Goal: Communication & Community: Share content

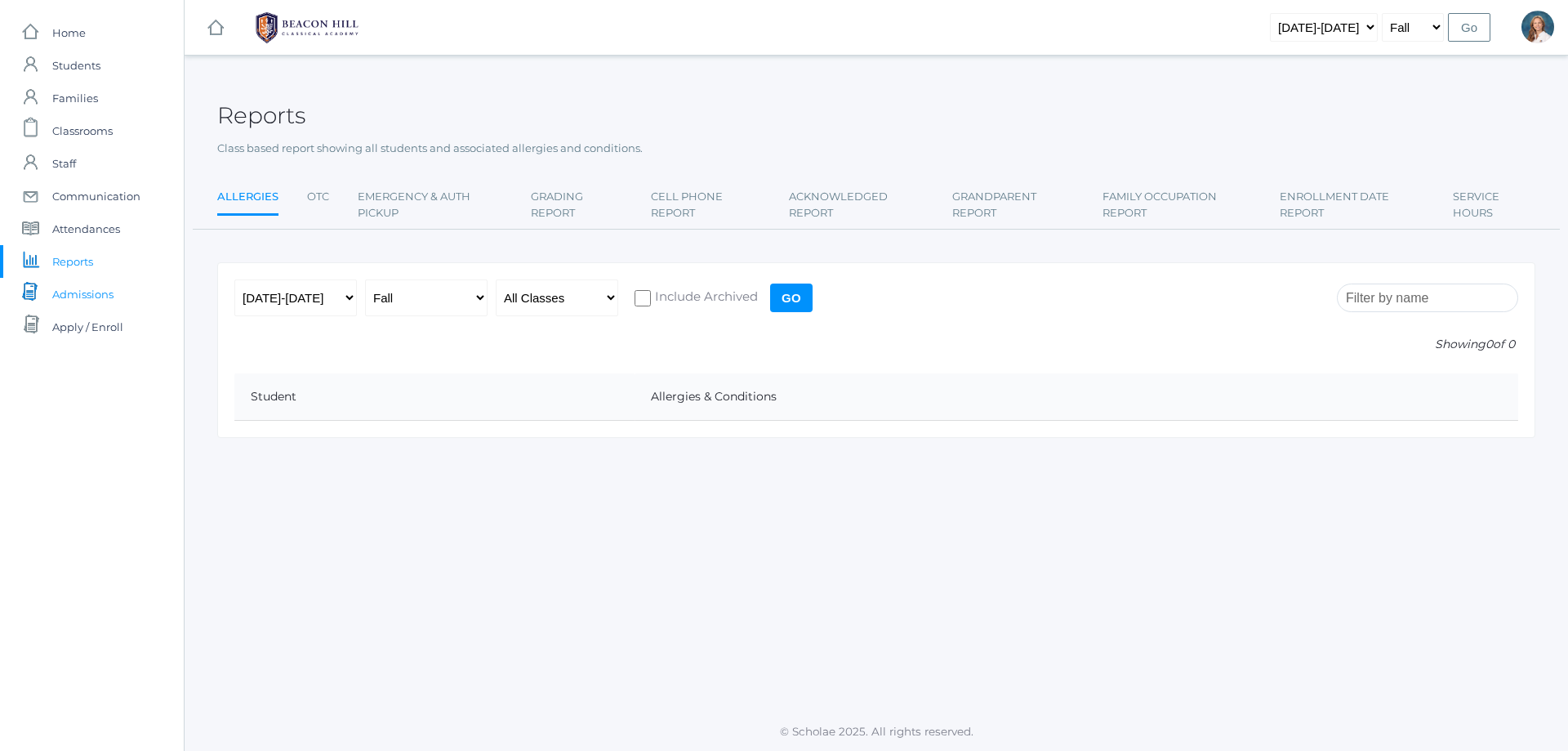
click at [76, 291] on span "Admissions" at bounding box center [82, 294] width 61 height 32
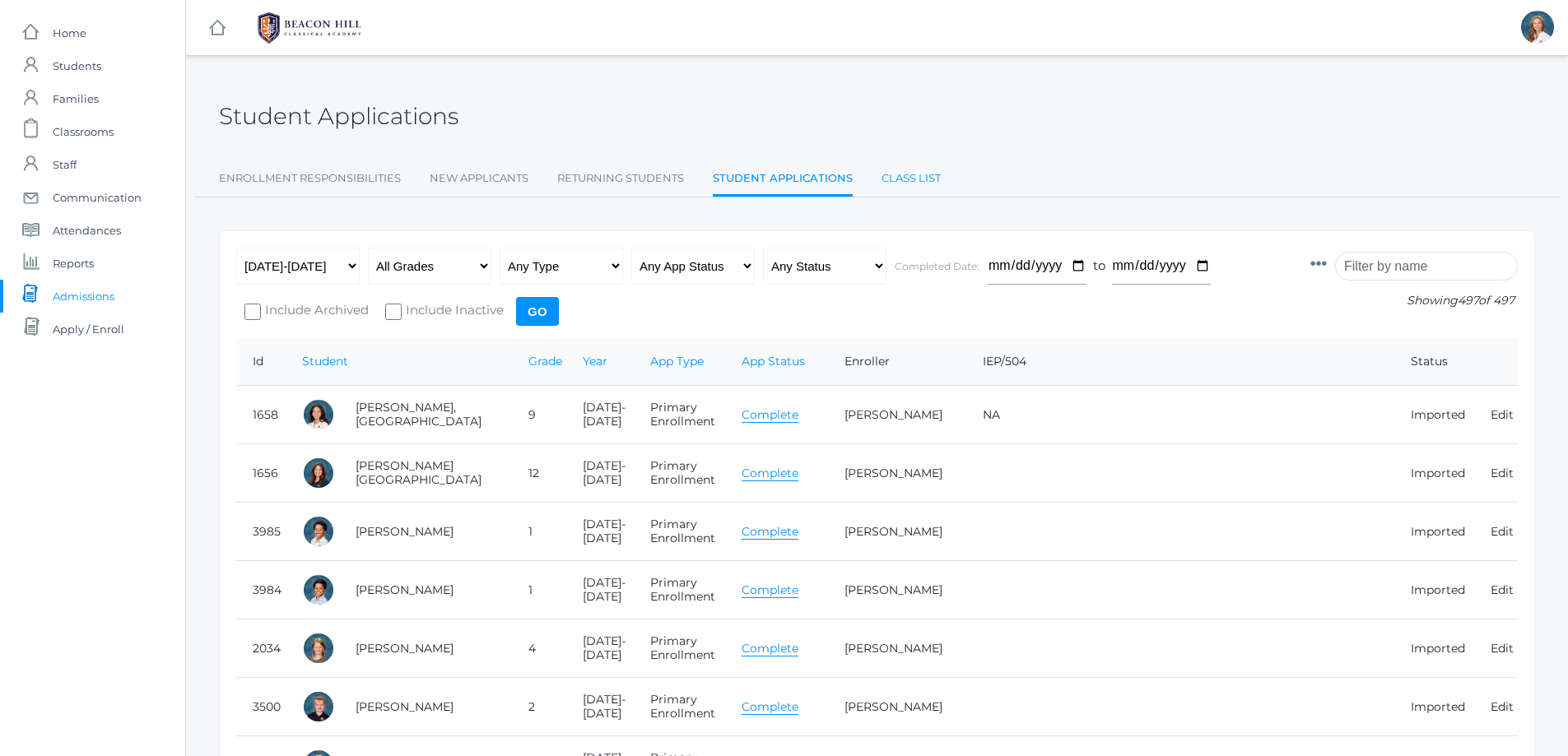
click at [911, 170] on link "Class List" at bounding box center [911, 178] width 59 height 33
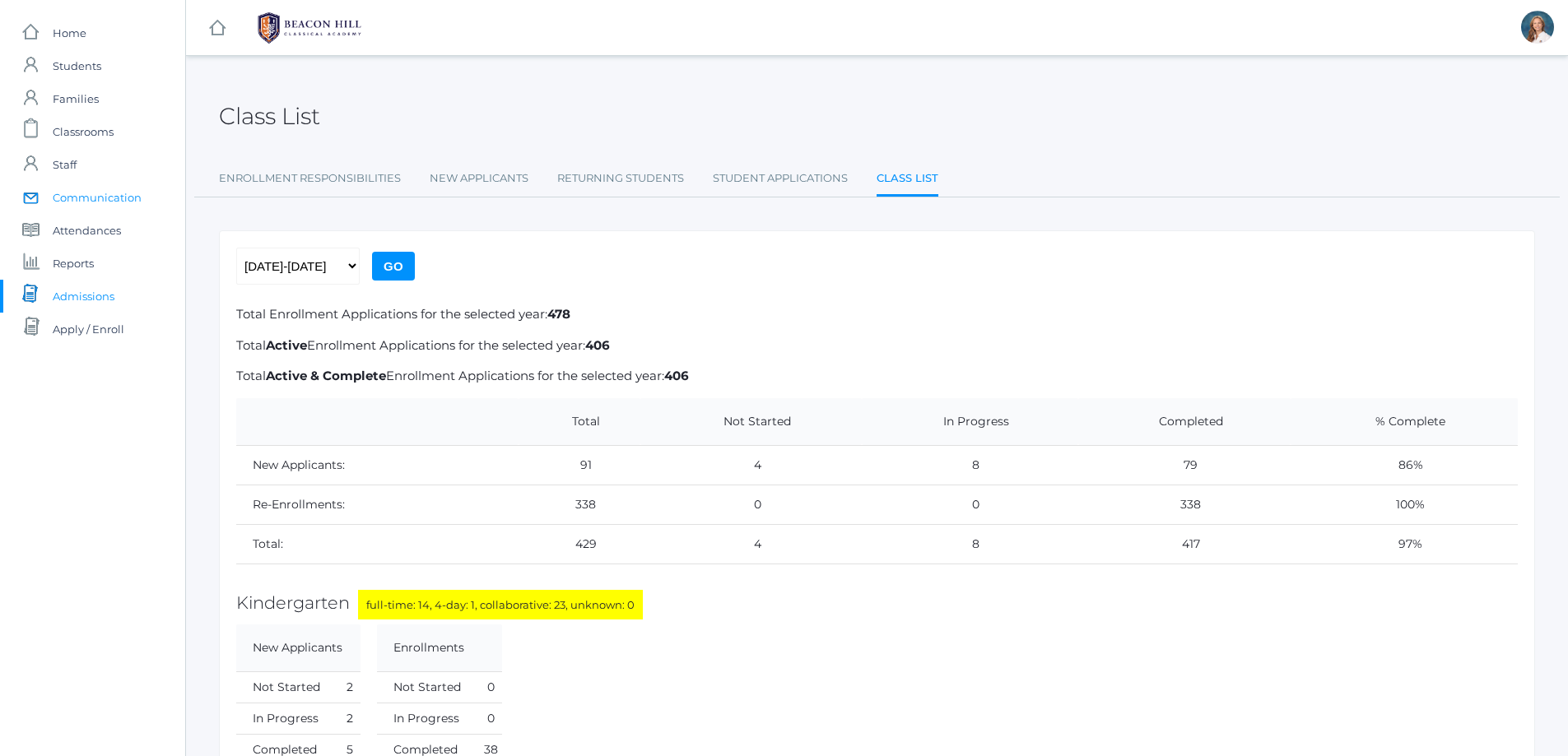
click at [77, 194] on span "Communication" at bounding box center [96, 197] width 89 height 33
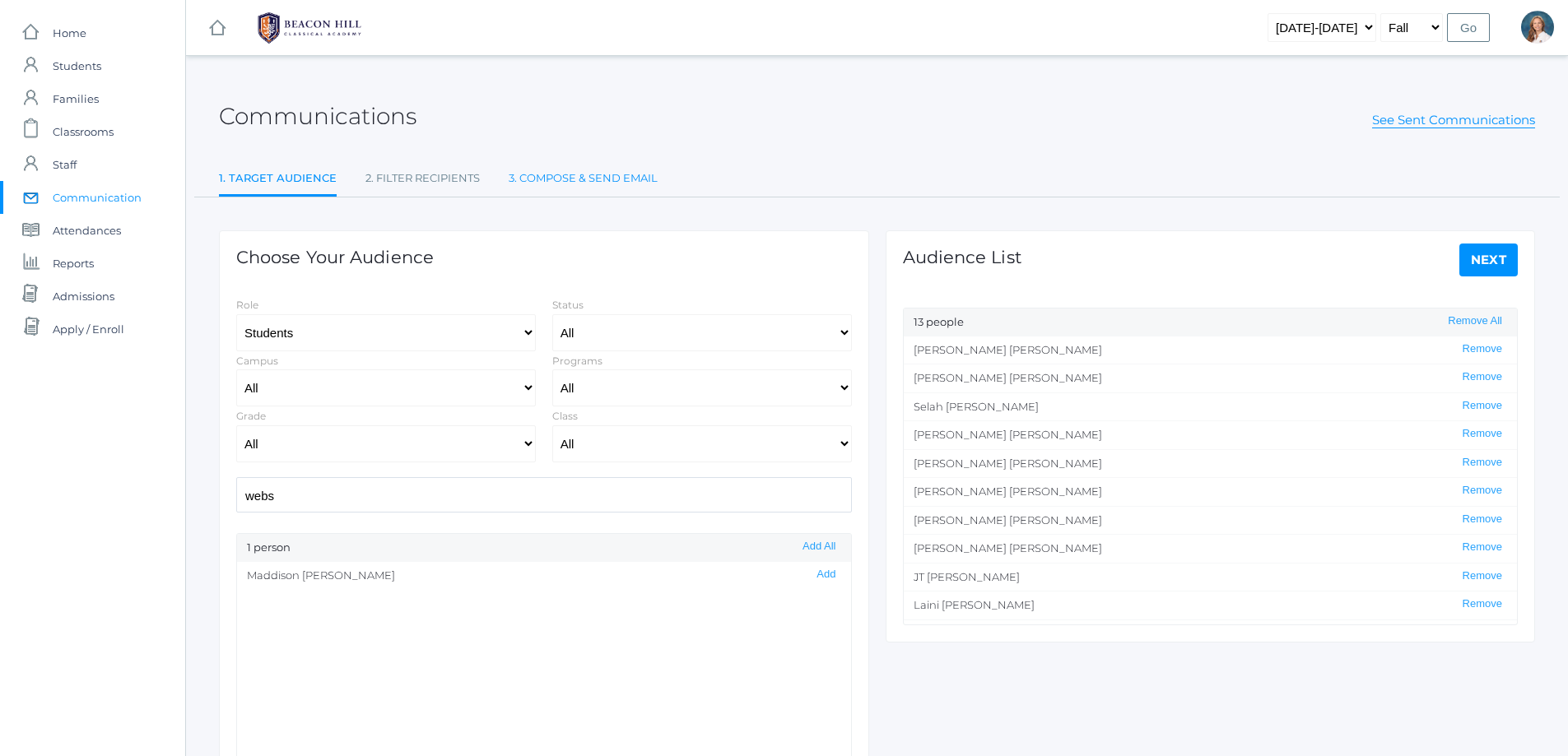
select select "Enrolled"
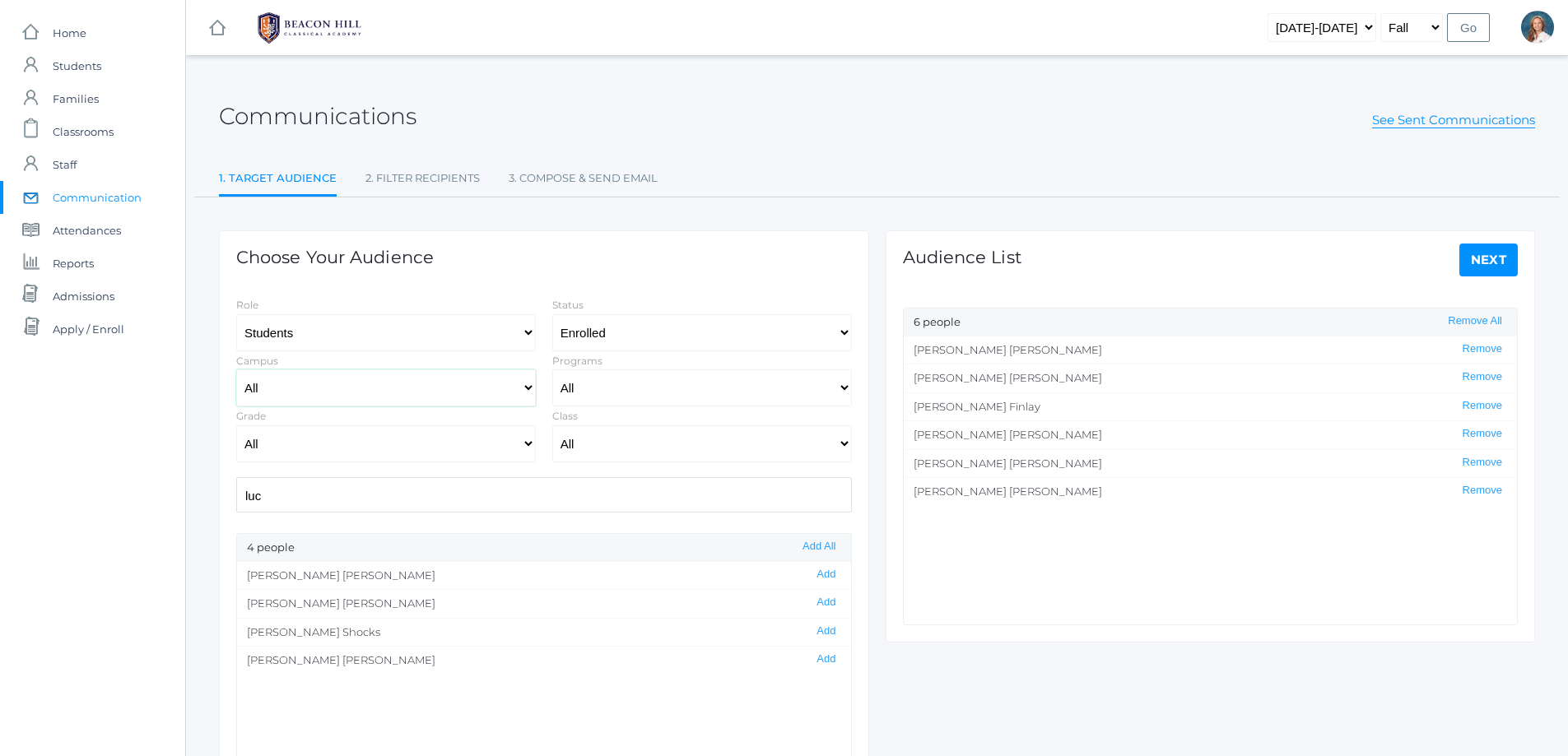
click at [527, 387] on select "All Upper Campus Lower Campus" at bounding box center [386, 388] width 300 height 37
click at [529, 440] on select "All Grammar - Kindergarten - 1st Grade - 2nd Grade - 3rd Grade - 4th Grade - 5t…" at bounding box center [386, 444] width 300 height 37
click at [524, 442] on select "All Grammar - Kindergarten - 1st Grade - 2nd Grade - 3rd Grade - 4th Grade - 5t…" at bounding box center [386, 444] width 300 height 37
click at [848, 386] on select "All Full-Time Collaborative 4-Day" at bounding box center [701, 388] width 300 height 37
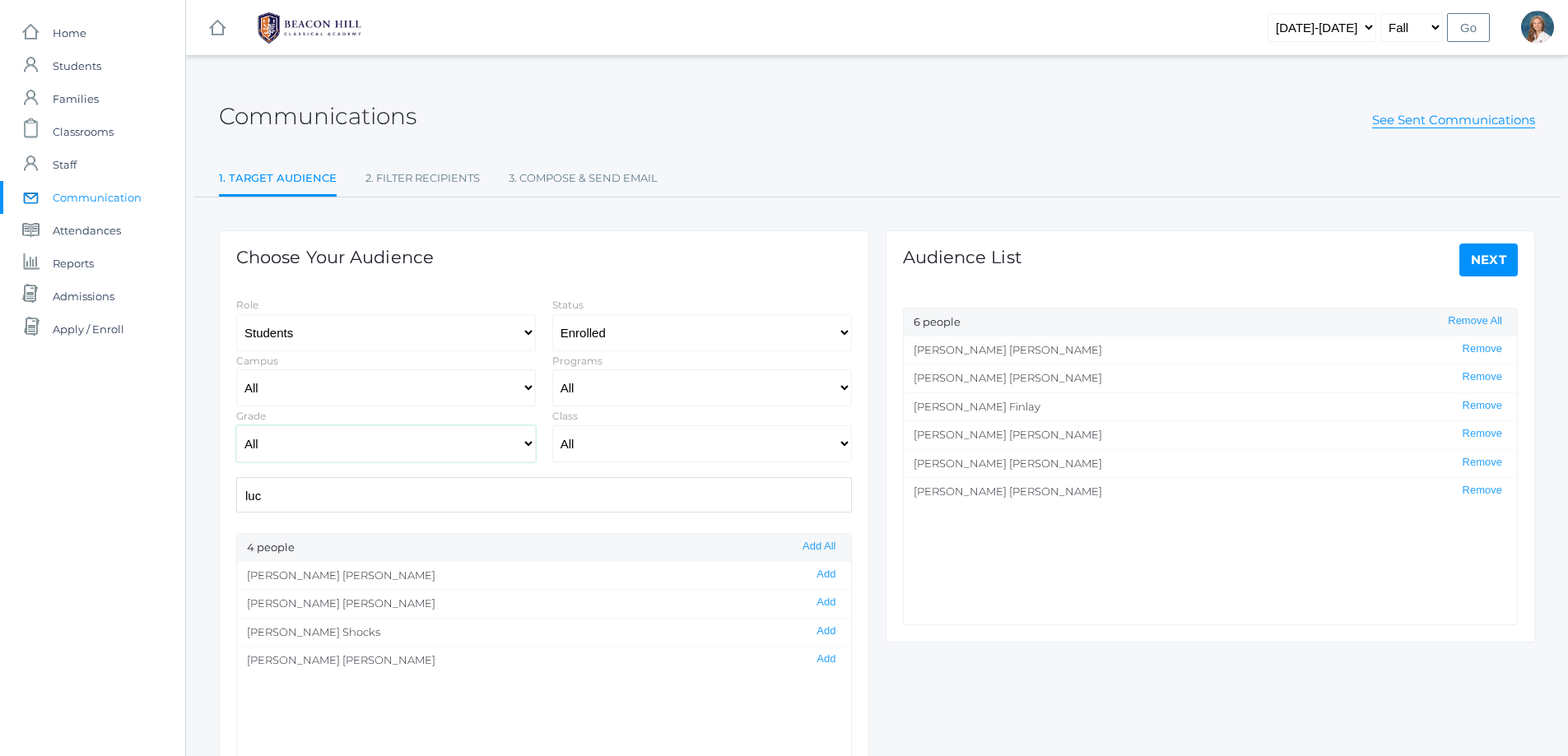
click at [527, 444] on select "All Grammar - Kindergarten - 1st Grade - 2nd Grade - 3rd Grade - 4th Grade - 5t…" at bounding box center [386, 444] width 300 height 37
select select "8"
click at [236, 426] on select "All Grammar - Kindergarten - 1st Grade - 2nd Grade - 3rd Grade - 4th Grade - 5t…" at bounding box center [386, 444] width 300 height 37
click at [330, 498] on input "luc" at bounding box center [544, 495] width 615 height 35
type input "l"
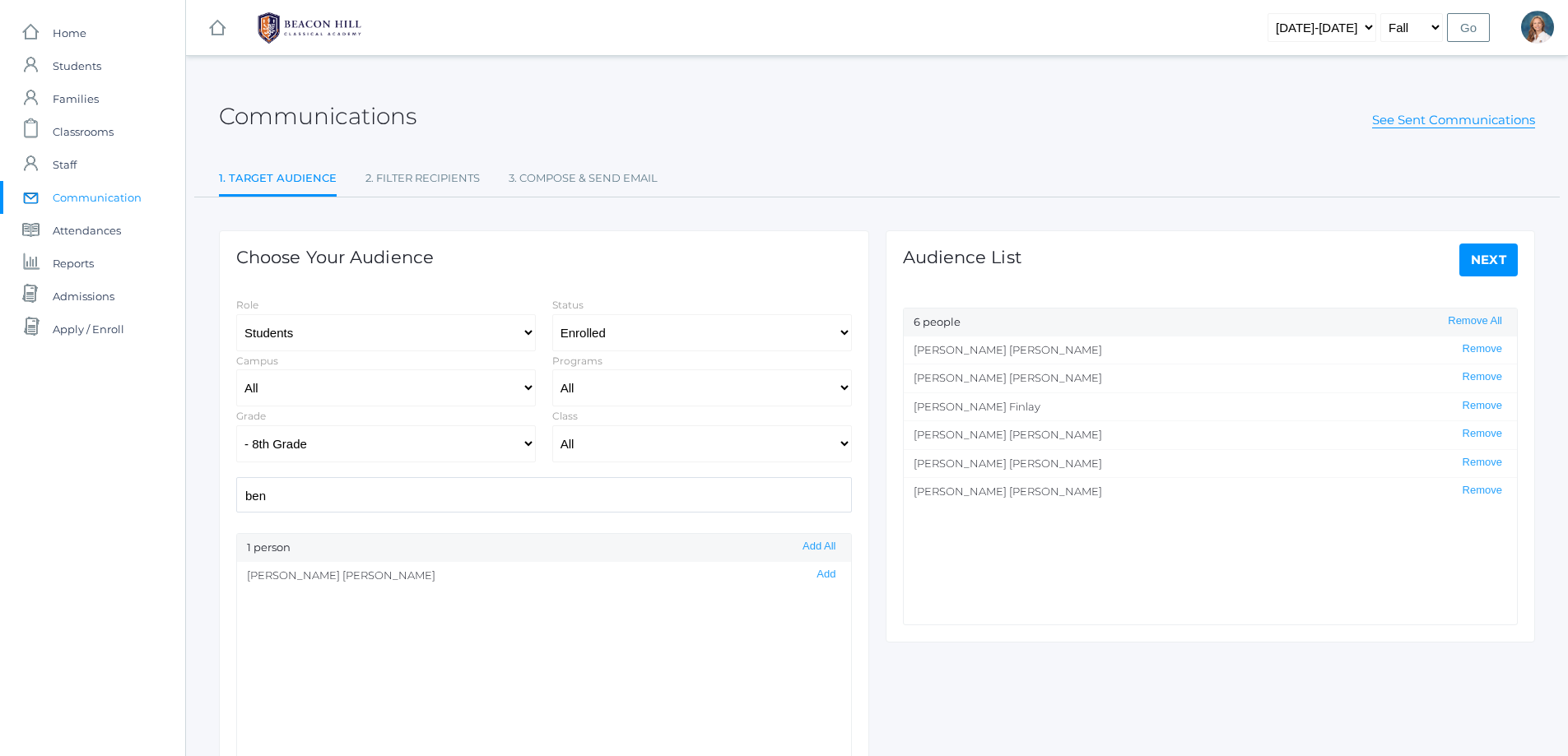
drag, startPoint x: 810, startPoint y: 577, endPoint x: 755, endPoint y: 562, distance: 57.0
click at [812, 575] on button "Add" at bounding box center [826, 574] width 29 height 14
drag, startPoint x: 325, startPoint y: 497, endPoint x: 211, endPoint y: 507, distance: 114.4
click at [211, 507] on div "Choose Your Audience Role Students Staff Status All Enrolled Limbo Campus All U…" at bounding box center [544, 531] width 667 height 669
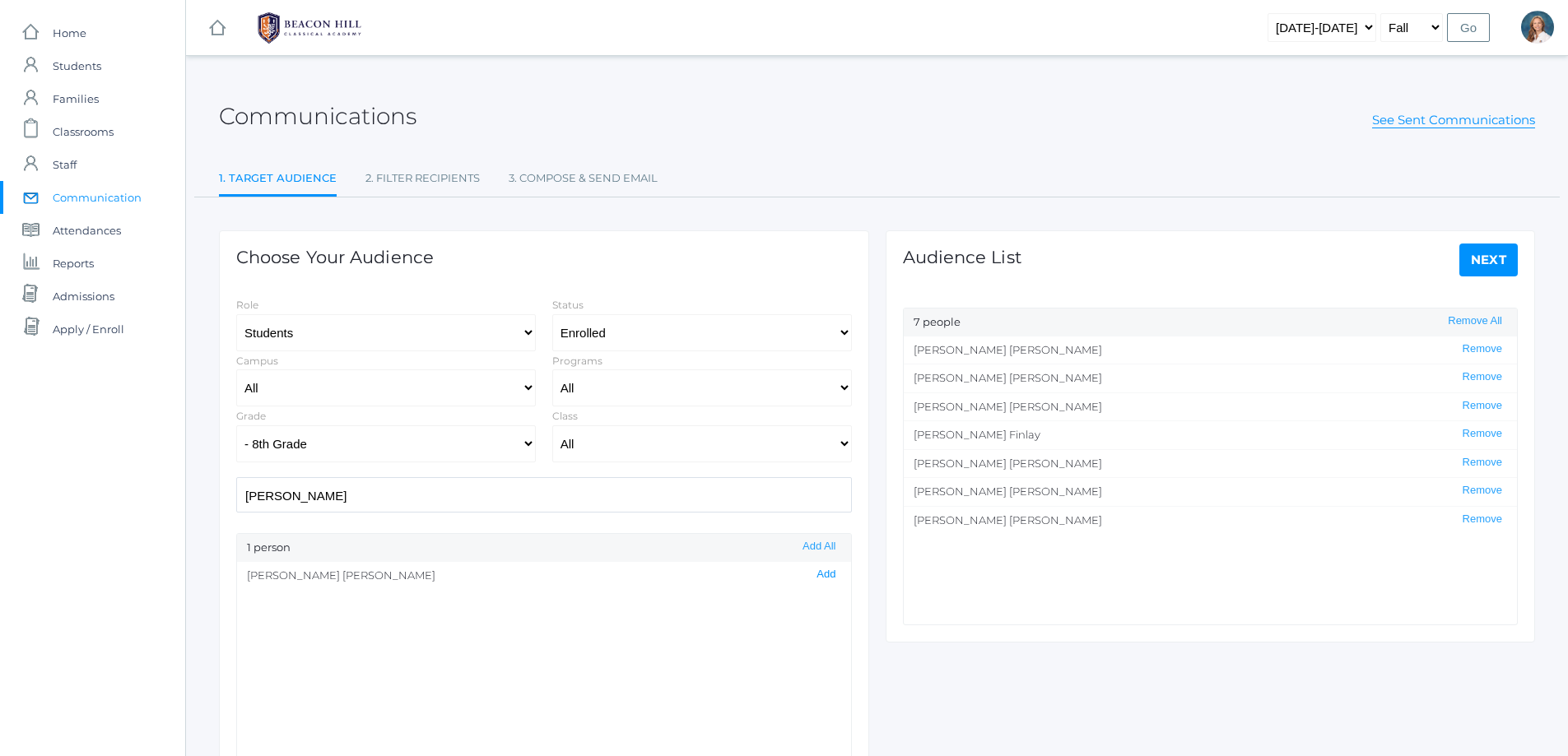
scroll to position [0, 0]
click at [817, 571] on button "Add" at bounding box center [826, 574] width 29 height 14
click at [1470, 317] on button "Remove All" at bounding box center [1475, 321] width 64 height 14
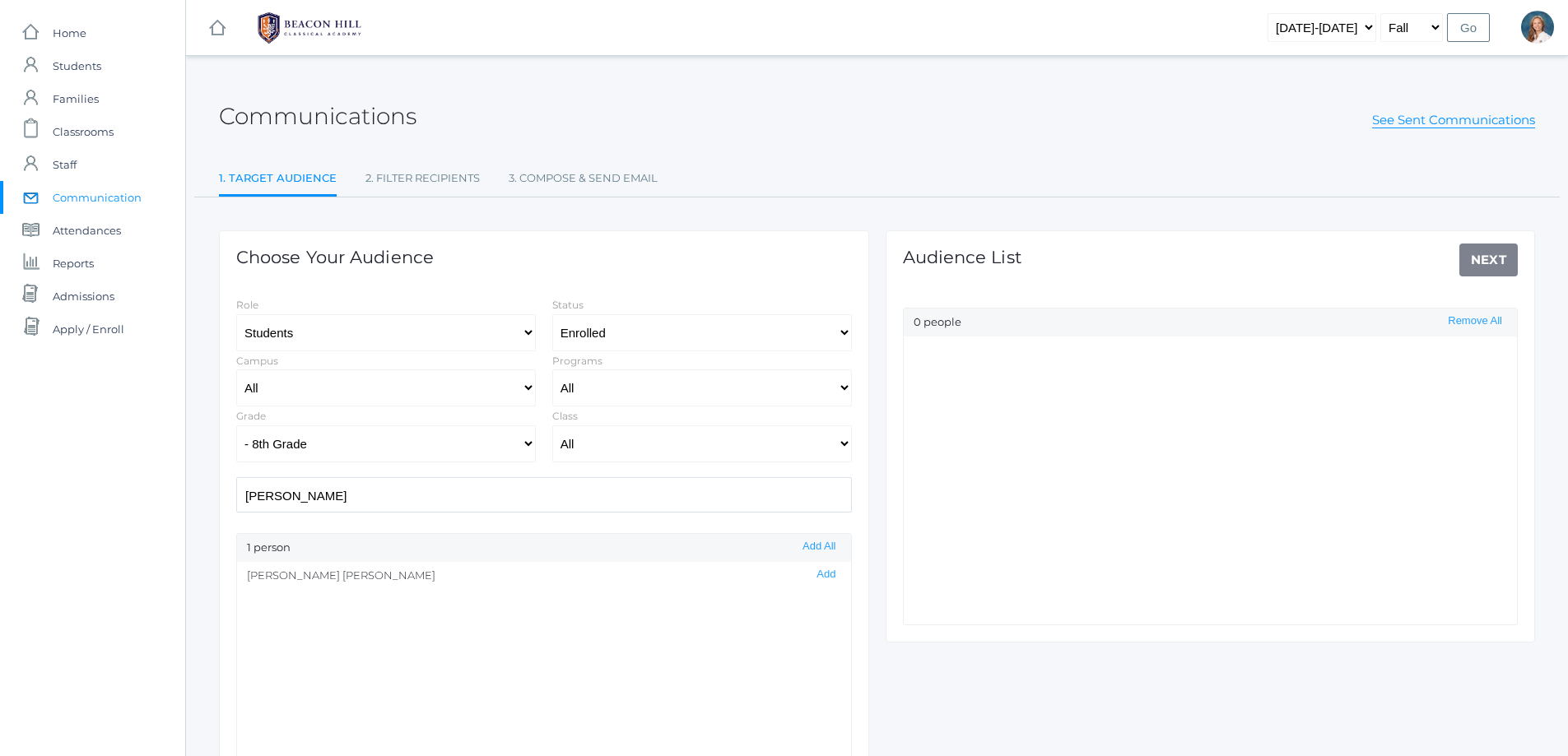
drag, startPoint x: 817, startPoint y: 571, endPoint x: 576, endPoint y: 502, distance: 250.7
click at [808, 566] on li "Roger Hagans Add" at bounding box center [544, 576] width 614 height 28
drag, startPoint x: 300, startPoint y: 502, endPoint x: 217, endPoint y: 511, distance: 83.5
click at [217, 511] on div "Choose Your Audience Role Students Staff Status All Enrolled Limbo Campus All U…" at bounding box center [544, 531] width 667 height 669
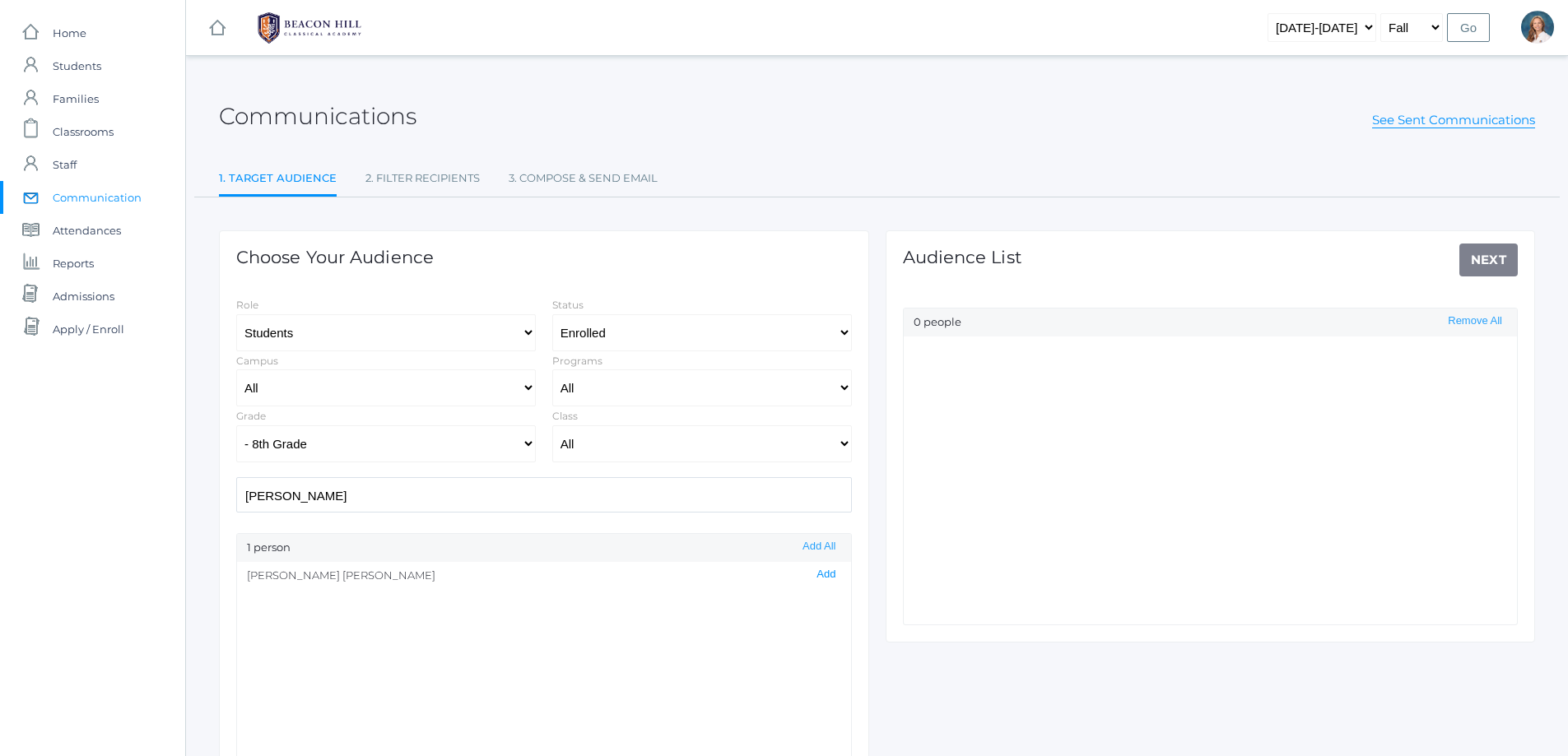
scroll to position [0, 0]
click at [814, 575] on button "Add" at bounding box center [826, 574] width 29 height 14
drag, startPoint x: 820, startPoint y: 575, endPoint x: 641, endPoint y: 516, distance: 188.5
click at [820, 574] on button "Add" at bounding box center [826, 574] width 29 height 14
drag, startPoint x: 290, startPoint y: 497, endPoint x: 185, endPoint y: 496, distance: 105.0
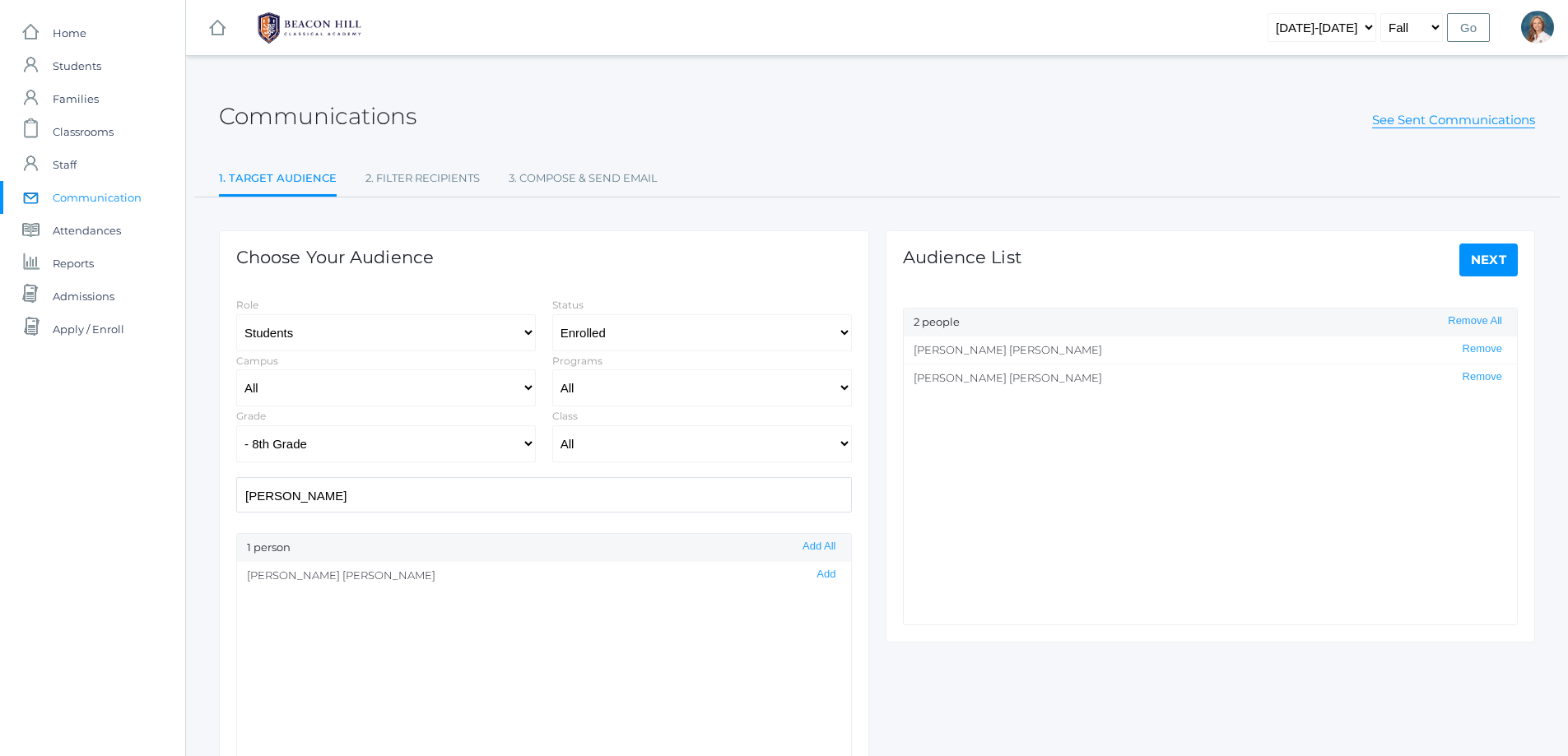
click at [185, 496] on div "icons/ui/navigation/hamburger Created with Sketch. icons/ui/navigation/home Cre…" at bounding box center [876, 471] width 1382 height 944
type input "dyla"
click at [814, 571] on button "Add" at bounding box center [826, 574] width 29 height 14
drag, startPoint x: 231, startPoint y: 497, endPoint x: 194, endPoint y: 497, distance: 37.0
click at [194, 497] on div "Communications See Sent Communications 1. Target Audience 2. Filter Recipients …" at bounding box center [876, 472] width 1381 height 791
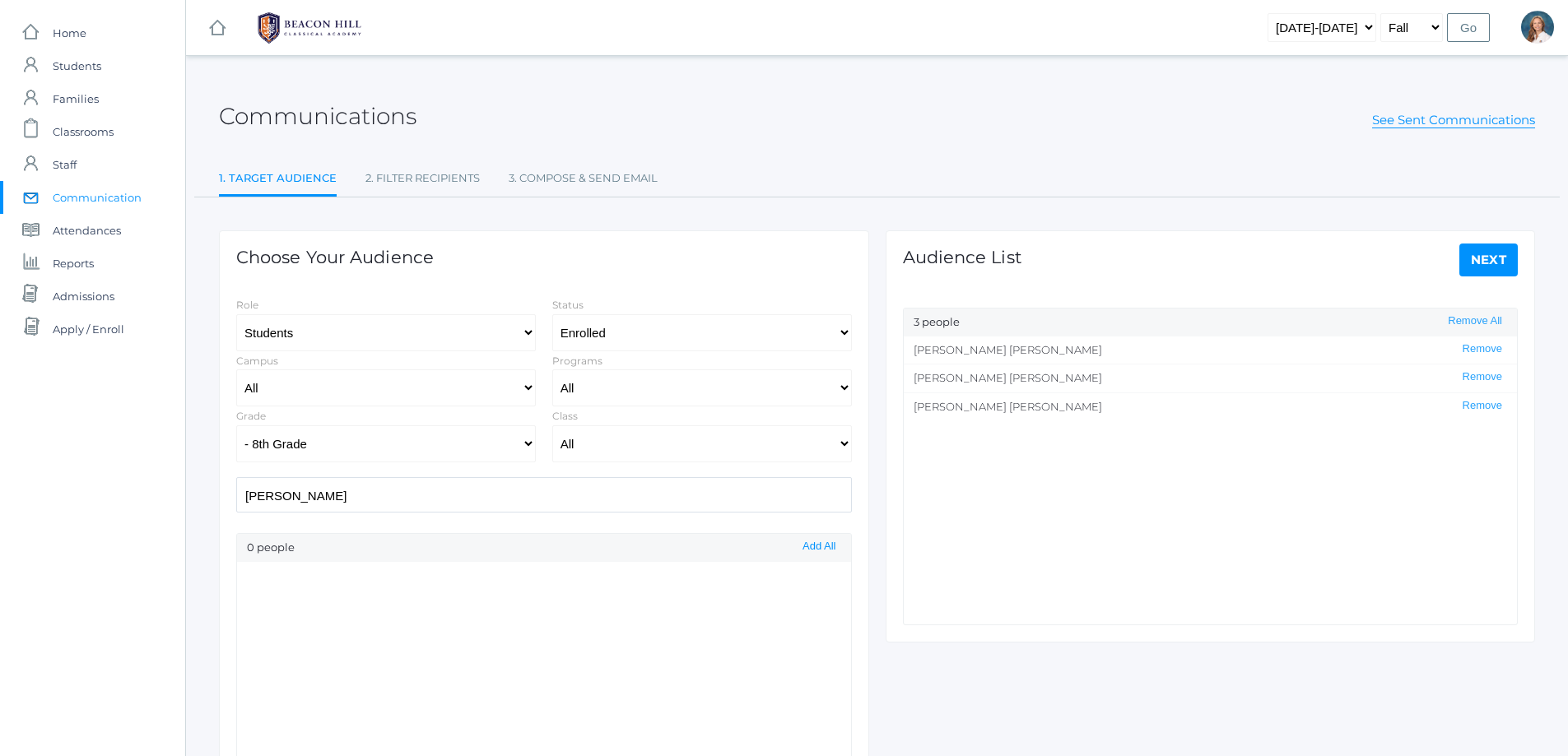
click at [815, 543] on button "Add All" at bounding box center [819, 546] width 43 height 14
click at [376, 494] on input "toni" at bounding box center [544, 495] width 615 height 35
type input "t"
type input "kohr"
click at [812, 572] on button "Add" at bounding box center [826, 574] width 29 height 14
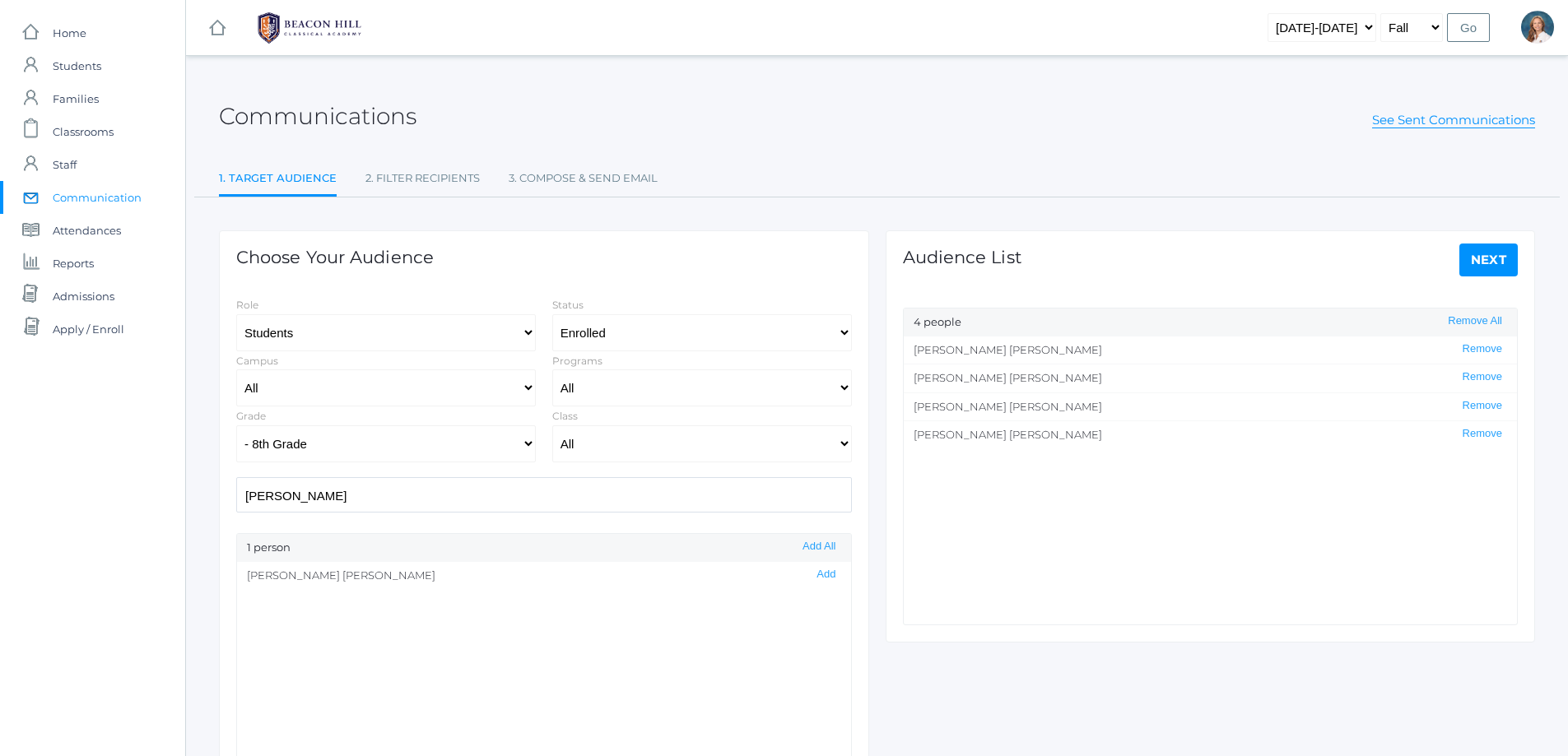
click at [1480, 264] on link "Next" at bounding box center [1488, 259] width 59 height 33
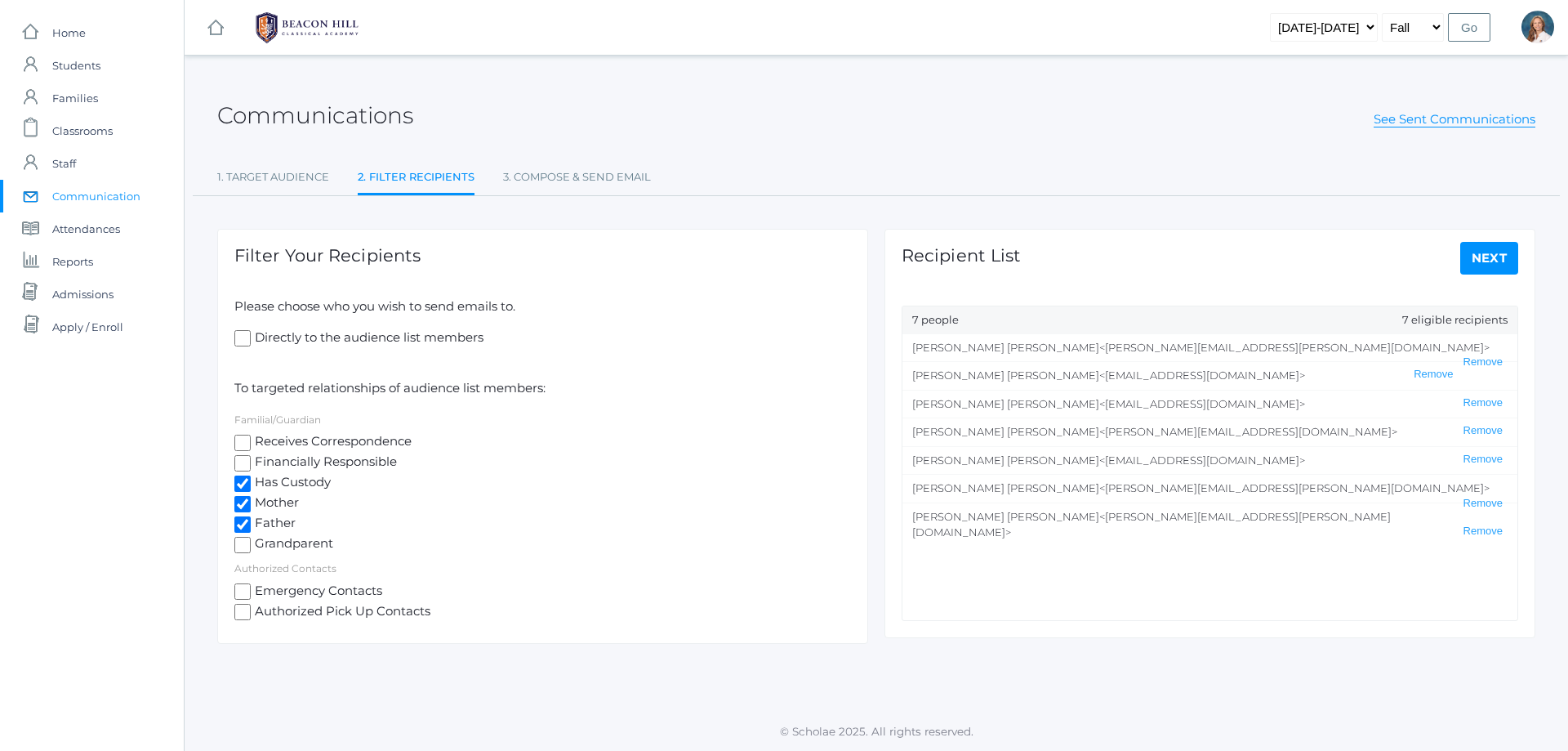
click at [1495, 255] on link "Next" at bounding box center [1489, 258] width 58 height 32
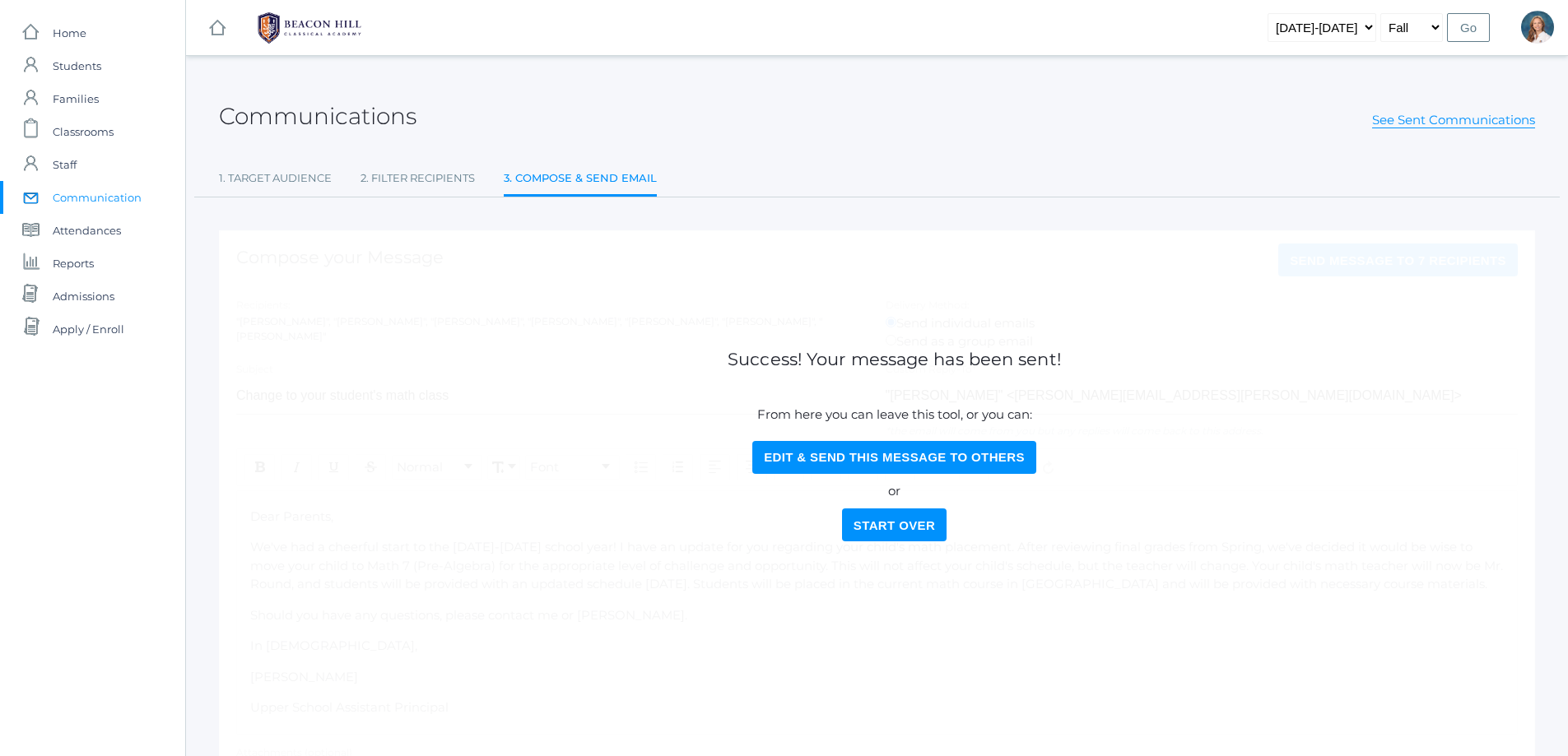
click at [880, 526] on button "Start Over" at bounding box center [894, 525] width 105 height 33
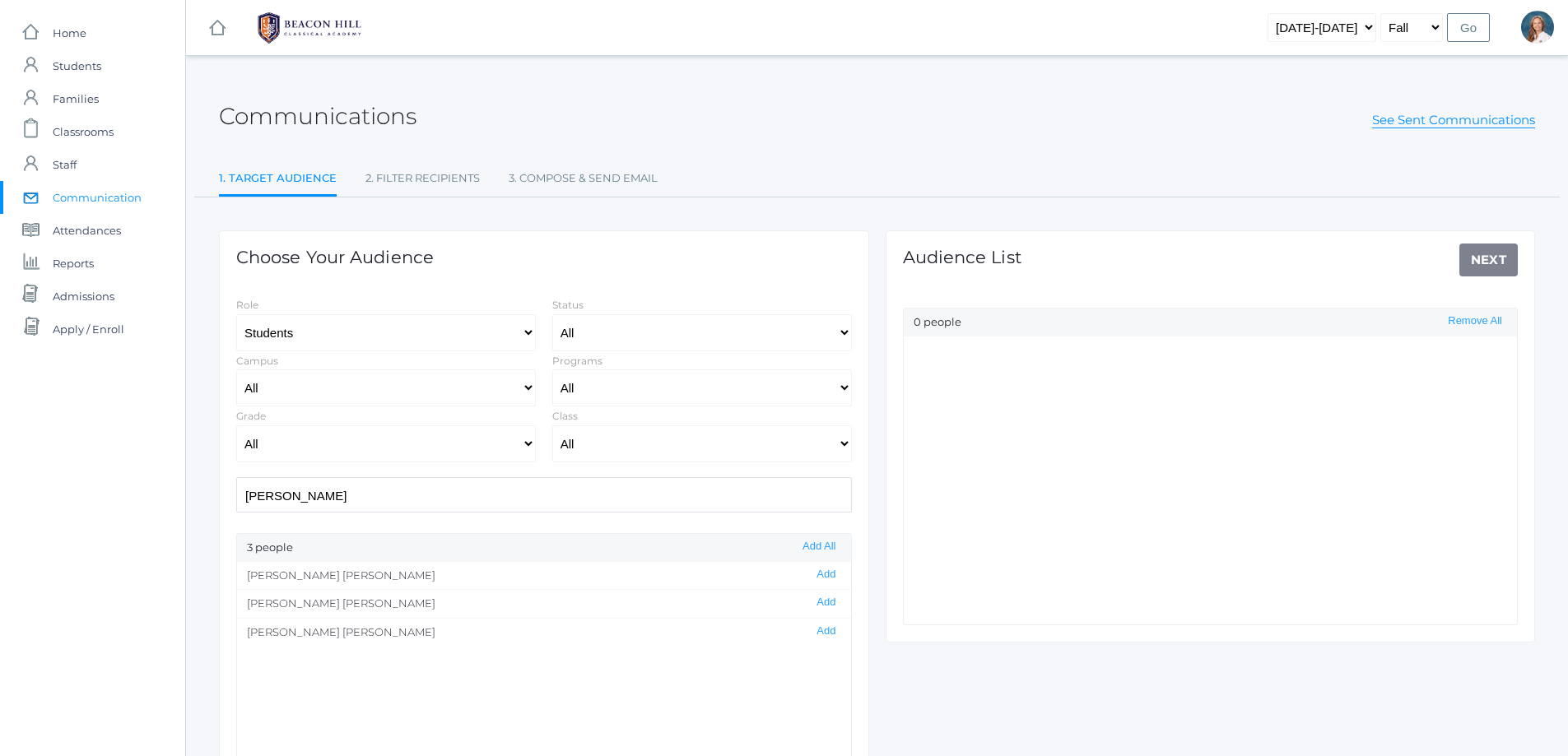
click at [280, 489] on input "kohr" at bounding box center [544, 495] width 615 height 35
click at [813, 572] on button "Add" at bounding box center [826, 574] width 29 height 14
drag, startPoint x: 371, startPoint y: 488, endPoint x: 139, endPoint y: 488, distance: 232.0
click at [139, 488] on div "icons/ui/navigation/home Created with Sketch. Home icons/user/plain Created wit…" at bounding box center [784, 471] width 1568 height 944
click at [813, 578] on button "Add" at bounding box center [826, 574] width 29 height 14
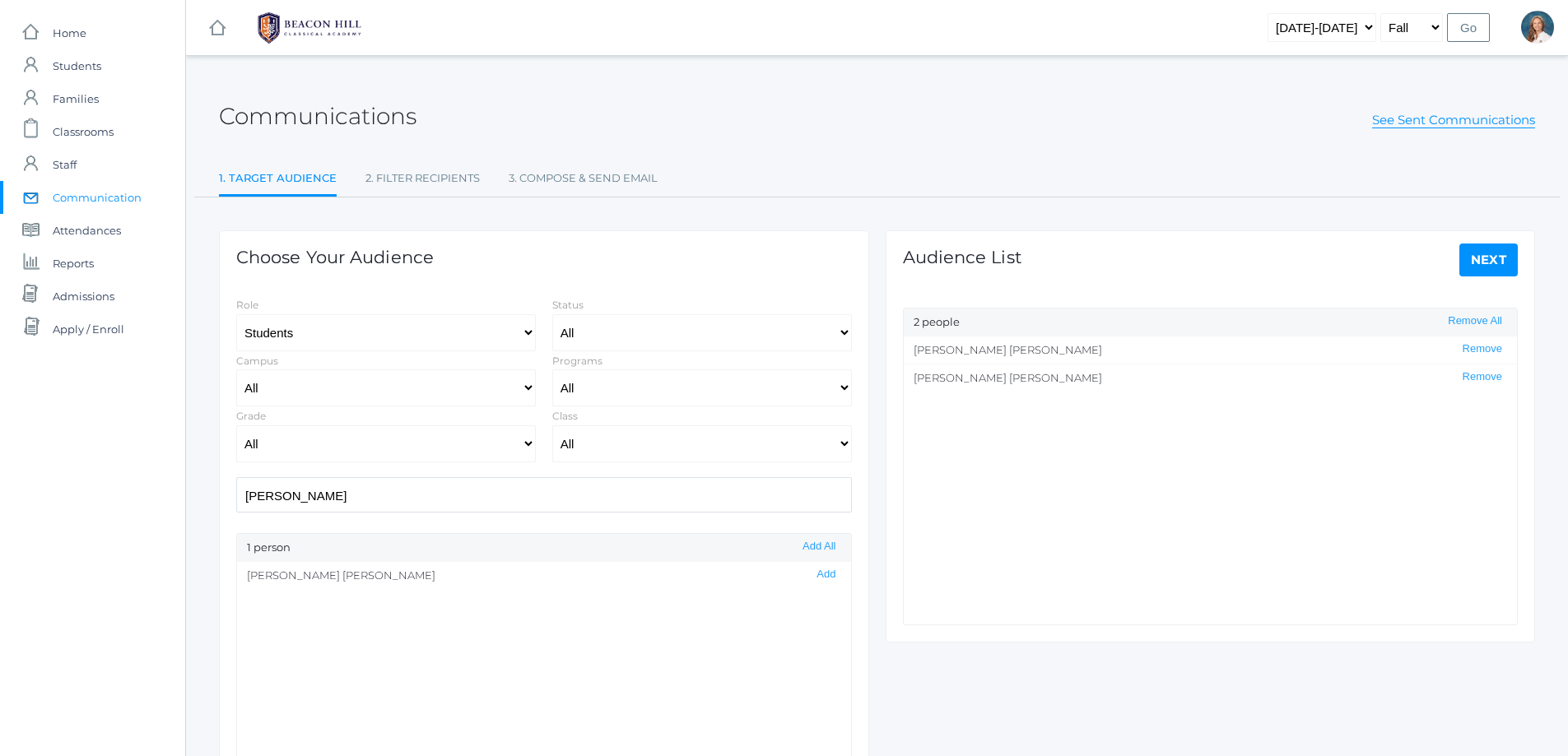
drag, startPoint x: 323, startPoint y: 497, endPoint x: 222, endPoint y: 499, distance: 101.0
click at [219, 500] on div "Choose Your Audience Role Students Staff Status All Enrolled Limbo Campus All U…" at bounding box center [544, 531] width 667 height 669
click at [812, 571] on button "Add" at bounding box center [826, 574] width 29 height 14
drag, startPoint x: 326, startPoint y: 497, endPoint x: 129, endPoint y: 497, distance: 197.0
click at [131, 497] on div "icons/ui/navigation/home Created with Sketch. Home icons/user/plain Created wit…" at bounding box center [784, 471] width 1568 height 944
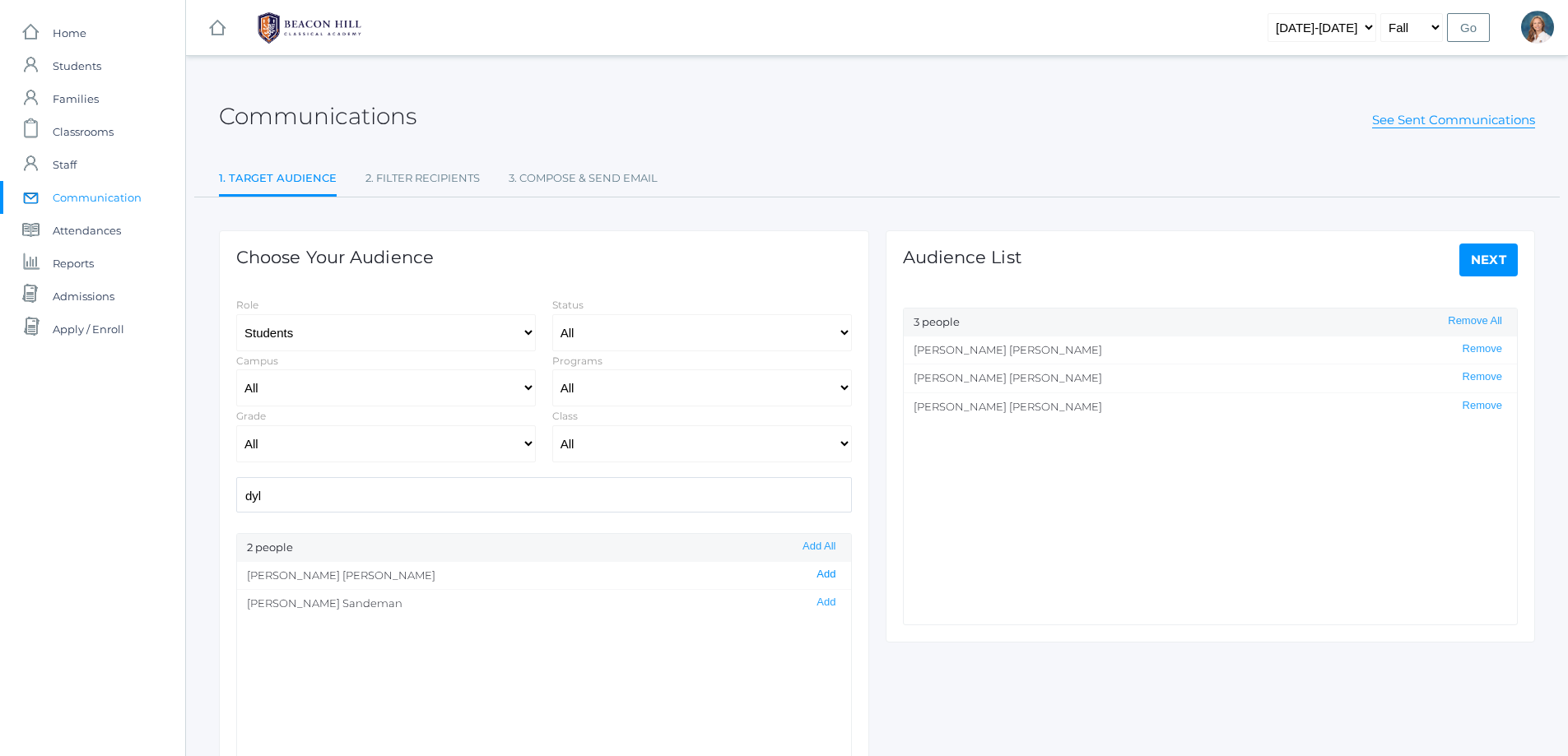
type input "dyl"
click at [812, 576] on button "Add" at bounding box center [826, 574] width 29 height 14
click at [1495, 262] on link "Next" at bounding box center [1488, 259] width 59 height 33
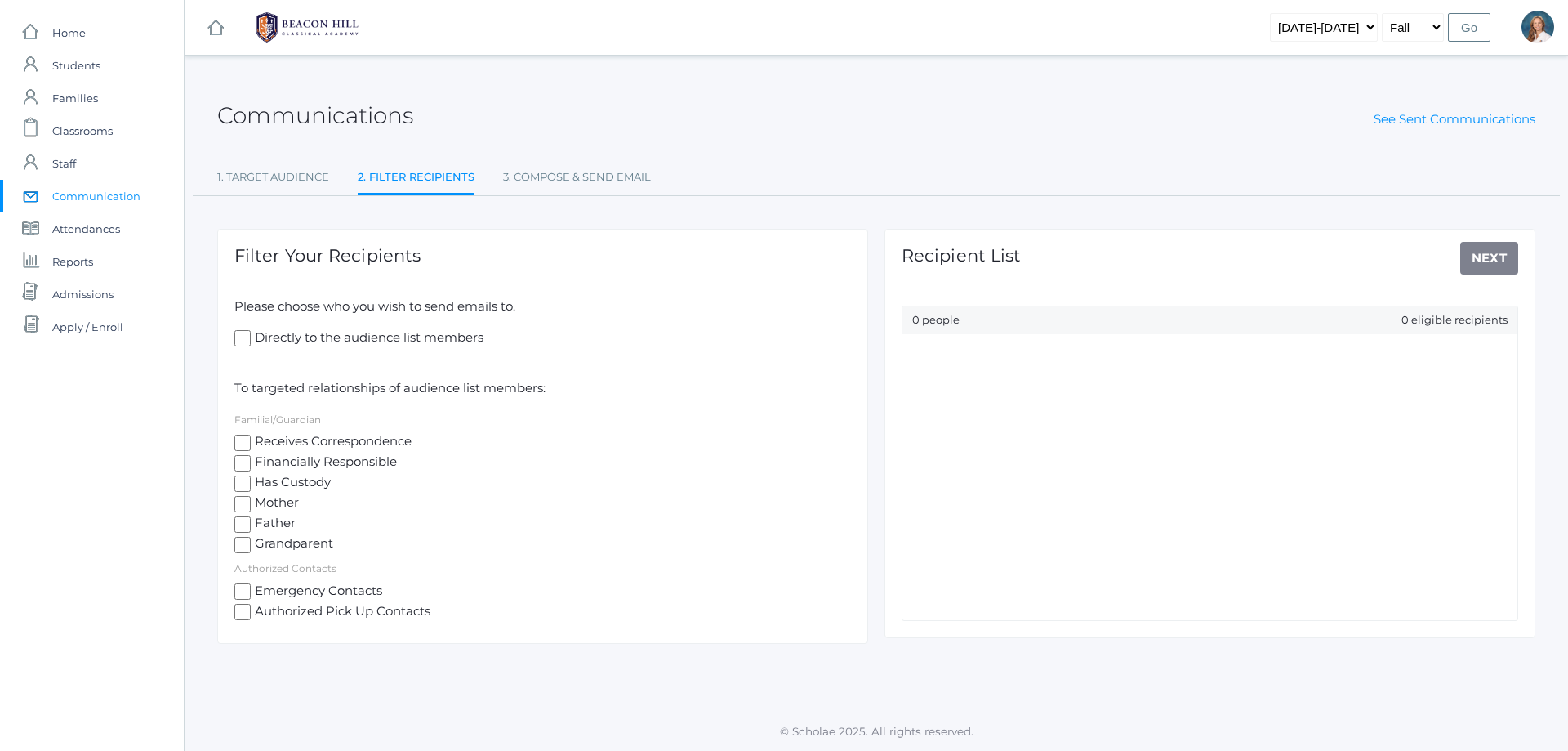
click at [245, 482] on input "Has Custody" at bounding box center [243, 484] width 17 height 17
checkbox input "true"
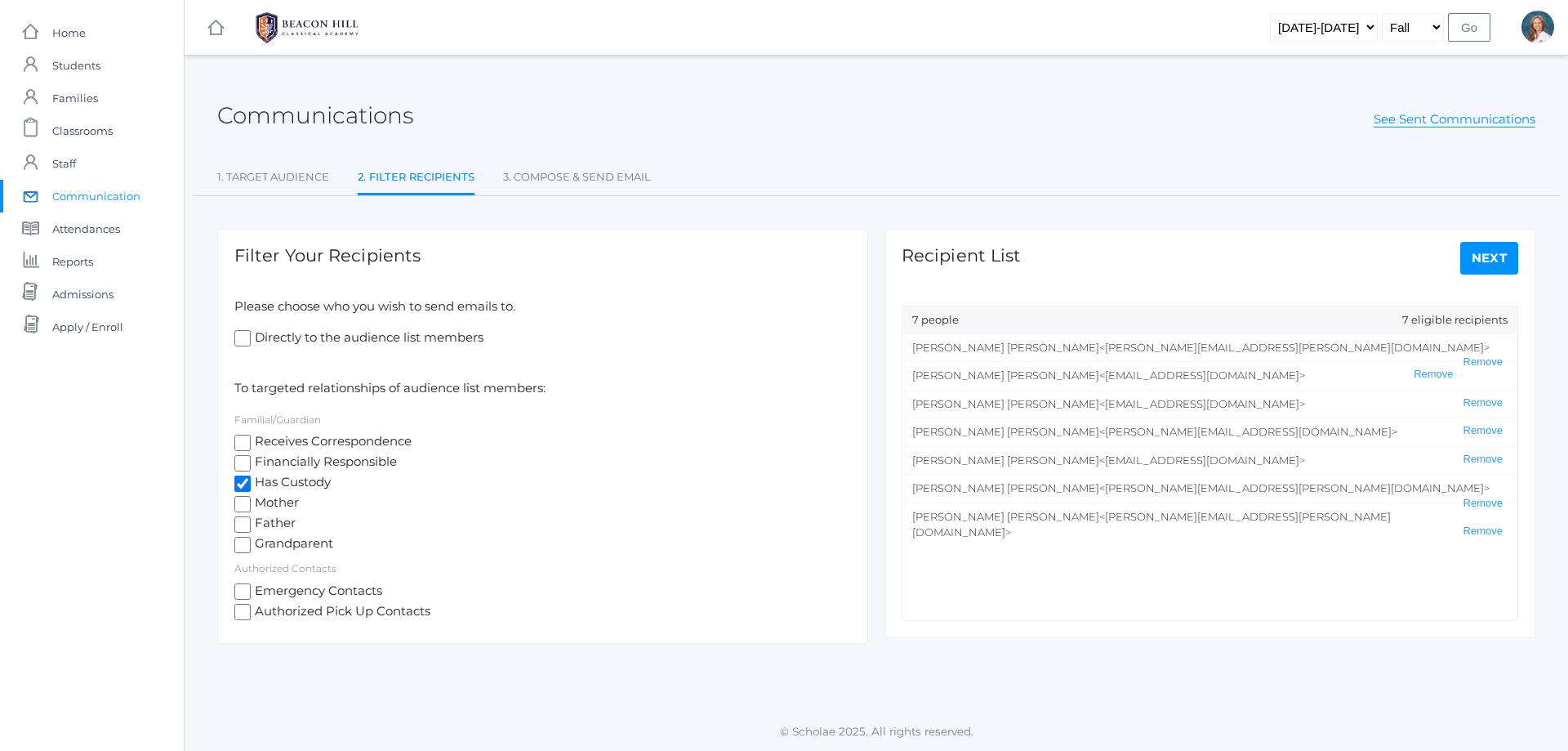
click at [243, 503] on input "Mother" at bounding box center [243, 504] width 17 height 17
checkbox input "true"
click at [242, 521] on input "Father" at bounding box center [243, 525] width 17 height 17
checkbox input "true"
click at [567, 178] on link "3. Compose & Send Email" at bounding box center [576, 177] width 147 height 32
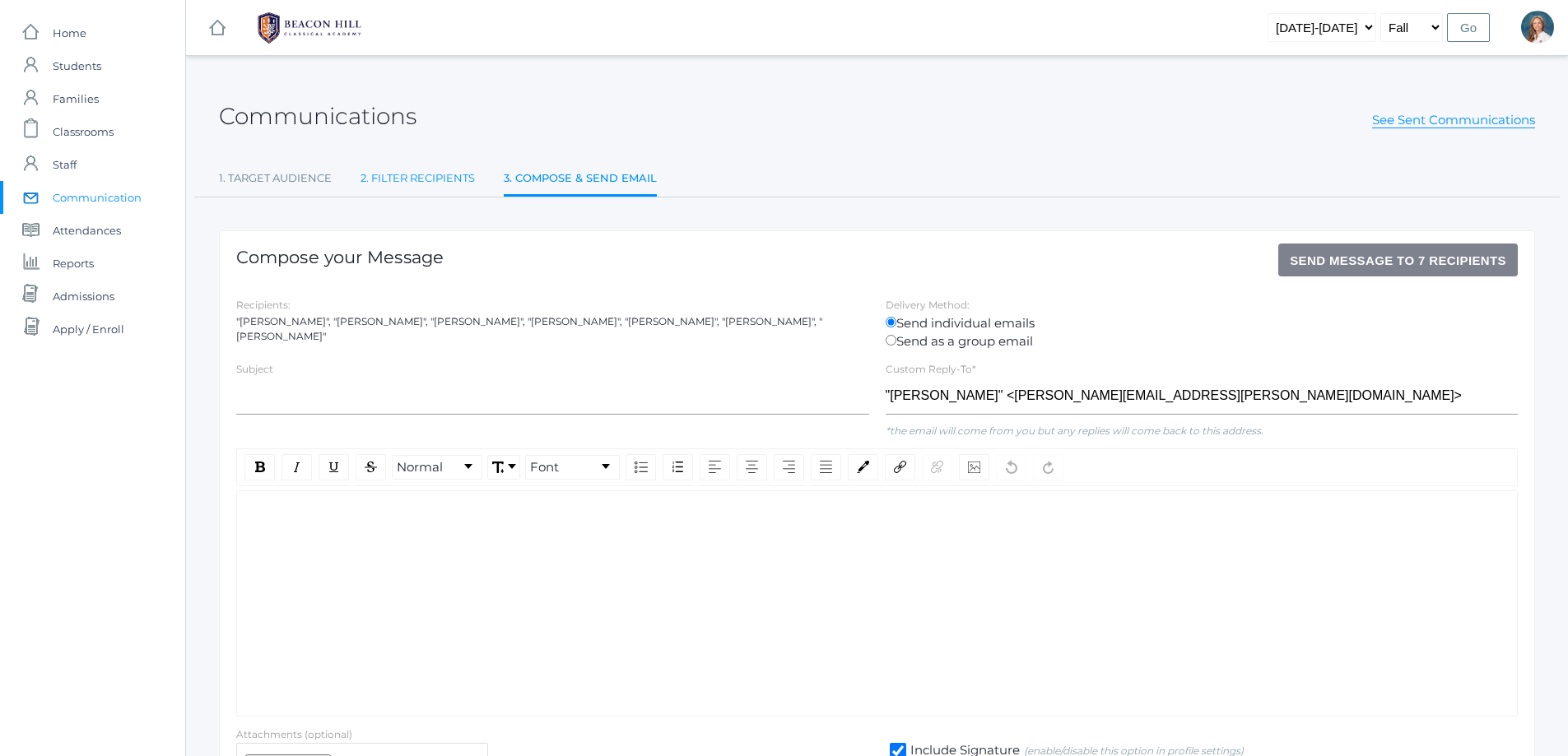
click at [407, 173] on link "2. Filter Recipients" at bounding box center [417, 178] width 114 height 33
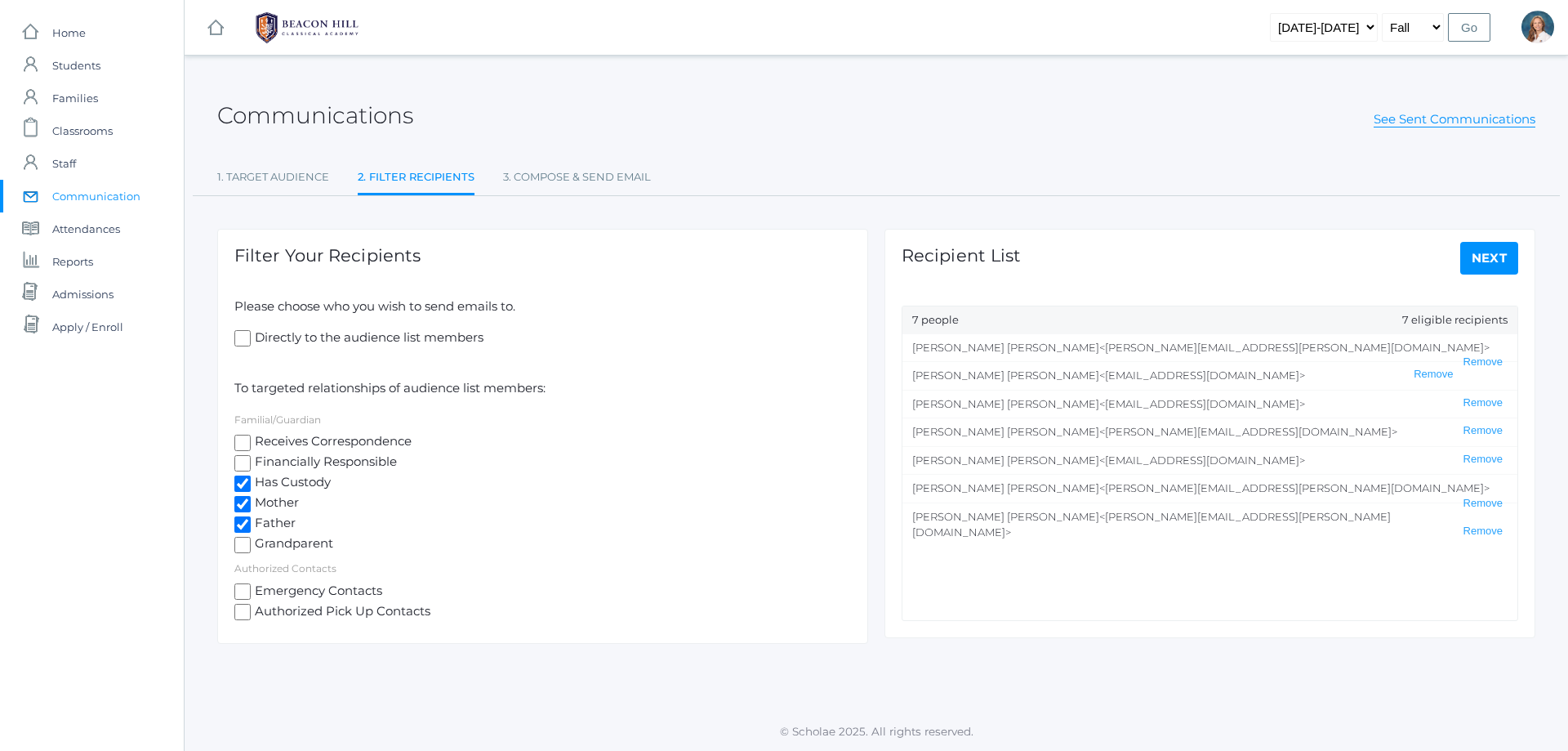
click at [1496, 250] on link "Next" at bounding box center [1489, 258] width 58 height 32
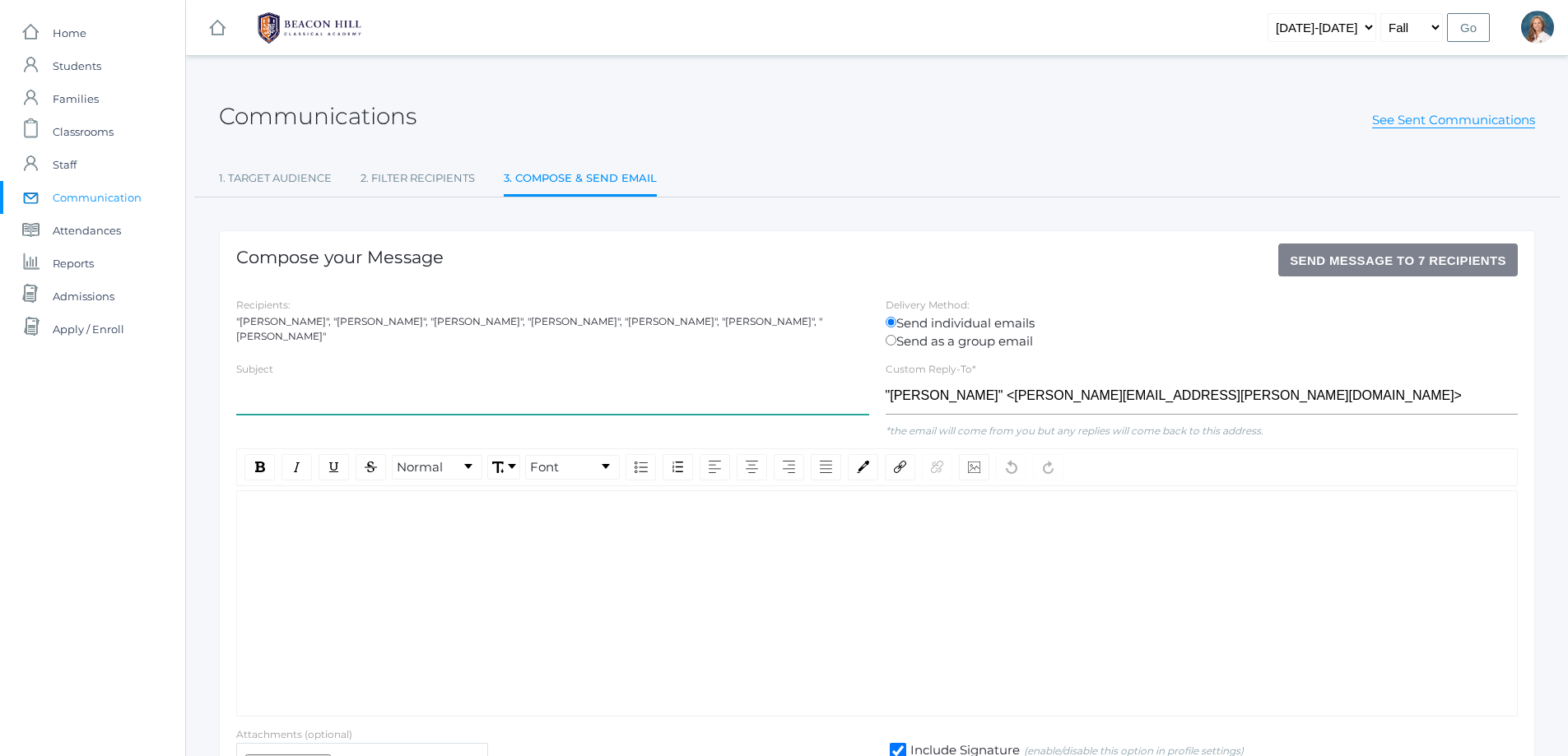
click at [296, 398] on input "text" at bounding box center [553, 396] width 633 height 37
type input "Monday Full-time 8th grade program"
click at [317, 509] on div "rdw-editor" at bounding box center [877, 517] width 1254 height 19
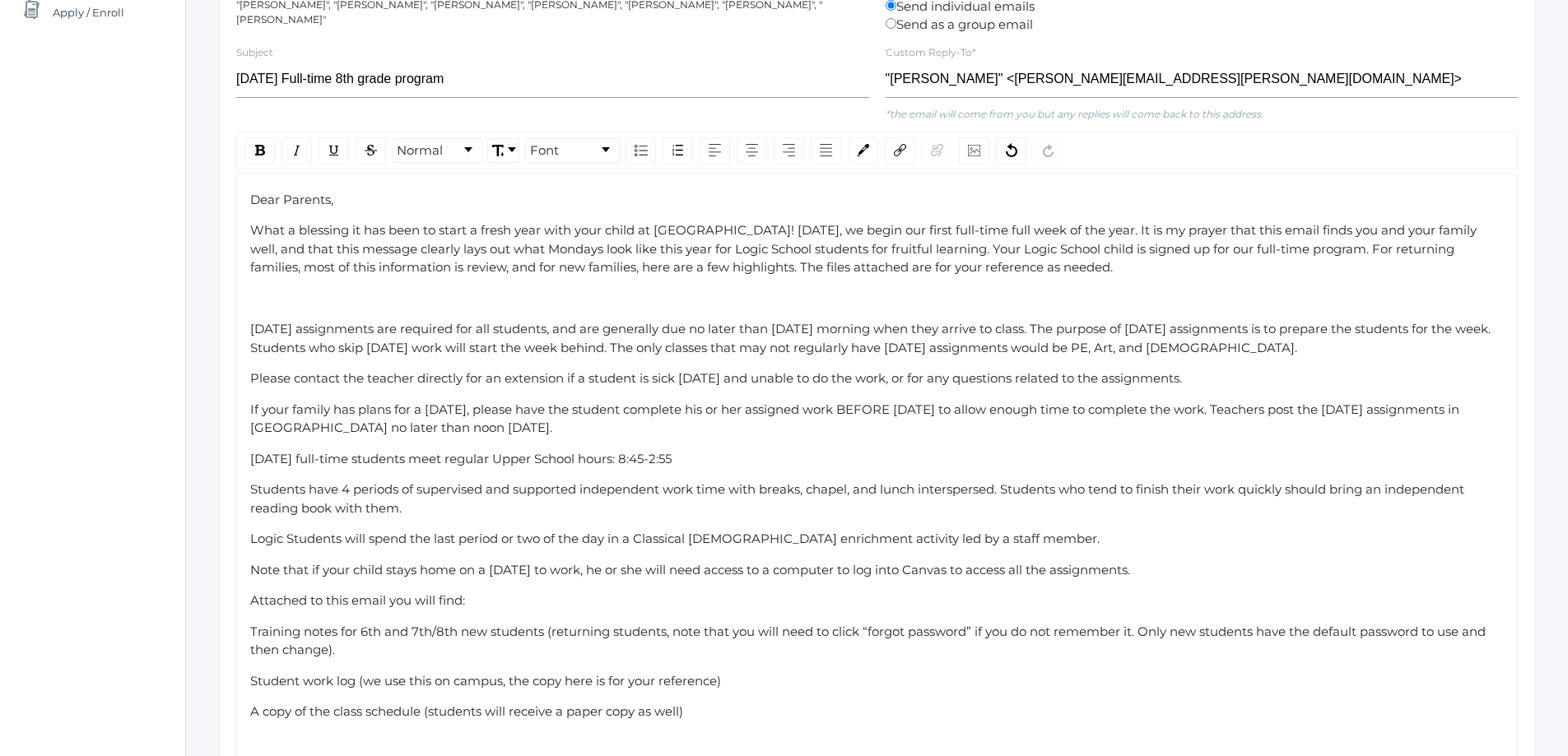
scroll to position [329, 0]
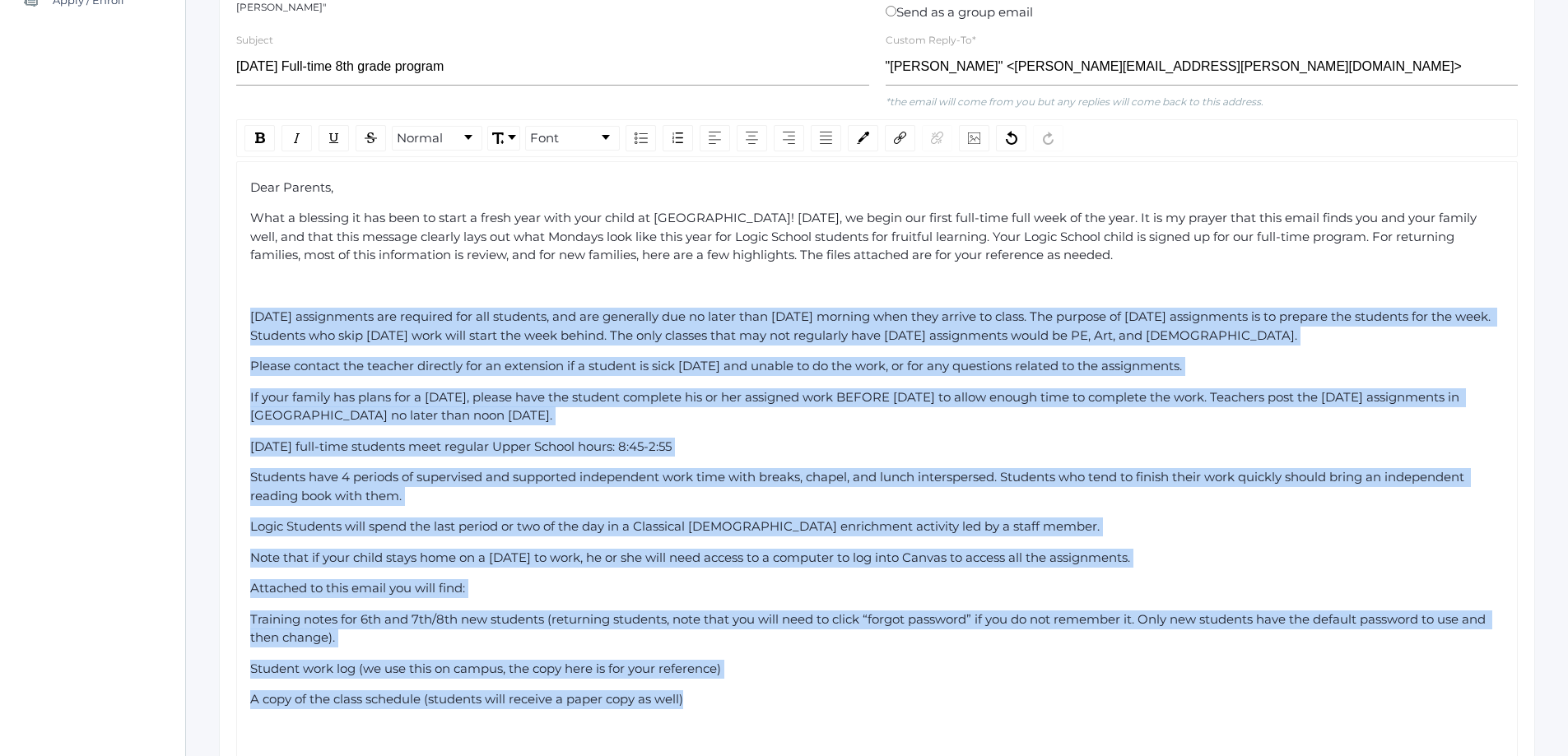
drag, startPoint x: 250, startPoint y: 315, endPoint x: 733, endPoint y: 665, distance: 596.5
click at [726, 720] on div "Dear Parents, What a blessing it has been to start a fresh year with your child…" at bounding box center [877, 552] width 1254 height 747
click at [641, 142] on img "rdw-list-control" at bounding box center [641, 138] width 13 height 11
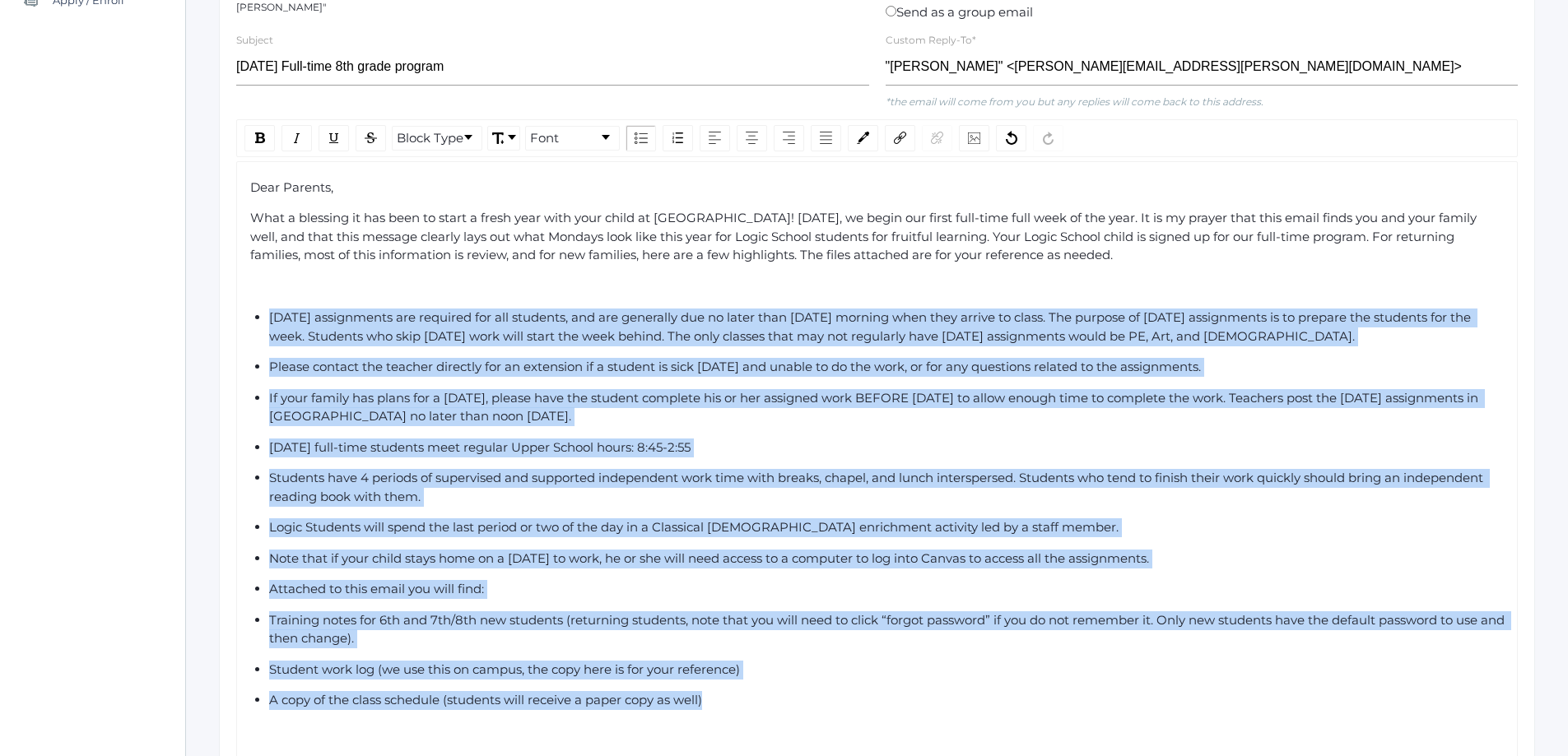
click at [765, 656] on ul "Monday assignments are required for all students, and are generally due no late…" at bounding box center [877, 509] width 1254 height 401
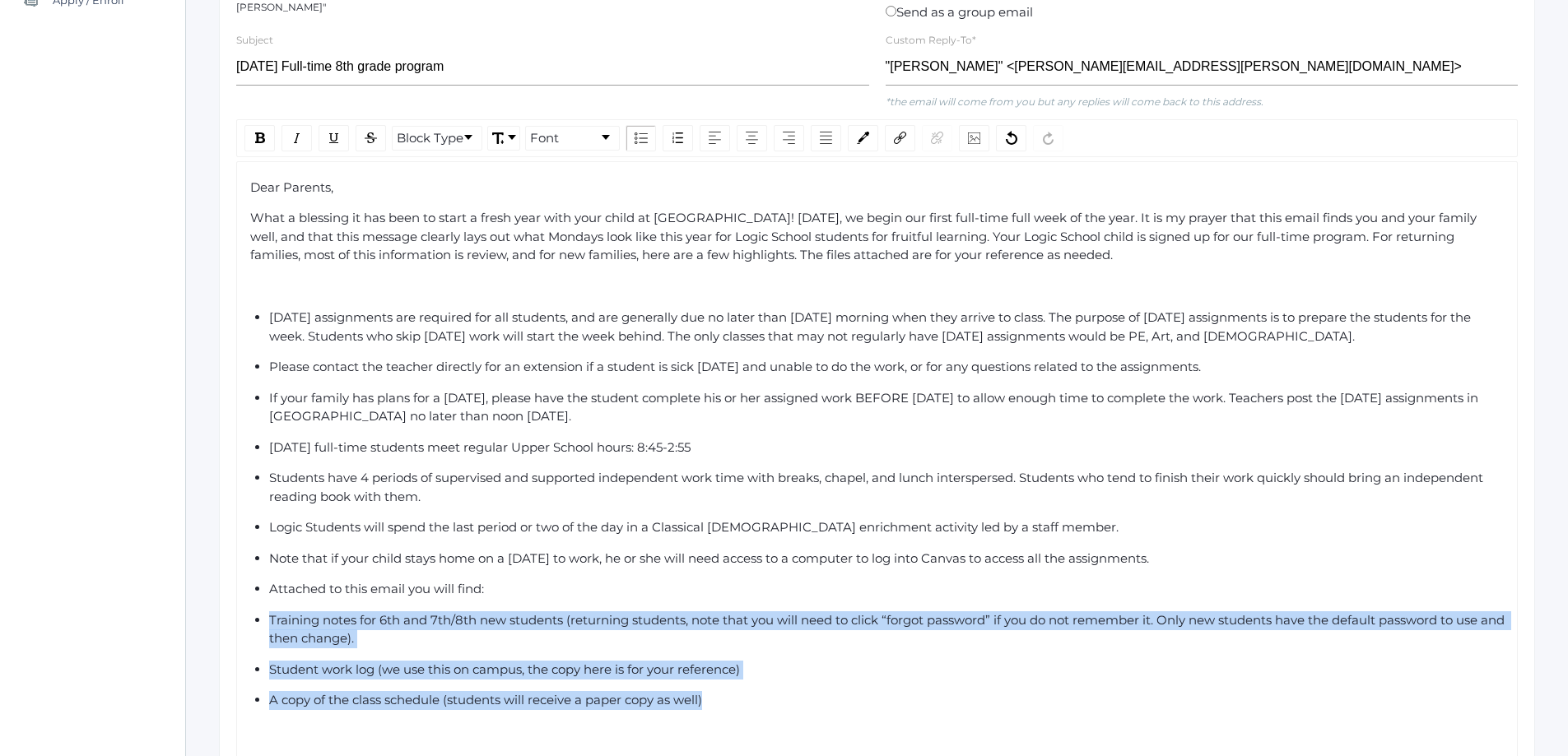
drag, startPoint x: 713, startPoint y: 702, endPoint x: 268, endPoint y: 623, distance: 452.0
click at [268, 623] on ul "Monday assignments are required for all students, and are generally due no late…" at bounding box center [877, 509] width 1254 height 401
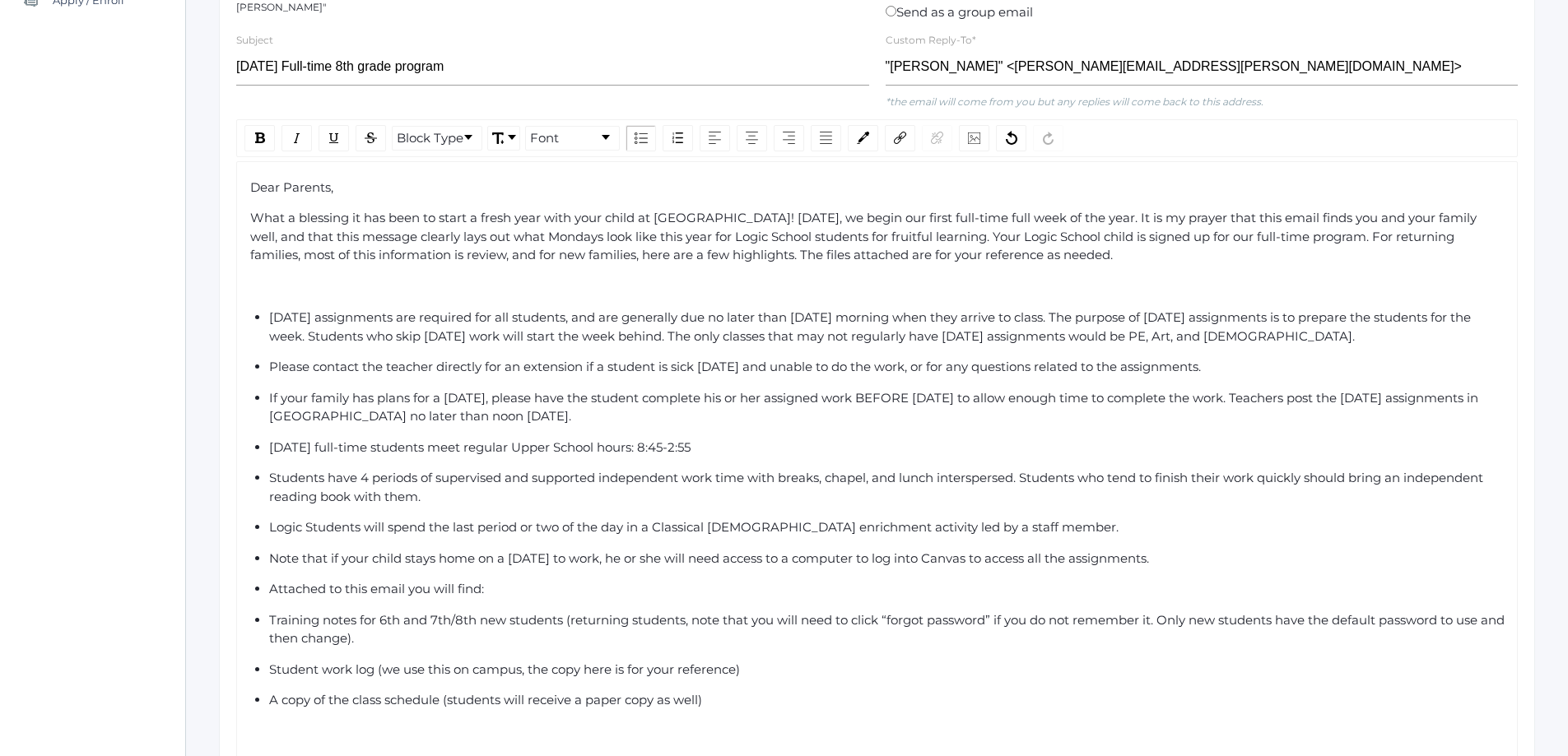
click at [263, 620] on ul "Monday assignments are required for all students, and are generally due no late…" at bounding box center [877, 509] width 1254 height 401
click at [266, 672] on ul "Monday assignments are required for all students, and are generally due no late…" at bounding box center [877, 509] width 1254 height 401
click at [270, 702] on span "A copy of the class schedule (students will receive a paper copy as well)" at bounding box center [485, 699] width 432 height 16
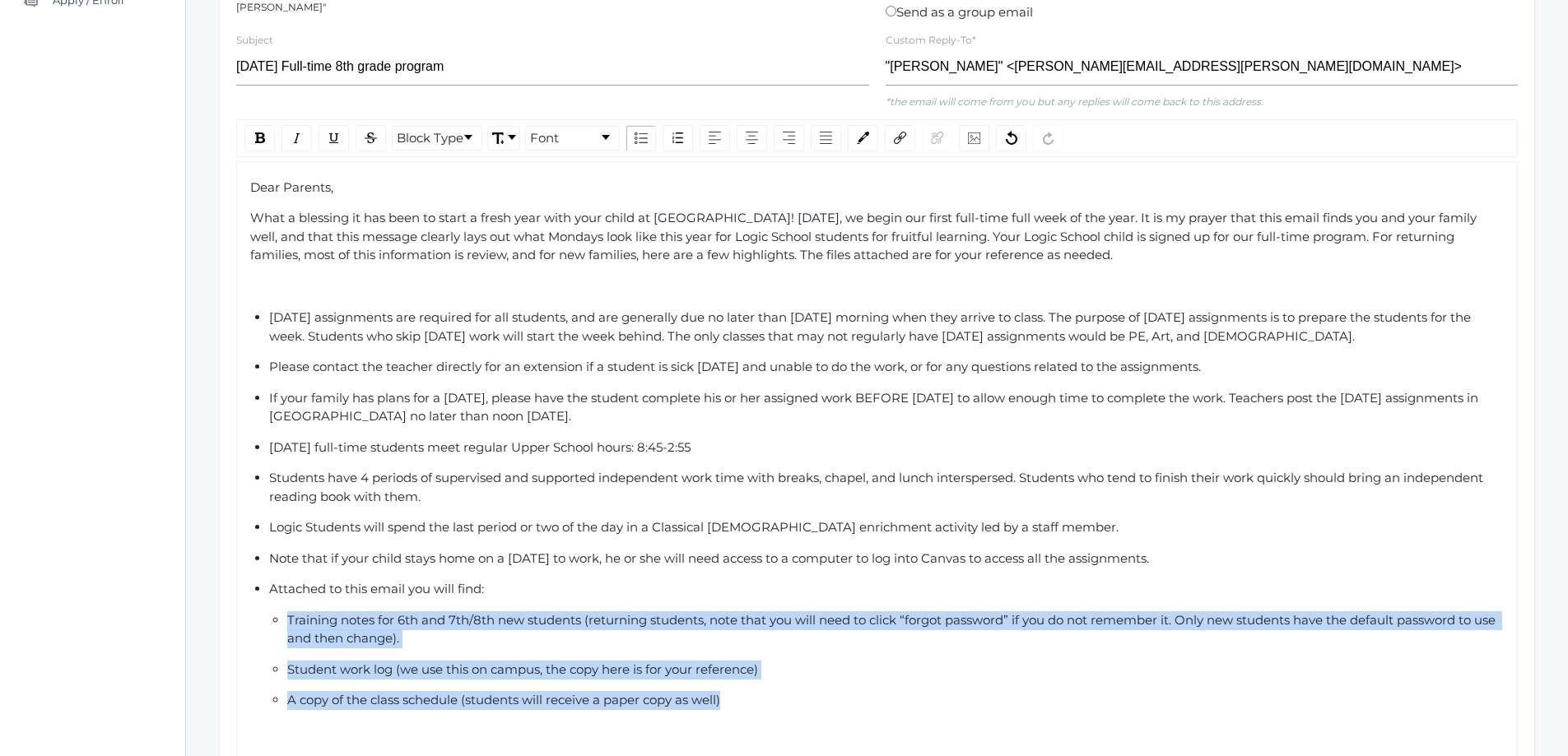
drag, startPoint x: 710, startPoint y: 695, endPoint x: 253, endPoint y: 620, distance: 463.1
click at [253, 620] on ul "Monday assignments are required for all students, and are generally due no late…" at bounding box center [877, 509] width 1254 height 401
click at [817, 668] on div "Student work log (we use this on campus, the copy here is for your reference)" at bounding box center [896, 670] width 1217 height 19
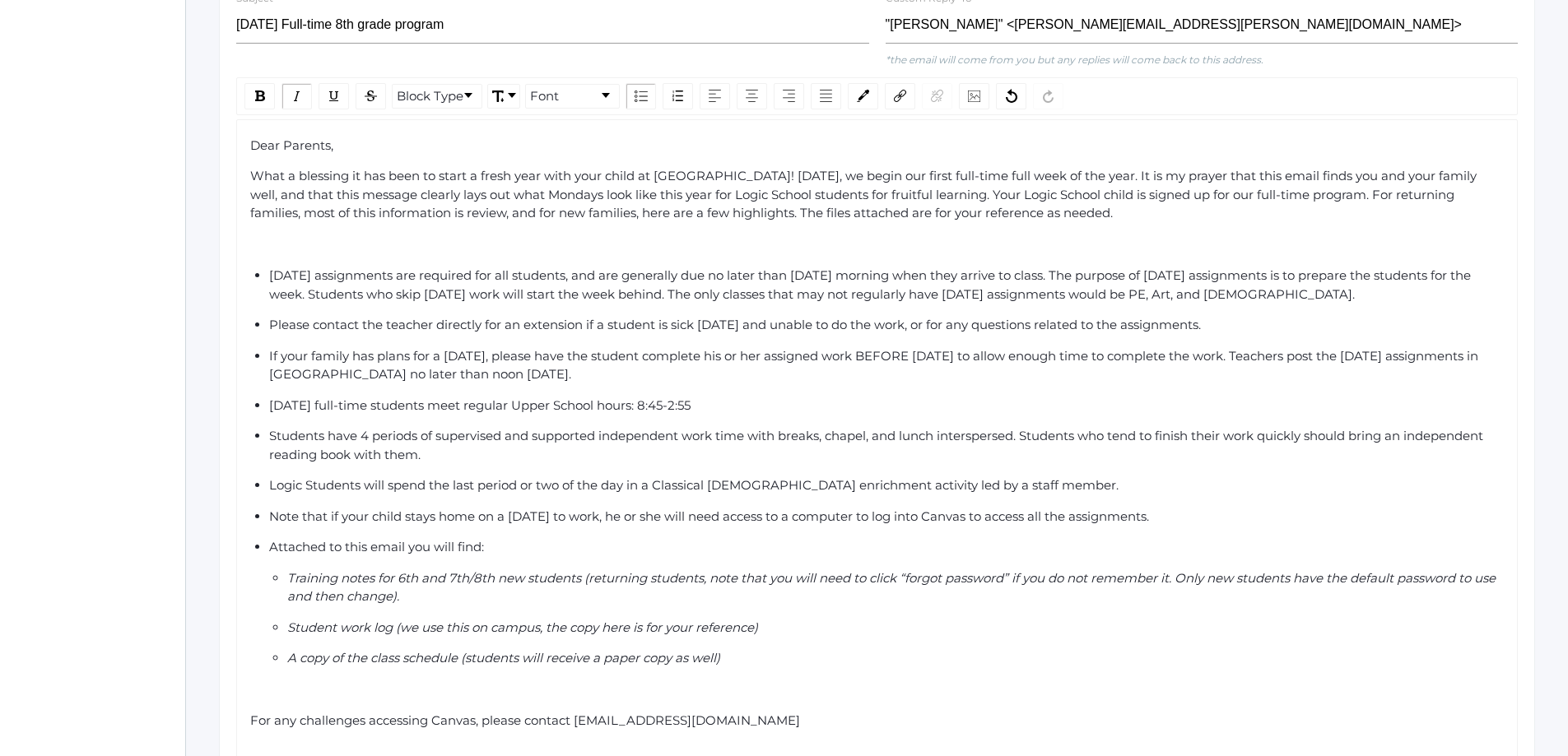
scroll to position [412, 0]
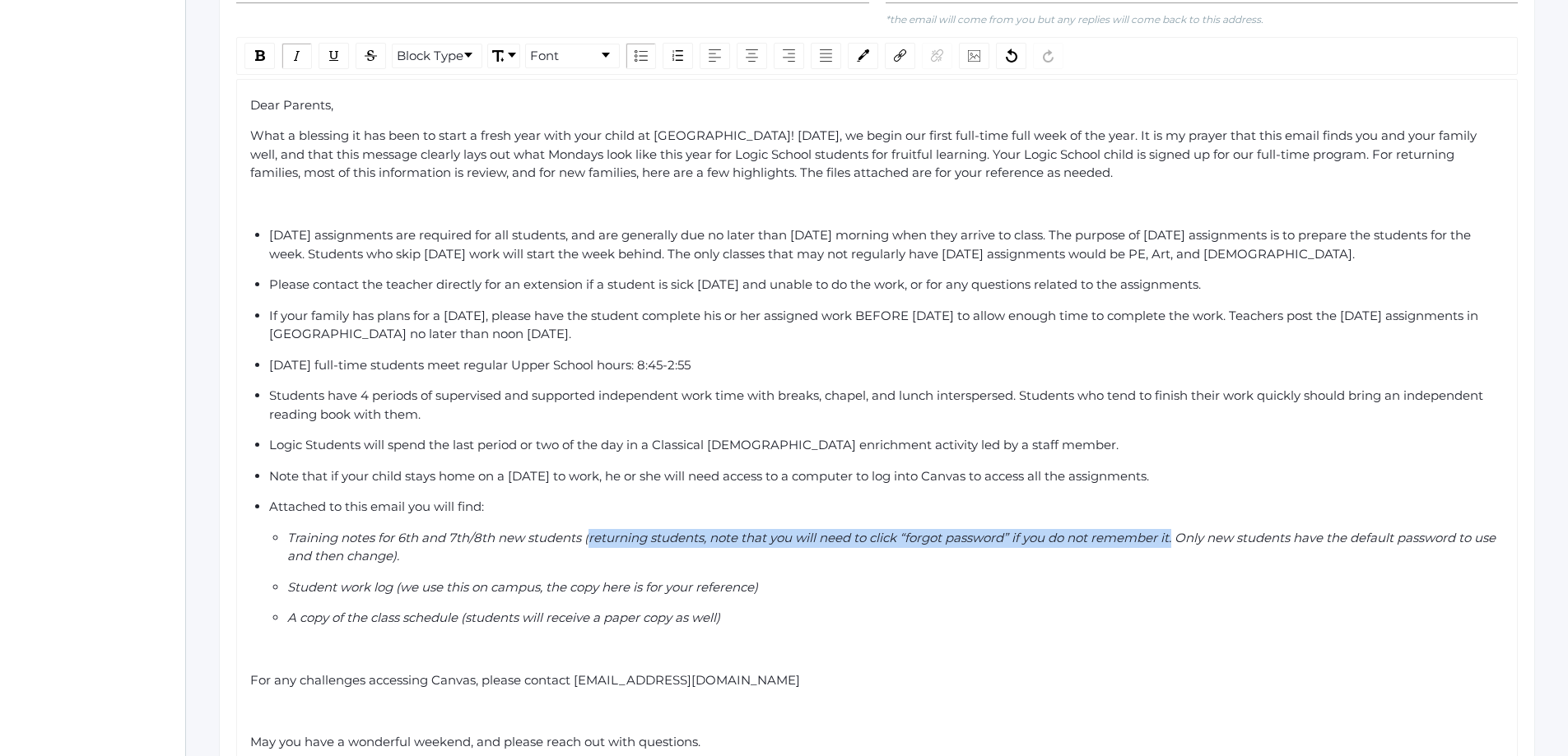
drag, startPoint x: 590, startPoint y: 537, endPoint x: 1180, endPoint y: 545, distance: 590.1
click at [1180, 545] on div "Training notes for 6th and 7th/8th new students (returning students, note that …" at bounding box center [896, 548] width 1217 height 37
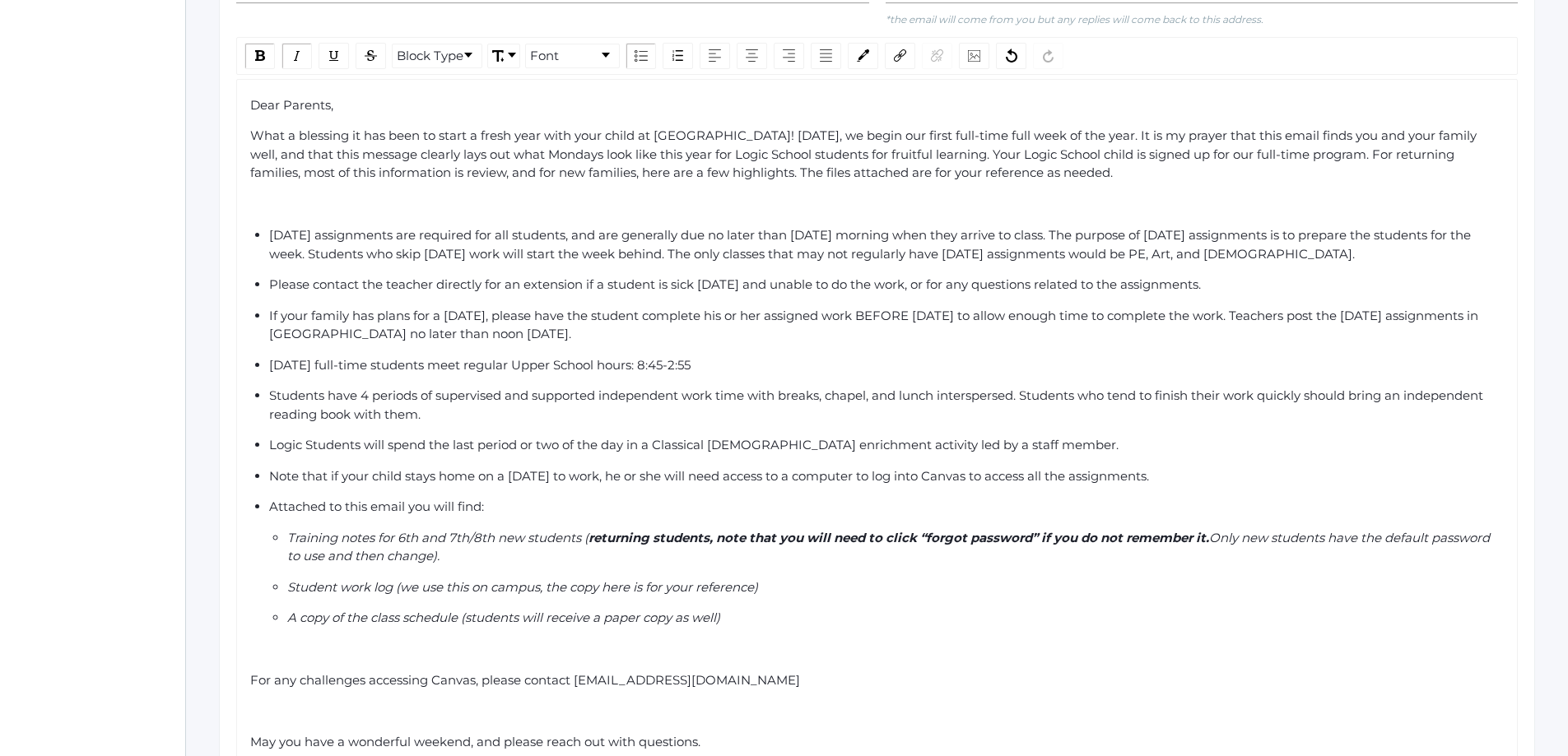
drag, startPoint x: 1161, startPoint y: 564, endPoint x: 998, endPoint y: 567, distance: 163.0
click at [1160, 564] on div "Training notes for 6th and 7th/8th new students ( returning students, note that…" at bounding box center [896, 548] width 1217 height 37
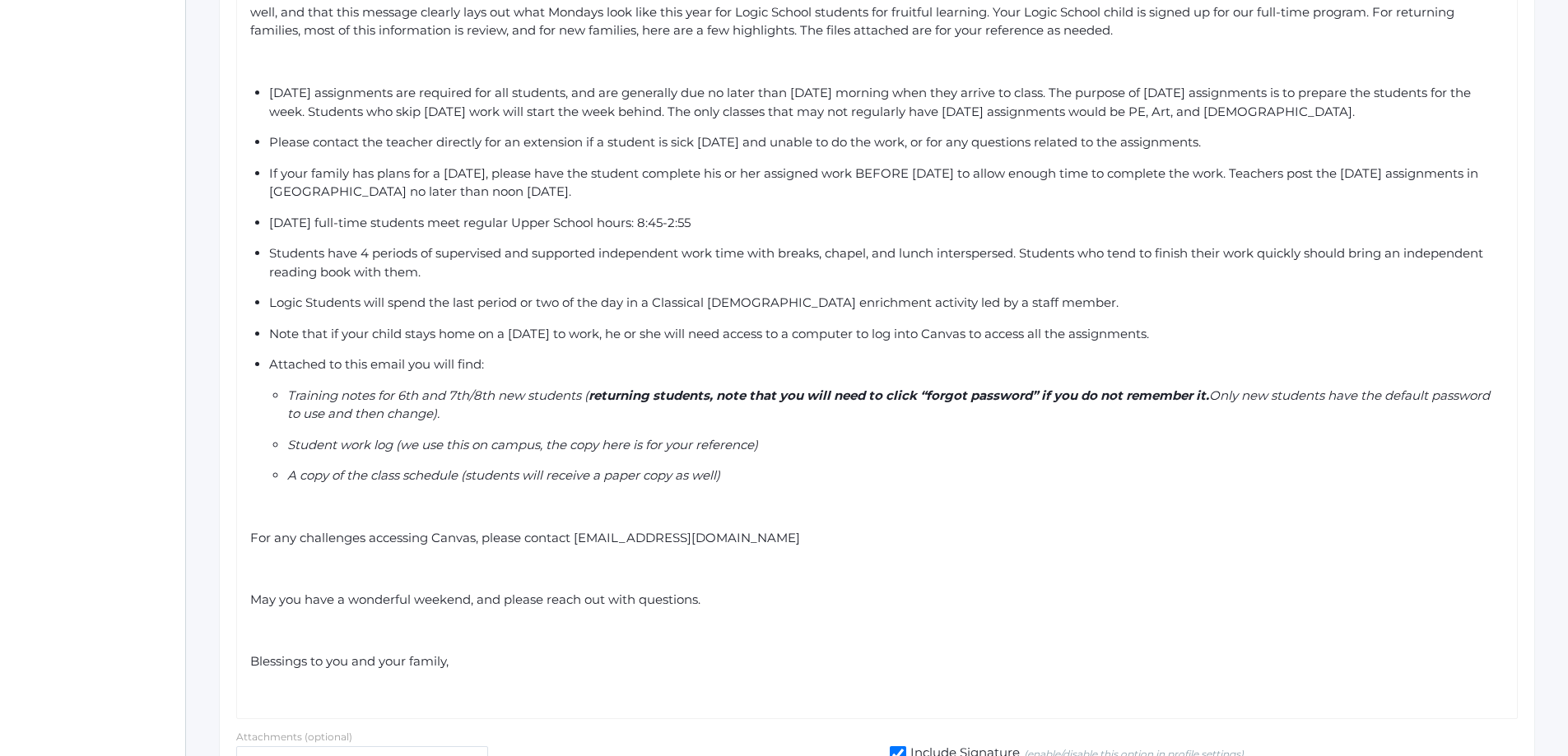
scroll to position [576, 0]
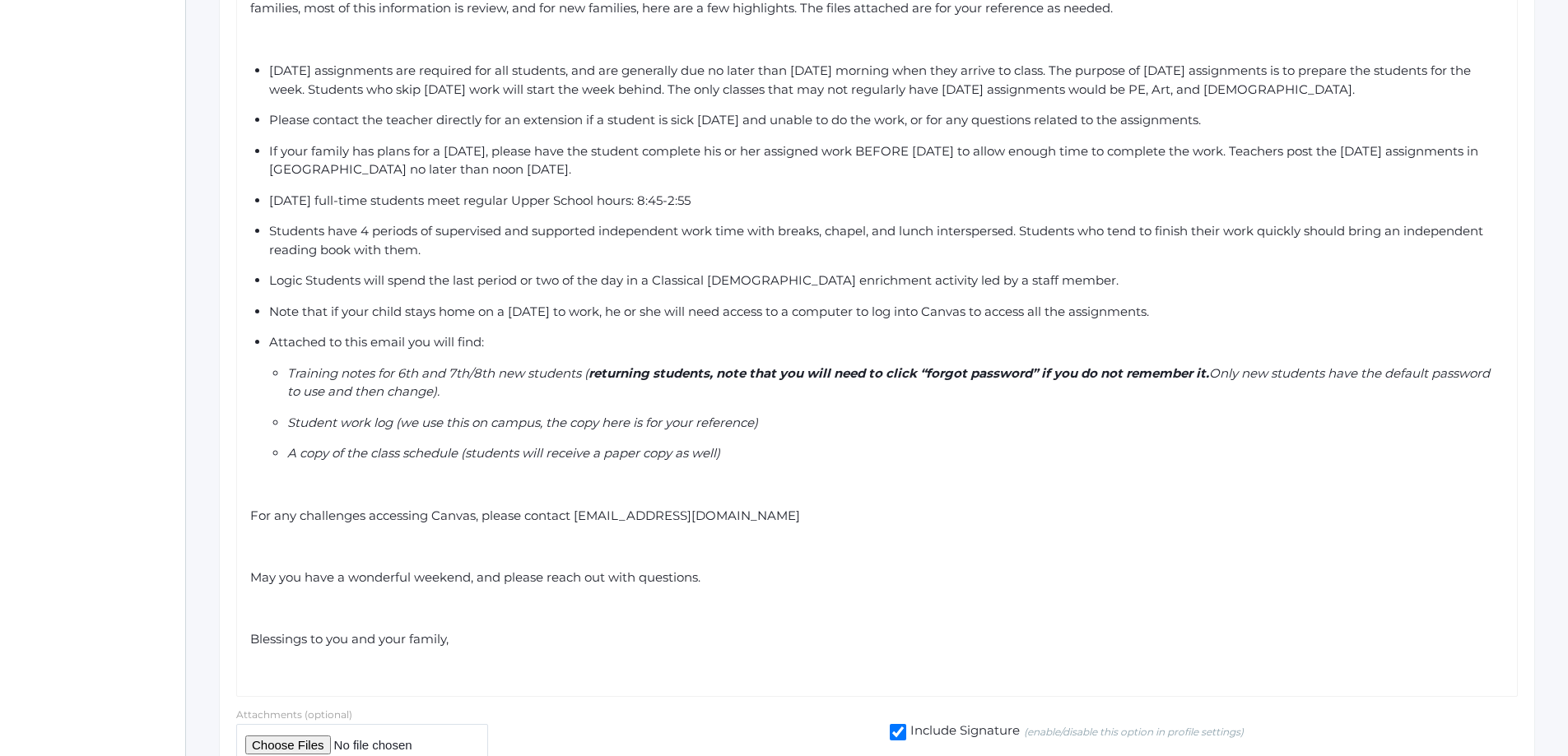
drag, startPoint x: 576, startPoint y: 518, endPoint x: 799, endPoint y: 513, distance: 223.1
click at [799, 513] on span "For any challenges accessing Canvas, please contact techsupport@beaconhillclass…" at bounding box center [525, 515] width 550 height 16
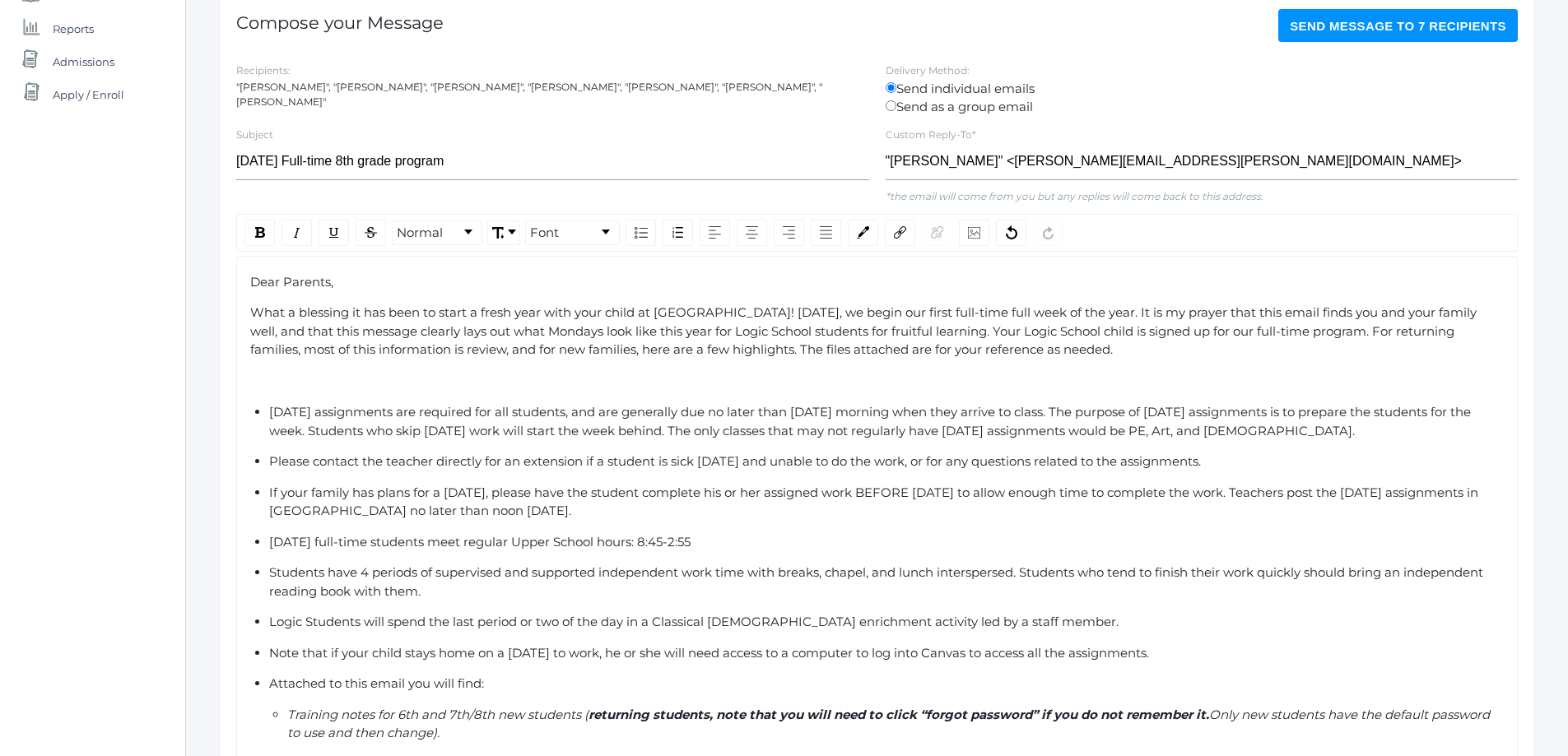
scroll to position [164, 0]
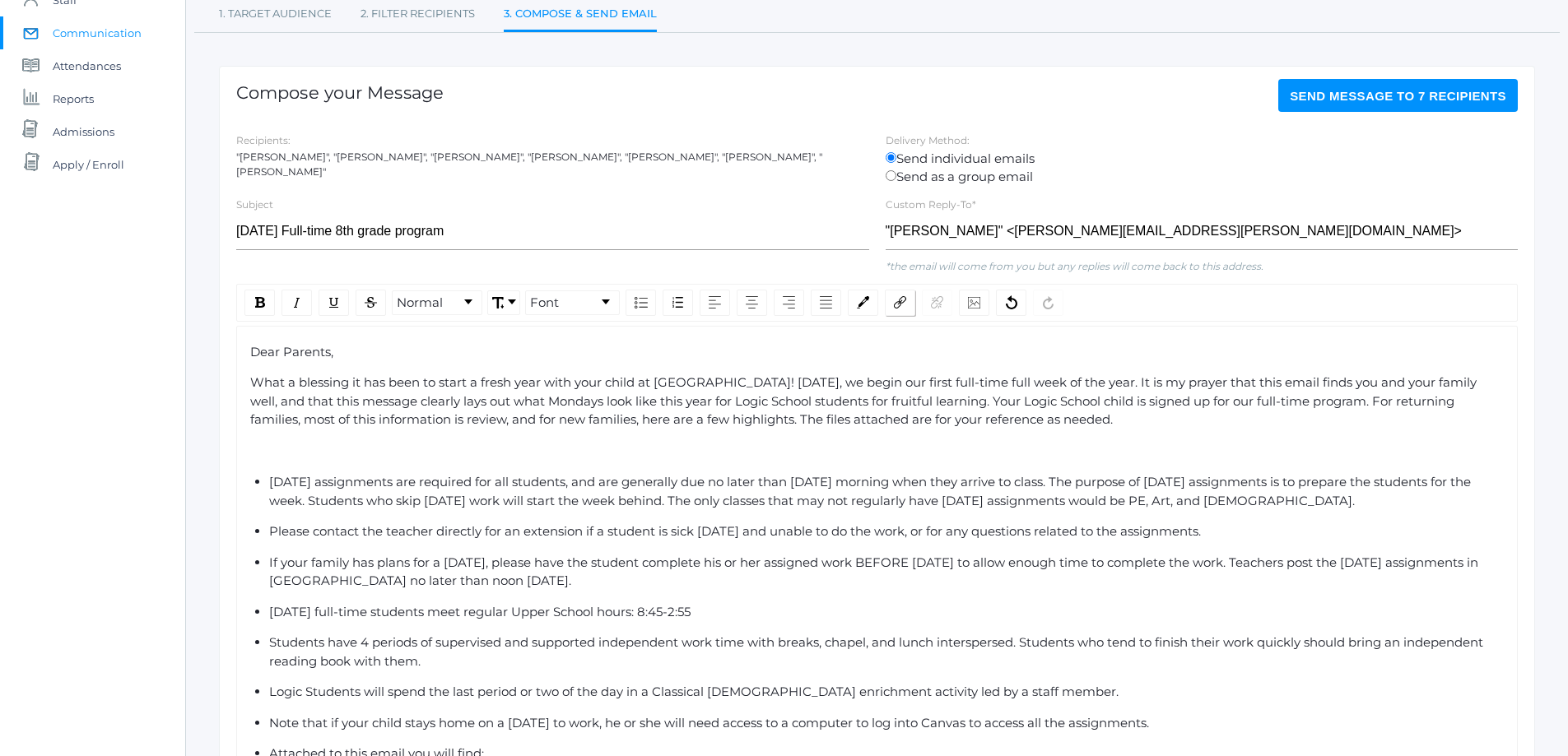
click at [895, 306] on img "rdw-link-control" at bounding box center [899, 301] width 12 height 12
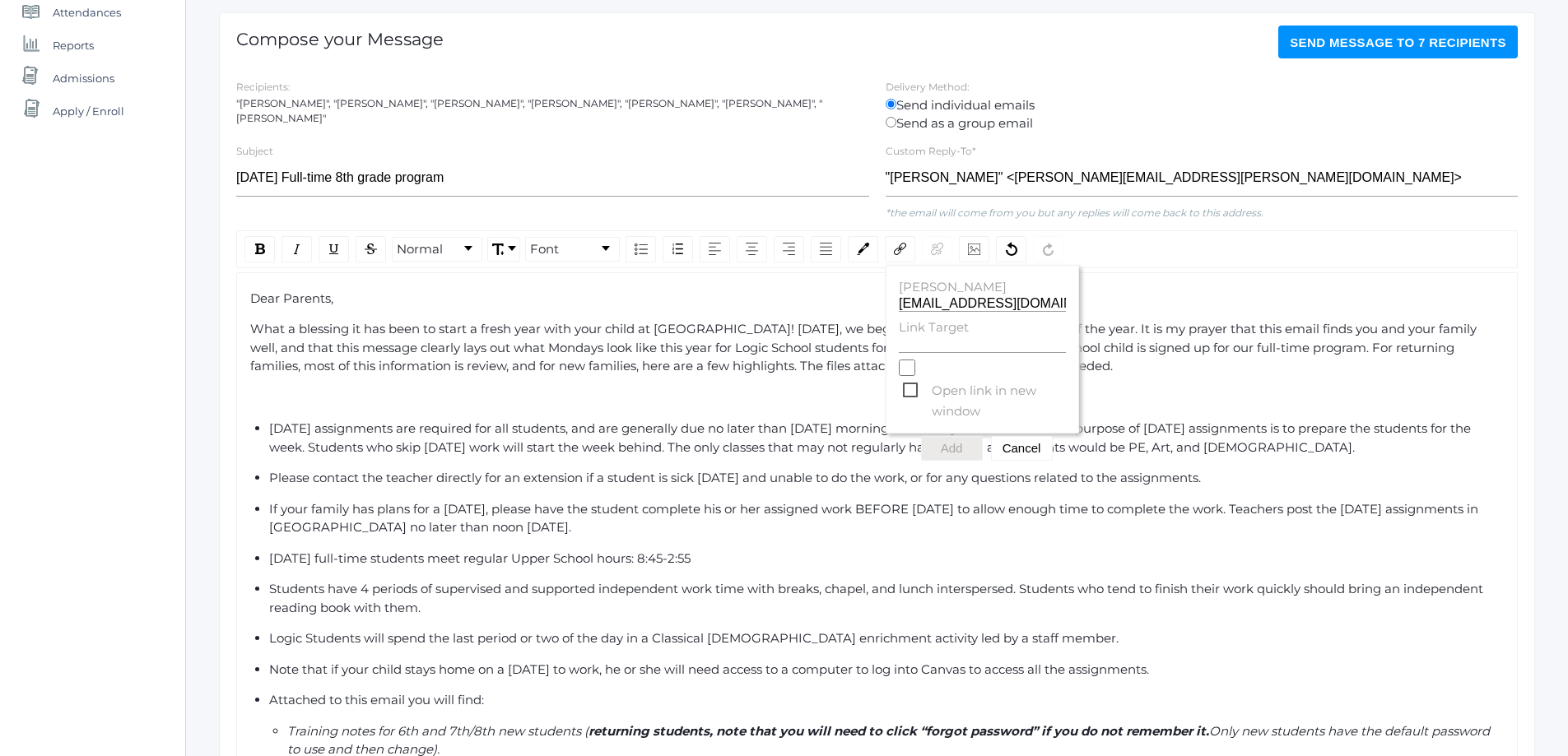
scroll to position [246, 0]
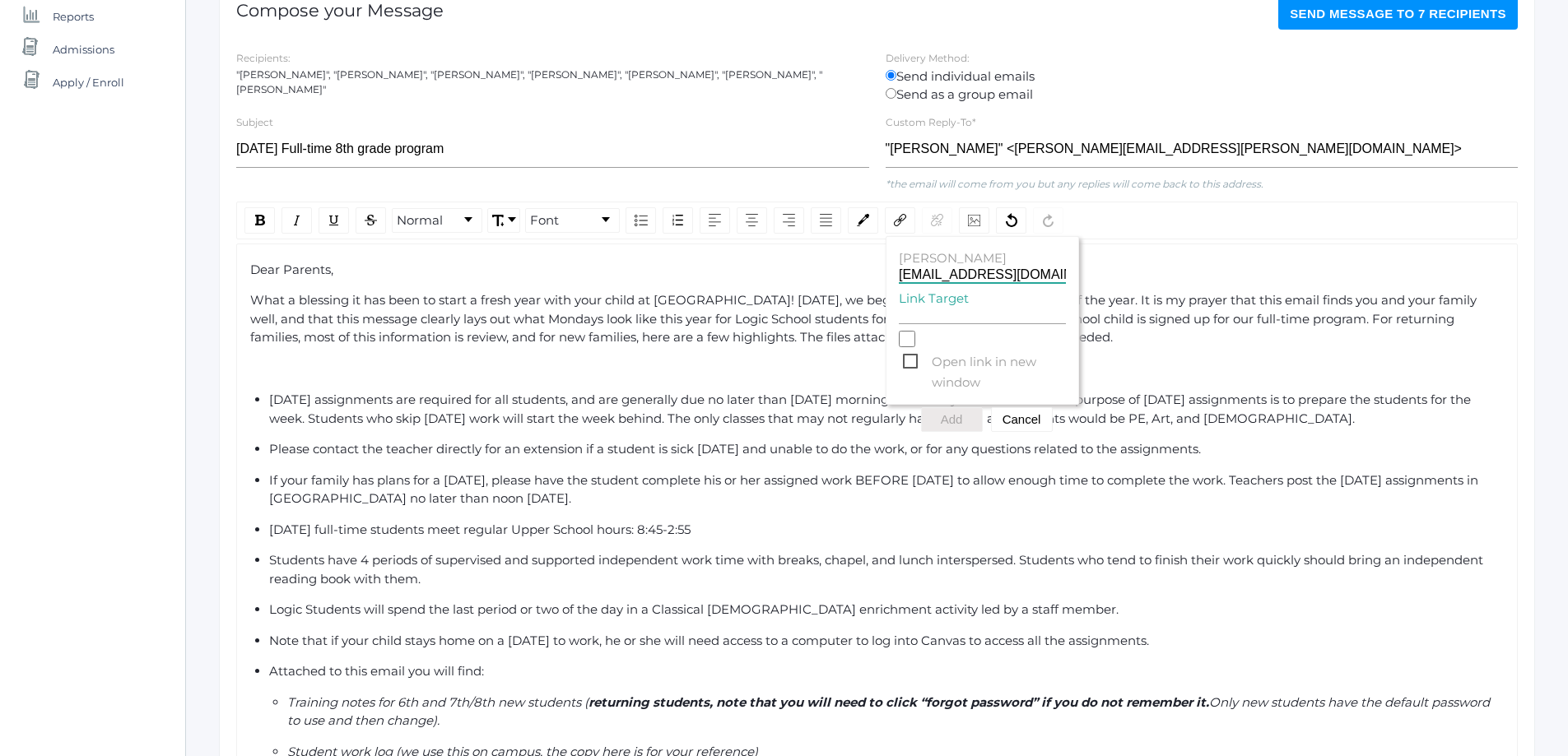
click at [957, 277] on input "techsupport@beaconhillclassical.org" at bounding box center [982, 274] width 167 height 16
click at [908, 364] on span "Open link in new window" at bounding box center [984, 361] width 162 height 21
click at [908, 347] on input "Open link in new window" at bounding box center [907, 339] width 17 height 17
checkbox input "true"
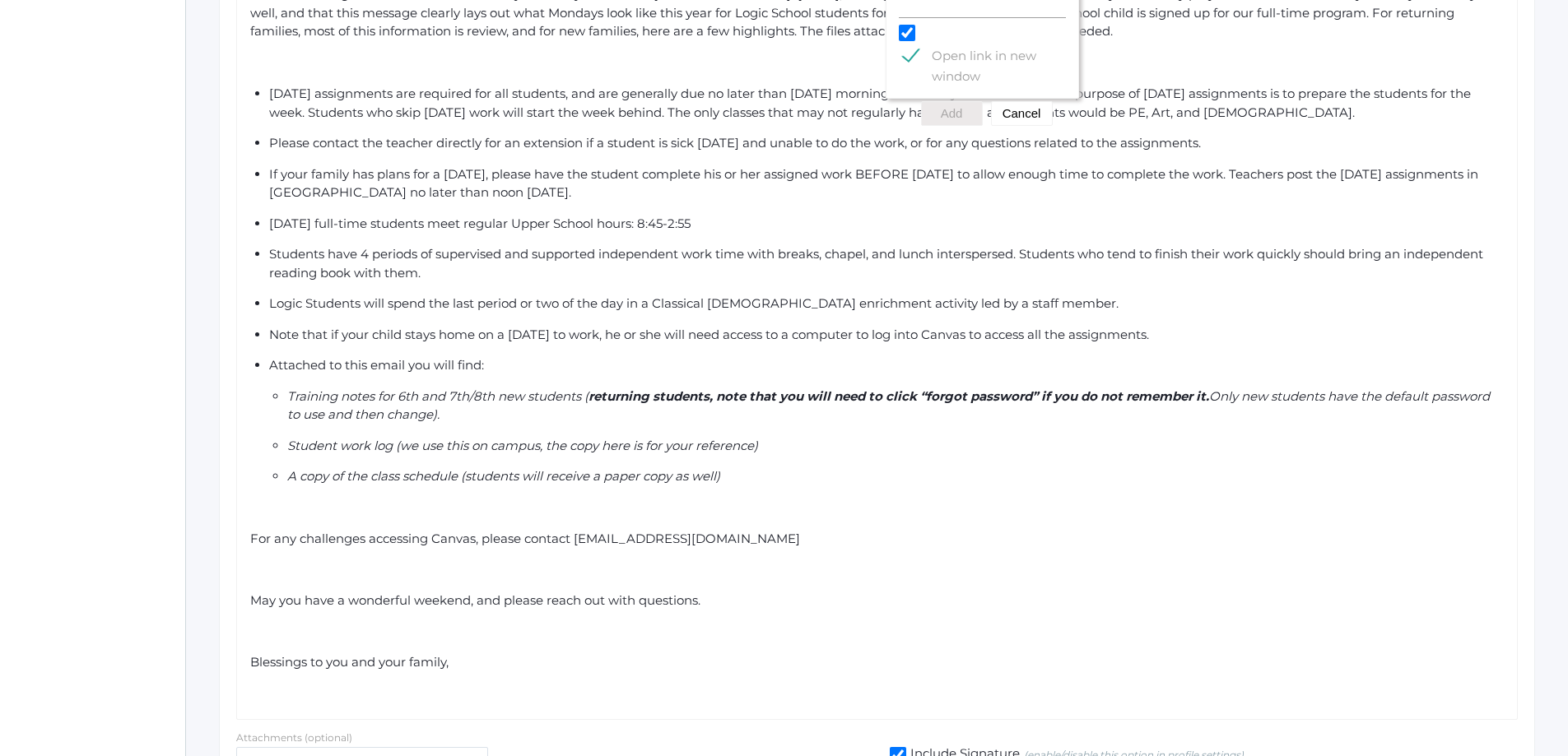
scroll to position [576, 0]
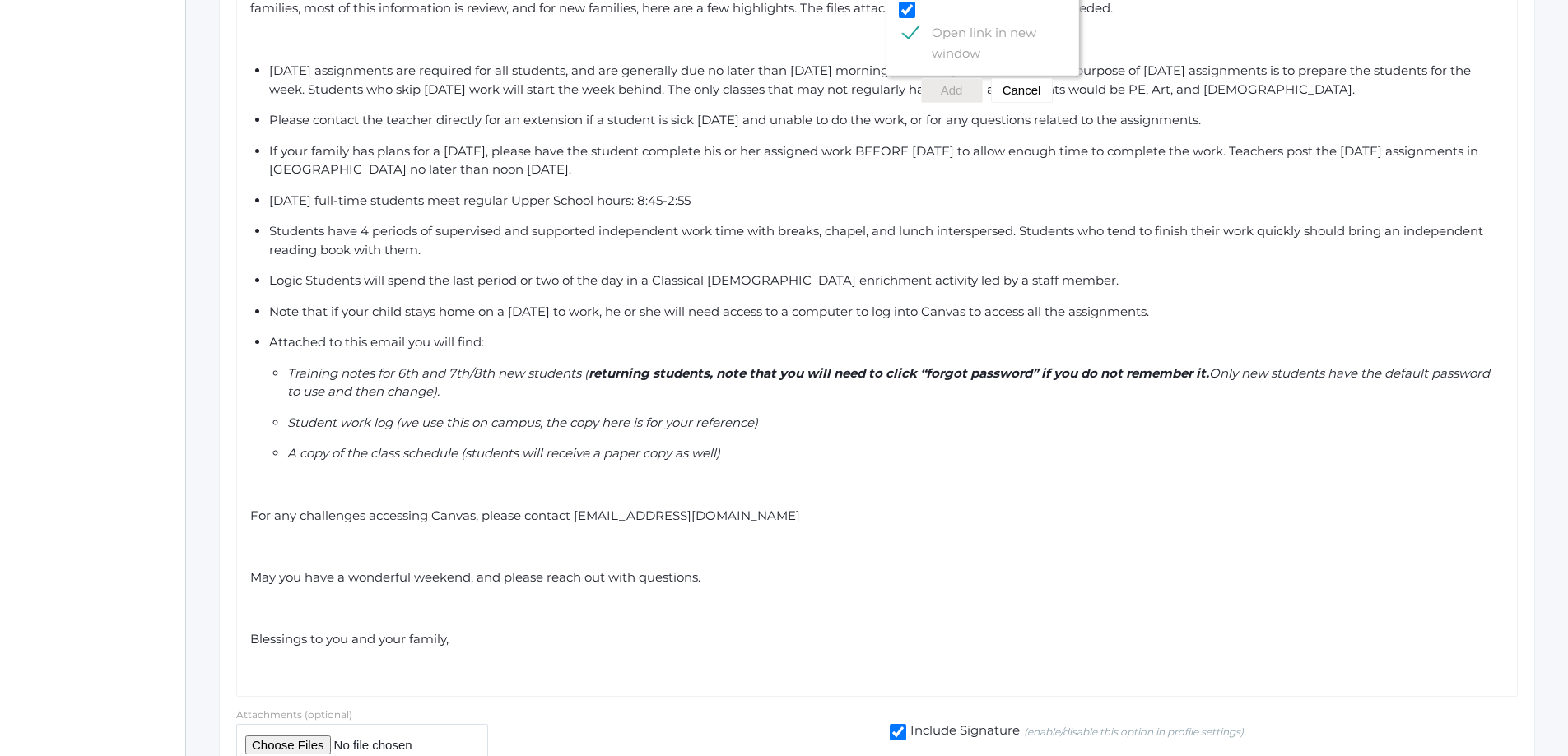
click at [922, 507] on div "For any challenges accessing Canvas, please contact techsupport@beaconhillclass…" at bounding box center [877, 516] width 1254 height 19
click at [703, 515] on span "For any challenges accessing Canvas, please contact techsupport@beaconhillclass…" at bounding box center [525, 515] width 550 height 16
drag, startPoint x: 575, startPoint y: 517, endPoint x: 827, endPoint y: 504, distance: 252.3
click at [799, 522] on span "For any challenges accessing Canvas, please contact techsupport@beaconhillclass…" at bounding box center [525, 515] width 550 height 16
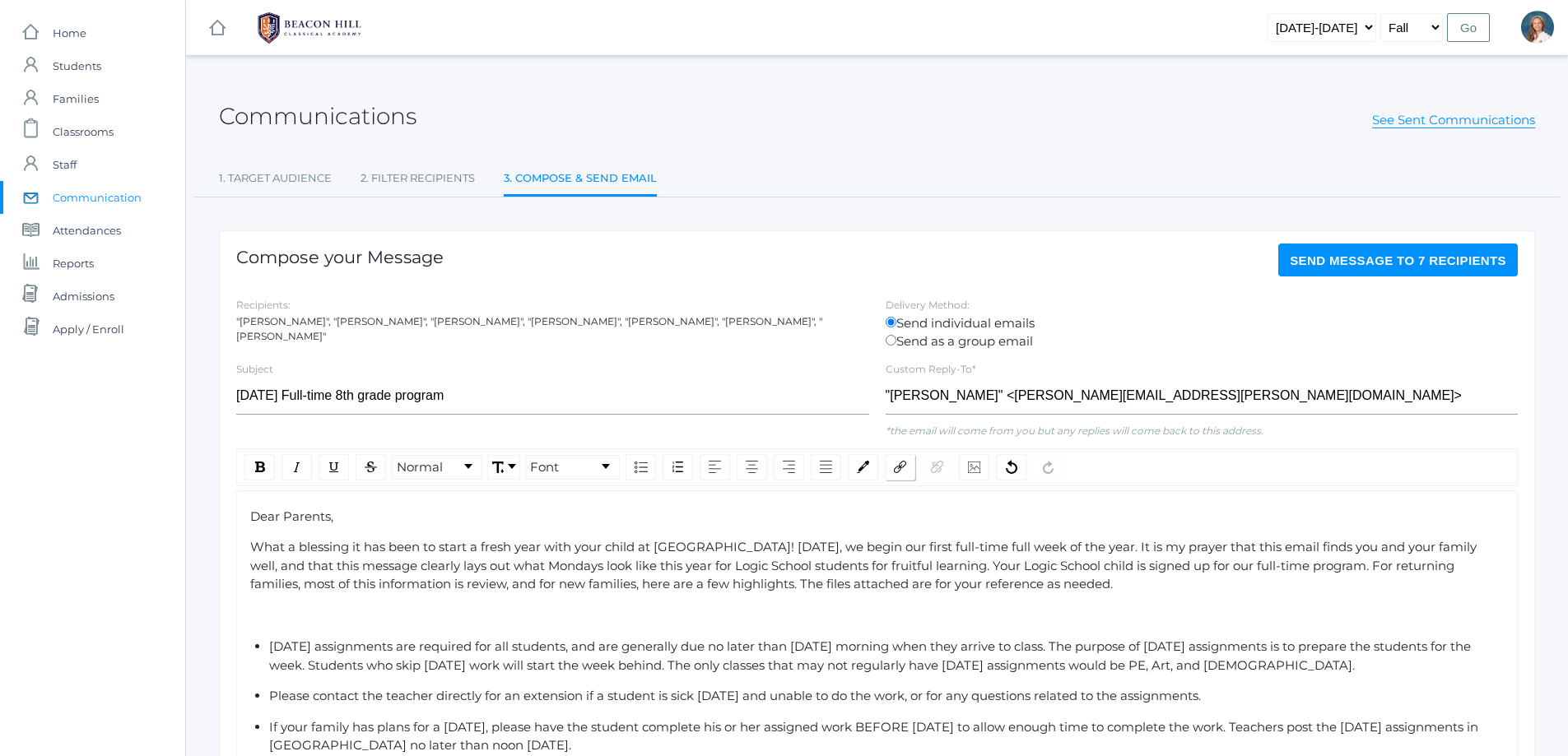
click at [898, 461] on img "rdw-link-control" at bounding box center [899, 466] width 12 height 12
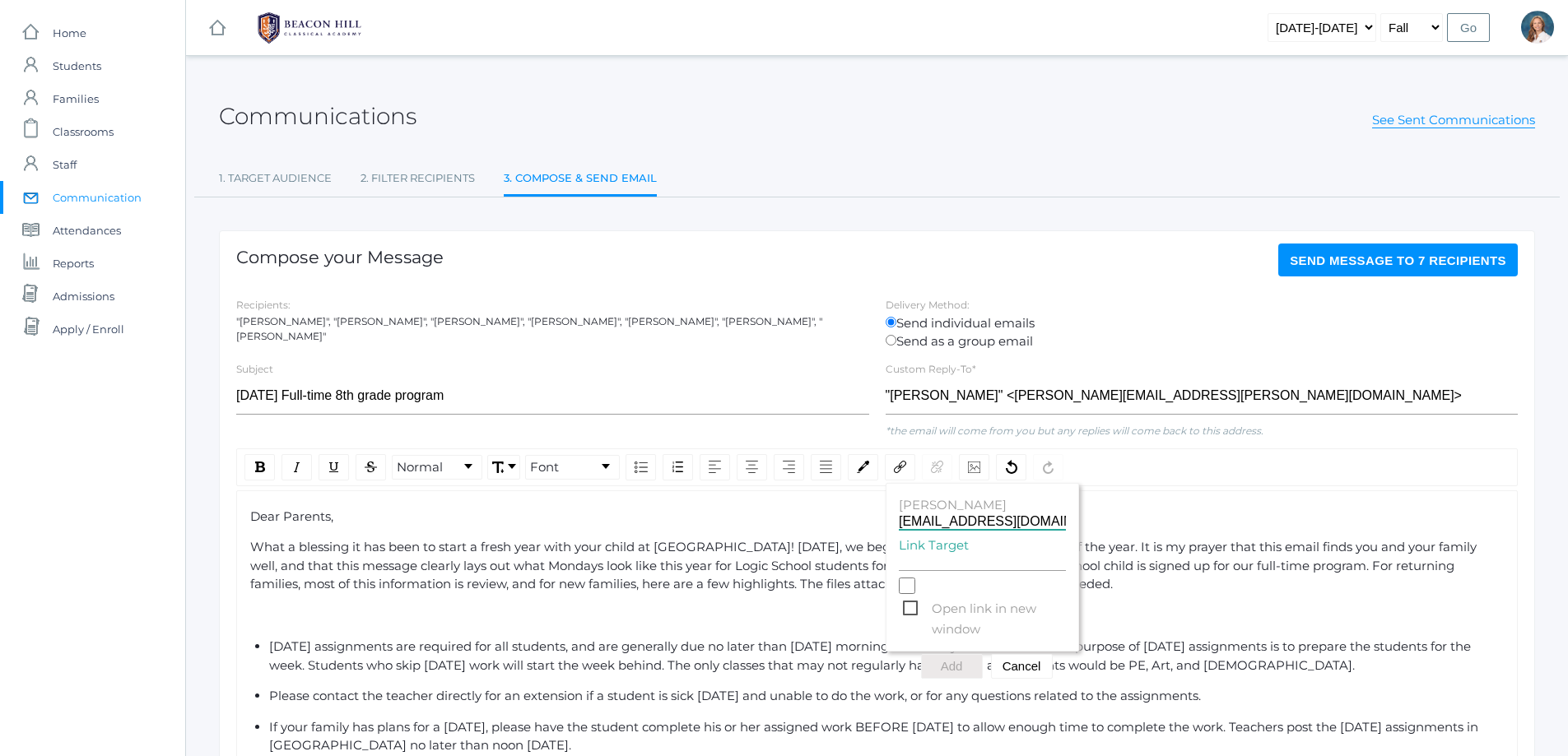
click at [940, 523] on input "techsupport@beaconhillclassical.org" at bounding box center [982, 522] width 167 height 16
click at [939, 562] on input "Link Target" at bounding box center [982, 563] width 167 height 16
paste input "techsupport@beaconhillclassical.org"
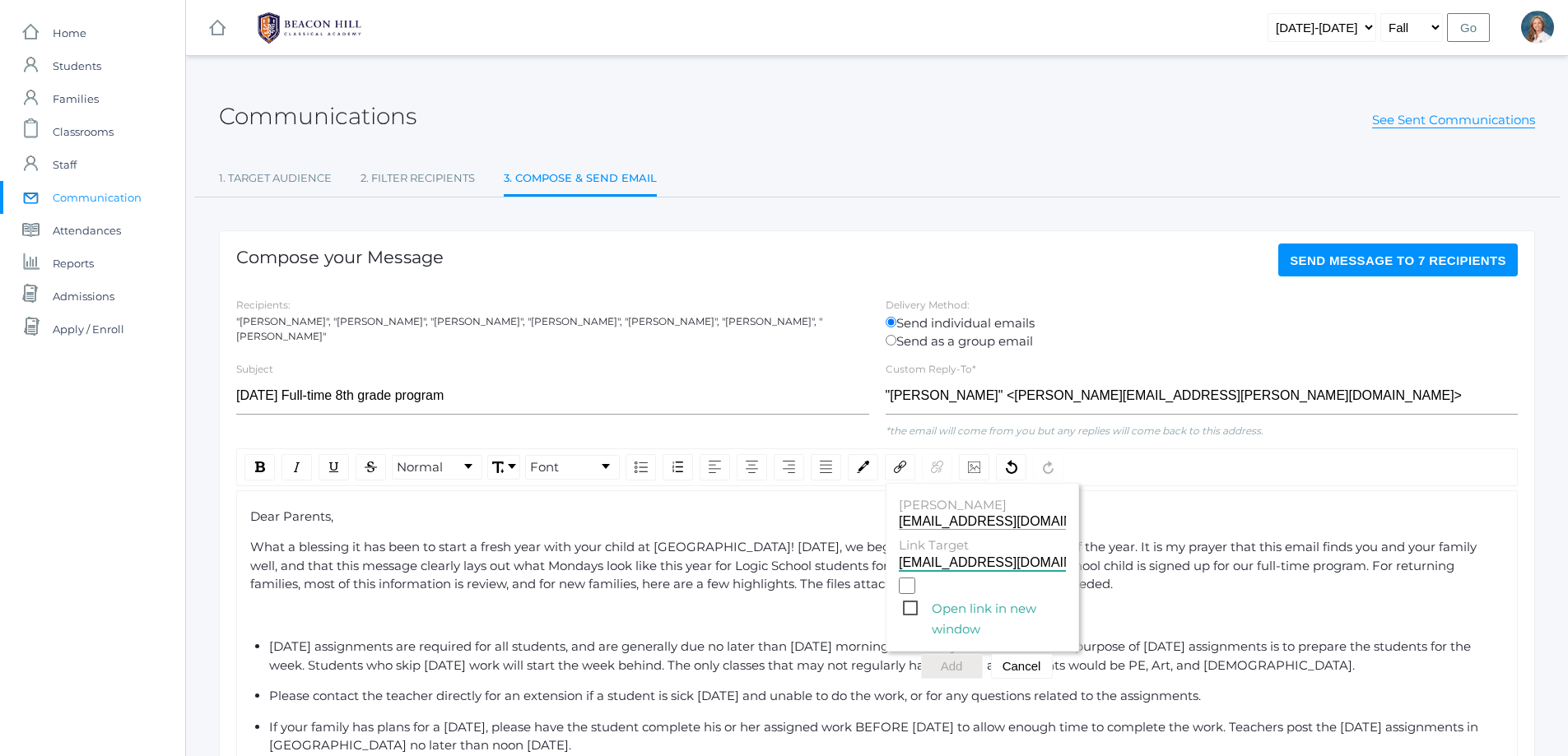
scroll to position [0, 45]
click at [911, 618] on span "Open link in new window" at bounding box center [984, 609] width 162 height 21
type input "techsupport@beaconhillclassical.org"
click at [911, 594] on input "Open link in new window" at bounding box center [907, 586] width 17 height 17
checkbox input "true"
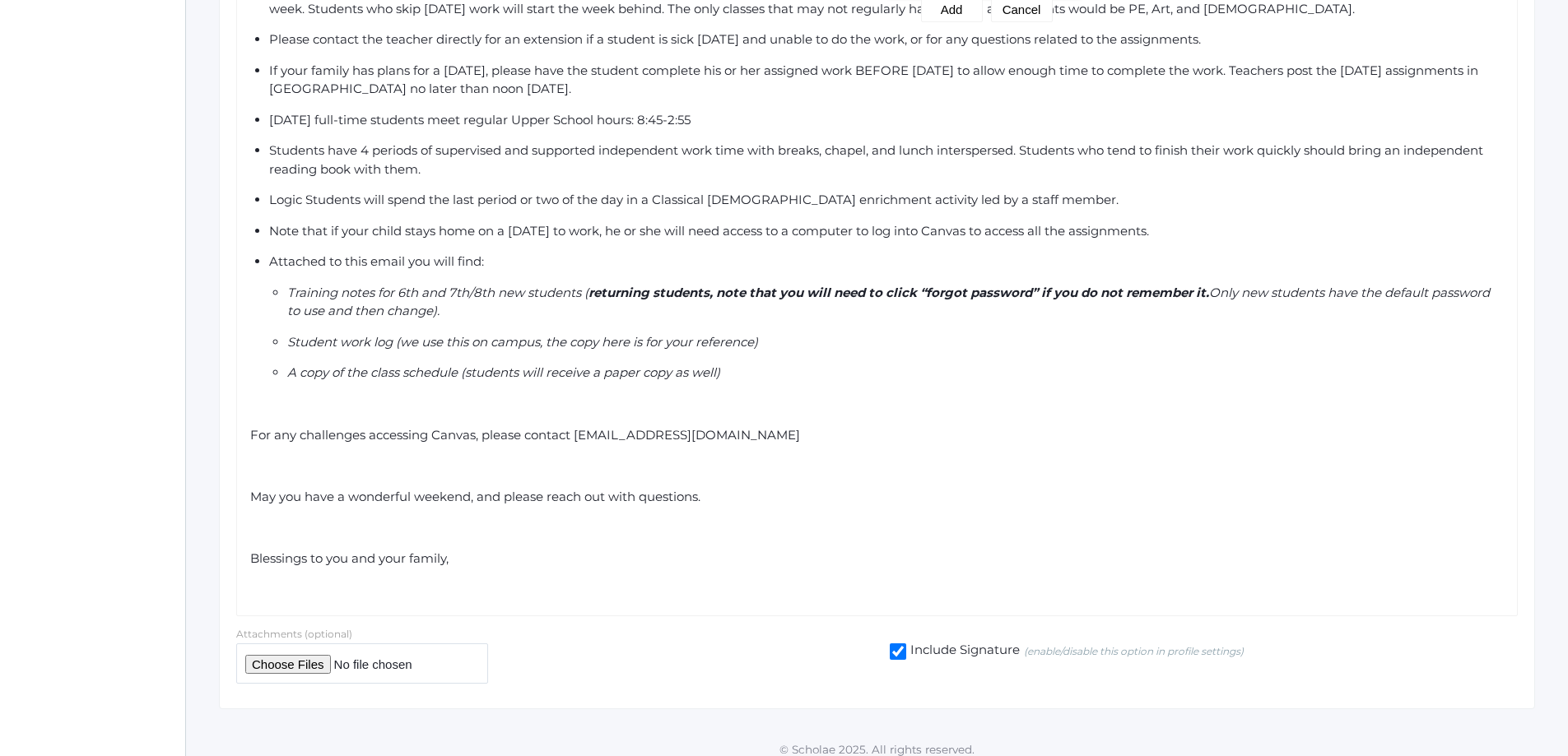
scroll to position [658, 0]
click at [825, 442] on div "For any challenges accessing Canvas, please contact techsupport@beaconhillclass…" at bounding box center [877, 434] width 1254 height 19
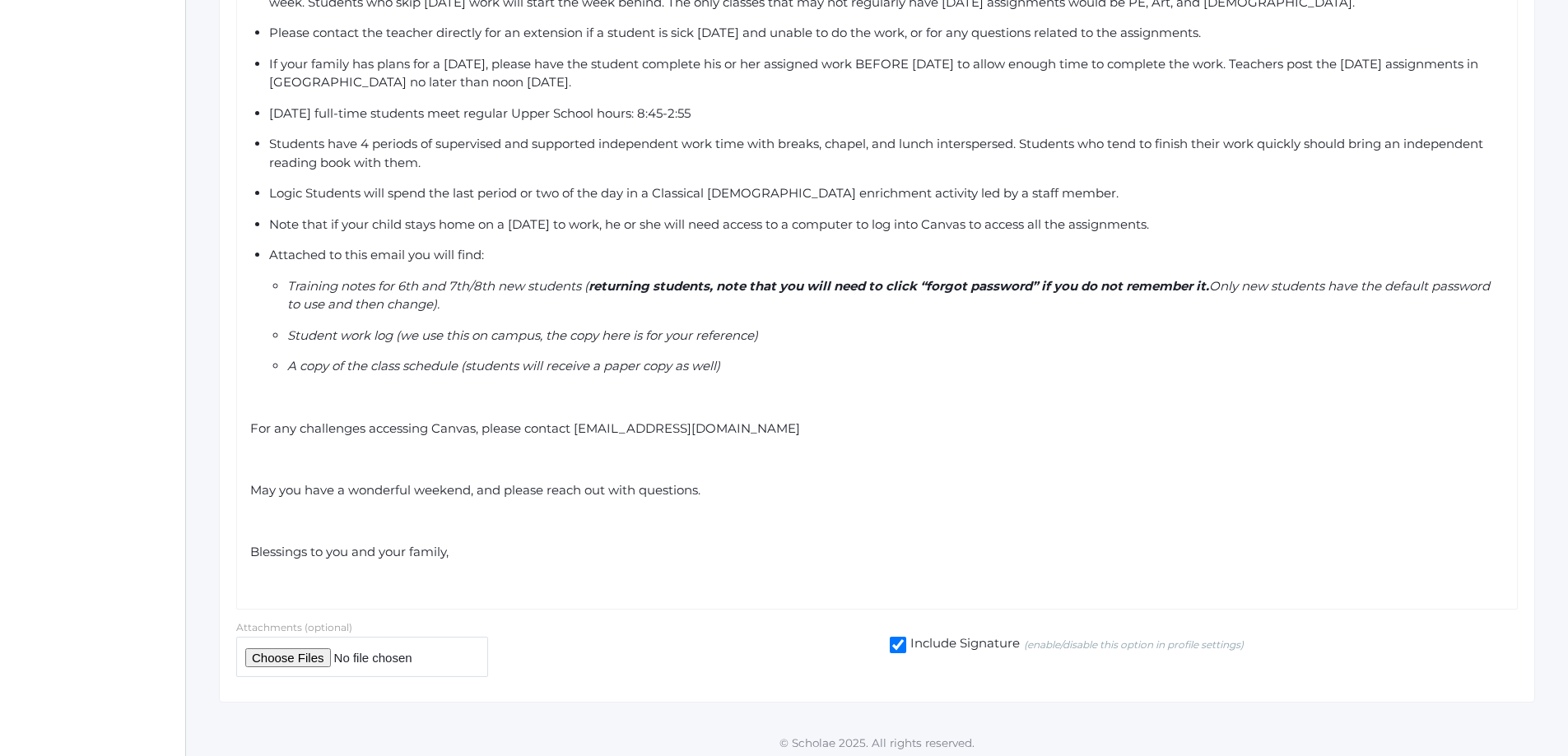
scroll to position [668, 0]
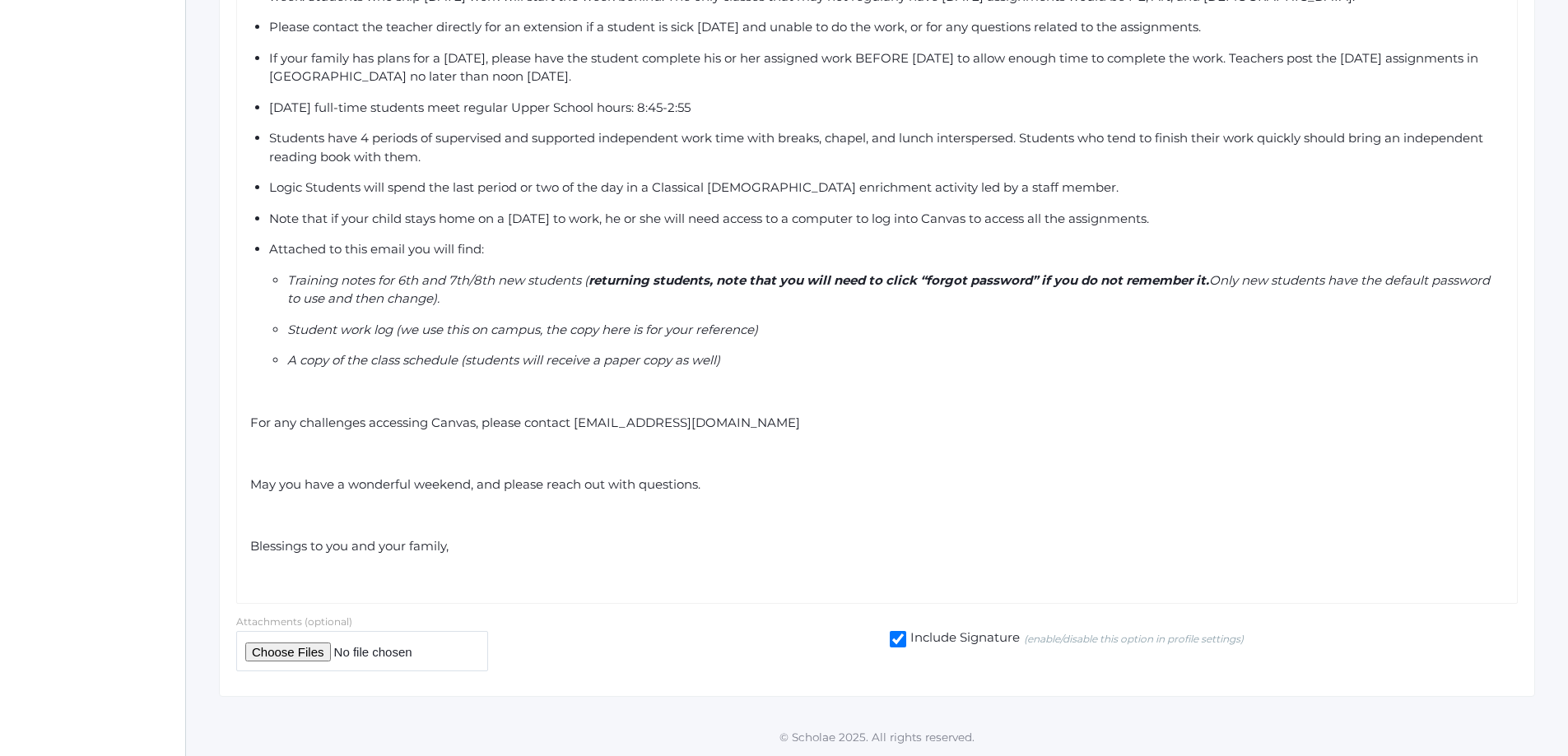
click at [319, 585] on div "rdw-editor" at bounding box center [877, 578] width 1254 height 19
click at [251, 579] on div "rdw-editor" at bounding box center [877, 578] width 1254 height 19
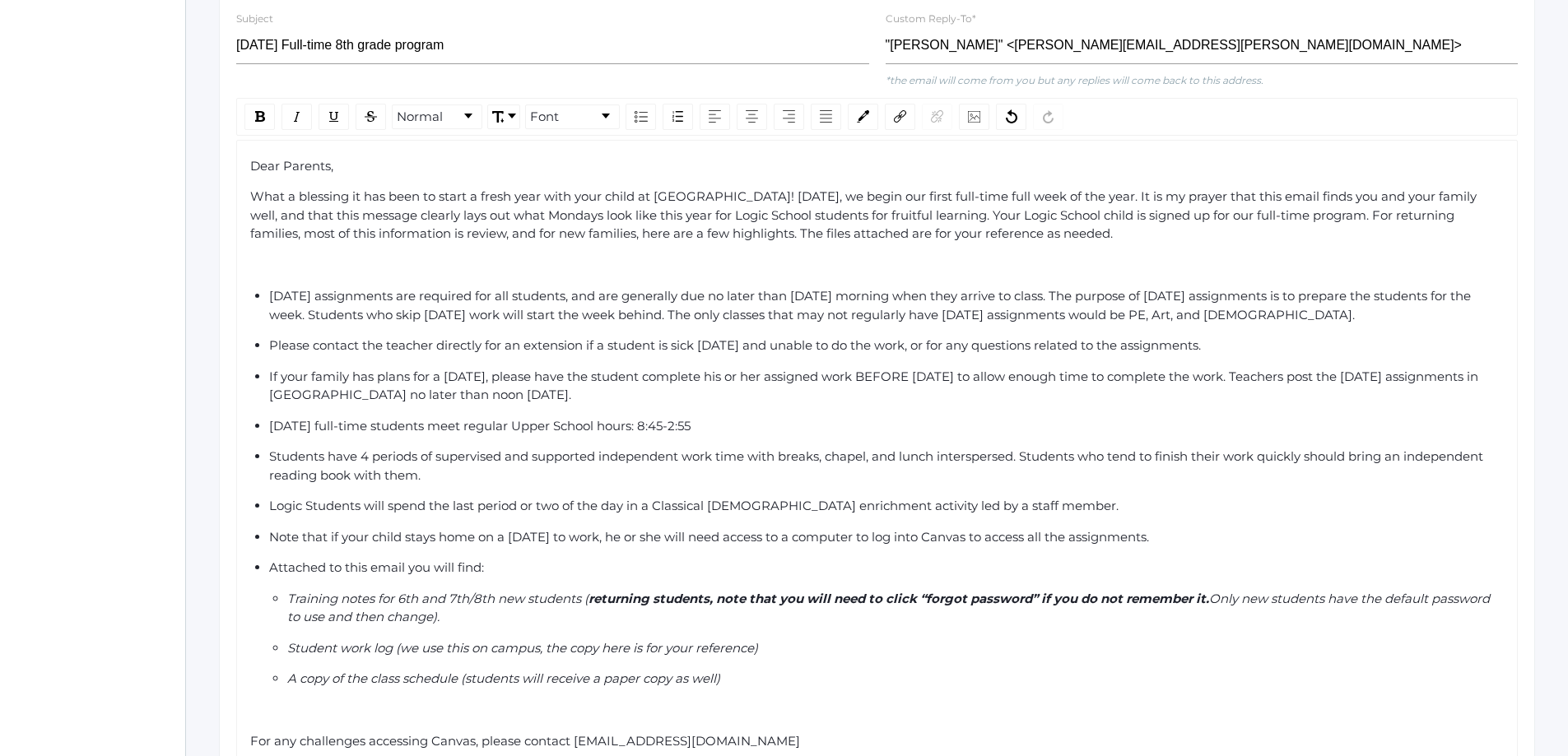
scroll to position [762, 0]
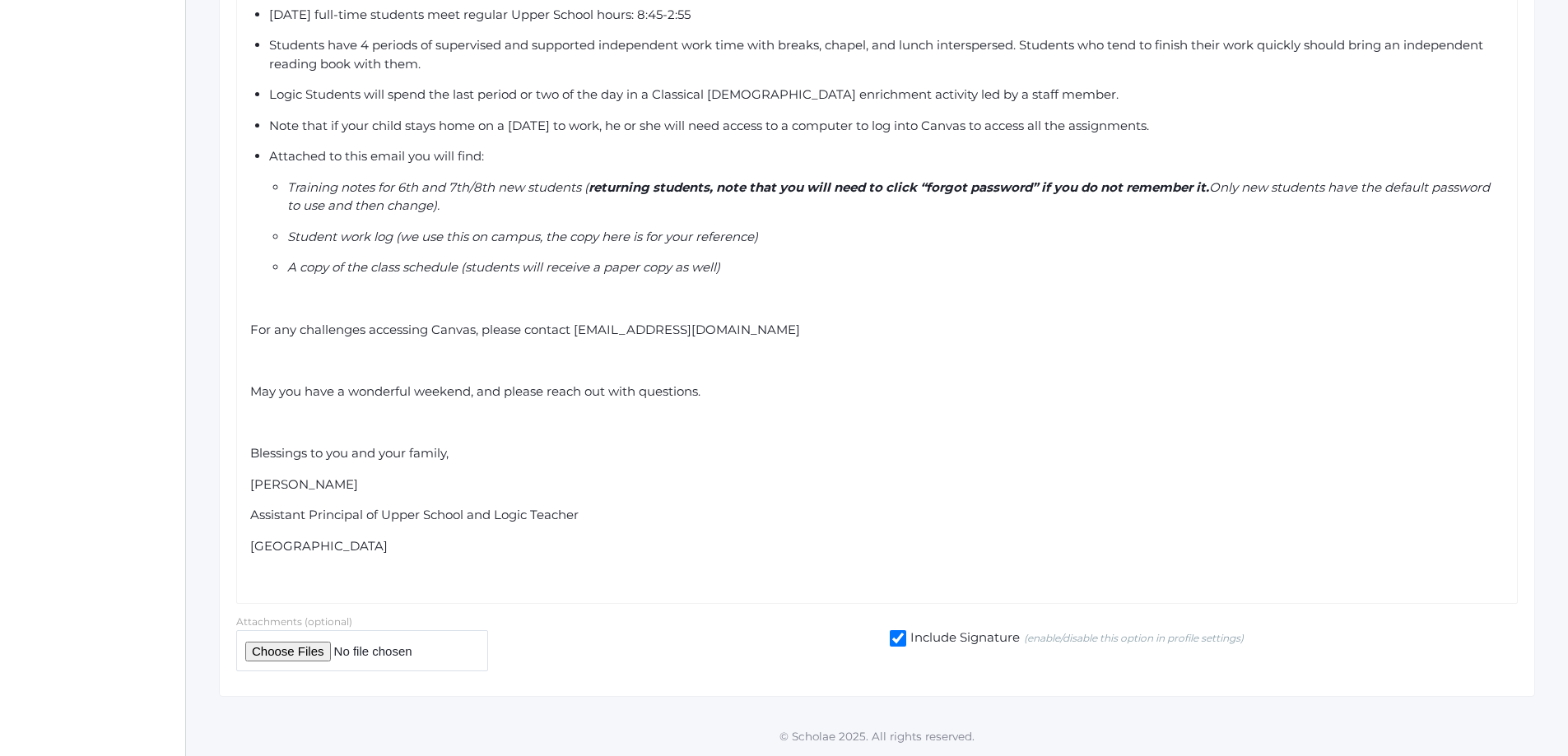
click at [279, 653] on input "file" at bounding box center [362, 650] width 252 height 40
type input "C:\fakepath\Monday Logic School Work Log (2).pdf"
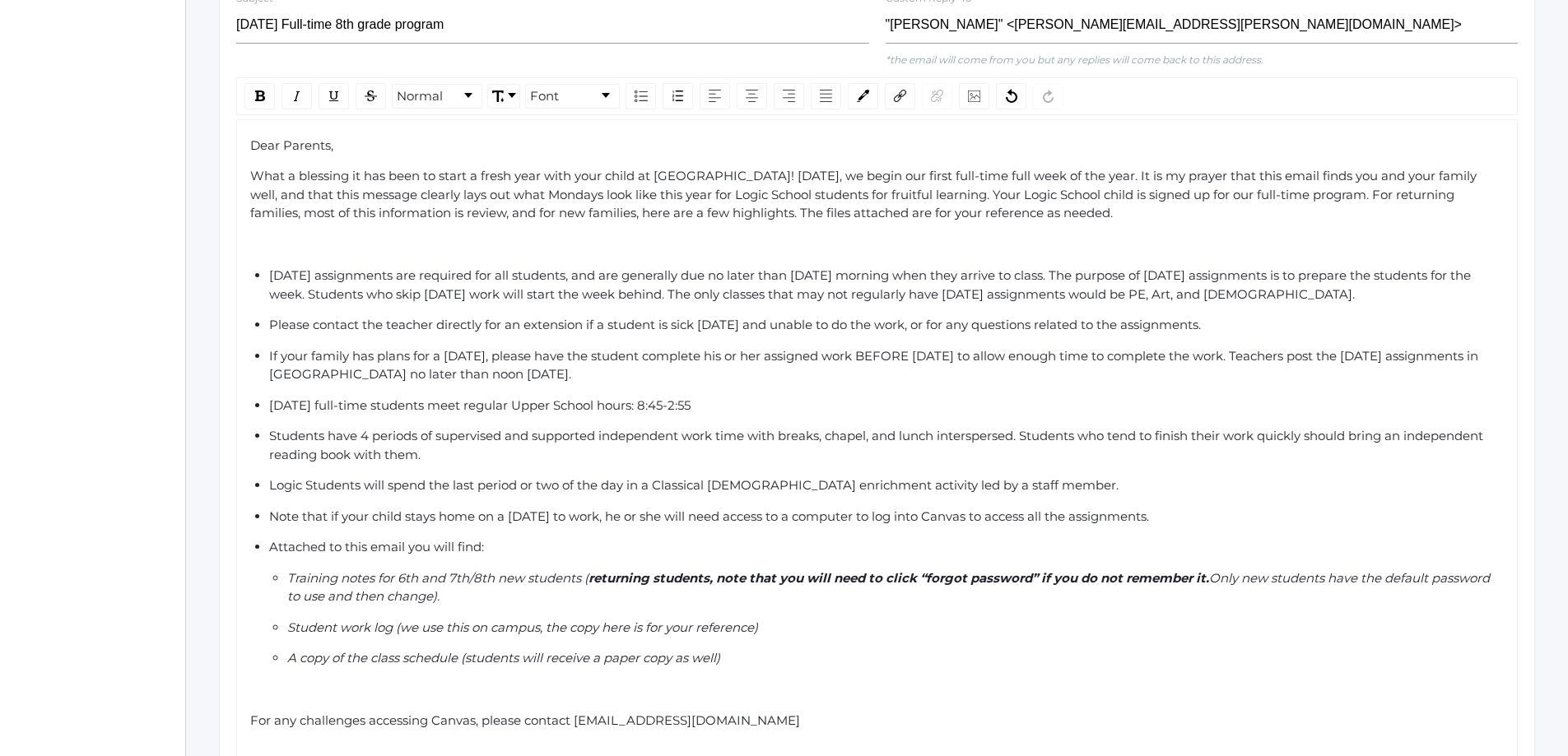
scroll to position [350, 0]
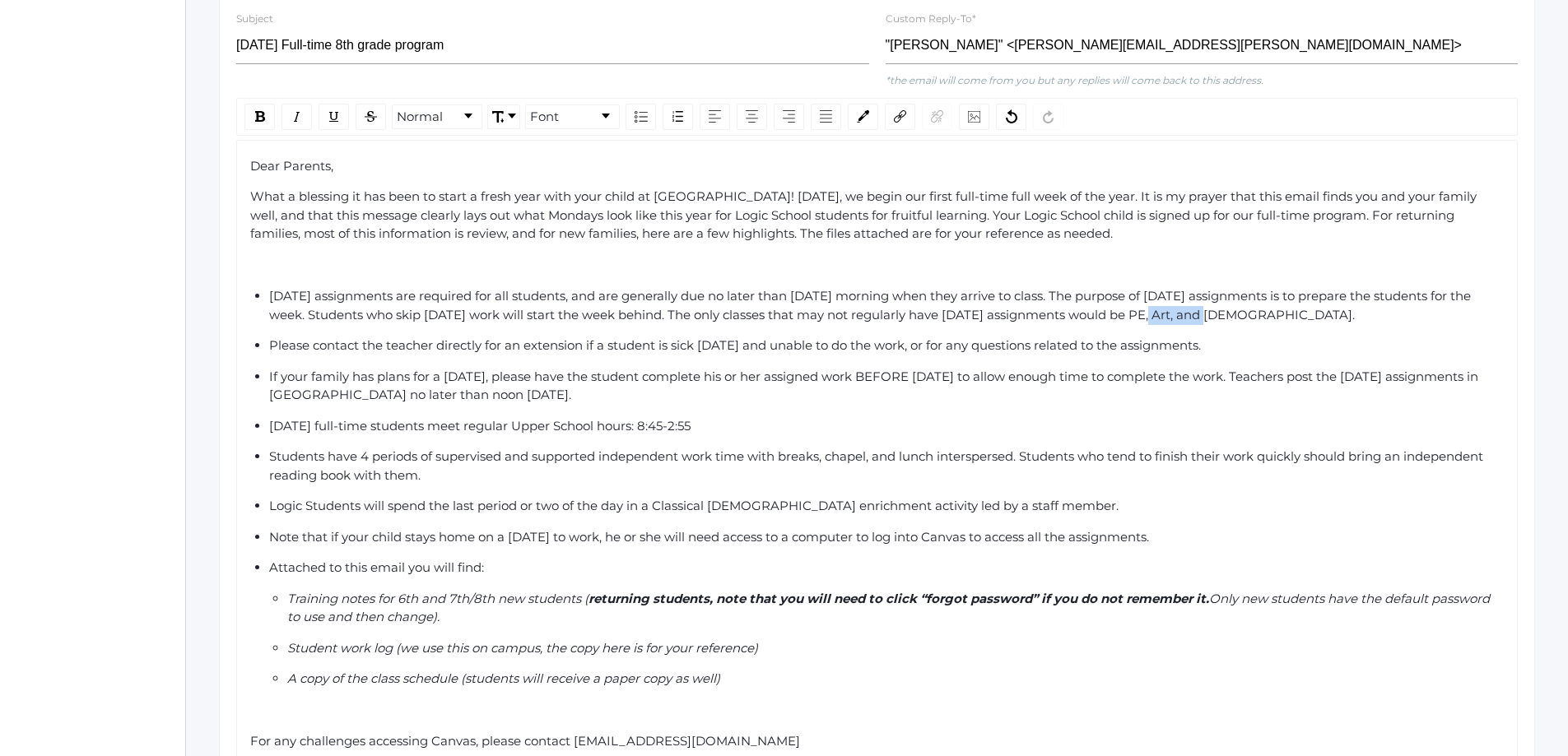
drag, startPoint x: 1222, startPoint y: 313, endPoint x: 1167, endPoint y: 315, distance: 55.0
click at [1167, 315] on span "Monday assignments are required for all students, and are generally due no late…" at bounding box center [871, 304] width 1205 height 35
click at [1279, 321] on div "Monday assignments are required for all students, and are generally due no late…" at bounding box center [887, 306] width 1236 height 37
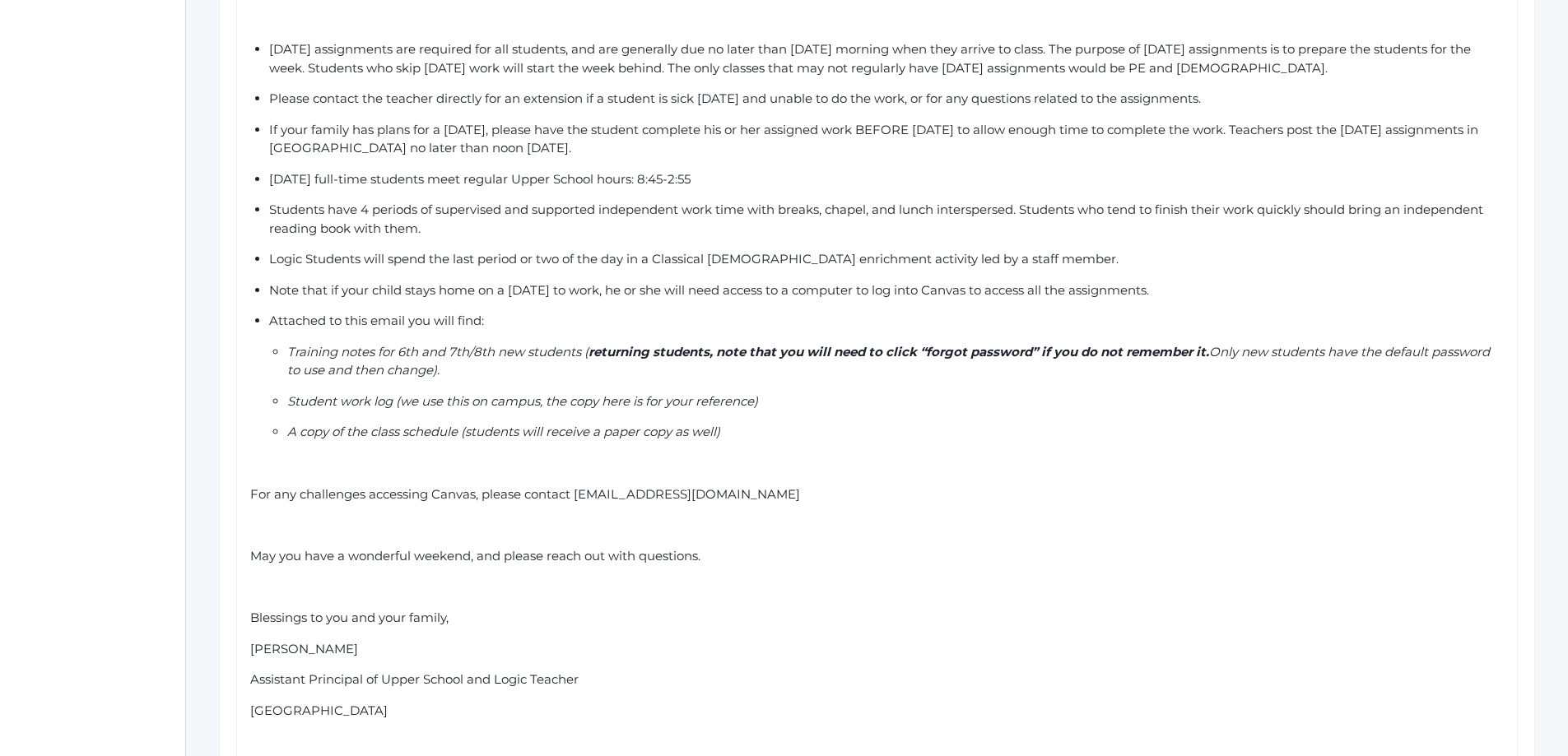
scroll to position [762, 0]
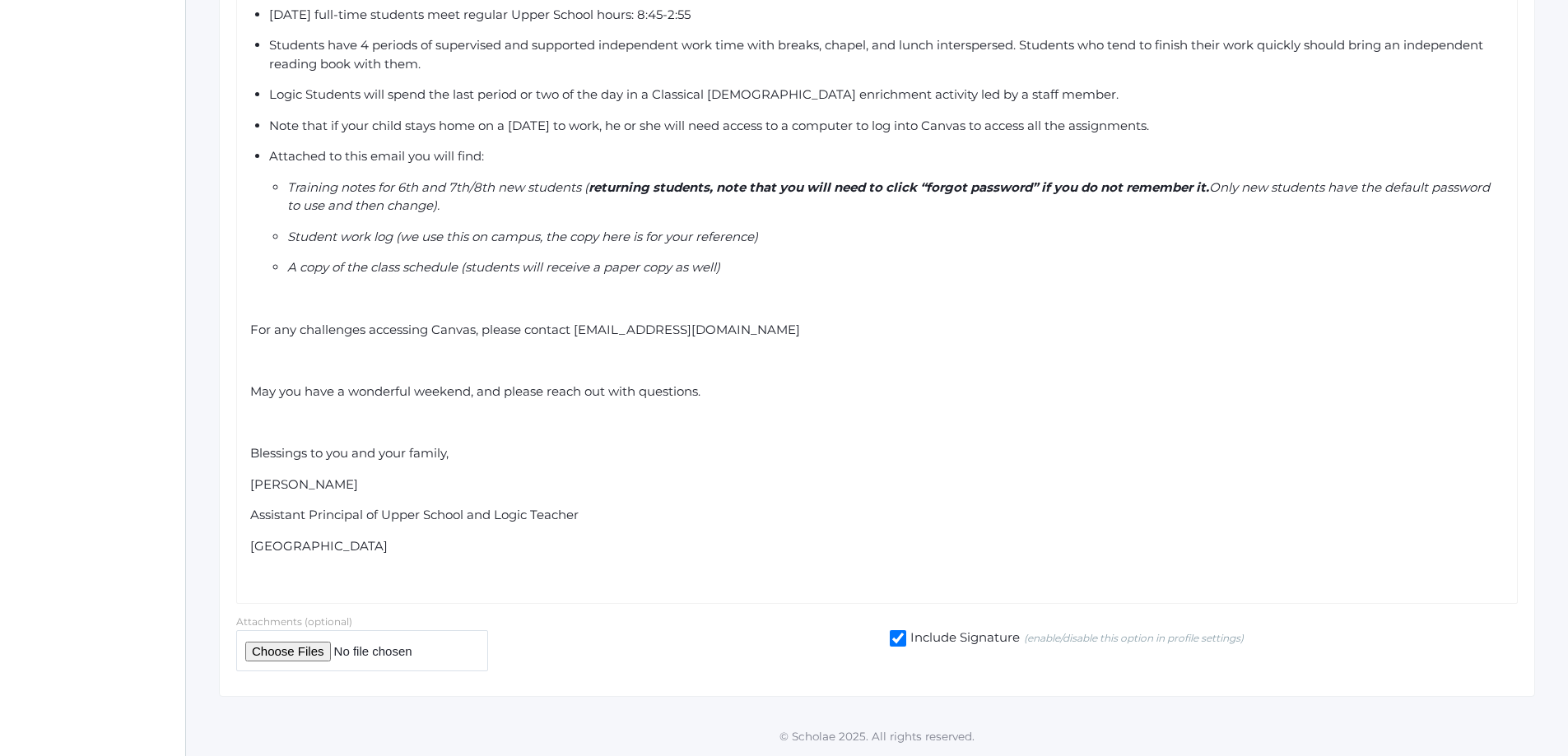
click at [417, 649] on input "file" at bounding box center [362, 650] width 252 height 40
click at [274, 652] on input "file" at bounding box center [362, 650] width 252 height 40
type input "C:\fakepath\Monday Logic School Work Log (2).pdf"
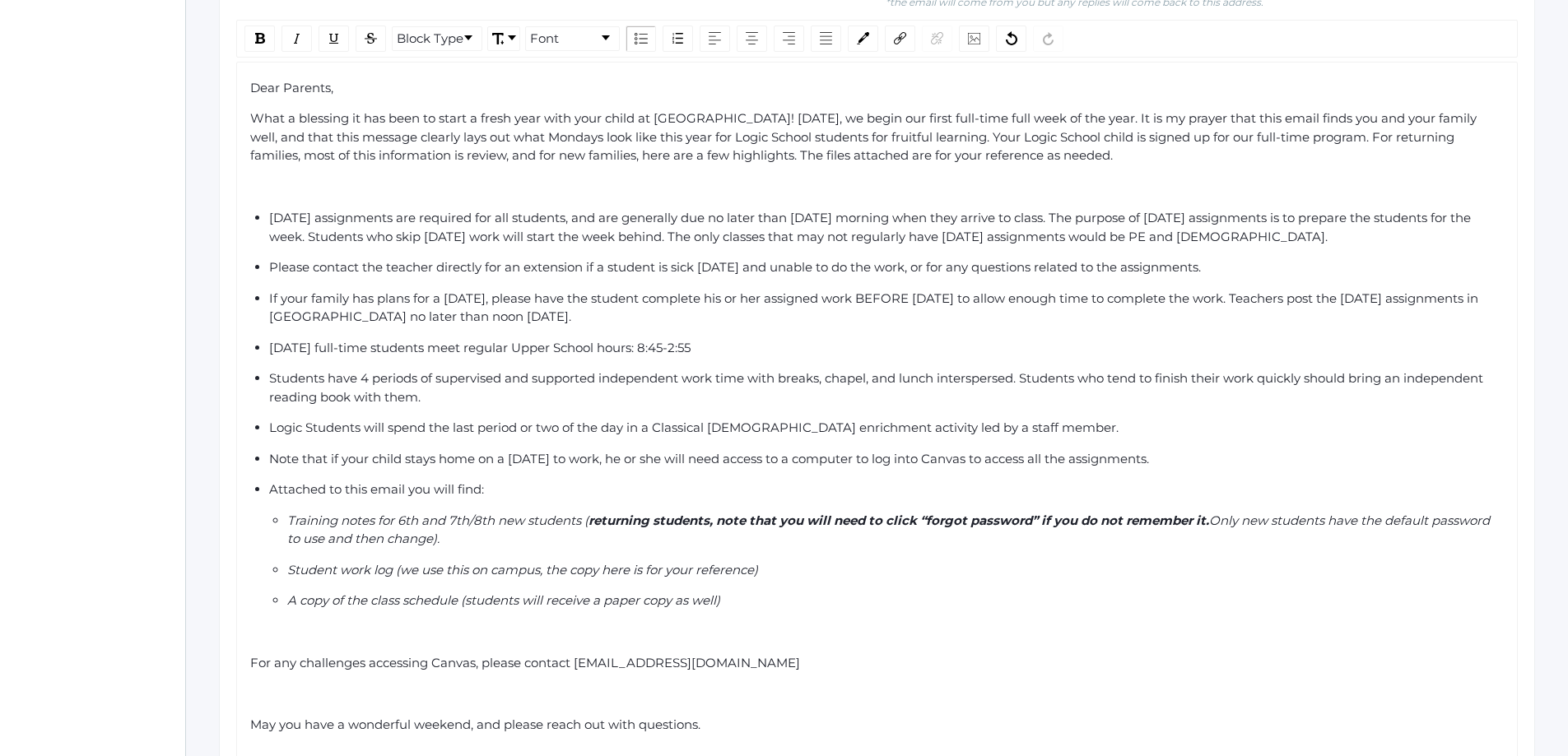
scroll to position [21, 0]
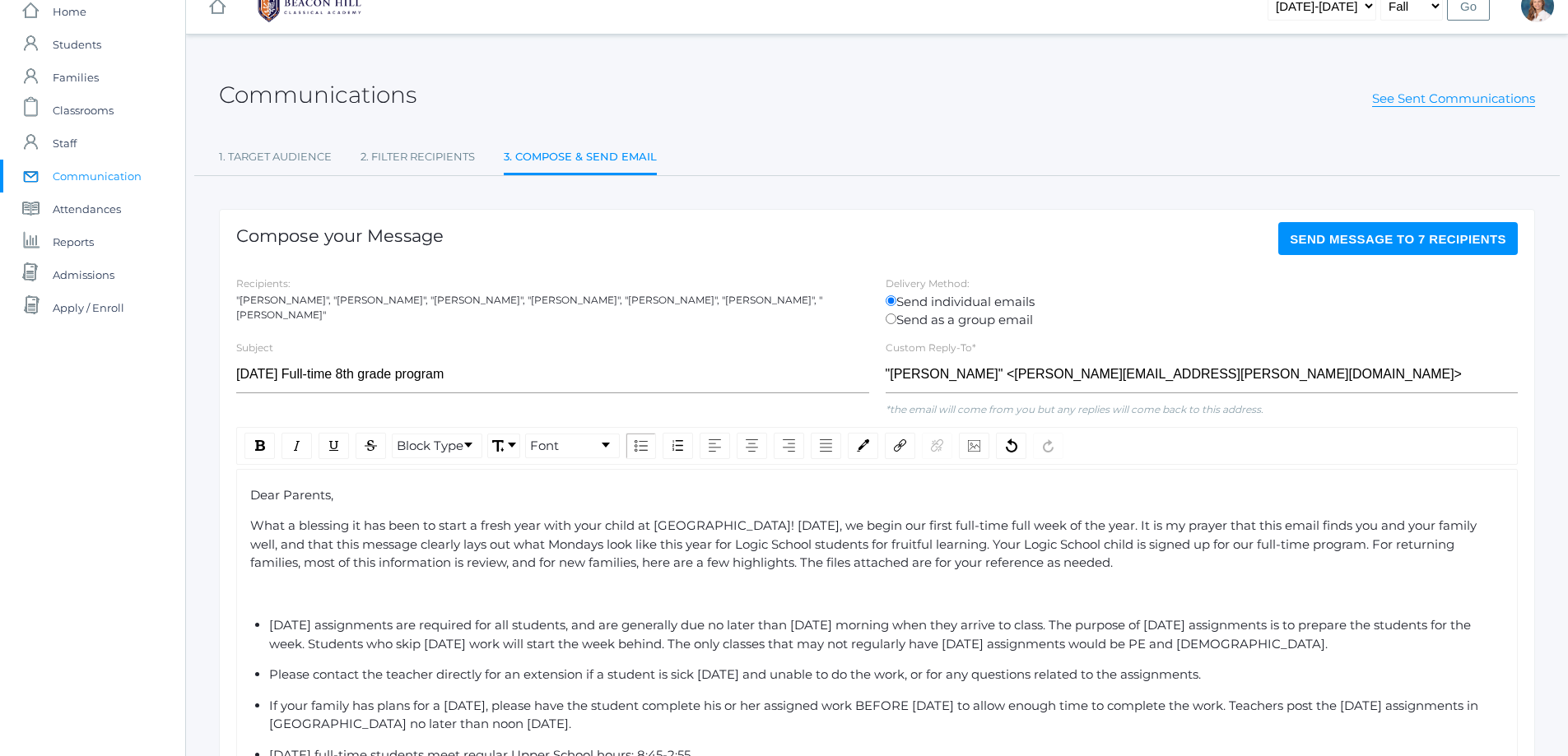
click at [419, 314] on div "Recipients: "Dennis Kaufman", "Laura Kaufman", "Kelly Burke", "Cari Burke", "Sa…" at bounding box center [877, 301] width 1298 height 56
click at [382, 308] on div "Recipients: "Dennis Kaufman", "Laura Kaufman", "Kelly Burke", "Cari Burke", "Sa…" at bounding box center [877, 301] width 1298 height 56
click at [369, 298] on div ""Dennis Kaufman", "Laura Kaufman", "Kelly Burke", "Cari Burke", "Sarah Kohr", "…" at bounding box center [553, 308] width 633 height 30
click at [609, 293] on div ""Dennis Kaufman", "Laura Kaufman", "Kelly Burke", "Cari Burke", "Sarah Kohr", "…" at bounding box center [553, 308] width 633 height 30
click at [744, 294] on div ""Dennis Kaufman", "Laura Kaufman", "Kelly Burke", "Cari Burke", "Sarah Kohr", "…" at bounding box center [553, 308] width 633 height 30
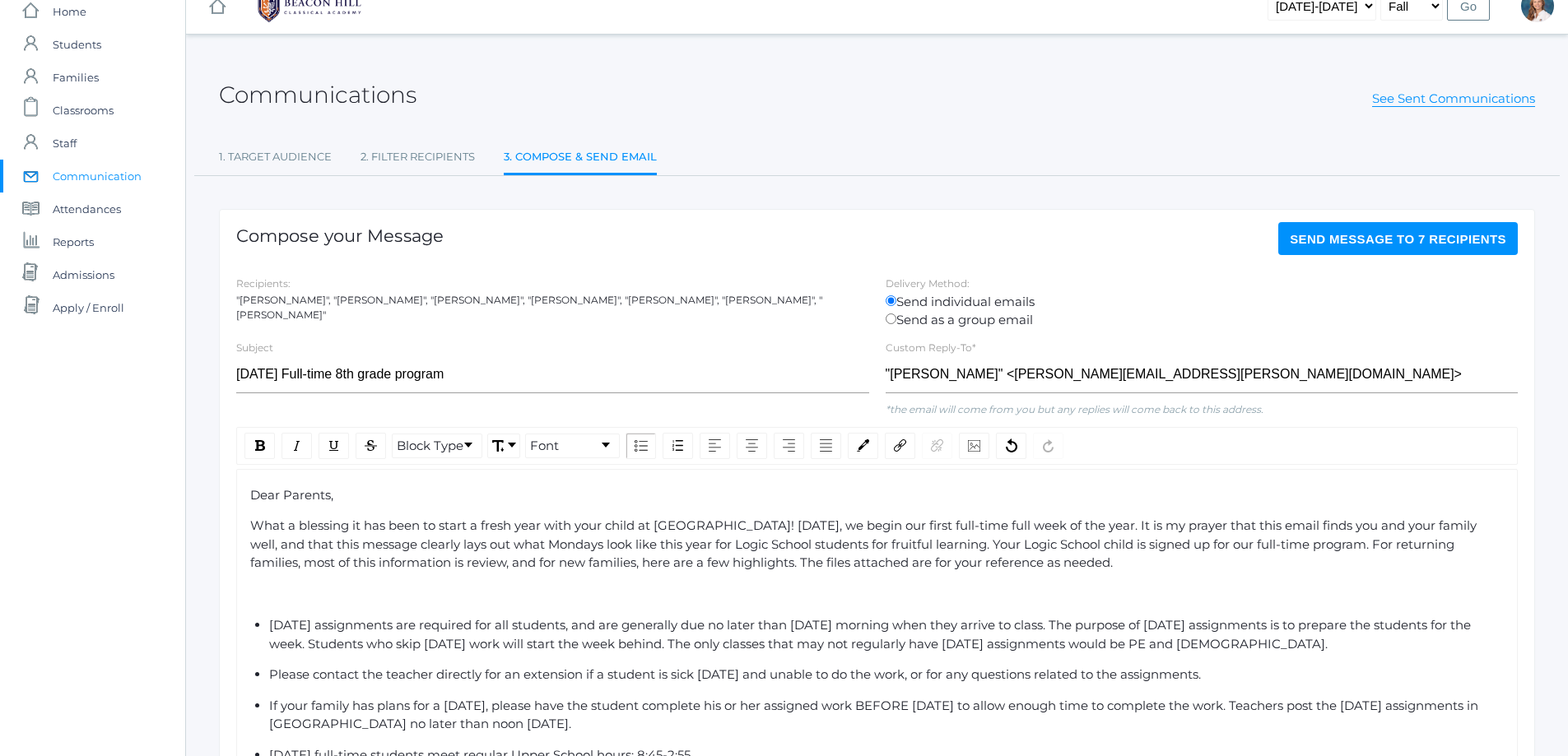
click at [756, 308] on div "Recipients: "Dennis Kaufman", "Laura Kaufman", "Kelly Burke", "Cari Burke", "Sa…" at bounding box center [877, 301] width 1298 height 56
click at [426, 329] on div "Recipients: "Dennis Kaufman", "Laura Kaufman", "Kelly Burke", "Cari Burke", "Sa…" at bounding box center [877, 301] width 1298 height 56
click at [1406, 235] on span "Send Message to 7 recipients" at bounding box center [1398, 238] width 217 height 14
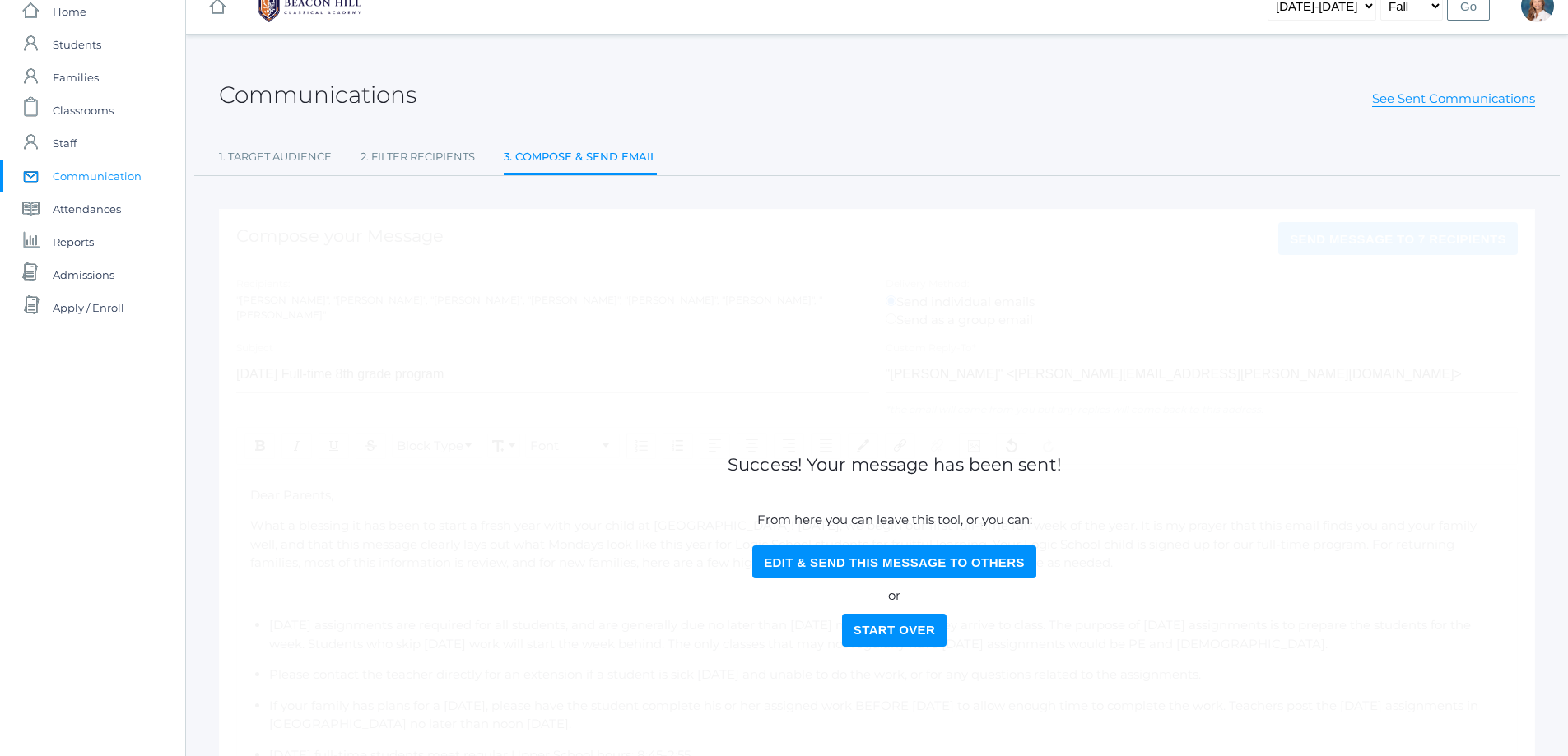
click at [879, 562] on button "Edit & Send this Message to Others" at bounding box center [894, 561] width 284 height 33
select select "Enrolled"
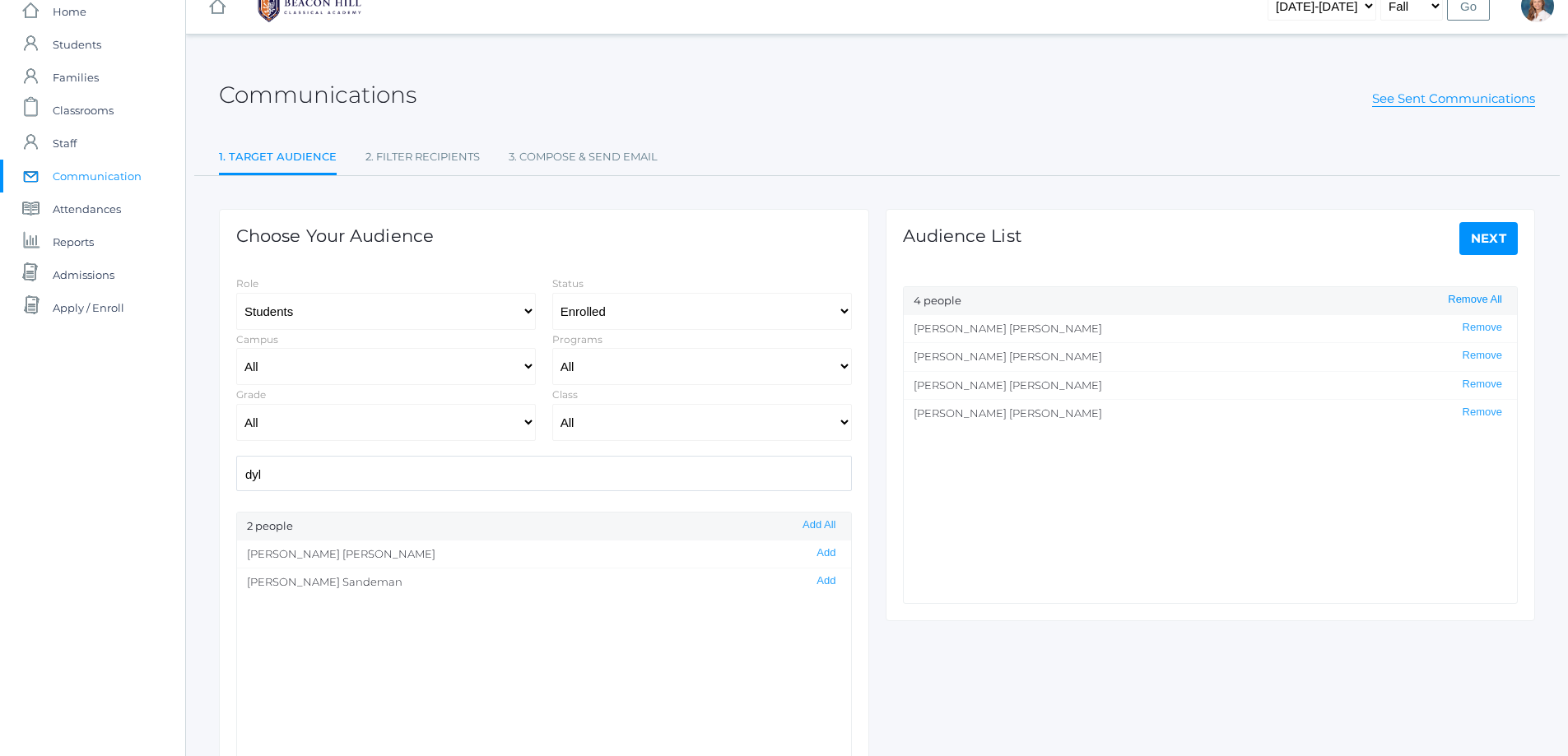
click at [1466, 297] on button "Remove All" at bounding box center [1475, 300] width 64 height 14
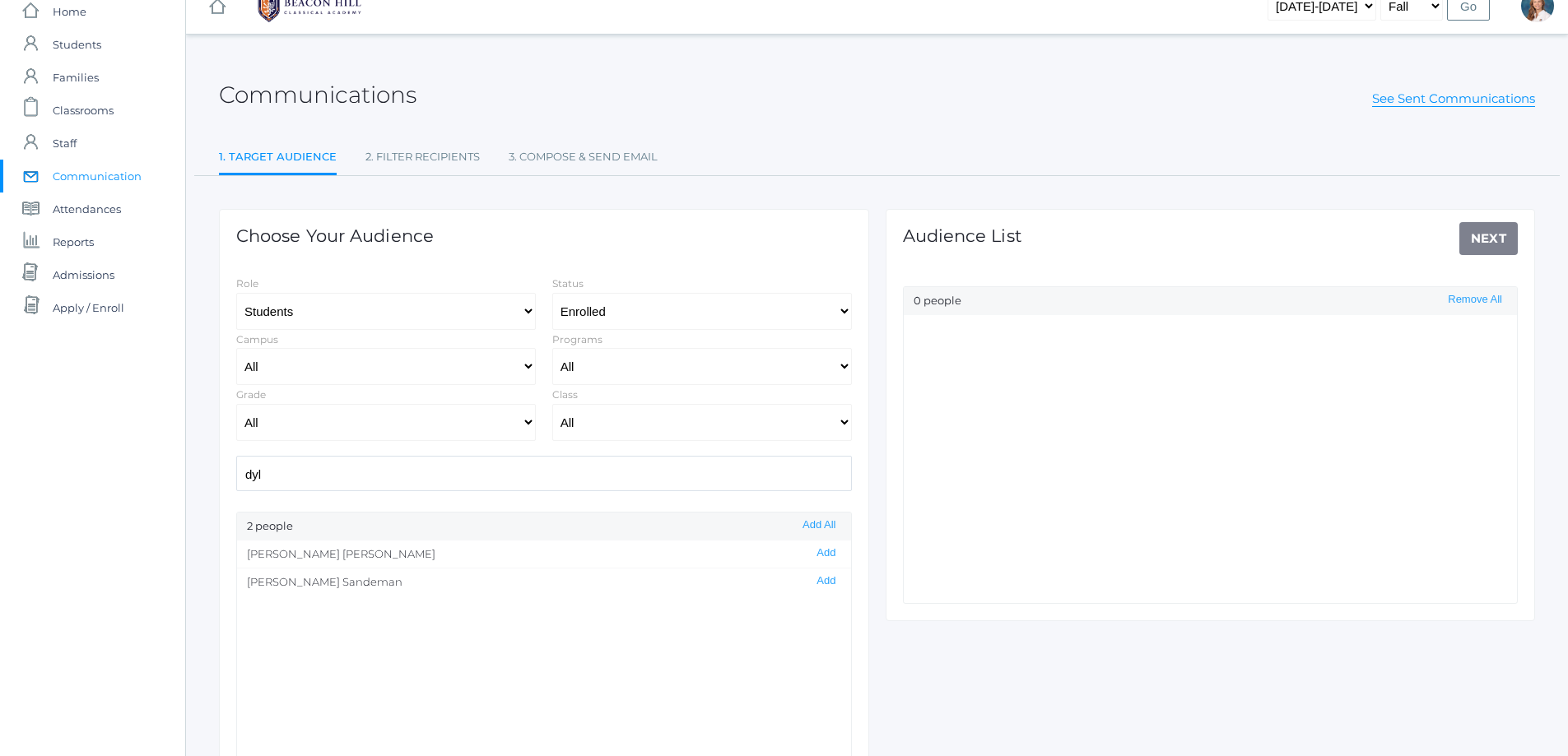
scroll to position [1, 0]
drag, startPoint x: 253, startPoint y: 475, endPoint x: 99, endPoint y: 483, distance: 154.2
click at [99, 483] on div "icons/ui/navigation/home Created with Sketch. Home icons/user/plain Created wit…" at bounding box center [784, 450] width 1568 height 944
click at [812, 553] on button "Add" at bounding box center [826, 553] width 29 height 14
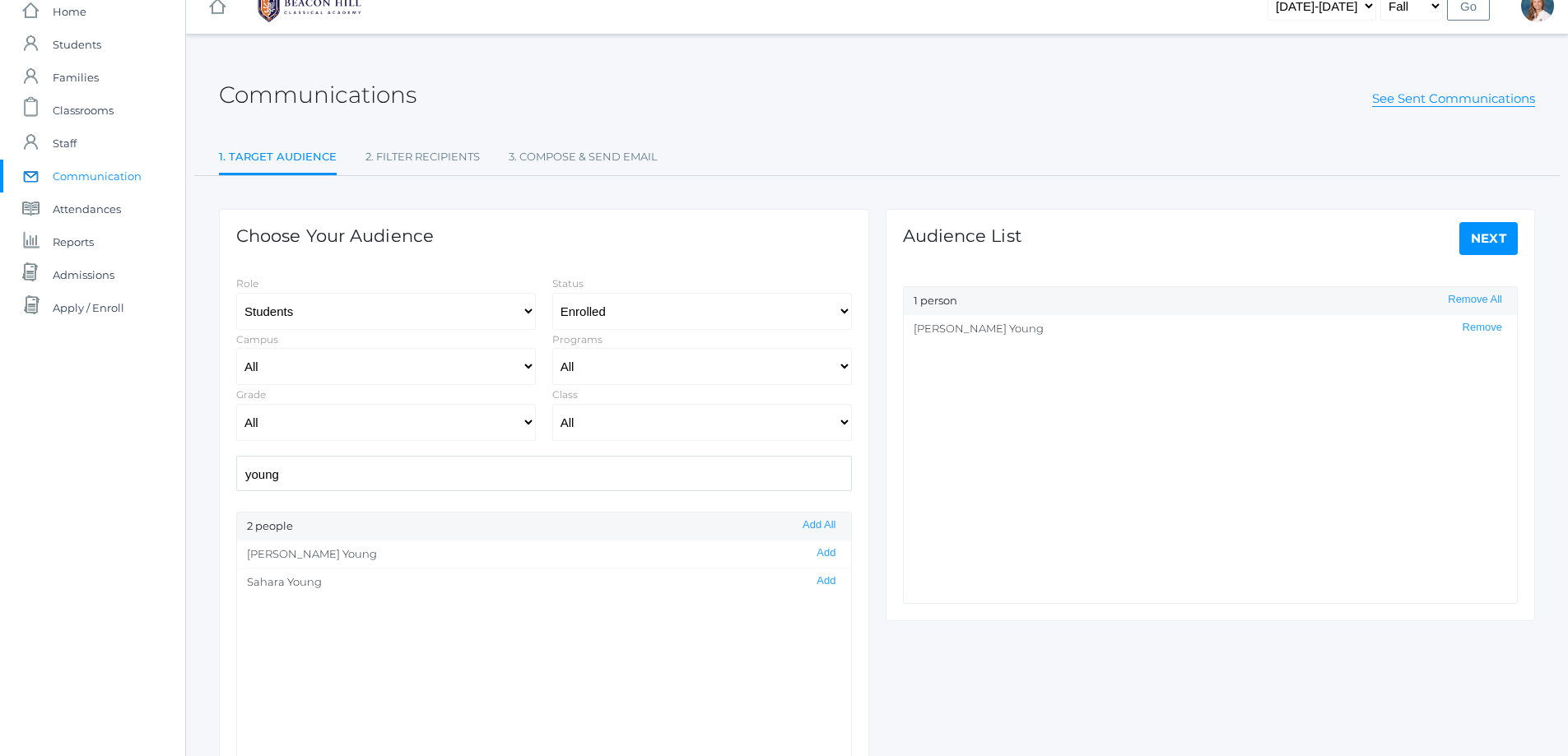
drag, startPoint x: 347, startPoint y: 478, endPoint x: 193, endPoint y: 481, distance: 154.0
click at [193, 481] on div "Communications See Sent Communications 1. Target Audience 2. Filter Recipients …" at bounding box center [876, 451] width 1381 height 791
type input "s"
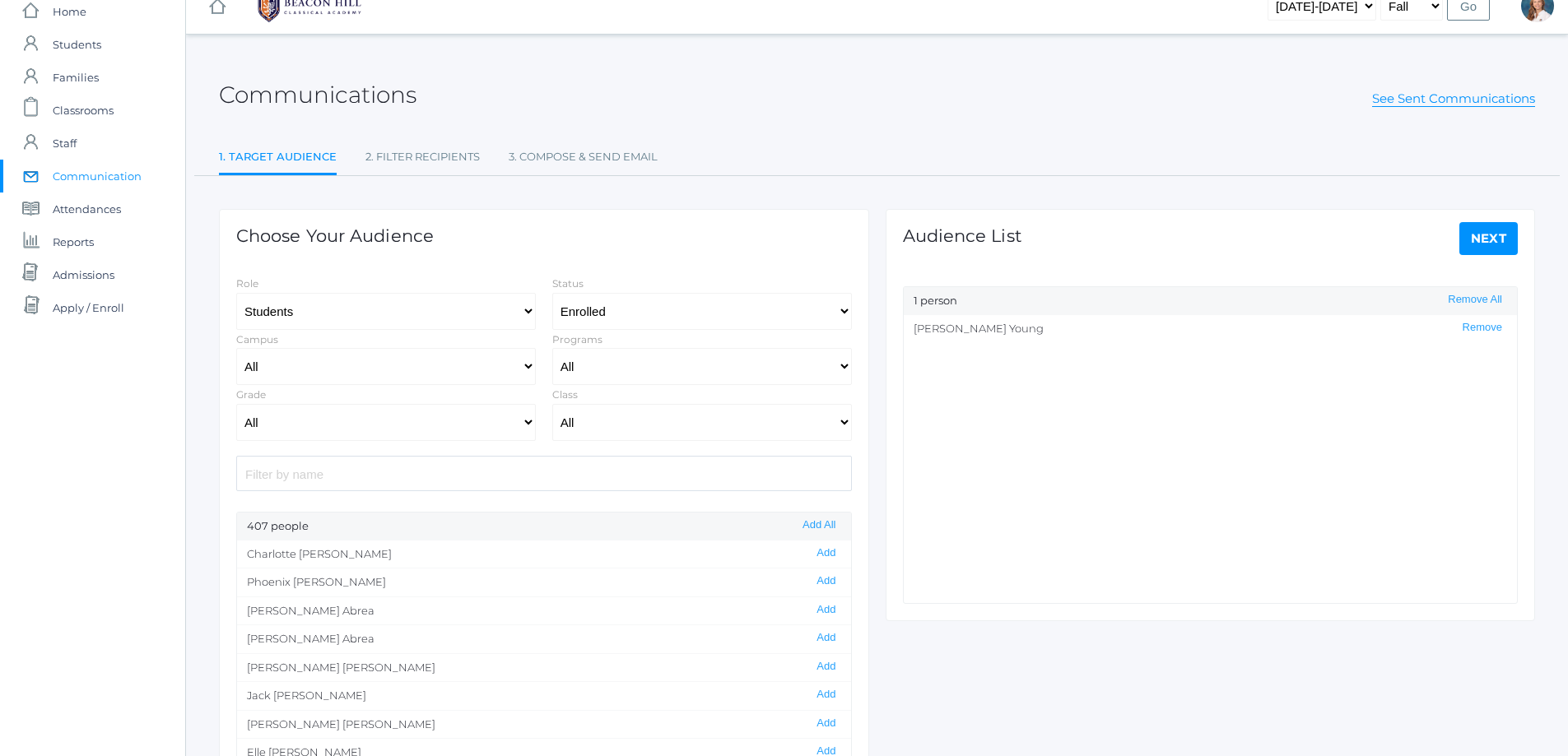
click at [383, 468] on input "search" at bounding box center [544, 473] width 615 height 35
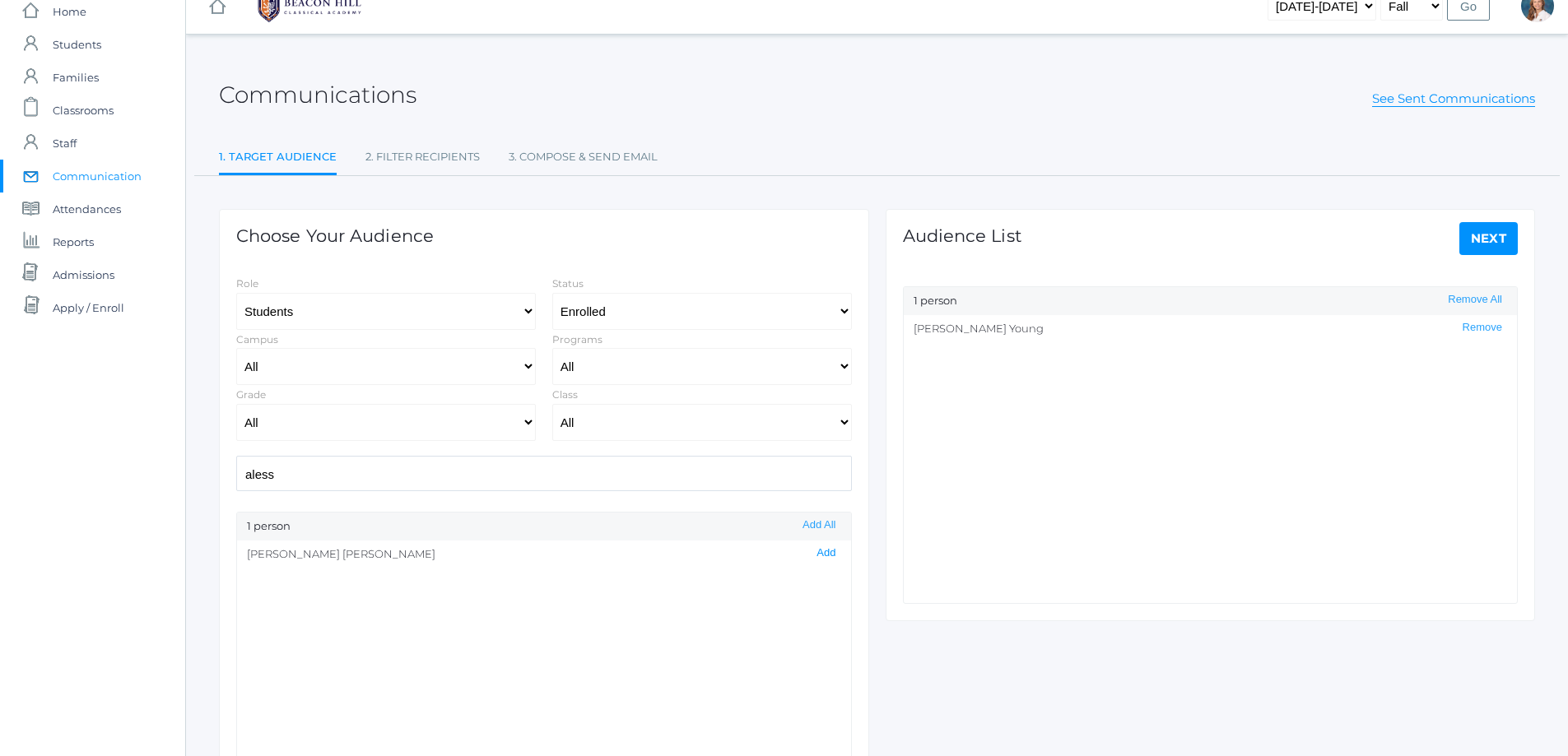
click at [817, 552] on button "Add" at bounding box center [826, 553] width 29 height 14
drag, startPoint x: 289, startPoint y: 481, endPoint x: 178, endPoint y: 479, distance: 111.0
click at [178, 479] on div "icons/ui/navigation/home Created with Sketch. Home icons/user/plain Created wit…" at bounding box center [784, 450] width 1568 height 944
click at [812, 552] on button "Add" at bounding box center [826, 553] width 29 height 14
drag, startPoint x: 290, startPoint y: 467, endPoint x: 209, endPoint y: 480, distance: 82.0
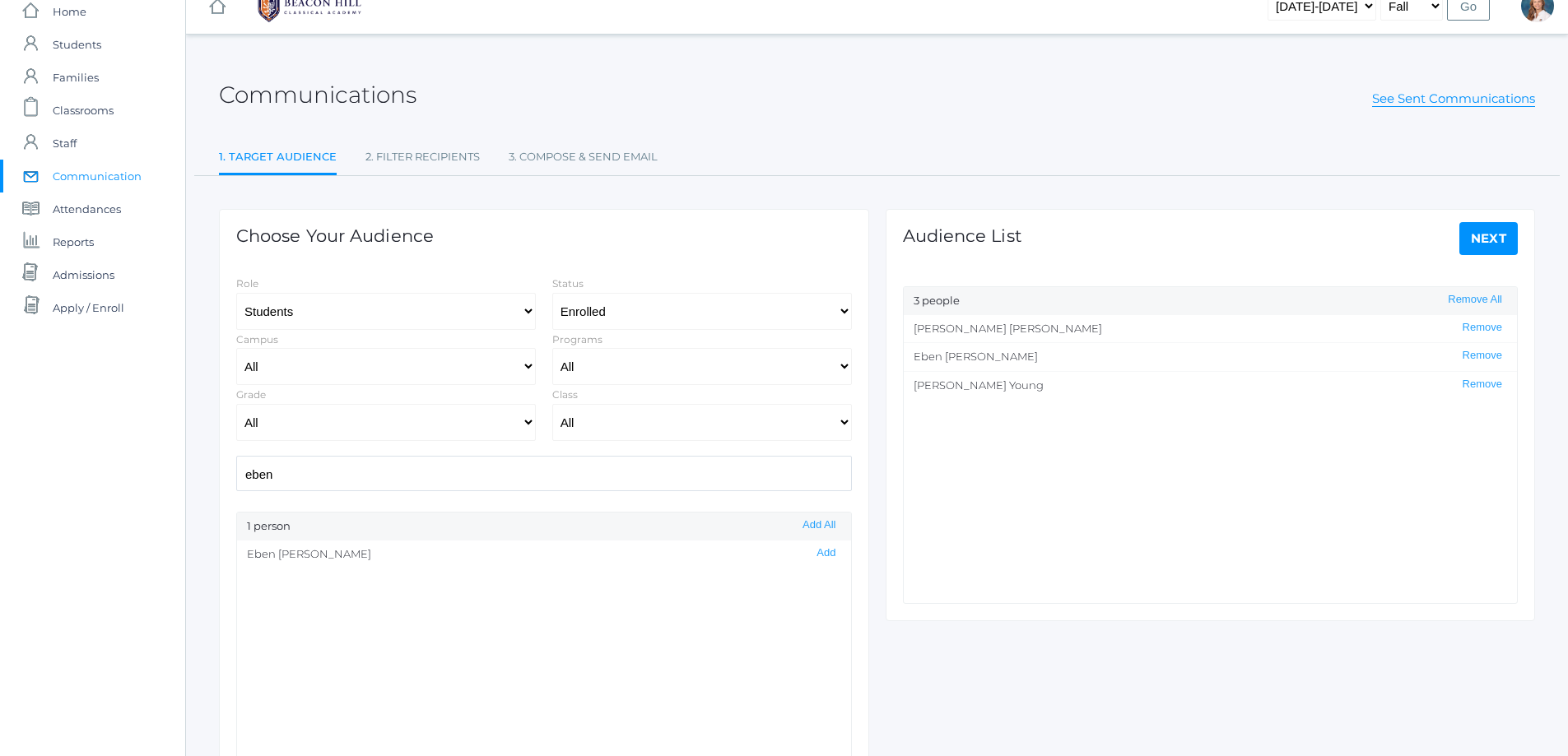
click at [209, 479] on div "Communications See Sent Communications 1. Target Audience 2. Filter Recipients …" at bounding box center [876, 451] width 1381 height 791
type input "peter"
click at [813, 582] on button "Add" at bounding box center [826, 581] width 29 height 14
click at [1491, 240] on link "Next" at bounding box center [1488, 238] width 59 height 33
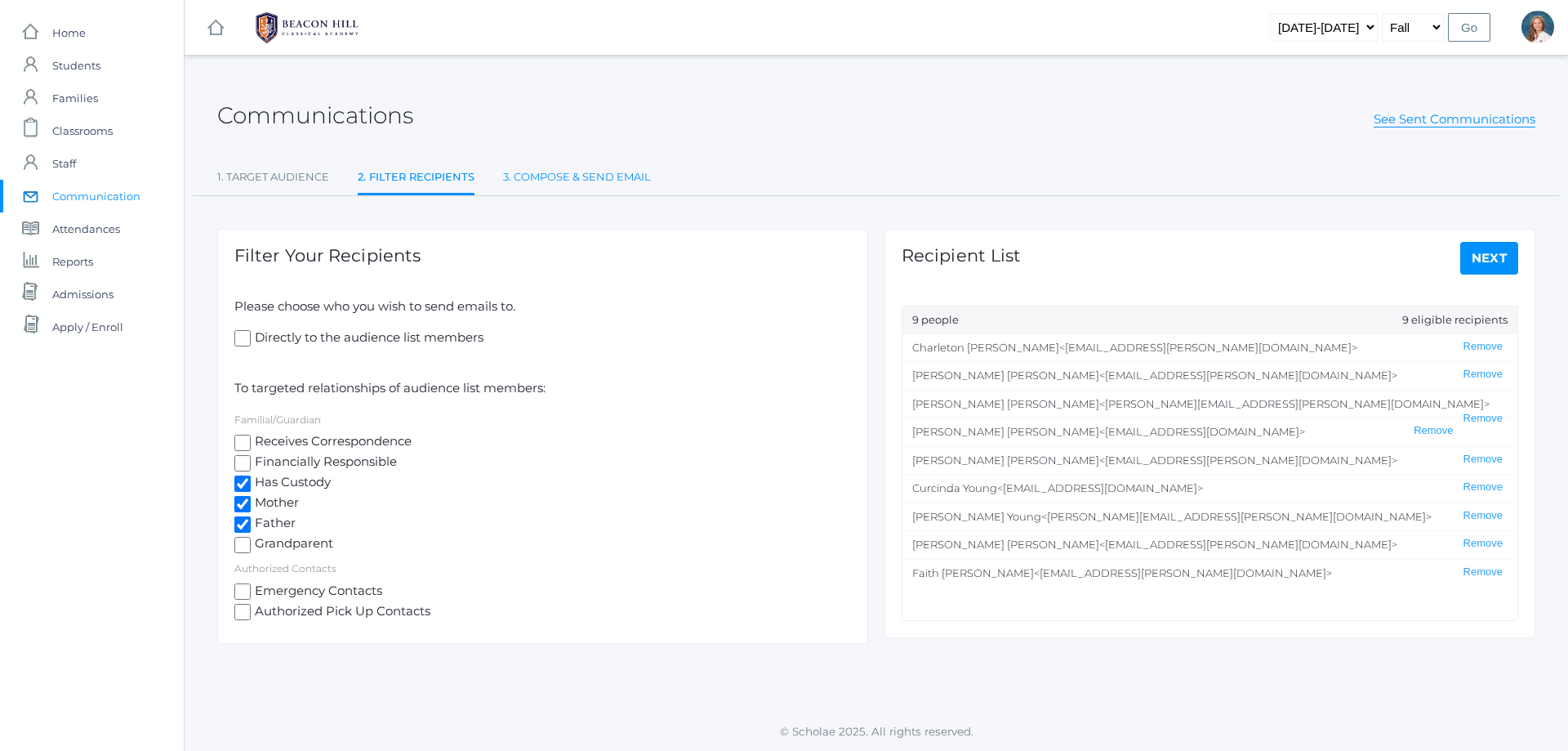
click at [569, 175] on link "3. Compose & Send Email" at bounding box center [576, 177] width 147 height 32
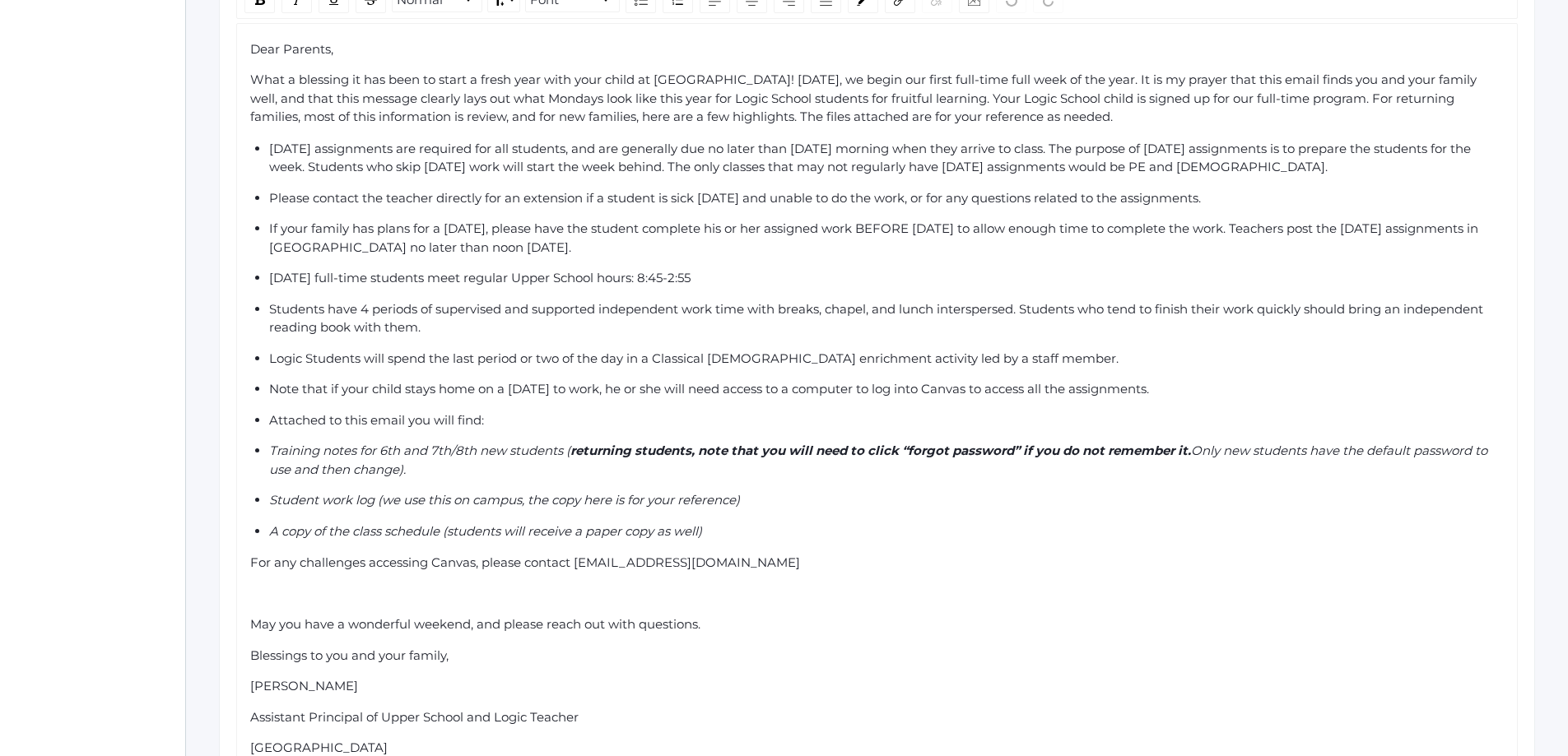
scroll to position [638, 0]
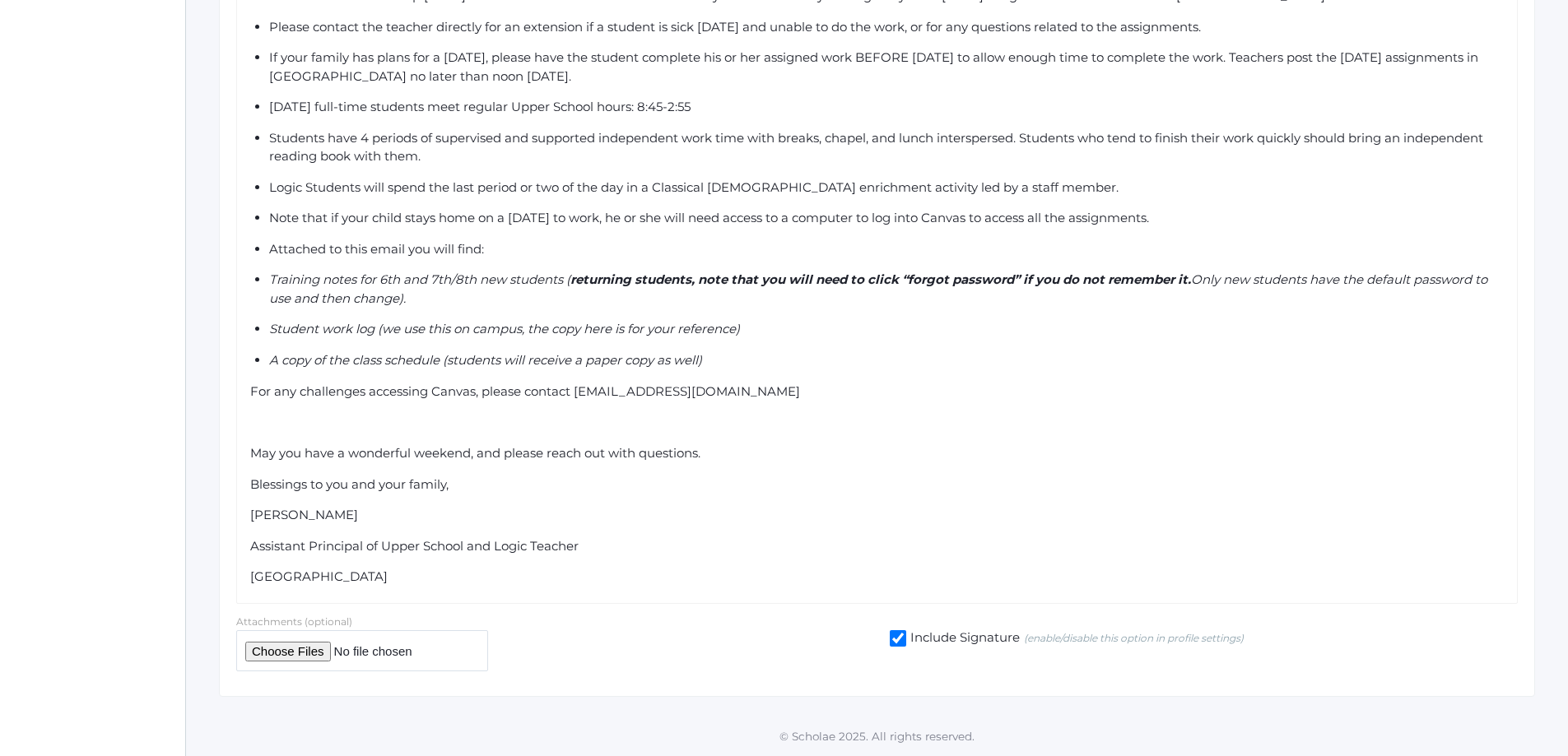
click at [276, 651] on input "file" at bounding box center [362, 650] width 252 height 40
click at [282, 648] on input "file" at bounding box center [362, 650] width 252 height 40
type input "C:\fakepath\6th Grade_New Logic School Student Canvas Training 2025-2026.pdf"
click at [297, 656] on input "file" at bounding box center [362, 650] width 252 height 40
click at [276, 650] on input "file" at bounding box center [362, 650] width 252 height 40
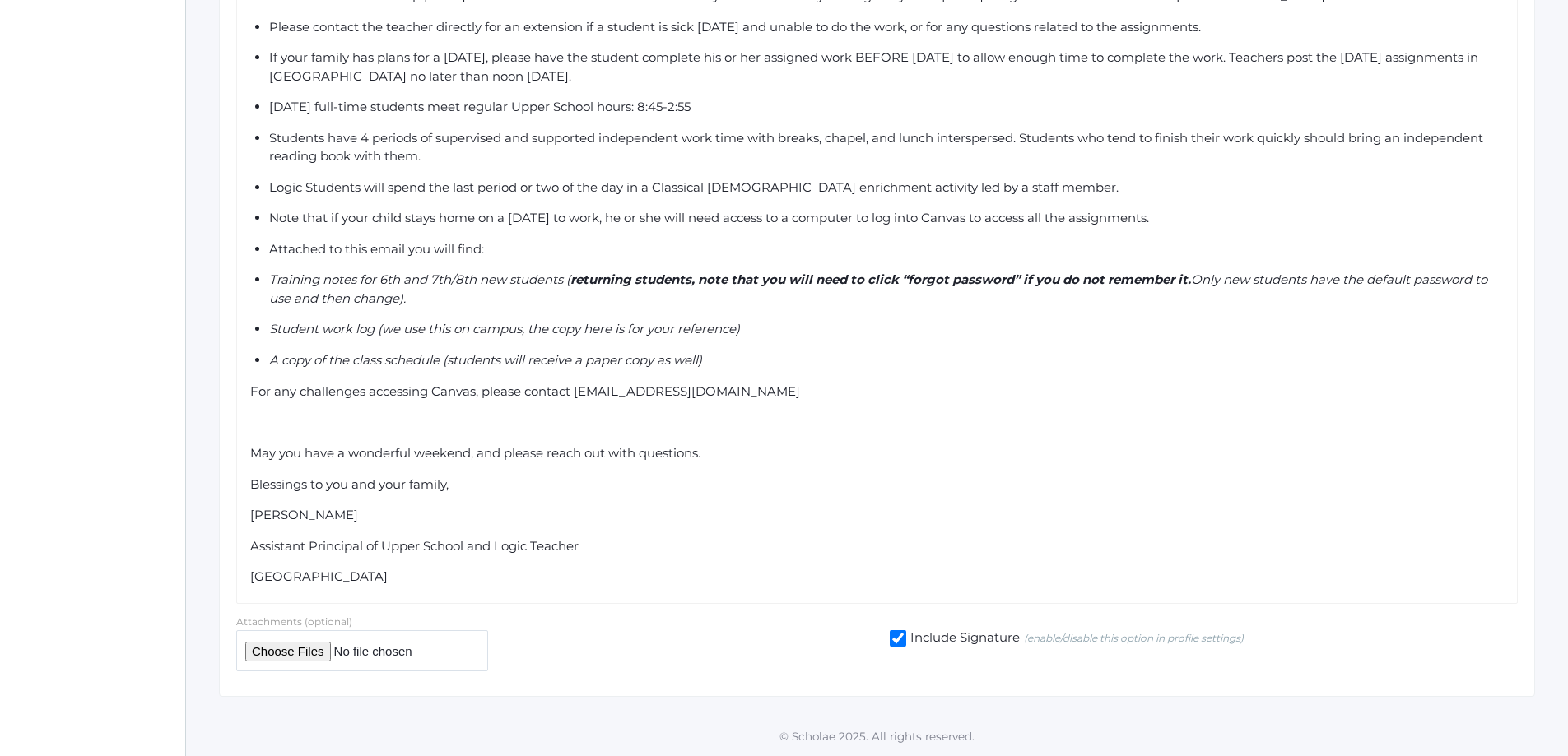
type input "C:\fakepath\Monday Logic School Work Log (2).pdf"
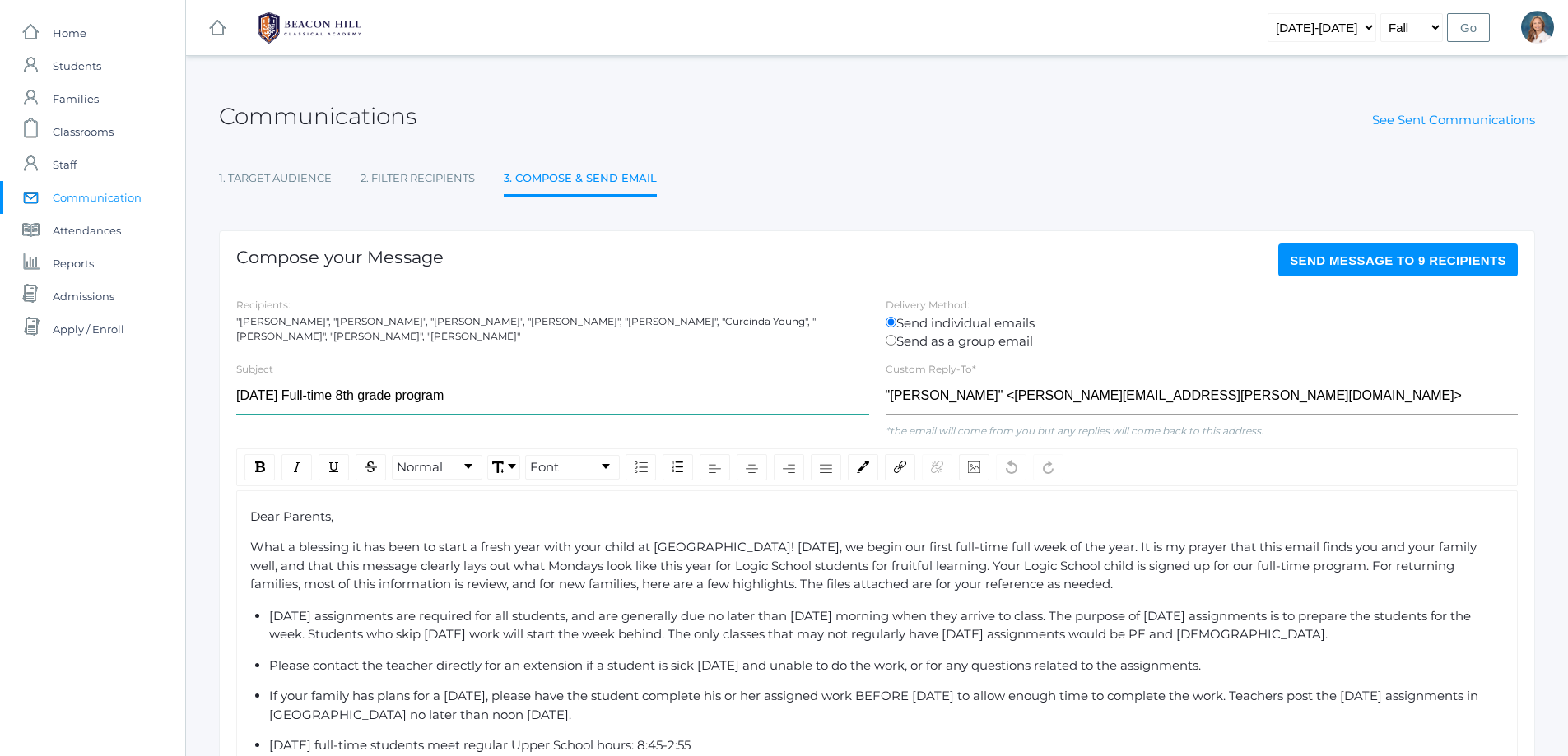
click at [349, 394] on input "Monday Full-time 8th grade program" at bounding box center [553, 396] width 633 height 37
click at [459, 396] on input "Monday Full-time 7th grade program" at bounding box center [553, 396] width 633 height 37
type input "Monday Full-time 7th grade program"
click at [1402, 259] on span "Send Message to 9 recipients" at bounding box center [1398, 259] width 217 height 14
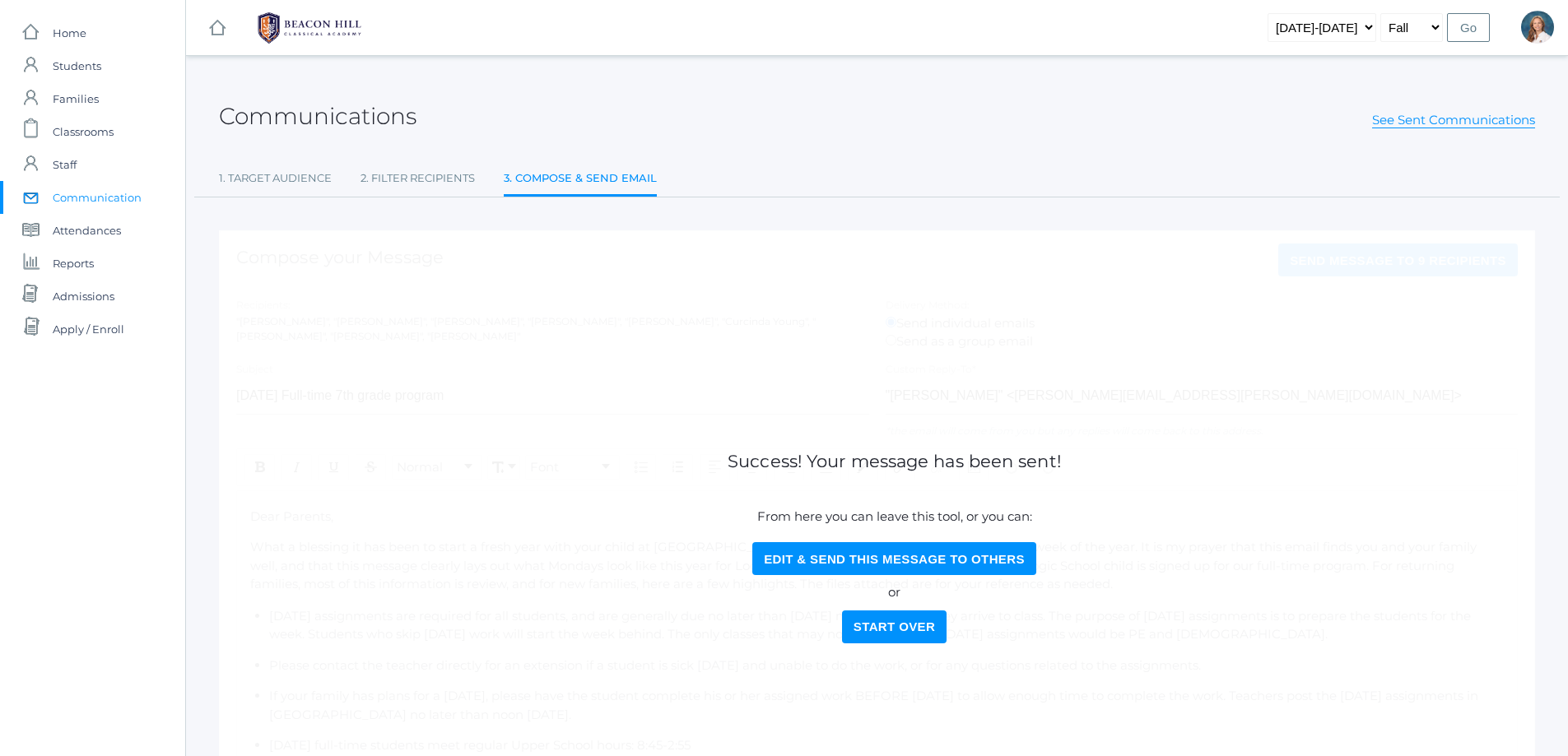
click at [868, 554] on button "Edit & Send this Message to Others" at bounding box center [894, 558] width 284 height 33
select select "Enrolled"
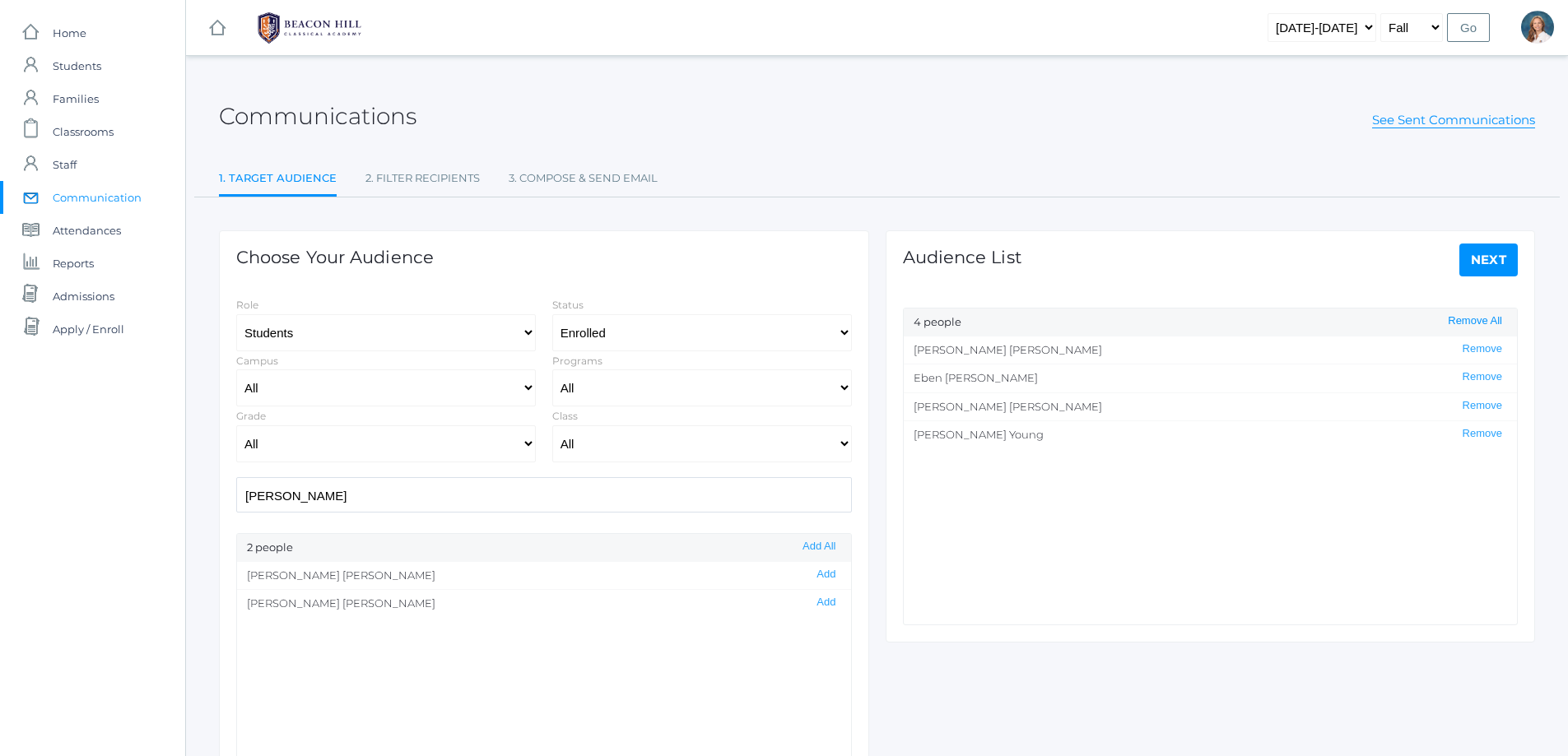
click at [1487, 318] on button "Remove All" at bounding box center [1475, 321] width 64 height 14
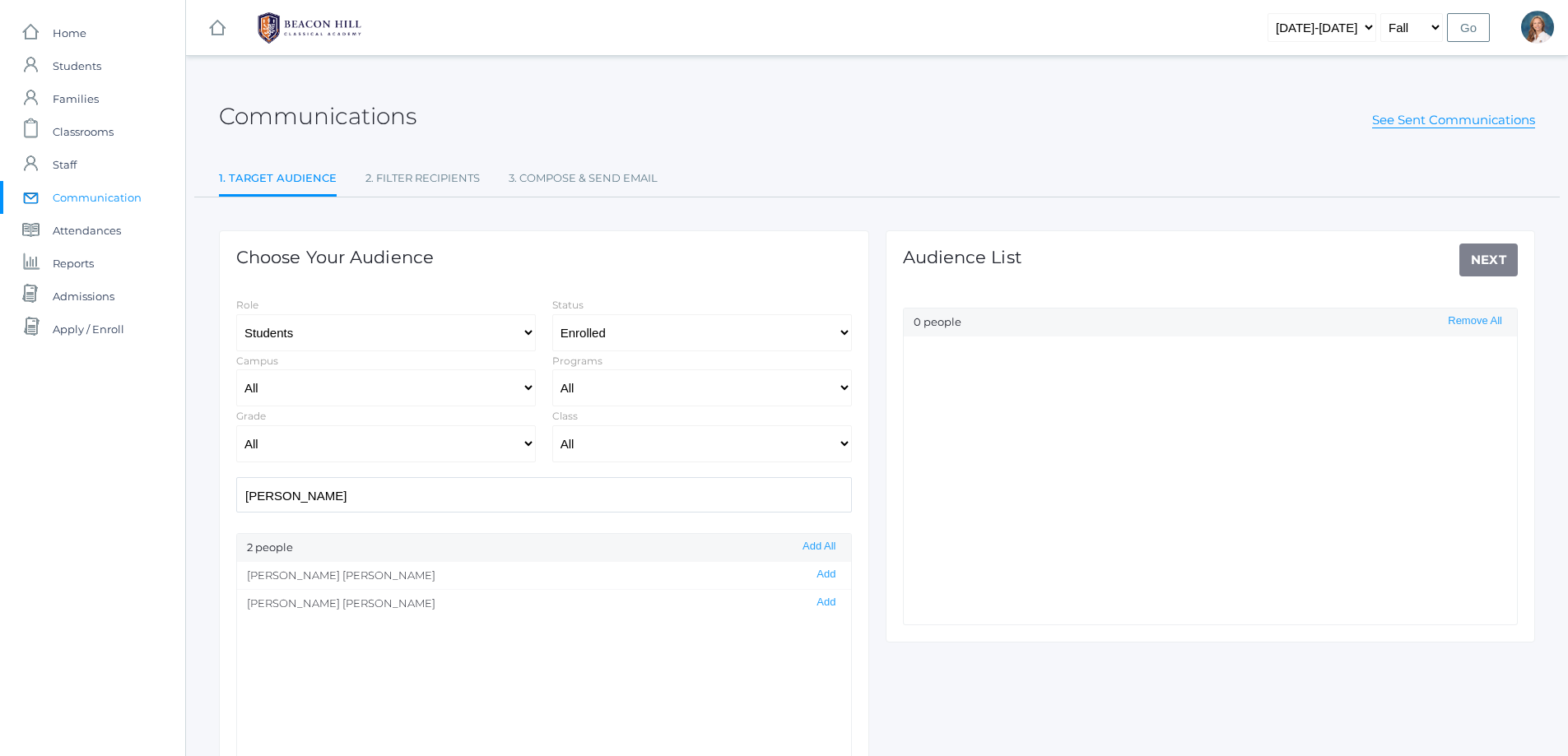
scroll to position [1, 0]
drag, startPoint x: 197, startPoint y: 502, endPoint x: 138, endPoint y: 505, distance: 59.1
click at [138, 505] on div "icons/ui/navigation/home Created with Sketch. Home icons/user/plain Created wit…" at bounding box center [784, 471] width 1568 height 944
drag, startPoint x: 815, startPoint y: 573, endPoint x: 805, endPoint y: 573, distance: 10.0
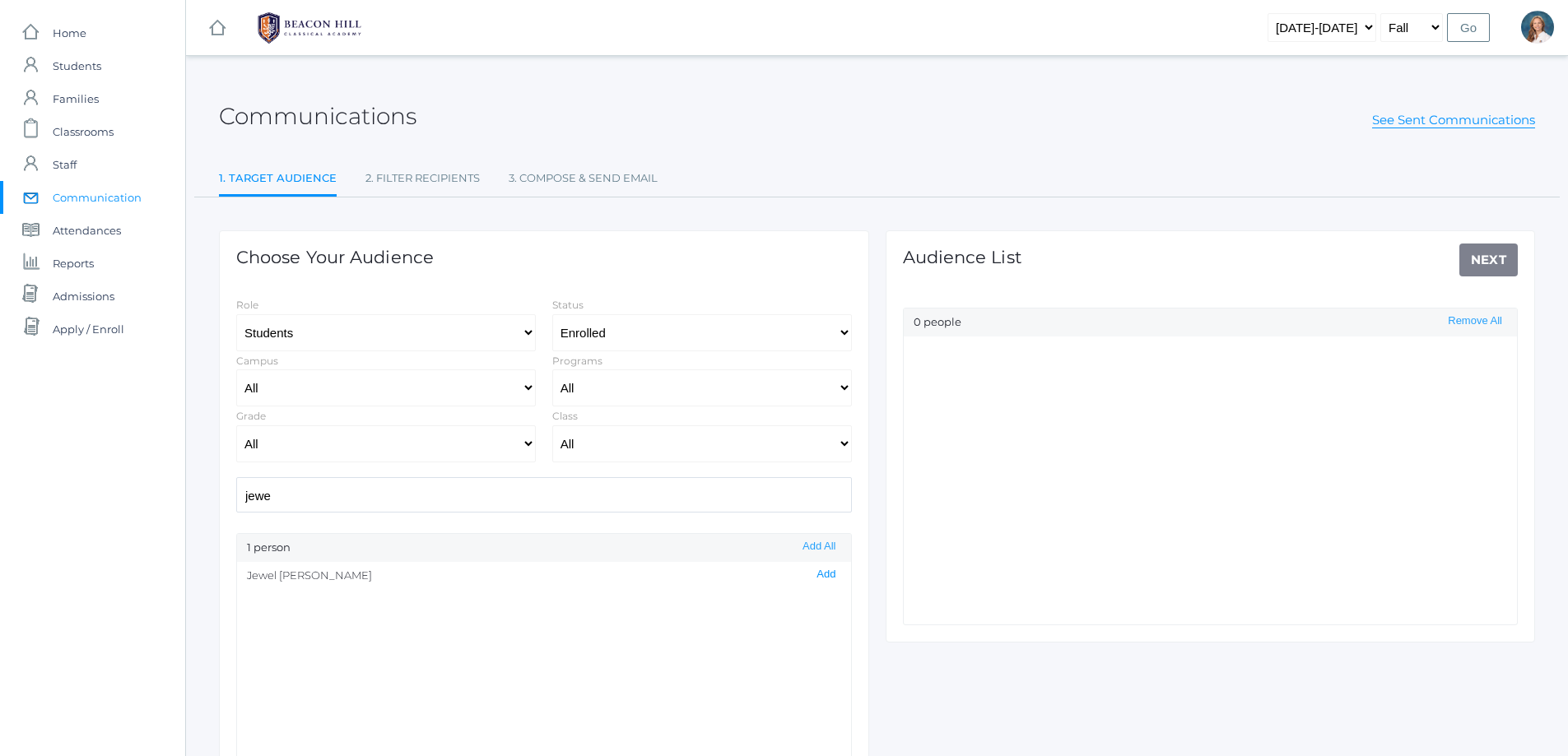
click at [816, 573] on button "Add" at bounding box center [826, 574] width 29 height 14
drag, startPoint x: 214, startPoint y: 497, endPoint x: 195, endPoint y: 497, distance: 19.0
click at [195, 497] on div "Communications See Sent Communications 1. Target Audience 2. Filter Recipients …" at bounding box center [876, 472] width 1381 height 791
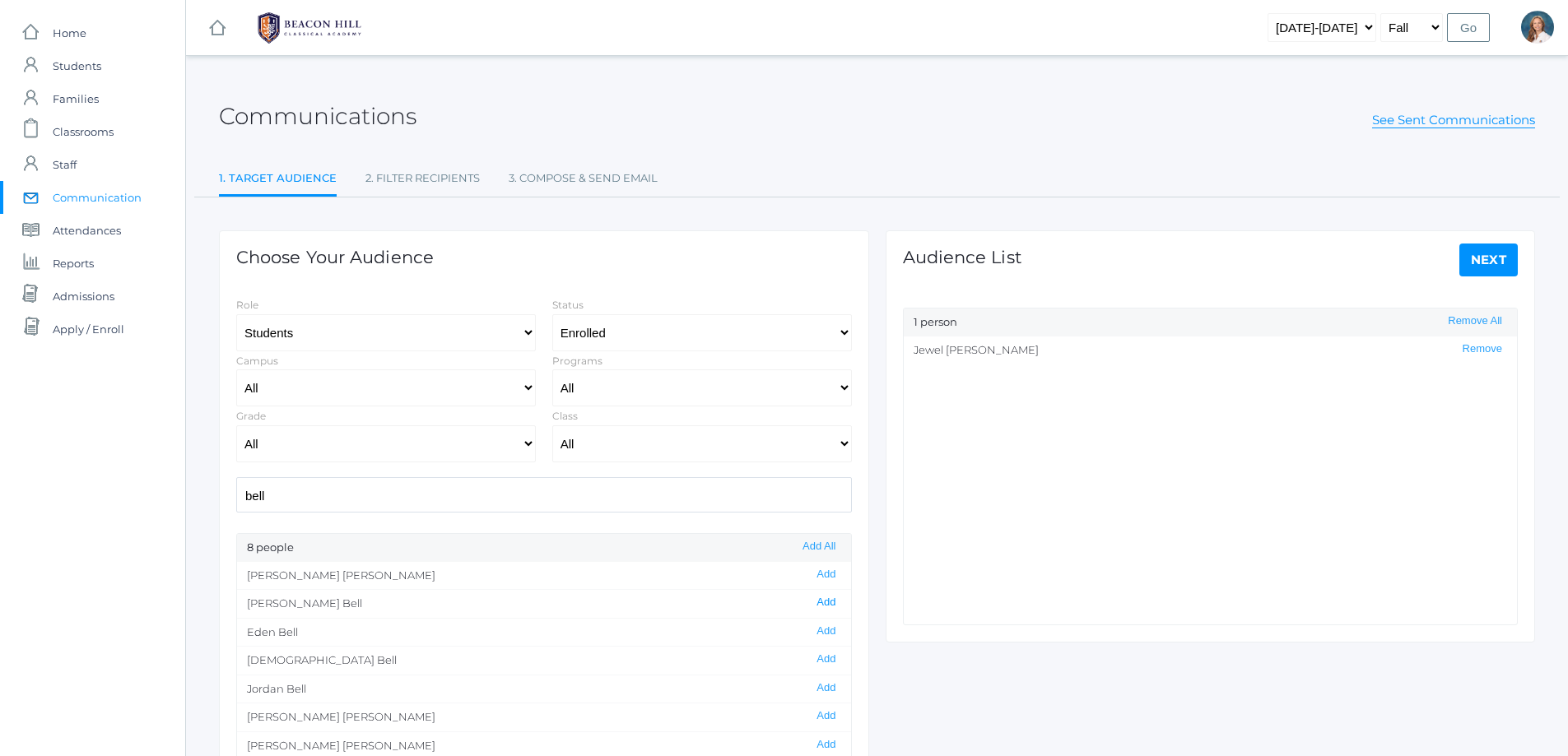
type input "bell"
click at [813, 601] on button "Add" at bounding box center [826, 602] width 29 height 14
drag, startPoint x: 243, startPoint y: 494, endPoint x: 232, endPoint y: 493, distance: 11.0
click at [232, 493] on div "bell" at bounding box center [544, 495] width 632 height 35
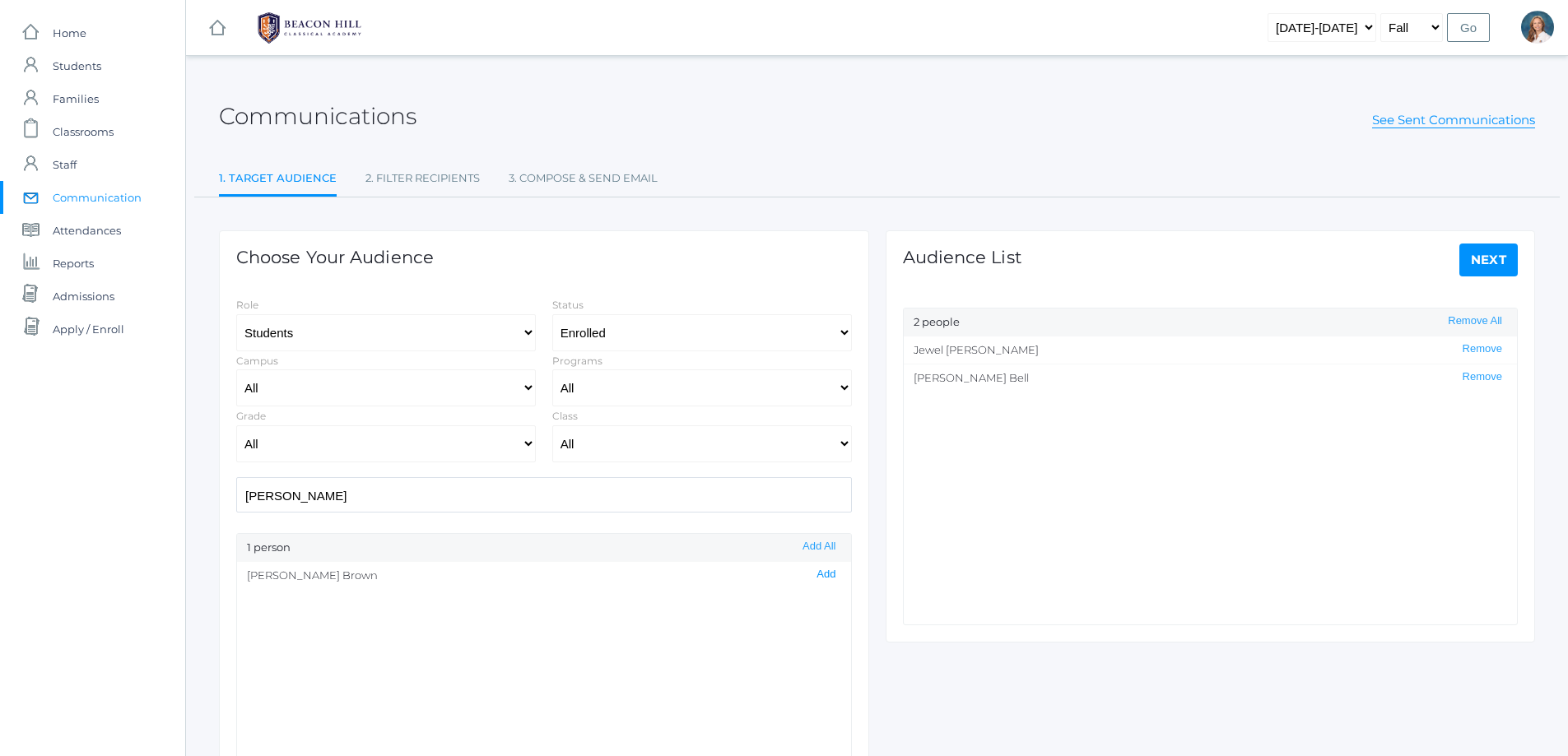
click at [812, 571] on button "Add" at bounding box center [826, 574] width 29 height 14
drag, startPoint x: 287, startPoint y: 495, endPoint x: 183, endPoint y: 502, distance: 104.2
click at [183, 502] on div "icons/ui/navigation/home Created with Sketch. Home icons/user/plain Created wit…" at bounding box center [784, 471] width 1568 height 944
click at [813, 574] on button "Add" at bounding box center [826, 574] width 29 height 14
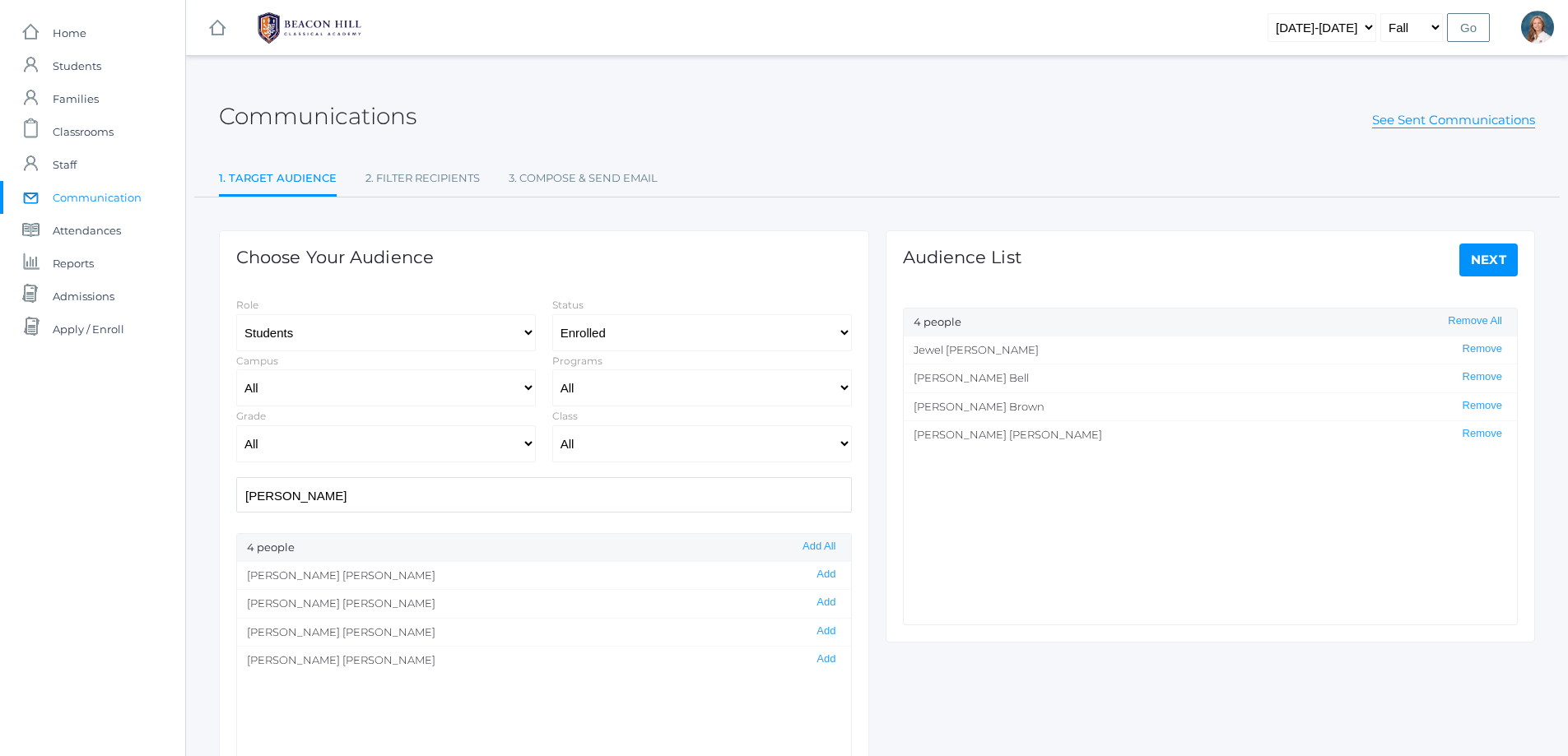
click at [377, 487] on input "elian" at bounding box center [544, 495] width 615 height 35
type input "e"
click at [815, 633] on button "Add" at bounding box center [826, 631] width 29 height 14
drag, startPoint x: 267, startPoint y: 495, endPoint x: 226, endPoint y: 502, distance: 41.6
click at [226, 502] on div "Choose Your Audience Role Students Staff Status All Enrolled Limbo Campus All U…" at bounding box center [544, 549] width 650 height 637
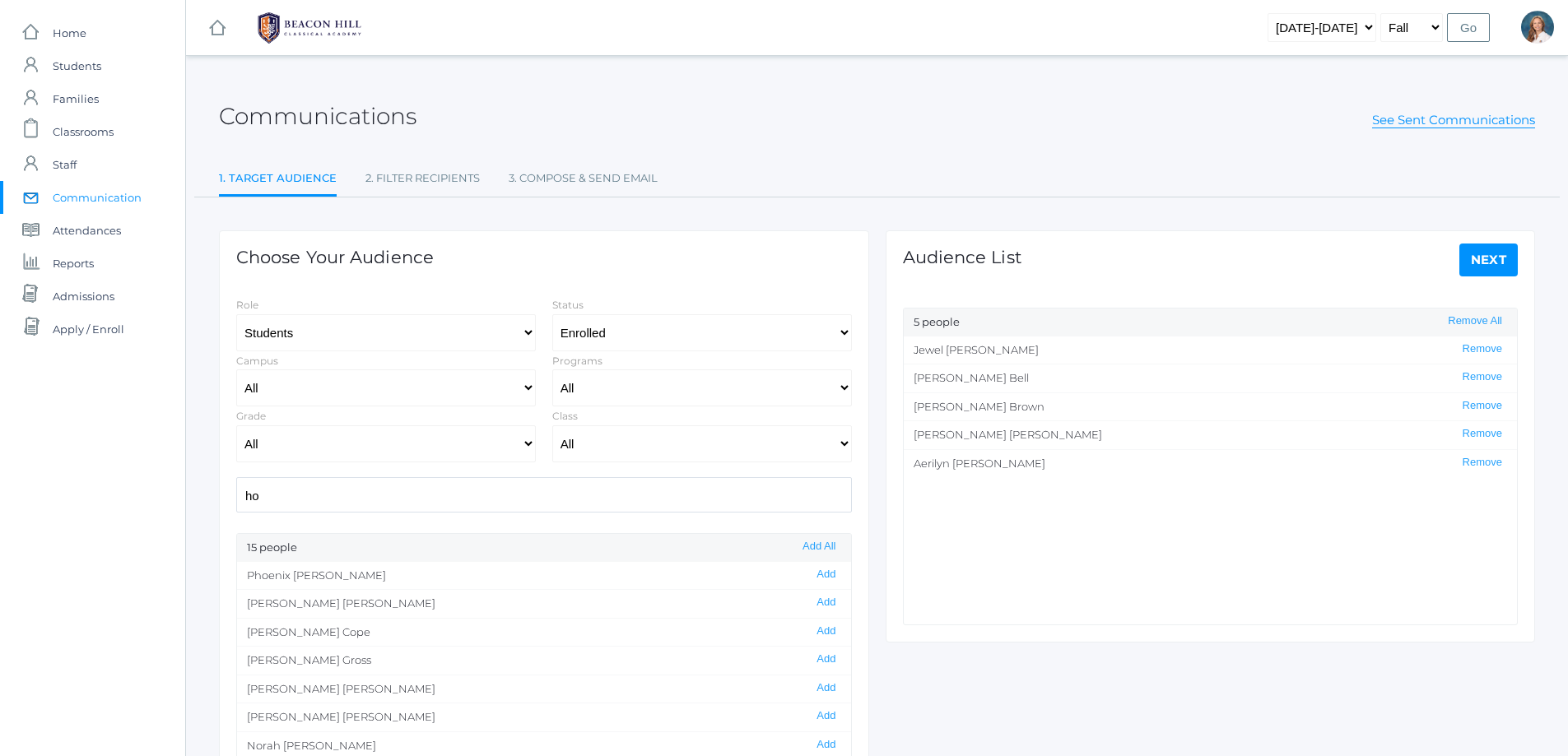
type input "h"
type input "p"
type input "r"
click at [814, 632] on button "Add" at bounding box center [826, 631] width 29 height 14
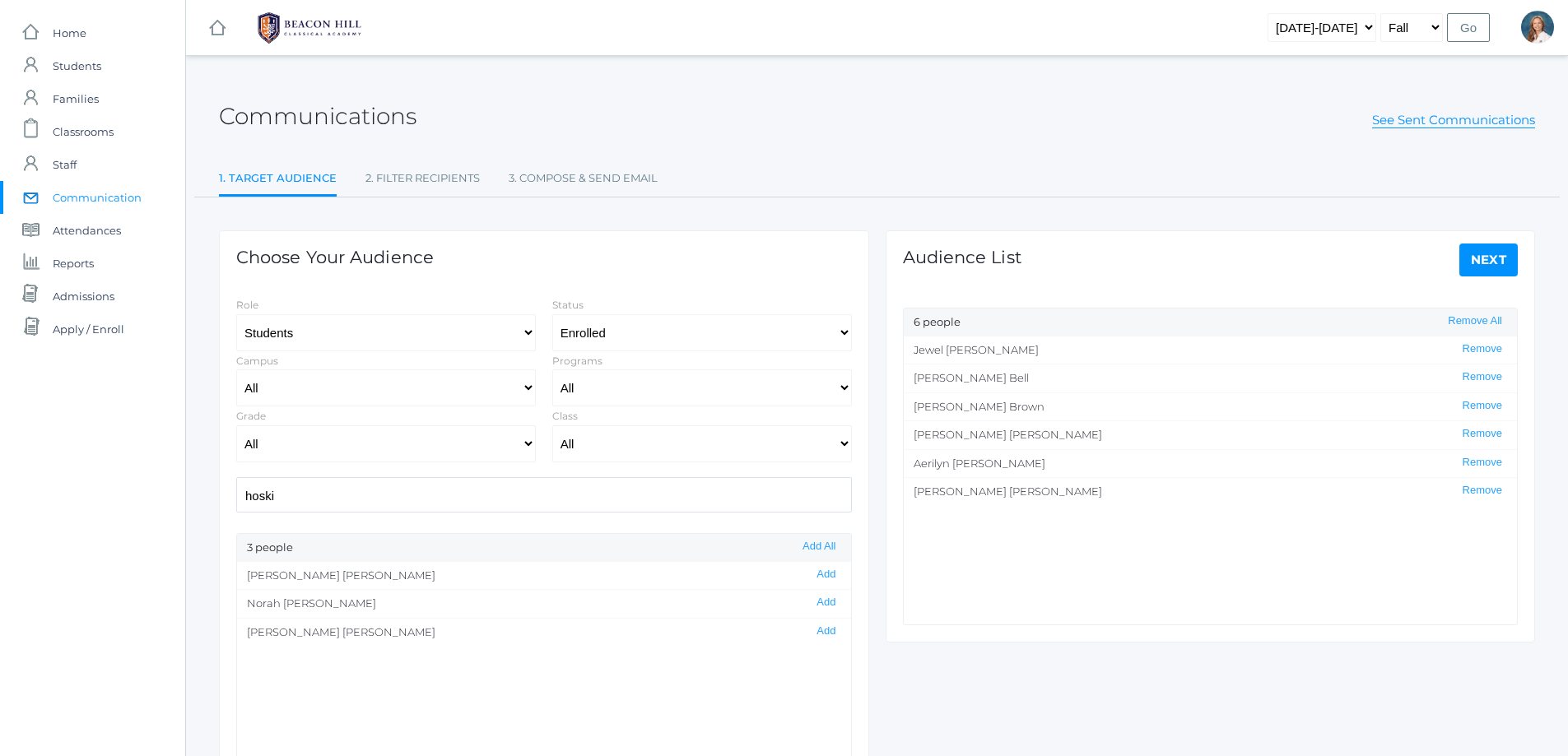
drag, startPoint x: 280, startPoint y: 495, endPoint x: 191, endPoint y: 491, distance: 89.1
click at [191, 491] on div "Communications See Sent Communications 1. Target Audience 2. Filter Recipients …" at bounding box center [876, 472] width 1381 height 791
click at [812, 575] on button "Add" at bounding box center [826, 574] width 29 height 14
drag, startPoint x: 348, startPoint y: 491, endPoint x: 217, endPoint y: 492, distance: 131.0
click at [217, 492] on div "Choose Your Audience Role Students Staff Status All Enrolled Limbo Campus All U…" at bounding box center [544, 531] width 667 height 669
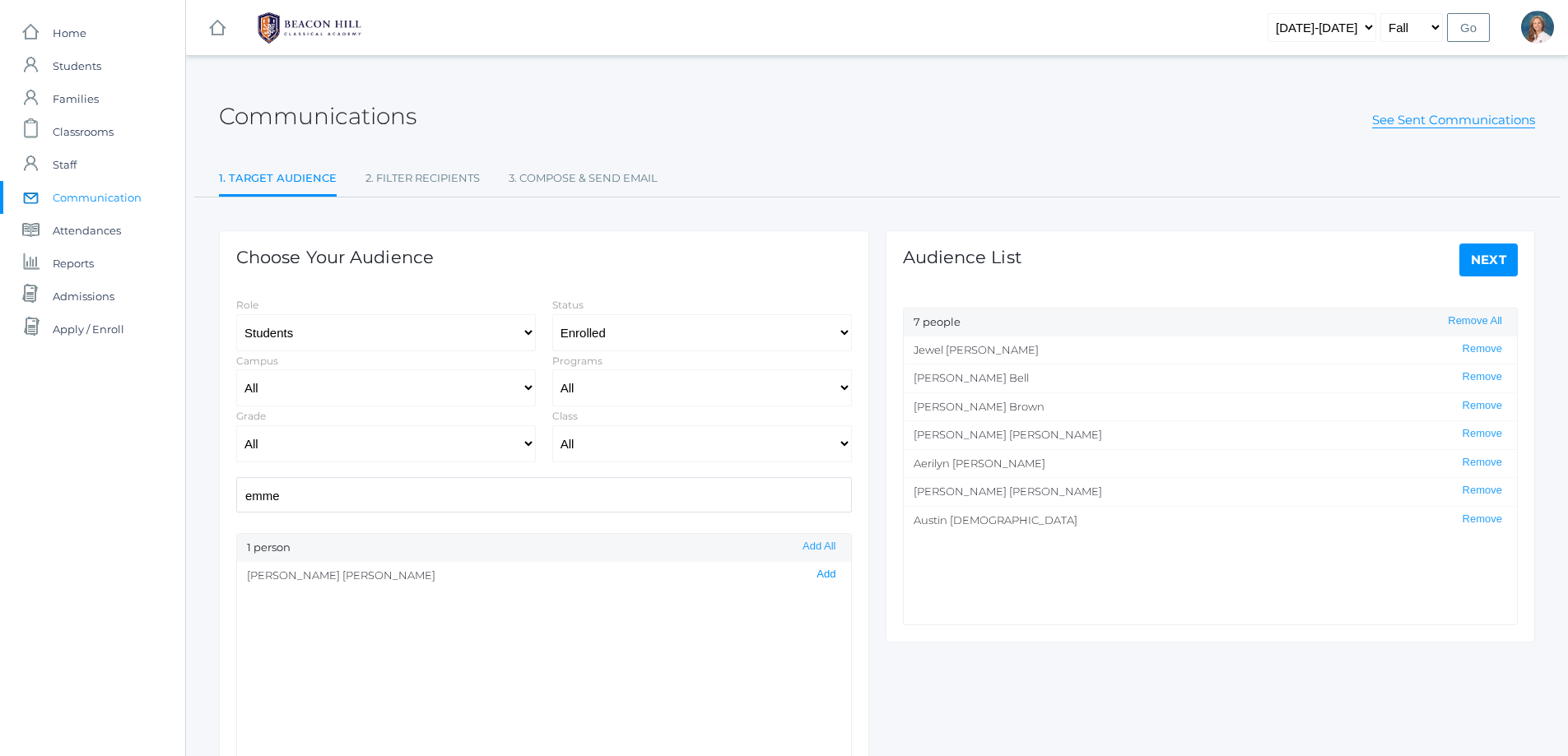
type input "emme"
click at [817, 575] on button "Add" at bounding box center [826, 574] width 29 height 14
click at [559, 172] on link "3. Compose & Send Email" at bounding box center [583, 178] width 148 height 33
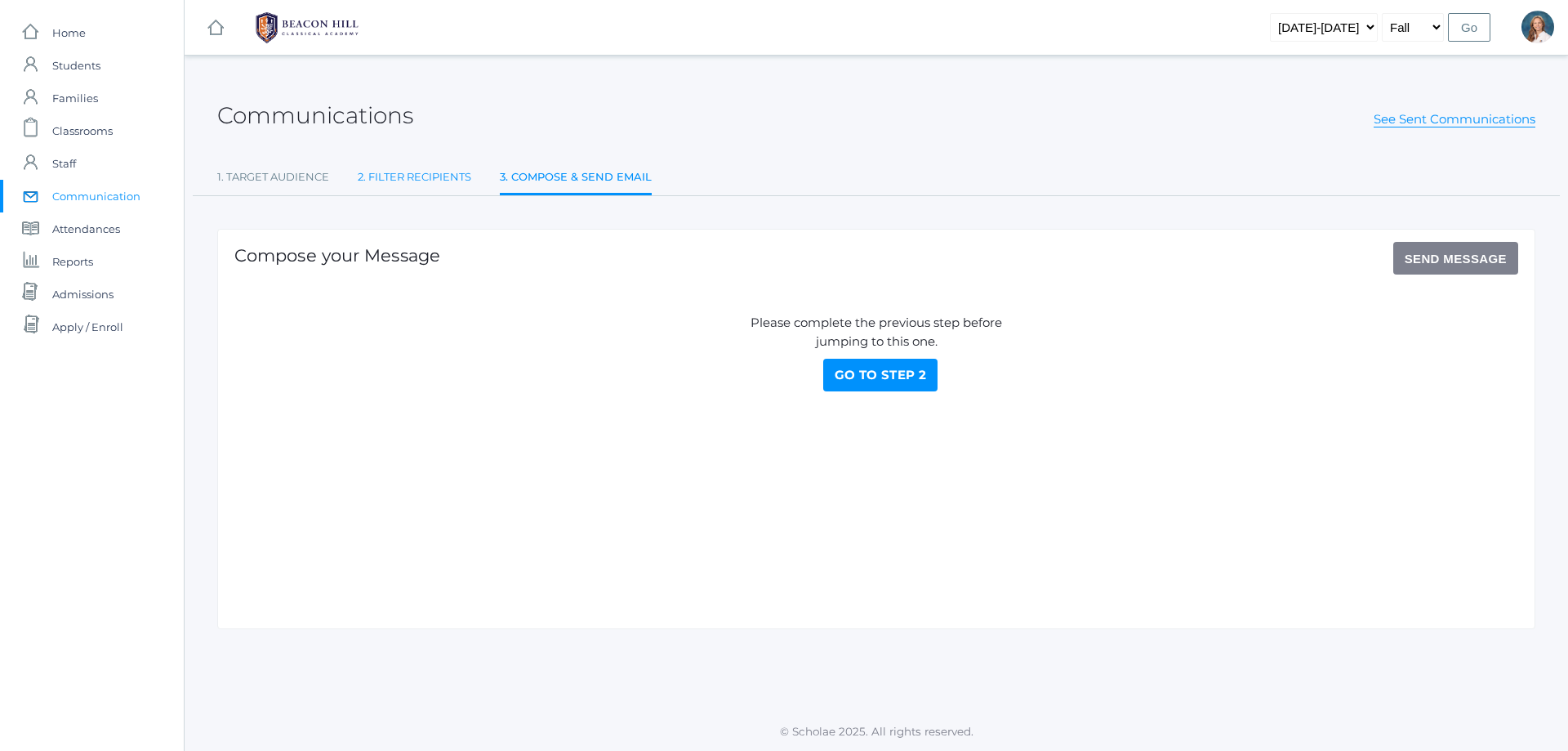
click at [413, 176] on link "2. Filter Recipients" at bounding box center [414, 177] width 113 height 32
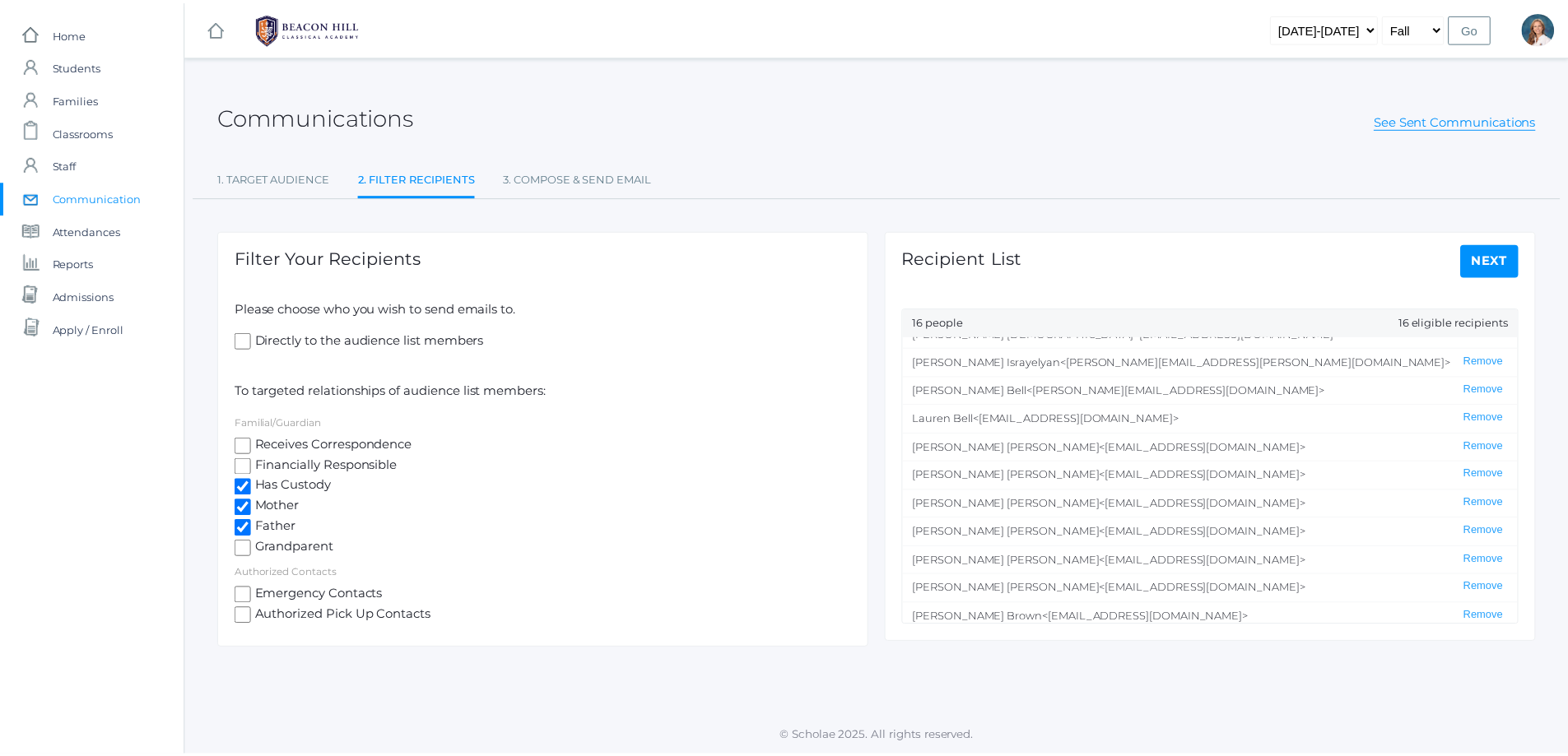
scroll to position [165, 0]
click at [1496, 262] on link "Next" at bounding box center [1501, 259] width 59 height 33
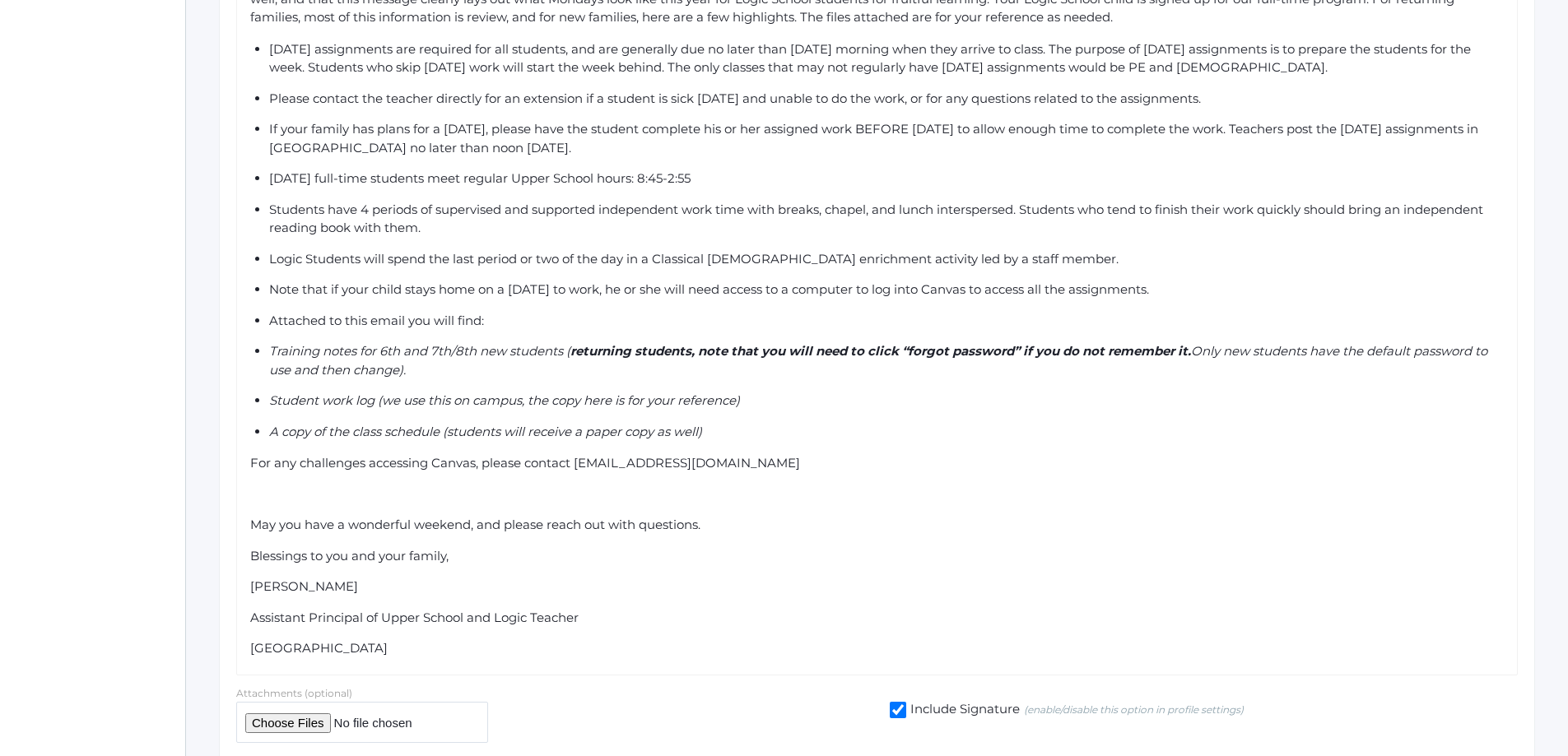
scroll to position [646, 0]
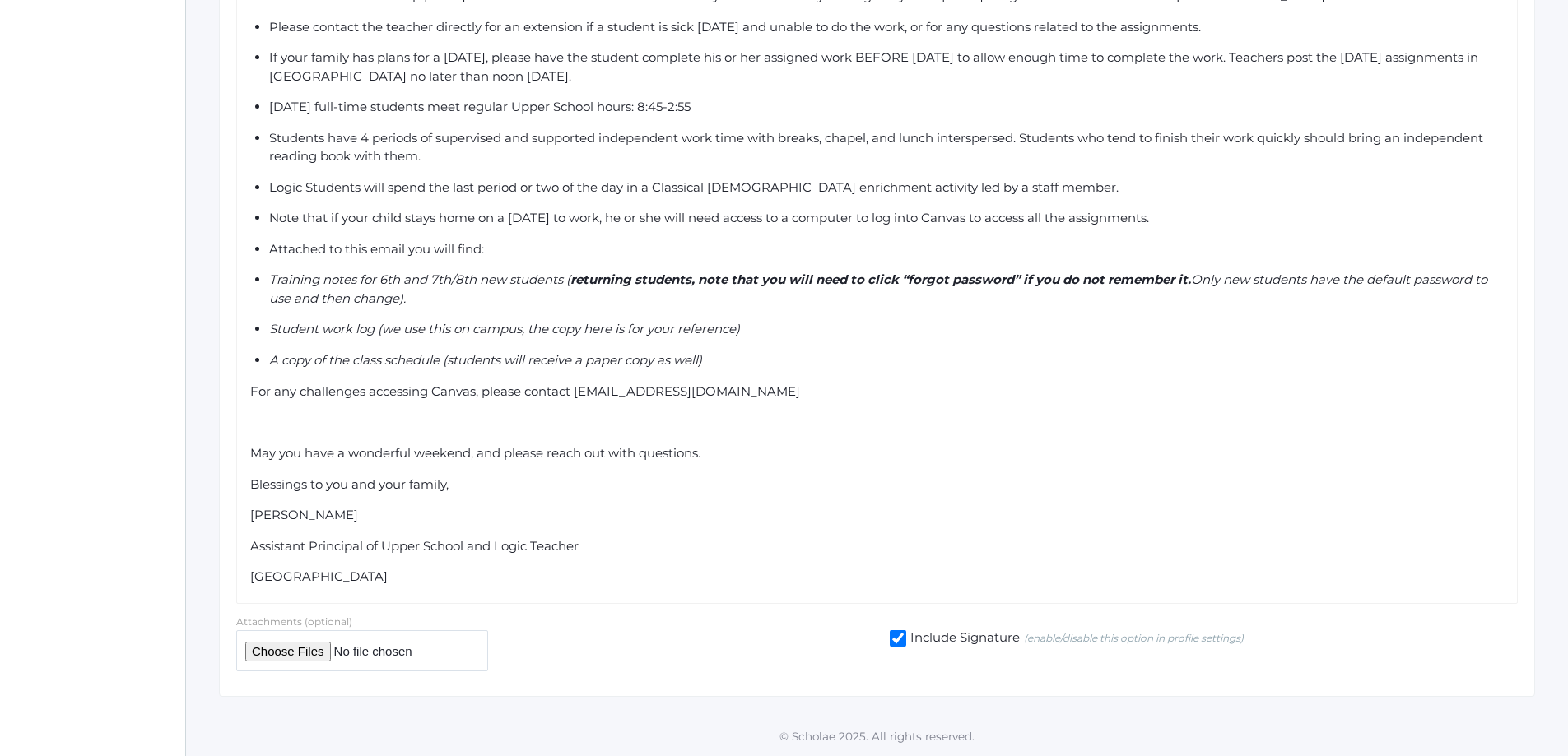
click at [268, 652] on input "file" at bounding box center [362, 650] width 252 height 40
type input "C:\fakepath\Monday Logic School Work Log (2).pdf"
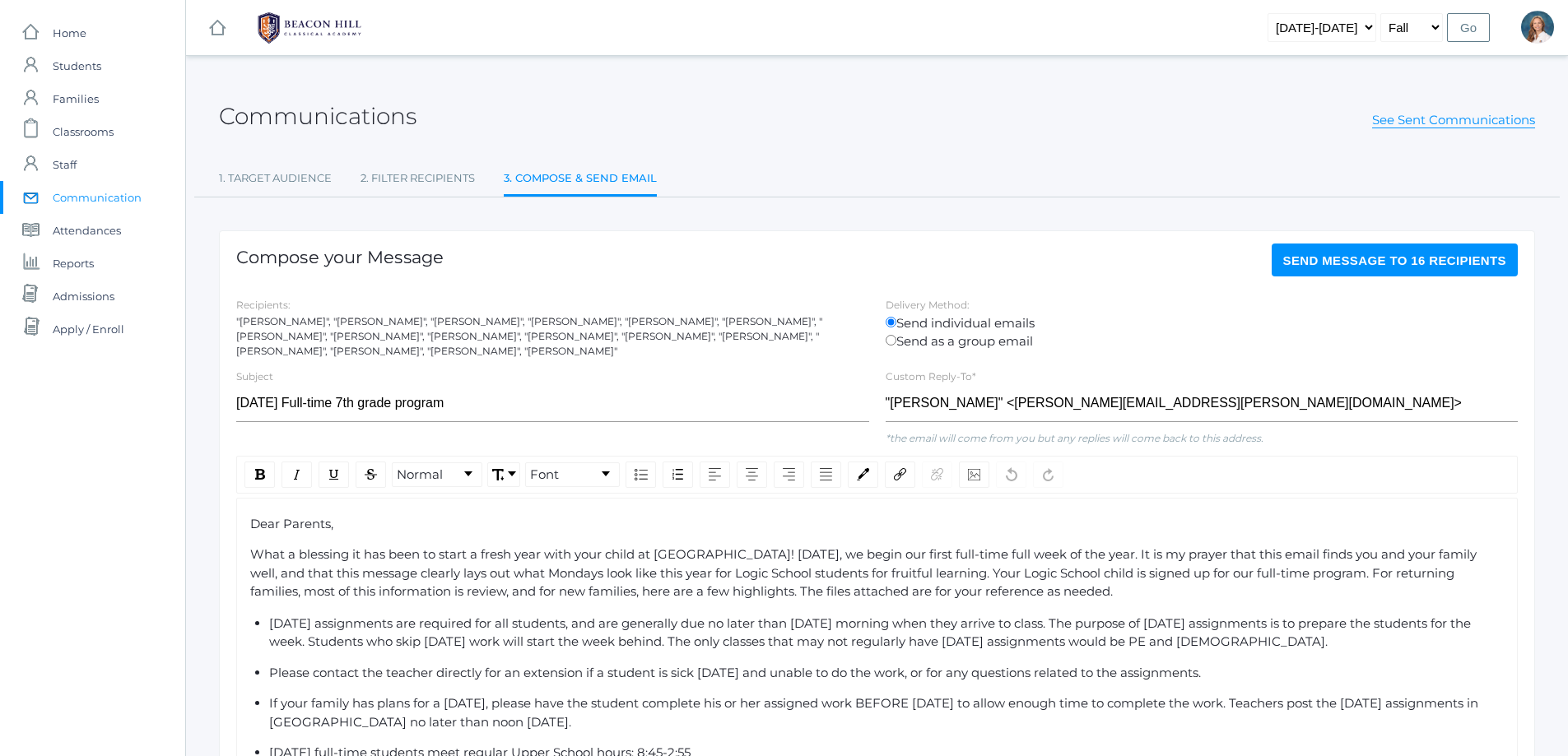
click at [1393, 261] on span "Send Message to 16 recipients" at bounding box center [1395, 259] width 224 height 14
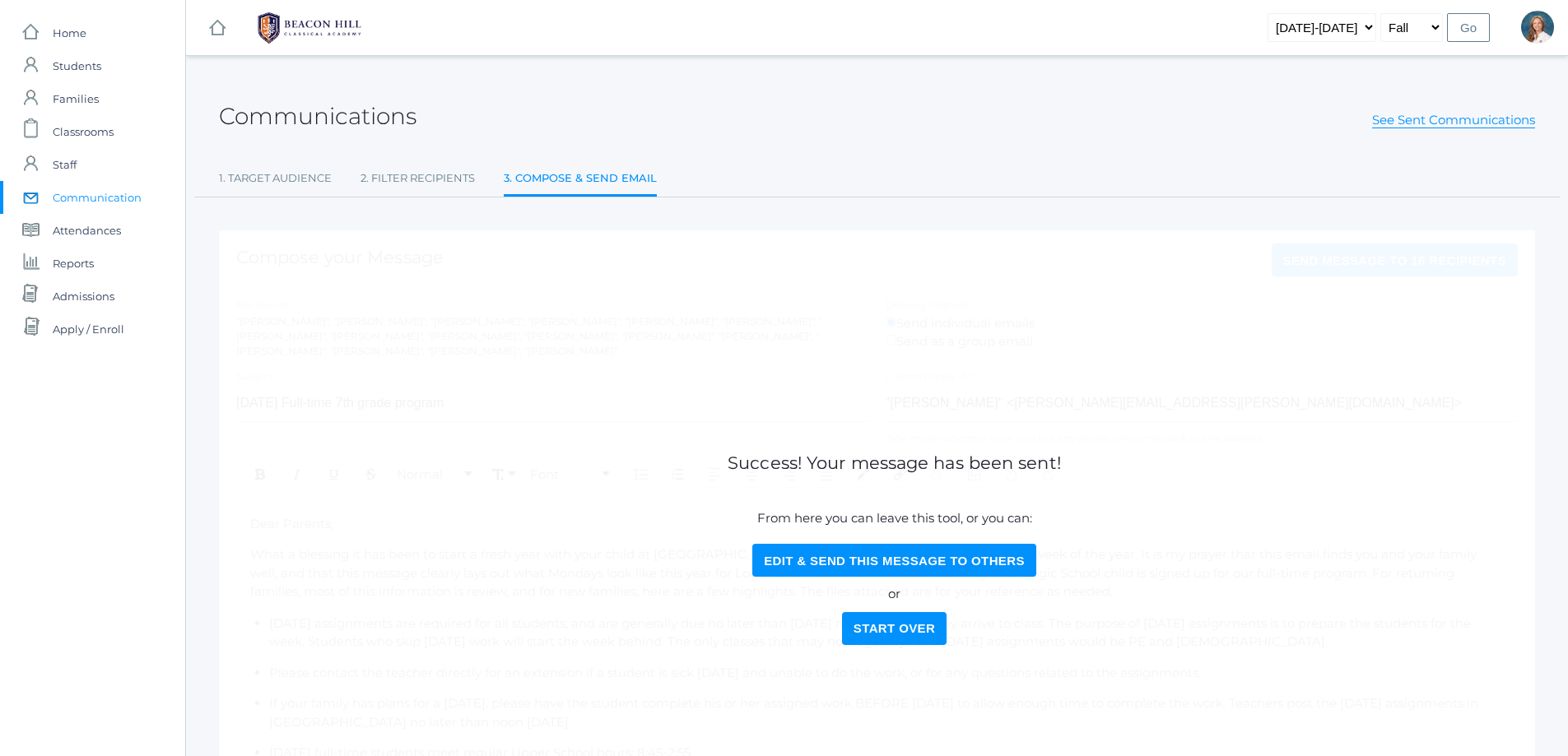
click at [872, 560] on button "Edit & Send this Message to Others" at bounding box center [894, 559] width 284 height 33
select select "Enrolled"
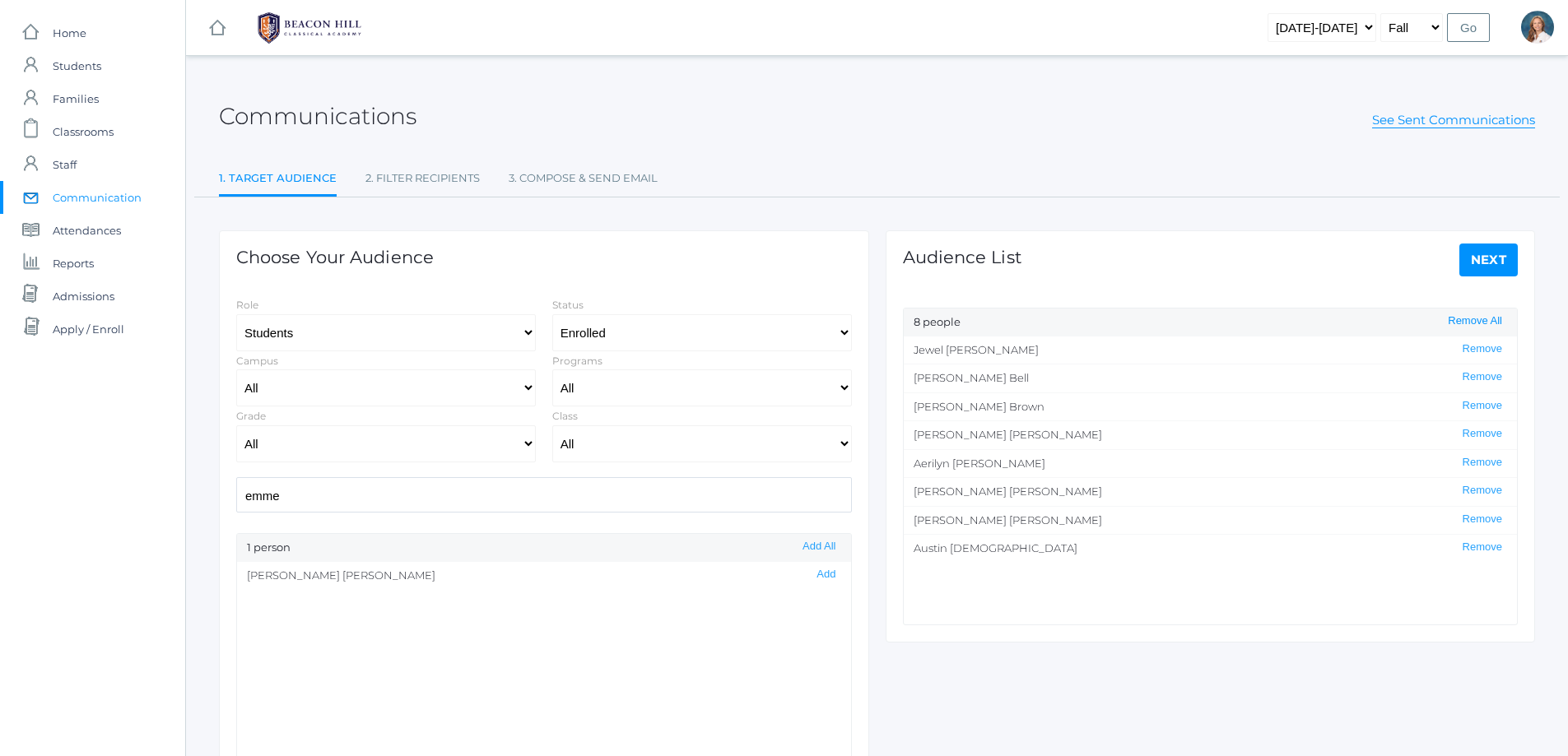
click at [1491, 323] on button "Remove All" at bounding box center [1475, 321] width 64 height 14
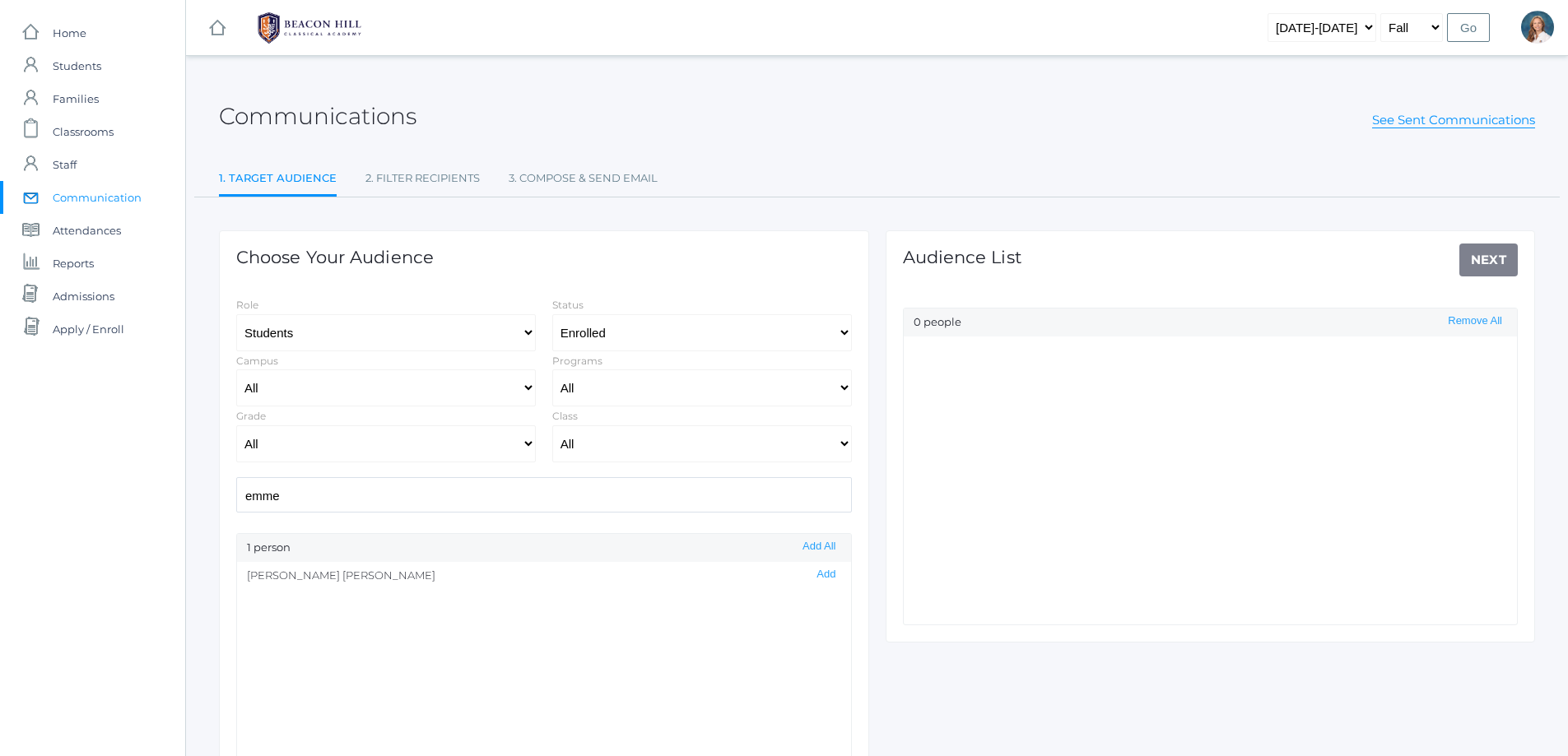
scroll to position [1, 0]
drag, startPoint x: 326, startPoint y: 496, endPoint x: 179, endPoint y: 504, distance: 147.2
click at [183, 509] on div "icons/ui/navigation/home Created with Sketch. Home icons/user/plain Created wit…" at bounding box center [784, 471] width 1568 height 944
click at [817, 575] on button "Add" at bounding box center [826, 574] width 29 height 14
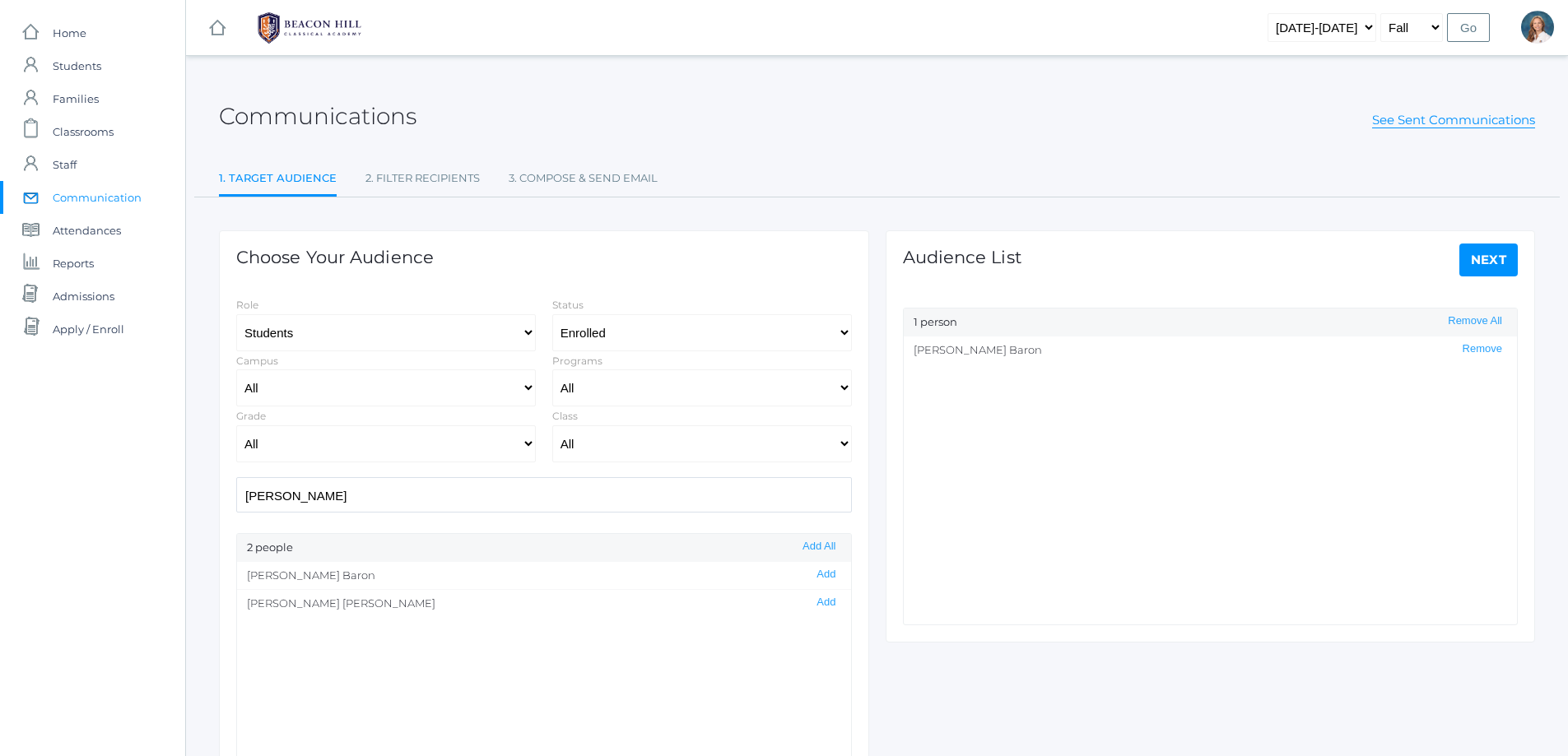
drag, startPoint x: 304, startPoint y: 500, endPoint x: 156, endPoint y: 500, distance: 148.0
click at [156, 500] on div "icons/ui/navigation/home Created with Sketch. Home icons/user/plain Created wit…" at bounding box center [784, 471] width 1568 height 944
drag, startPoint x: 813, startPoint y: 578, endPoint x: 768, endPoint y: 559, distance: 48.8
click at [812, 578] on button "Add" at bounding box center [826, 574] width 29 height 14
drag, startPoint x: 304, startPoint y: 500, endPoint x: 232, endPoint y: 500, distance: 72.0
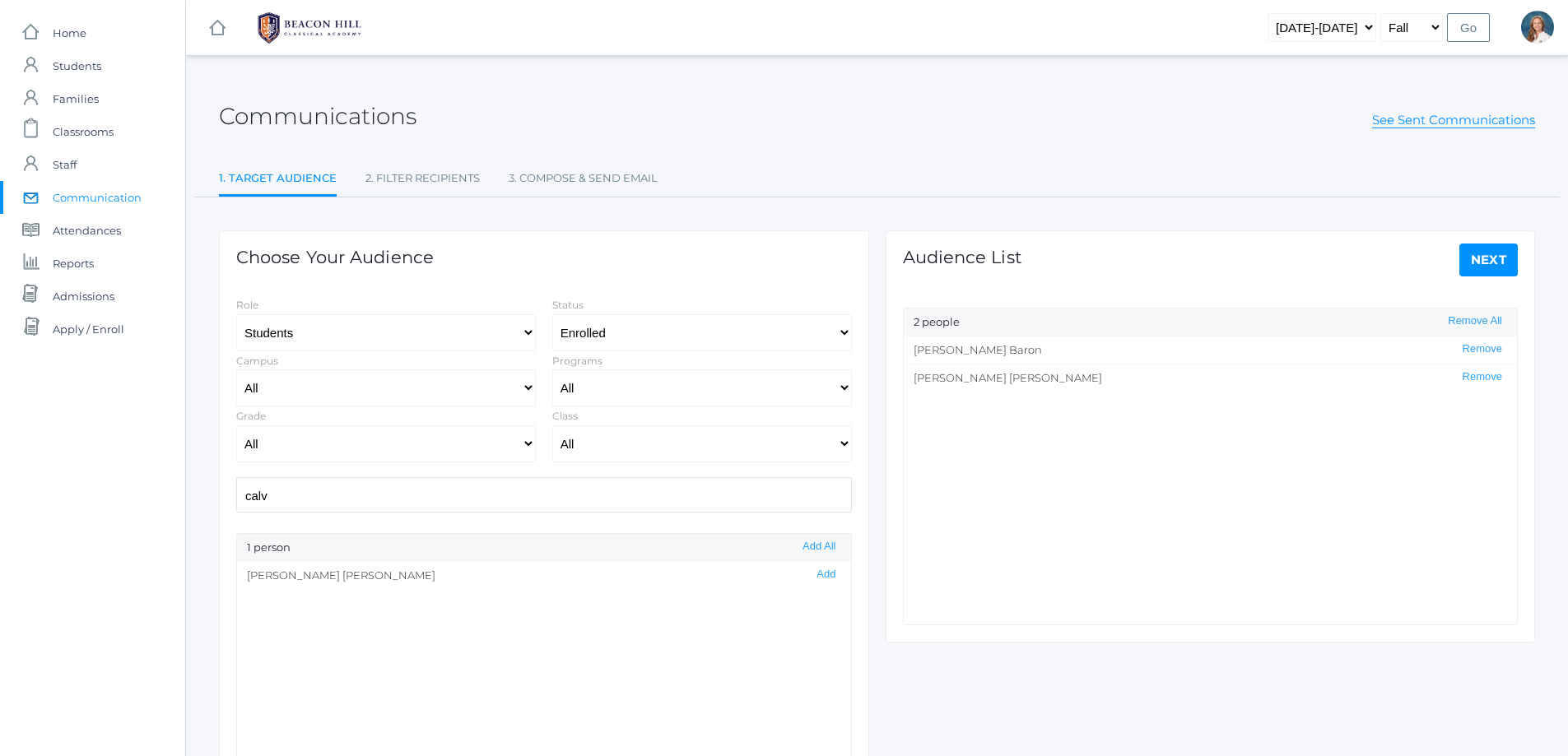
click at [232, 500] on div "calv" at bounding box center [544, 495] width 632 height 35
click at [813, 572] on button "Add" at bounding box center [826, 574] width 29 height 14
drag, startPoint x: 289, startPoint y: 499, endPoint x: 206, endPoint y: 502, distance: 83.1
click at [206, 502] on div "Communications See Sent Communications 1. Target Audience 2. Filter Recipients …" at bounding box center [876, 472] width 1381 height 791
click at [812, 573] on button "Add" at bounding box center [826, 574] width 29 height 14
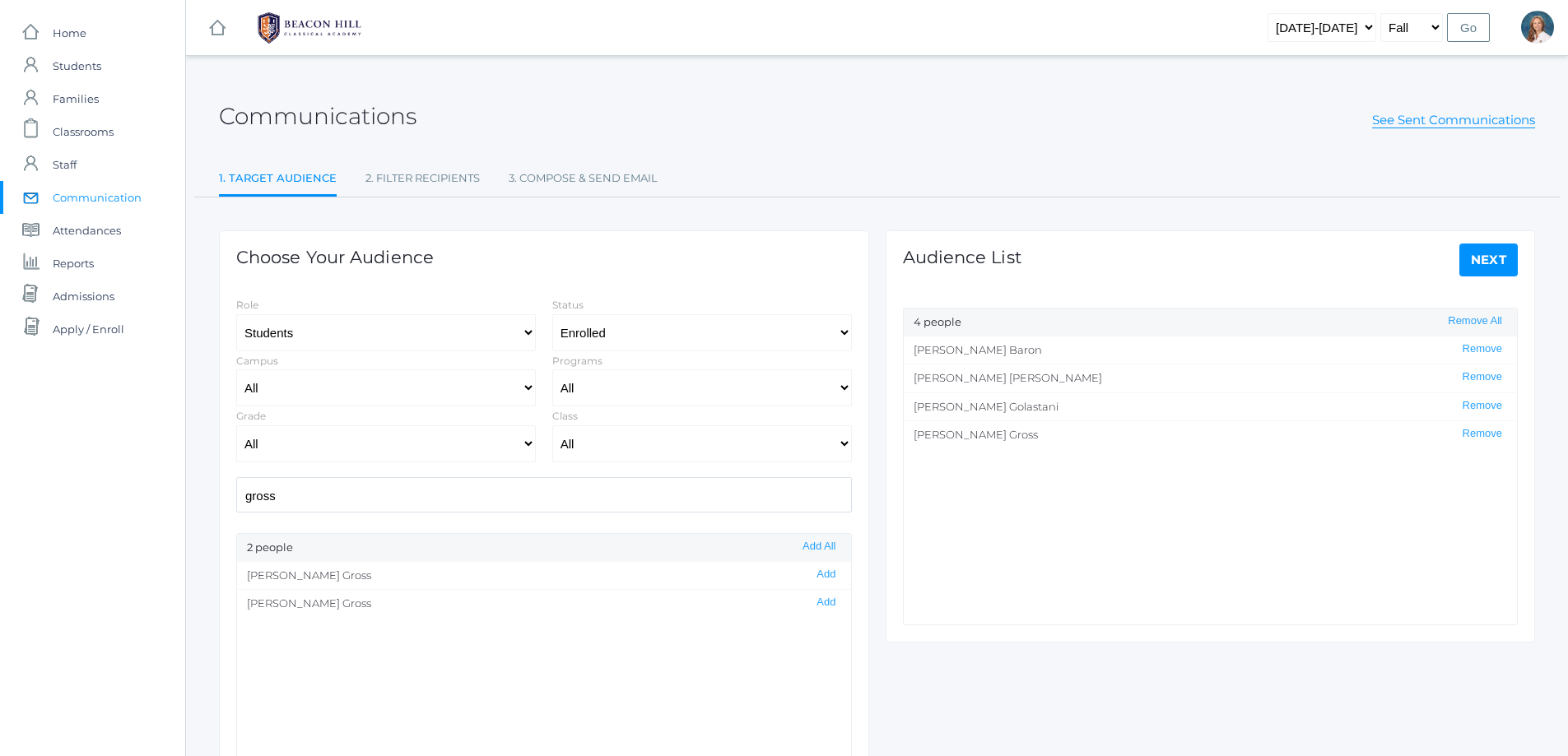
scroll to position [1, 0]
drag, startPoint x: 281, startPoint y: 495, endPoint x: 170, endPoint y: 509, distance: 111.9
click at [170, 509] on div "icons/ui/navigation/home Created with Sketch. Home icons/user/plain Created wit…" at bounding box center [784, 471] width 1568 height 944
click at [816, 601] on button "Add" at bounding box center [826, 602] width 29 height 14
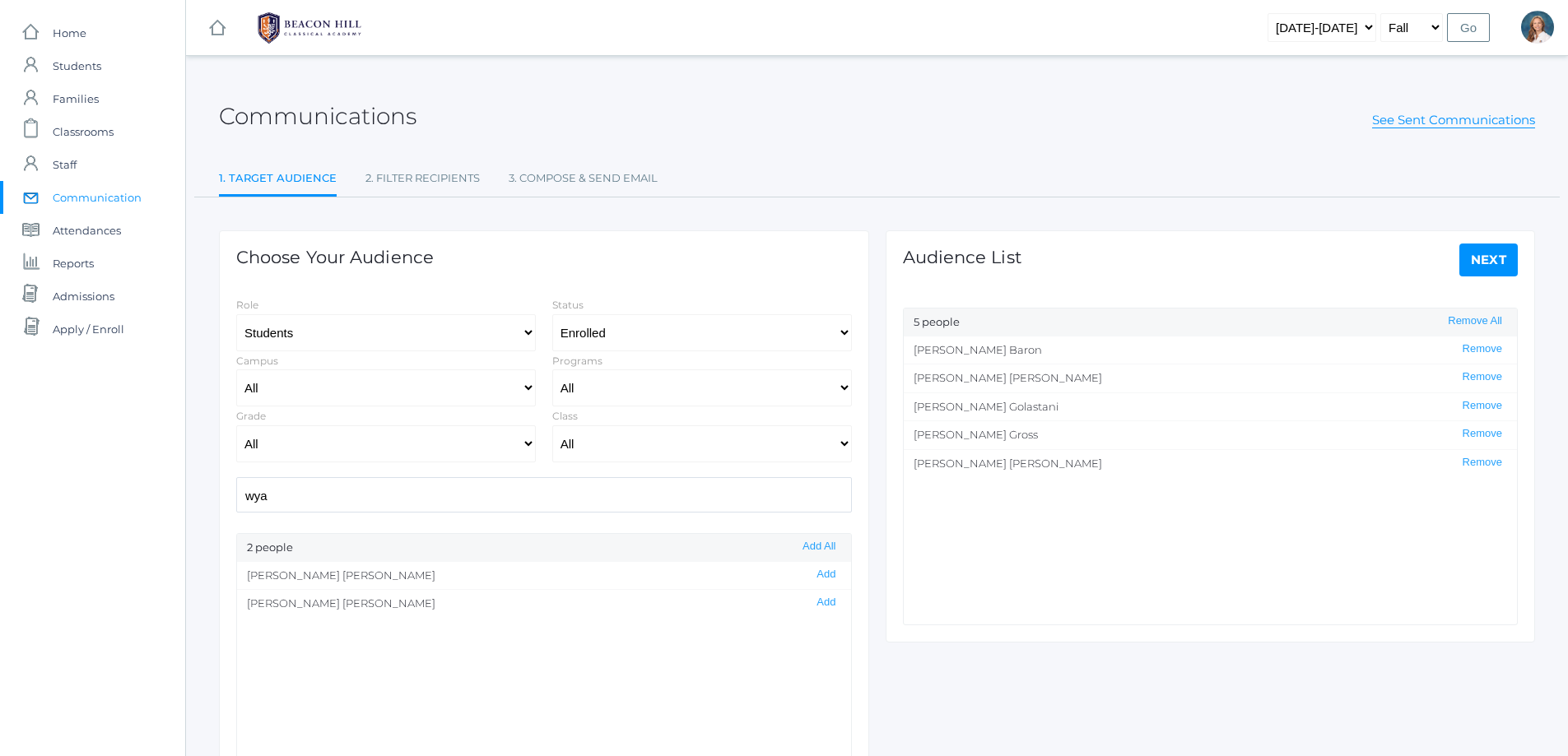
drag, startPoint x: 232, startPoint y: 488, endPoint x: 221, endPoint y: 488, distance: 11.0
click at [221, 488] on div "Choose Your Audience Role Students Staff Status All Enrolled Limbo Campus All U…" at bounding box center [544, 549] width 650 height 637
click at [812, 630] on button "Add" at bounding box center [826, 631] width 29 height 14
drag, startPoint x: 288, startPoint y: 497, endPoint x: 195, endPoint y: 497, distance: 93.0
click at [195, 497] on div "Communications See Sent Communications 1. Target Audience 2. Filter Recipients …" at bounding box center [876, 472] width 1381 height 791
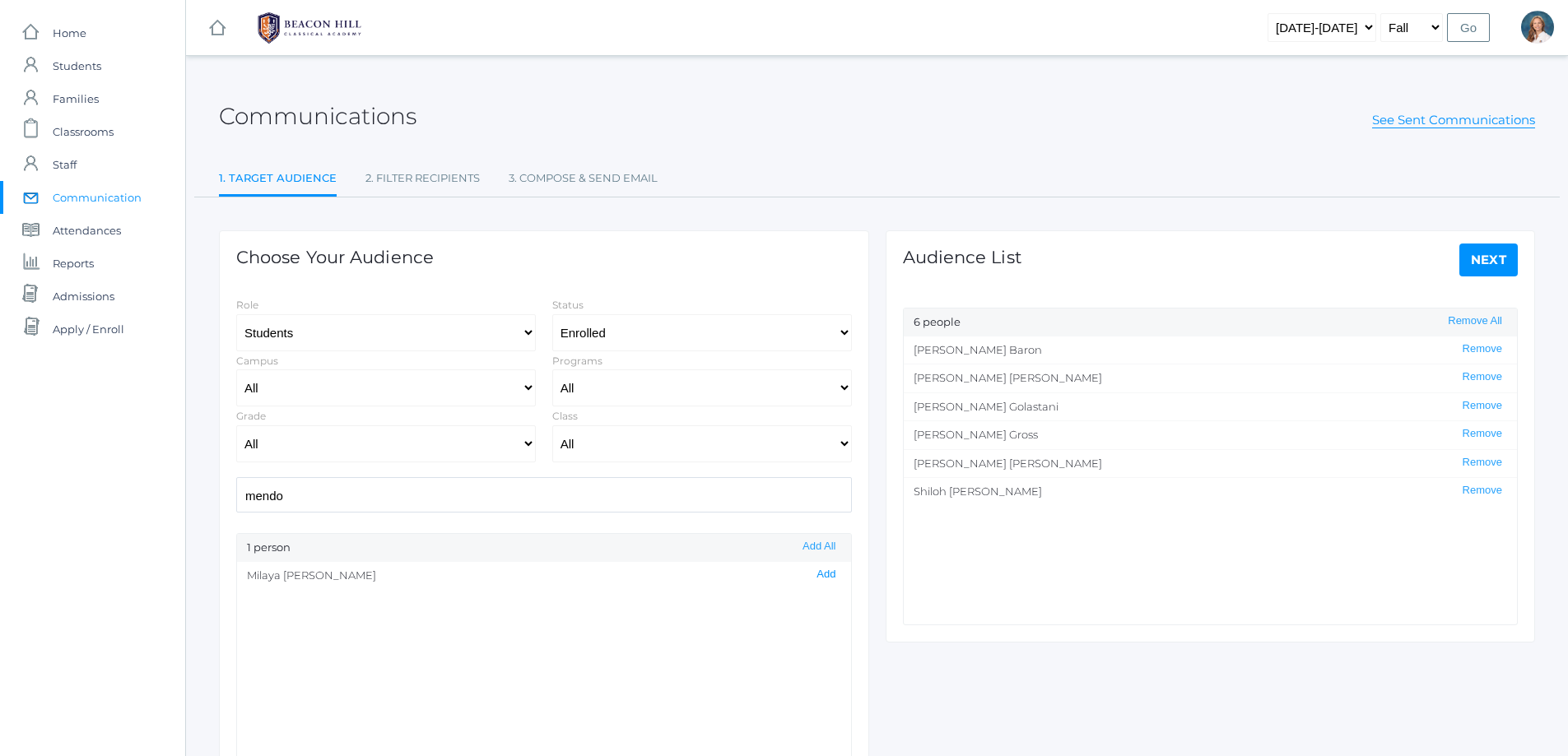
click at [812, 576] on button "Add" at bounding box center [826, 574] width 29 height 14
drag, startPoint x: 290, startPoint y: 492, endPoint x: 209, endPoint y: 504, distance: 81.9
click at [209, 504] on div "Communications See Sent Communications 1. Target Audience 2. Filter Recipients …" at bounding box center [876, 472] width 1381 height 791
click at [812, 572] on button "Add" at bounding box center [826, 574] width 29 height 14
drag, startPoint x: 280, startPoint y: 488, endPoint x: 216, endPoint y: 500, distance: 65.1
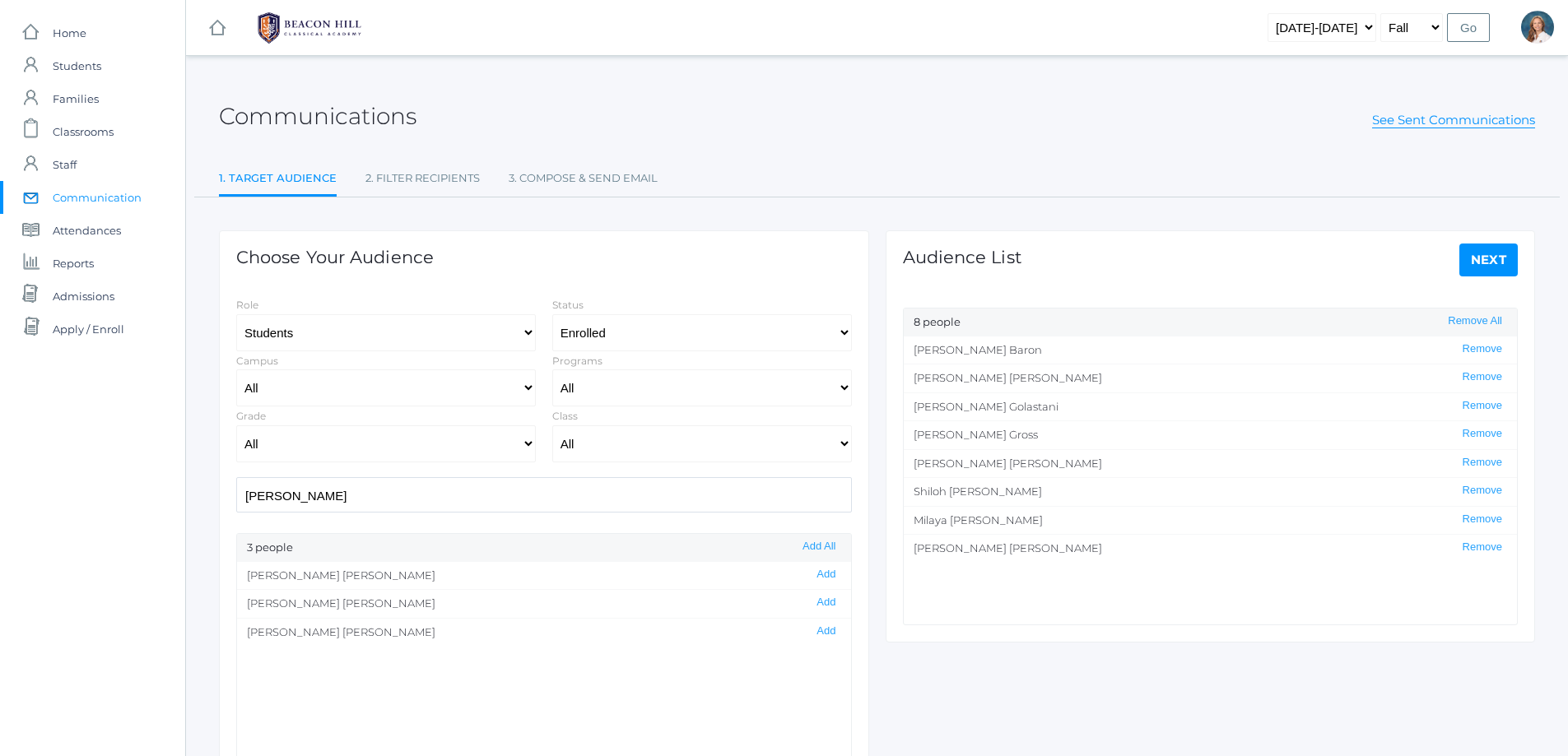
click at [216, 500] on div "Choose Your Audience Role Students Staff Status All Enrolled Limbo Campus All U…" at bounding box center [544, 531] width 667 height 669
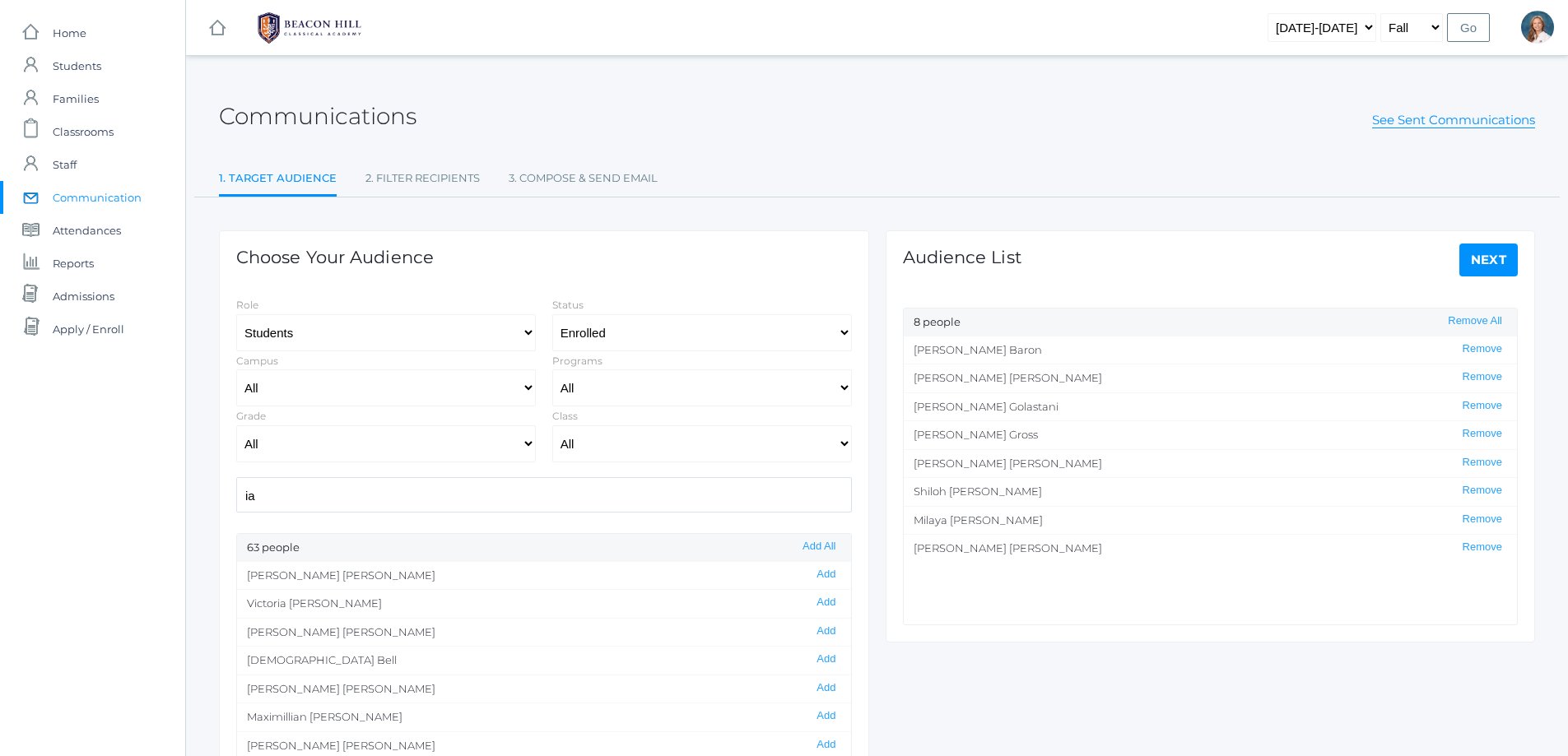
type input "i"
click at [814, 633] on button "Add" at bounding box center [826, 631] width 29 height 14
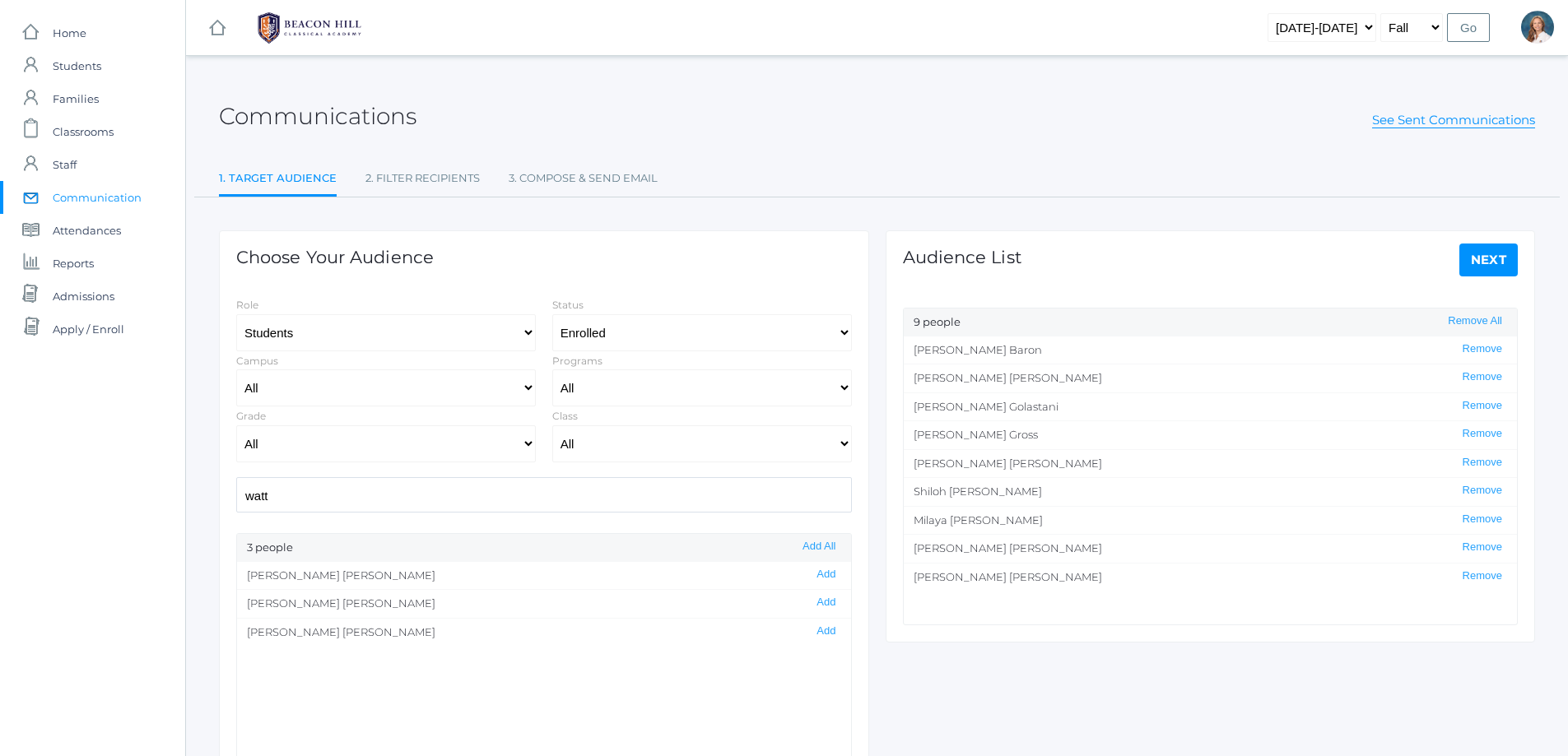
drag, startPoint x: 282, startPoint y: 500, endPoint x: 195, endPoint y: 494, distance: 87.2
click at [195, 494] on div "Communications See Sent Communications 1. Target Audience 2. Filter Recipients …" at bounding box center [876, 472] width 1381 height 791
click at [812, 604] on button "Add" at bounding box center [826, 602] width 29 height 14
drag, startPoint x: 302, startPoint y: 498, endPoint x: 178, endPoint y: 494, distance: 124.1
click at [178, 494] on div "icons/ui/navigation/home Created with Sketch. Home icons/user/plain Created wit…" at bounding box center [784, 471] width 1568 height 944
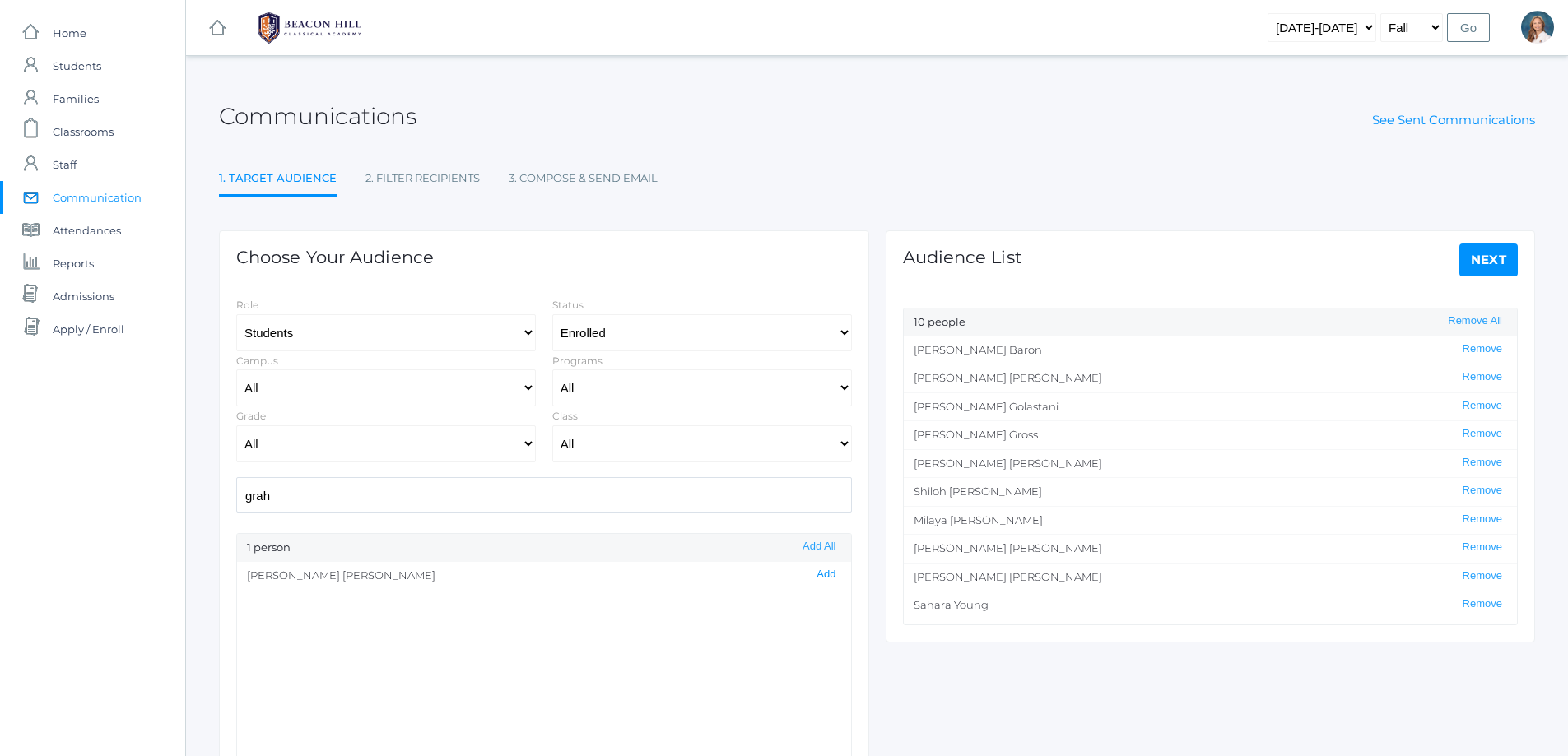
type input "grah"
click at [812, 574] on button "Add" at bounding box center [826, 574] width 29 height 14
click at [1488, 256] on link "Next" at bounding box center [1488, 259] width 59 height 33
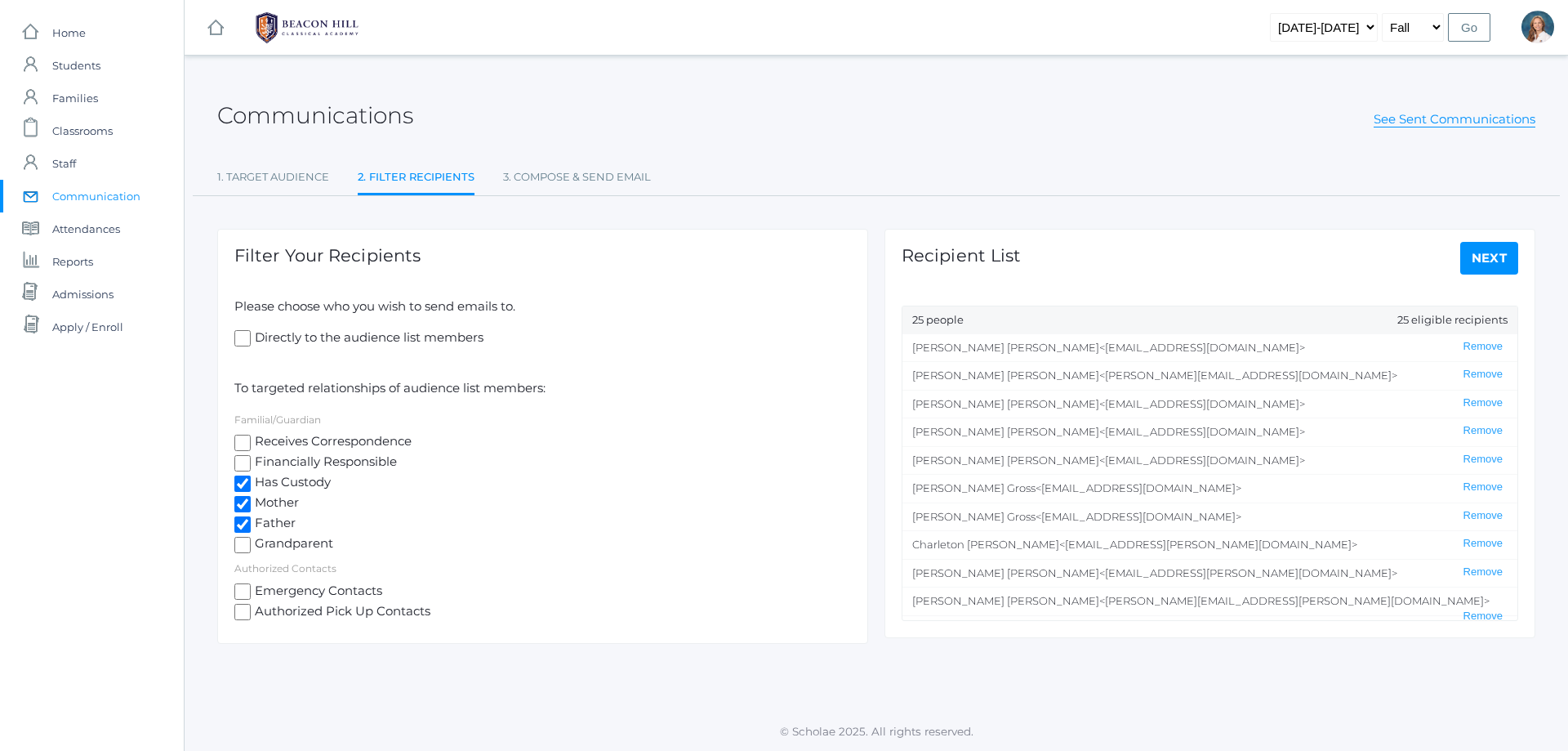
click at [1478, 250] on link "Next" at bounding box center [1489, 258] width 58 height 32
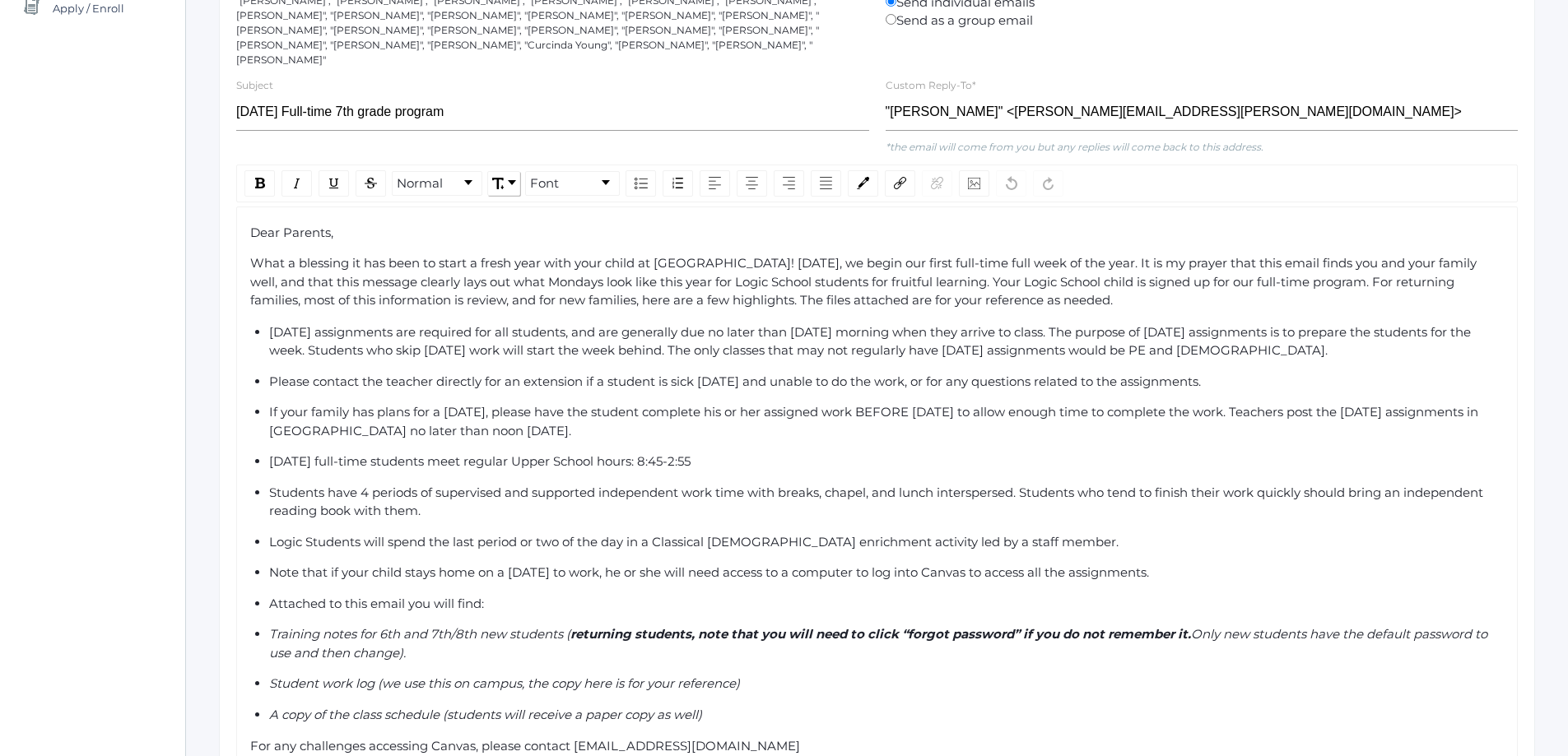
scroll to position [329, 0]
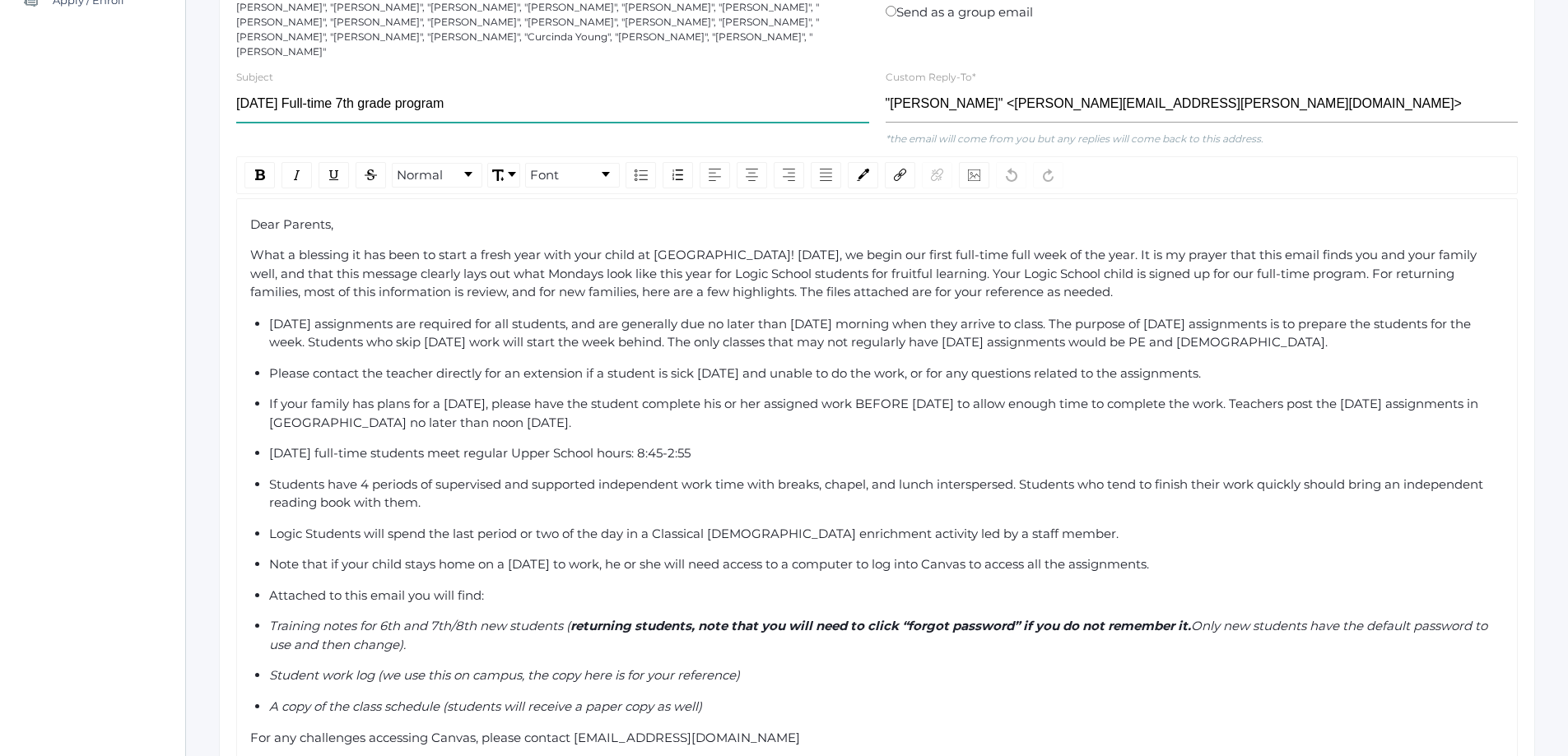
click at [346, 91] on input "Monday Full-time 7th grade program" at bounding box center [553, 105] width 633 height 37
type input "Monday Full-time 6th grade program"
click at [1167, 326] on span "Monday assignments are required for all students, and are generally due no late…" at bounding box center [871, 332] width 1205 height 35
drag, startPoint x: 569, startPoint y: 609, endPoint x: 568, endPoint y: 622, distance: 13.0
click at [568, 622] on div "Training notes for 6th and 7th/8th new students ( returning students, note that…" at bounding box center [887, 636] width 1236 height 37
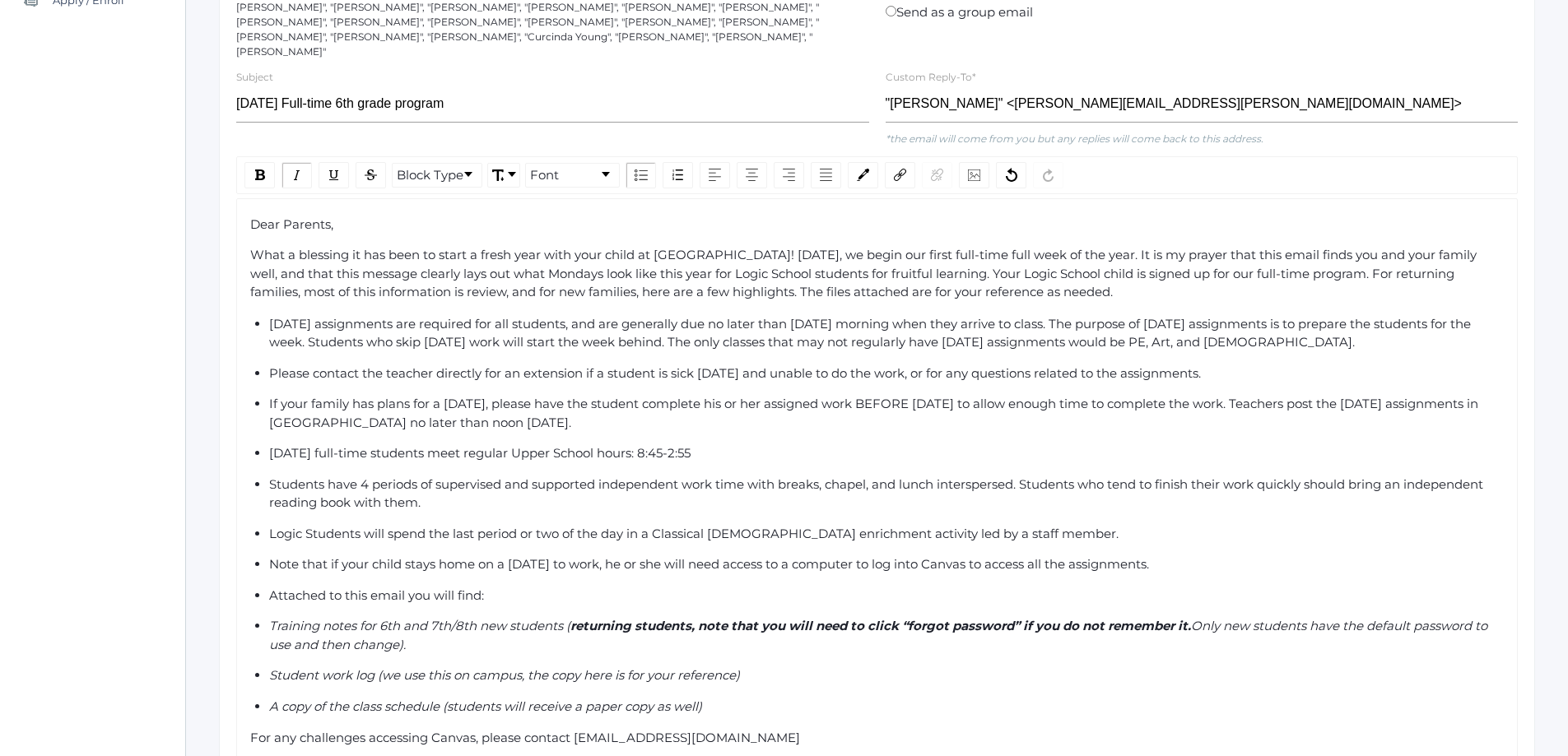
click at [599, 618] on span "returning students, note that you will need to click “forgot password” if you d…" at bounding box center [881, 625] width 620 height 16
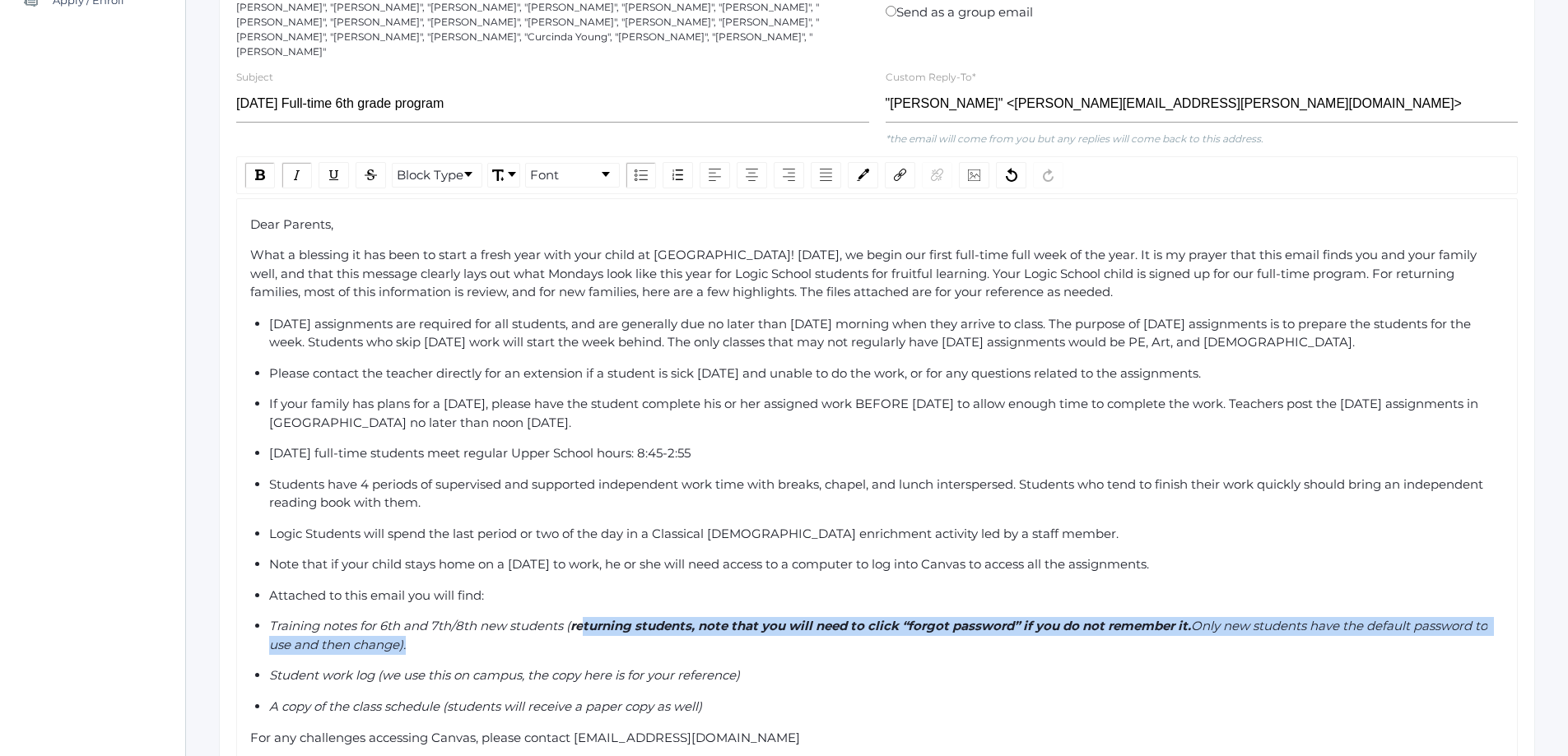
drag, startPoint x: 404, startPoint y: 635, endPoint x: 586, endPoint y: 606, distance: 184.3
click at [586, 617] on div "Training notes for 6th and 7th/8th new students ( returning students, note that…" at bounding box center [887, 636] width 1236 height 37
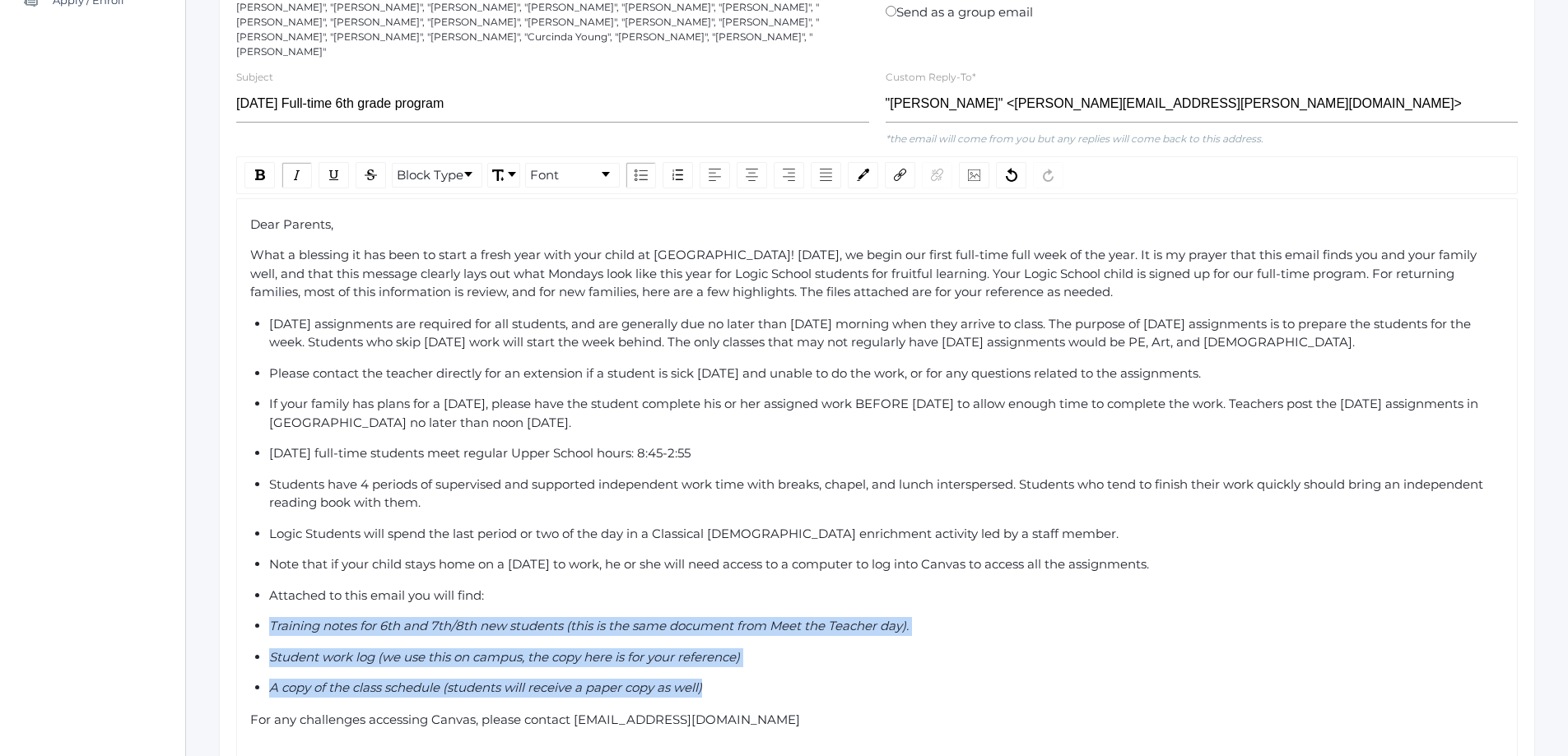
drag, startPoint x: 272, startPoint y: 607, endPoint x: 753, endPoint y: 675, distance: 485.8
click at [753, 675] on ul "Monday assignments are required for all students, and are generally due no late…" at bounding box center [877, 506] width 1254 height 383
click at [270, 618] on span "Training notes for 6th and 7th/8th new students (this is the same document from…" at bounding box center [588, 625] width 640 height 16
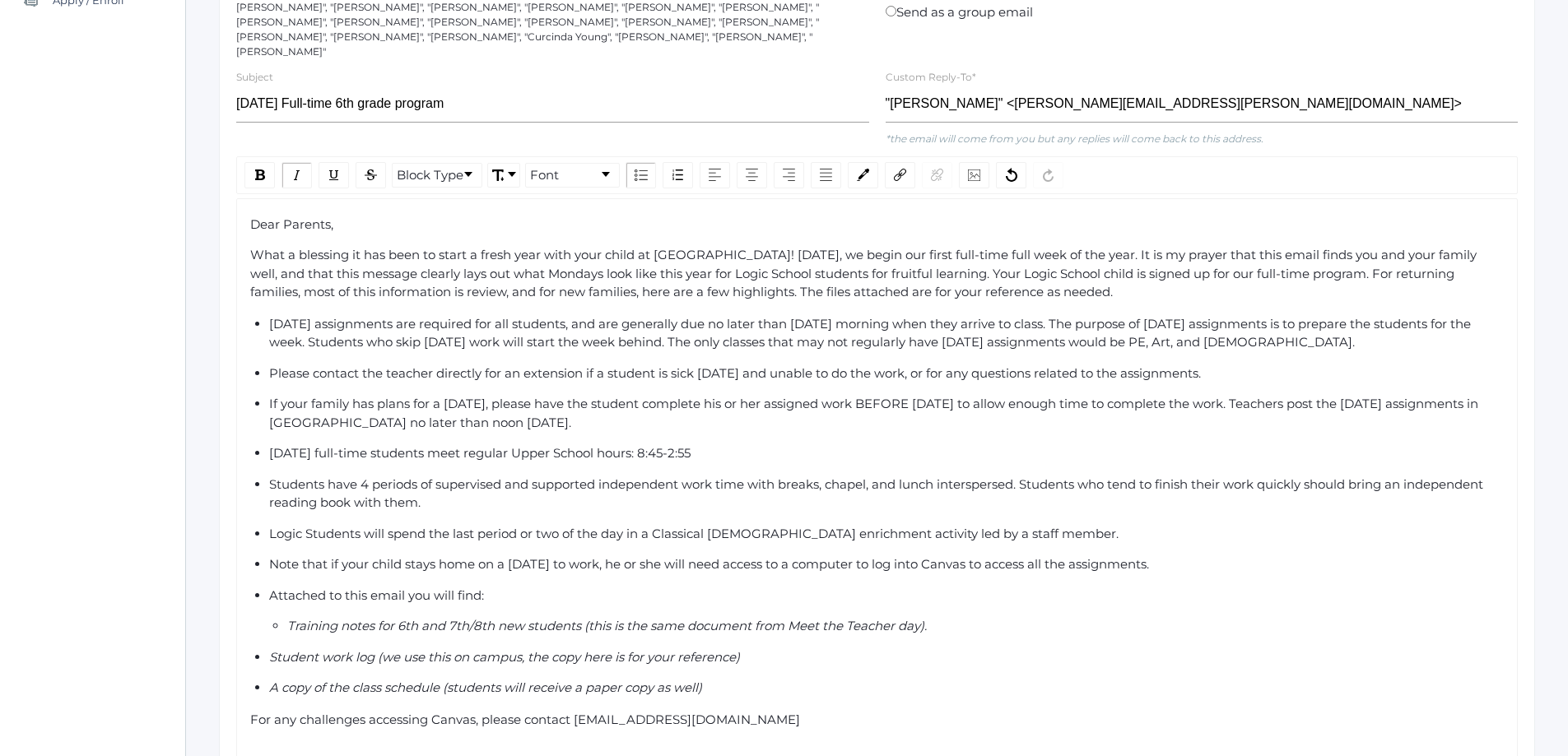
click at [269, 649] on span "Student work log (we use this on campus, the copy here is for your reference)" at bounding box center [504, 656] width 471 height 16
click at [272, 679] on span "A copy of the class schedule (students will receive a paper copy as well)" at bounding box center [485, 687] width 432 height 16
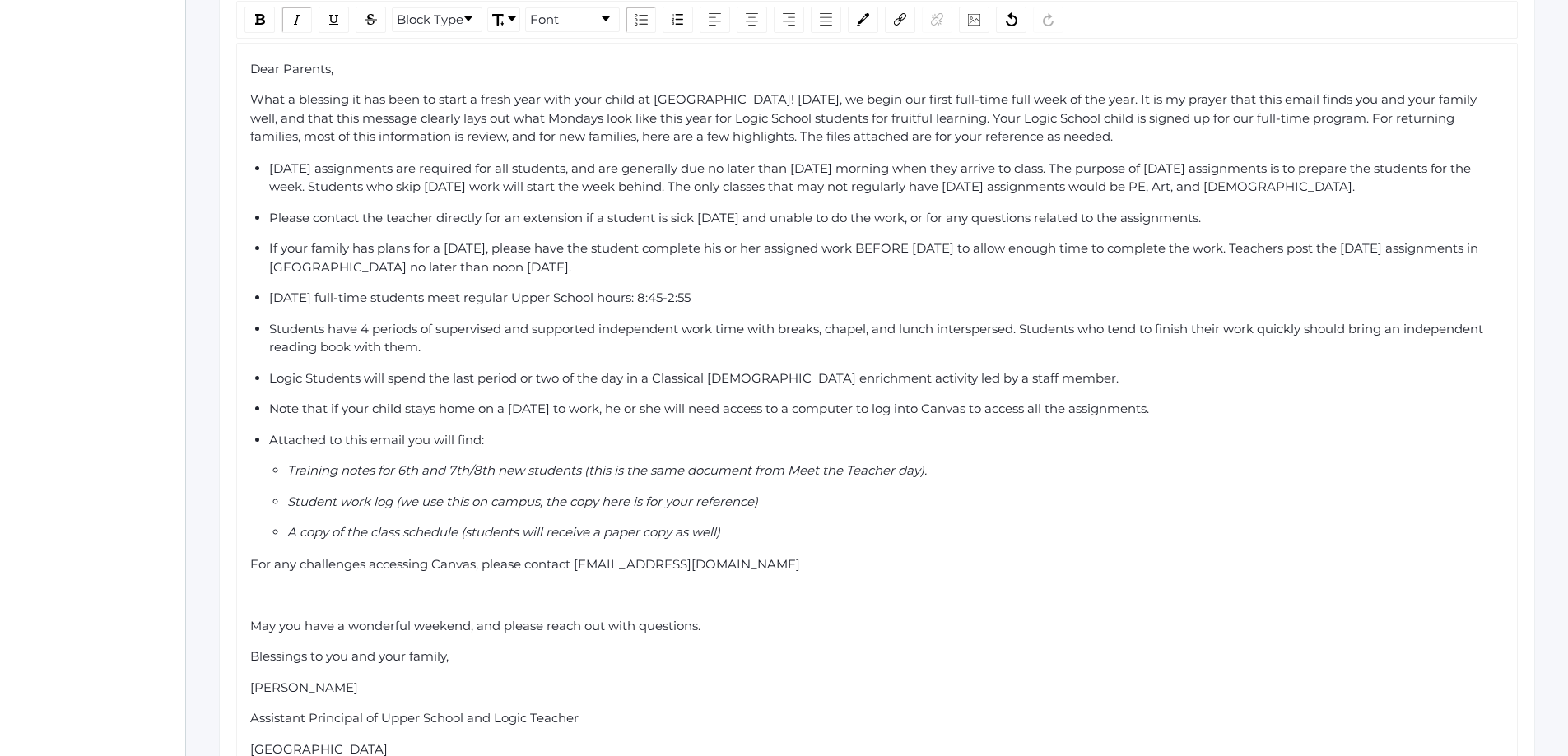
scroll to position [576, 0]
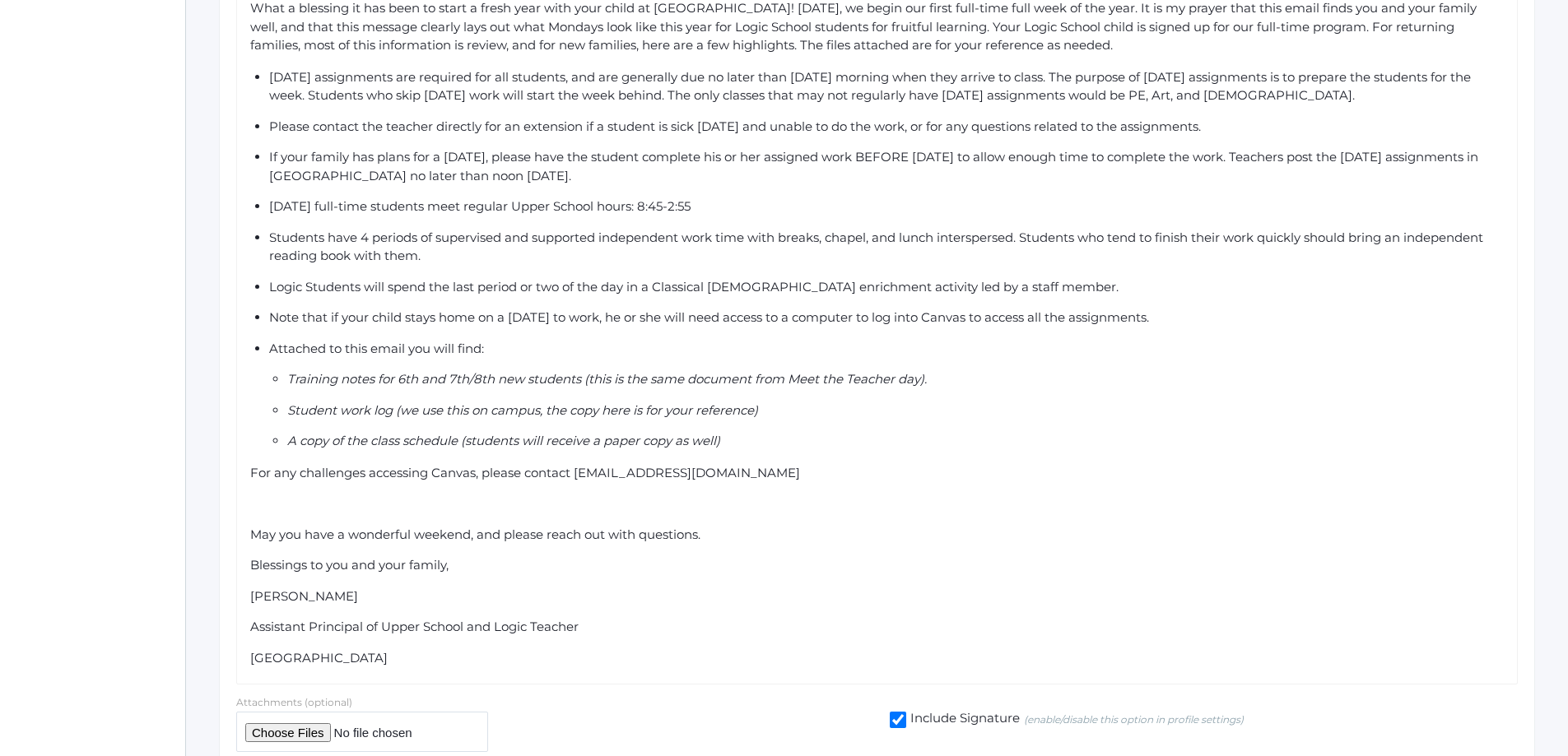
click at [266, 721] on input "file" at bounding box center [362, 731] width 252 height 40
type input "C:\fakepath\Monday Logic School Work Log (2).pdf"
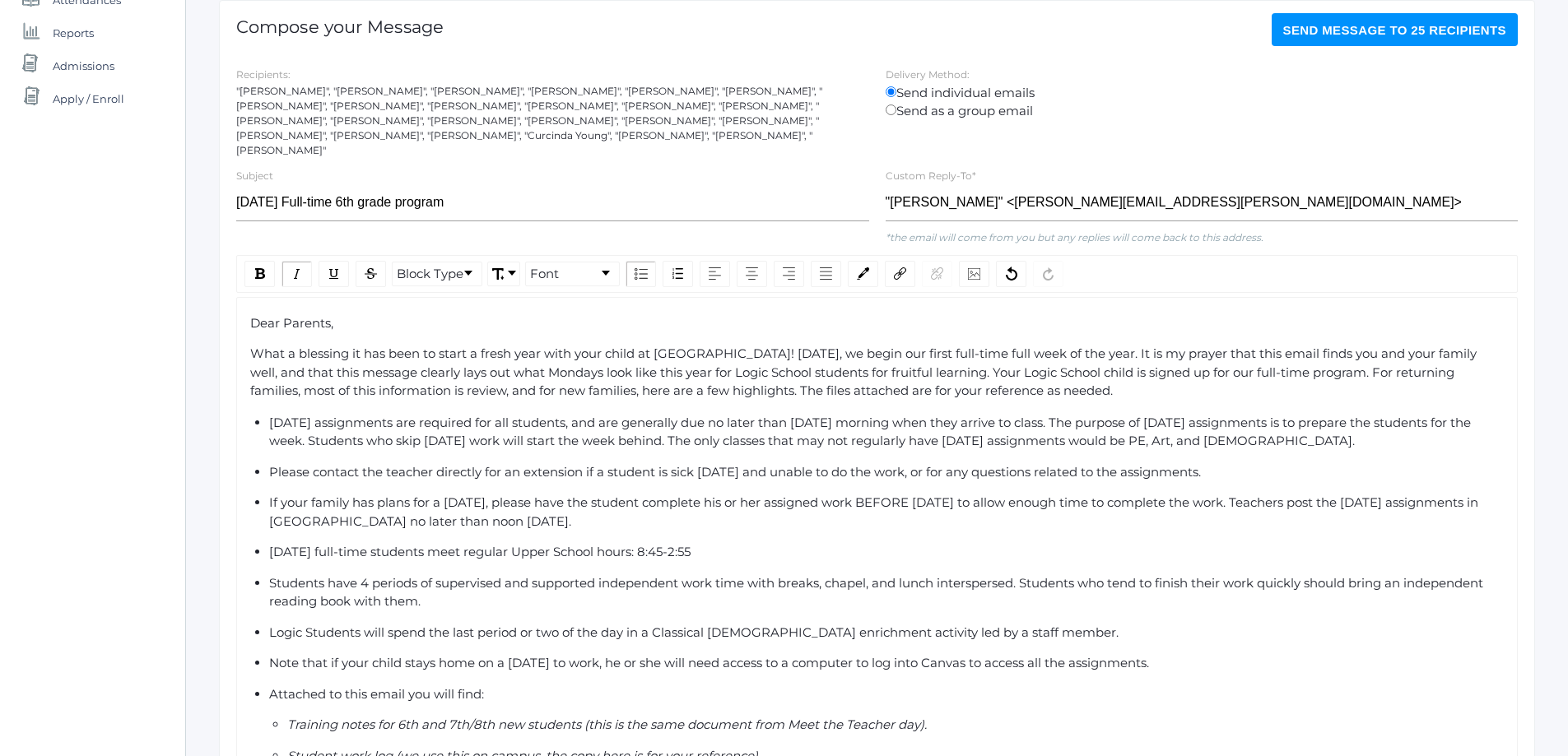
scroll to position [148, 0]
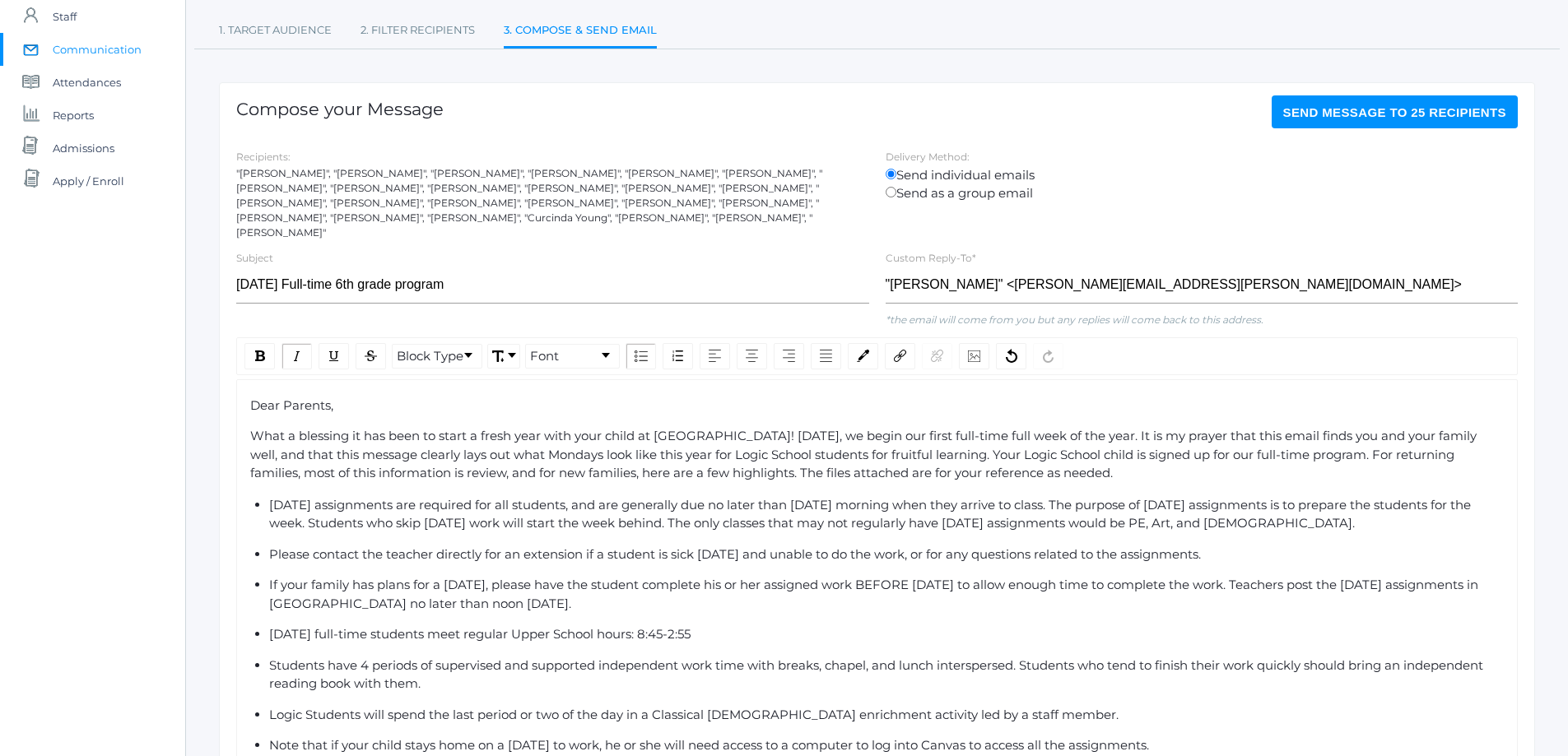
click at [1389, 107] on span "Send Message to 25 recipients" at bounding box center [1395, 112] width 224 height 14
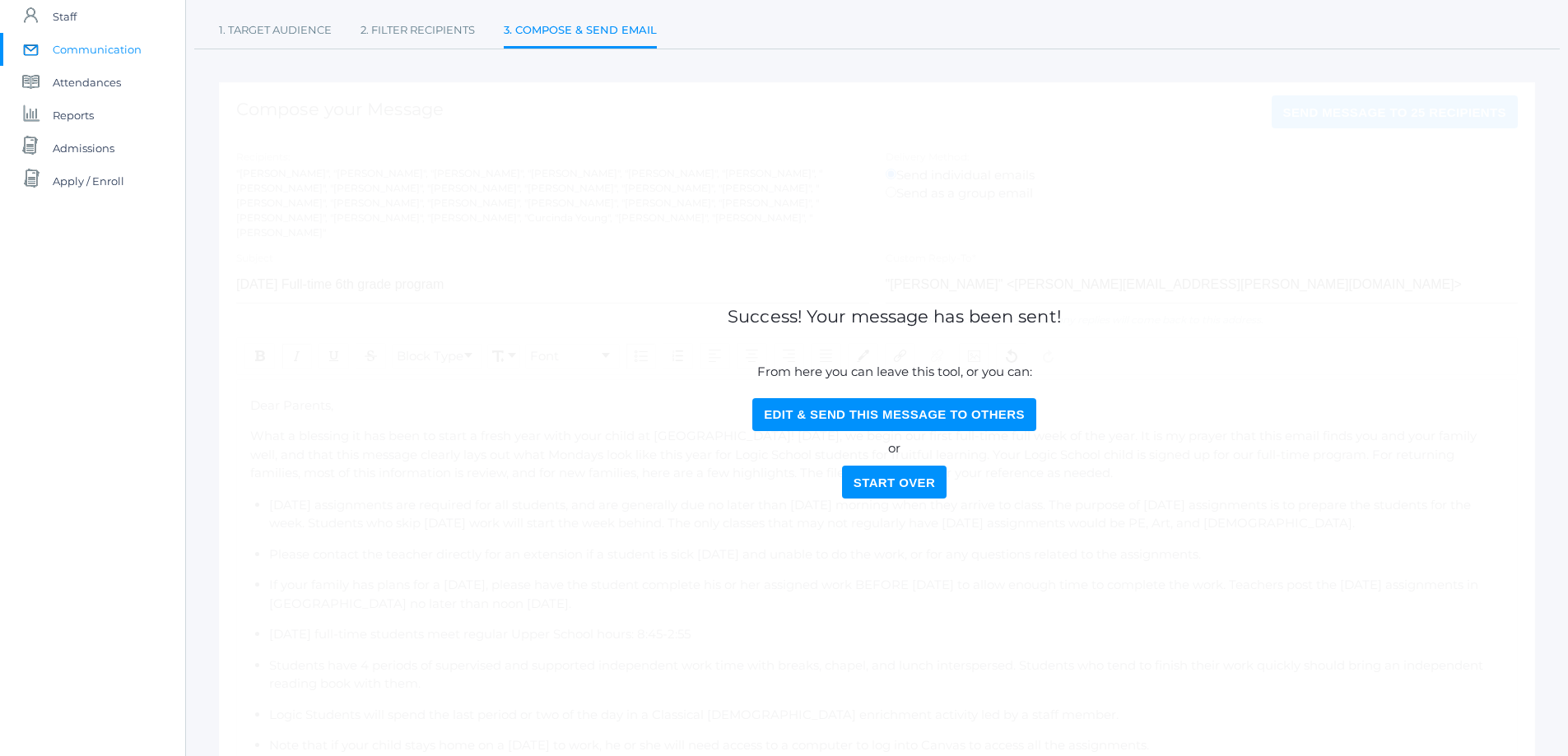
click at [892, 483] on button "Start Over" at bounding box center [894, 482] width 105 height 33
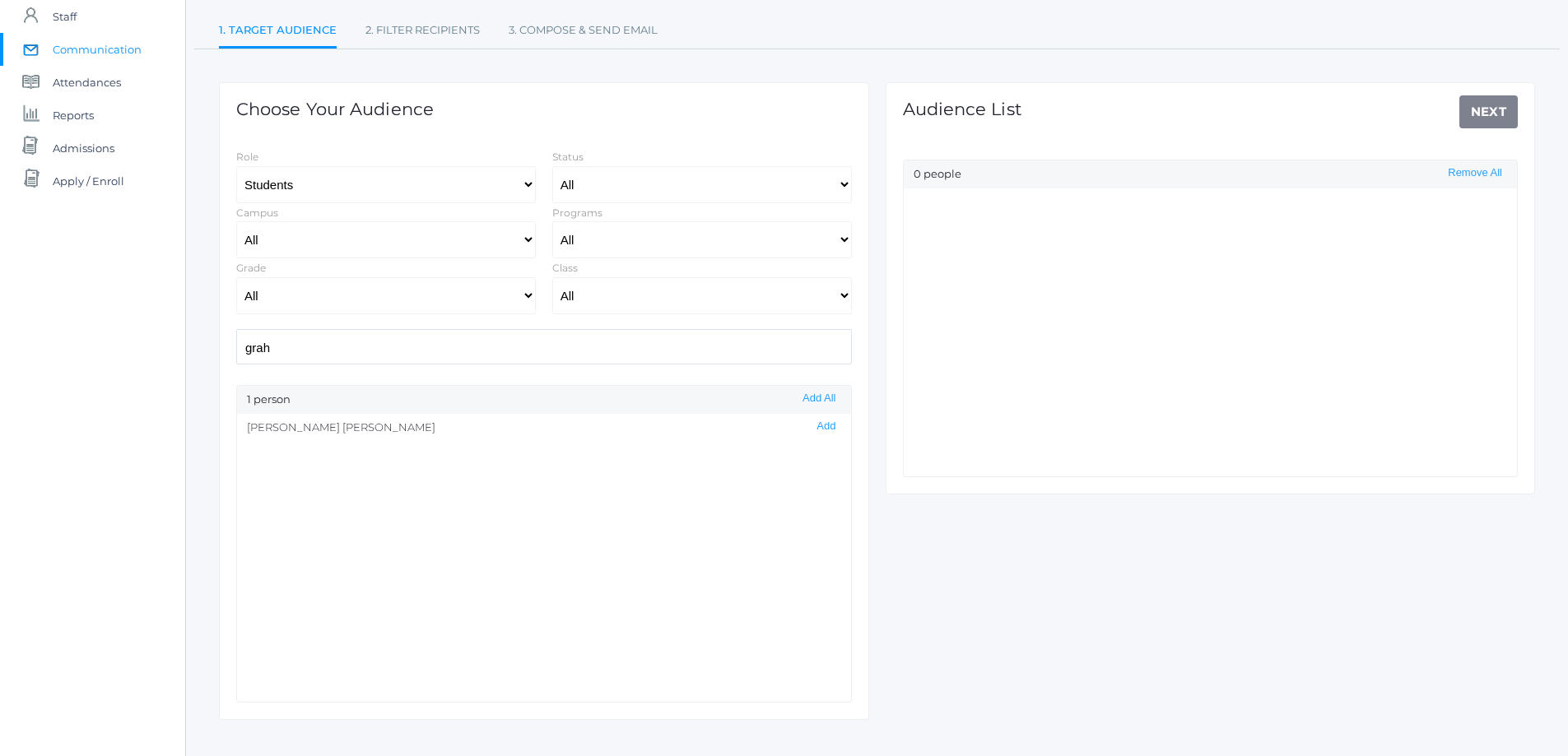
drag, startPoint x: 274, startPoint y: 344, endPoint x: 215, endPoint y: 350, distance: 59.3
click at [215, 350] on div "Choose Your Audience Role Students Staff Status All Enrolled Limbo Campus All U…" at bounding box center [544, 384] width 667 height 669
click at [812, 427] on button "Add" at bounding box center [826, 426] width 29 height 14
drag, startPoint x: 288, startPoint y: 353, endPoint x: 233, endPoint y: 345, distance: 55.6
click at [233, 345] on div "jake" at bounding box center [544, 346] width 632 height 35
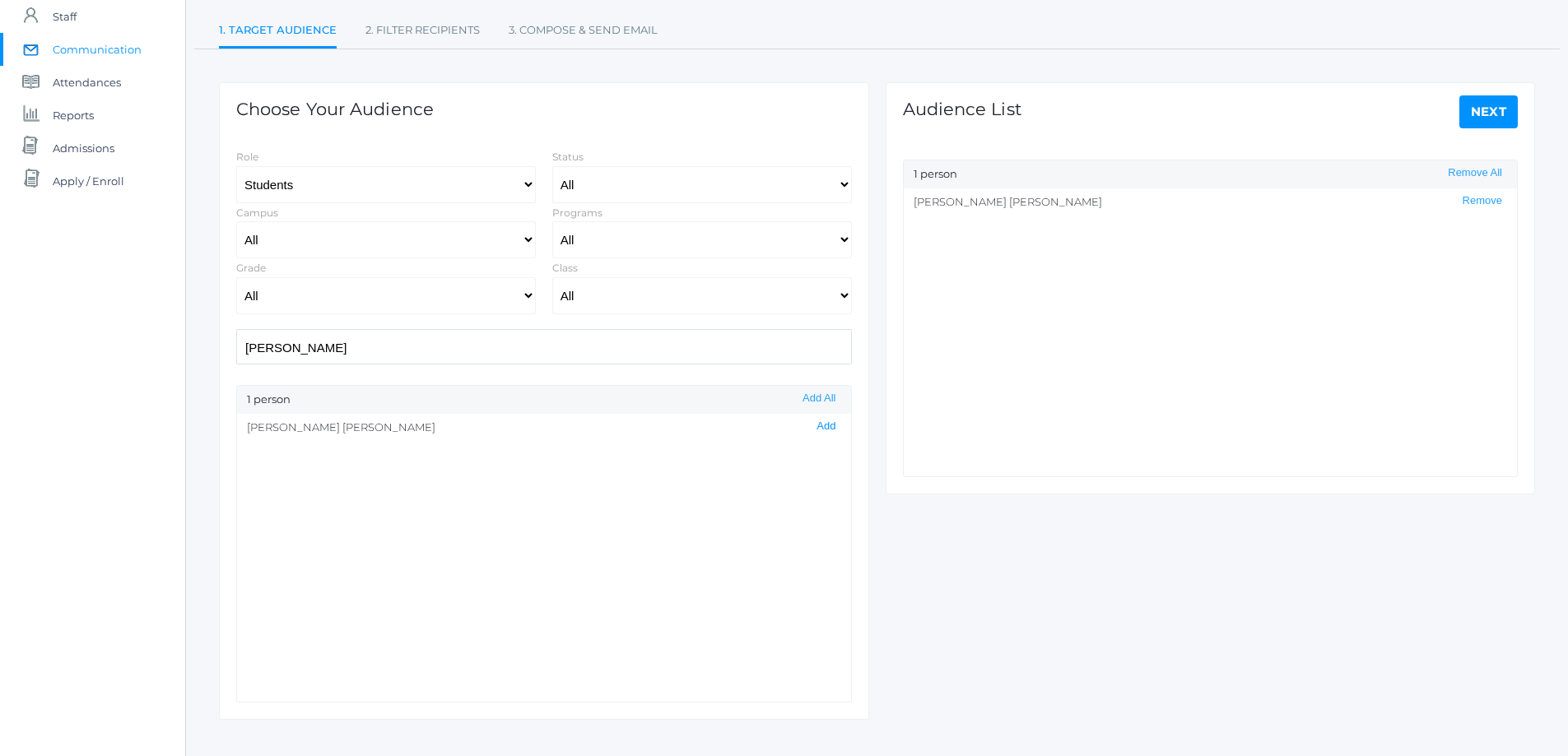
drag, startPoint x: 807, startPoint y: 427, endPoint x: 710, endPoint y: 404, distance: 99.7
click at [812, 427] on button "Add" at bounding box center [826, 426] width 29 height 14
drag, startPoint x: 355, startPoint y: 349, endPoint x: 185, endPoint y: 360, distance: 170.4
click at [185, 360] on div "icons/ui/navigation/hamburger Created with Sketch. icons/ui/navigation/home Cre…" at bounding box center [876, 323] width 1382 height 944
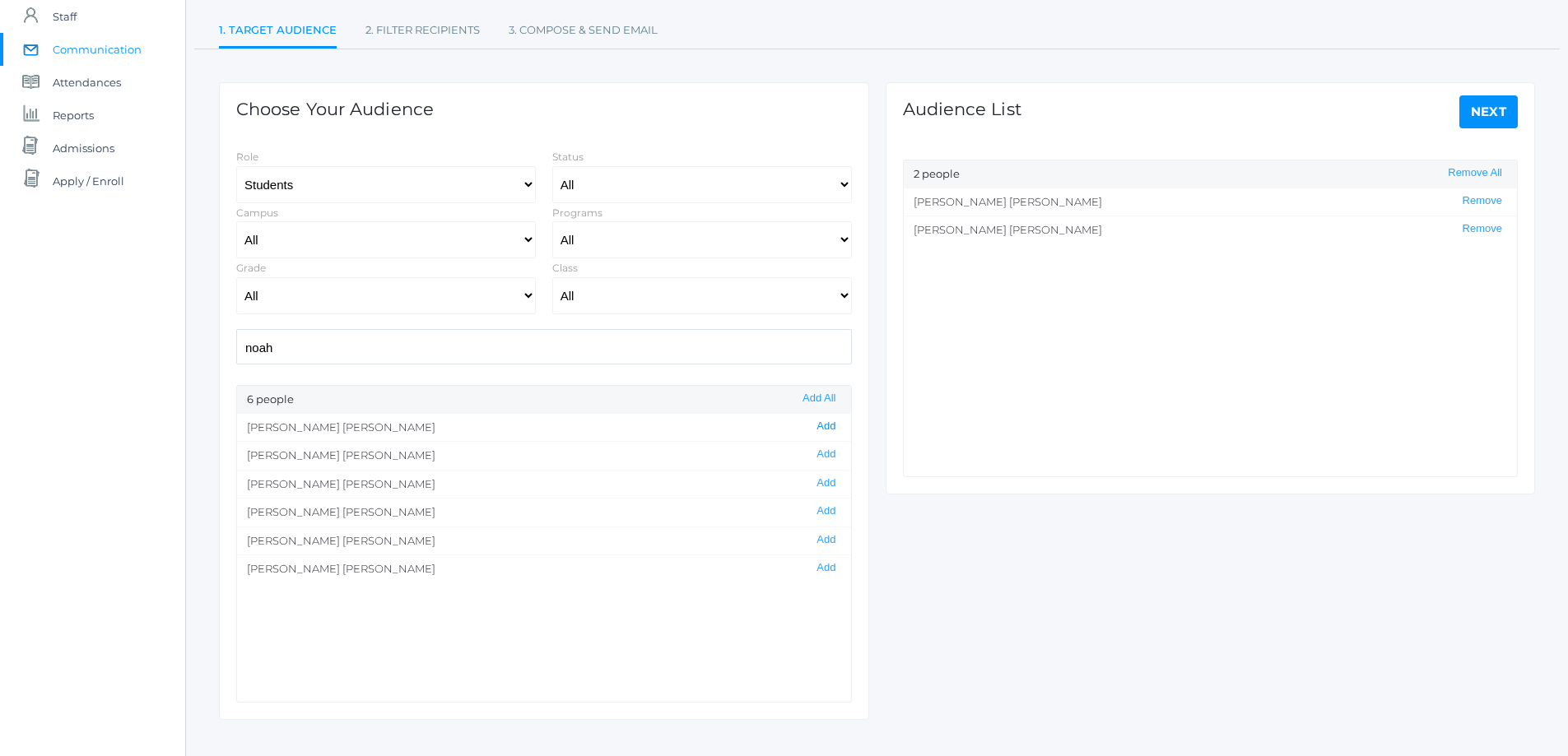
scroll to position [0, 0]
click at [812, 427] on button "Add" at bounding box center [826, 426] width 29 height 14
drag, startPoint x: 314, startPoint y: 348, endPoint x: 220, endPoint y: 355, distance: 94.3
click at [220, 355] on div "Choose Your Audience Role Students Staff Status All Enrolled Limbo Campus All U…" at bounding box center [544, 400] width 650 height 637
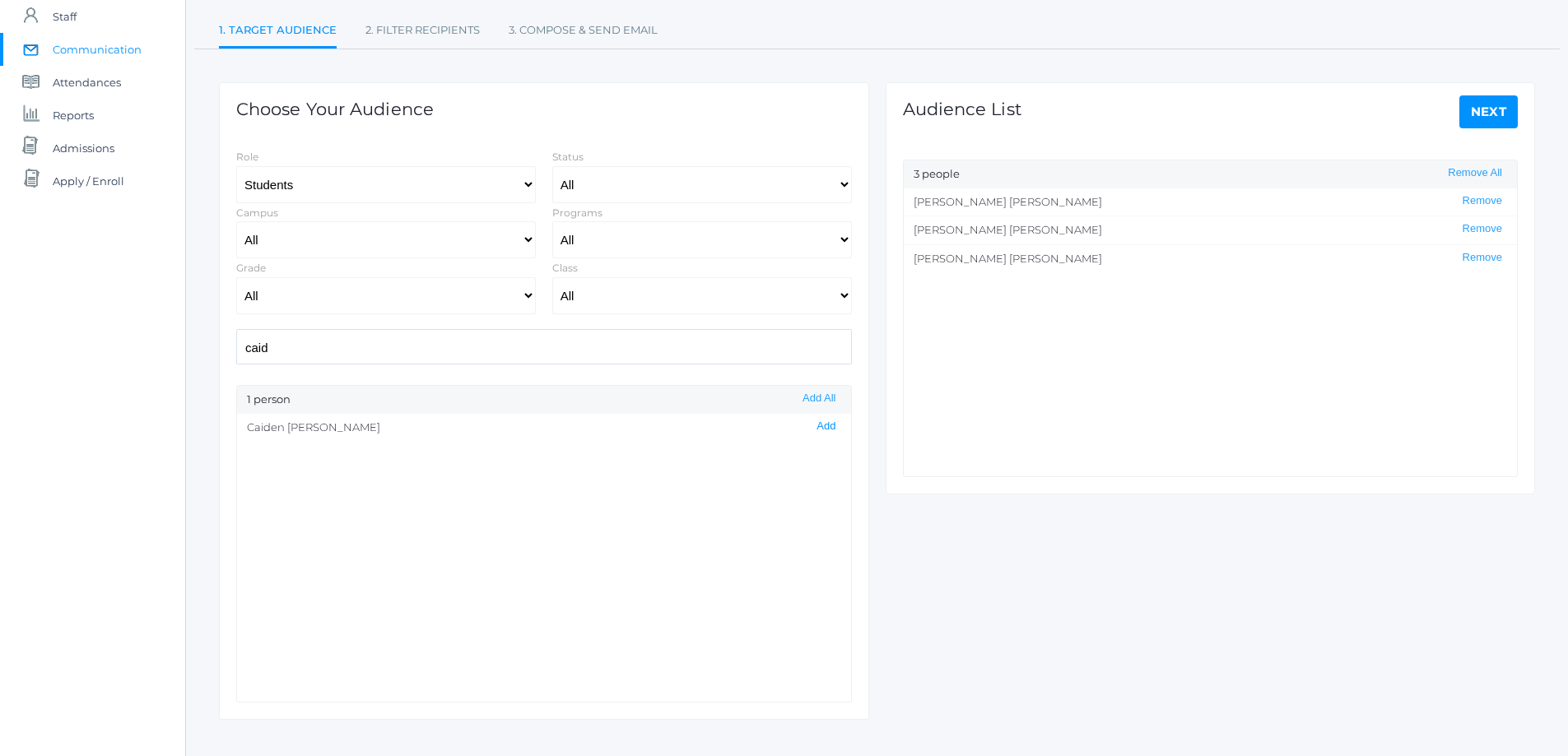
click at [812, 426] on button "Add" at bounding box center [826, 426] width 29 height 14
drag, startPoint x: 332, startPoint y: 342, endPoint x: 221, endPoint y: 355, distance: 111.8
click at [221, 355] on div "Choose Your Audience Role Students Staff Status All Enrolled Limbo Campus All U…" at bounding box center [544, 400] width 650 height 637
click at [817, 456] on button "Add" at bounding box center [826, 454] width 29 height 14
drag, startPoint x: 278, startPoint y: 349, endPoint x: 194, endPoint y: 350, distance: 84.0
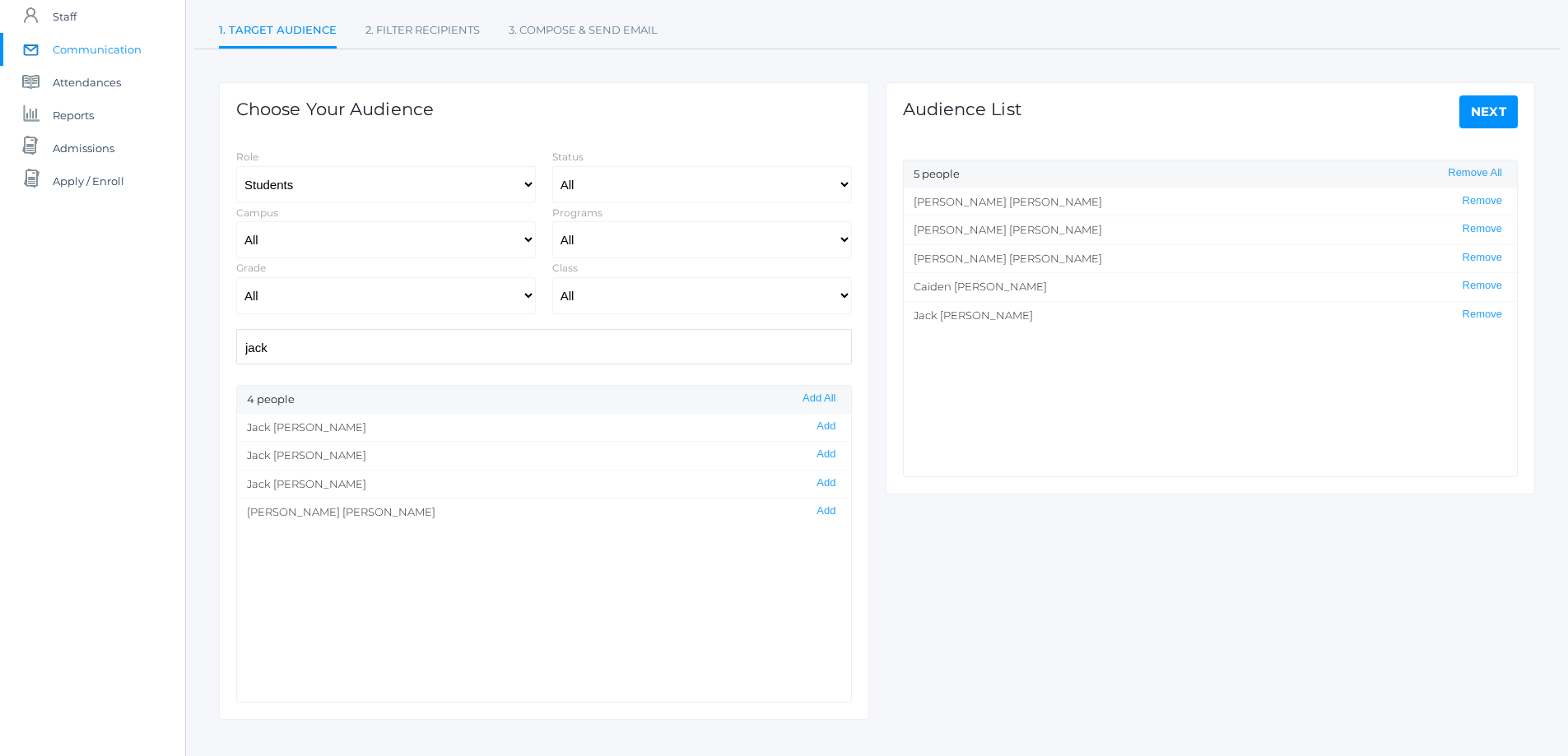
click at [194, 350] on div "Communications See Sent Communications 1. Target Audience 2. Filter Recipients …" at bounding box center [876, 324] width 1381 height 791
click at [300, 336] on input "jack" at bounding box center [544, 346] width 615 height 35
drag, startPoint x: 295, startPoint y: 341, endPoint x: 207, endPoint y: 356, distance: 89.3
click at [207, 356] on div "Communications See Sent Communications 1. Target Audience 2. Filter Recipients …" at bounding box center [876, 324] width 1381 height 791
click at [813, 427] on button "Add" at bounding box center [826, 426] width 29 height 14
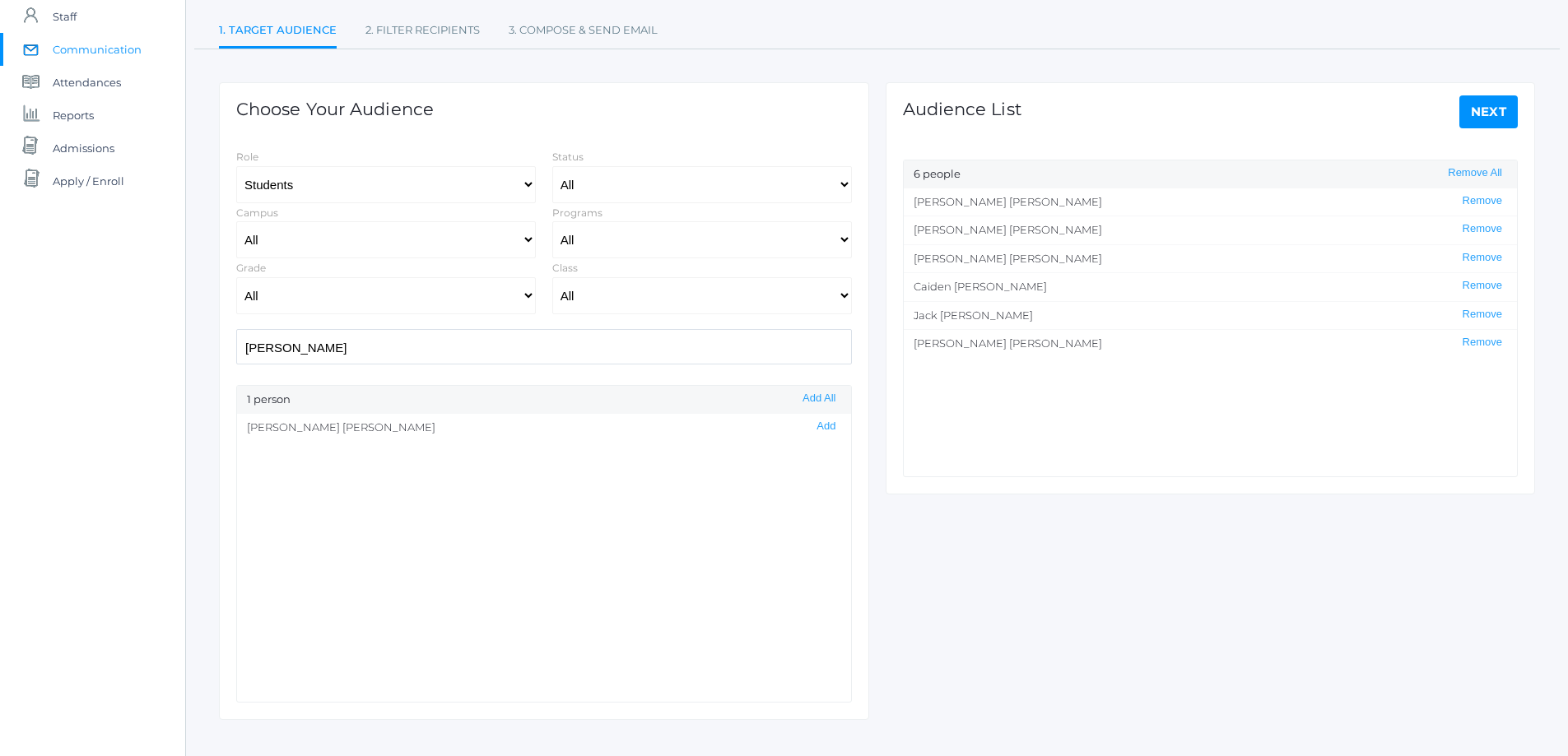
scroll to position [1, 0]
drag, startPoint x: 302, startPoint y: 345, endPoint x: 209, endPoint y: 358, distance: 93.9
click at [209, 358] on div "Communications See Sent Communications 1. Target Audience 2. Filter Recipients …" at bounding box center [876, 324] width 1381 height 791
click at [814, 429] on button "Add" at bounding box center [826, 426] width 29 height 14
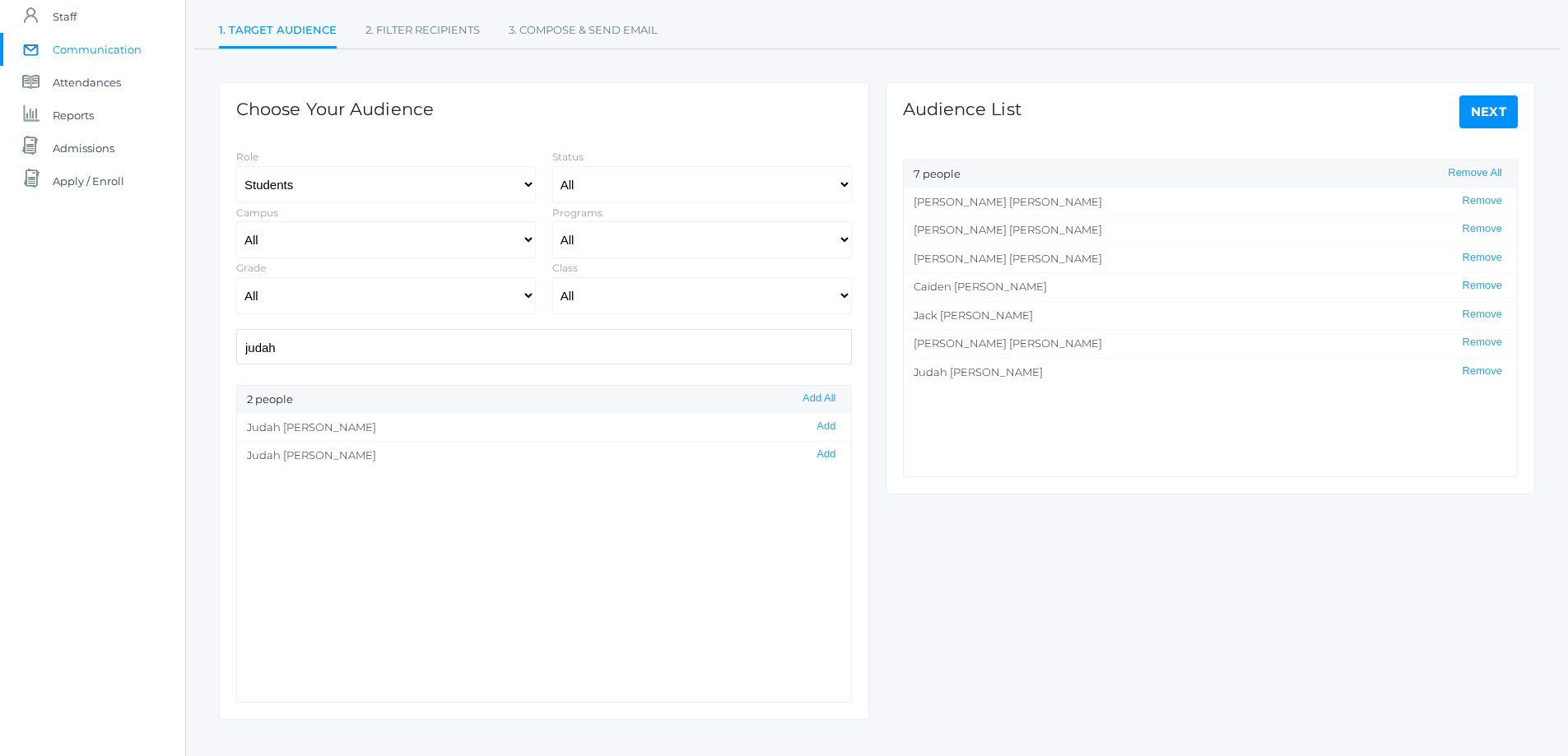
scroll to position [1, 0]
drag, startPoint x: 309, startPoint y: 343, endPoint x: 205, endPoint y: 357, distance: 104.9
click at [205, 357] on div "Communications See Sent Communications 1. Target Audience 2. Filter Recipients …" at bounding box center [876, 324] width 1381 height 791
click at [815, 426] on button "Add" at bounding box center [826, 426] width 29 height 14
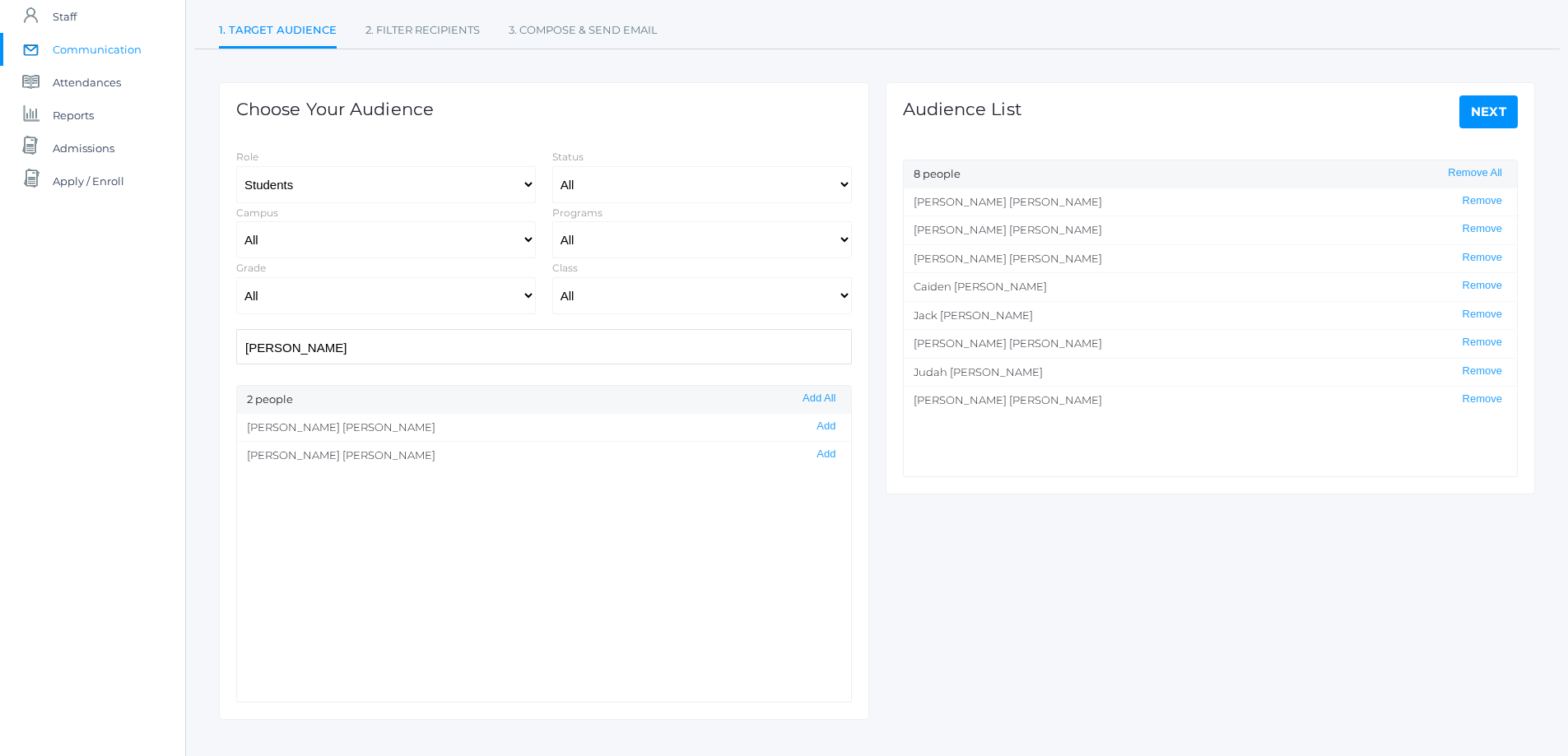
drag, startPoint x: 333, startPoint y: 343, endPoint x: 221, endPoint y: 356, distance: 112.8
click at [221, 355] on div "Choose Your Audience Role Students Staff Status All Enrolled Limbo Campus All U…" at bounding box center [544, 400] width 650 height 637
click at [813, 454] on button "Add" at bounding box center [826, 454] width 29 height 14
drag, startPoint x: 297, startPoint y: 345, endPoint x: 236, endPoint y: 349, distance: 61.1
click at [236, 349] on input "andrew" at bounding box center [544, 346] width 615 height 35
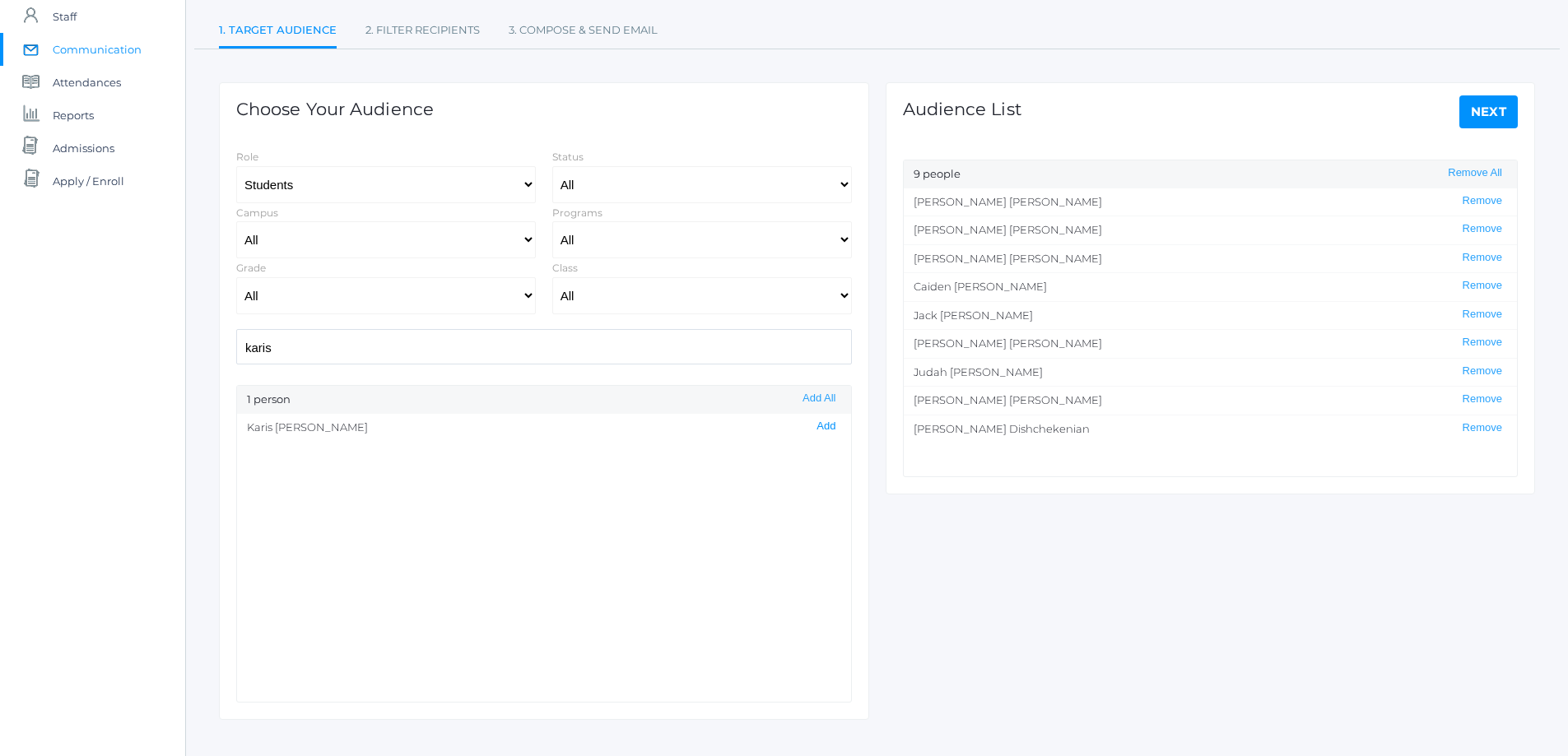
click at [812, 425] on button "Add" at bounding box center [826, 426] width 29 height 14
drag, startPoint x: 294, startPoint y: 347, endPoint x: 208, endPoint y: 356, distance: 86.5
click at [208, 356] on div "Communications See Sent Communications 1. Target Audience 2. Filter Recipients …" at bounding box center [876, 324] width 1381 height 791
click at [813, 427] on button "Add" at bounding box center [826, 426] width 29 height 14
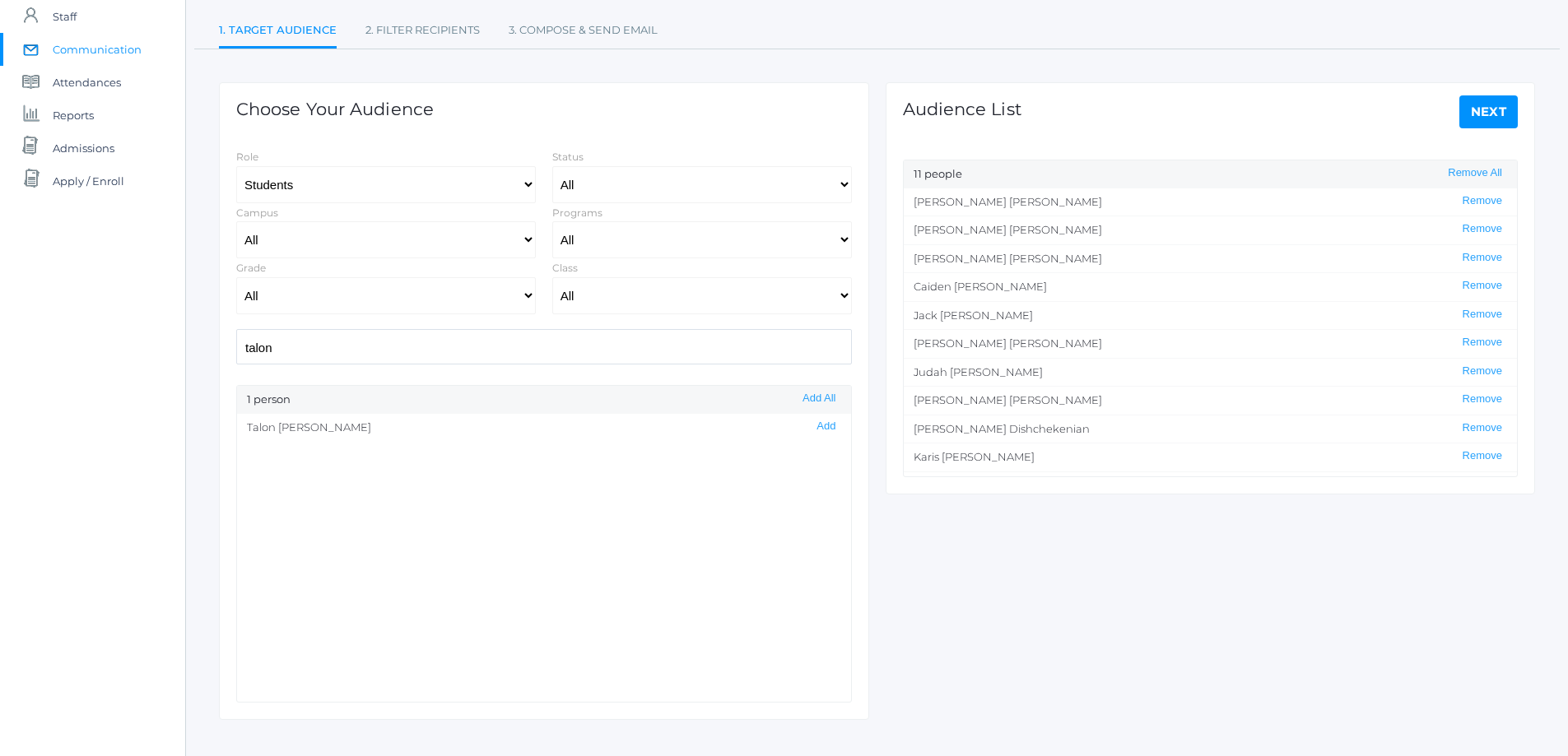
drag, startPoint x: 298, startPoint y: 342, endPoint x: 204, endPoint y: 357, distance: 95.2
click at [204, 357] on div "Communications See Sent Communications 1. Target Audience 2. Filter Recipients …" at bounding box center [876, 324] width 1381 height 791
click at [812, 457] on button "Add" at bounding box center [826, 454] width 29 height 14
drag, startPoint x: 311, startPoint y: 346, endPoint x: 194, endPoint y: 352, distance: 117.2
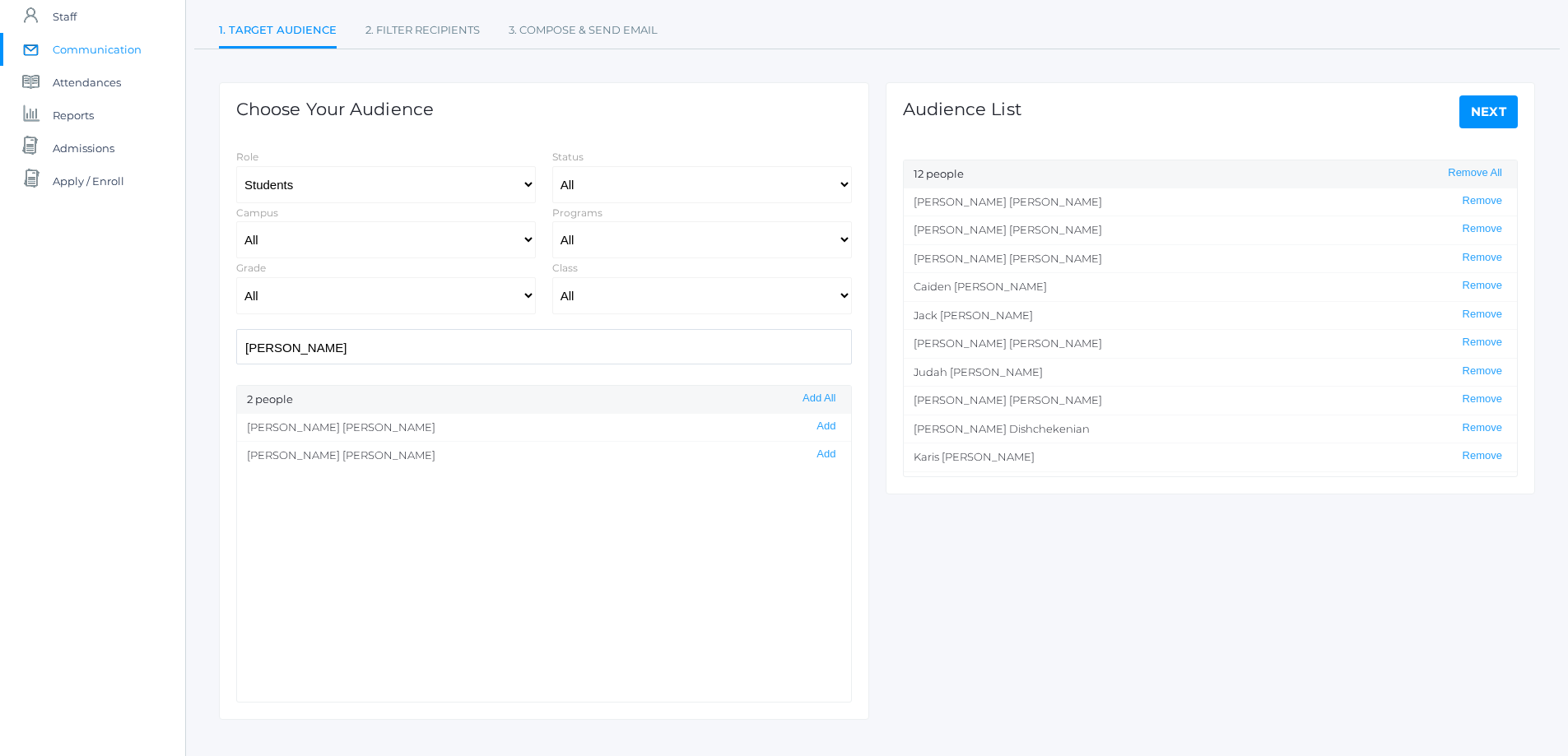
click at [194, 352] on div "Communications See Sent Communications 1. Target Audience 2. Filter Recipients …" at bounding box center [876, 324] width 1381 height 791
click at [813, 455] on button "Add" at bounding box center [826, 454] width 29 height 14
drag, startPoint x: 274, startPoint y: 351, endPoint x: 161, endPoint y: 343, distance: 113.3
click at [162, 343] on div "icons/ui/navigation/home Created with Sketch. Home icons/user/plain Created wit…" at bounding box center [784, 323] width 1568 height 944
click at [288, 345] on input "cruz" at bounding box center [544, 346] width 615 height 35
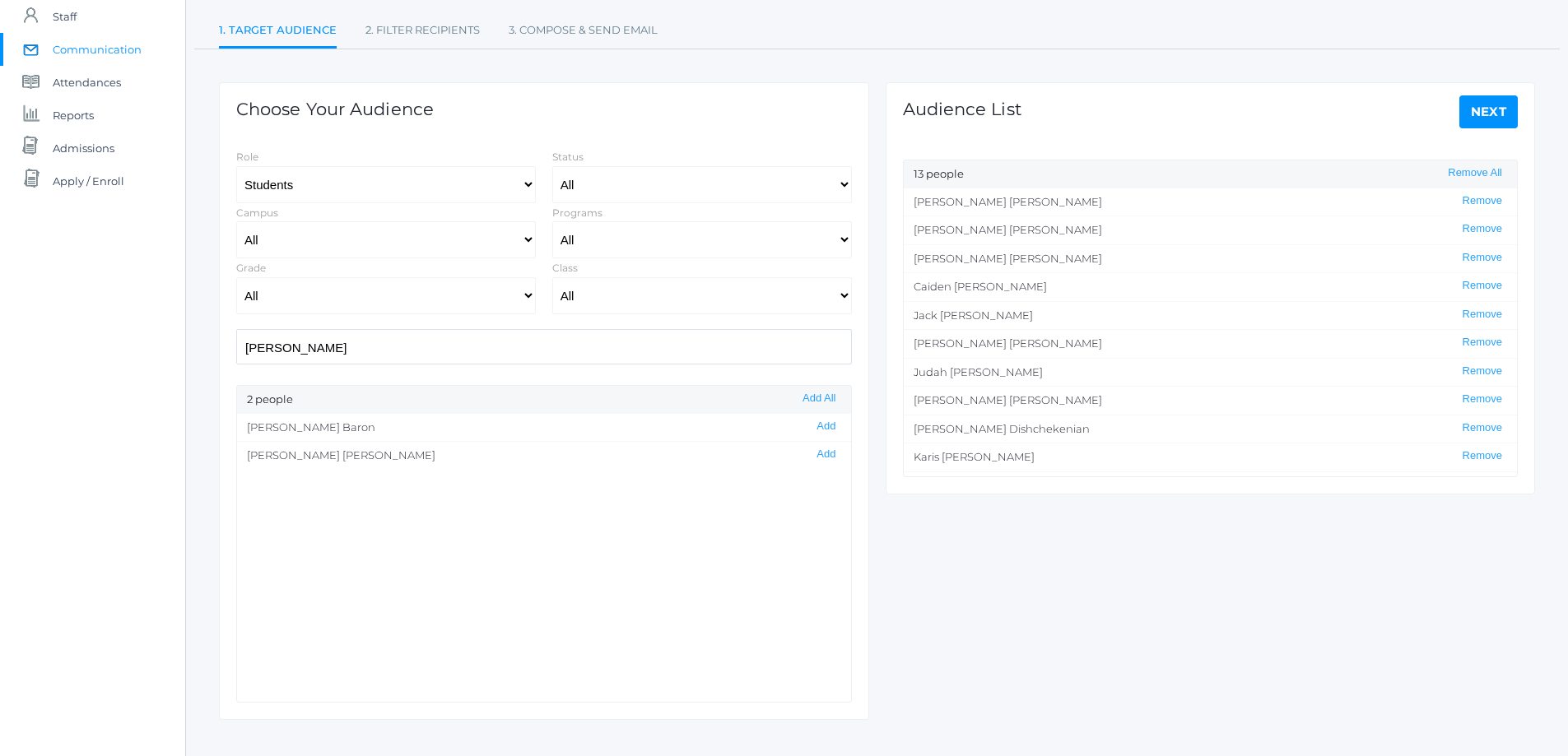
drag, startPoint x: 290, startPoint y: 345, endPoint x: 219, endPoint y: 344, distance: 71.0
click at [219, 344] on div "Choose Your Audience Role Students Staff Status All Enrolled Limbo Campus All U…" at bounding box center [544, 400] width 650 height 637
click at [818, 425] on button "Add" at bounding box center [826, 426] width 29 height 14
click at [186, 354] on div "Communications See Sent Communications 1. Target Audience 2. Filter Recipients …" at bounding box center [876, 324] width 1381 height 791
click at [812, 455] on button "Add" at bounding box center [826, 454] width 29 height 14
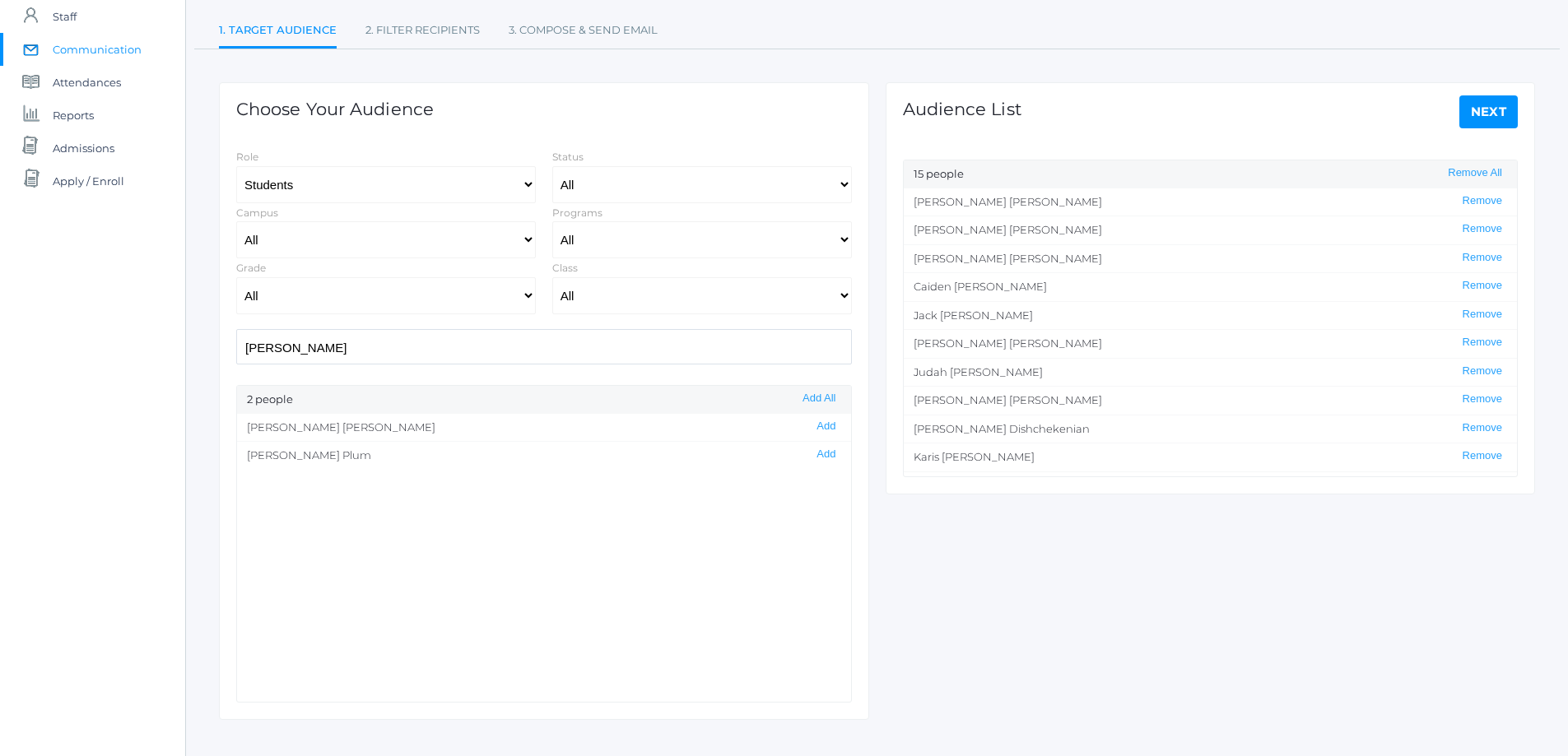
drag, startPoint x: 269, startPoint y: 348, endPoint x: 191, endPoint y: 352, distance: 78.1
click at [191, 352] on div "Communications See Sent Communications 1. Target Audience 2. Filter Recipients …" at bounding box center [876, 324] width 1381 height 791
click at [813, 425] on button "Add" at bounding box center [826, 426] width 29 height 14
drag, startPoint x: 228, startPoint y: 353, endPoint x: 182, endPoint y: 359, distance: 46.4
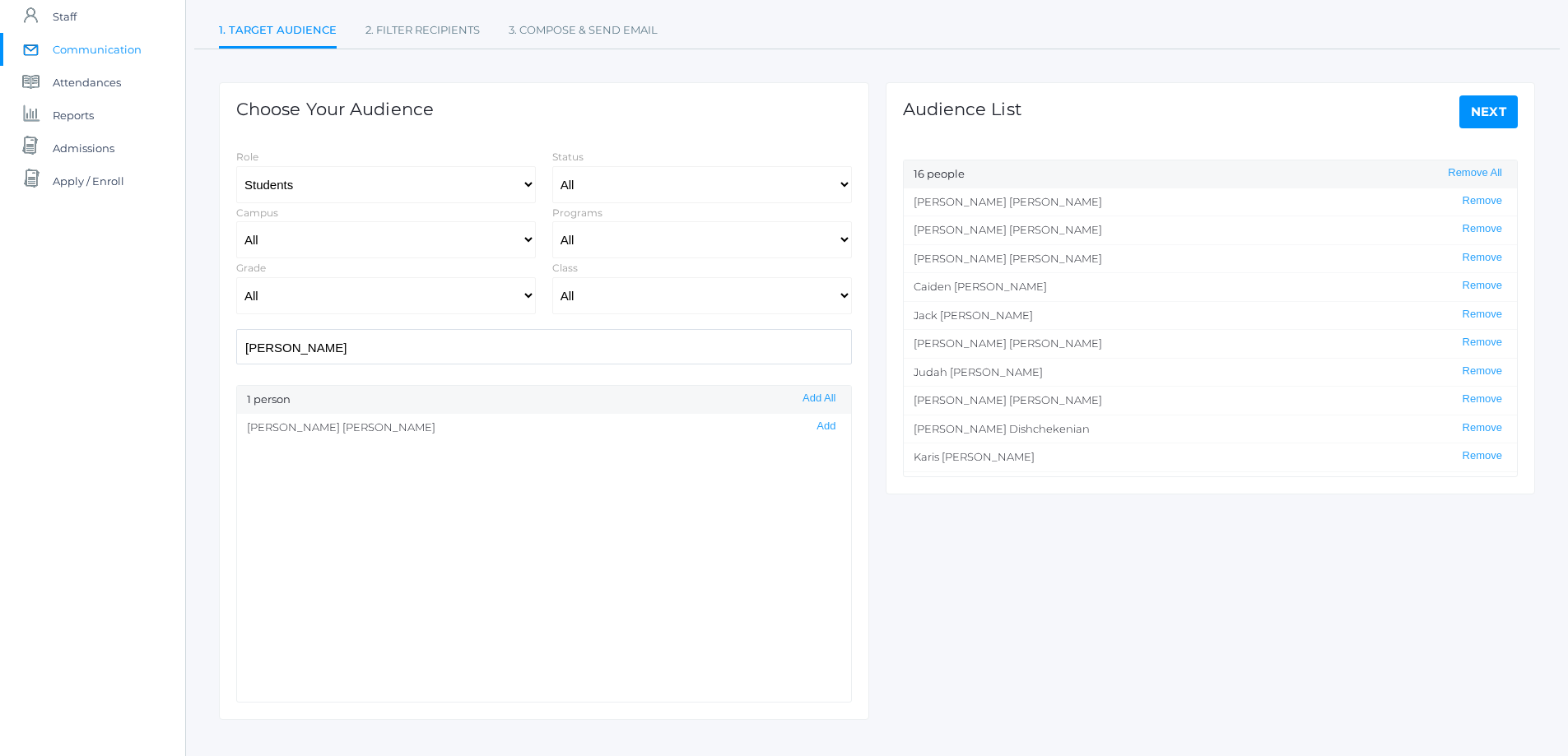
click at [184, 359] on div "icons/ui/navigation/home Created with Sketch. Home icons/user/plain Created wit…" at bounding box center [784, 323] width 1568 height 944
click at [812, 485] on button "Add" at bounding box center [826, 483] width 29 height 14
drag, startPoint x: 283, startPoint y: 344, endPoint x: 216, endPoint y: 351, distance: 67.4
click at [216, 351] on div "Choose Your Audience Role Students Staff Status All Enrolled Limbo Campus All U…" at bounding box center [544, 384] width 667 height 669
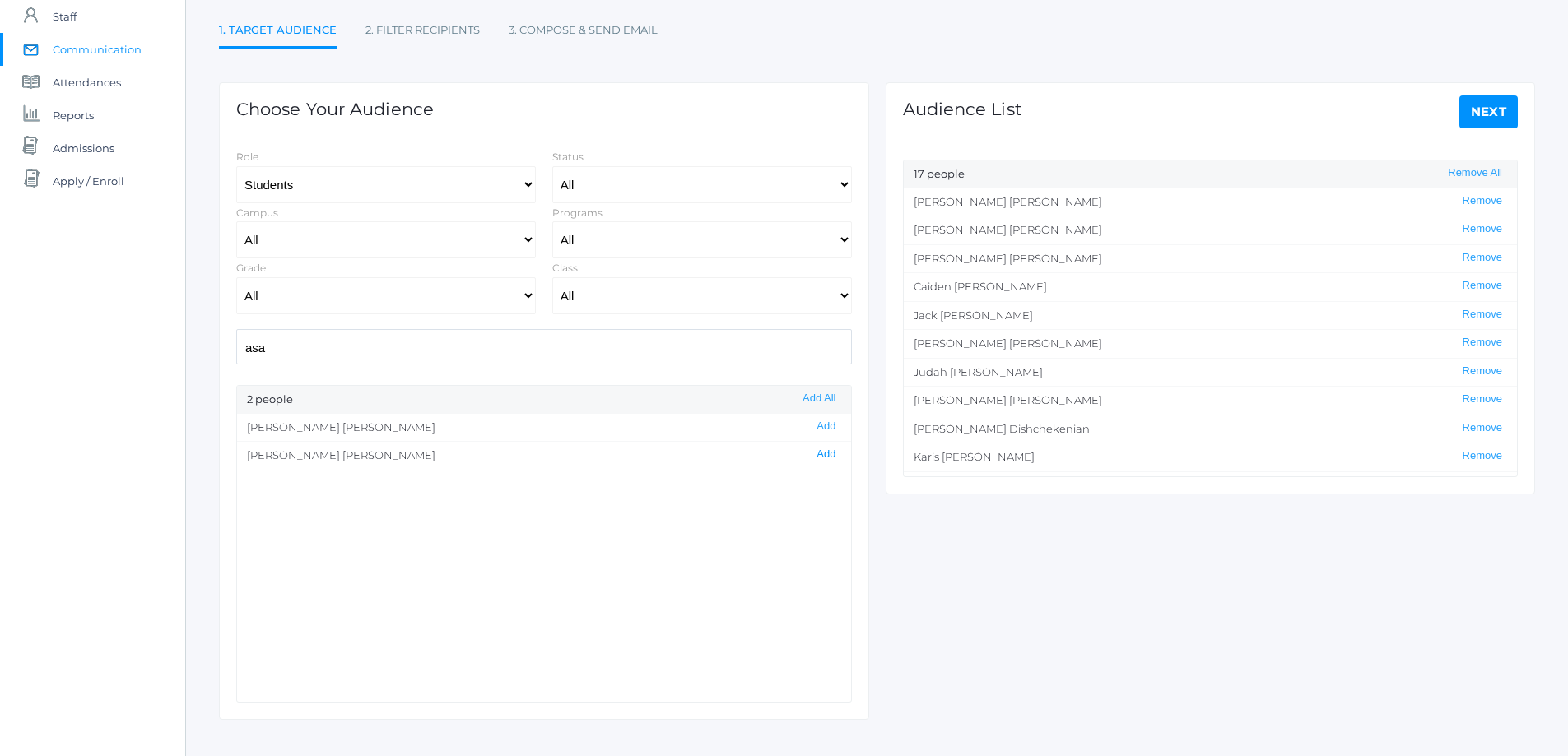
click at [815, 451] on button "Add" at bounding box center [826, 454] width 29 height 14
drag, startPoint x: 282, startPoint y: 346, endPoint x: 216, endPoint y: 352, distance: 66.3
click at [216, 352] on div "Choose Your Audience Role Students Staff Status All Enrolled Limbo Campus All U…" at bounding box center [544, 384] width 667 height 669
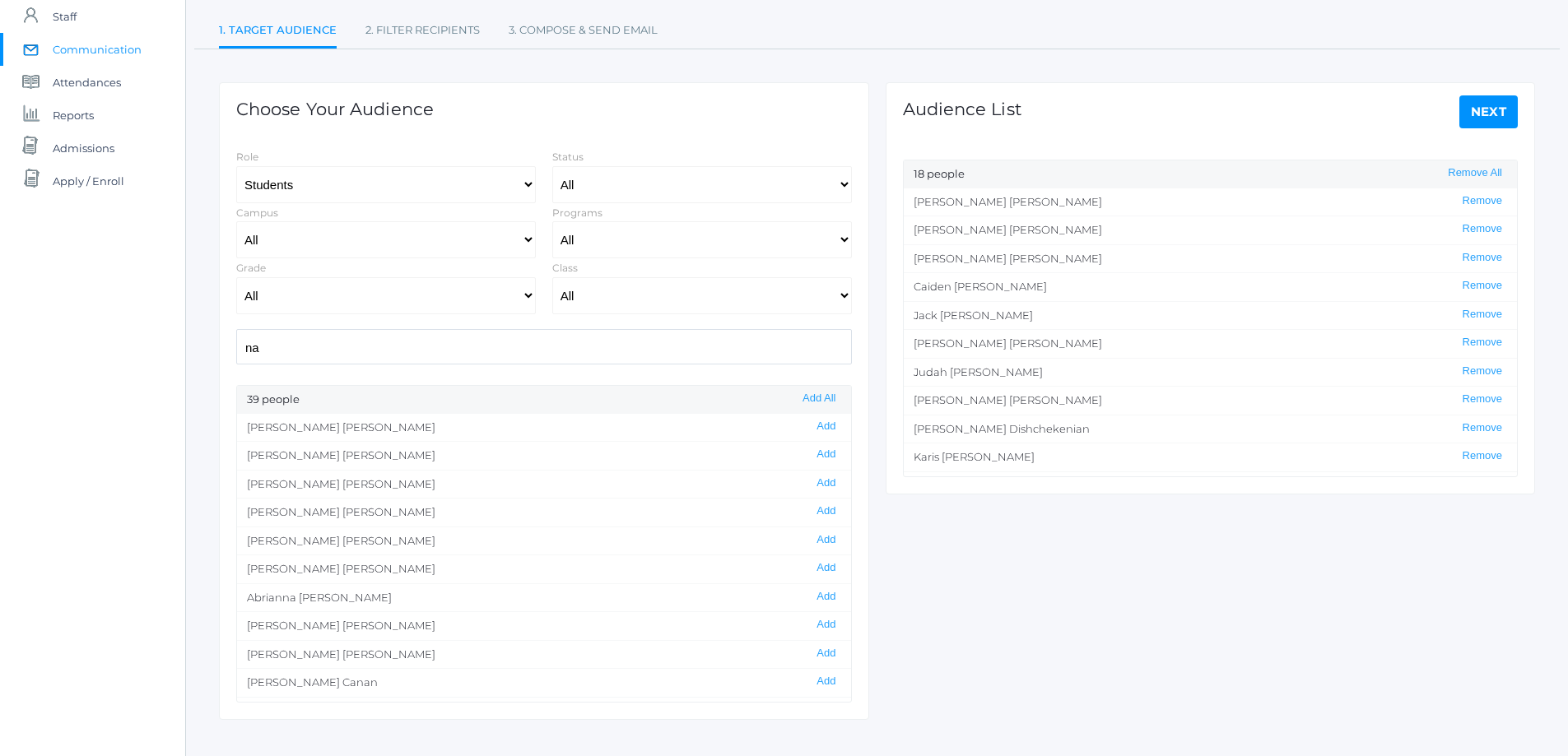
type input "n"
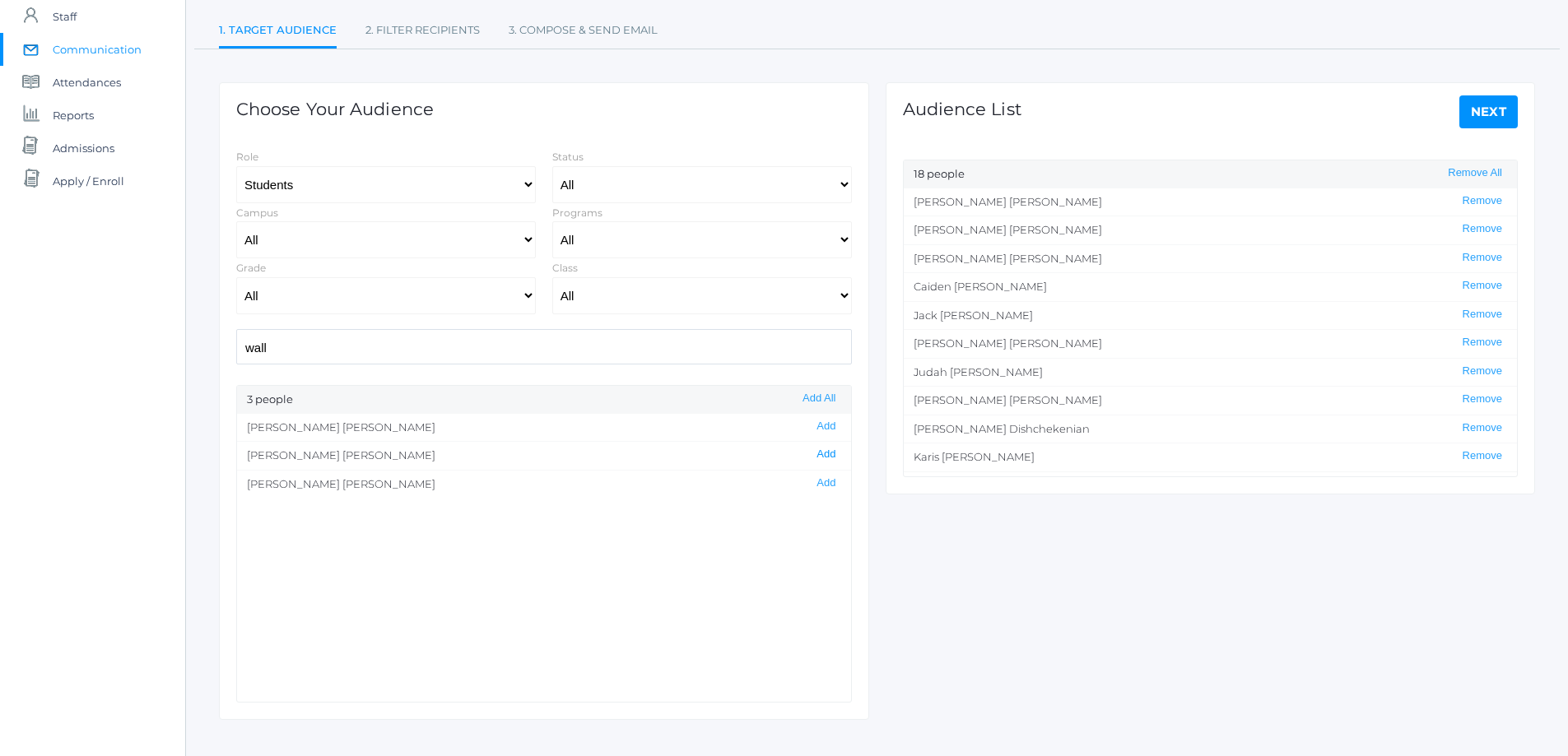
click at [812, 454] on button "Add" at bounding box center [826, 454] width 29 height 14
drag, startPoint x: 295, startPoint y: 343, endPoint x: 184, endPoint y: 357, distance: 111.9
click at [184, 357] on div "icons/ui/navigation/home Created with Sketch. Home icons/user/plain Created wit…" at bounding box center [784, 323] width 1568 height 944
type input "luke"
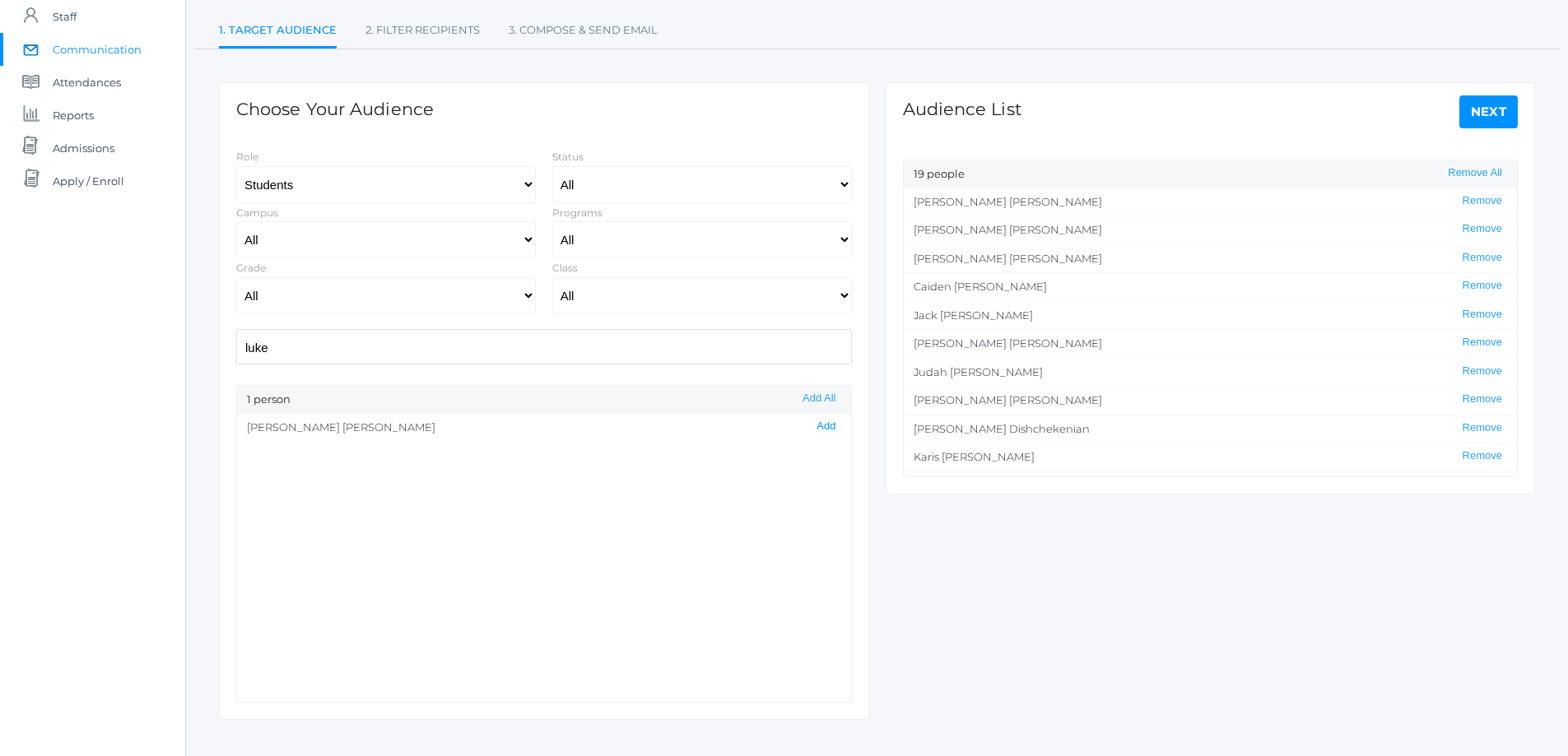
scroll to position [0, 0]
click at [812, 427] on button "Add" at bounding box center [826, 426] width 29 height 14
click at [1493, 108] on link "Next" at bounding box center [1488, 111] width 59 height 33
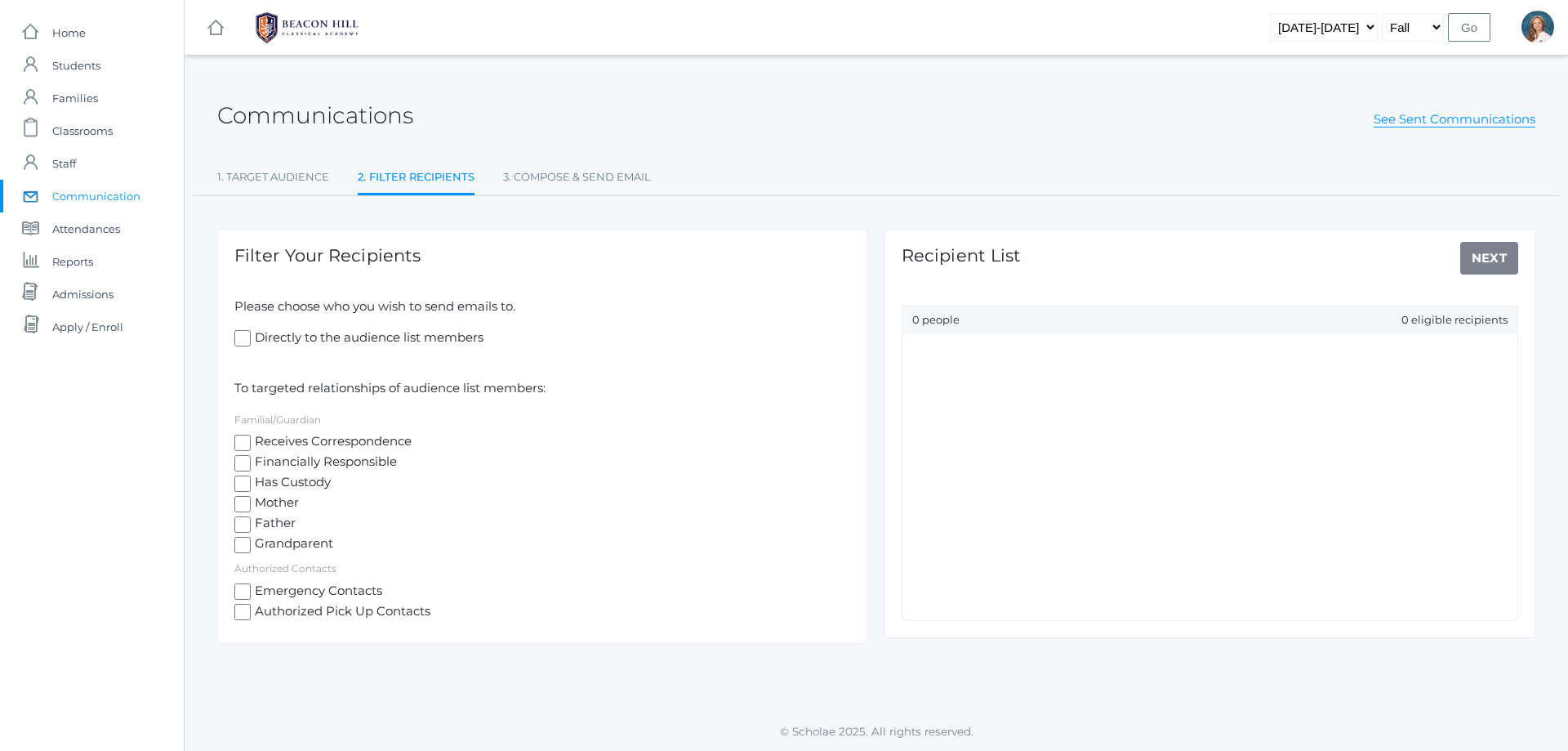
click at [242, 479] on input "Has Custody" at bounding box center [243, 484] width 17 height 17
checkbox input "true"
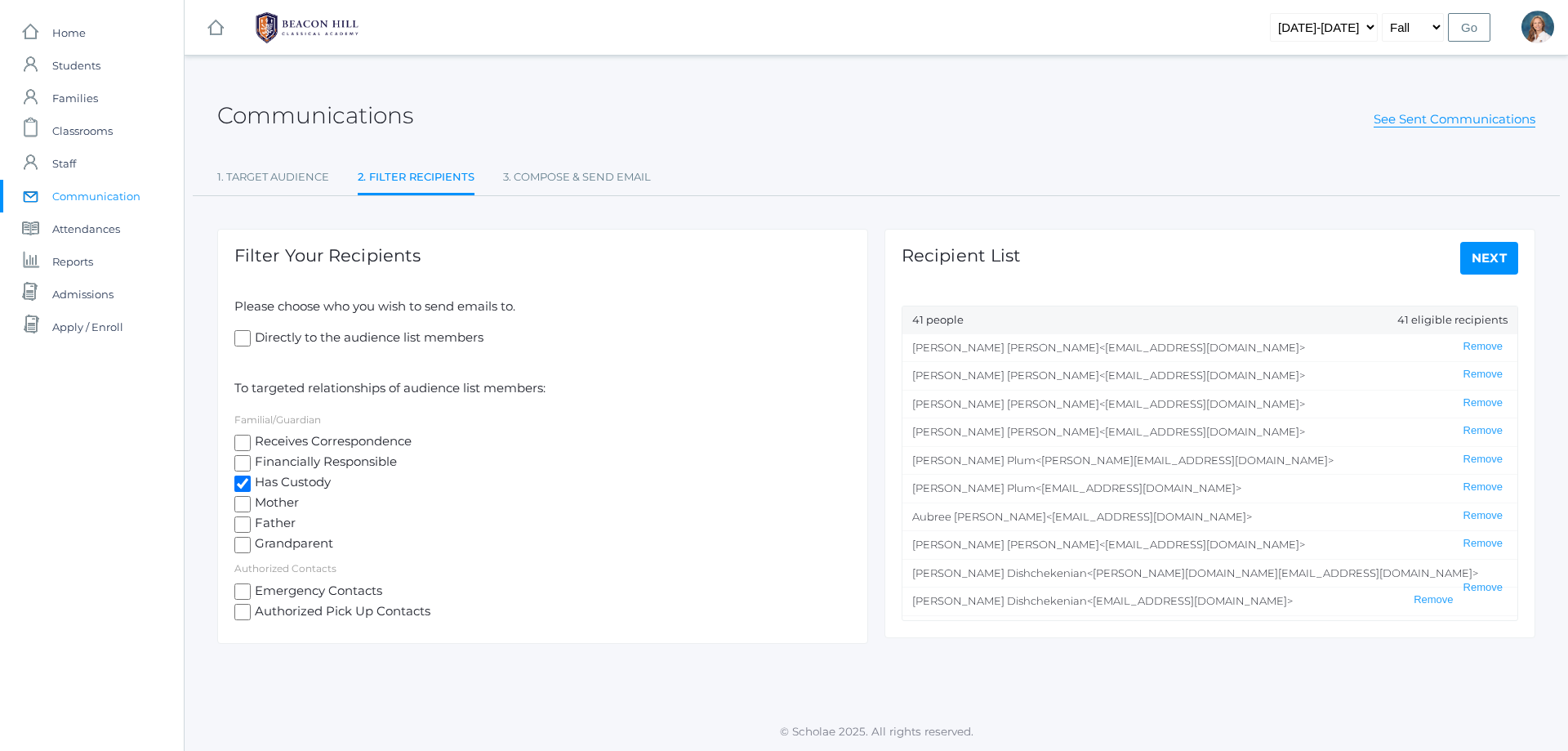
click at [240, 508] on input "Mother" at bounding box center [243, 504] width 17 height 17
checkbox input "true"
click at [240, 525] on input "Father" at bounding box center [243, 525] width 17 height 17
checkbox input "true"
click at [1501, 261] on link "Next" at bounding box center [1489, 258] width 58 height 32
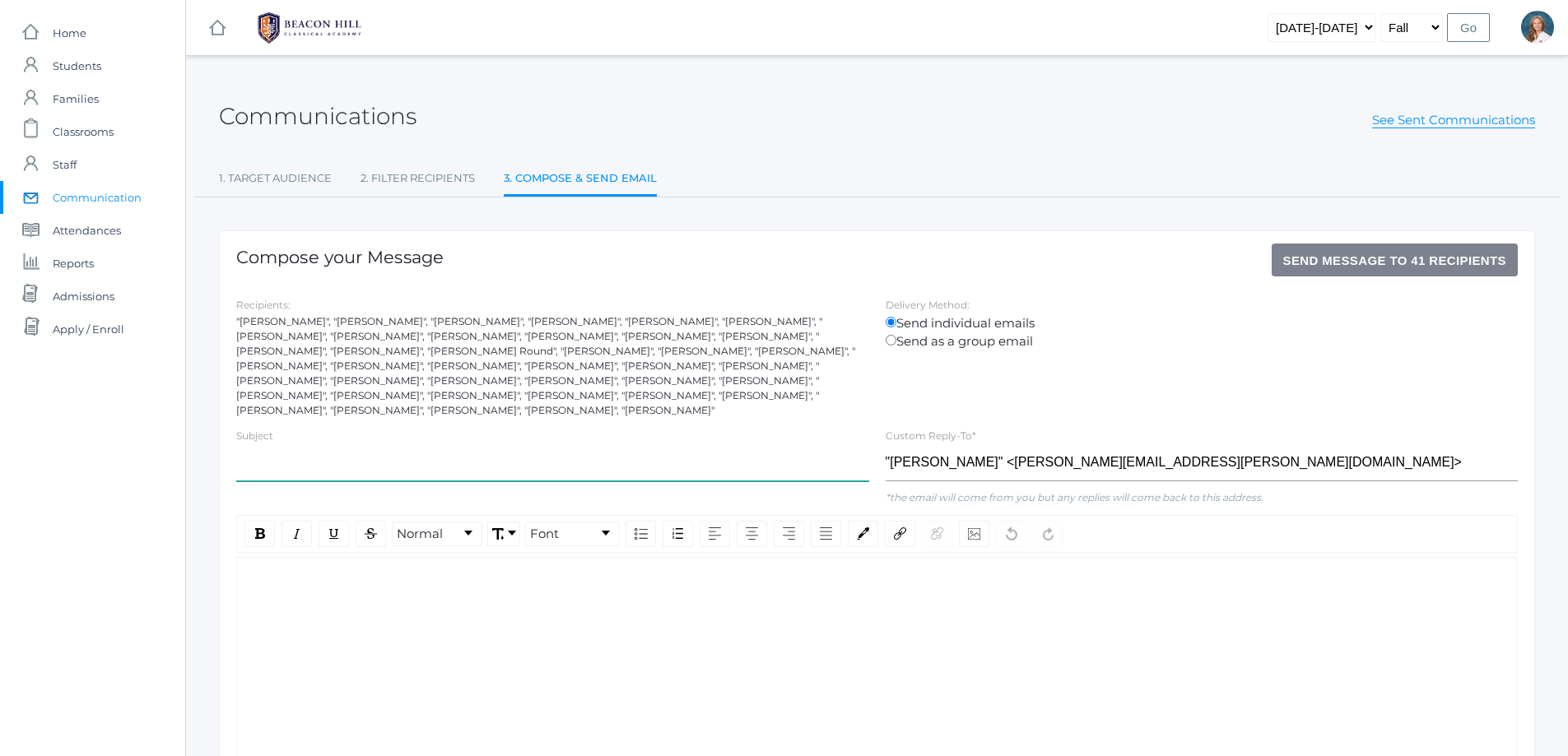
click at [308, 451] on input "text" at bounding box center [553, 463] width 633 height 37
type input "Monday Collaborative 8th grade"
click at [297, 557] on div "rdw-wrapper" at bounding box center [877, 670] width 1281 height 226
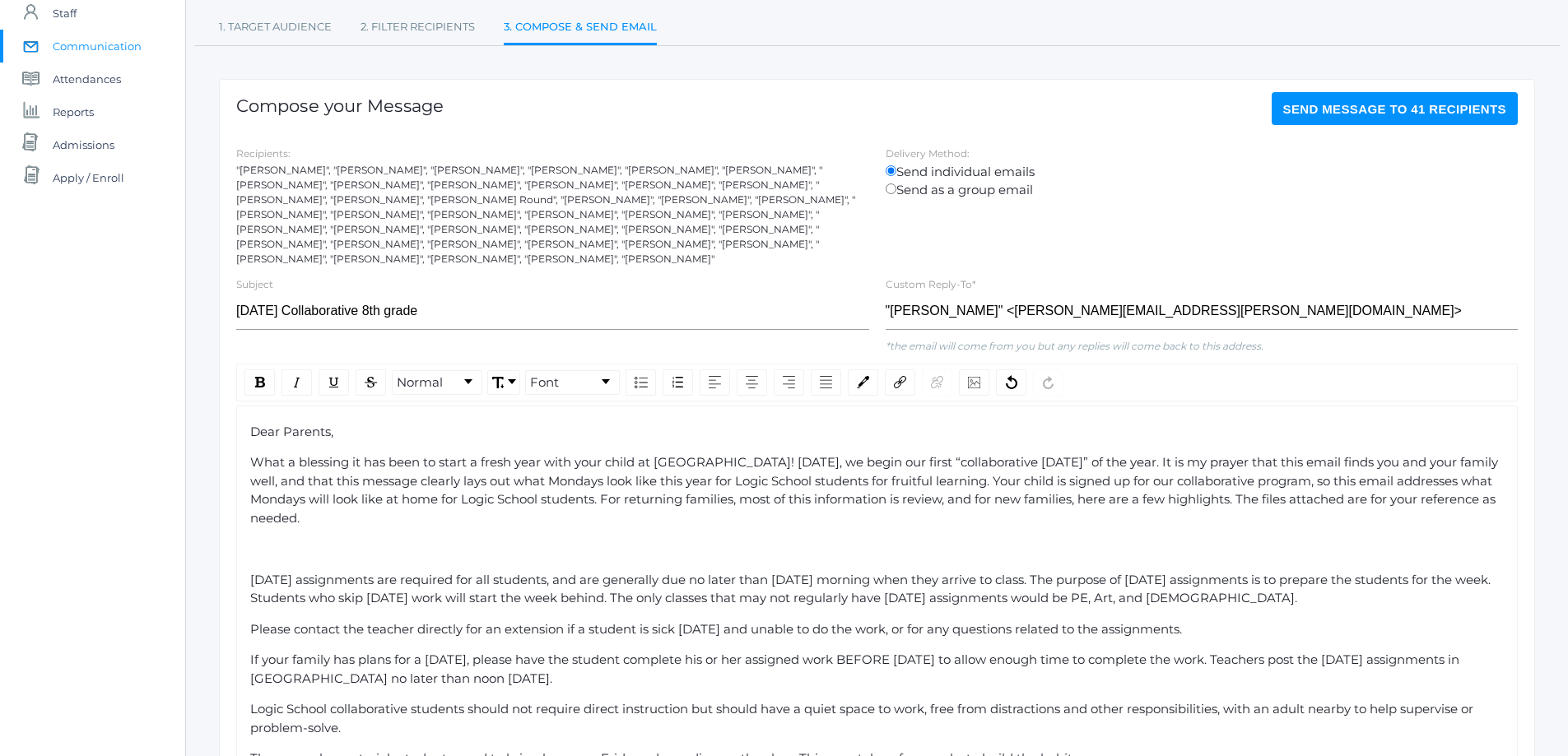
scroll to position [164, 0]
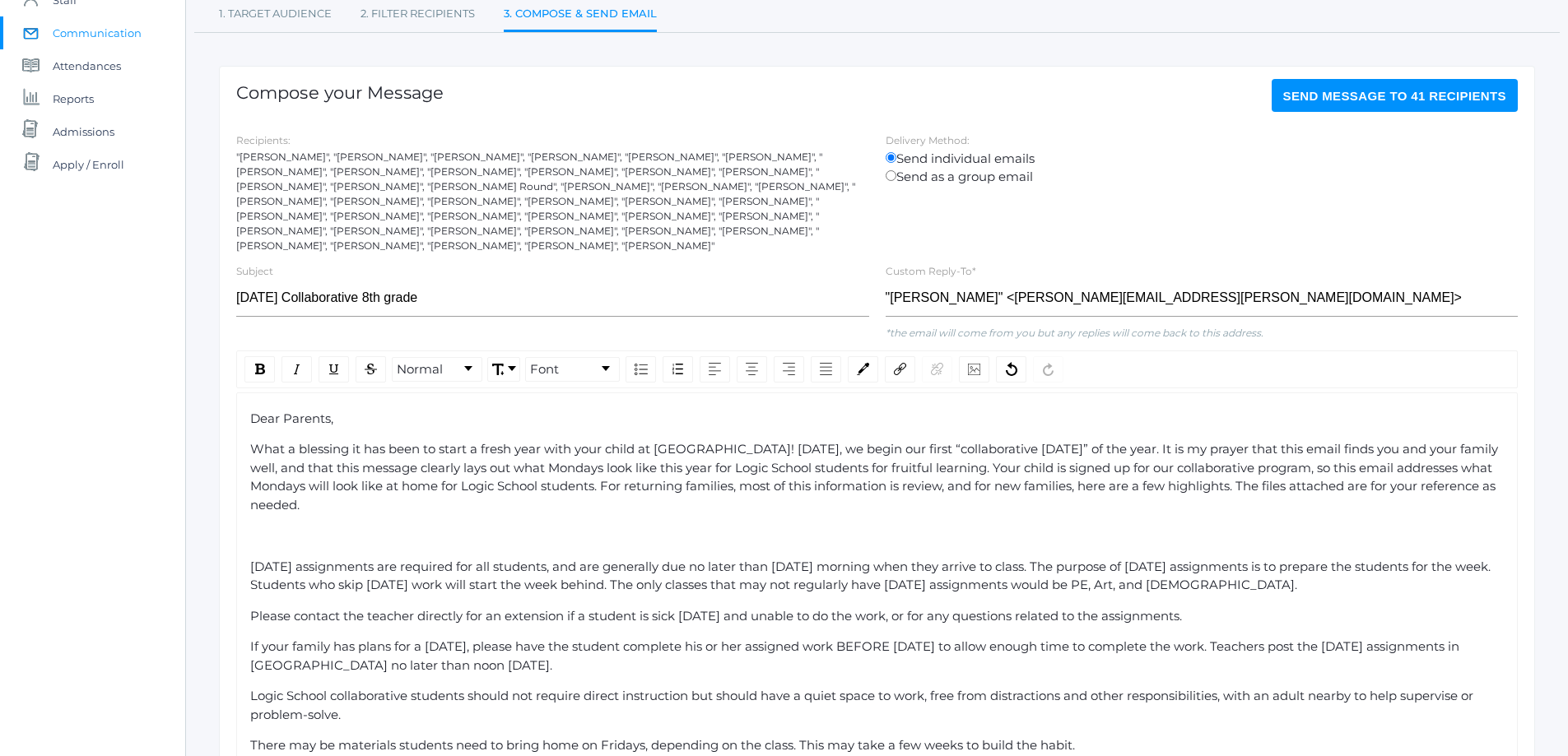
click at [253, 558] on span "Monday assignments are required for all students, and are generally due no late…" at bounding box center [871, 575] width 1243 height 35
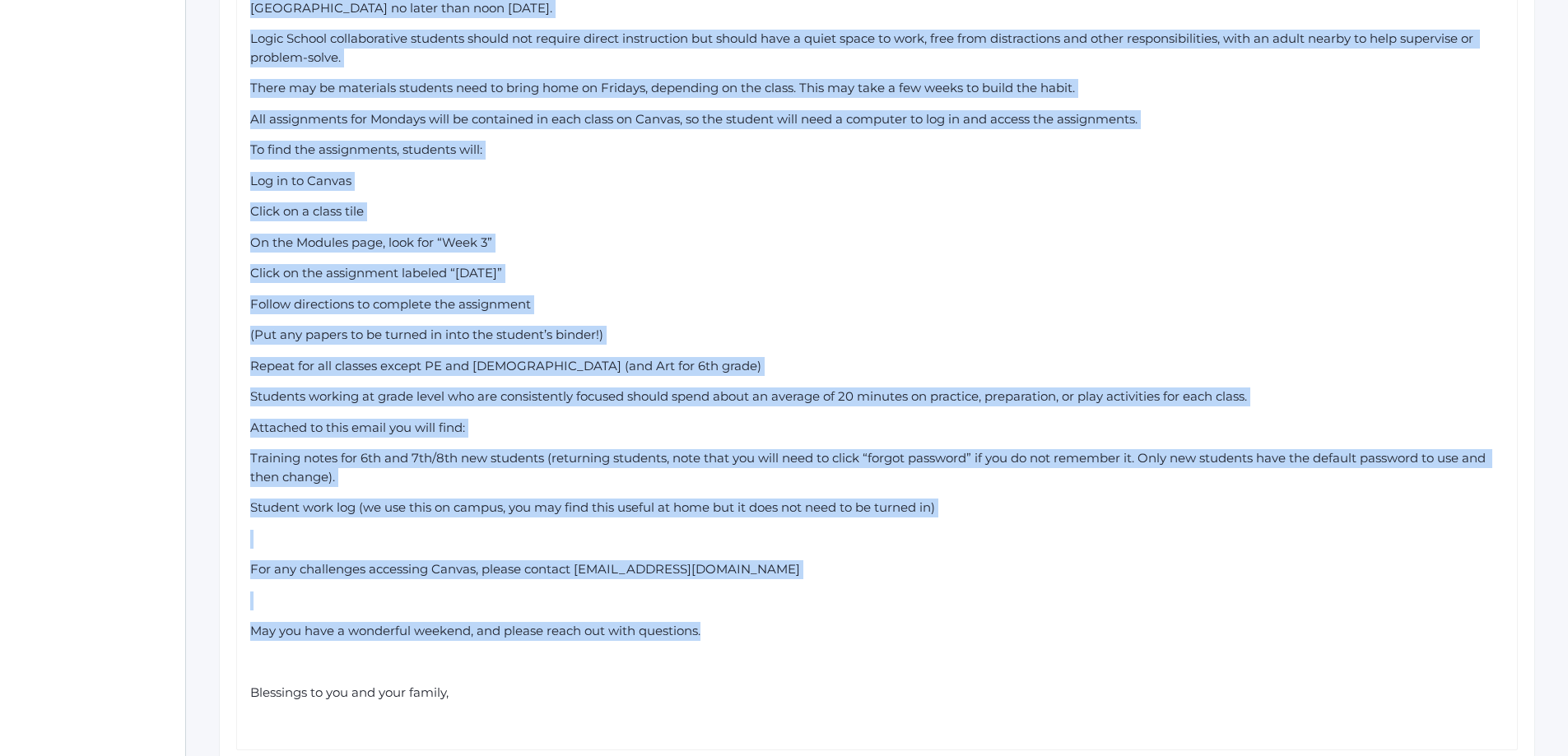
scroll to position [822, 0]
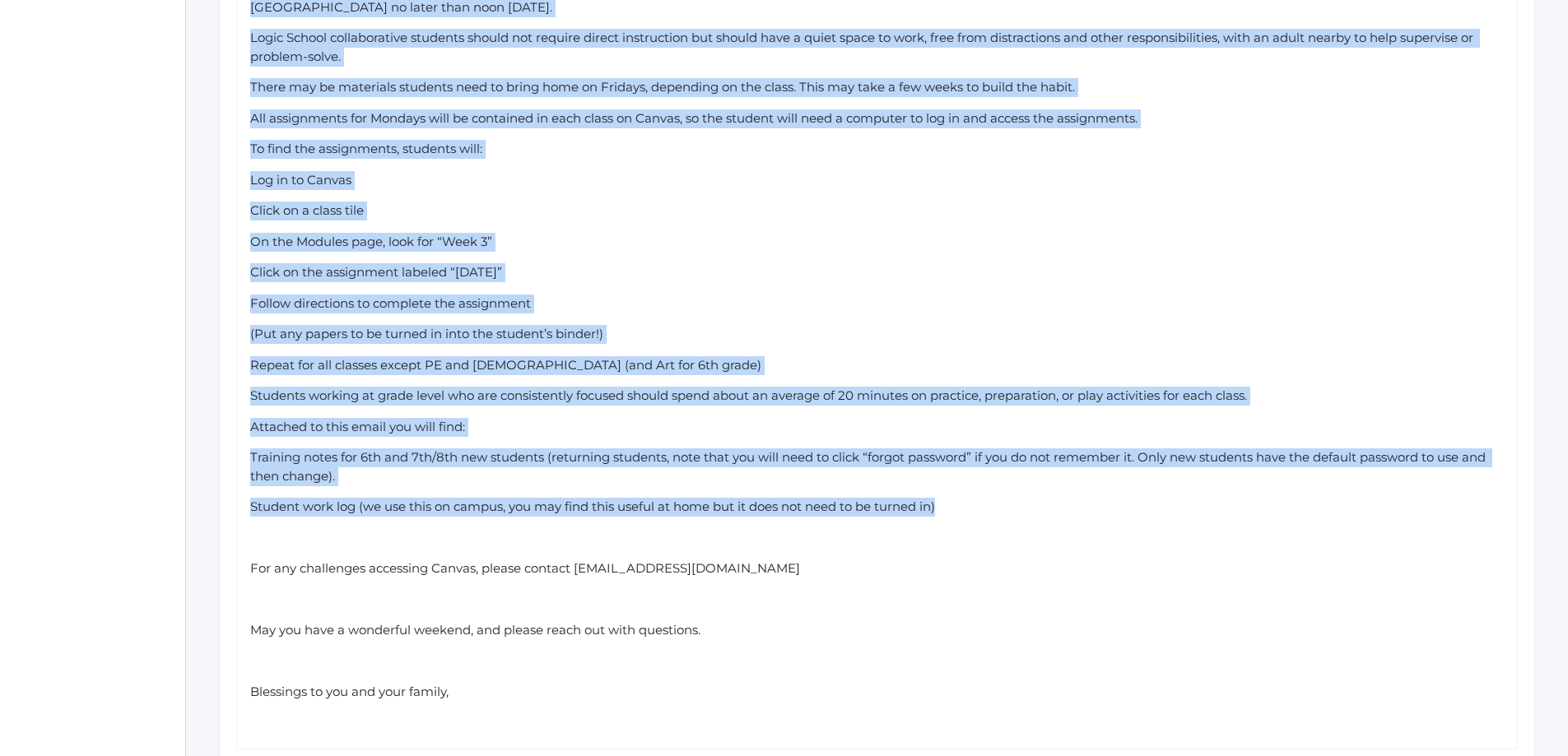
drag, startPoint x: 252, startPoint y: 140, endPoint x: 955, endPoint y: 489, distance: 784.9
click at [955, 489] on div "Dear Parents, What a blessing it has been to start a fresh year with your child…" at bounding box center [877, 242] width 1254 height 981
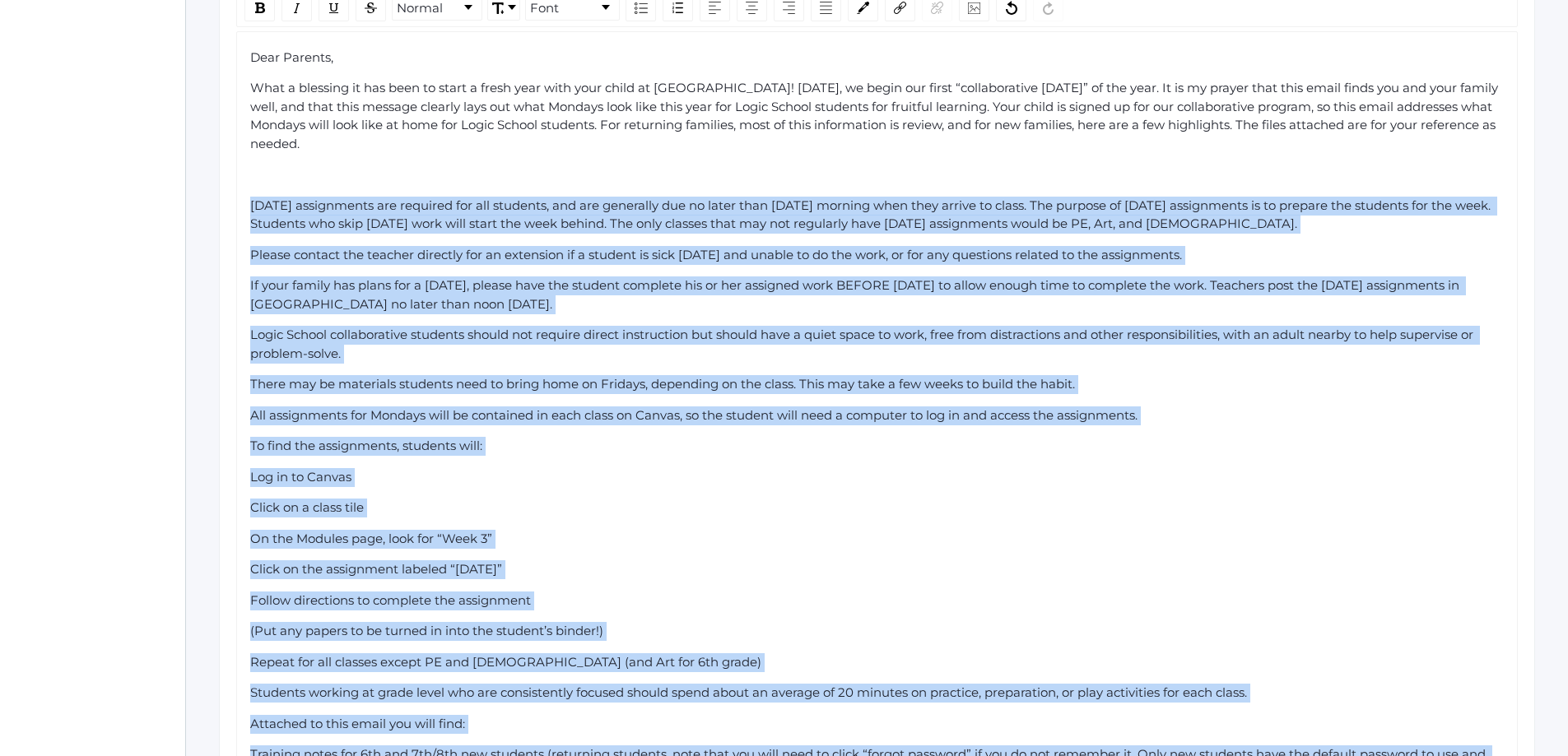
scroll to position [0, 0]
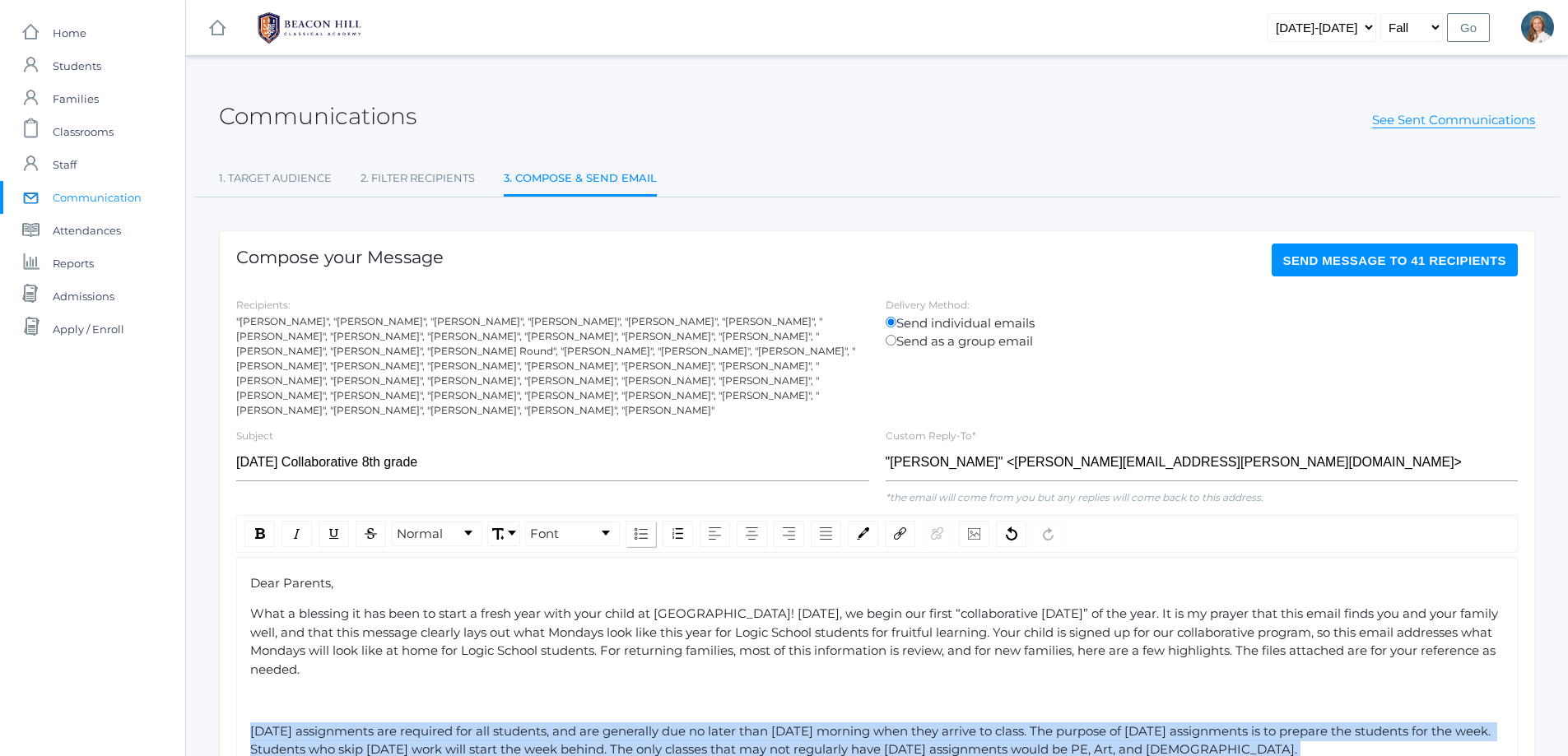
click at [637, 528] on img "rdw-list-control" at bounding box center [641, 534] width 13 height 11
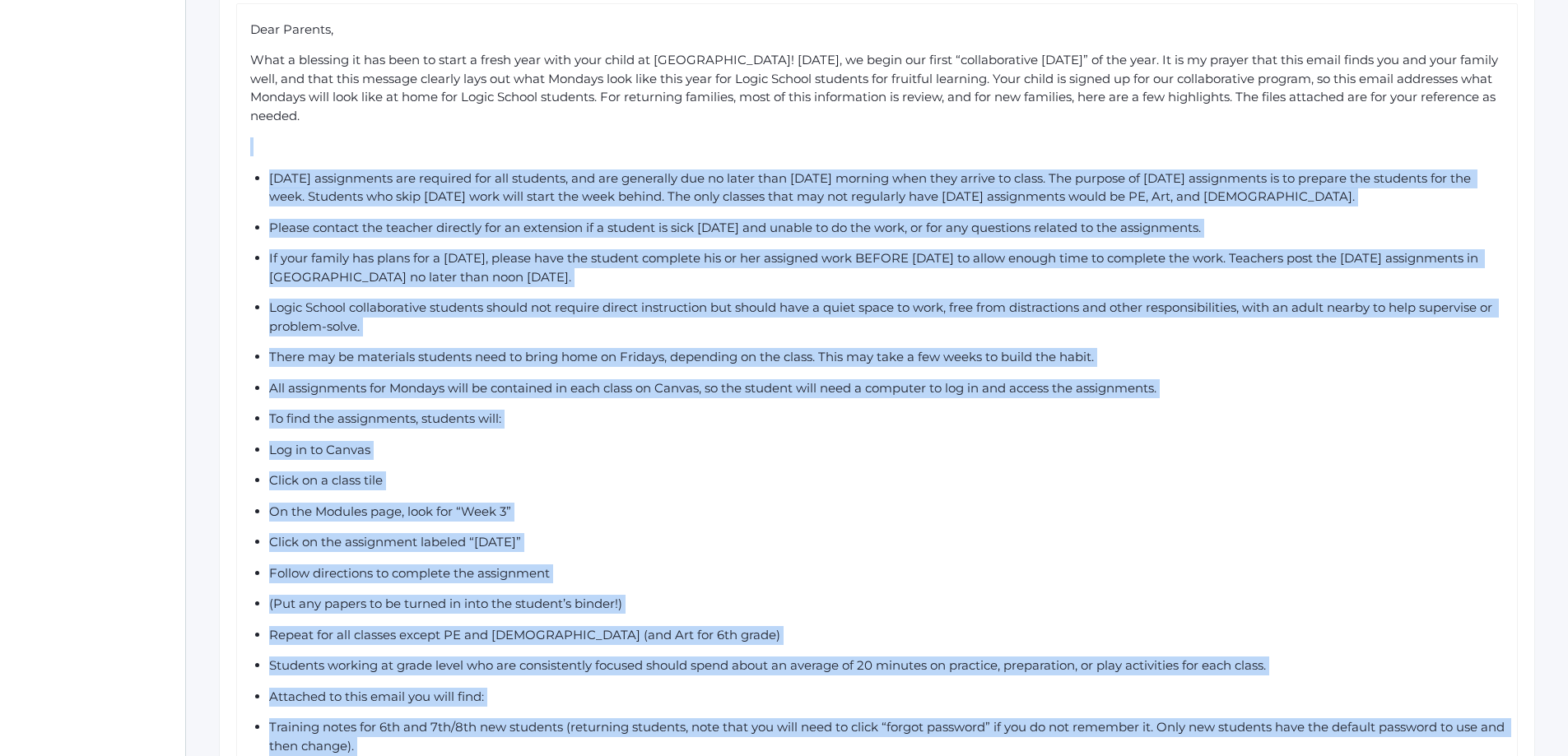
scroll to position [576, 0]
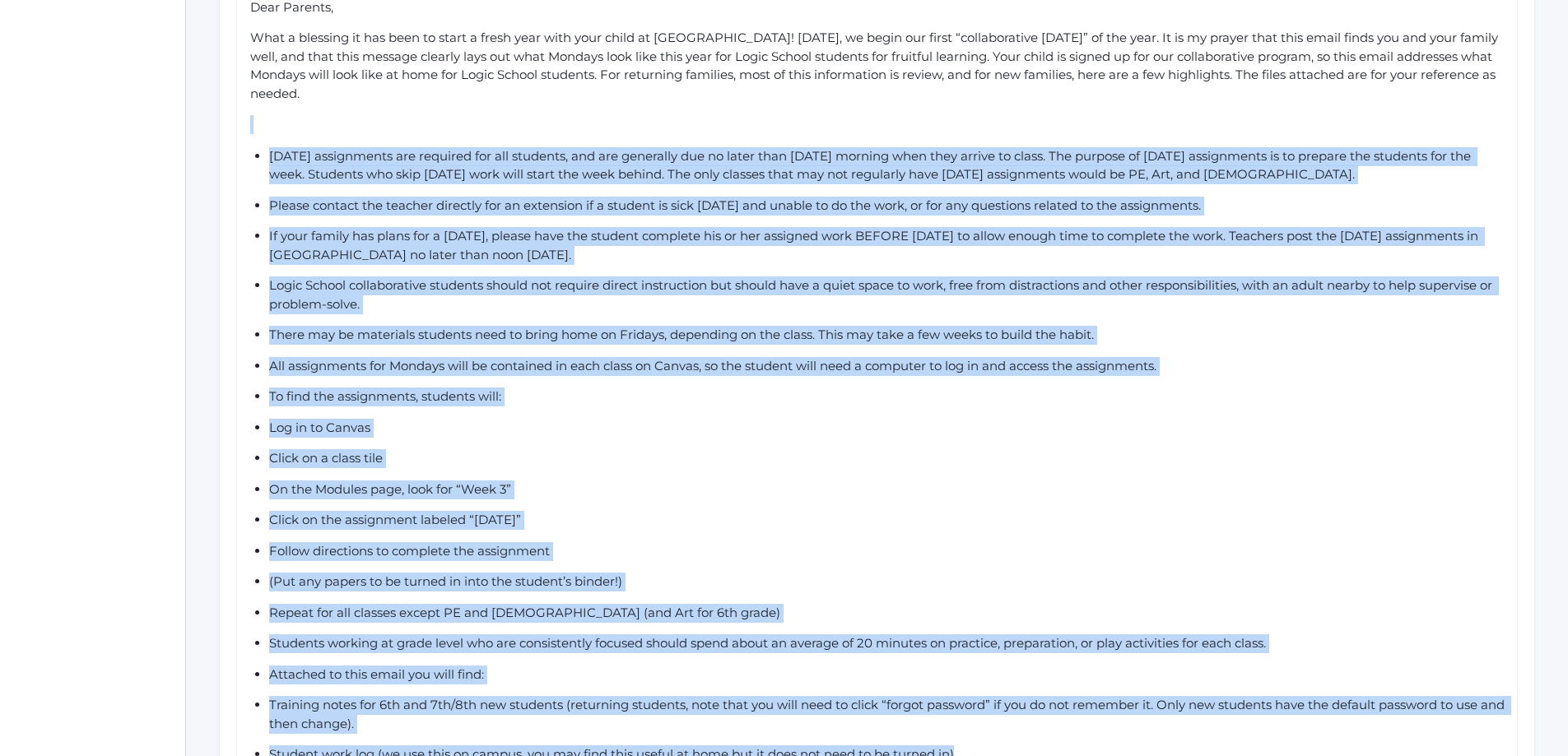
click at [266, 412] on ul "Monday assignments are required for all students, and are generally due no late…" at bounding box center [877, 455] width 1254 height 617
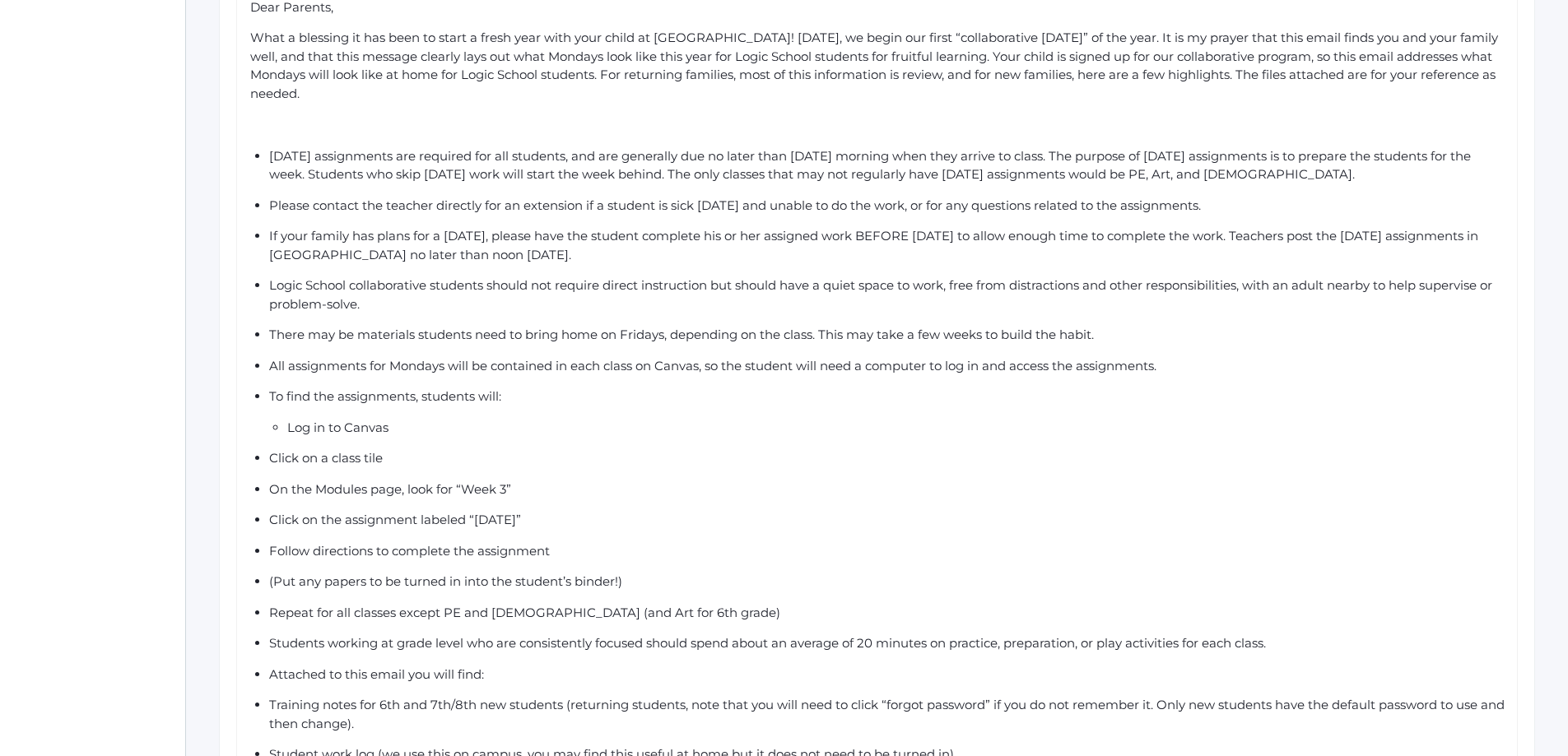
click at [266, 443] on ul "Monday assignments are required for all students, and are generally due no late…" at bounding box center [877, 455] width 1254 height 617
click at [267, 473] on ul "Monday assignments are required for all students, and are generally due no late…" at bounding box center [877, 455] width 1254 height 617
click at [269, 511] on span "Click on the assignment labeled “Monday”" at bounding box center [395, 519] width 252 height 16
click at [267, 537] on ul "Monday assignments are required for all students, and are generally due no late…" at bounding box center [877, 455] width 1254 height 617
click at [270, 573] on span "(Put any papers to be turned in into the student’s binder!)" at bounding box center [445, 581] width 353 height 16
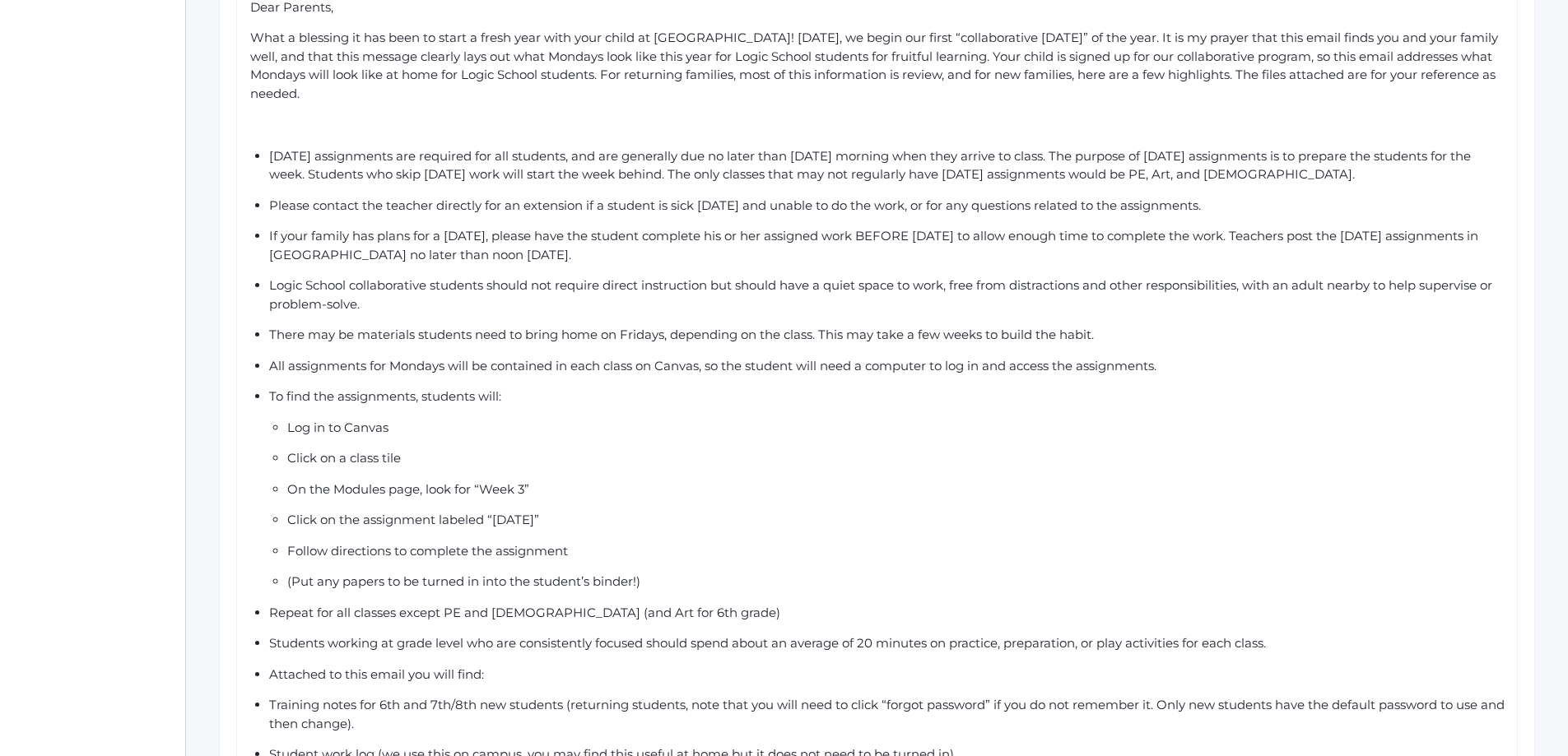
drag, startPoint x: 269, startPoint y: 597, endPoint x: 555, endPoint y: 482, distance: 308.3
click at [269, 605] on span "Repeat for all classes except PE and Bible (and Art for 6th grade)" at bounding box center [524, 612] width 511 height 16
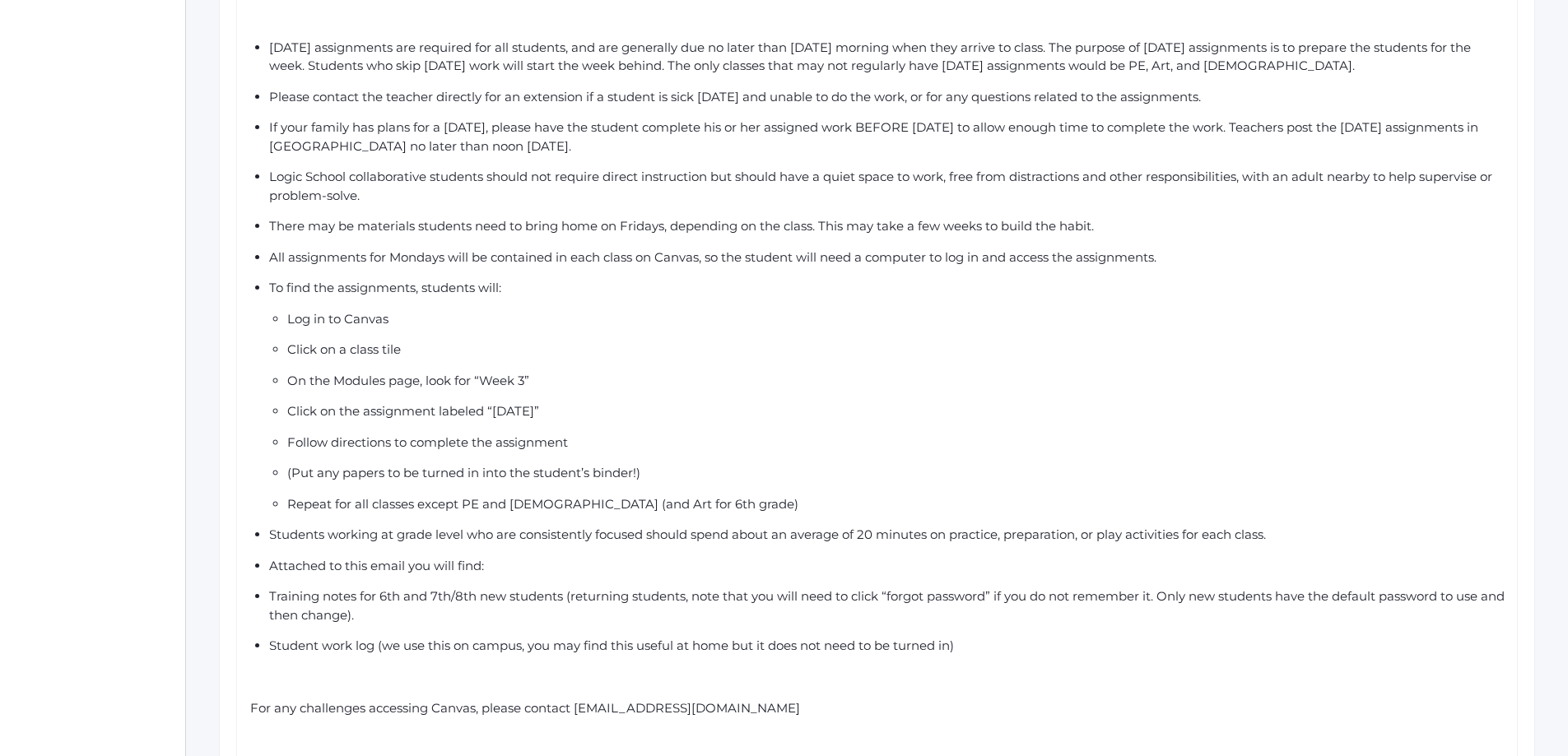
scroll to position [740, 0]
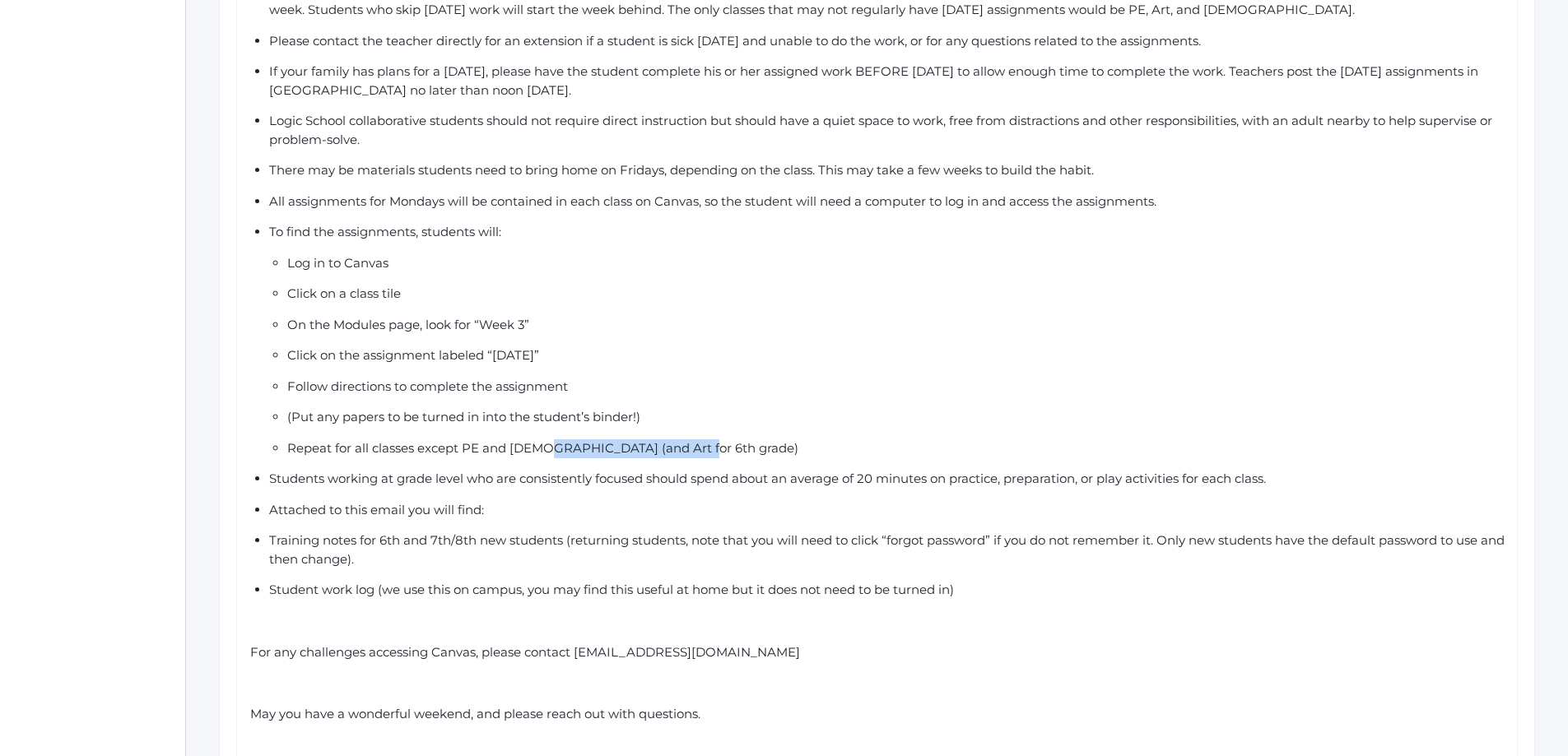
drag, startPoint x: 686, startPoint y: 433, endPoint x: 541, endPoint y: 441, distance: 145.2
click at [541, 441] on div "Repeat for all classes except PE and Bible (and Art for 6th grade)" at bounding box center [896, 449] width 1217 height 19
click at [266, 524] on ul "Monday assignments are required for all students, and are generally due no late…" at bounding box center [877, 290] width 1254 height 617
click at [269, 581] on span "Student work log (we use this on campus, you may find this useful at home but i…" at bounding box center [611, 589] width 685 height 16
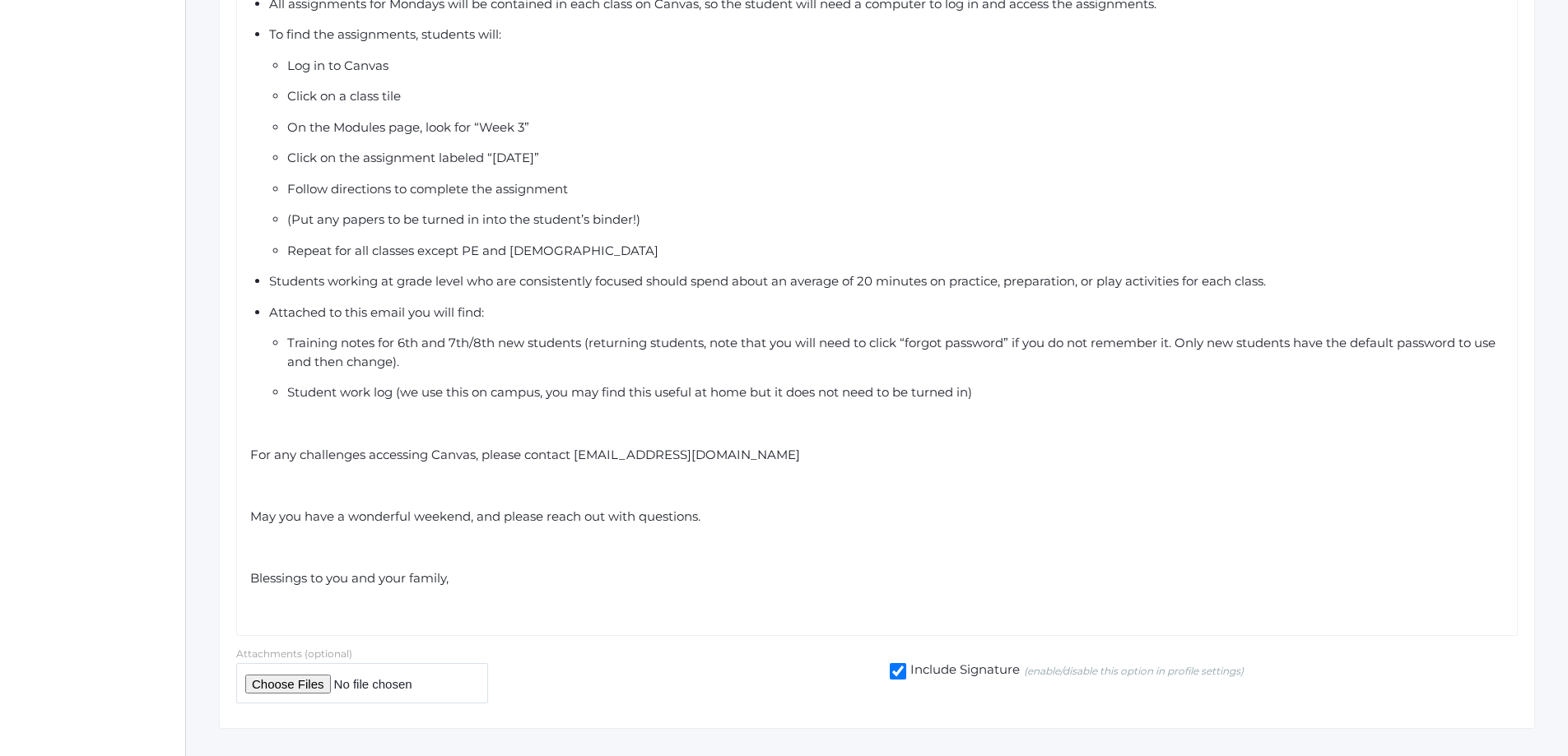
scroll to position [955, 0]
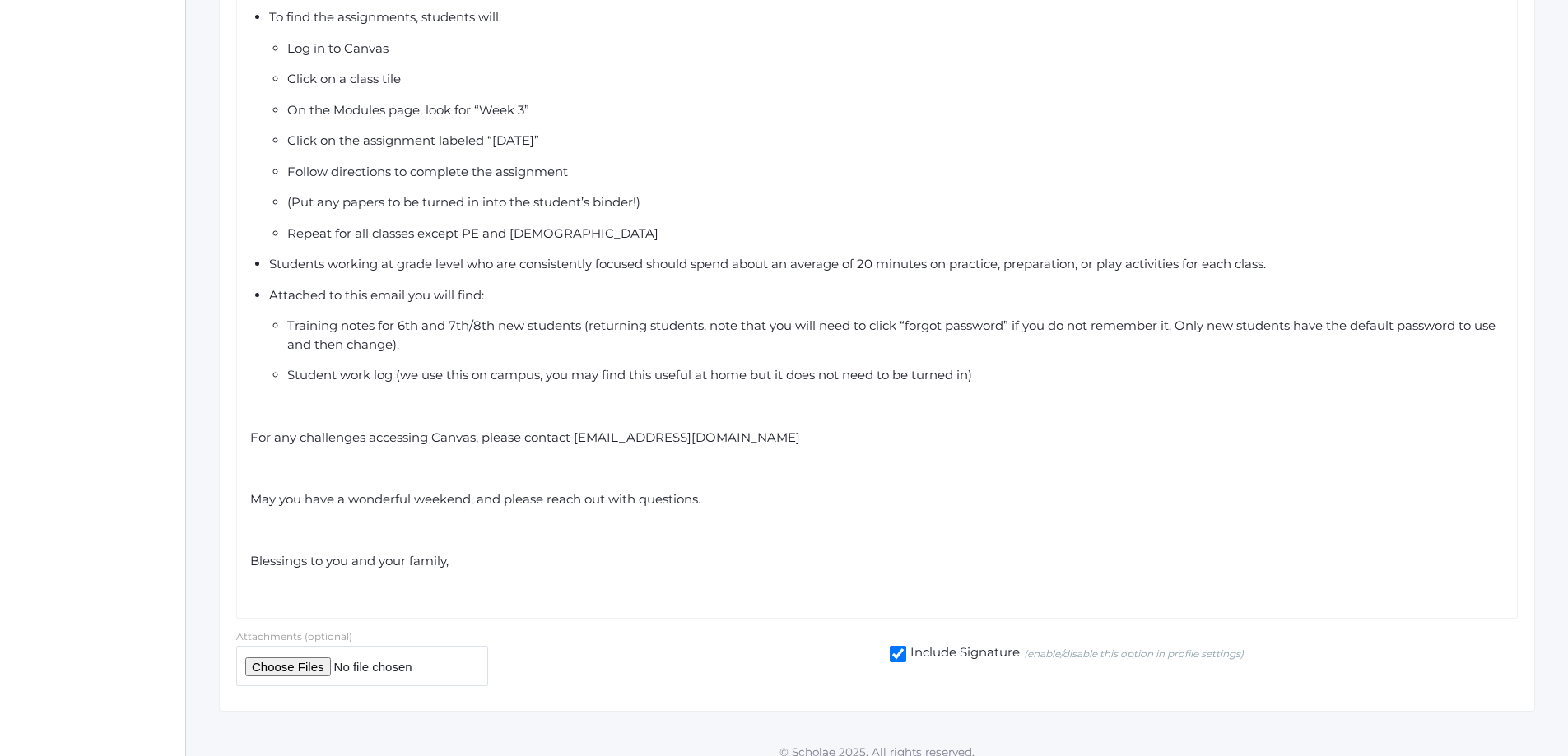
click at [494, 552] on div "Blessings to you and your family," at bounding box center [877, 561] width 1254 height 19
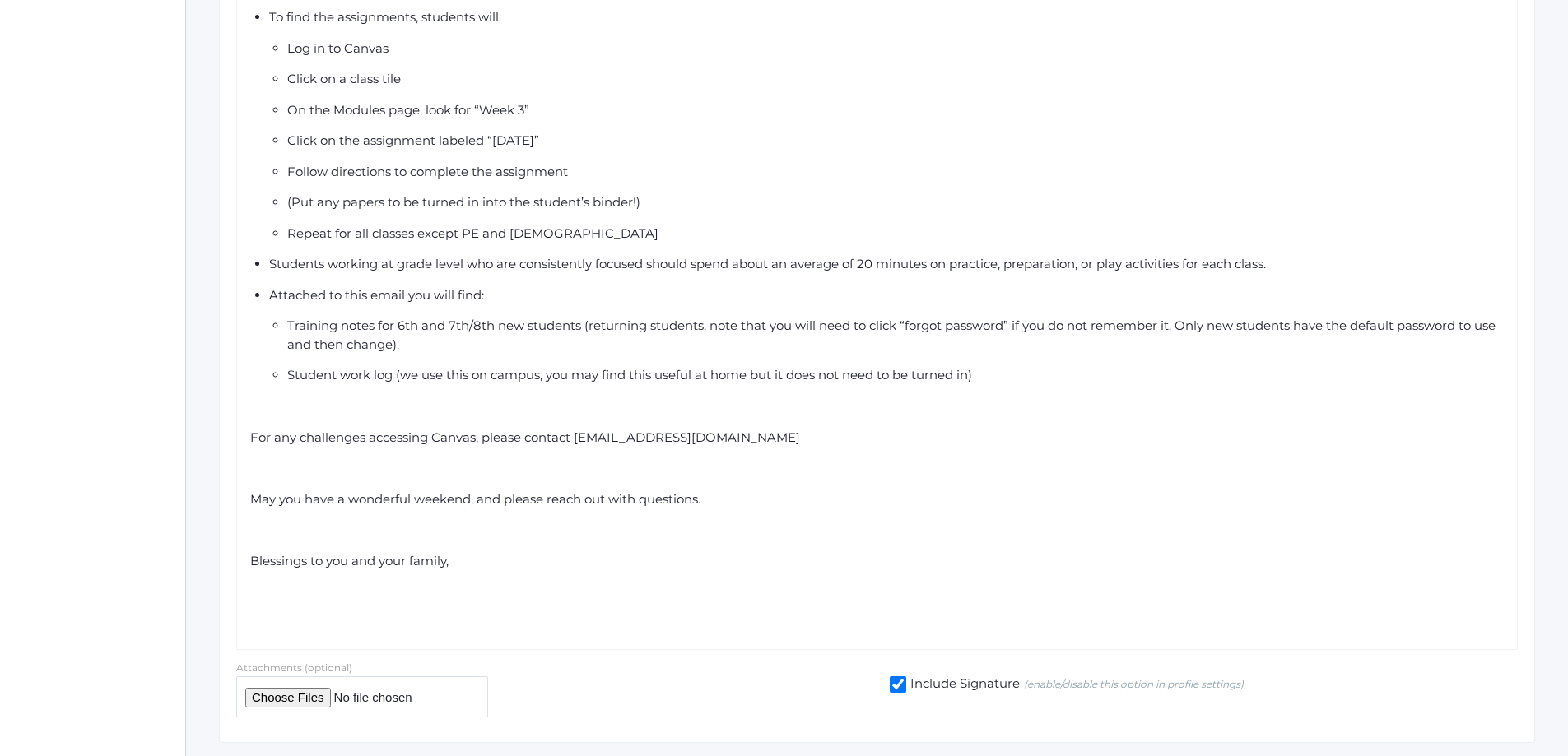
click at [262, 583] on div "rdw-editor" at bounding box center [877, 593] width 1254 height 19
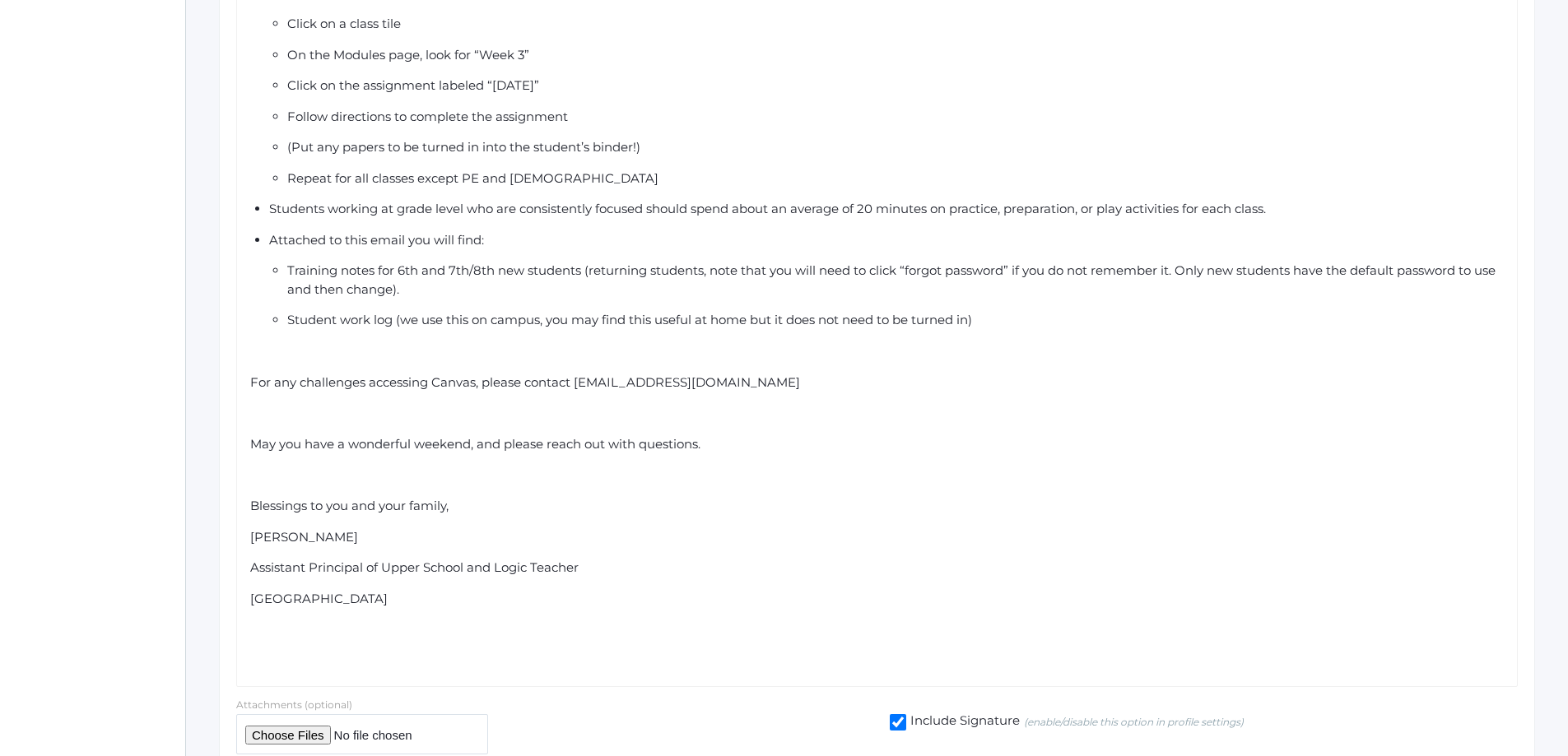
scroll to position [1078, 0]
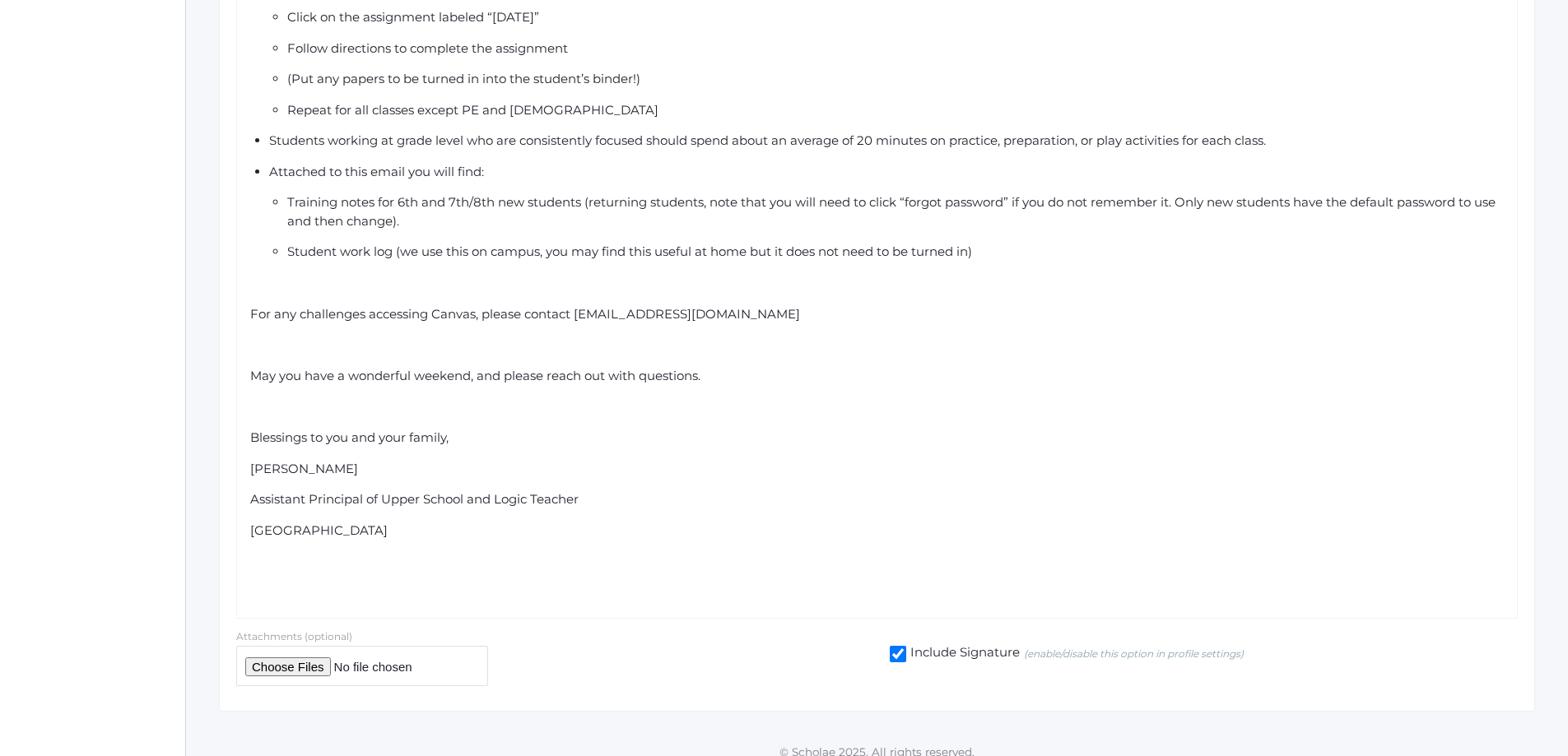
click at [281, 654] on input "file" at bounding box center [362, 665] width 252 height 40
type input "C:\fakepath\Monday Logic School Work Log (2).pdf"
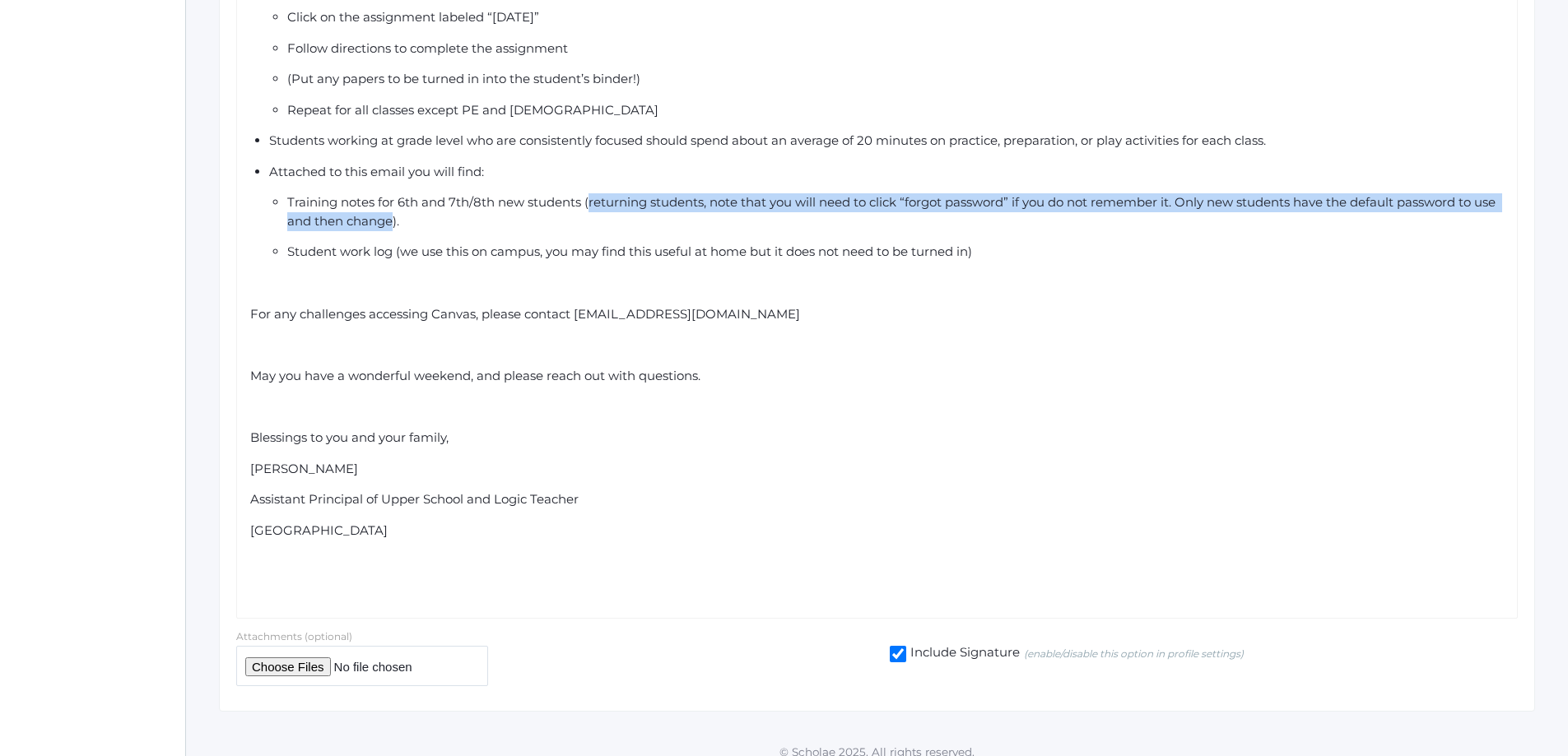
drag, startPoint x: 588, startPoint y: 189, endPoint x: 417, endPoint y: 211, distance: 172.4
click at [417, 211] on span "Training notes for 6th and 7th/8th new students (returning students, note that …" at bounding box center [893, 211] width 1211 height 35
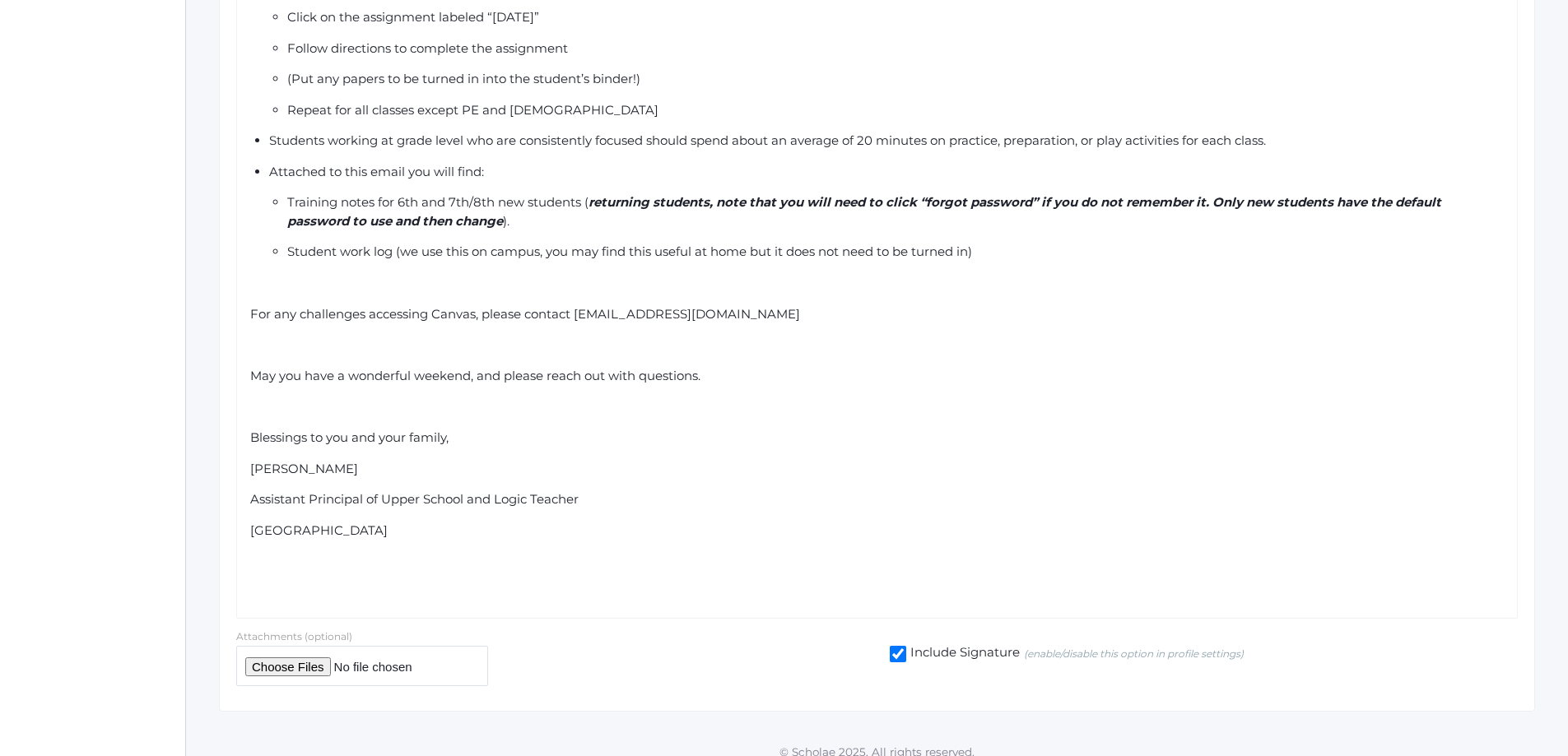
click at [1032, 305] on div "For any challenges accessing Canvas, please contact techsupport@beaconhillclass…" at bounding box center [877, 315] width 1254 height 19
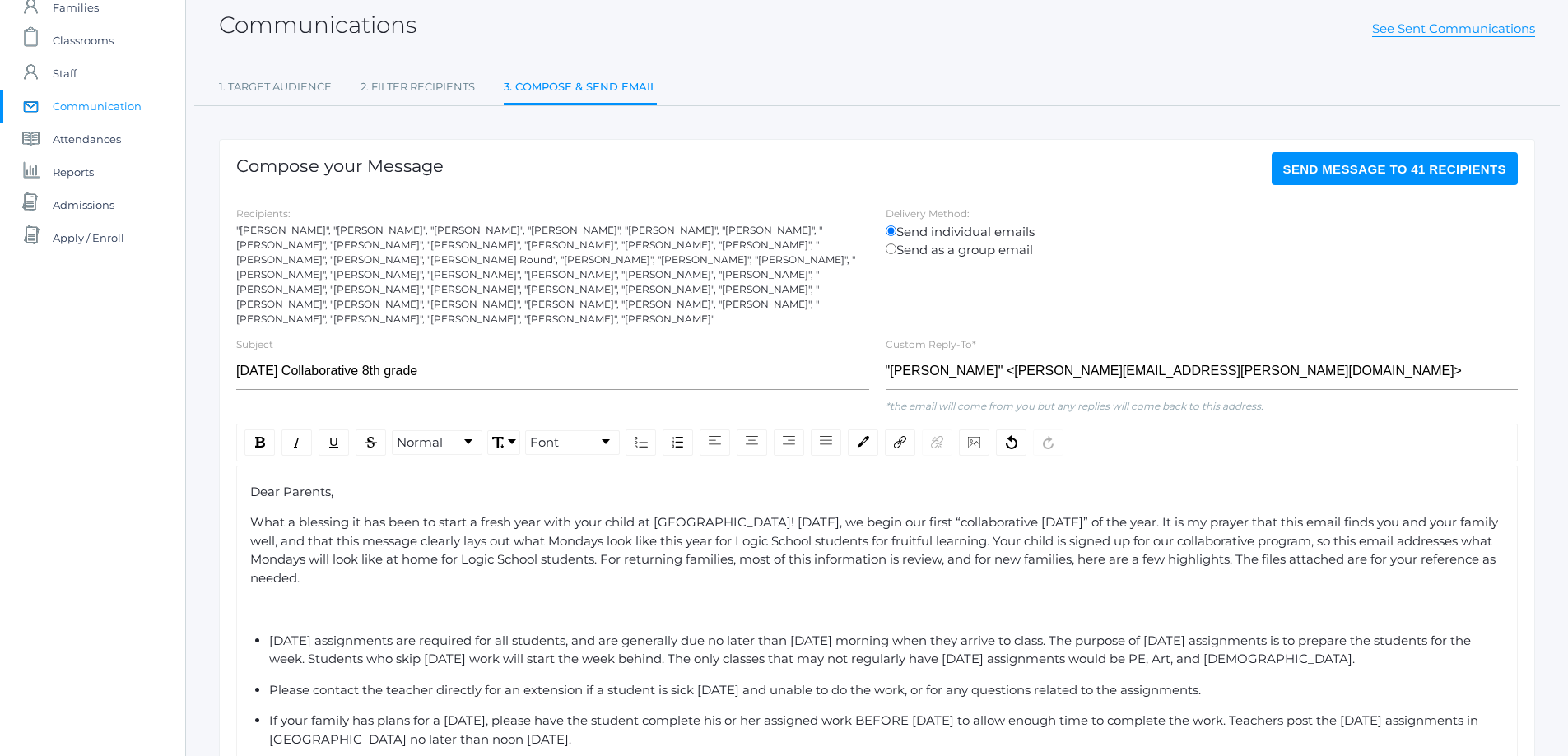
scroll to position [0, 0]
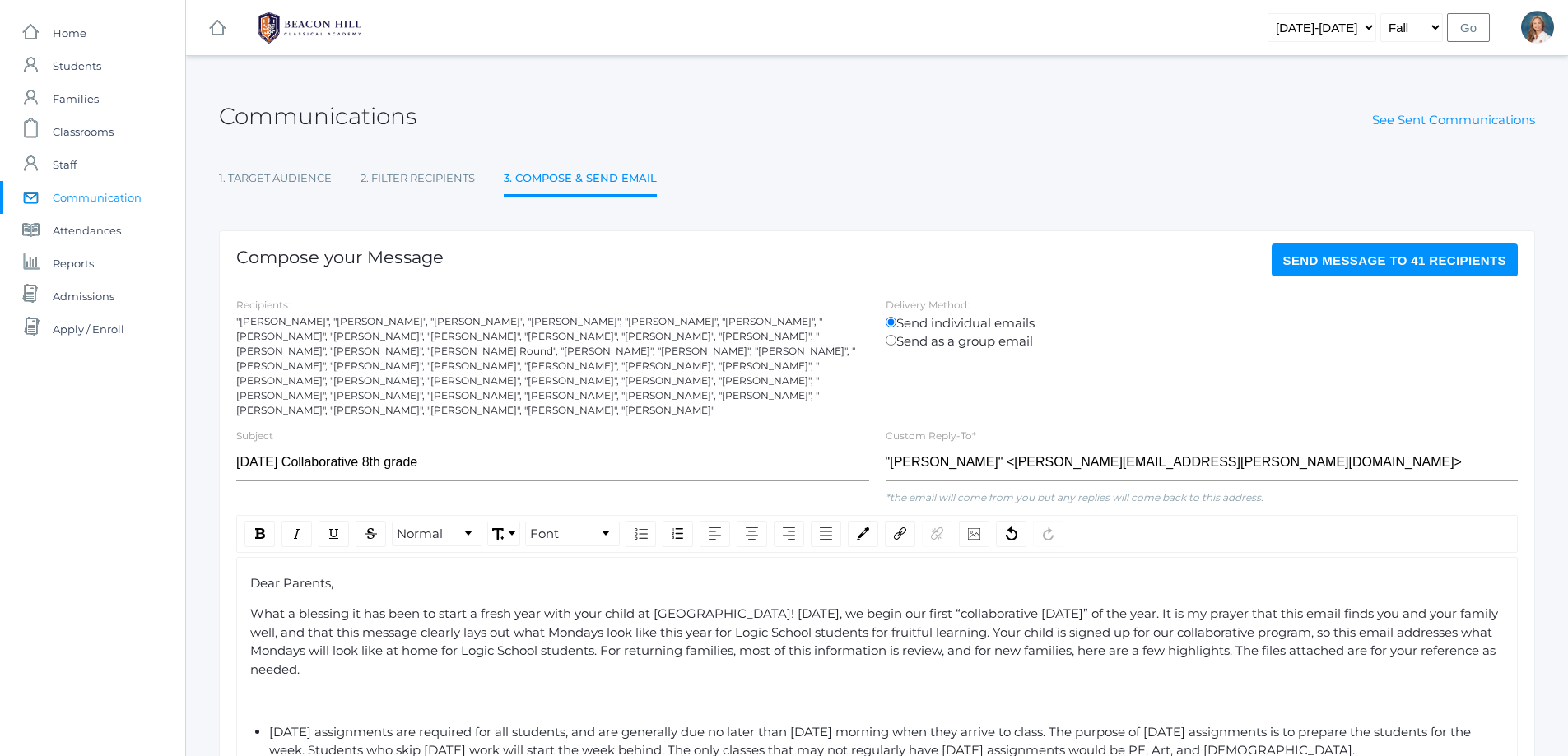
click at [1412, 259] on span "Send Message to 41 recipients" at bounding box center [1395, 259] width 224 height 14
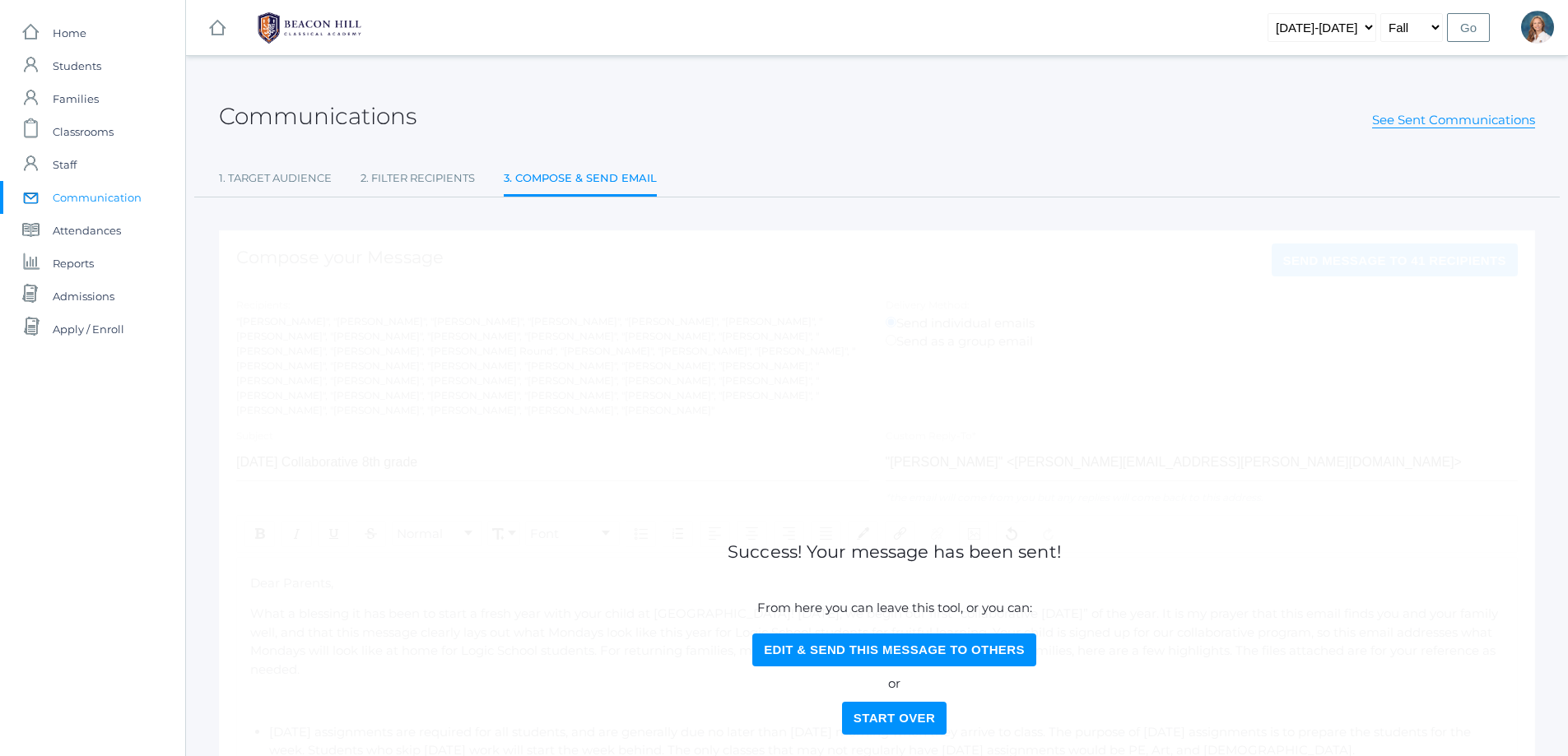
click at [875, 641] on button "Edit & Send this Message to Others" at bounding box center [894, 650] width 284 height 33
select select "Enrolled"
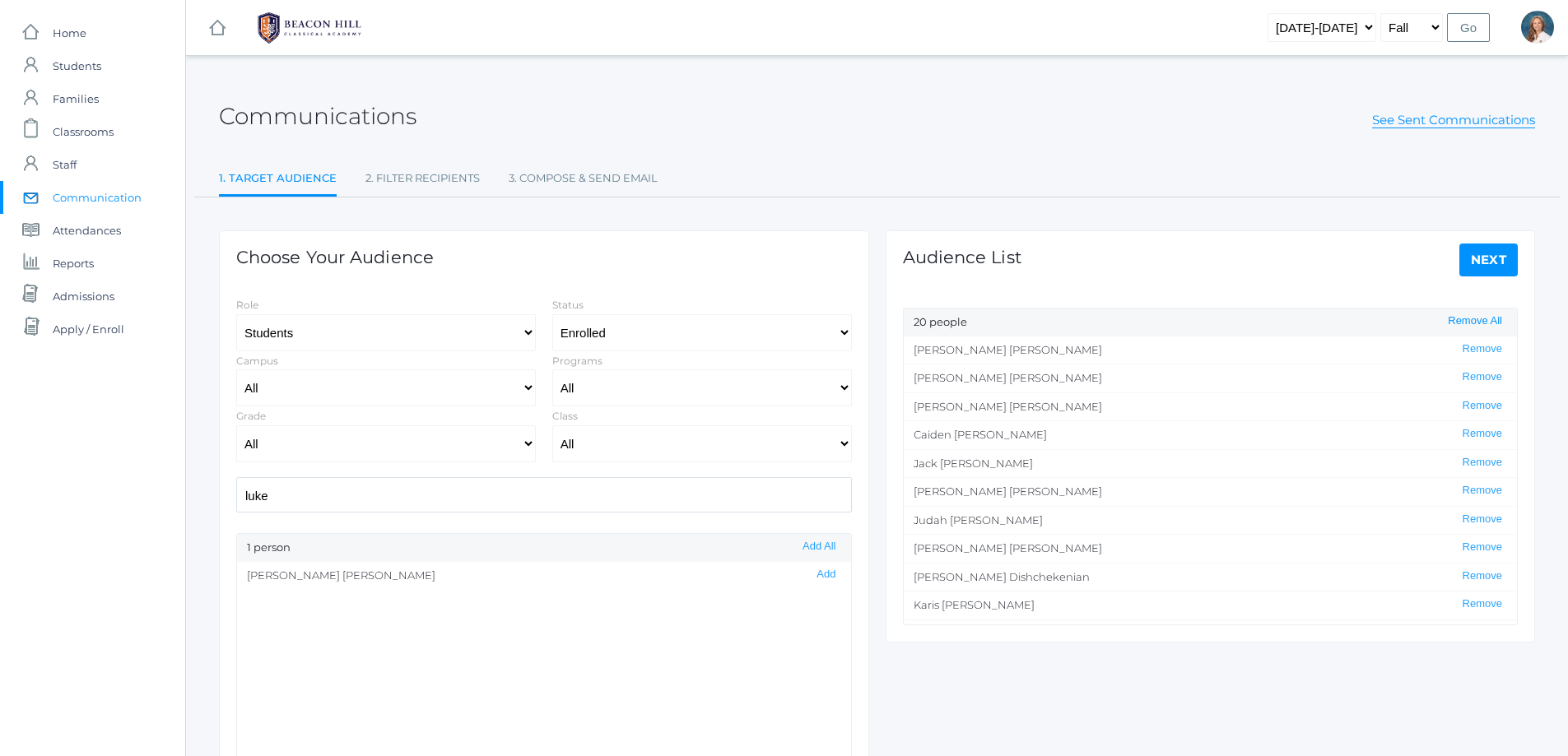
click at [1486, 323] on button "Remove All" at bounding box center [1475, 321] width 64 height 14
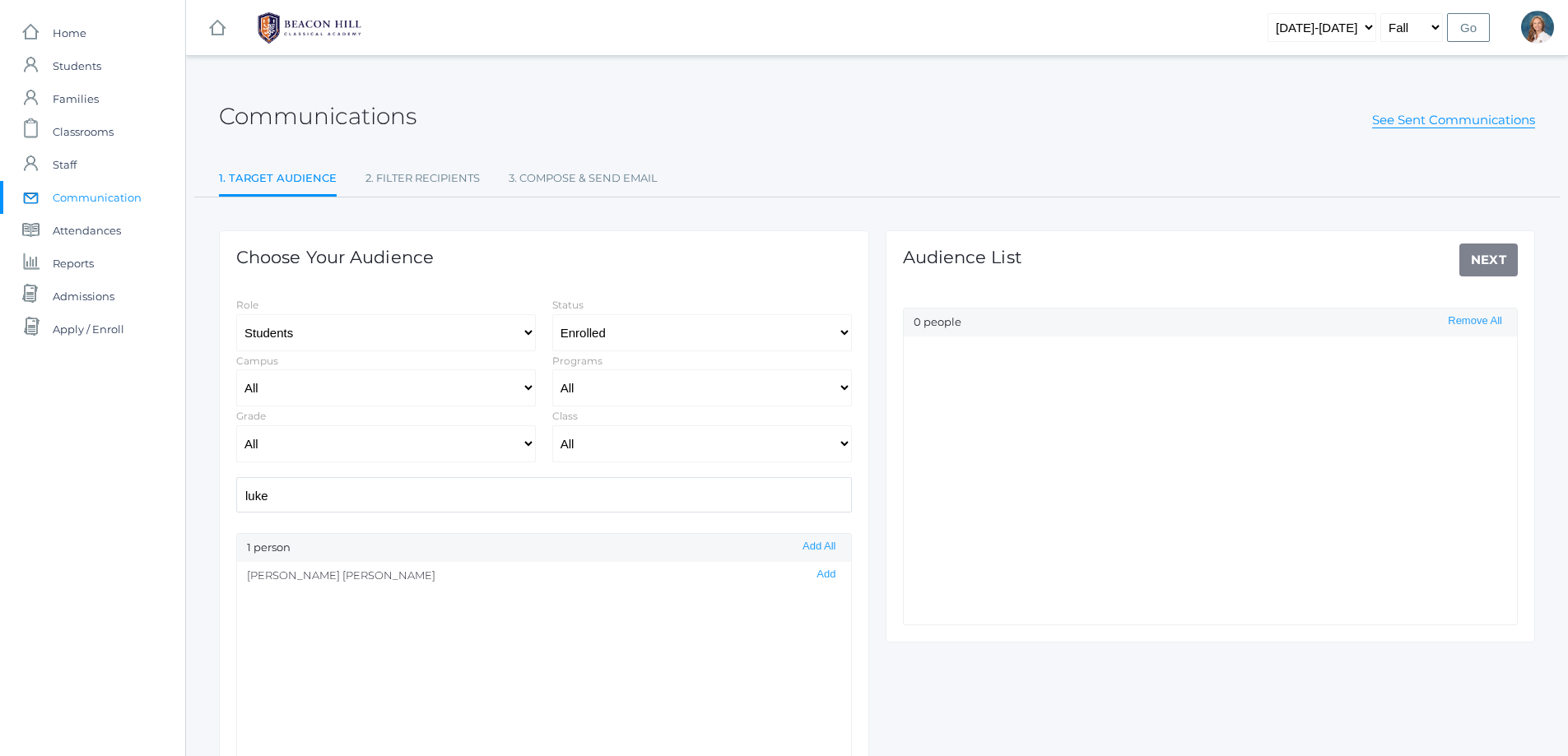
drag, startPoint x: 296, startPoint y: 498, endPoint x: 171, endPoint y: 491, distance: 125.2
click at [171, 491] on div "icons/ui/navigation/home Created with Sketch. Home icons/user/plain Created wit…" at bounding box center [784, 471] width 1568 height 944
click at [812, 574] on button "Add" at bounding box center [826, 574] width 29 height 14
drag, startPoint x: 302, startPoint y: 491, endPoint x: 197, endPoint y: 501, distance: 105.5
click at [197, 501] on div "Communications See Sent Communications 1. Target Audience 2. Filter Recipients …" at bounding box center [876, 472] width 1381 height 791
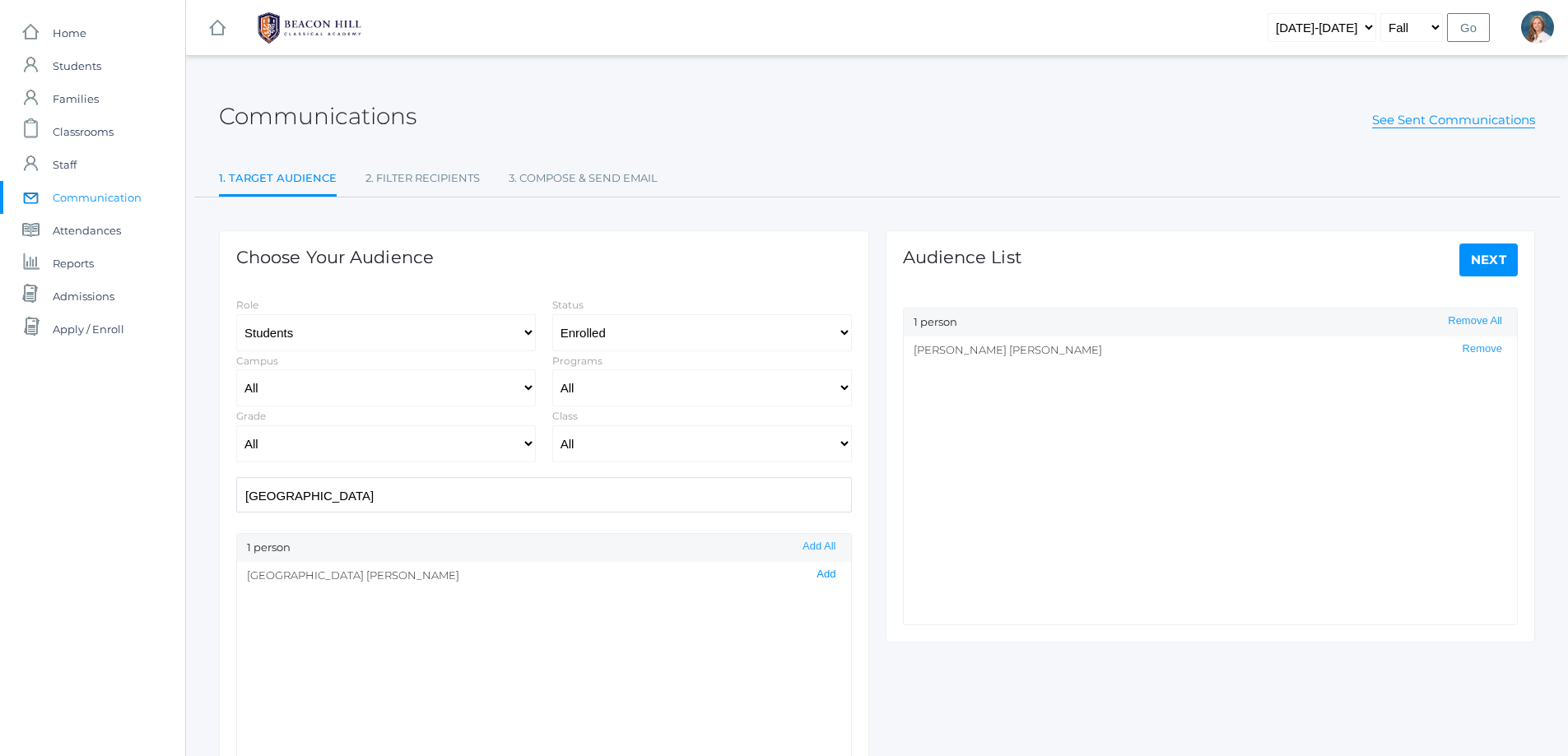
click at [816, 574] on button "Add" at bounding box center [826, 574] width 29 height 14
drag, startPoint x: 303, startPoint y: 499, endPoint x: 191, endPoint y: 509, distance: 112.4
click at [191, 509] on div "Communications See Sent Communications 1. Target Audience 2. Filter Recipients …" at bounding box center [876, 472] width 1381 height 791
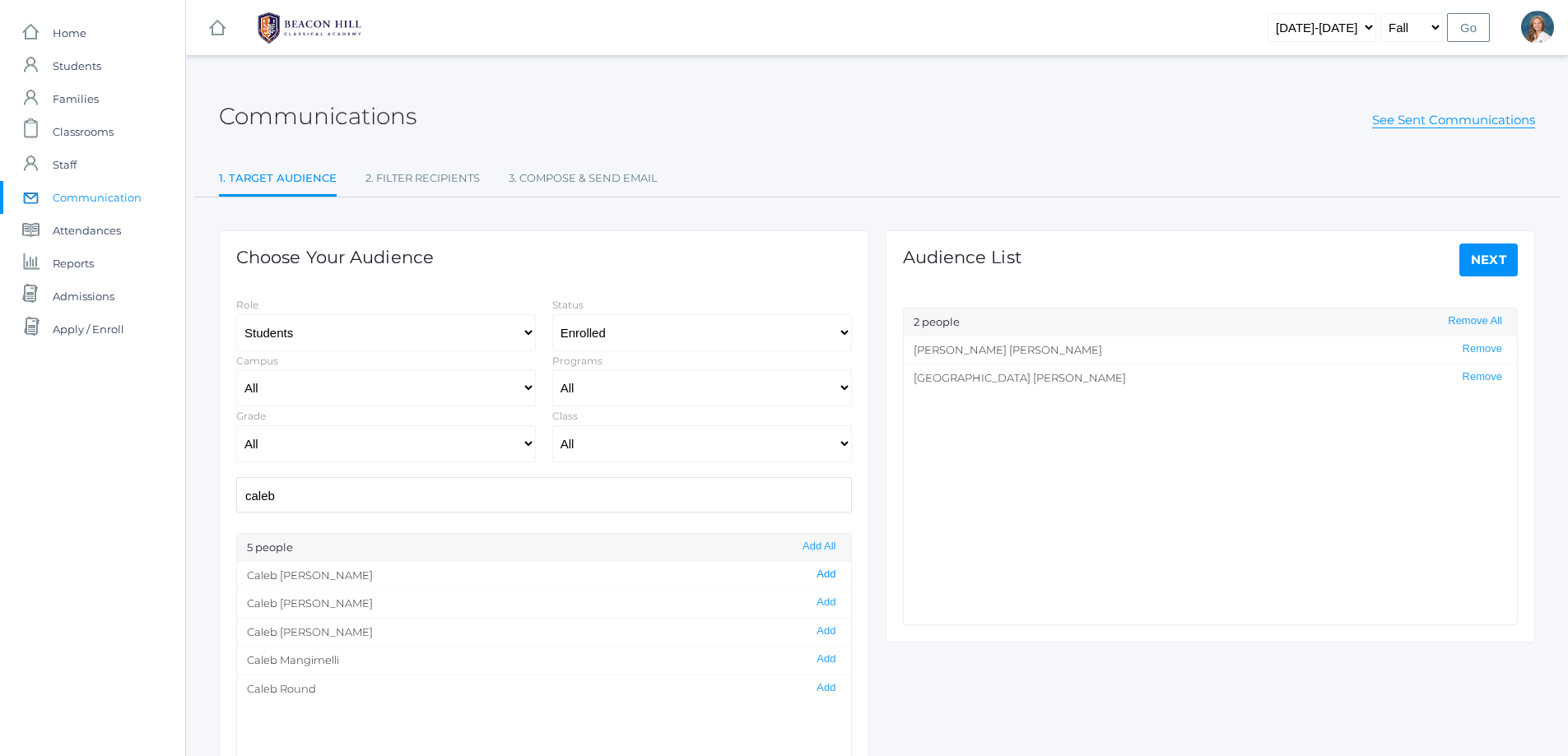
scroll to position [0, 0]
click at [812, 578] on button "Add" at bounding box center [826, 574] width 29 height 14
drag, startPoint x: 301, startPoint y: 495, endPoint x: 196, endPoint y: 502, distance: 105.2
click at [196, 502] on div "Communications See Sent Communications 1. Target Audience 2. Filter Recipients …" at bounding box center [876, 472] width 1381 height 791
click at [816, 573] on button "Add" at bounding box center [826, 574] width 29 height 14
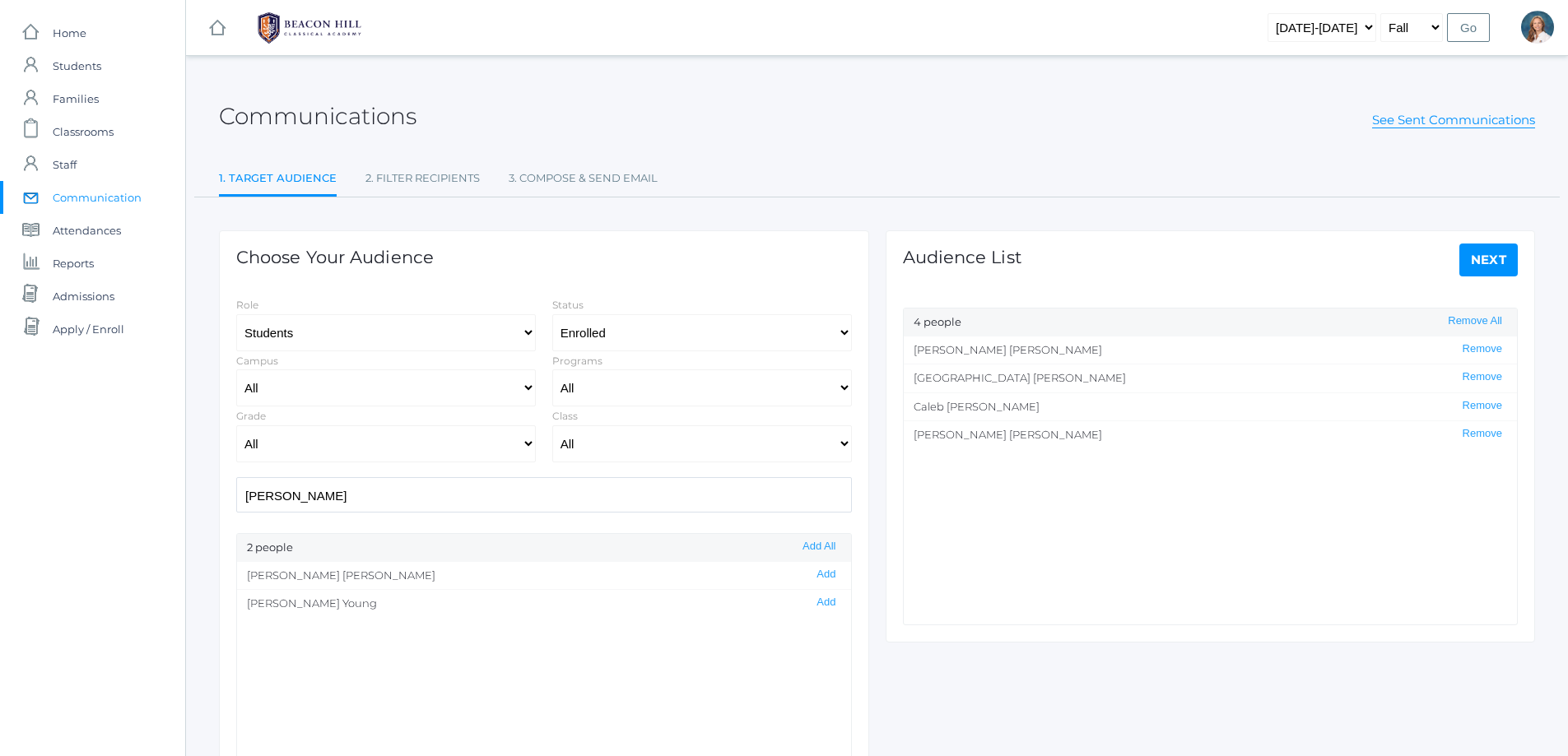
drag, startPoint x: 320, startPoint y: 491, endPoint x: 180, endPoint y: 503, distance: 140.5
click at [180, 503] on div "icons/ui/navigation/home Created with Sketch. Home icons/user/plain Created wit…" at bounding box center [784, 471] width 1568 height 944
click at [812, 602] on button "Add" at bounding box center [826, 602] width 29 height 14
drag, startPoint x: 313, startPoint y: 500, endPoint x: 205, endPoint y: 497, distance: 108.0
click at [205, 497] on div "Communications See Sent Communications 1. Target Audience 2. Filter Recipients …" at bounding box center [876, 472] width 1381 height 791
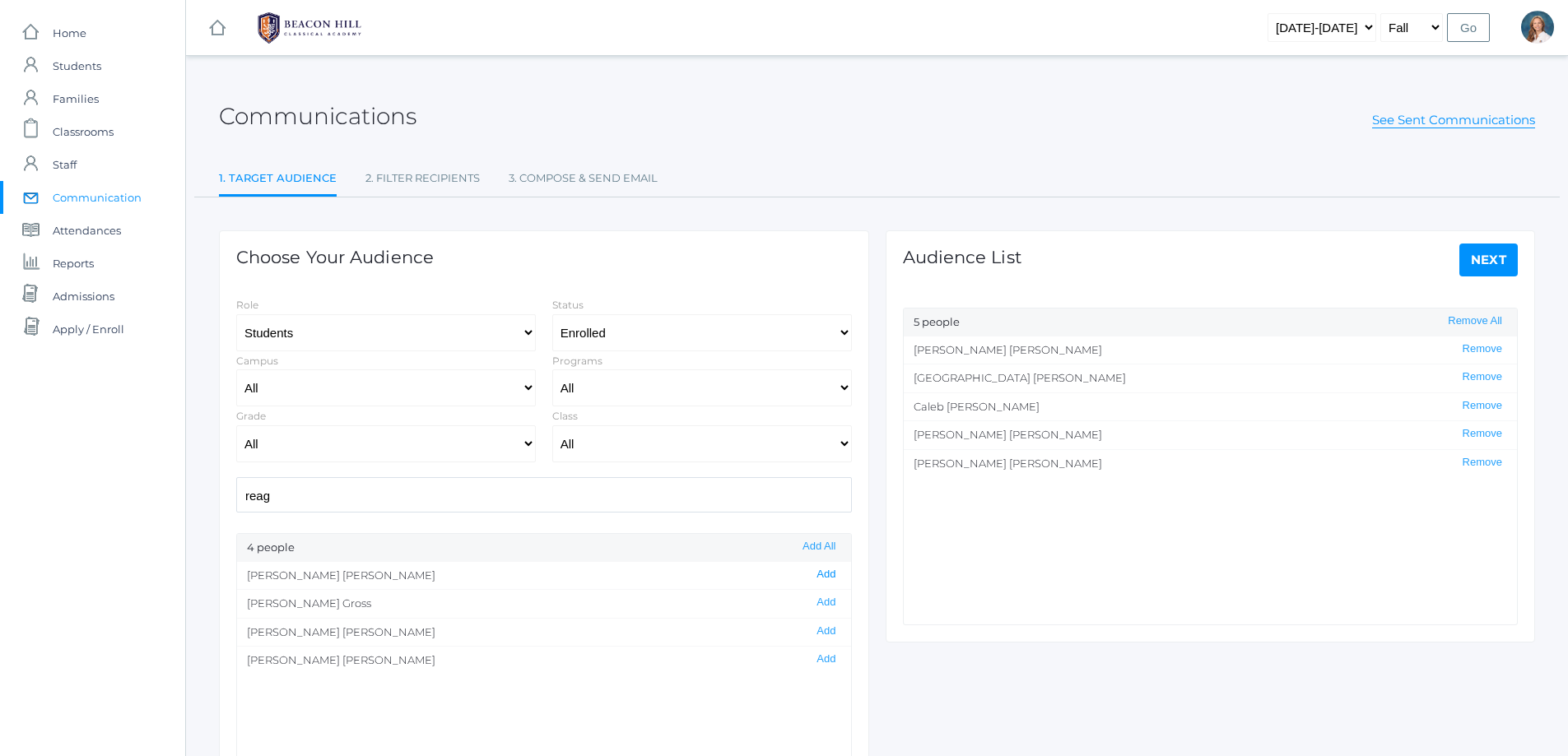
click at [815, 572] on button "Add" at bounding box center [826, 574] width 29 height 14
drag, startPoint x: 286, startPoint y: 500, endPoint x: 212, endPoint y: 502, distance: 74.0
click at [212, 502] on div "Choose Your Audience Role Students Staff Status All Enrolled Limbo Campus All U…" at bounding box center [544, 531] width 667 height 669
click at [815, 572] on button "Add" at bounding box center [826, 574] width 29 height 14
drag, startPoint x: 295, startPoint y: 504, endPoint x: 229, endPoint y: 498, distance: 66.3
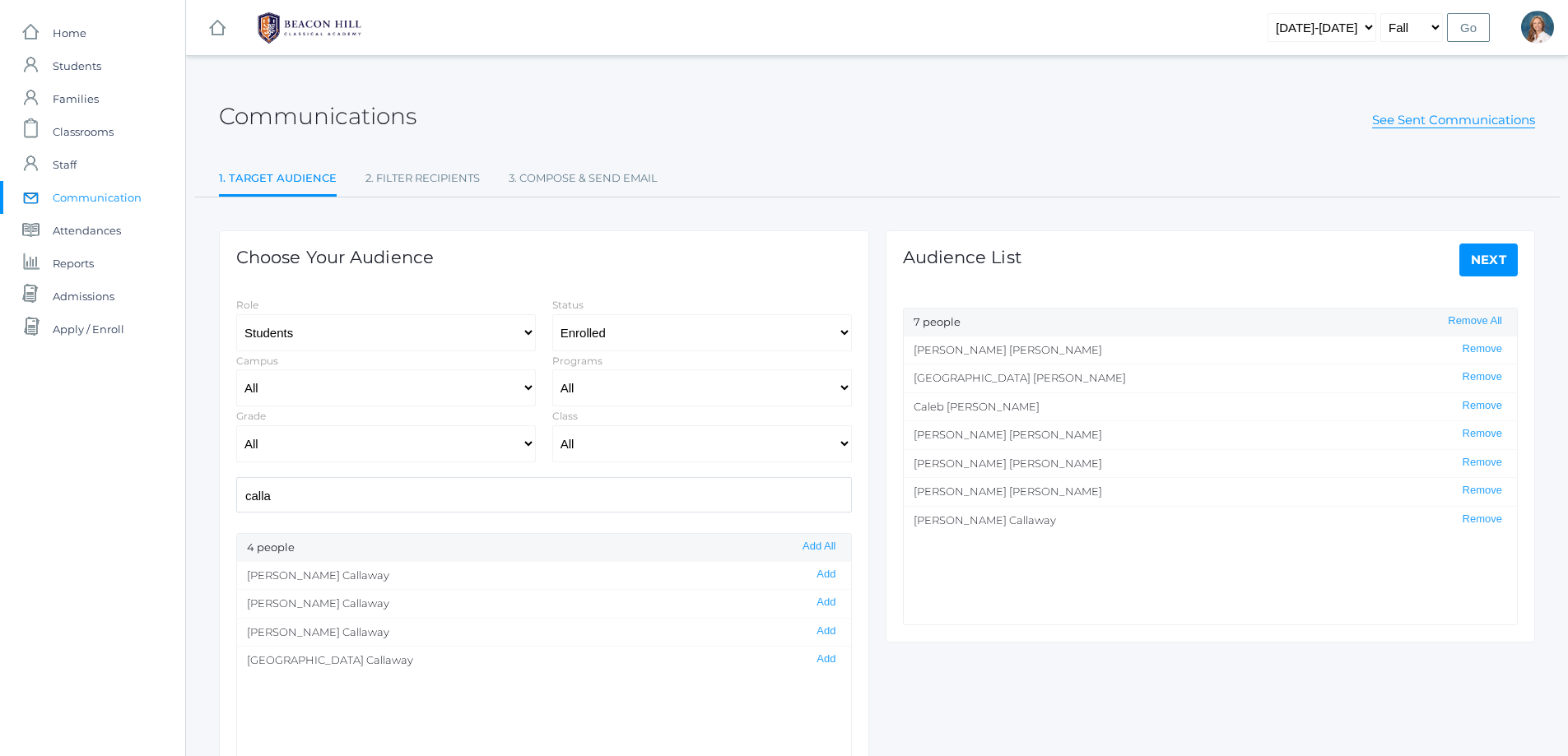
click at [229, 498] on div "calla" at bounding box center [544, 495] width 632 height 35
click at [812, 574] on button "Add" at bounding box center [826, 574] width 29 height 14
drag, startPoint x: 316, startPoint y: 495, endPoint x: 213, endPoint y: 500, distance: 103.1
click at [213, 500] on div "Choose Your Audience Role Students Staff Status All Enrolled Limbo Campus All U…" at bounding box center [544, 531] width 667 height 669
click at [812, 601] on button "Add" at bounding box center [826, 602] width 29 height 14
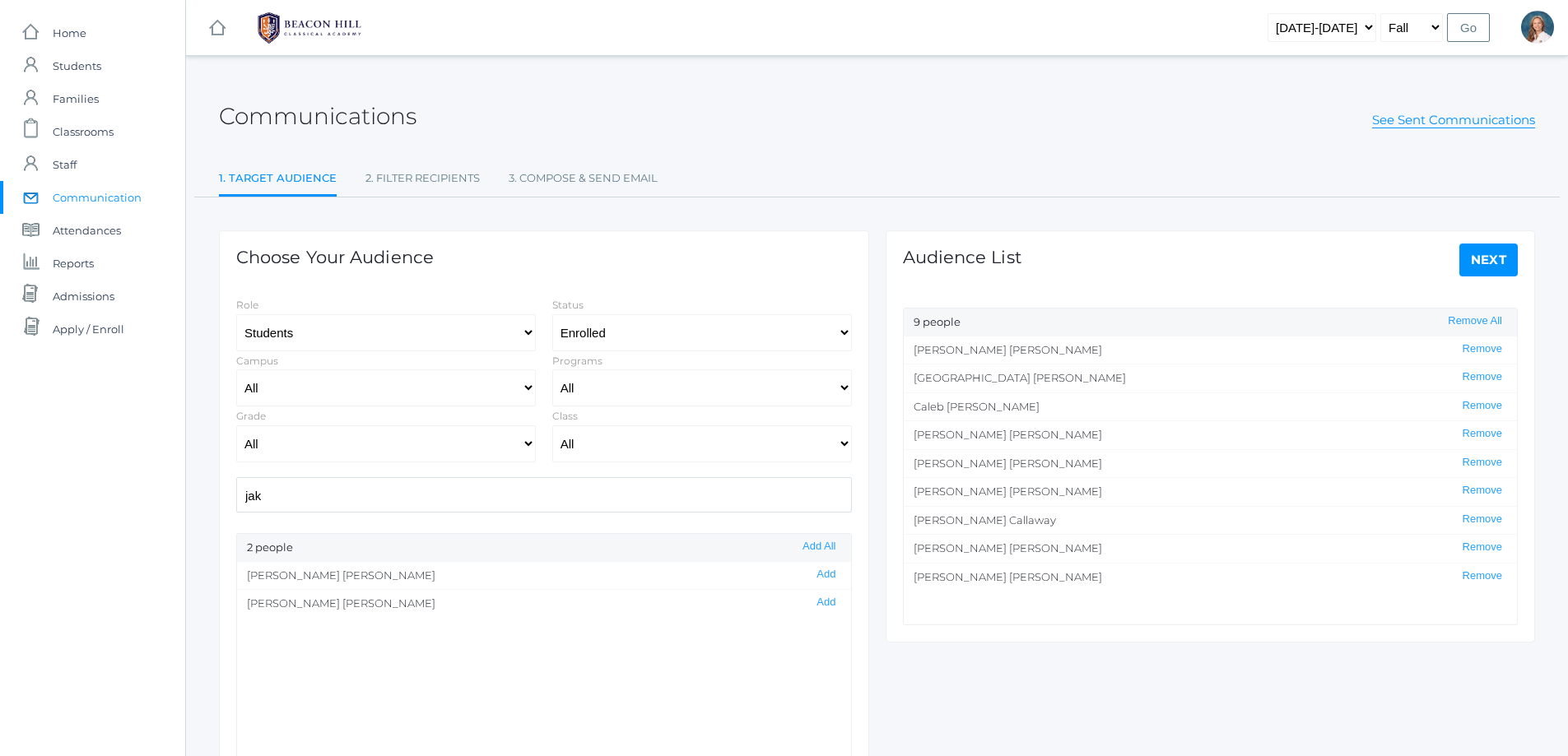
scroll to position [82, 0]
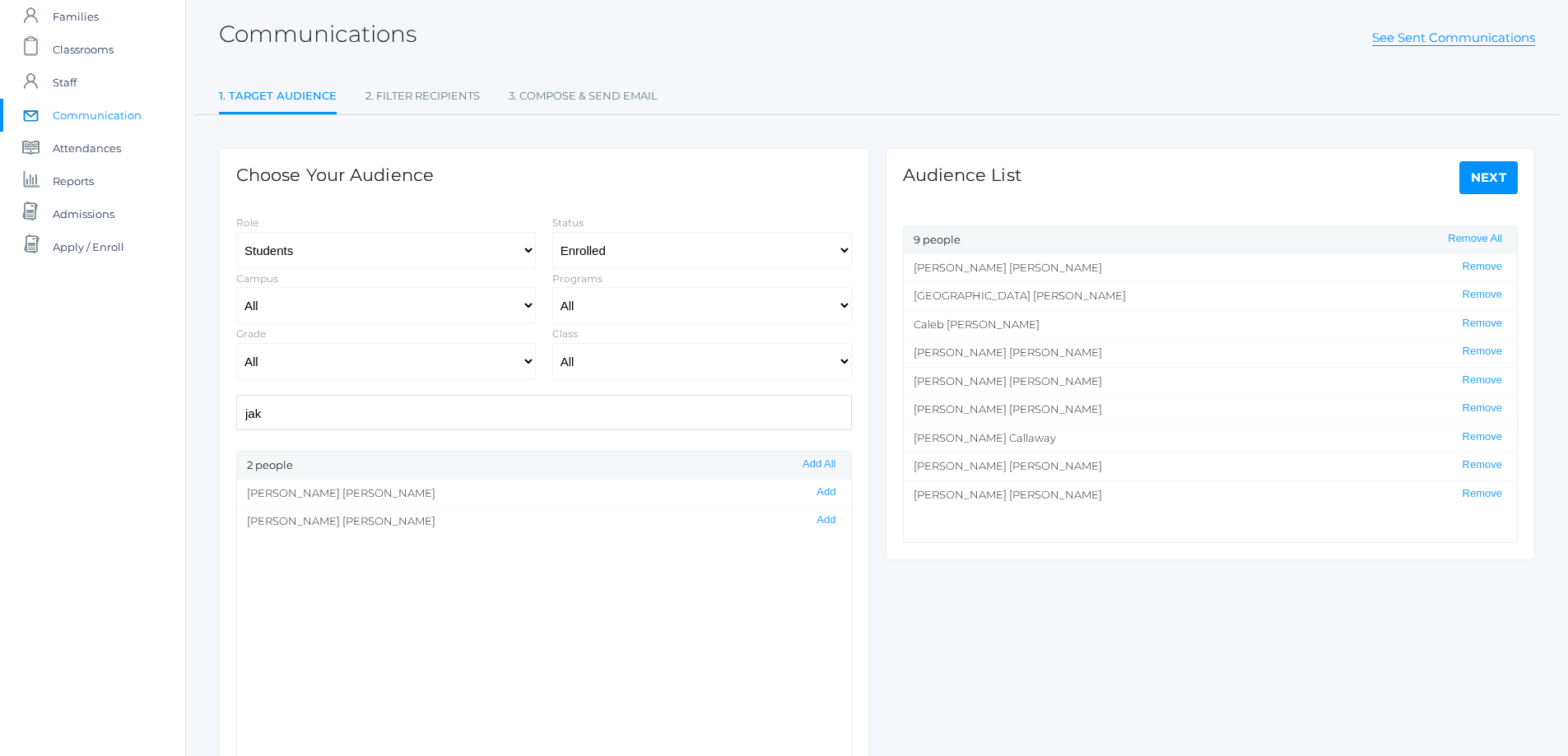
drag, startPoint x: 275, startPoint y: 412, endPoint x: 148, endPoint y: 414, distance: 127.0
click at [148, 414] on div "icons/ui/navigation/home Created with Sketch. Home icons/user/plain Created wit…" at bounding box center [784, 389] width 1568 height 944
click at [813, 577] on button "Add" at bounding box center [826, 577] width 29 height 14
drag, startPoint x: 274, startPoint y: 410, endPoint x: 191, endPoint y: 419, distance: 83.5
click at [191, 419] on div "Communications See Sent Communications 1. Target Audience 2. Filter Recipients …" at bounding box center [876, 390] width 1381 height 791
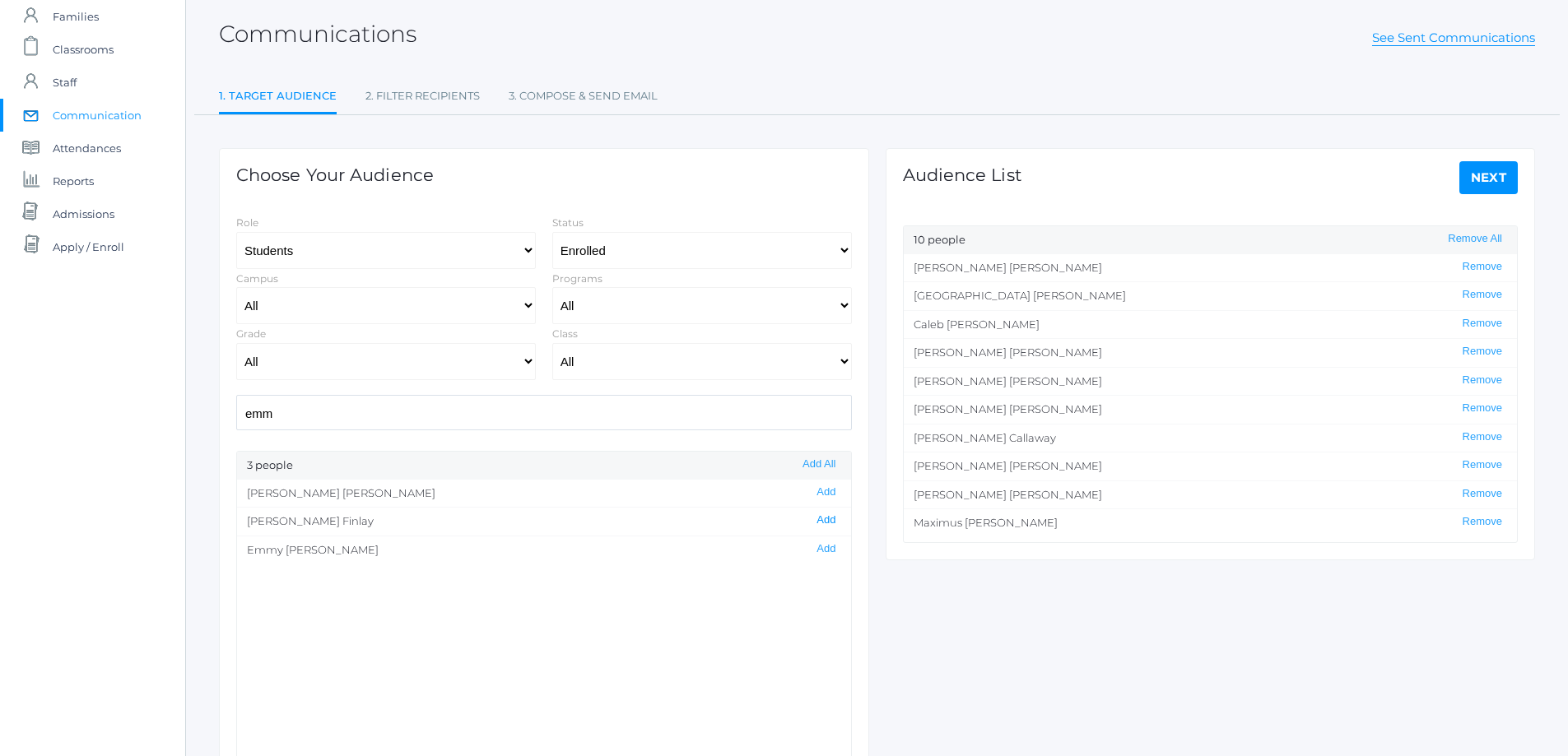
click at [815, 518] on button "Add" at bounding box center [826, 520] width 29 height 14
drag, startPoint x: 287, startPoint y: 409, endPoint x: 209, endPoint y: 410, distance: 78.0
click at [209, 410] on div "Communications See Sent Communications 1. Target Audience 2. Filter Recipients …" at bounding box center [876, 390] width 1381 height 791
click at [817, 551] on button "Add" at bounding box center [826, 549] width 29 height 14
drag, startPoint x: 298, startPoint y: 412, endPoint x: 202, endPoint y: 419, distance: 96.3
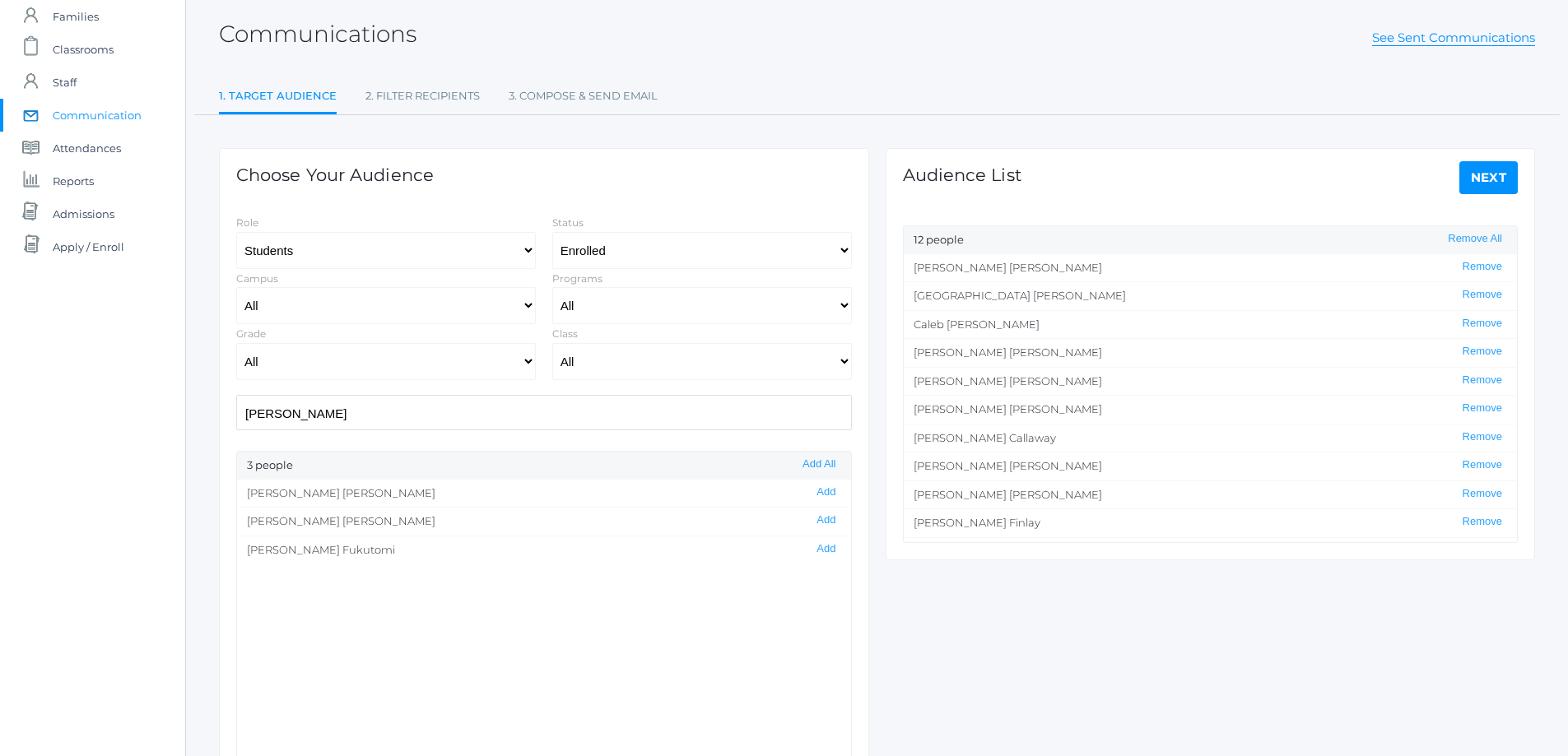
click at [202, 419] on div "Communications See Sent Communications 1. Target Audience 2. Filter Recipients …" at bounding box center [876, 390] width 1381 height 791
click at [814, 516] on button "Add" at bounding box center [826, 520] width 29 height 14
drag, startPoint x: 311, startPoint y: 411, endPoint x: 210, endPoint y: 419, distance: 101.3
click at [210, 419] on div "Communications See Sent Communications 1. Target Audience 2. Filter Recipients …" at bounding box center [876, 390] width 1381 height 791
click at [818, 489] on button "Add" at bounding box center [826, 492] width 29 height 14
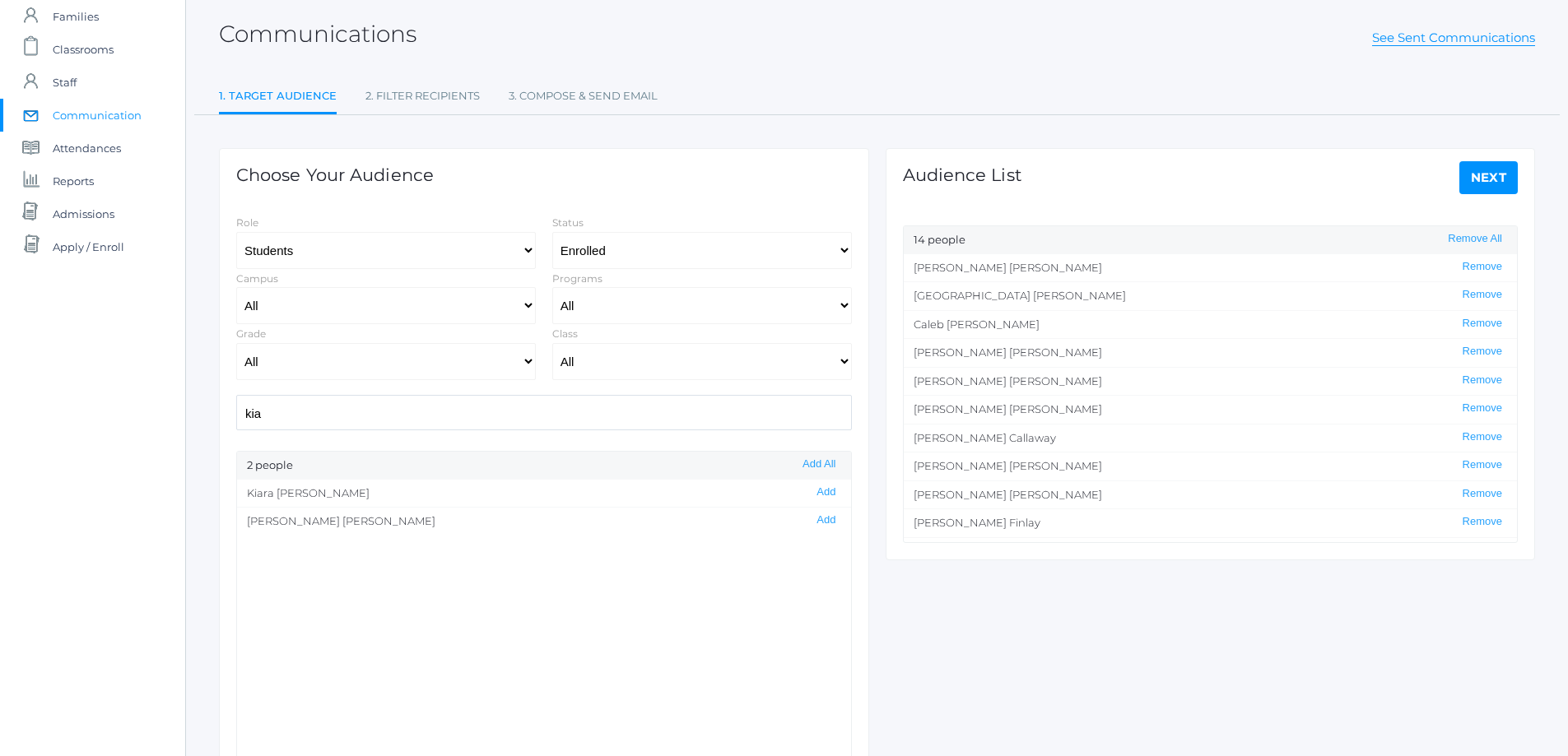
scroll to position [1, 0]
drag, startPoint x: 319, startPoint y: 413, endPoint x: 179, endPoint y: 423, distance: 140.4
click at [179, 423] on div "icons/ui/navigation/home Created with Sketch. Home icons/user/plain Created wit…" at bounding box center [784, 389] width 1568 height 944
click at [812, 495] on button "Add" at bounding box center [826, 492] width 29 height 14
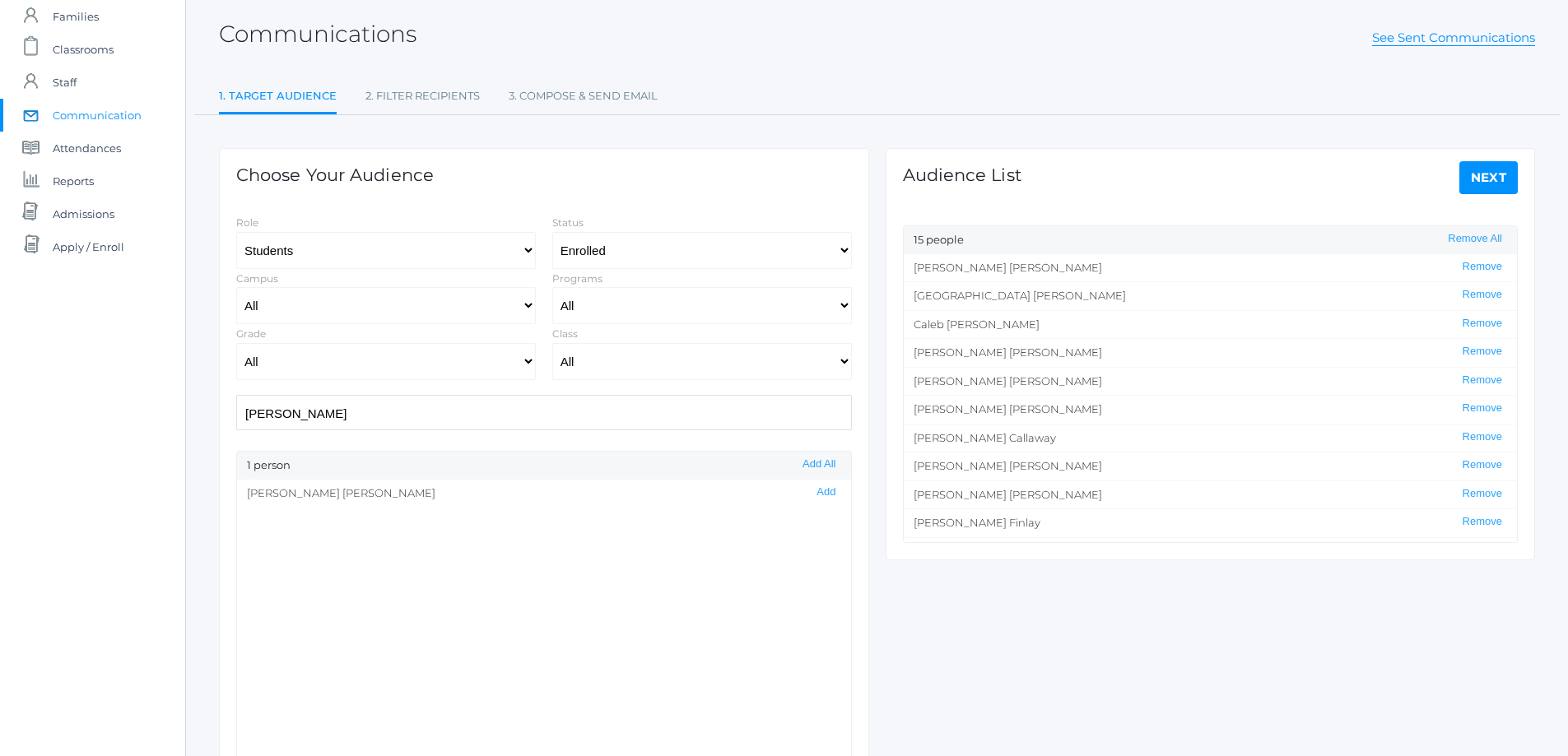
drag, startPoint x: 295, startPoint y: 407, endPoint x: 222, endPoint y: 416, distance: 73.6
click at [222, 416] on div "Choose Your Audience Role Students Staff Status All Enrolled Limbo Campus All U…" at bounding box center [544, 467] width 650 height 637
drag, startPoint x: 812, startPoint y: 489, endPoint x: 753, endPoint y: 481, distance: 59.5
click at [812, 488] on button "Add" at bounding box center [826, 492] width 29 height 14
drag, startPoint x: 272, startPoint y: 413, endPoint x: 235, endPoint y: 418, distance: 37.3
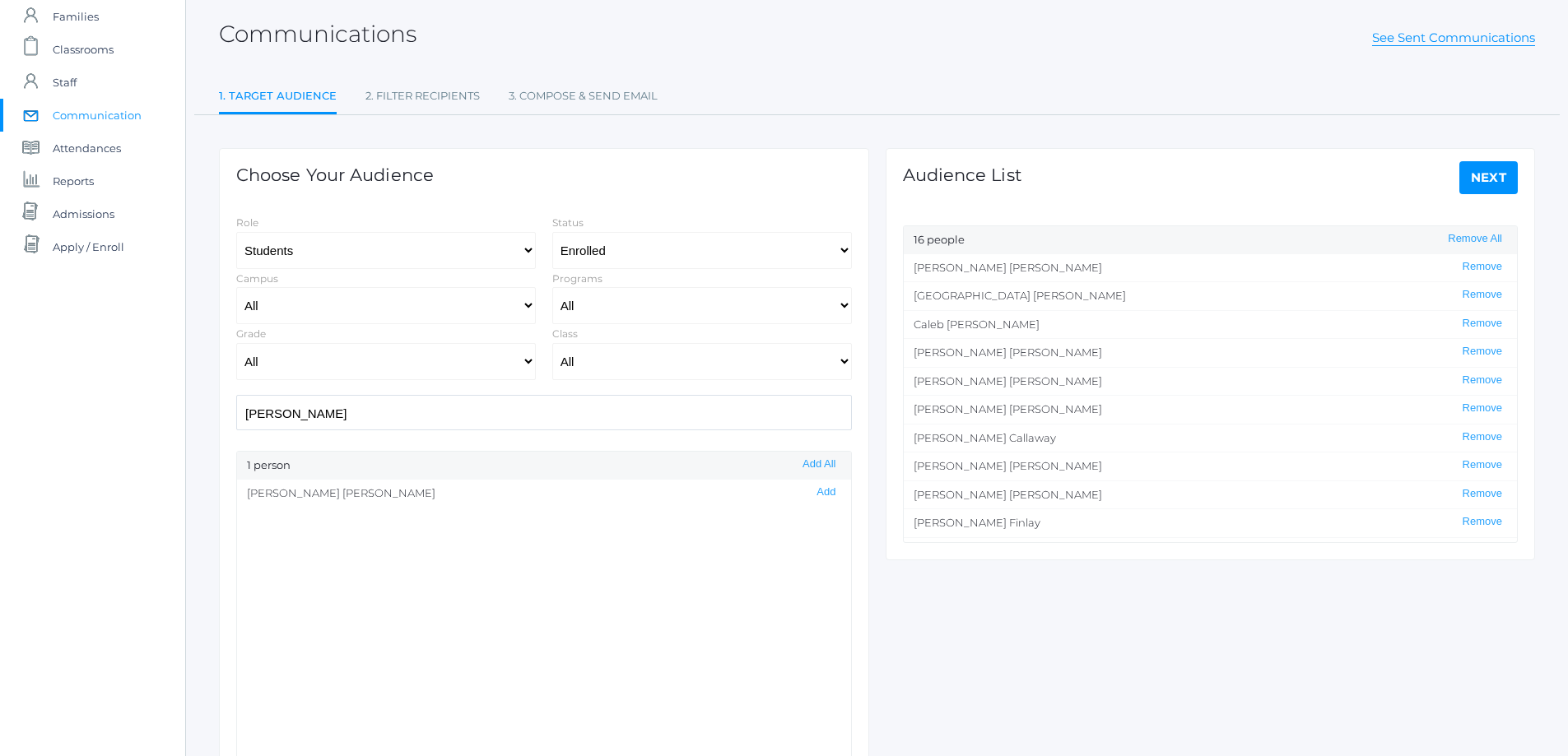
click at [235, 418] on div "emil" at bounding box center [544, 413] width 632 height 35
click at [812, 524] on button "Add" at bounding box center [826, 520] width 29 height 14
drag, startPoint x: 379, startPoint y: 421, endPoint x: 158, endPoint y: 432, distance: 221.3
click at [158, 432] on div "icons/ui/navigation/home Created with Sketch. Home icons/user/plain Created wit…" at bounding box center [784, 389] width 1568 height 944
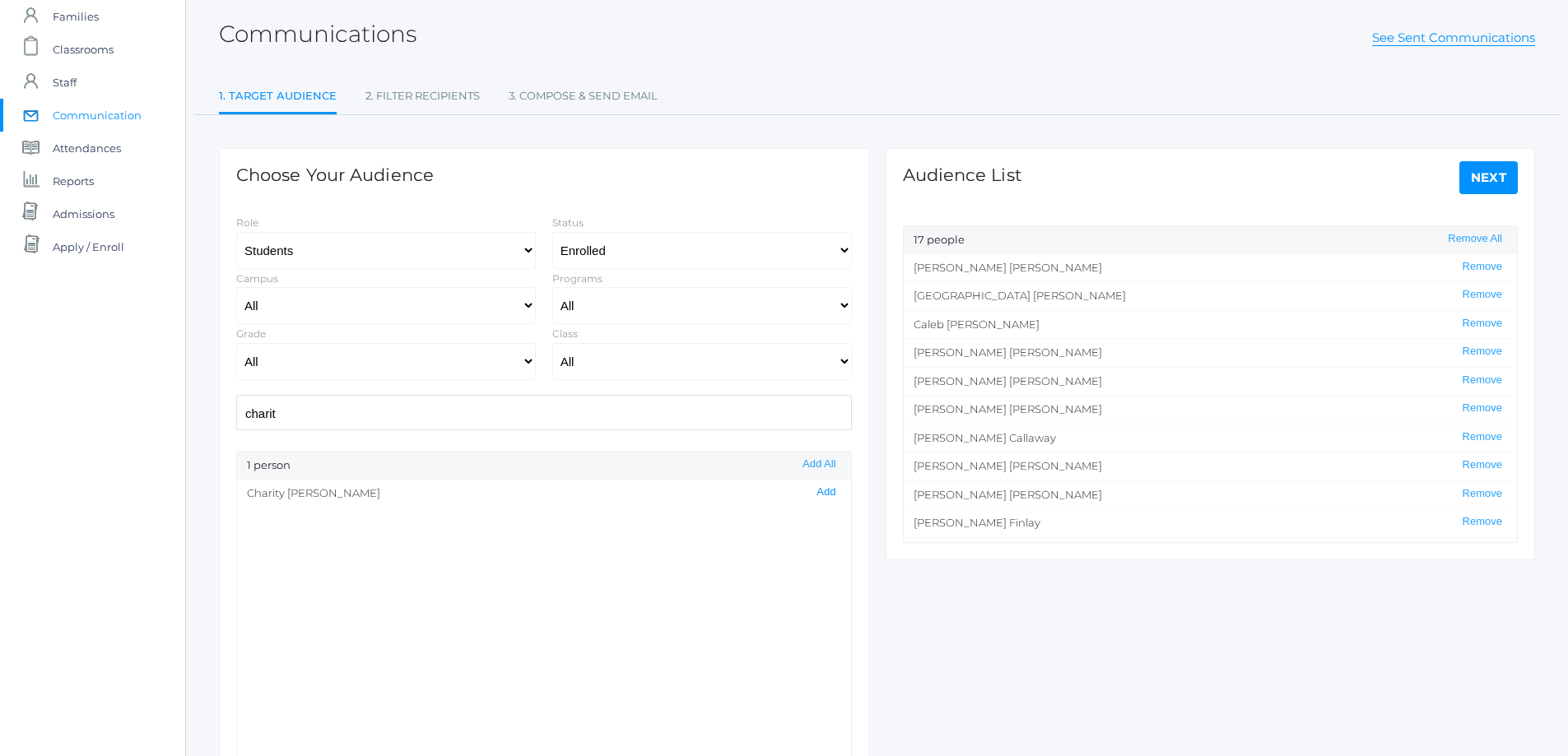
scroll to position [0, 0]
drag, startPoint x: 818, startPoint y: 491, endPoint x: 765, endPoint y: 483, distance: 53.6
click at [816, 491] on button "Add" at bounding box center [826, 492] width 29 height 14
drag, startPoint x: 290, startPoint y: 412, endPoint x: 235, endPoint y: 418, distance: 55.3
click at [235, 417] on div "charit" at bounding box center [544, 413] width 632 height 35
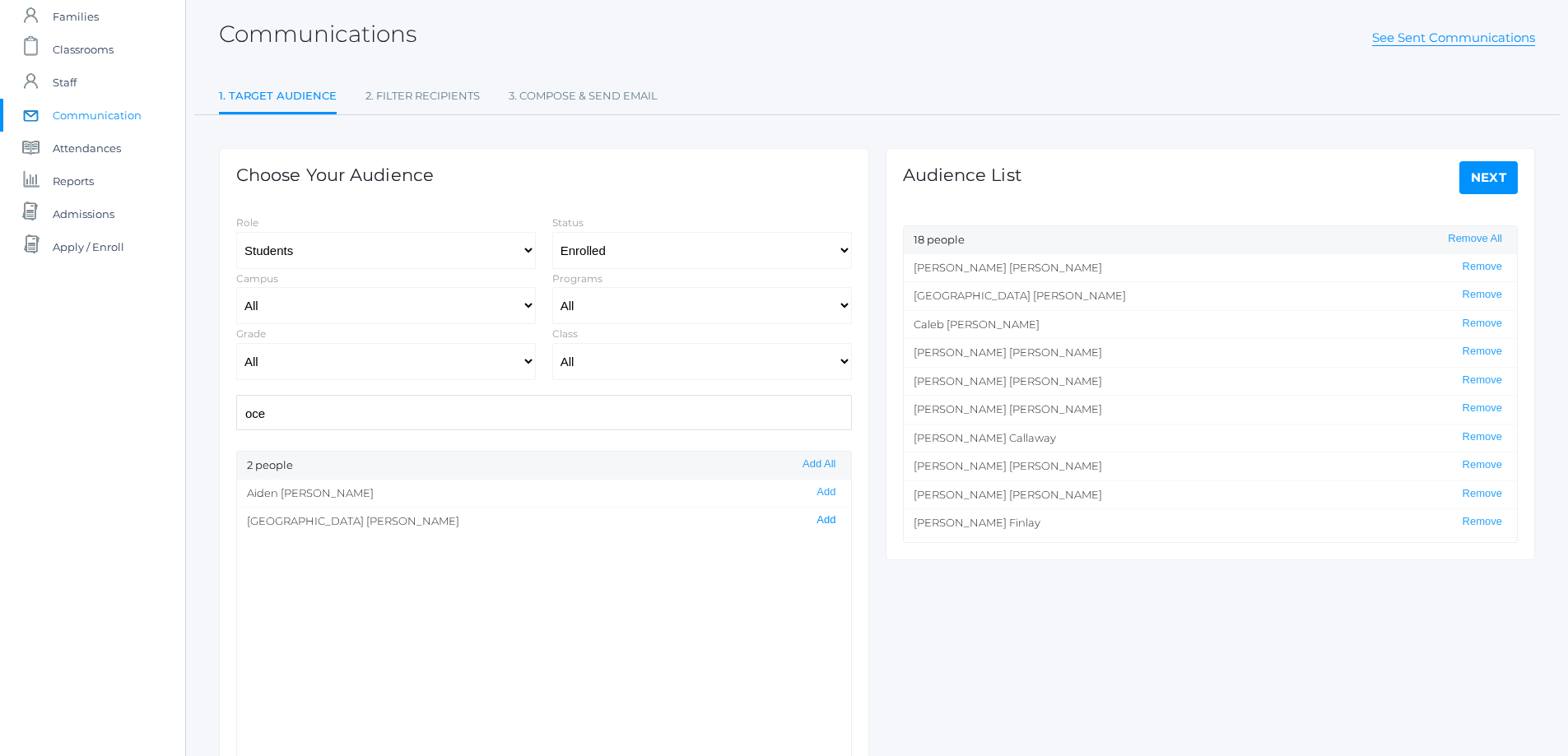
click at [813, 515] on button "Add" at bounding box center [826, 520] width 29 height 14
drag, startPoint x: 296, startPoint y: 412, endPoint x: 201, endPoint y: 417, distance: 95.1
click at [201, 417] on div "Communications See Sent Communications 1. Target Audience 2. Filter Recipients …" at bounding box center [876, 390] width 1381 height 791
click at [818, 492] on button "Add" at bounding box center [826, 492] width 29 height 14
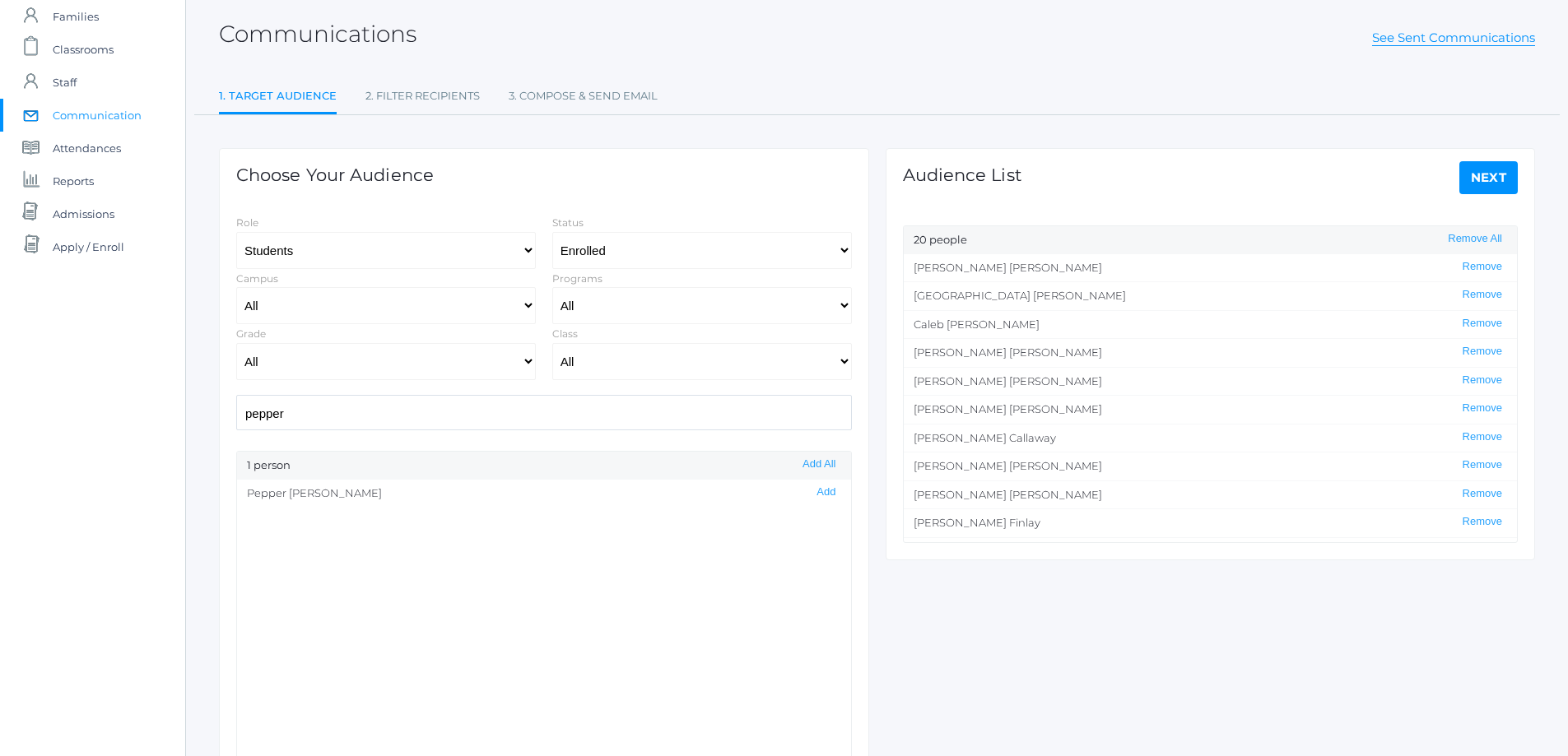
drag, startPoint x: 309, startPoint y: 411, endPoint x: 181, endPoint y: 423, distance: 128.6
click at [181, 423] on div "icons/ui/navigation/home Created with Sketch. Home icons/user/plain Created wit…" at bounding box center [784, 389] width 1568 height 944
click at [813, 517] on button "Add" at bounding box center [826, 520] width 29 height 14
drag, startPoint x: 294, startPoint y: 412, endPoint x: 174, endPoint y: 416, distance: 120.1
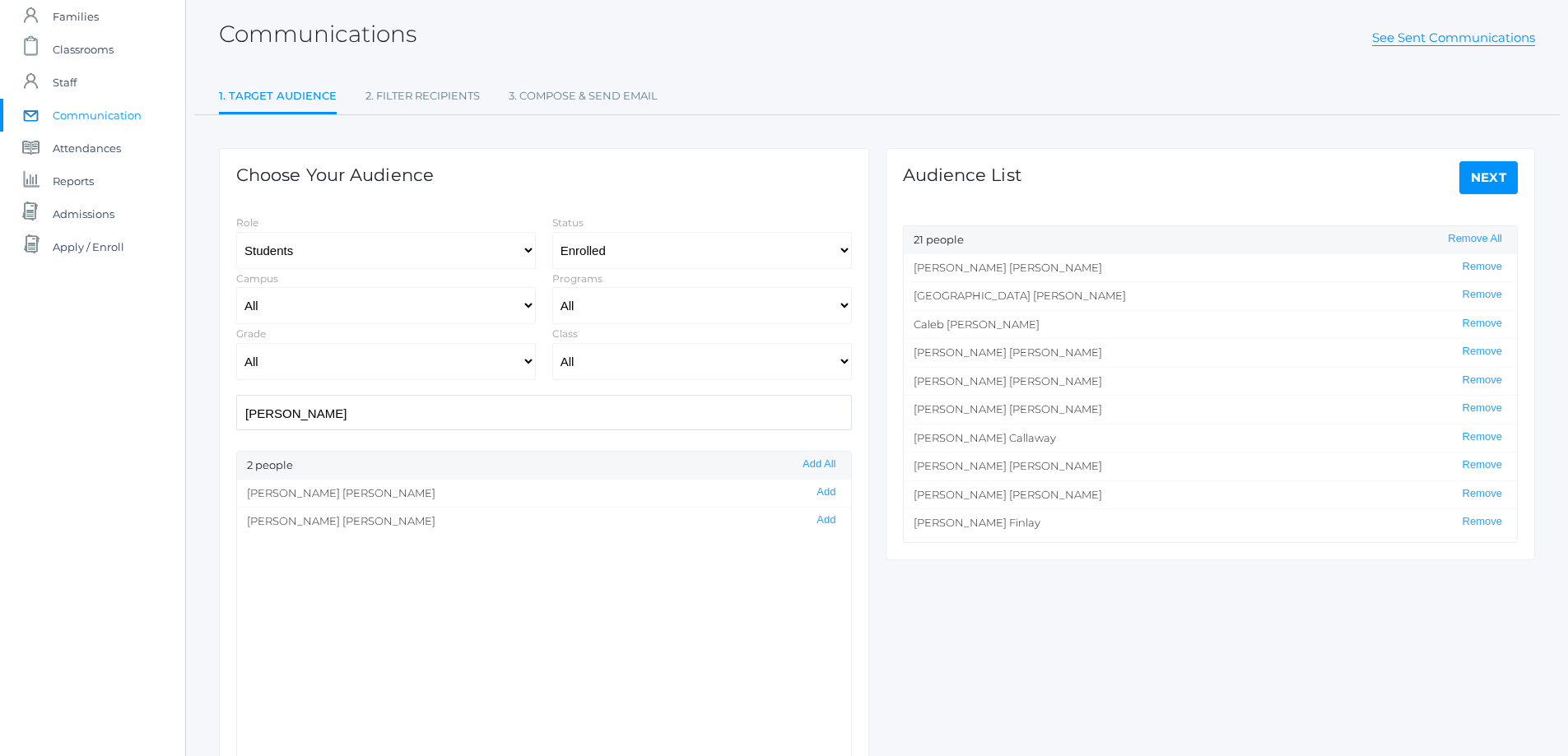
click at [174, 416] on div "icons/ui/navigation/home Created with Sketch. Home icons/user/plain Created wit…" at bounding box center [784, 389] width 1568 height 944
click at [330, 403] on input "finn" at bounding box center [544, 413] width 615 height 35
drag, startPoint x: 809, startPoint y: 492, endPoint x: 782, endPoint y: 478, distance: 30.4
click at [812, 491] on button "Add" at bounding box center [826, 492] width 29 height 14
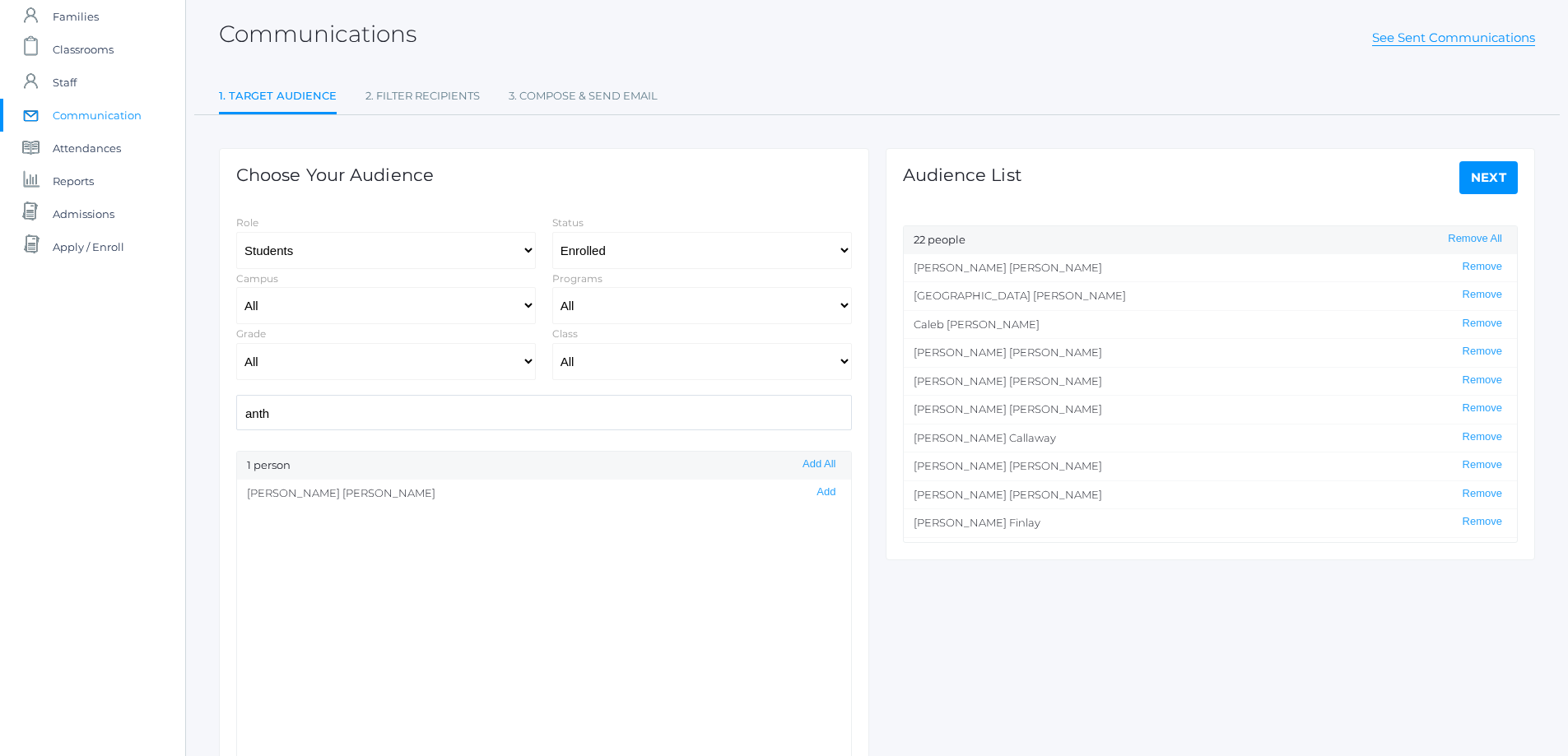
drag, startPoint x: 292, startPoint y: 417, endPoint x: 97, endPoint y: 434, distance: 195.7
click at [97, 434] on div "icons/ui/navigation/home Created with Sketch. Home icons/user/plain Created wit…" at bounding box center [784, 389] width 1568 height 944
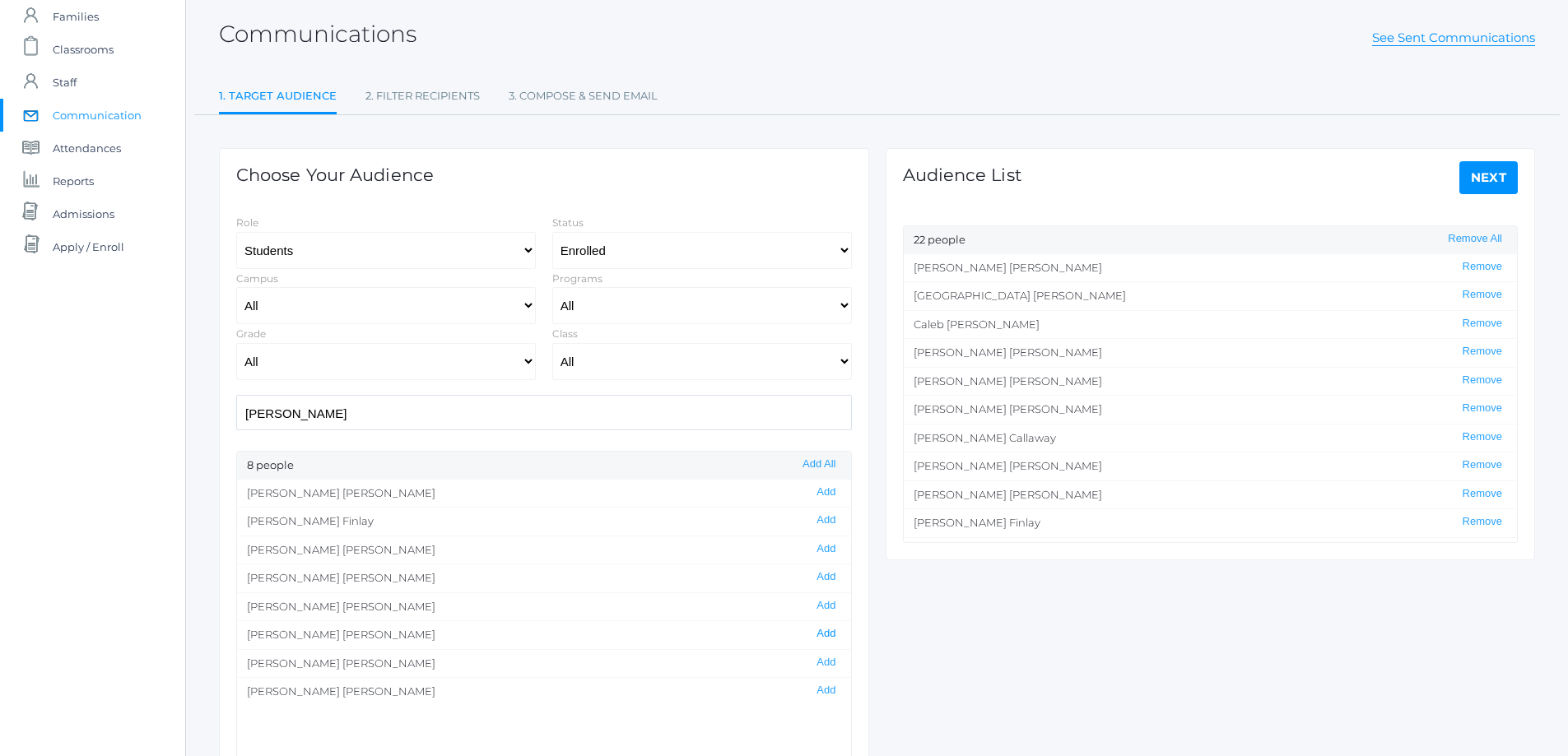
scroll to position [0, 0]
click at [815, 631] on button "Add" at bounding box center [826, 633] width 29 height 14
drag, startPoint x: 278, startPoint y: 415, endPoint x: 166, endPoint y: 418, distance: 112.0
click at [166, 418] on div "icons/ui/navigation/home Created with Sketch. Home icons/user/plain Created wit…" at bounding box center [784, 389] width 1568 height 944
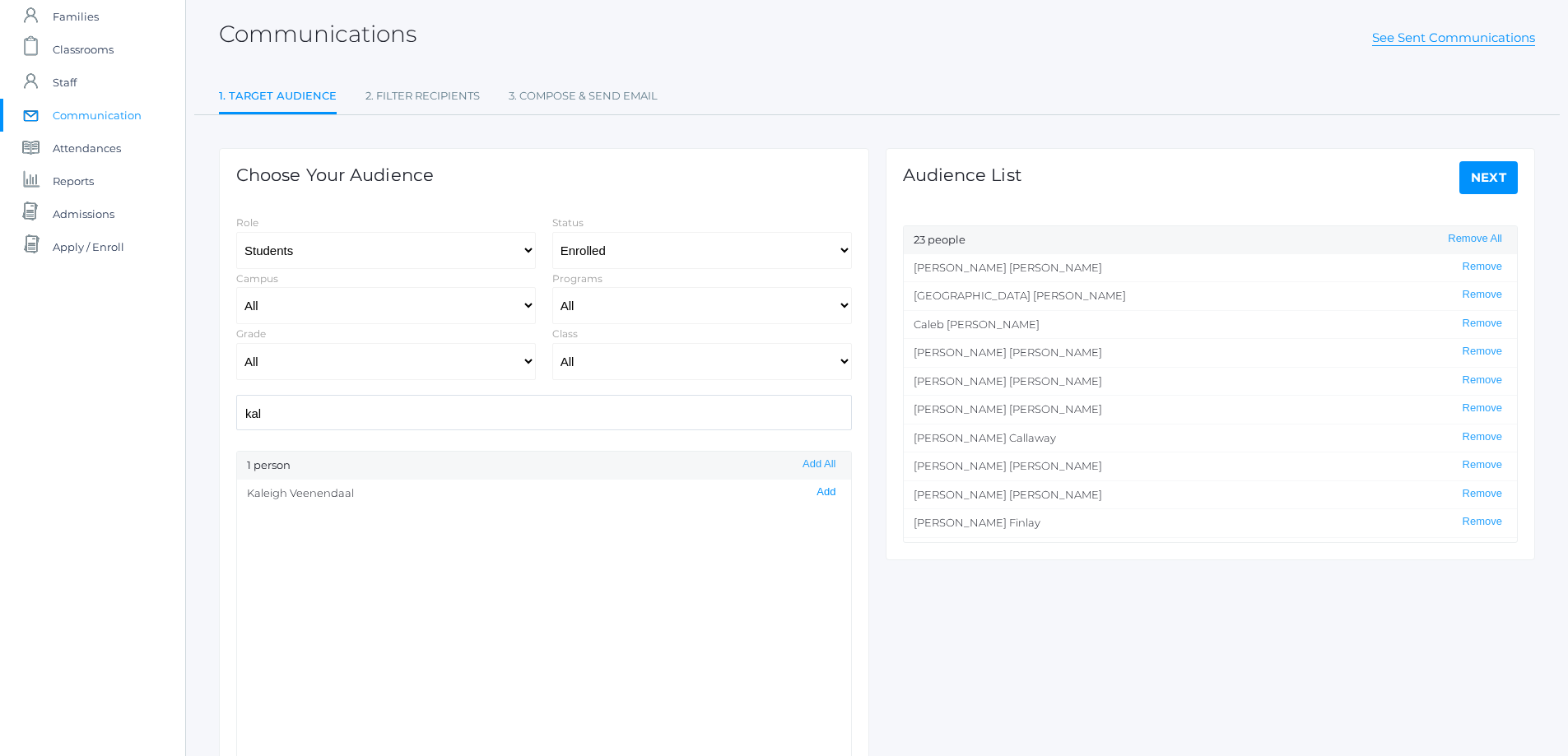
type input "kal"
click at [812, 491] on button "Add" at bounding box center [826, 492] width 29 height 14
click at [1487, 179] on link "Next" at bounding box center [1488, 177] width 59 height 33
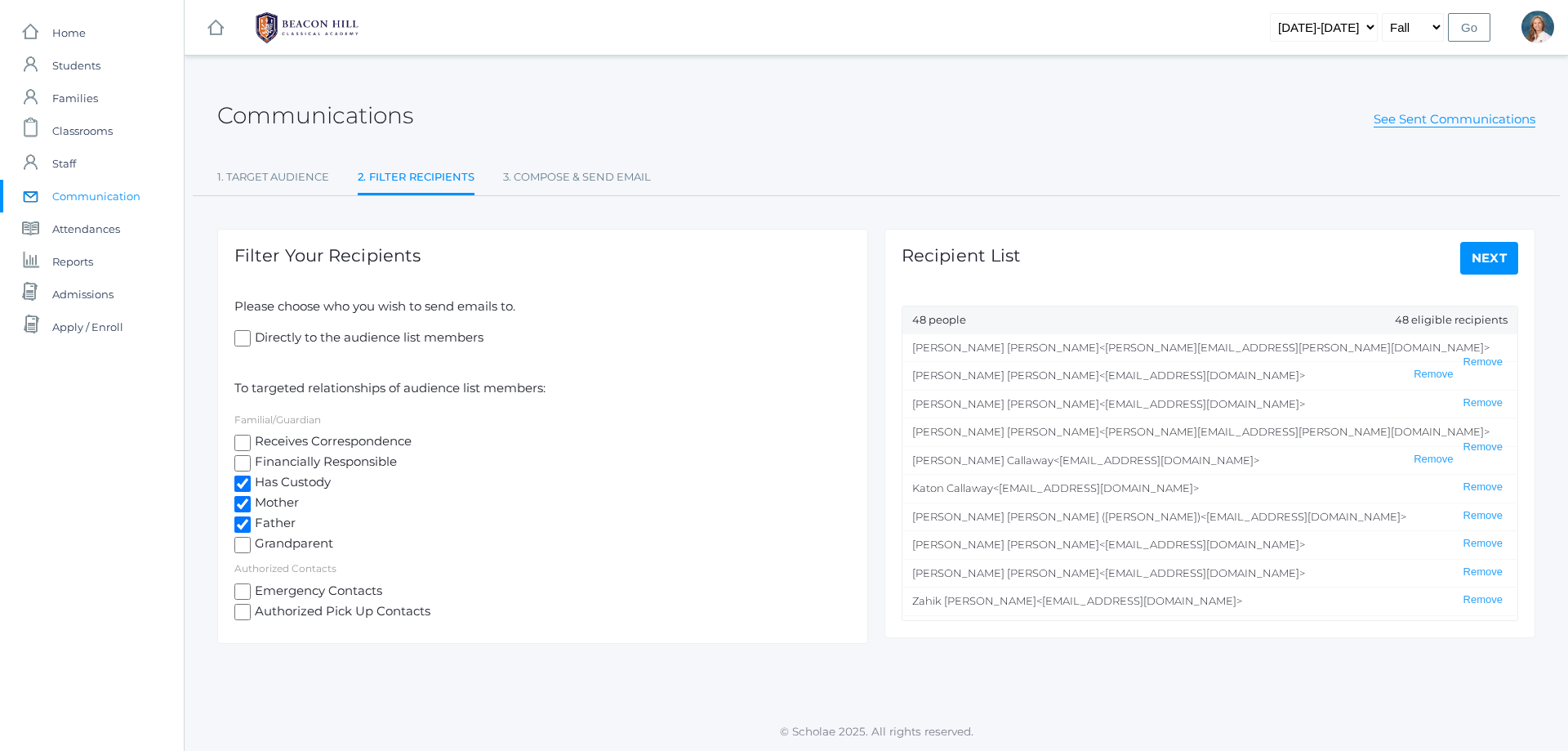
click at [1491, 258] on link "Next" at bounding box center [1489, 258] width 58 height 32
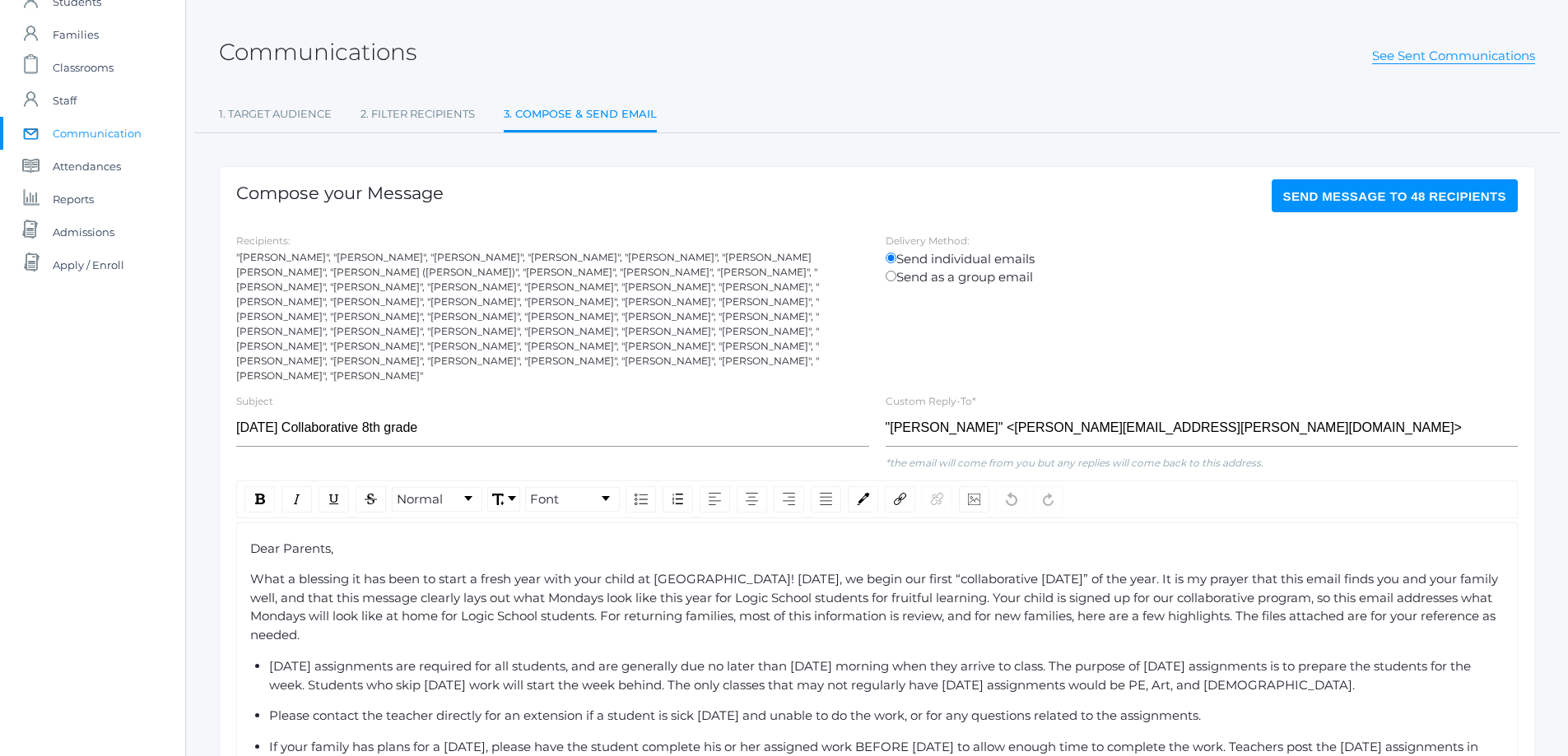
scroll to position [164, 0]
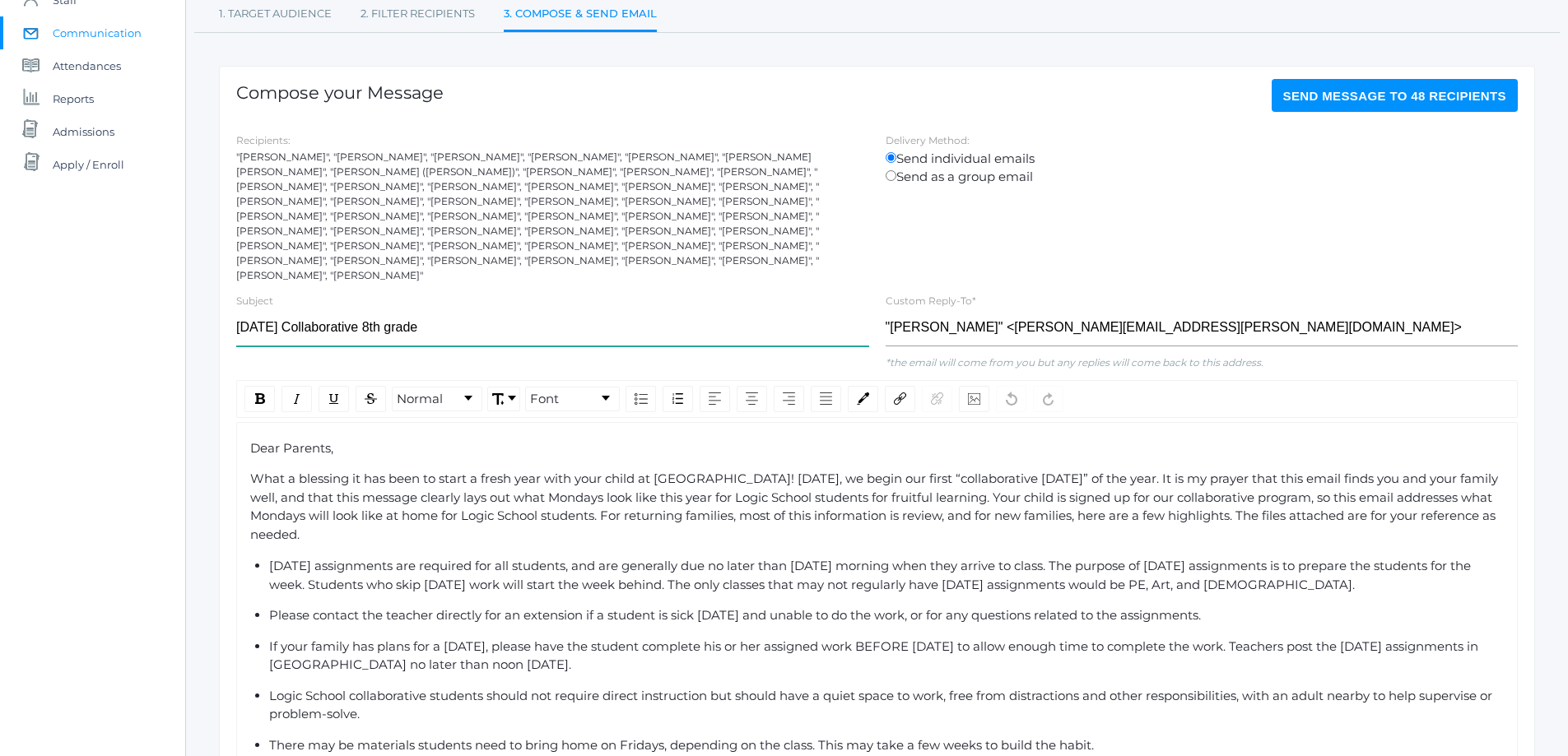
click at [374, 309] on input "Monday Collaborative 8th grade" at bounding box center [553, 328] width 633 height 37
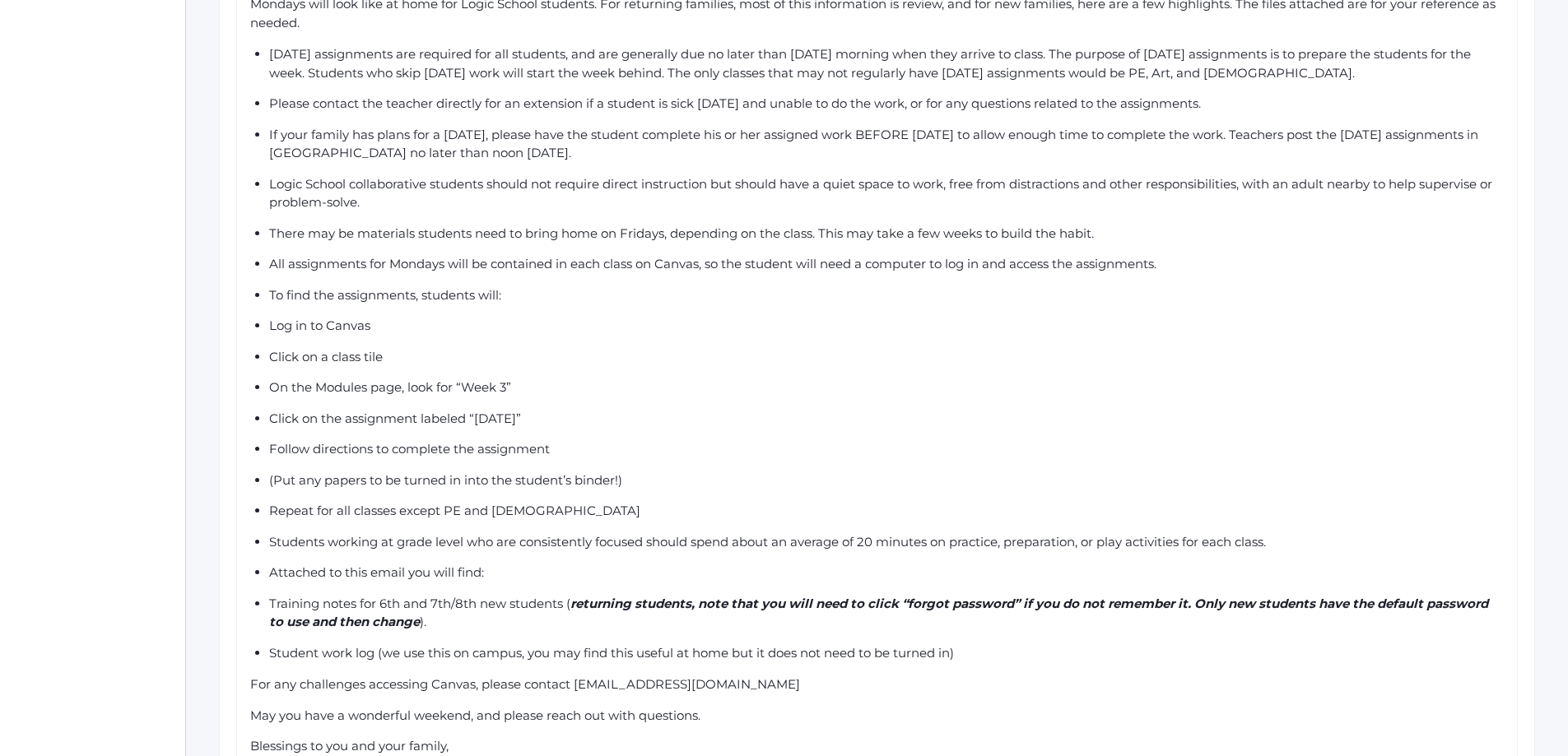
scroll to position [661, 0]
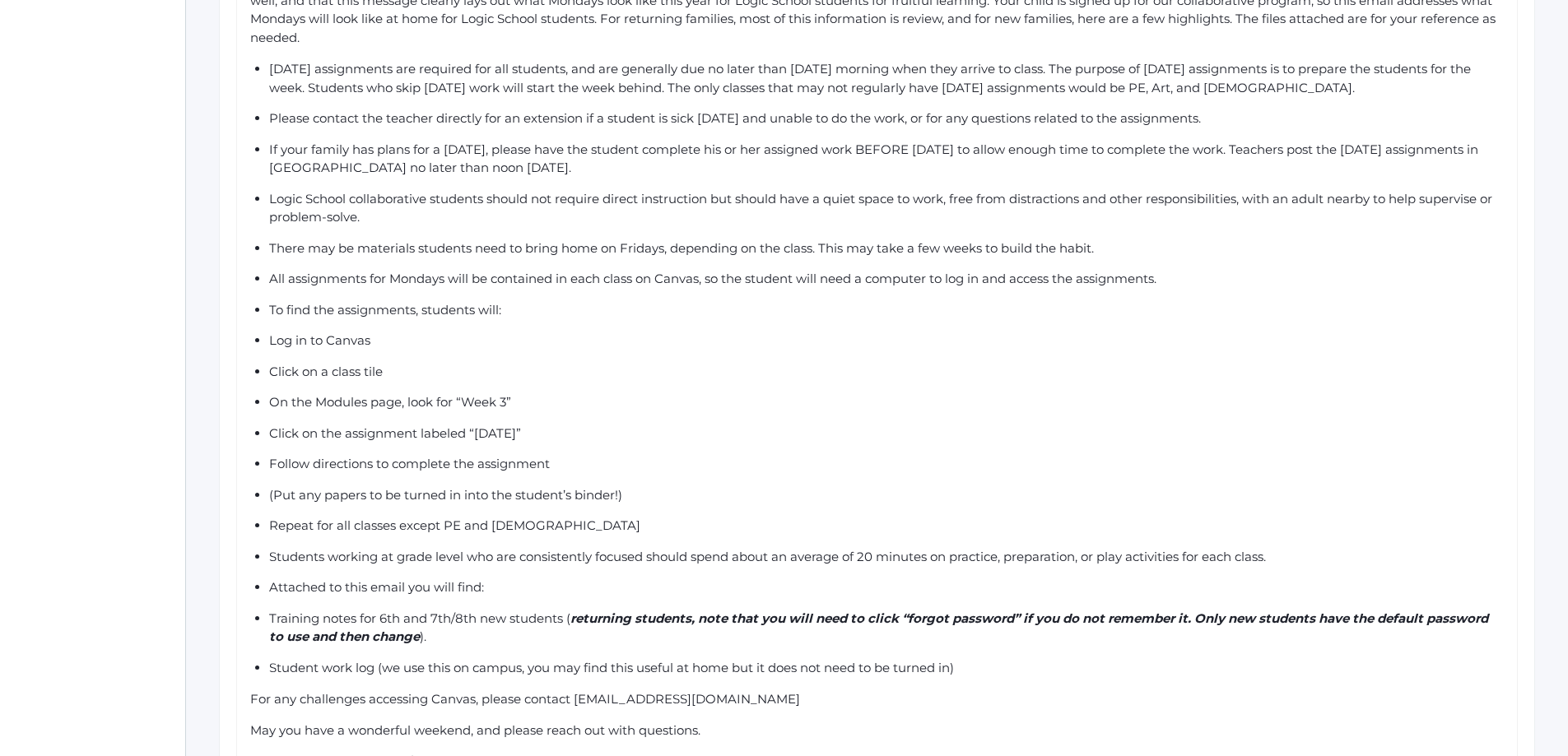
type input "Monday Collaborative 7th grade"
click at [269, 332] on span "Log in to Canvas" at bounding box center [319, 340] width 101 height 16
click at [267, 344] on ul "Monday assignments are required for all students, and are generally due no late…" at bounding box center [877, 368] width 1254 height 617
click at [266, 372] on ul "Monday assignments are required for all students, and are generally due no late…" at bounding box center [877, 368] width 1254 height 617
click at [266, 399] on ul "Monday assignments are required for all students, and are generally due no late…" at bounding box center [877, 368] width 1254 height 617
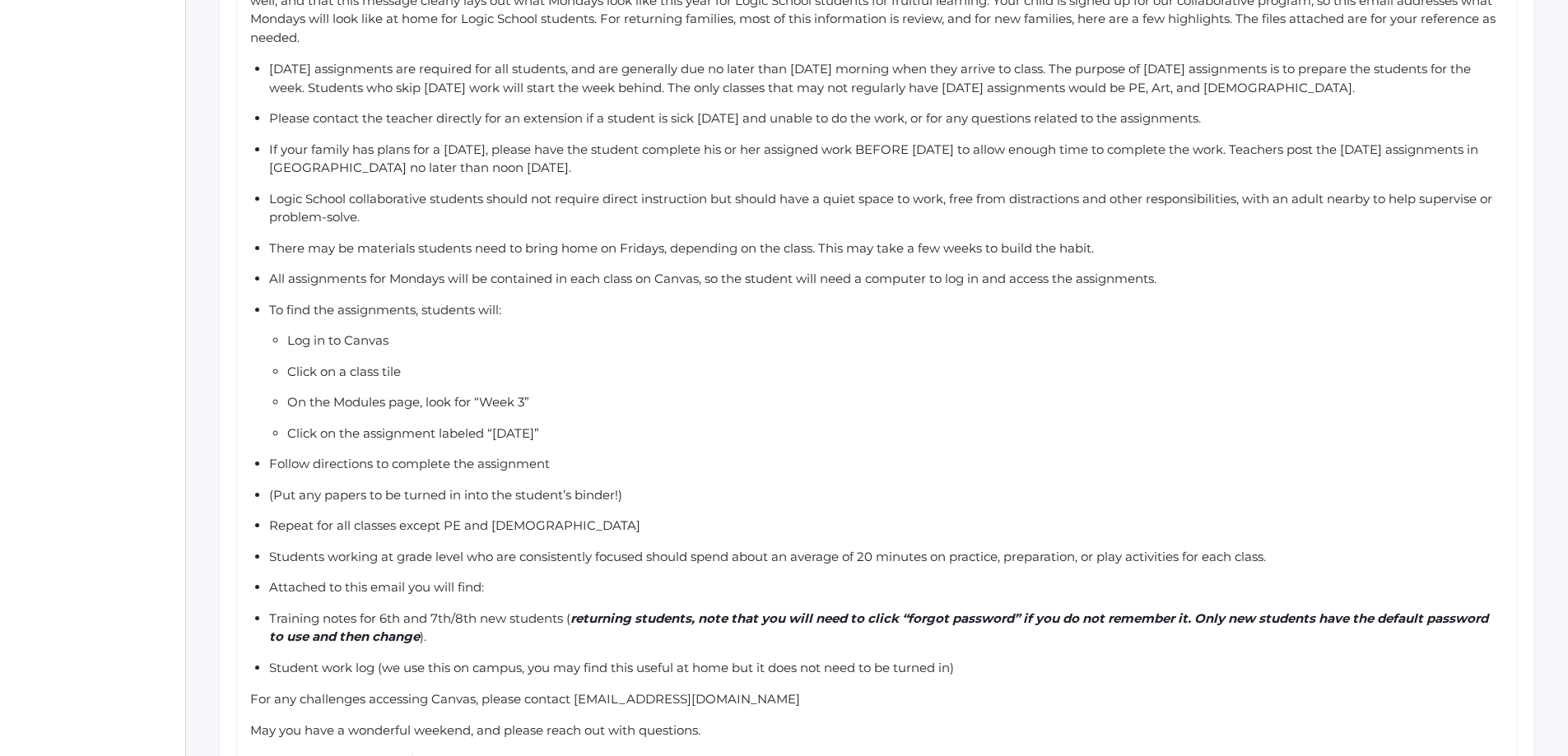
click at [264, 432] on ul "Monday assignments are required for all students, and are generally due no late…" at bounding box center [877, 368] width 1254 height 617
click at [267, 462] on ul "Monday assignments are required for all students, and are generally due no late…" at bounding box center [877, 368] width 1254 height 617
click at [266, 495] on ul "Monday assignments are required for all students, and are generally due no late…" at bounding box center [877, 368] width 1254 height 617
click at [266, 587] on ul "Monday assignments are required for all students, and are generally due no late…" at bounding box center [877, 368] width 1254 height 617
click at [269, 660] on span "Student work log (we use this on campus, you may find this useful at home but i…" at bounding box center [611, 667] width 685 height 16
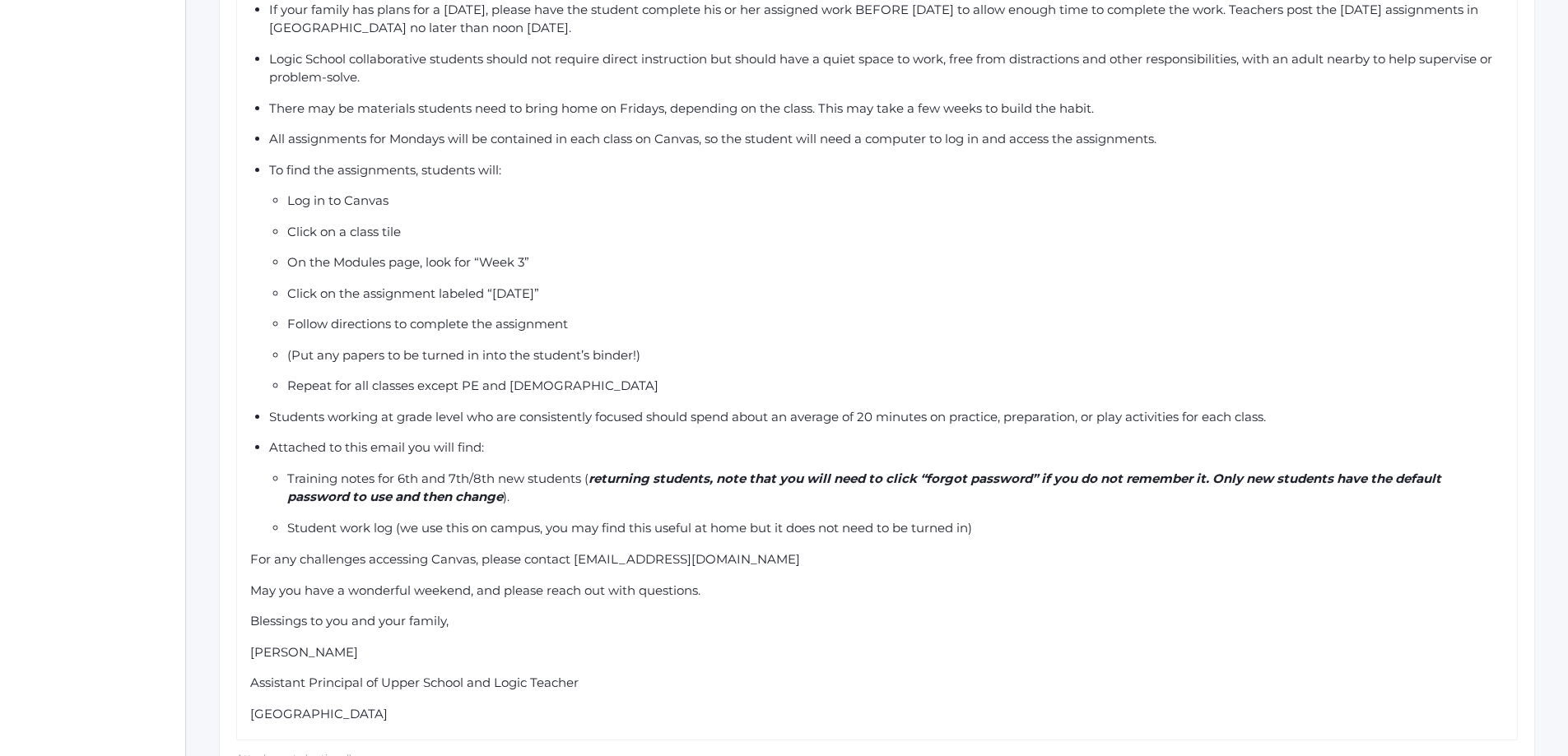
scroll to position [826, 0]
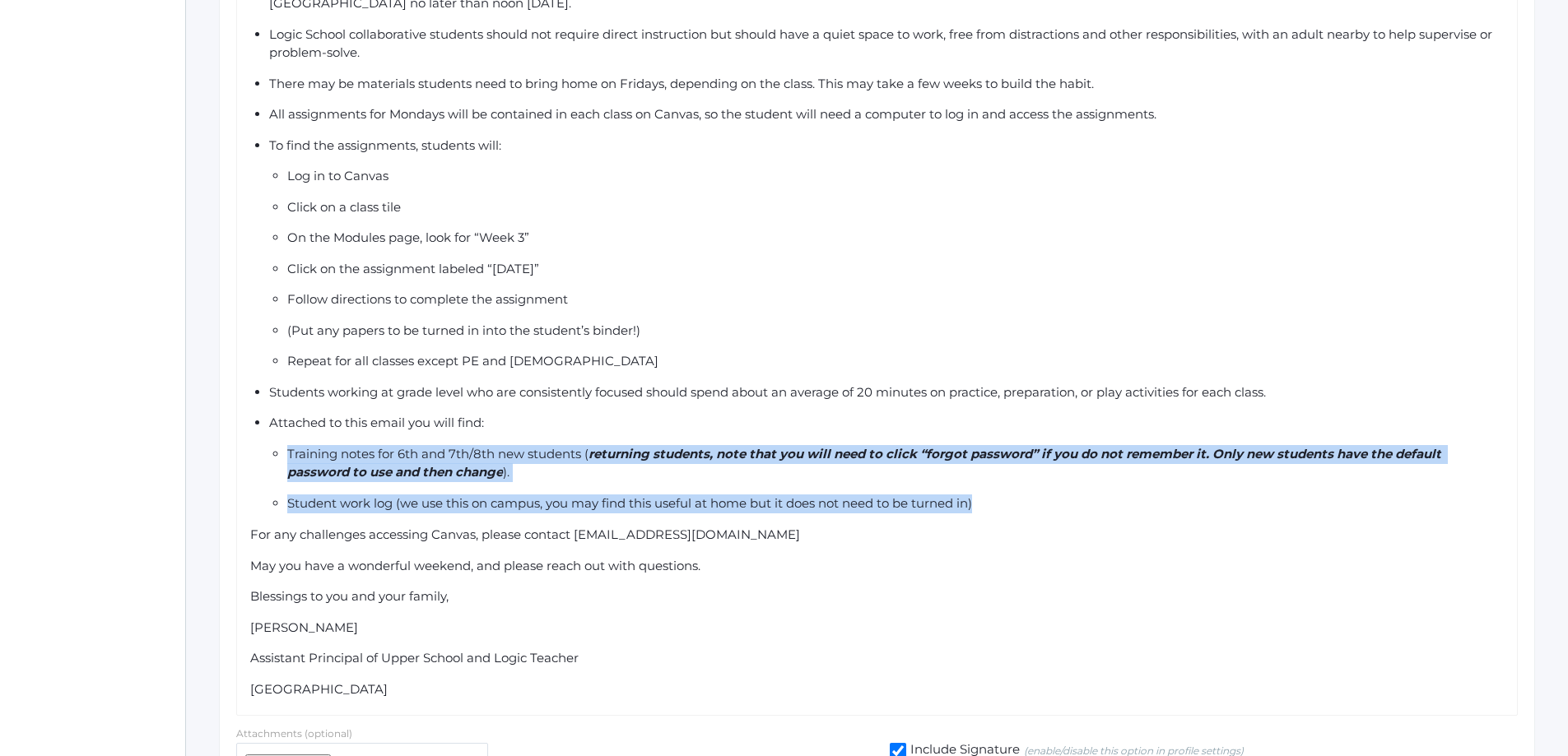
drag, startPoint x: 982, startPoint y: 474, endPoint x: 281, endPoint y: 427, distance: 702.6
click at [281, 427] on ul "Monday assignments are required for all students, and are generally due no late…" at bounding box center [877, 203] width 1254 height 617
click at [1035, 455] on ul "Monday assignments are required for all students, and are generally due no late…" at bounding box center [877, 203] width 1254 height 617
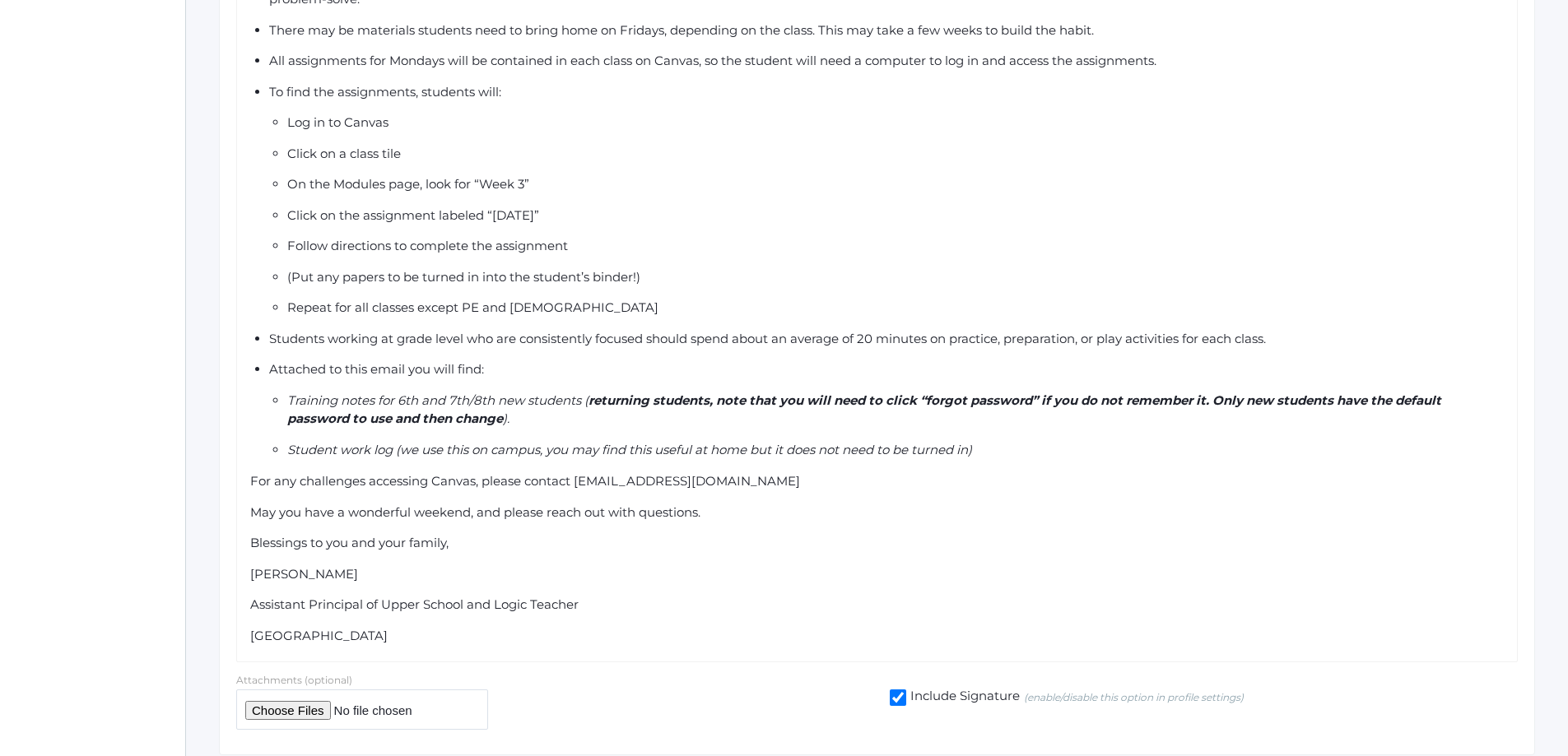
scroll to position [908, 0]
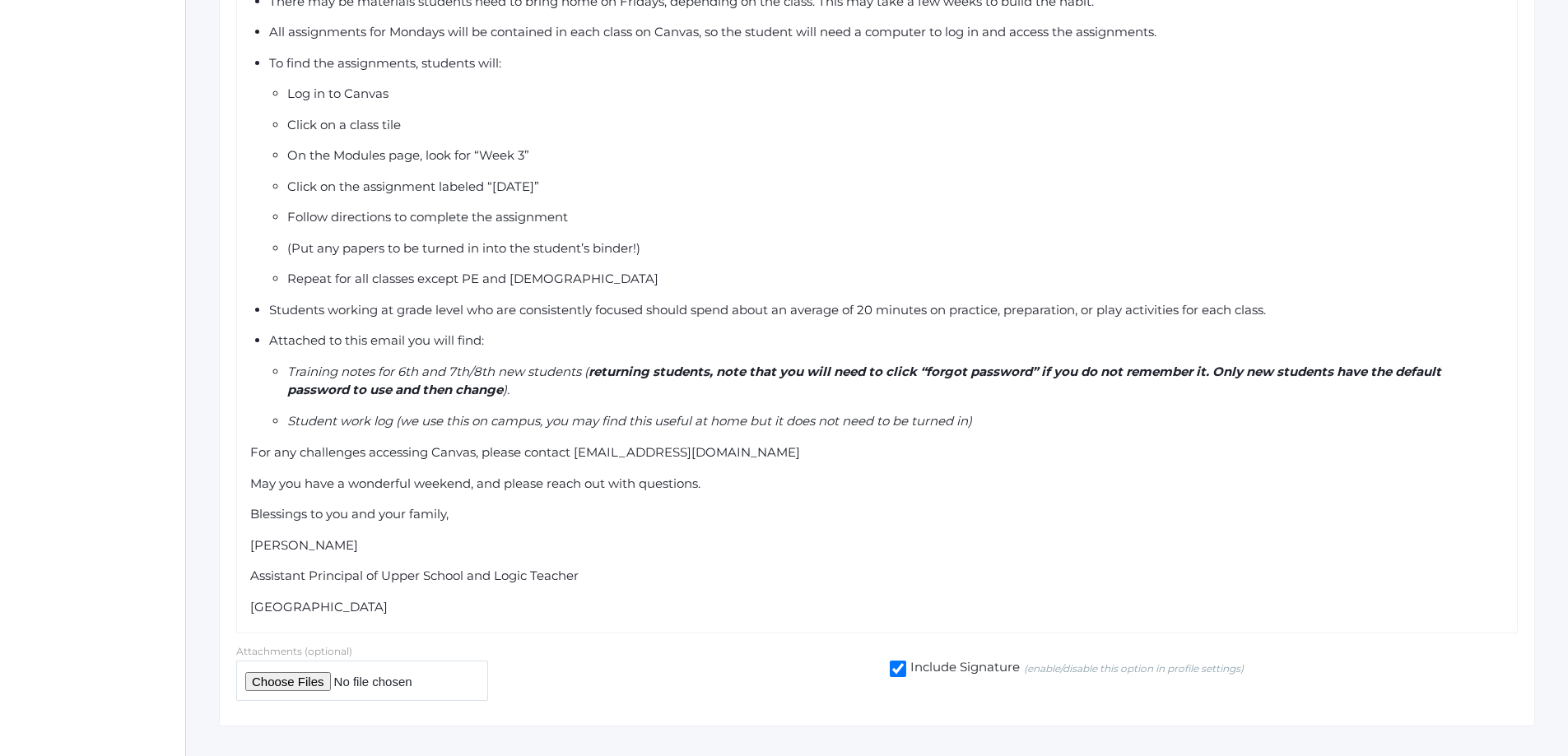
click at [995, 412] on div "Student work log (we use this on campus, you may find this useful at home but i…" at bounding box center [896, 421] width 1217 height 19
click at [253, 506] on span "Blessings to you and your family," at bounding box center [349, 513] width 198 height 16
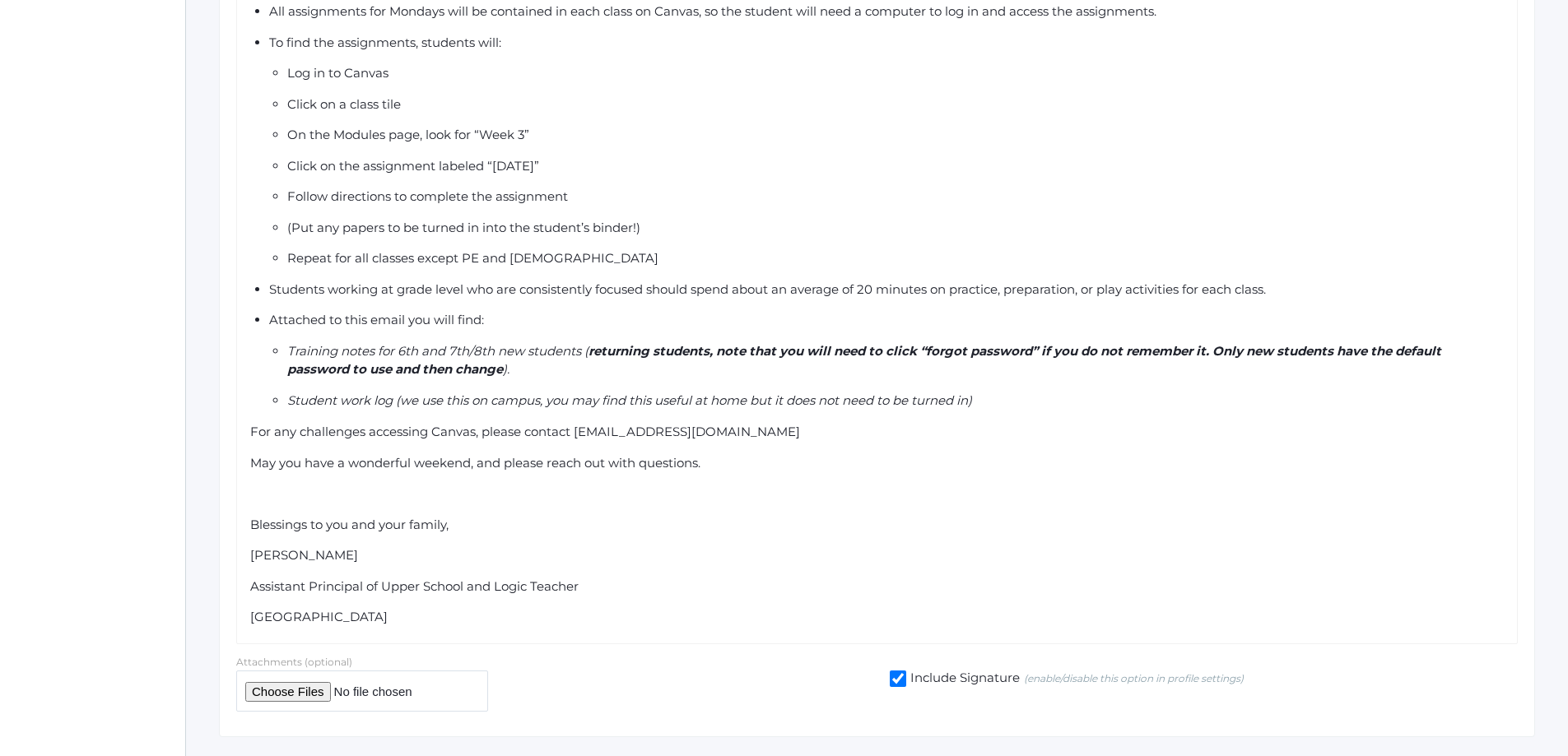
scroll to position [939, 0]
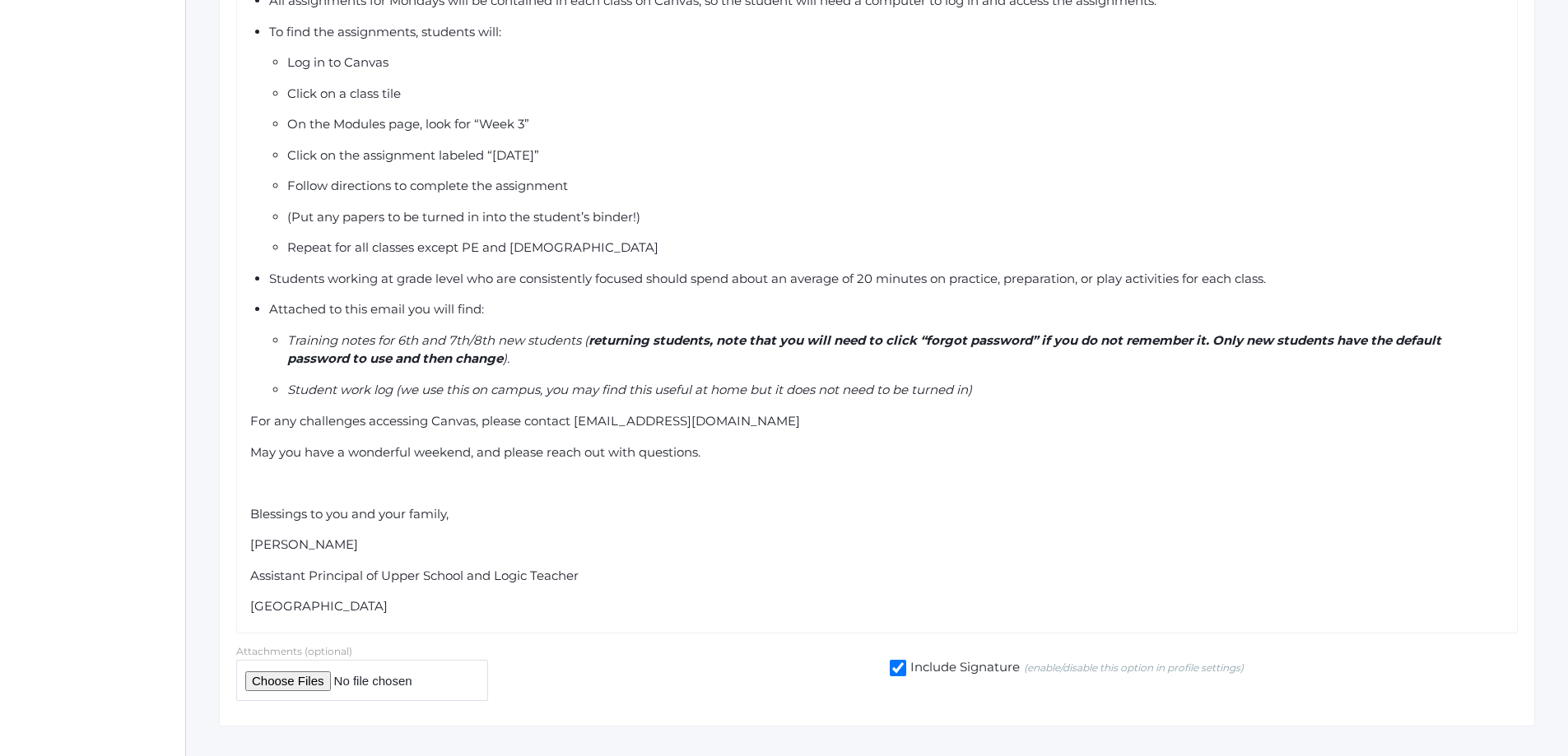
click at [304, 660] on input "file" at bounding box center [362, 679] width 252 height 40
type input "C:\fakepath\Monday Logic School Work Log (2).pdf"
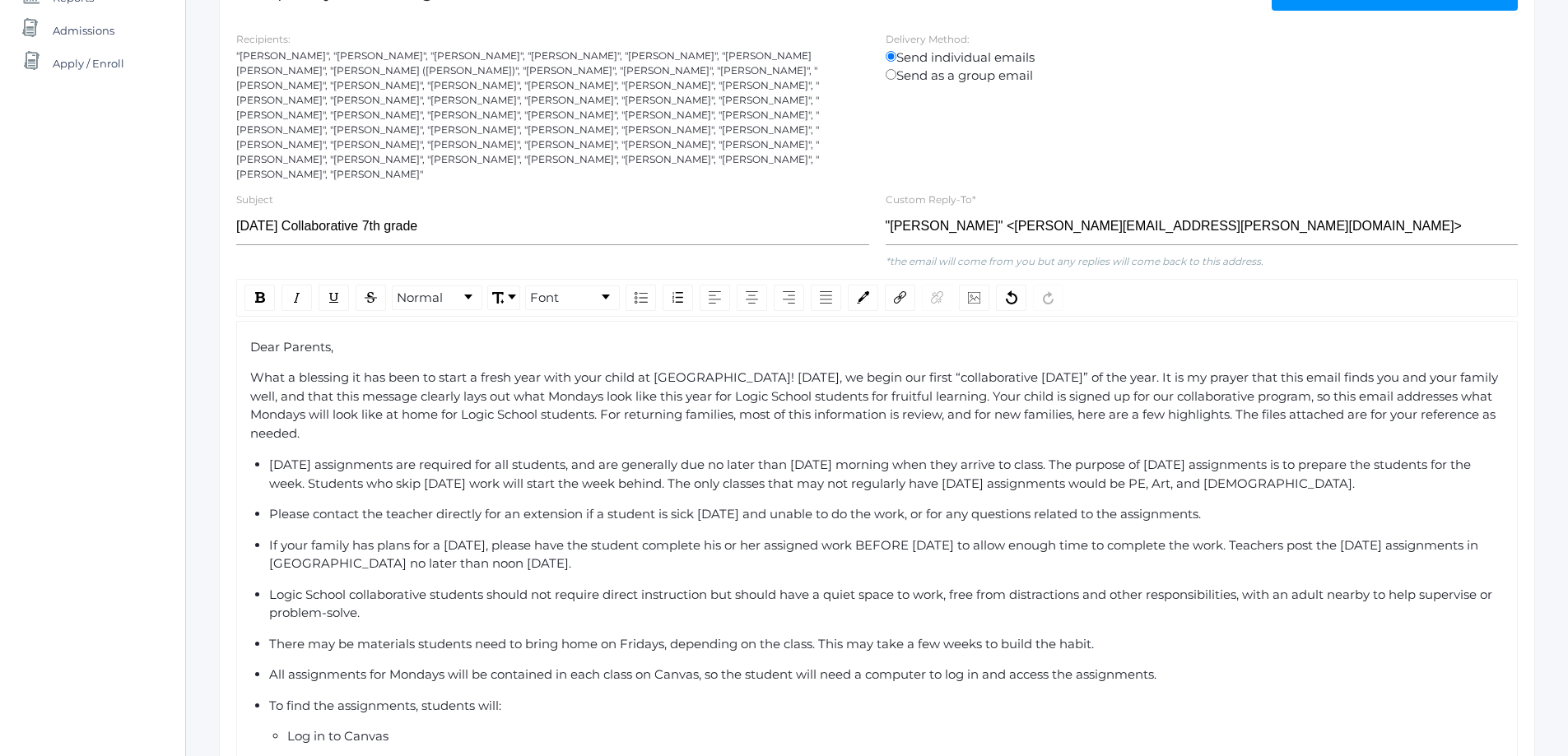
scroll to position [35, 0]
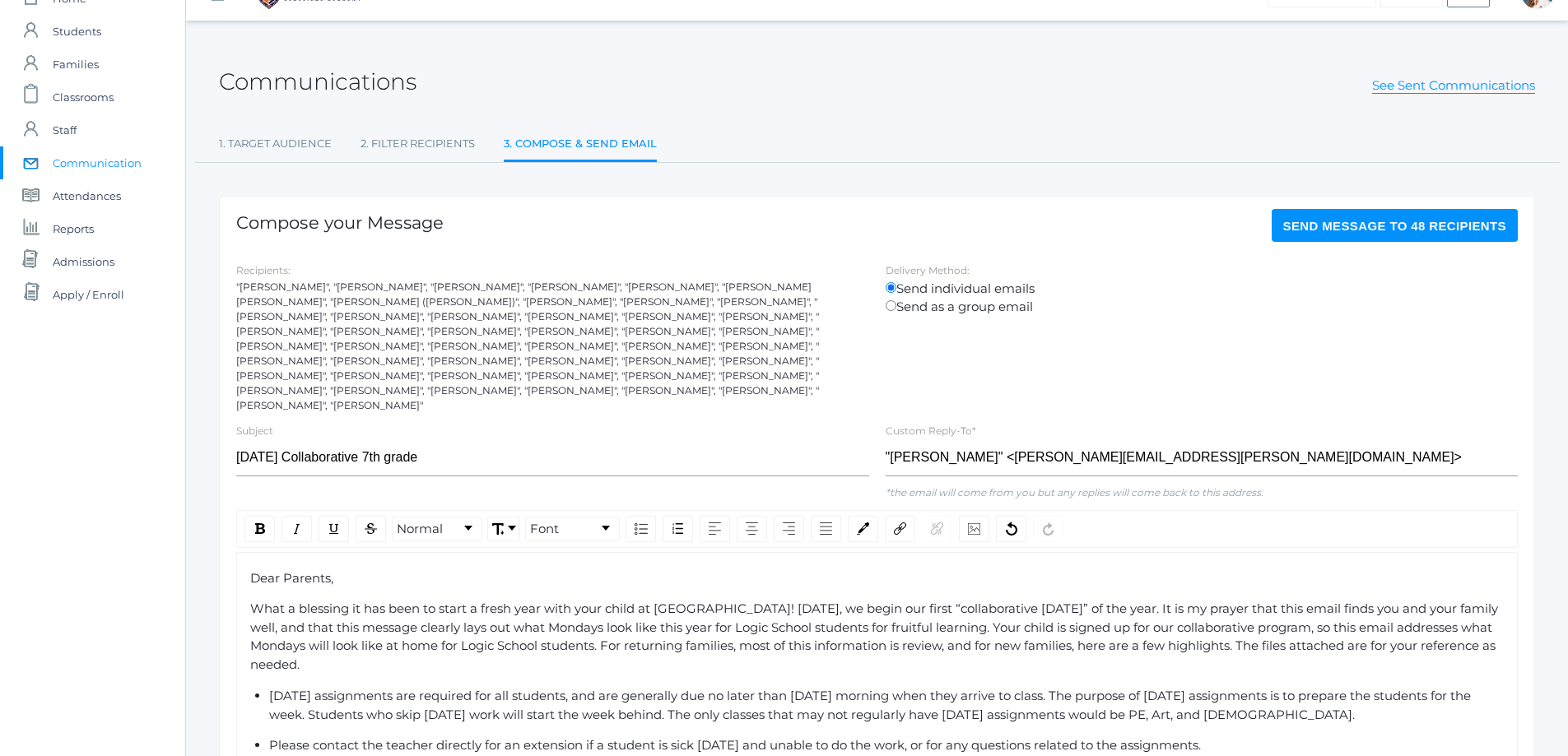
click at [1409, 218] on span "Send Message to 48 recipients" at bounding box center [1395, 225] width 224 height 14
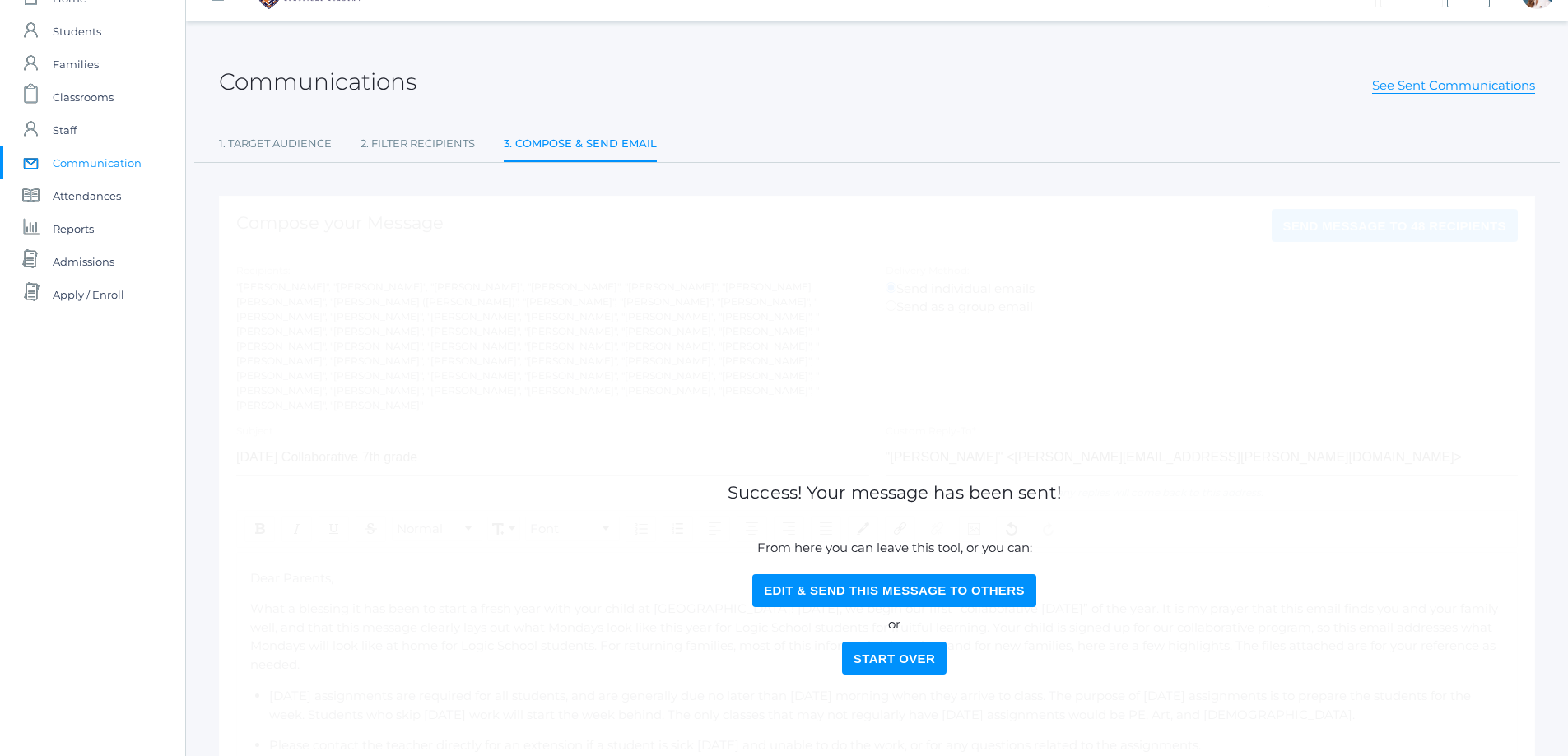
click at [887, 581] on button "Edit & Send this Message to Others" at bounding box center [894, 590] width 284 height 33
select select "Enrolled"
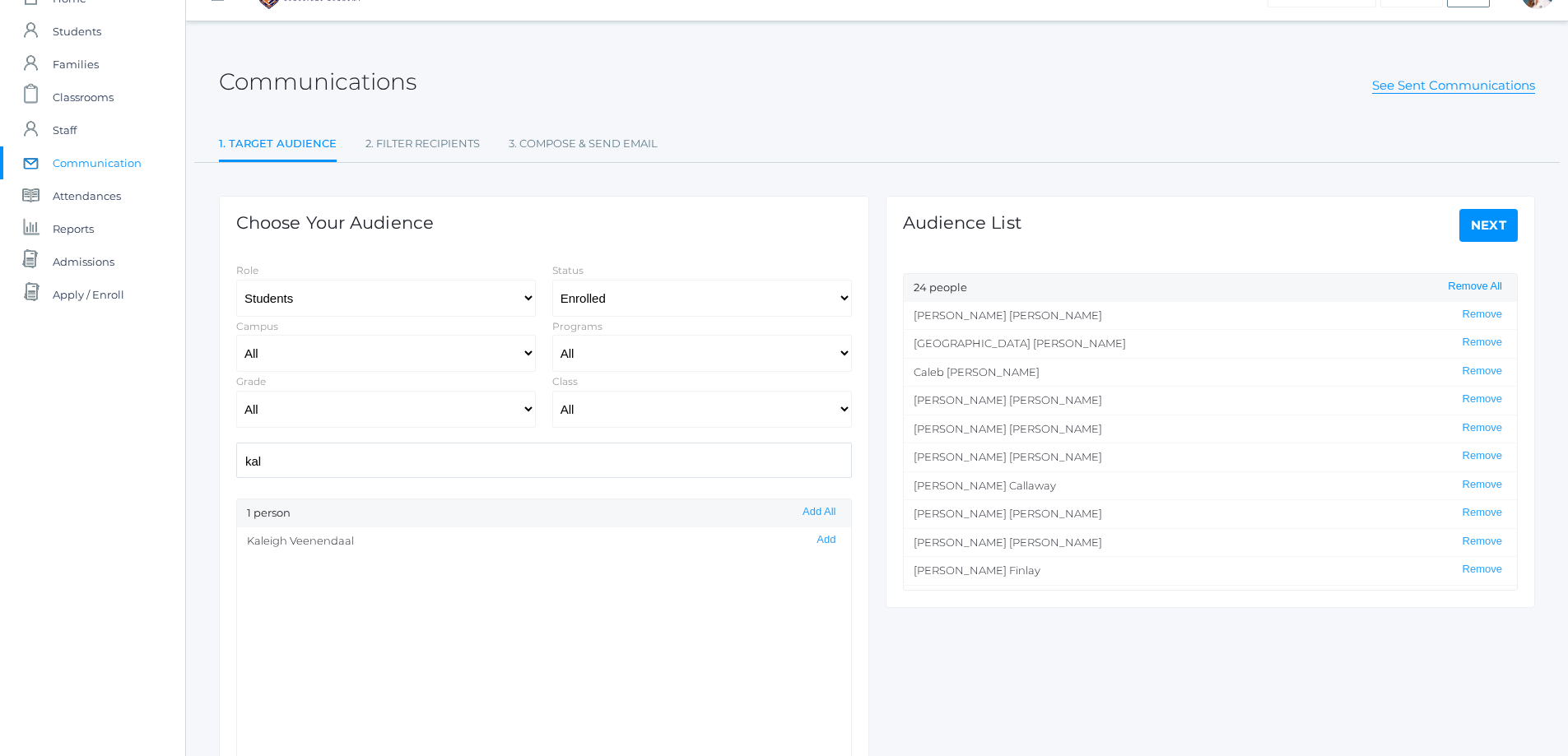
click at [1478, 287] on button "Remove All" at bounding box center [1475, 287] width 64 height 14
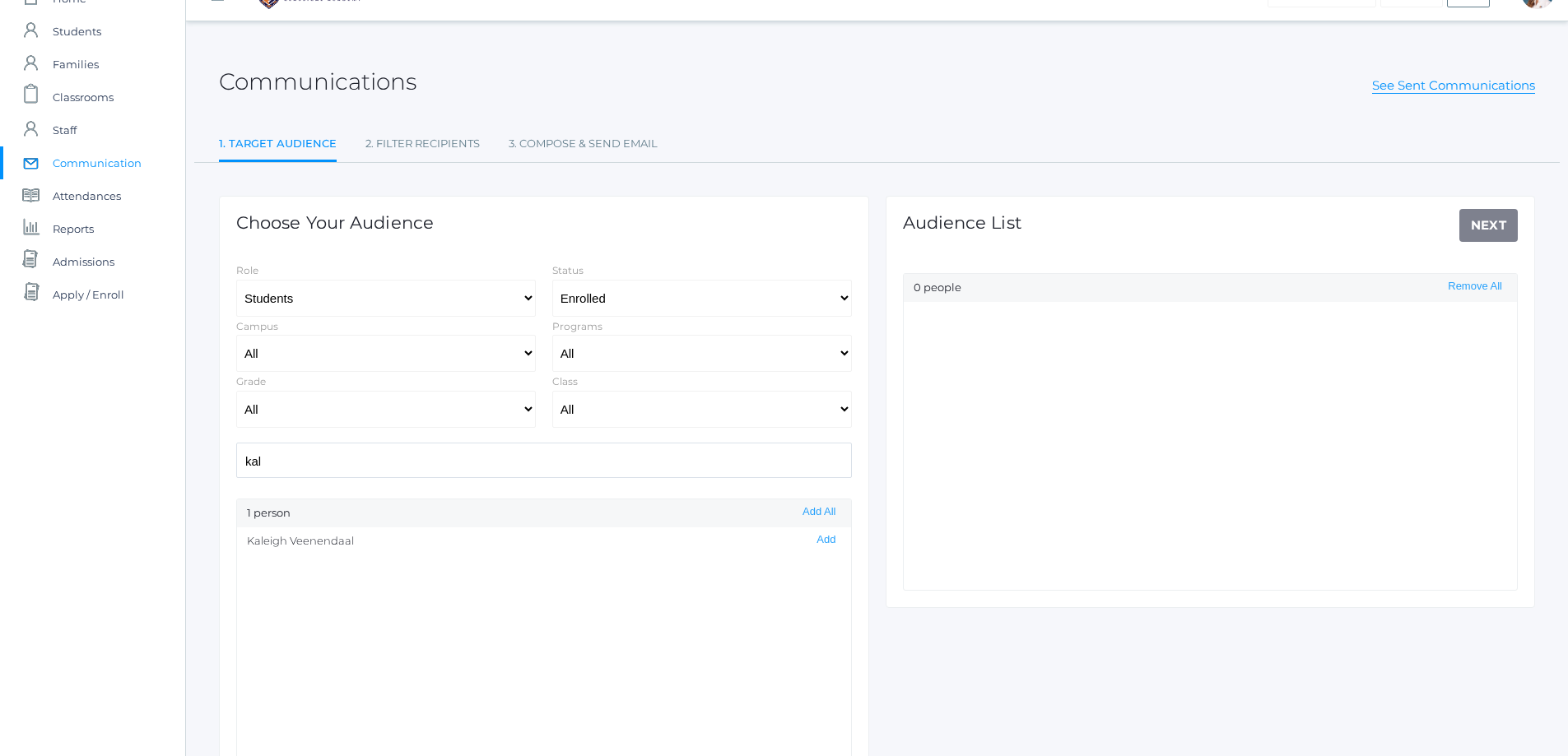
drag, startPoint x: 271, startPoint y: 455, endPoint x: 219, endPoint y: 460, distance: 52.2
click at [219, 460] on div "Choose Your Audience Role Students Staff Status All Enrolled Limbo Campus All U…" at bounding box center [544, 497] width 667 height 669
click at [813, 626] on button "Add" at bounding box center [826, 624] width 29 height 14
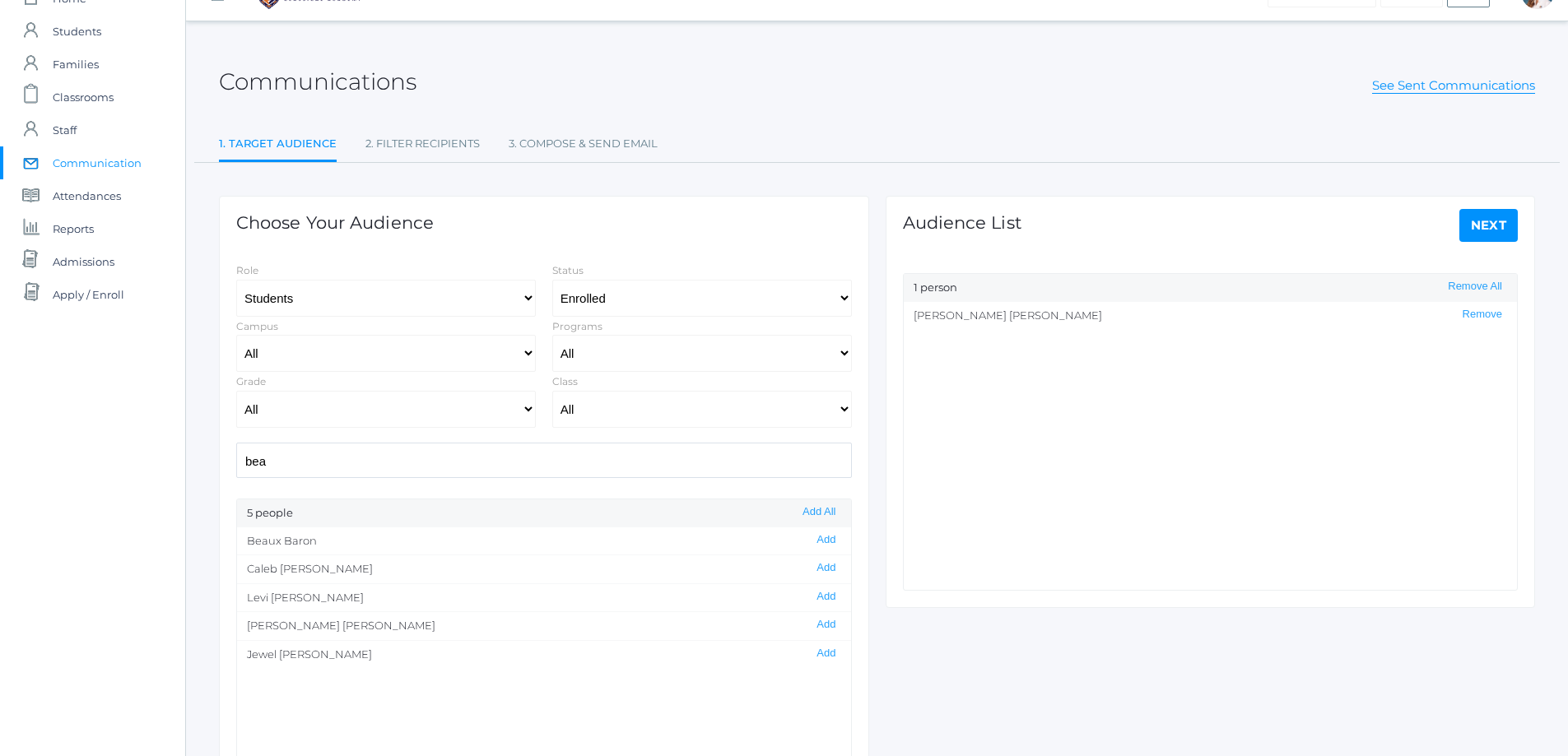
click at [164, 475] on div "icons/ui/navigation/home Created with Sketch. Home icons/user/plain Created wit…" at bounding box center [784, 437] width 1568 height 944
click at [815, 569] on button "Add" at bounding box center [826, 567] width 29 height 14
drag, startPoint x: 316, startPoint y: 457, endPoint x: 175, endPoint y: 468, distance: 141.4
click at [176, 468] on div "icons/ui/navigation/home Created with Sketch. Home icons/user/plain Created wit…" at bounding box center [784, 437] width 1568 height 944
click at [814, 539] on button "Add" at bounding box center [826, 539] width 29 height 14
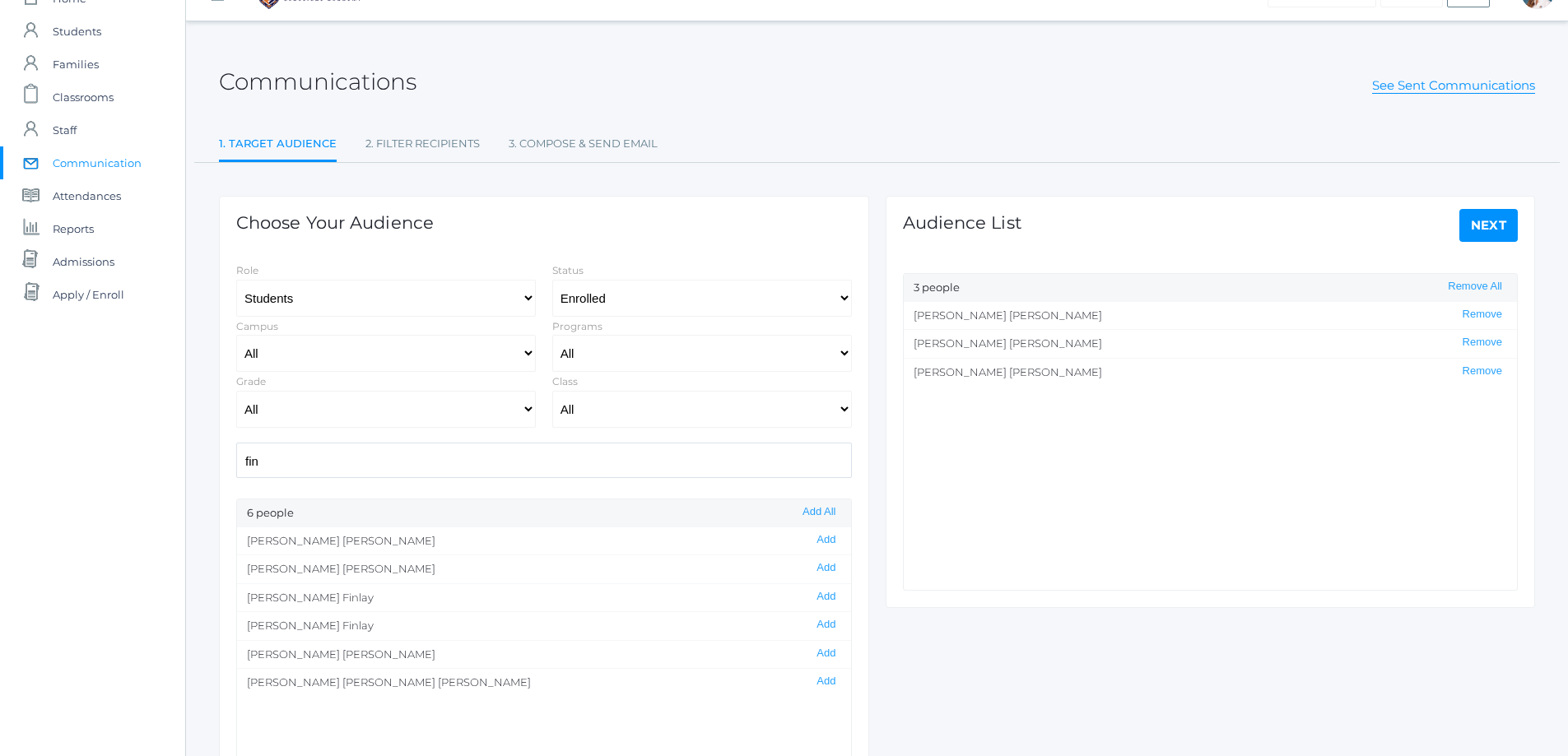
drag, startPoint x: 279, startPoint y: 468, endPoint x: 243, endPoint y: 457, distance: 37.6
click at [222, 464] on div "Choose Your Audience Role Students Staff Status All Enrolled Limbo Campus All U…" at bounding box center [544, 514] width 650 height 637
click at [812, 537] on button "Add" at bounding box center [826, 539] width 29 height 14
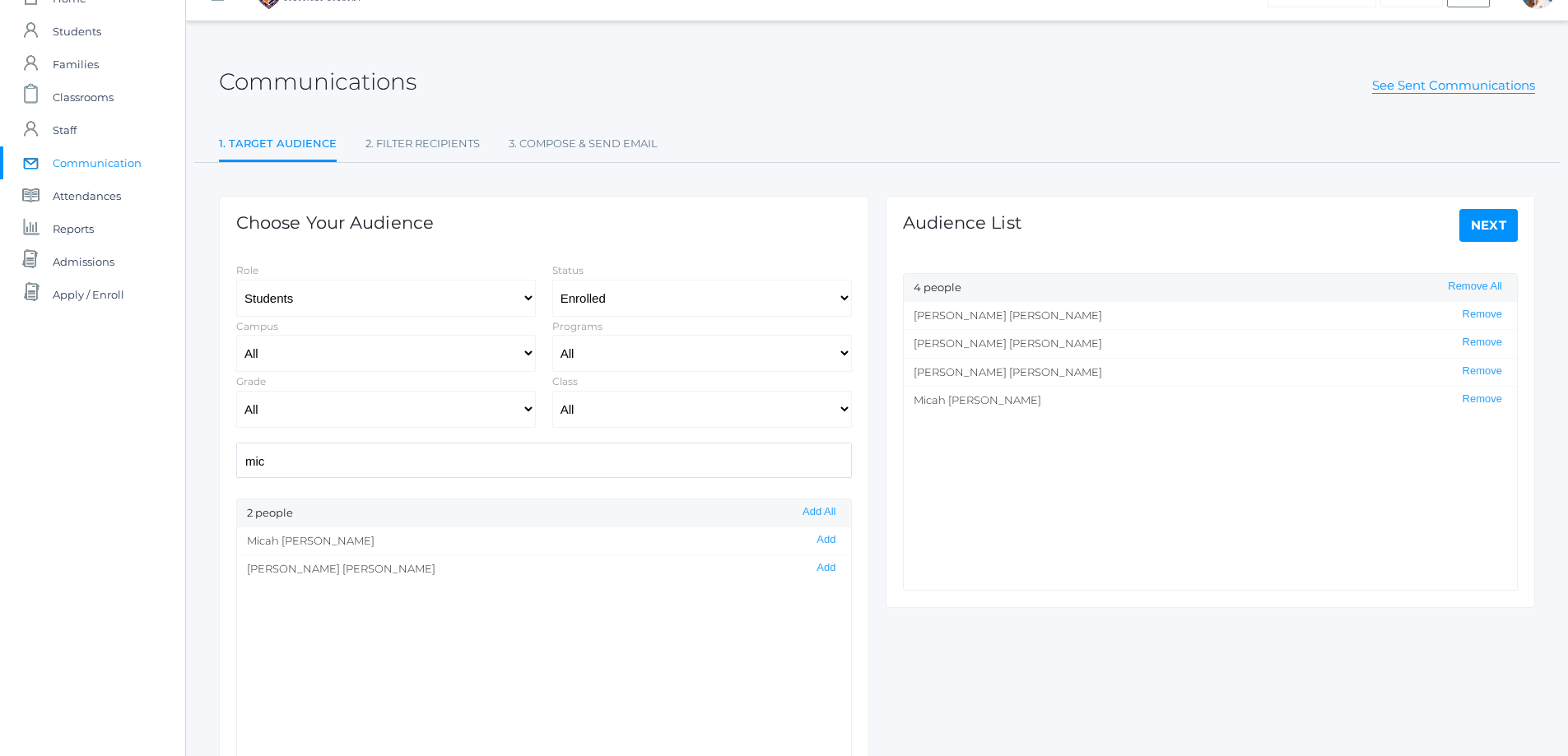
drag, startPoint x: 268, startPoint y: 460, endPoint x: 235, endPoint y: 467, distance: 33.7
click at [235, 467] on div "mic" at bounding box center [544, 460] width 632 height 35
click at [812, 540] on button "Add" at bounding box center [826, 539] width 29 height 14
drag, startPoint x: 302, startPoint y: 464, endPoint x: 224, endPoint y: 469, distance: 78.2
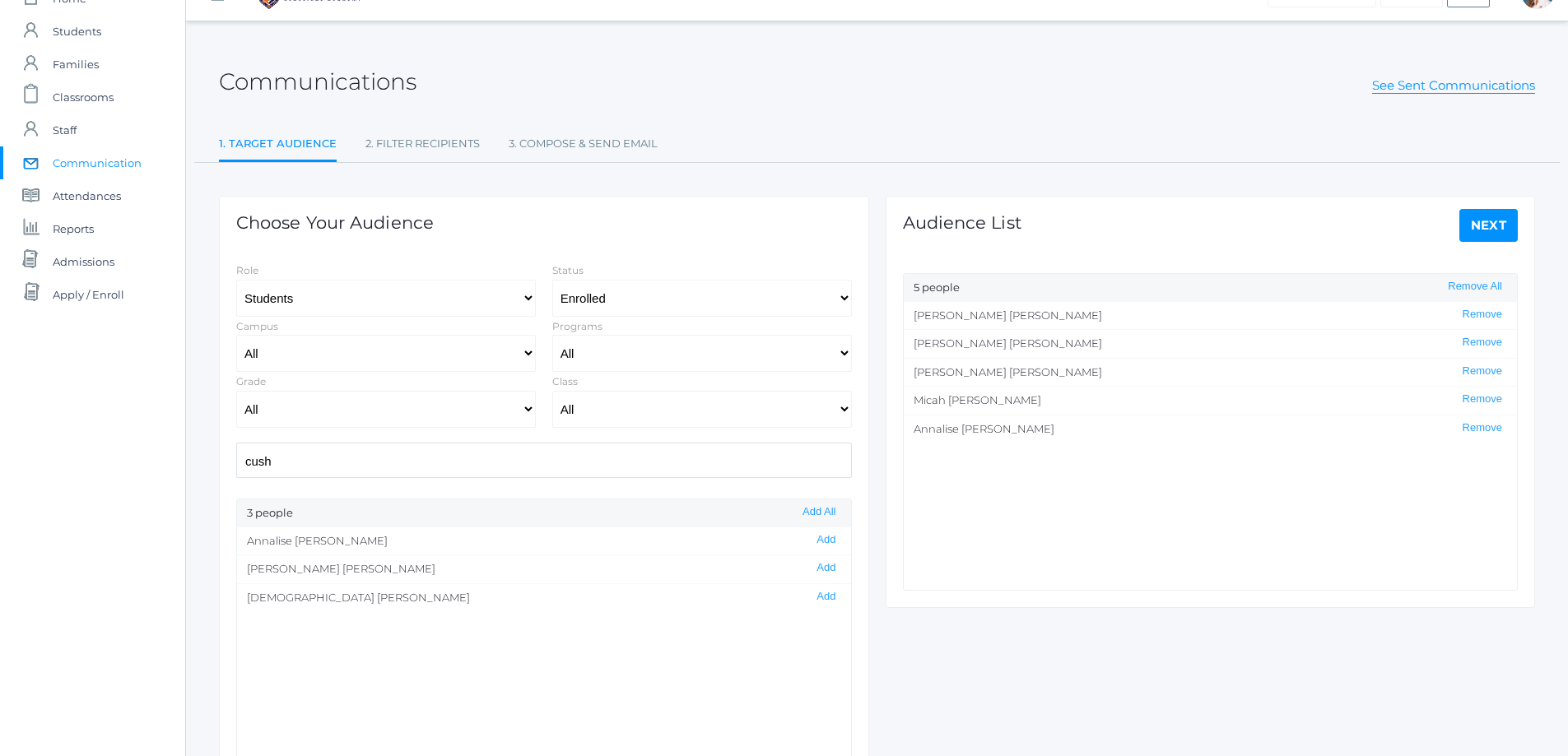
click at [224, 469] on div "Choose Your Audience Role Students Staff Status All Enrolled Limbo Campus All U…" at bounding box center [544, 514] width 650 height 637
click at [812, 567] on button "Add" at bounding box center [826, 567] width 29 height 14
drag, startPoint x: 279, startPoint y: 456, endPoint x: 149, endPoint y: 480, distance: 132.2
click at [150, 479] on div "icons/ui/navigation/home Created with Sketch. Home icons/user/plain Created wit…" at bounding box center [784, 437] width 1568 height 944
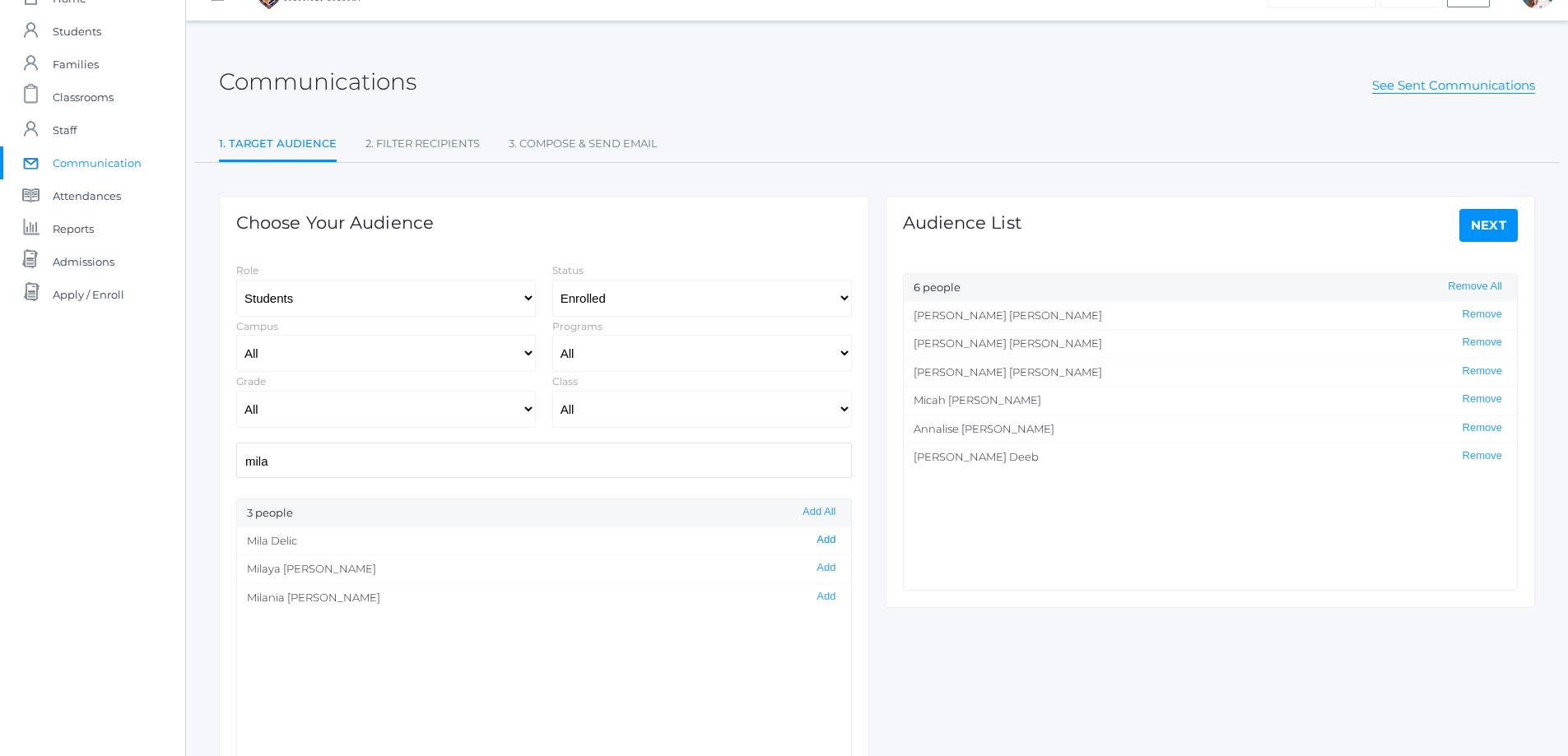
click at [818, 539] on button "Add" at bounding box center [826, 539] width 29 height 14
drag, startPoint x: 336, startPoint y: 465, endPoint x: 196, endPoint y: 475, distance: 140.4
click at [196, 475] on div "Communications See Sent Communications 1. Target Audience 2. Filter Recipients …" at bounding box center [876, 438] width 1381 height 791
click at [813, 596] on button "Add" at bounding box center [826, 596] width 29 height 14
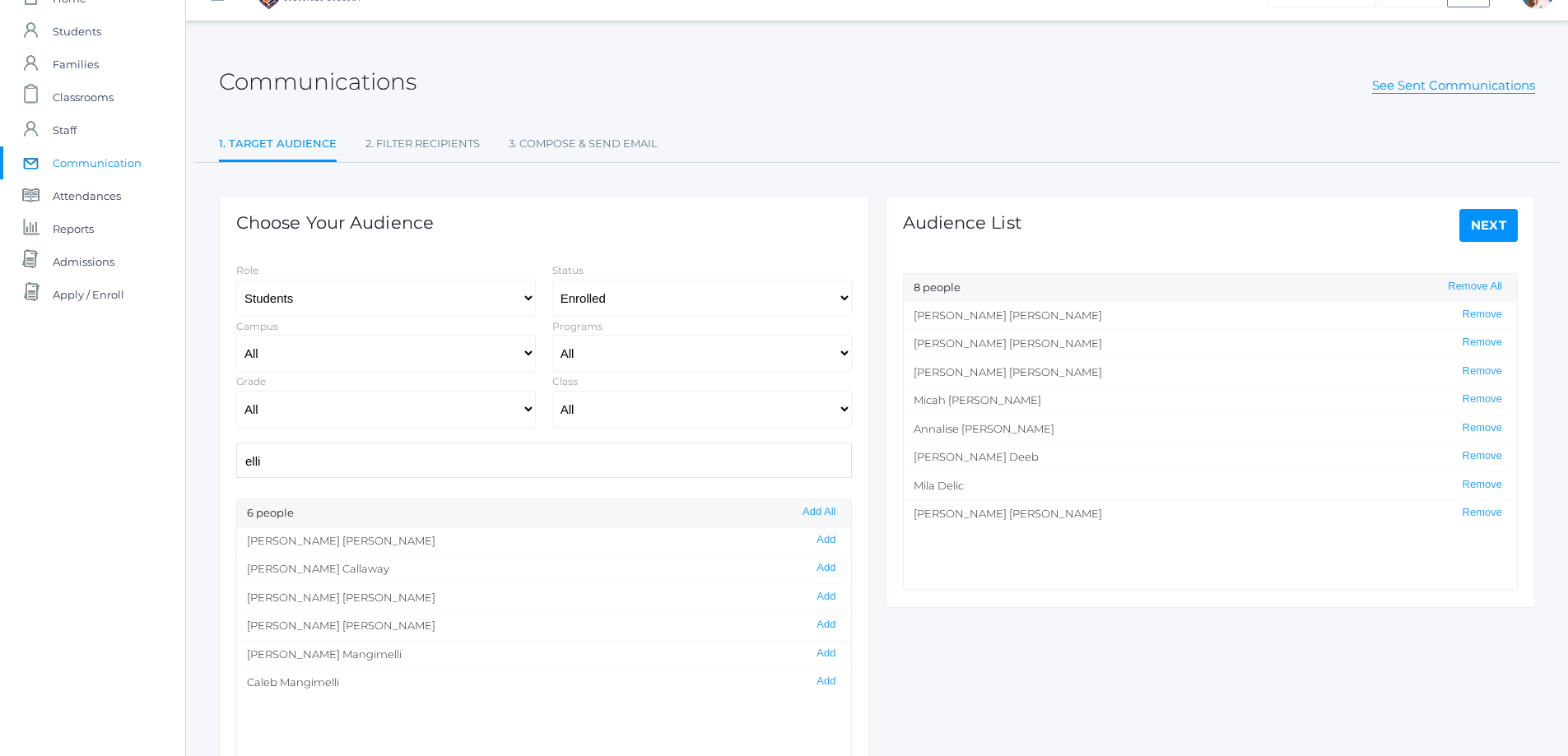
drag, startPoint x: 305, startPoint y: 467, endPoint x: 186, endPoint y: 477, distance: 119.4
click at [186, 476] on div "Communications See Sent Communications 1. Target Audience 2. Filter Recipients …" at bounding box center [876, 438] width 1381 height 791
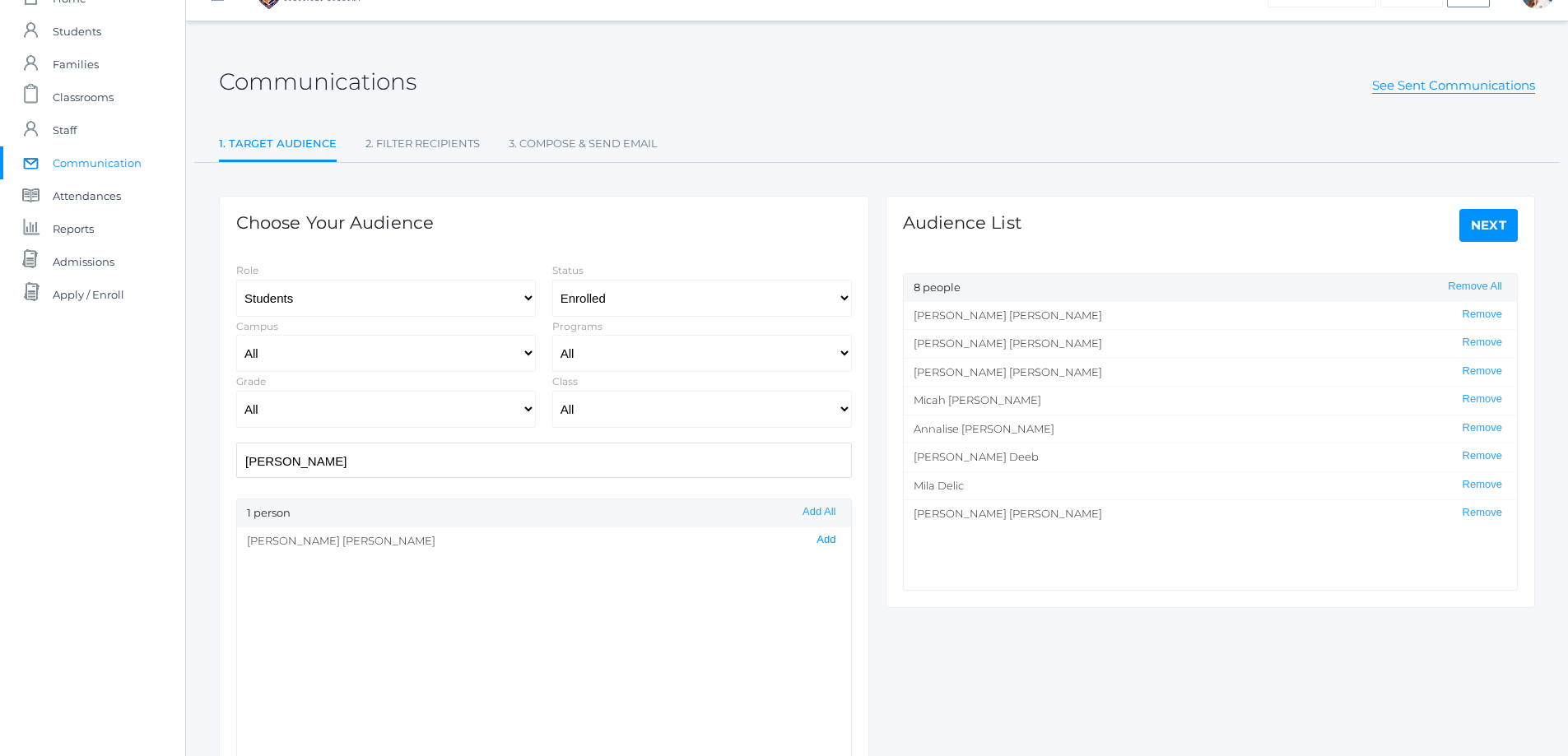
scroll to position [0, 0]
click at [813, 540] on button "Add" at bounding box center [826, 539] width 29 height 14
drag, startPoint x: 290, startPoint y: 458, endPoint x: 169, endPoint y: 479, distance: 122.8
click at [169, 479] on div "icons/ui/navigation/home Created with Sketch. Home icons/user/plain Created wit…" at bounding box center [784, 437] width 1568 height 944
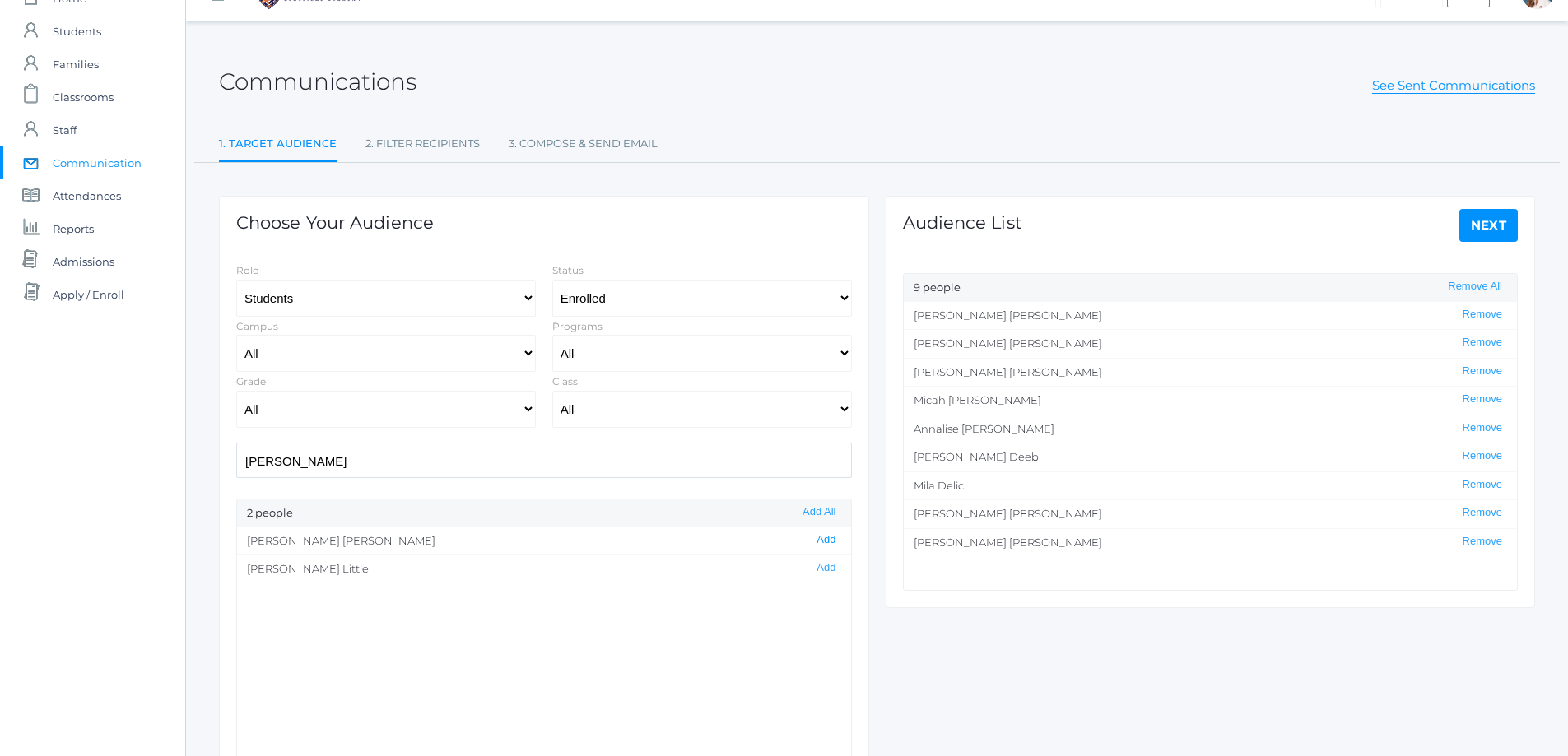
scroll to position [0, 0]
click at [812, 539] on button "Add" at bounding box center [826, 539] width 29 height 14
click at [812, 570] on button "Add" at bounding box center [826, 567] width 29 height 14
drag, startPoint x: 332, startPoint y: 465, endPoint x: 191, endPoint y: 473, distance: 141.2
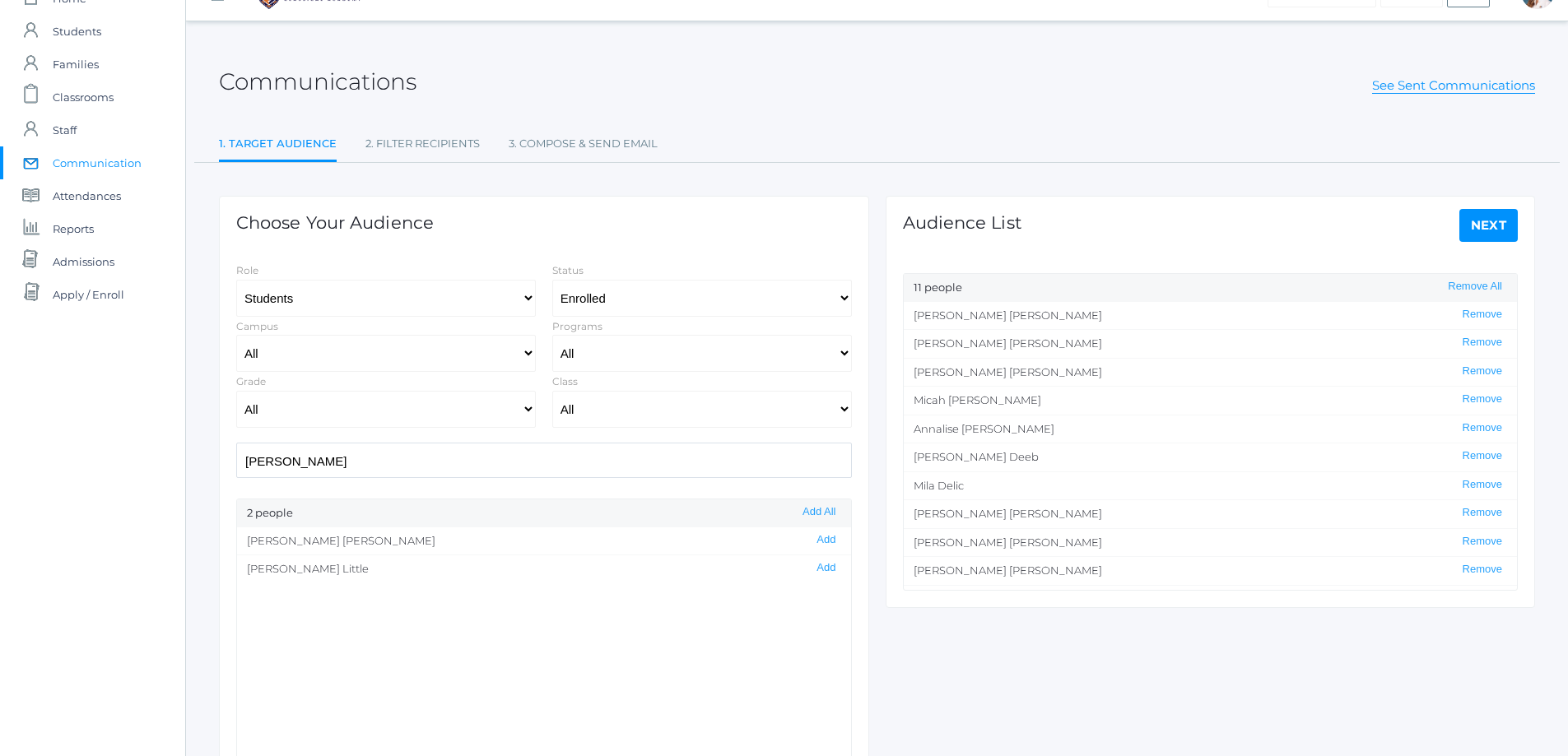
click at [191, 473] on div "Communications See Sent Communications 1. Target Audience 2. Filter Recipients …" at bounding box center [876, 438] width 1381 height 791
click at [819, 542] on button "Add" at bounding box center [826, 539] width 29 height 14
drag, startPoint x: 285, startPoint y: 450, endPoint x: 205, endPoint y: 473, distance: 83.2
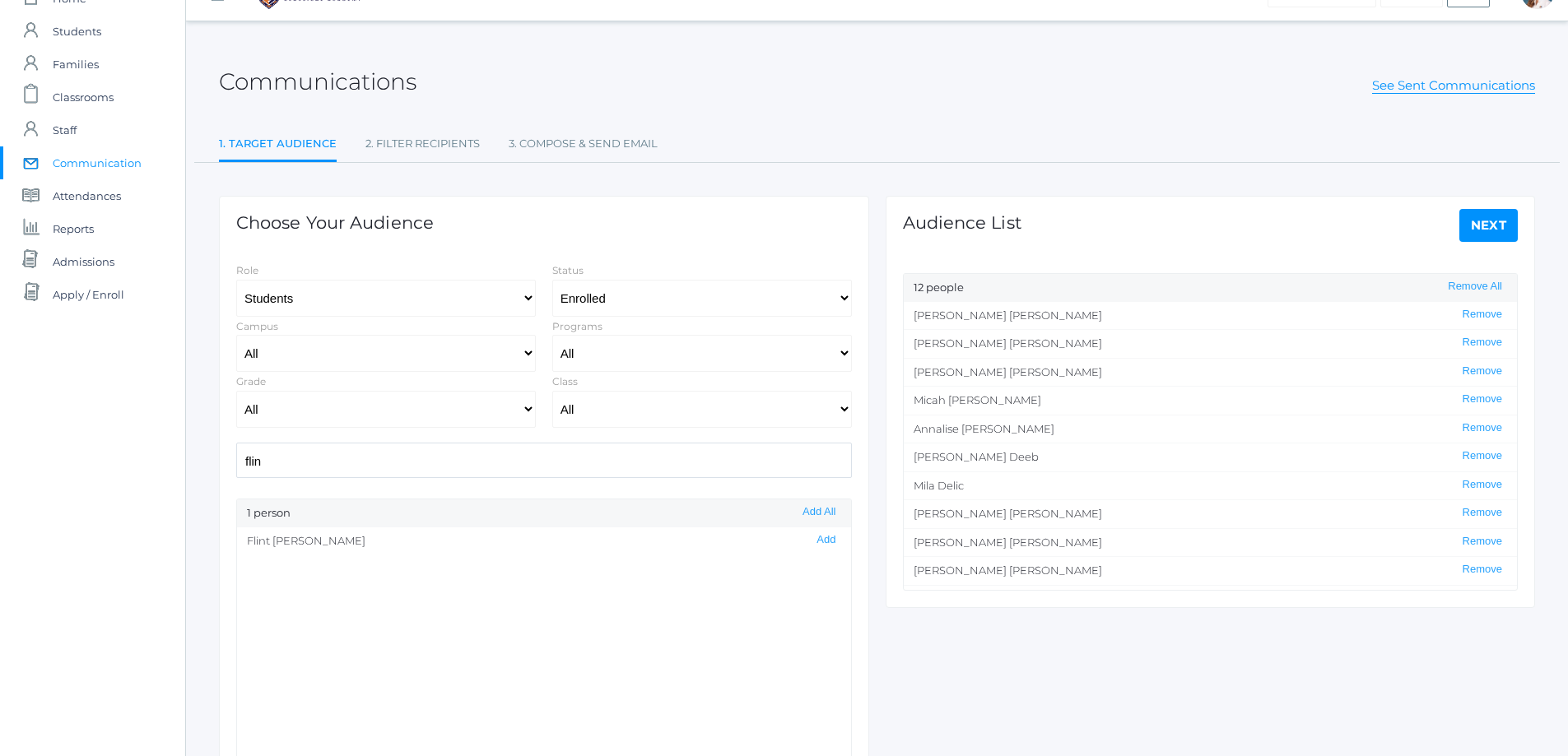
click at [205, 473] on div "Communications See Sent Communications 1. Target Audience 2. Filter Recipients …" at bounding box center [876, 438] width 1381 height 791
click at [820, 568] on button "Add" at bounding box center [826, 567] width 29 height 14
drag, startPoint x: 294, startPoint y: 466, endPoint x: 232, endPoint y: 466, distance: 62.0
click at [232, 466] on div "mik" at bounding box center [544, 460] width 632 height 35
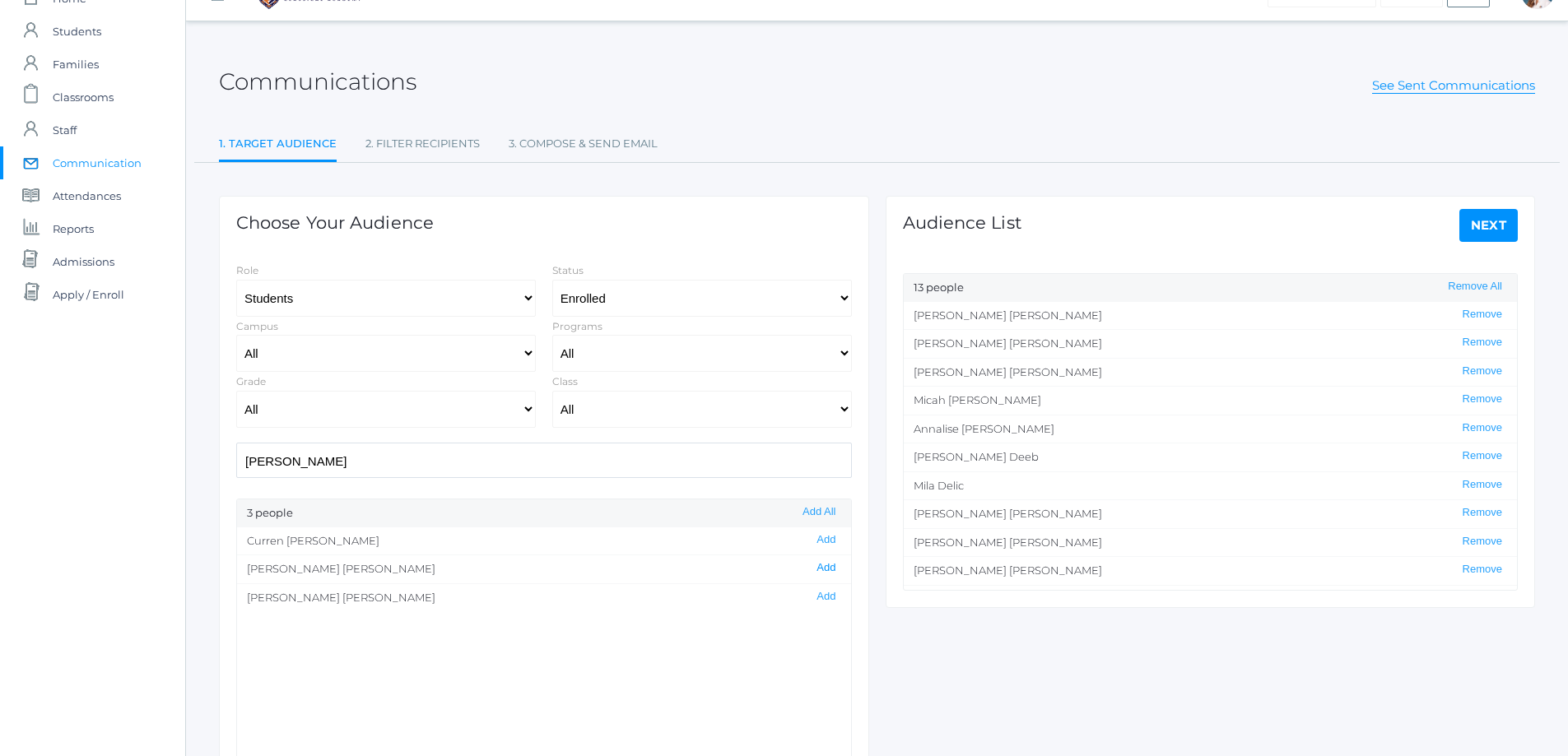
click at [815, 570] on button "Add" at bounding box center [826, 567] width 29 height 14
drag, startPoint x: 308, startPoint y: 462, endPoint x: 205, endPoint y: 462, distance: 103.0
click at [205, 462] on div "Communications See Sent Communications 1. Target Audience 2. Filter Recipients …" at bounding box center [876, 438] width 1381 height 791
click at [814, 567] on button "Add" at bounding box center [826, 567] width 29 height 14
drag, startPoint x: 285, startPoint y: 460, endPoint x: 163, endPoint y: 482, distance: 124.0
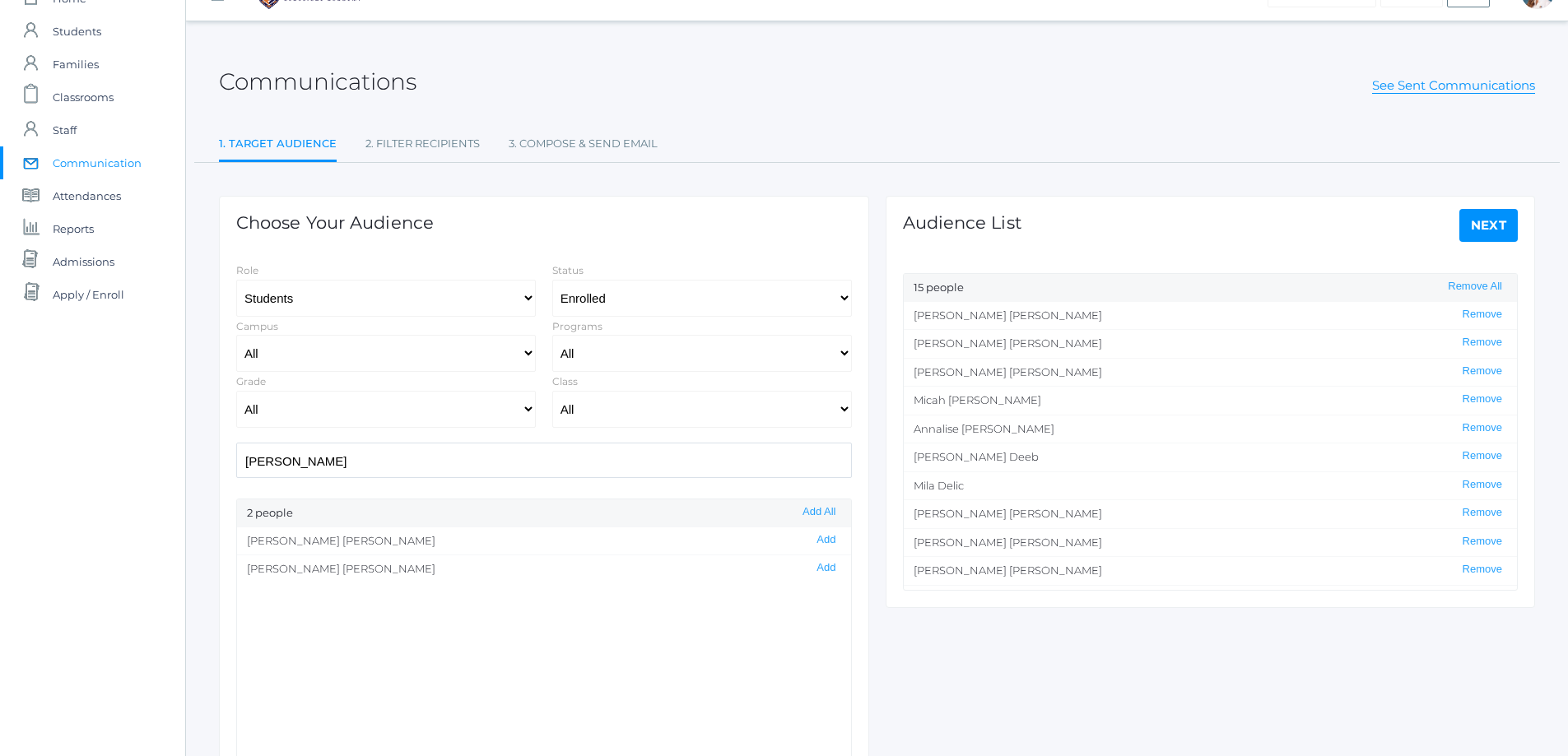
click at [163, 482] on div "icons/ui/navigation/home Created with Sketch. Home icons/user/plain Created wit…" at bounding box center [784, 437] width 1568 height 944
click at [813, 539] on button "Add" at bounding box center [826, 539] width 29 height 14
drag, startPoint x: 290, startPoint y: 465, endPoint x: 176, endPoint y: 468, distance: 114.0
click at [176, 468] on div "icons/ui/navigation/home Created with Sketch. Home icons/user/plain Created wit…" at bounding box center [784, 437] width 1568 height 944
click at [812, 539] on button "Add" at bounding box center [826, 539] width 29 height 14
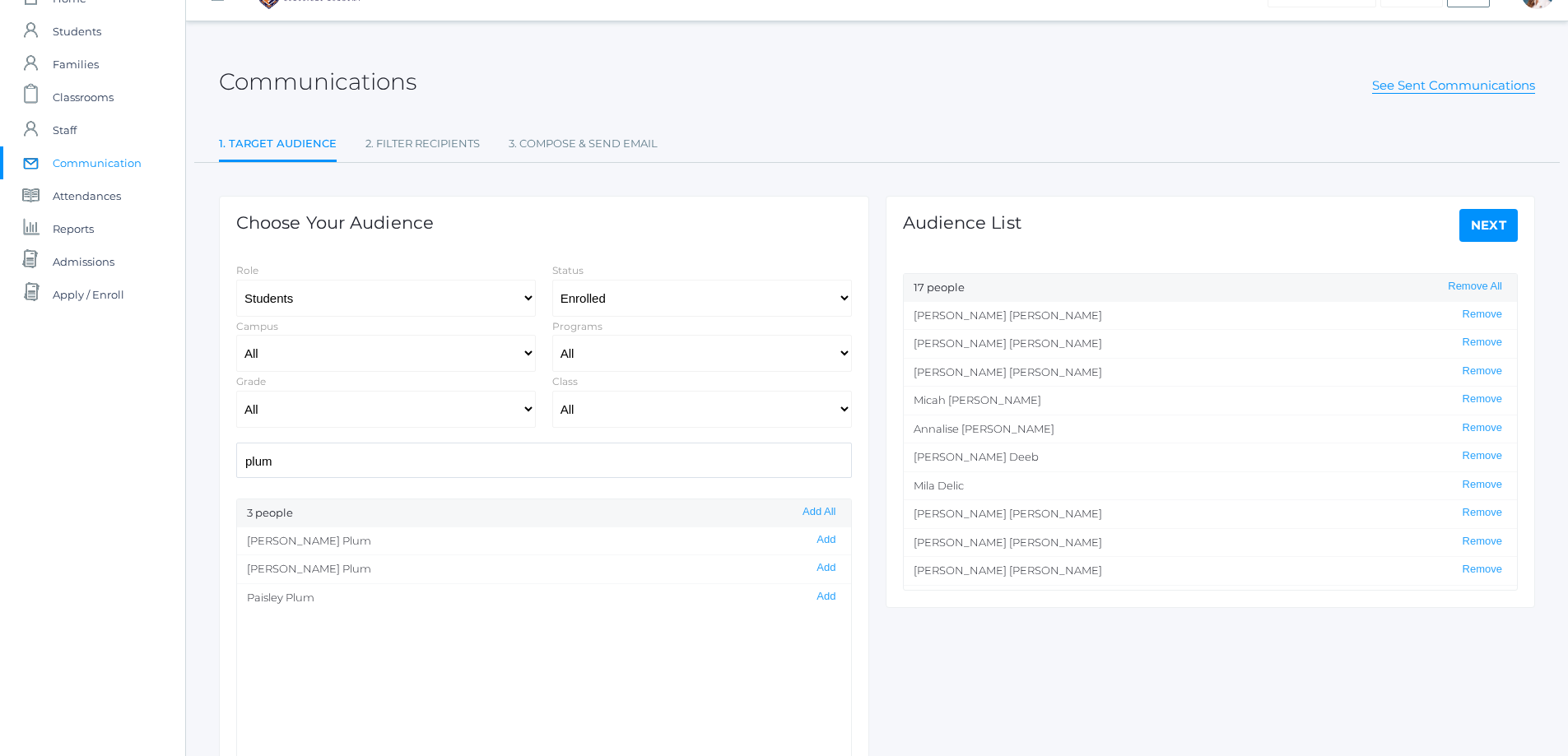
scroll to position [1, 0]
drag, startPoint x: 278, startPoint y: 461, endPoint x: 213, endPoint y: 472, distance: 65.9
click at [213, 472] on div "Choose Your Audience Role Students Staff Status All Enrolled Limbo Campus All U…" at bounding box center [544, 497] width 667 height 669
click at [812, 540] on button "Add" at bounding box center [826, 539] width 29 height 14
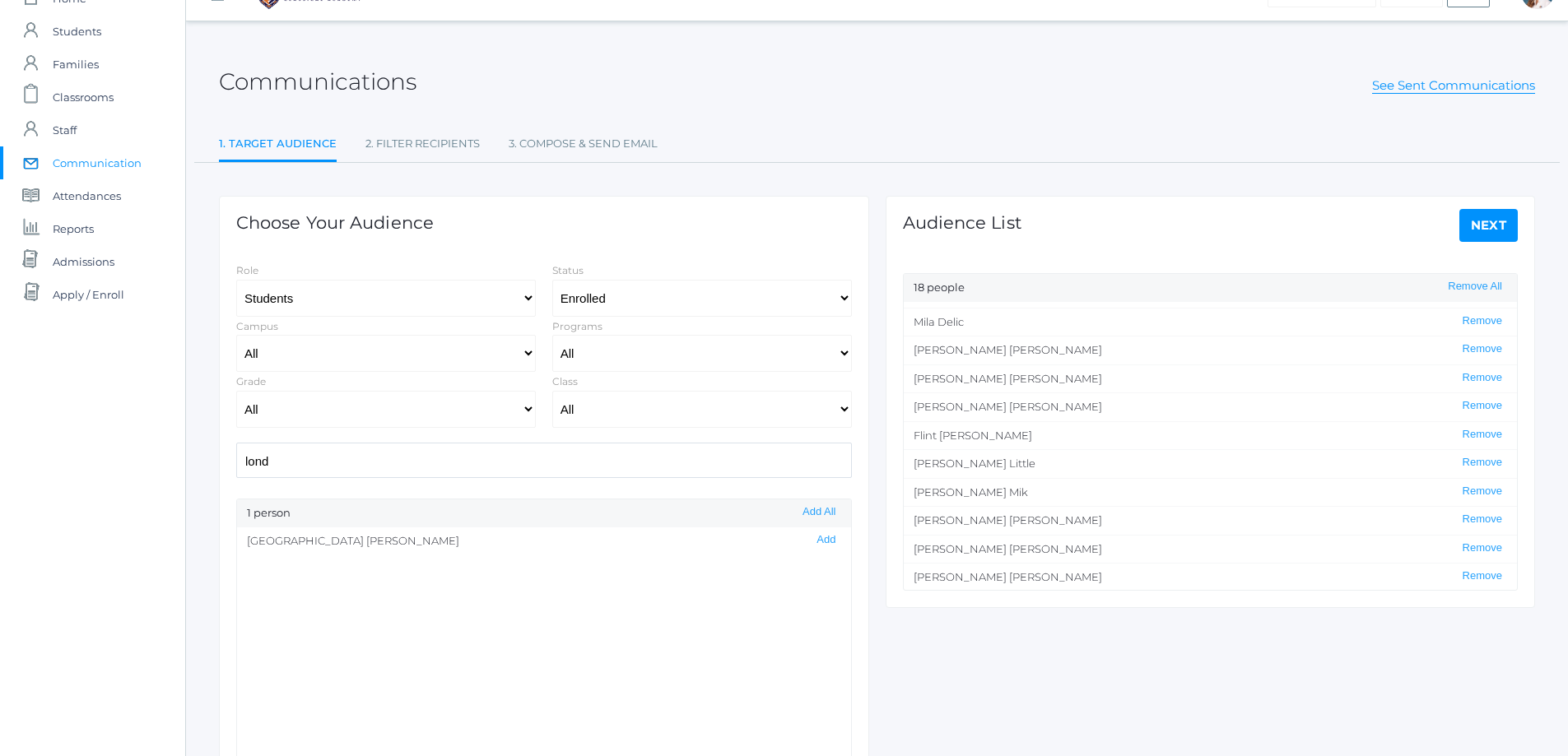
scroll to position [222, 0]
drag, startPoint x: 288, startPoint y: 455, endPoint x: 232, endPoint y: 466, distance: 57.1
click at [232, 466] on div "lond" at bounding box center [544, 460] width 632 height 35
drag, startPoint x: 814, startPoint y: 594, endPoint x: 791, endPoint y: 584, distance: 25.1
click at [813, 592] on button "Add" at bounding box center [826, 596] width 29 height 14
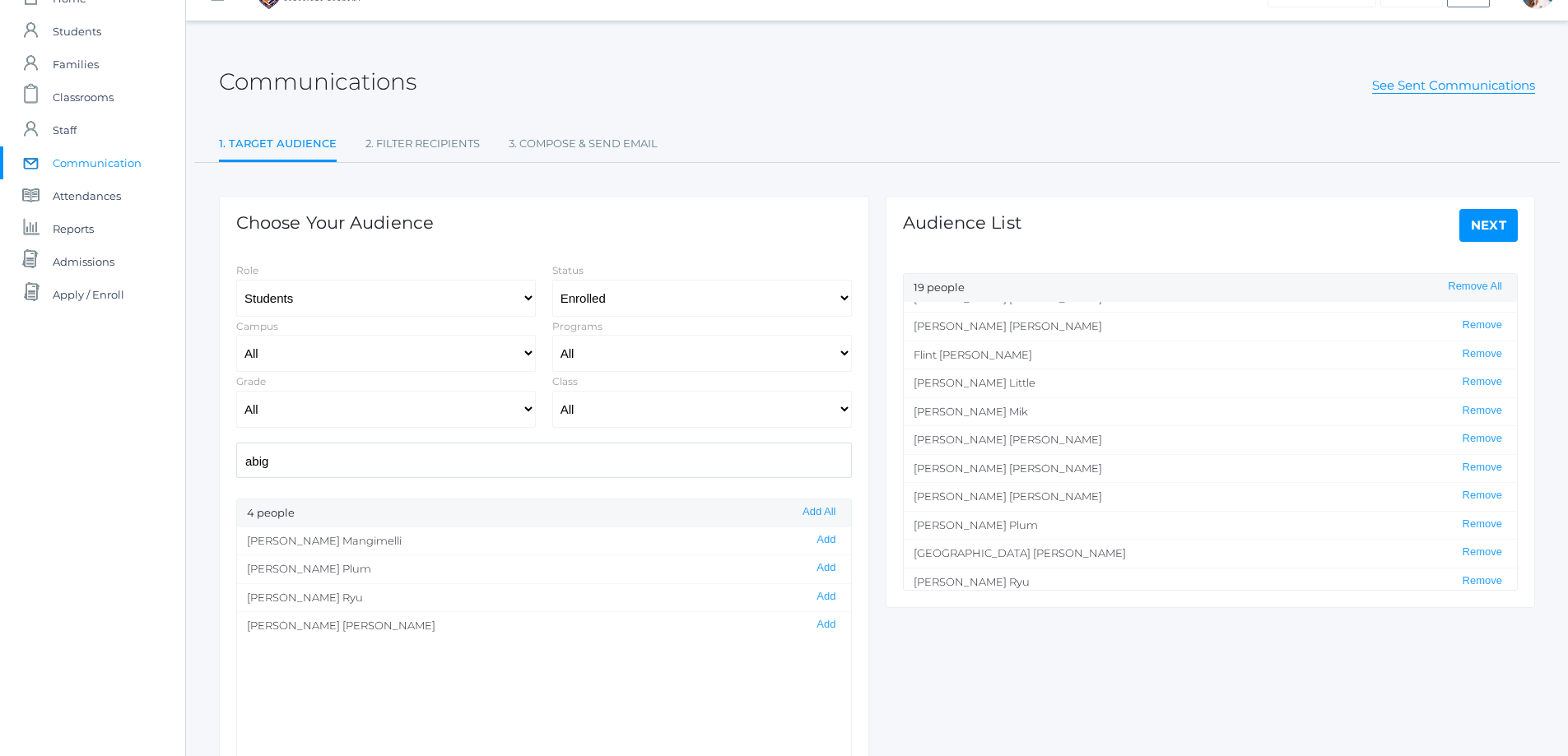
scroll to position [250, 0]
drag, startPoint x: 216, startPoint y: 465, endPoint x: 201, endPoint y: 465, distance: 15.0
click at [201, 465] on div "Communications See Sent Communications 1. Target Audience 2. Filter Recipients …" at bounding box center [876, 438] width 1381 height 791
drag, startPoint x: 816, startPoint y: 537, endPoint x: 614, endPoint y: 496, distance: 206.1
click at [814, 537] on button "Add" at bounding box center [826, 539] width 29 height 14
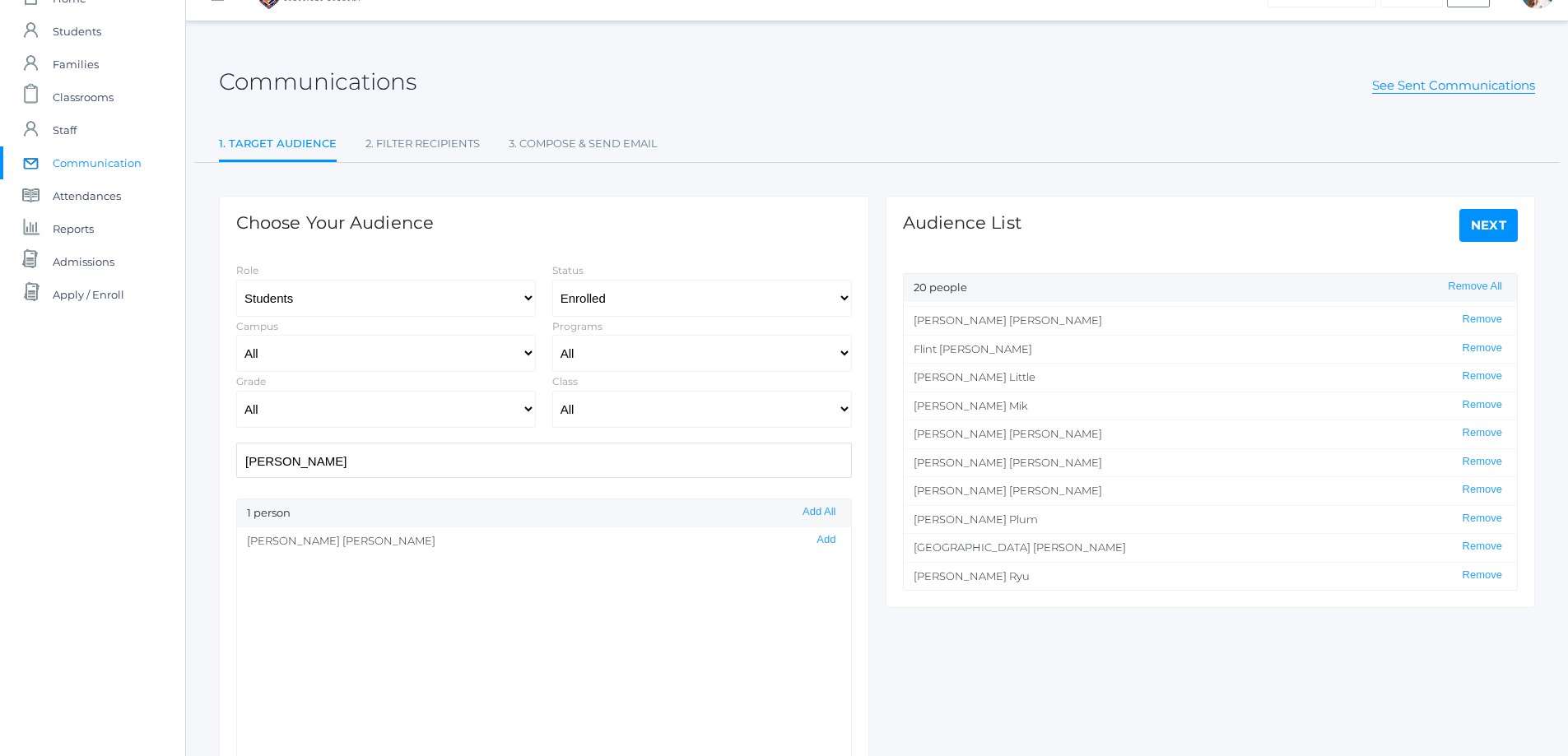
drag, startPoint x: 283, startPoint y: 458, endPoint x: 208, endPoint y: 465, distance: 75.3
click at [208, 464] on div "Communications See Sent Communications 1. Target Audience 2. Filter Recipients …" at bounding box center [876, 438] width 1381 height 791
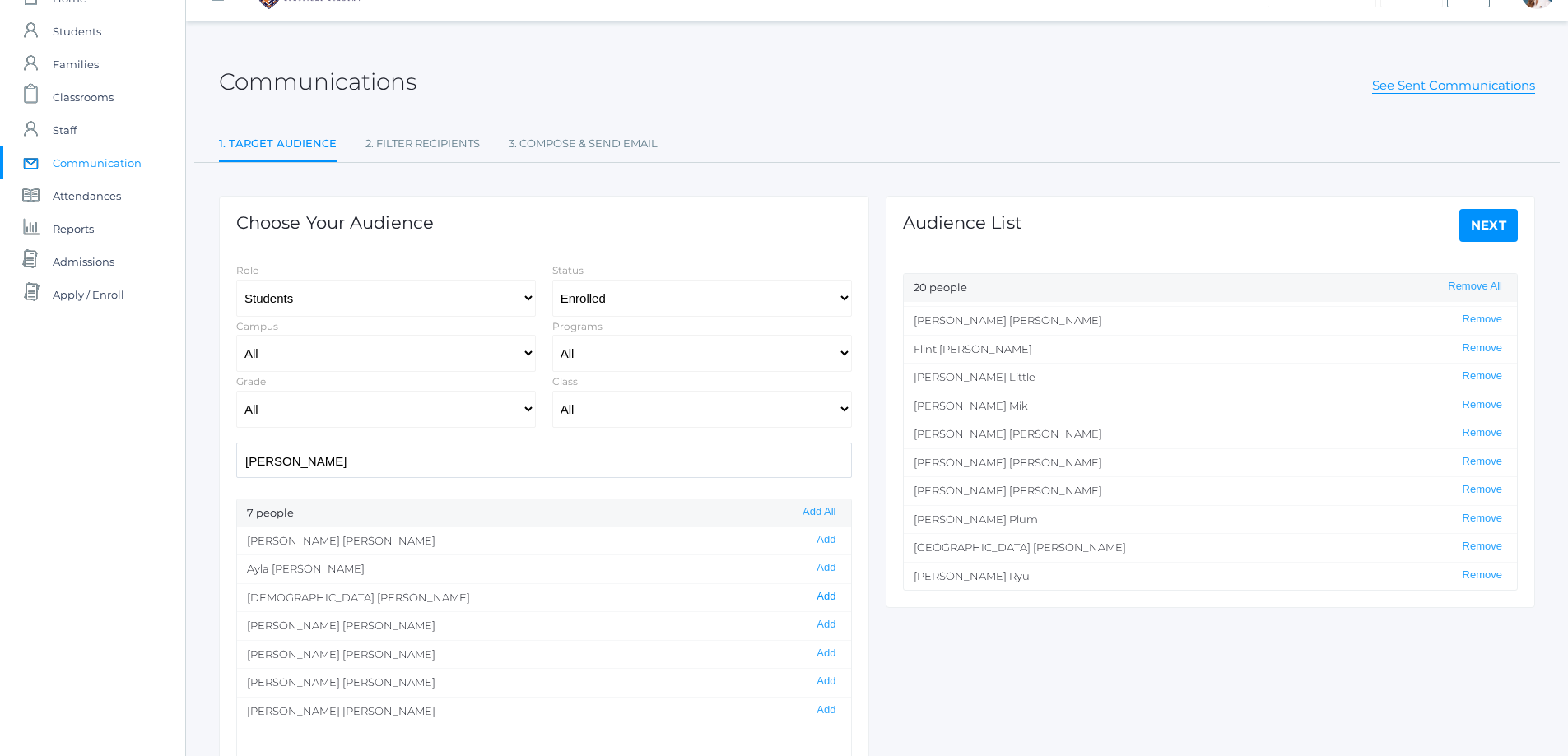
click at [817, 597] on button "Add" at bounding box center [826, 596] width 29 height 14
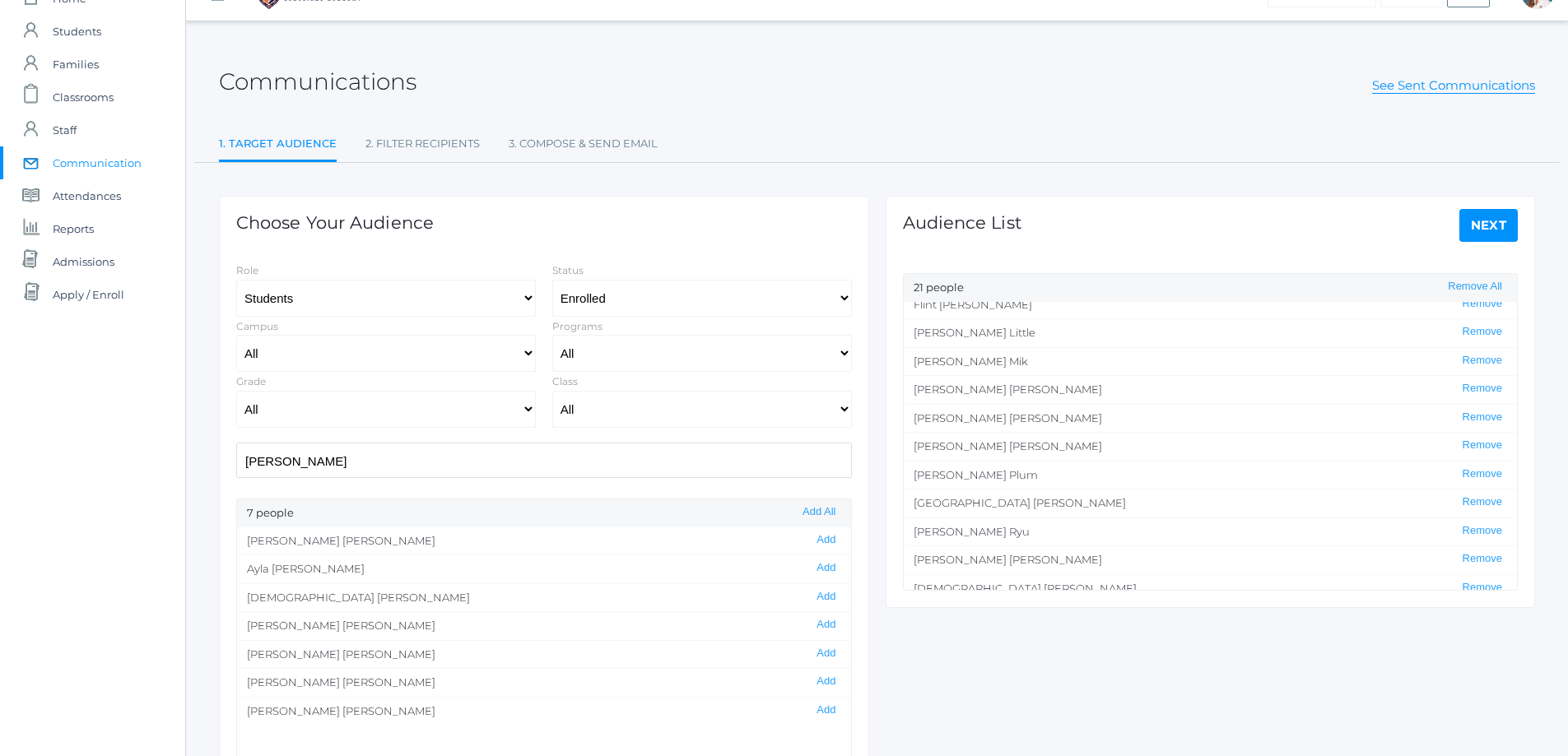
scroll to position [307, 0]
drag, startPoint x: 301, startPoint y: 464, endPoint x: 197, endPoint y: 462, distance: 104.0
click at [197, 462] on div "Communications See Sent Communications 1. Target Audience 2. Filter Recipients …" at bounding box center [876, 438] width 1381 height 791
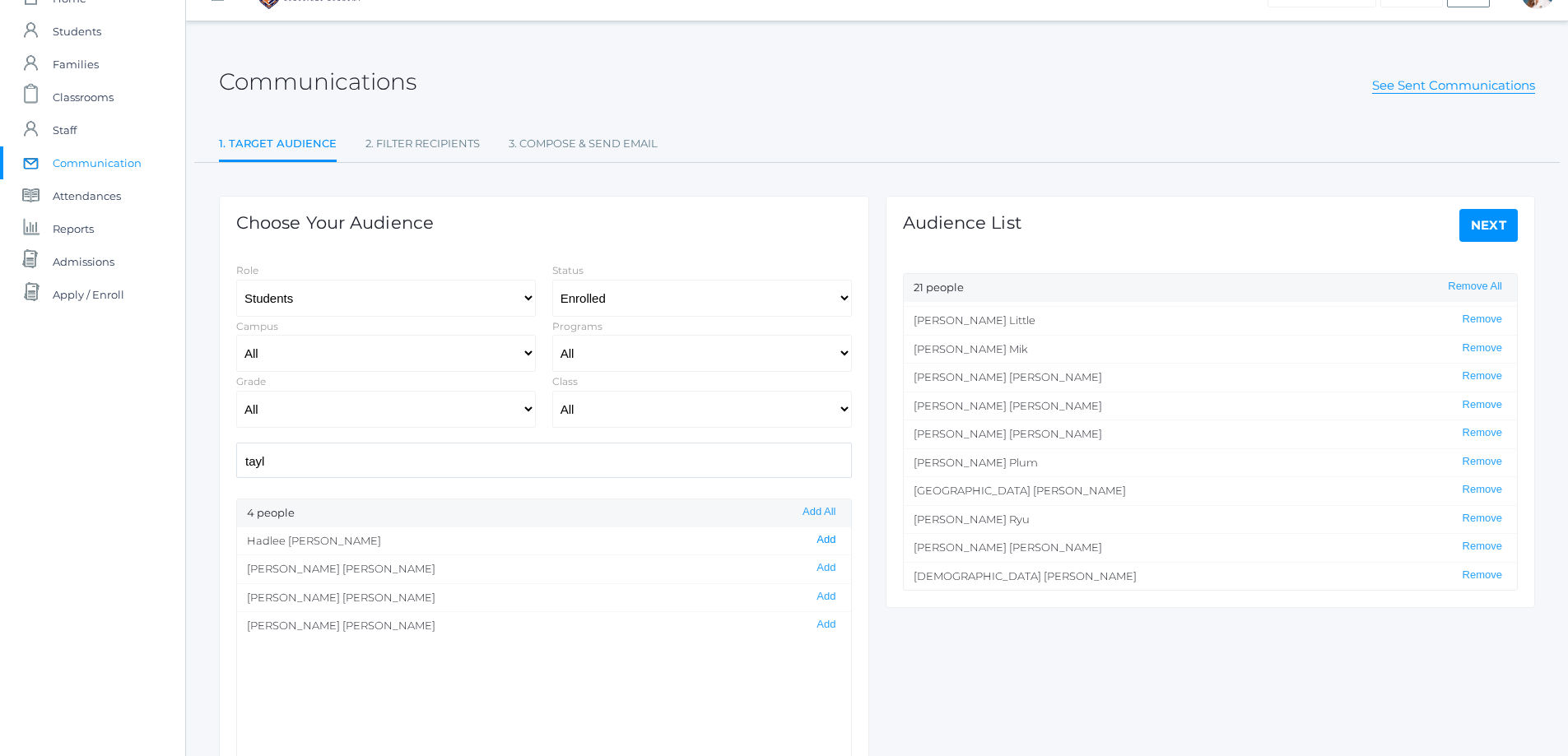
click at [813, 539] on button "Add" at bounding box center [826, 539] width 29 height 14
drag, startPoint x: 282, startPoint y: 463, endPoint x: 164, endPoint y: 474, distance: 118.5
click at [164, 474] on div "icons/ui/navigation/home Created with Sketch. Home icons/user/plain Created wit…" at bounding box center [784, 437] width 1568 height 944
type input "zeller"
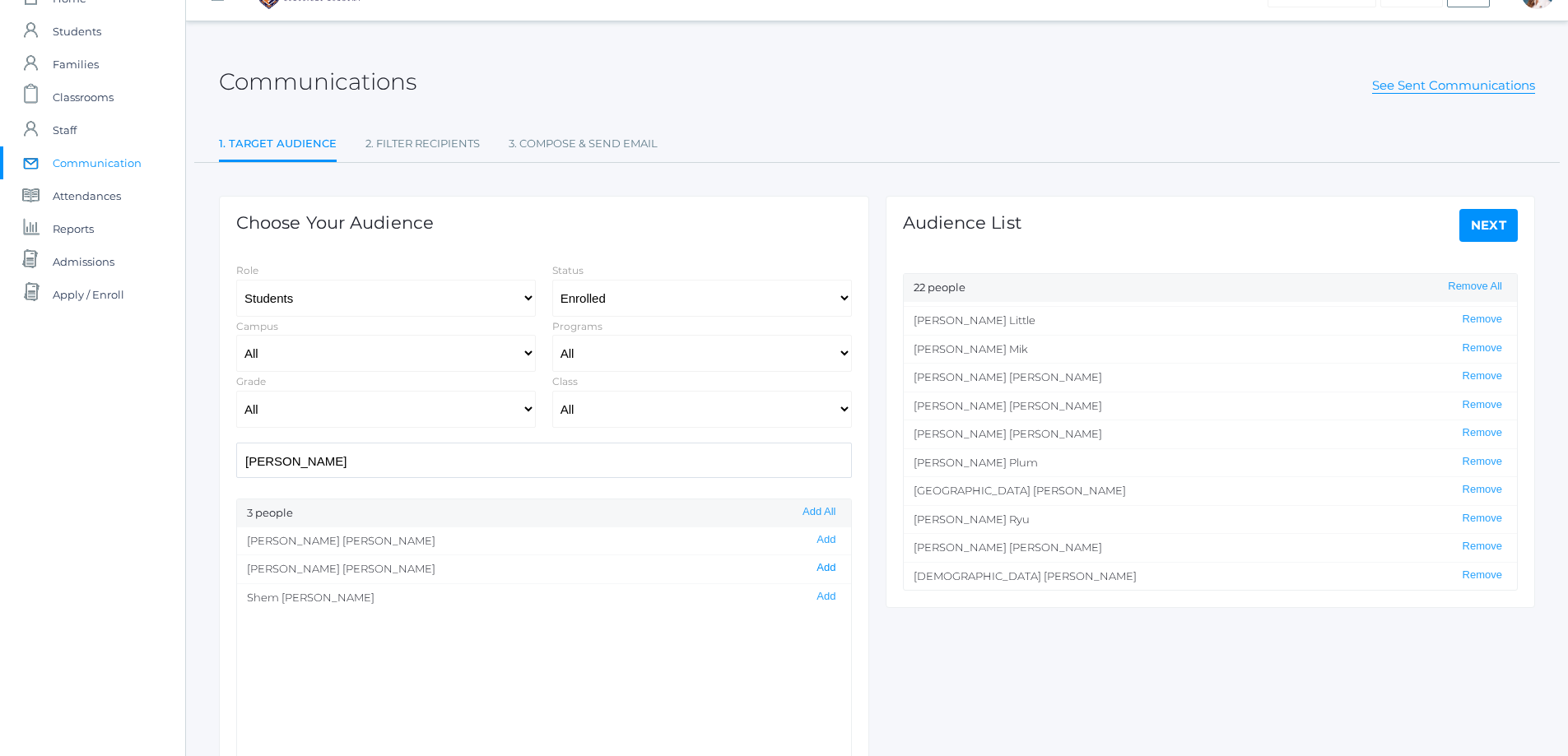
scroll to position [0, 0]
click at [816, 564] on button "Add" at bounding box center [826, 567] width 29 height 14
click at [1487, 221] on link "Next" at bounding box center [1488, 225] width 59 height 33
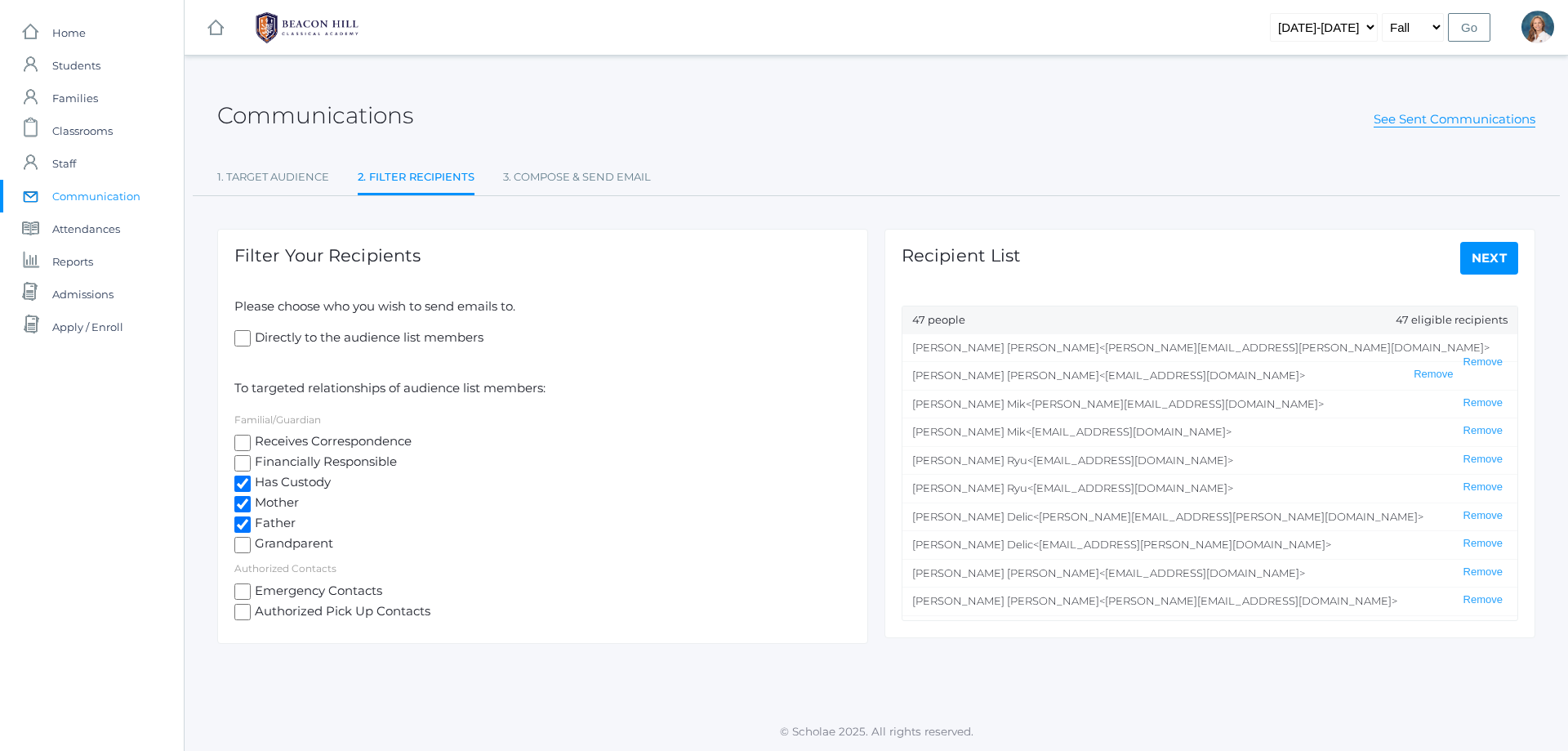
click at [1490, 258] on link "Next" at bounding box center [1489, 258] width 58 height 32
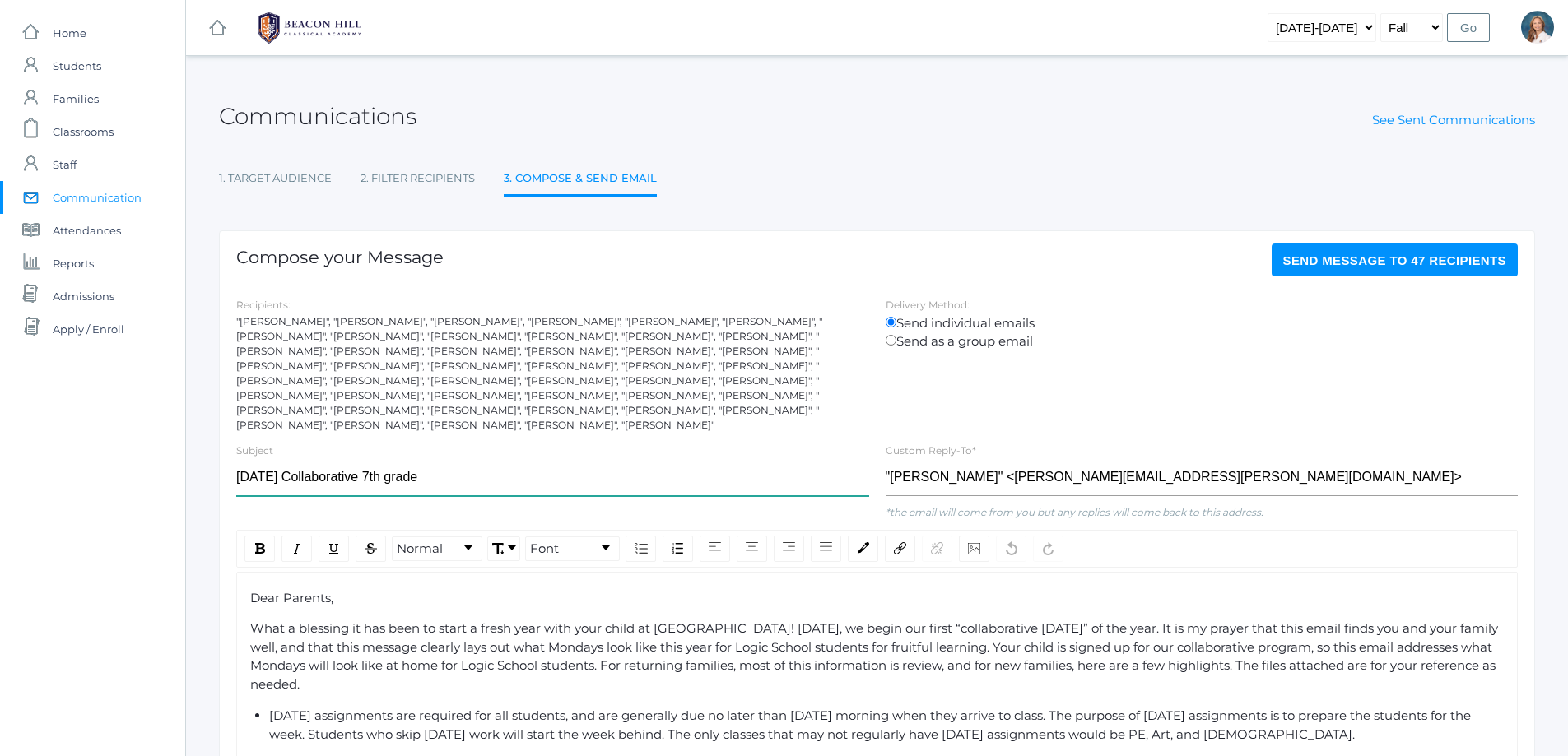
click at [375, 459] on input "Monday Collaborative 7th grade" at bounding box center [553, 478] width 633 height 37
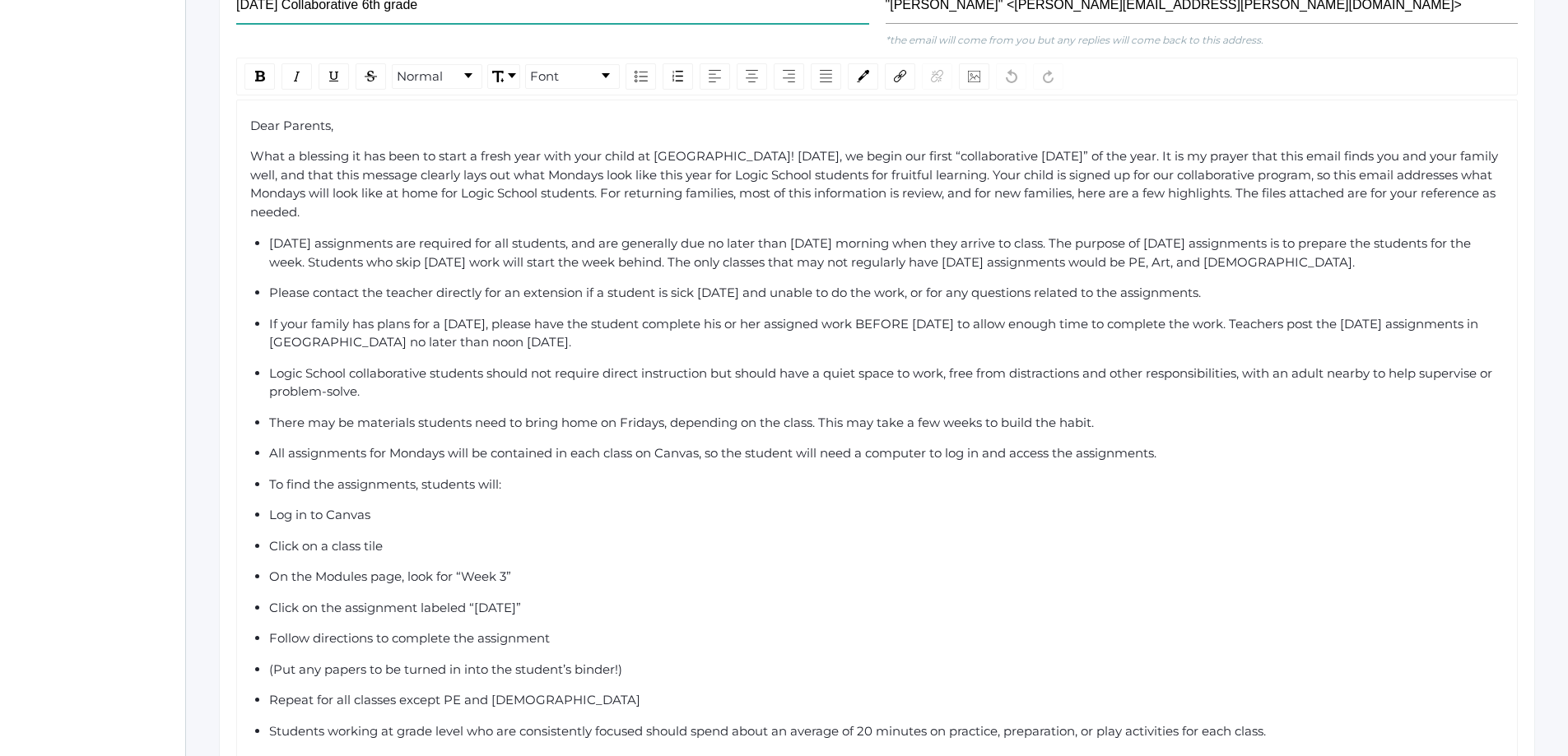
scroll to position [494, 0]
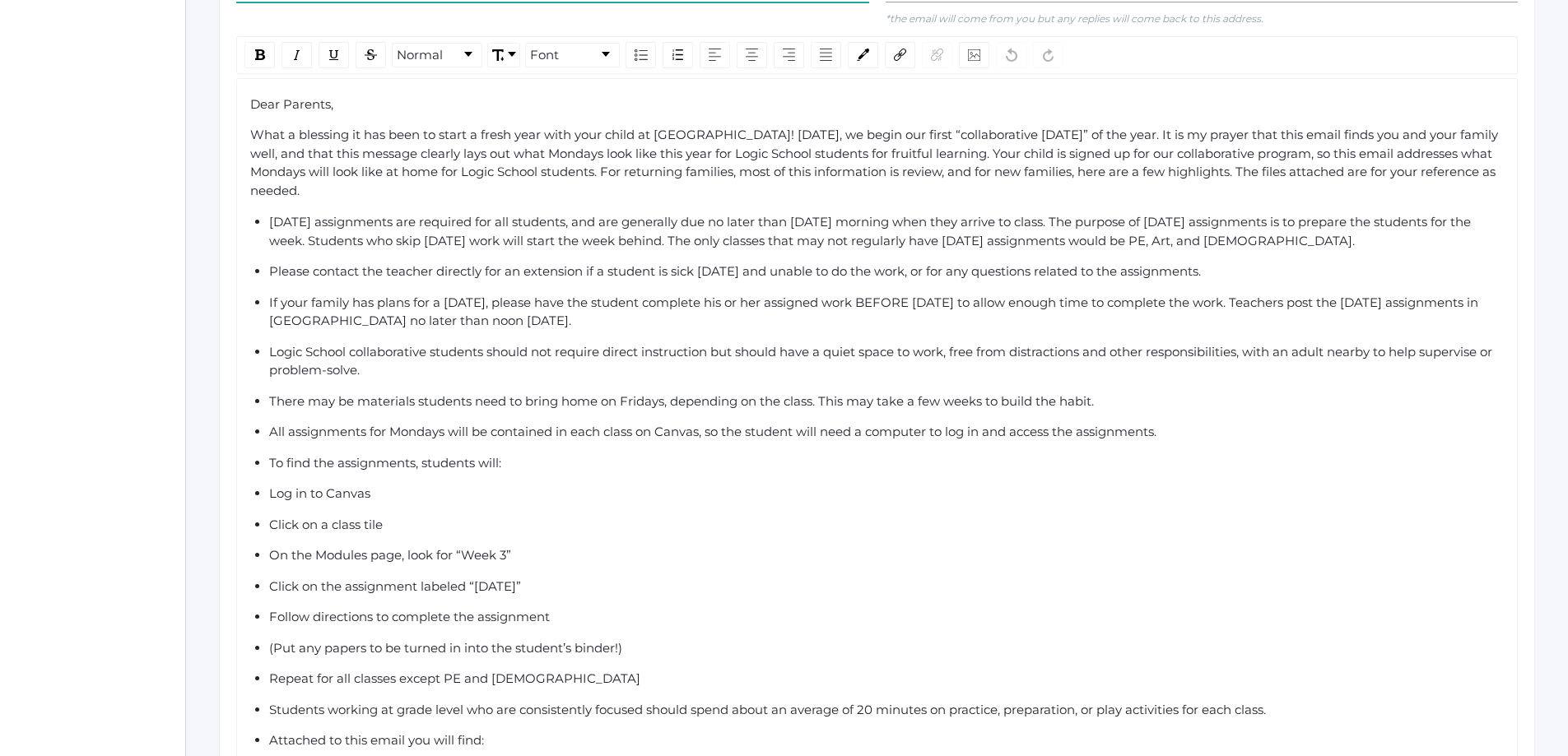
type input "Monday Collaborative 6th grade"
click at [266, 273] on ul "Monday assignments are required for all students, and are generally due no late…" at bounding box center [877, 521] width 1254 height 617
click at [266, 400] on ul "Monday assignments are required for all students, and are generally due no late…" at bounding box center [877, 521] width 1254 height 617
click at [269, 485] on span "Log in to Canvas" at bounding box center [319, 493] width 101 height 16
click at [269, 516] on span "Click on a class tile" at bounding box center [326, 524] width 114 height 16
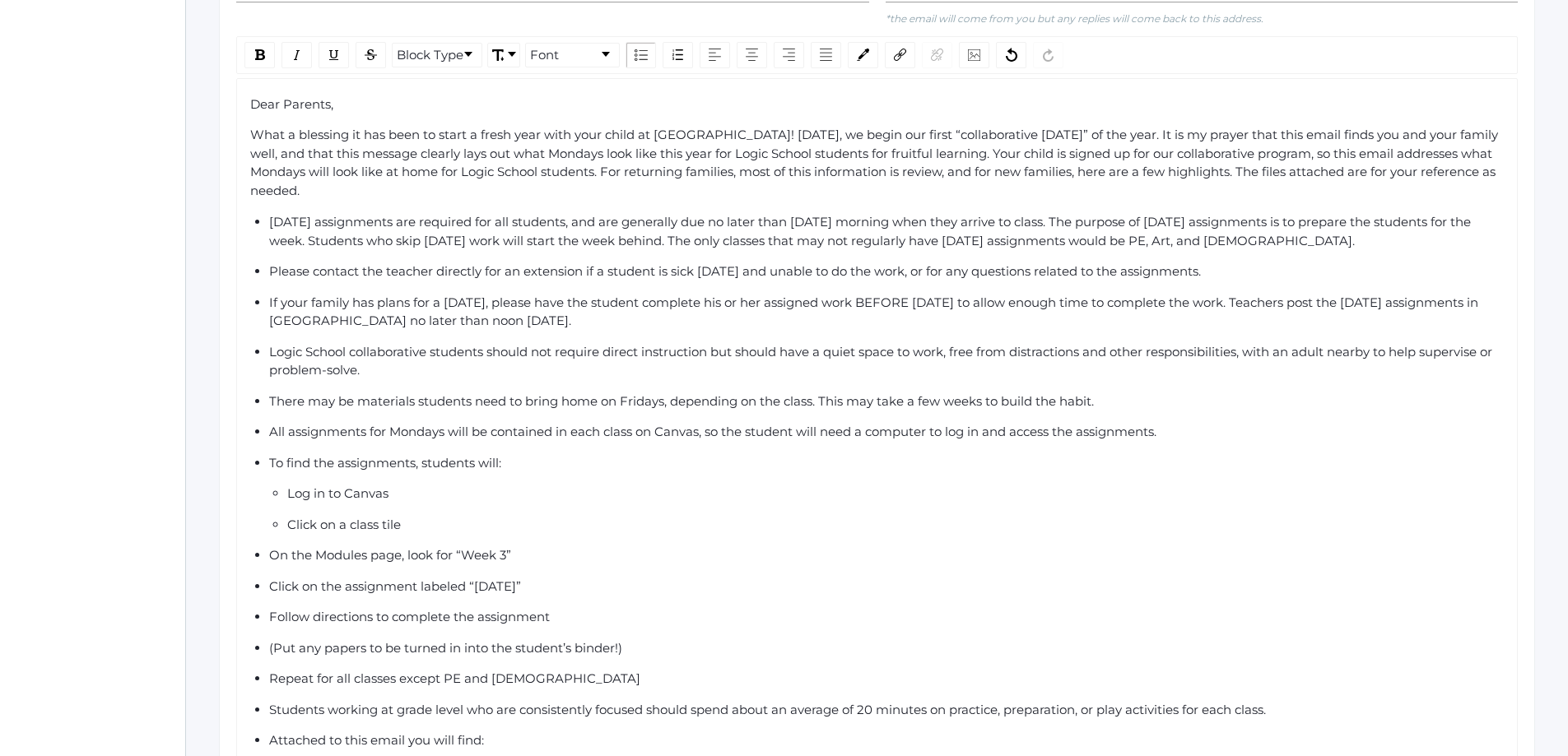
click at [269, 547] on span "On the Modules page, look for “Week 3”" at bounding box center [389, 554] width 242 height 16
click at [267, 563] on ul "Monday assignments are required for all students, and are generally due no late…" at bounding box center [877, 521] width 1254 height 617
click at [269, 609] on span "Follow directions to complete the assignment" at bounding box center [409, 616] width 280 height 16
click at [267, 619] on ul "Monday assignments are required for all students, and are generally due no late…" at bounding box center [877, 521] width 1254 height 617
click at [267, 651] on ul "Monday assignments are required for all students, and are generally due no late…" at bounding box center [877, 521] width 1254 height 617
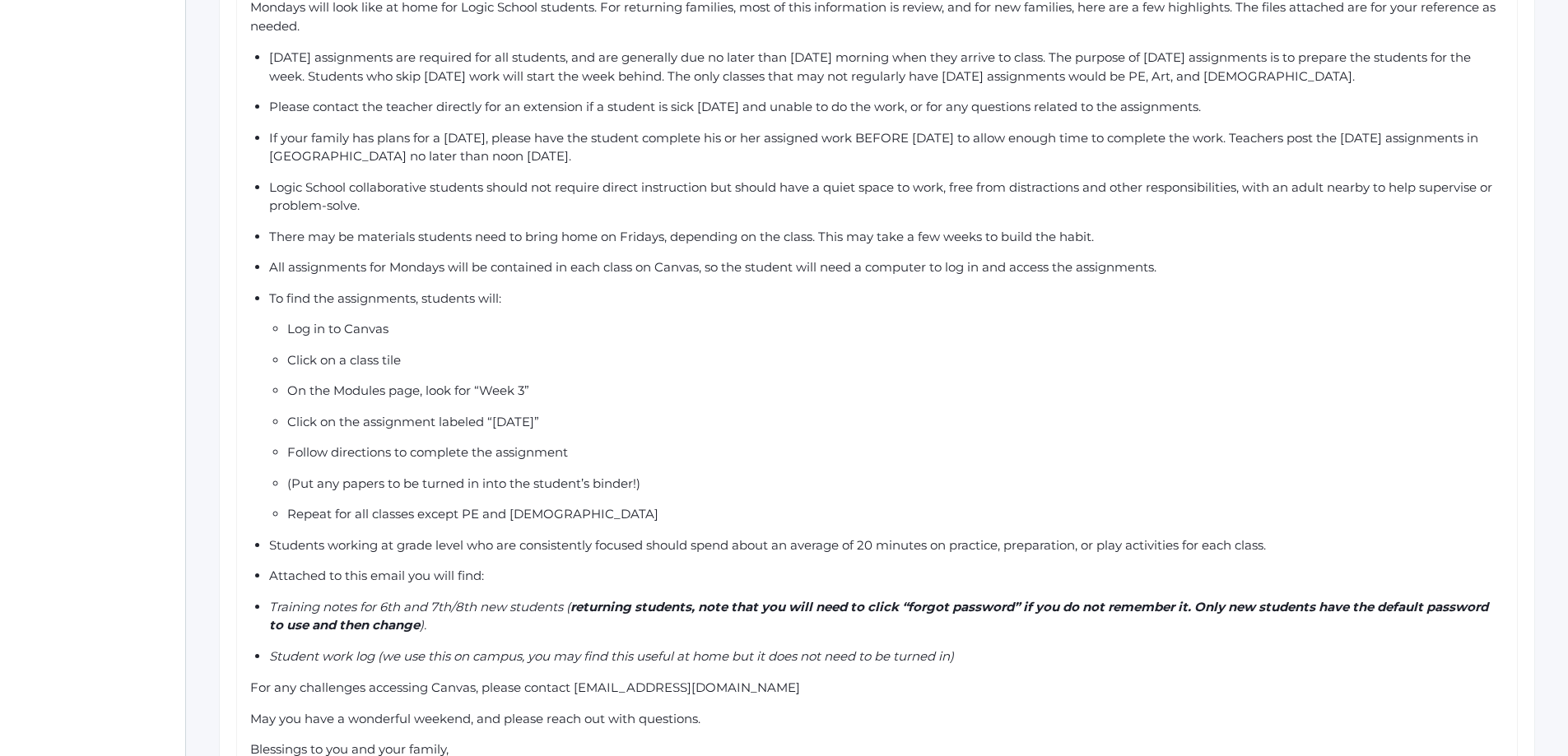
scroll to position [740, 0]
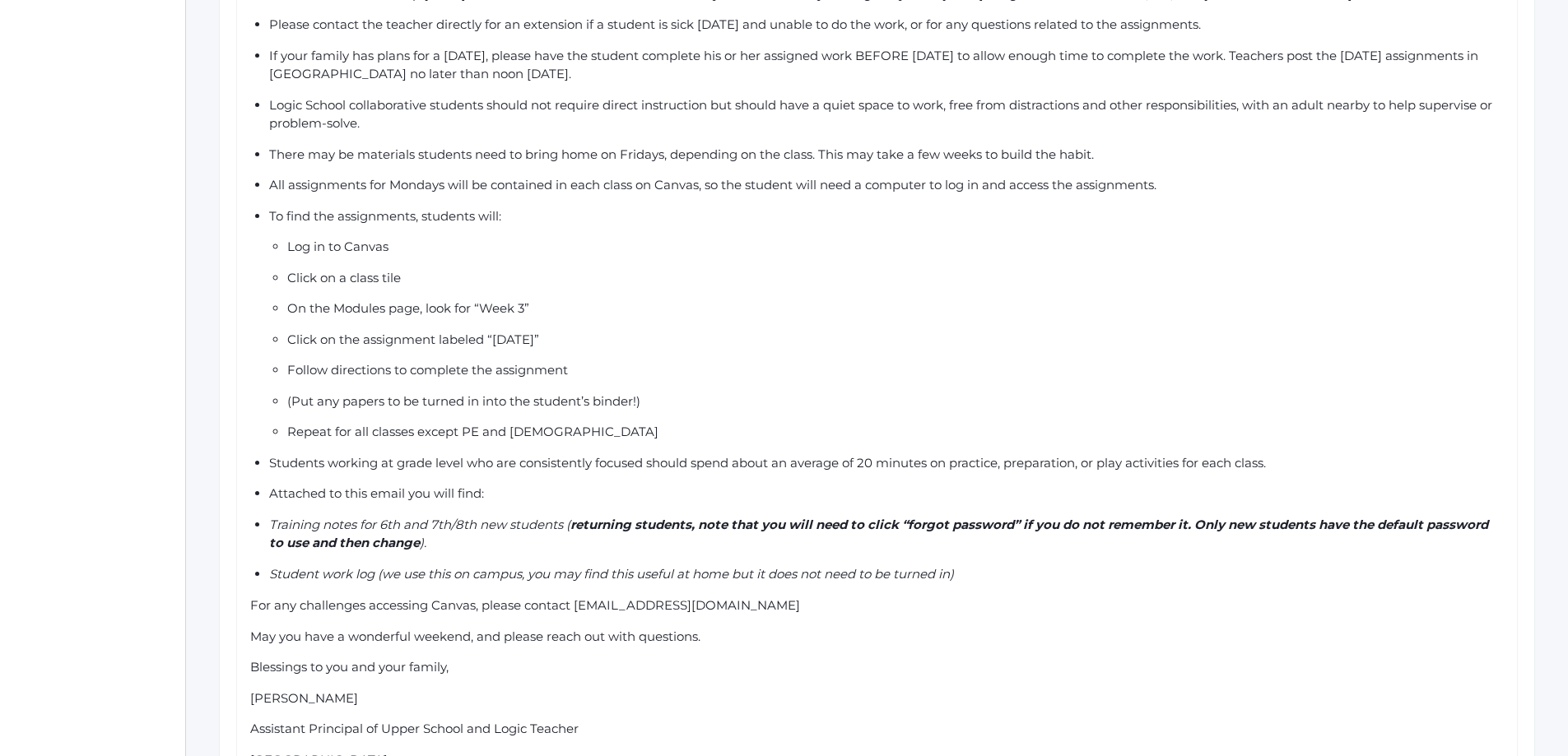
click at [539, 424] on span "Repeat for all classes except PE and Bible" at bounding box center [473, 431] width 371 height 16
click at [478, 424] on span "Repeat for all classes except PE and Bible" at bounding box center [473, 431] width 371 height 16
click at [572, 515] on div "Training notes for 6th and 7th/8th new students ( returning students, note that…" at bounding box center [887, 534] width 1236 height 37
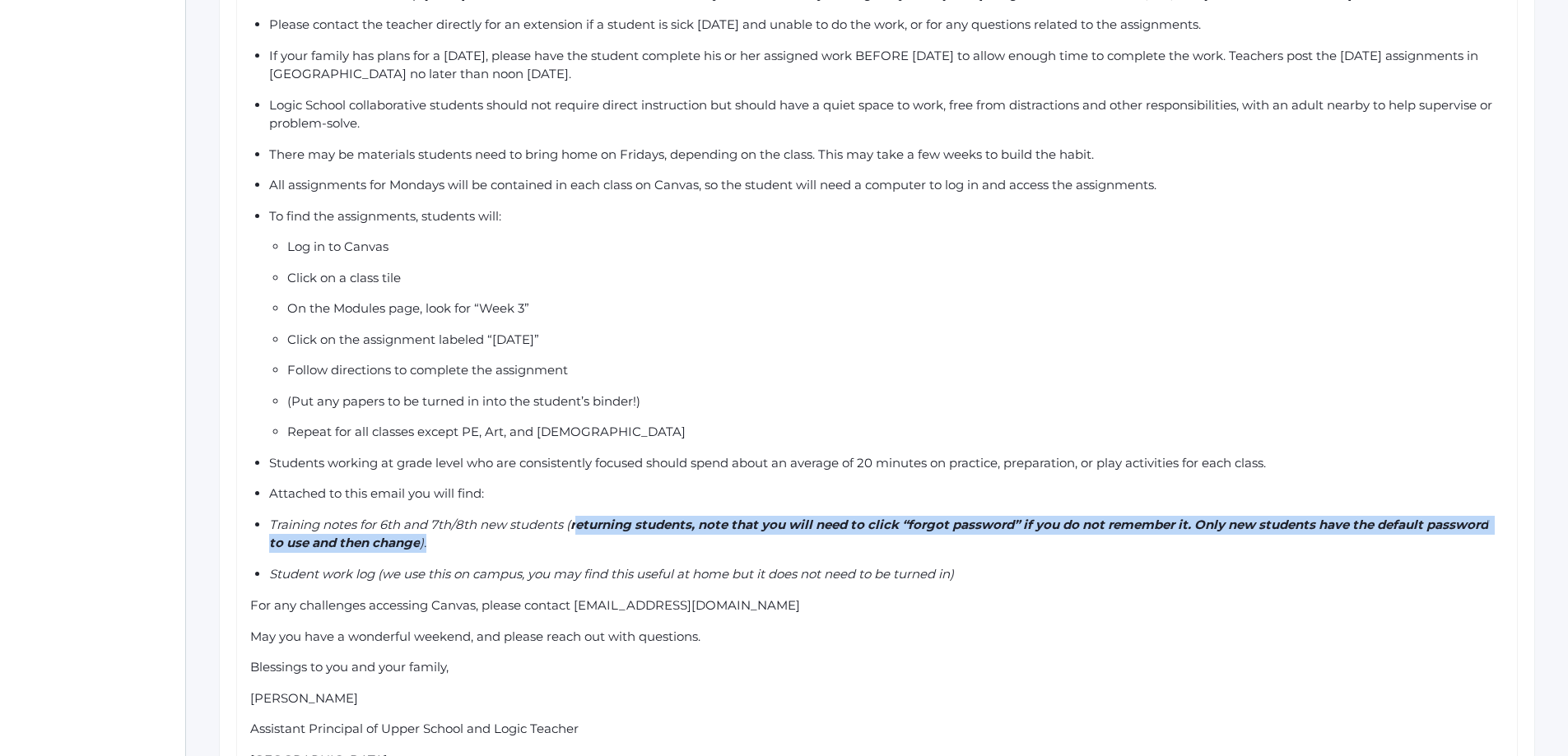
drag, startPoint x: 574, startPoint y: 496, endPoint x: 572, endPoint y: 505, distance: 9.2
click at [572, 515] on div "Training notes for 6th and 7th/8th new students ( returning students, note that…" at bounding box center [887, 534] width 1236 height 37
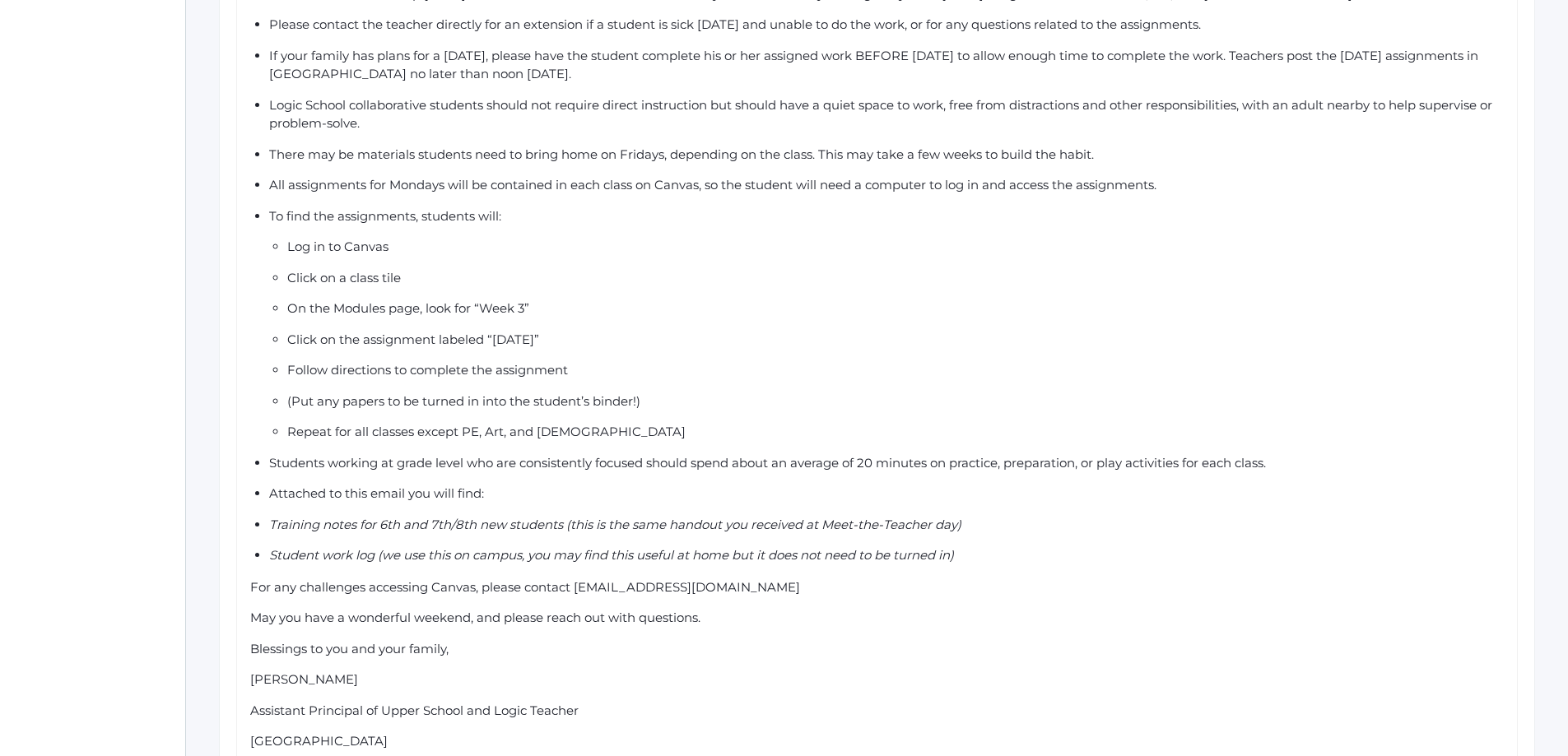
click at [270, 516] on span "Training notes for 6th and 7th/8th new students (this is the same handout you r…" at bounding box center [614, 524] width 692 height 16
click at [271, 547] on span "Student work log (we use this on campus, you may find this useful at home but i…" at bounding box center [611, 554] width 685 height 16
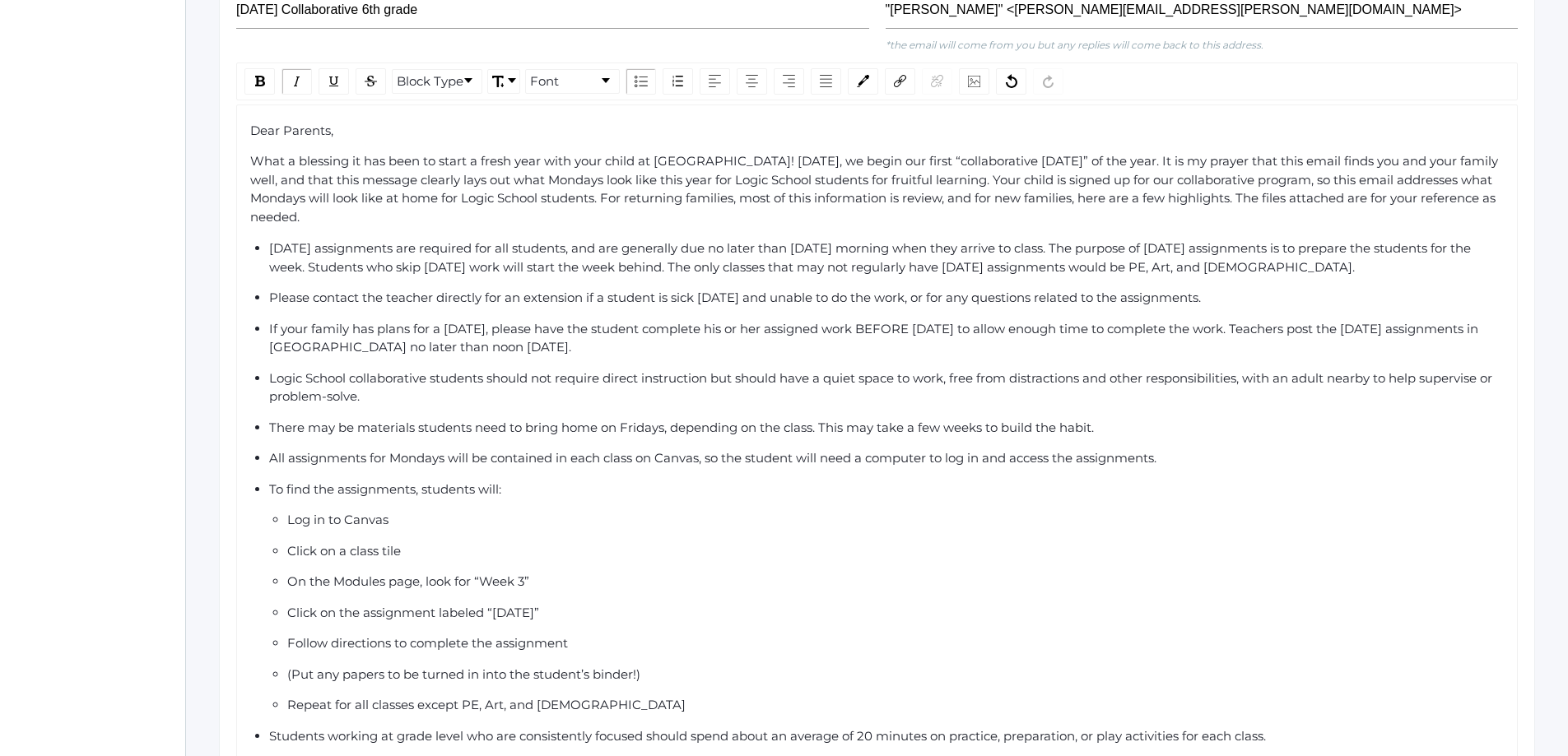
scroll to position [494, 0]
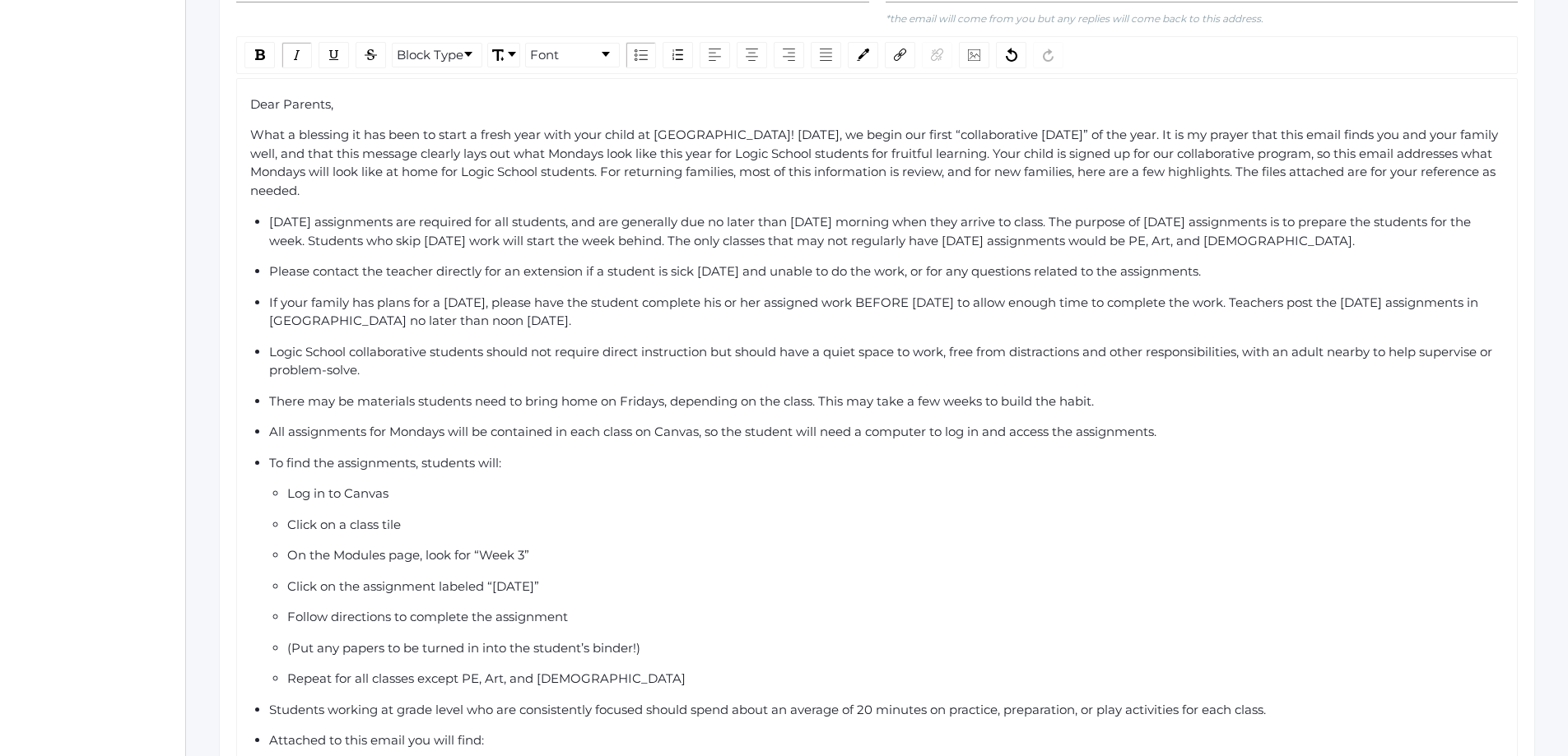
click at [410, 484] on div "Log in to Canvas" at bounding box center [896, 494] width 1217 height 19
drag, startPoint x: 398, startPoint y: 466, endPoint x: 562, endPoint y: 463, distance: 164.0
click at [562, 485] on span "Log in to Canvas (beaconhill.instructure.com)" at bounding box center [445, 493] width 315 height 16
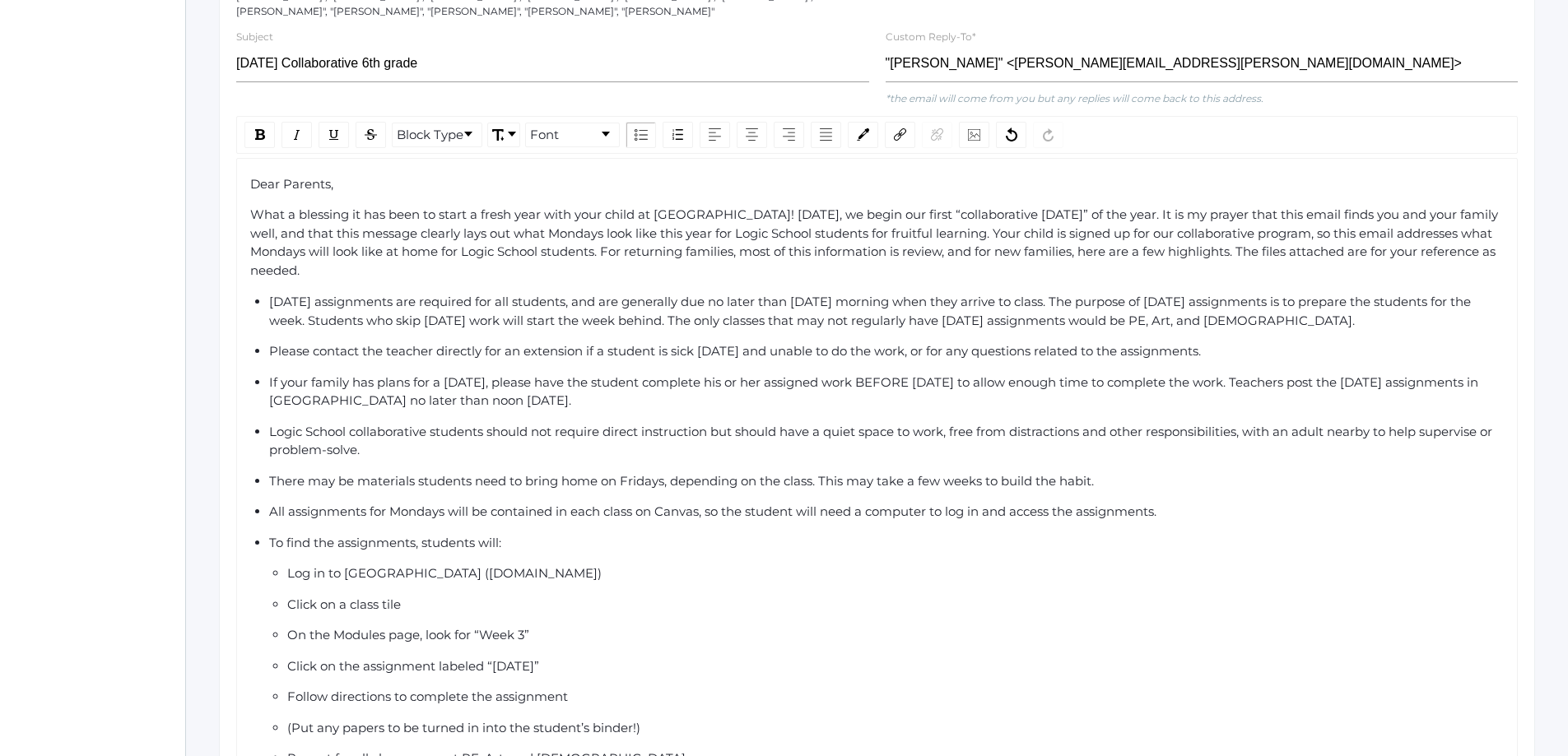
scroll to position [412, 0]
click at [894, 131] on img "rdw-link-control" at bounding box center [899, 136] width 12 height 12
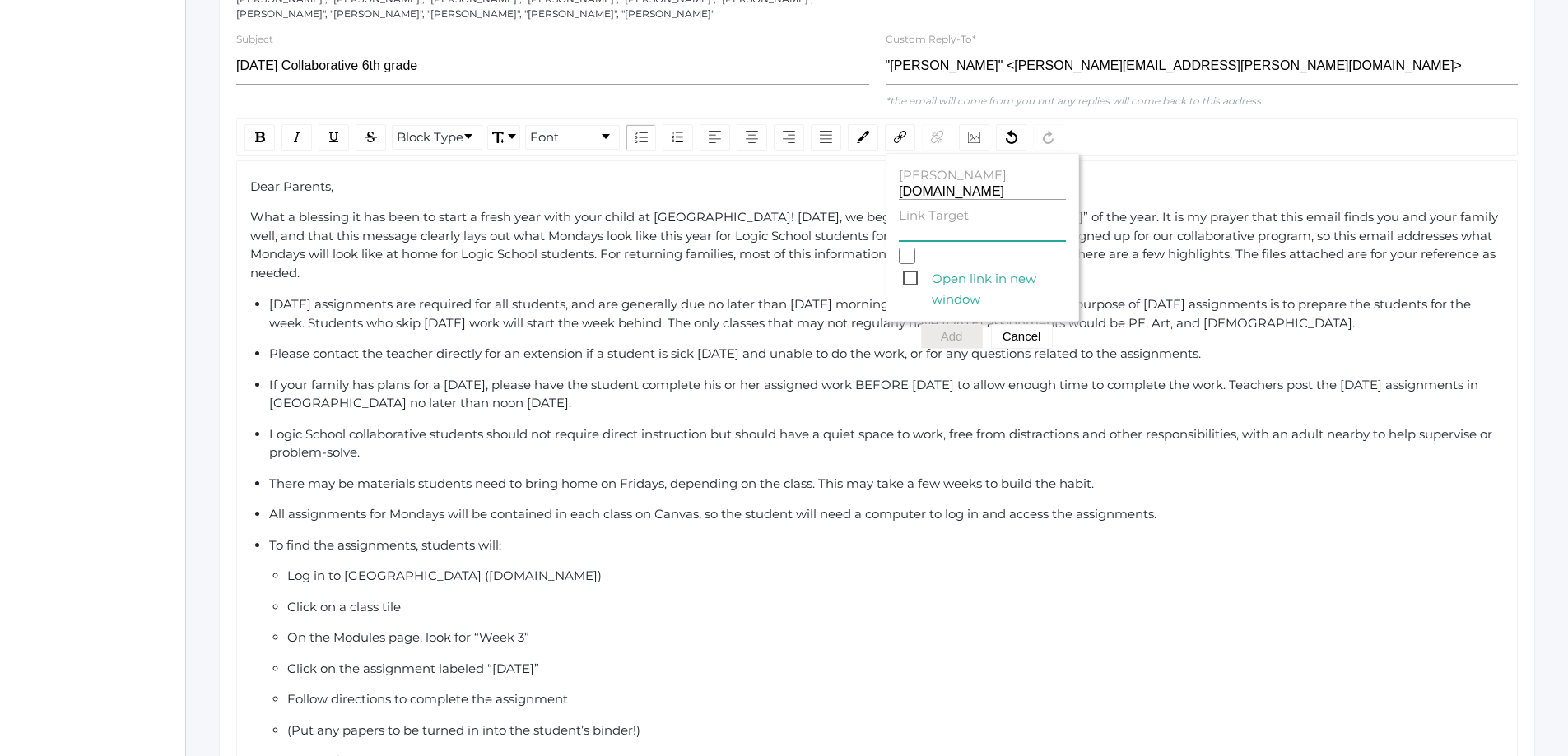
click at [929, 225] on input "Link Target" at bounding box center [982, 232] width 167 height 16
type input "b"
type input "www.beaconhill.instructure.com"
click at [909, 247] on input "Open link in new window" at bounding box center [907, 256] width 17 height 17
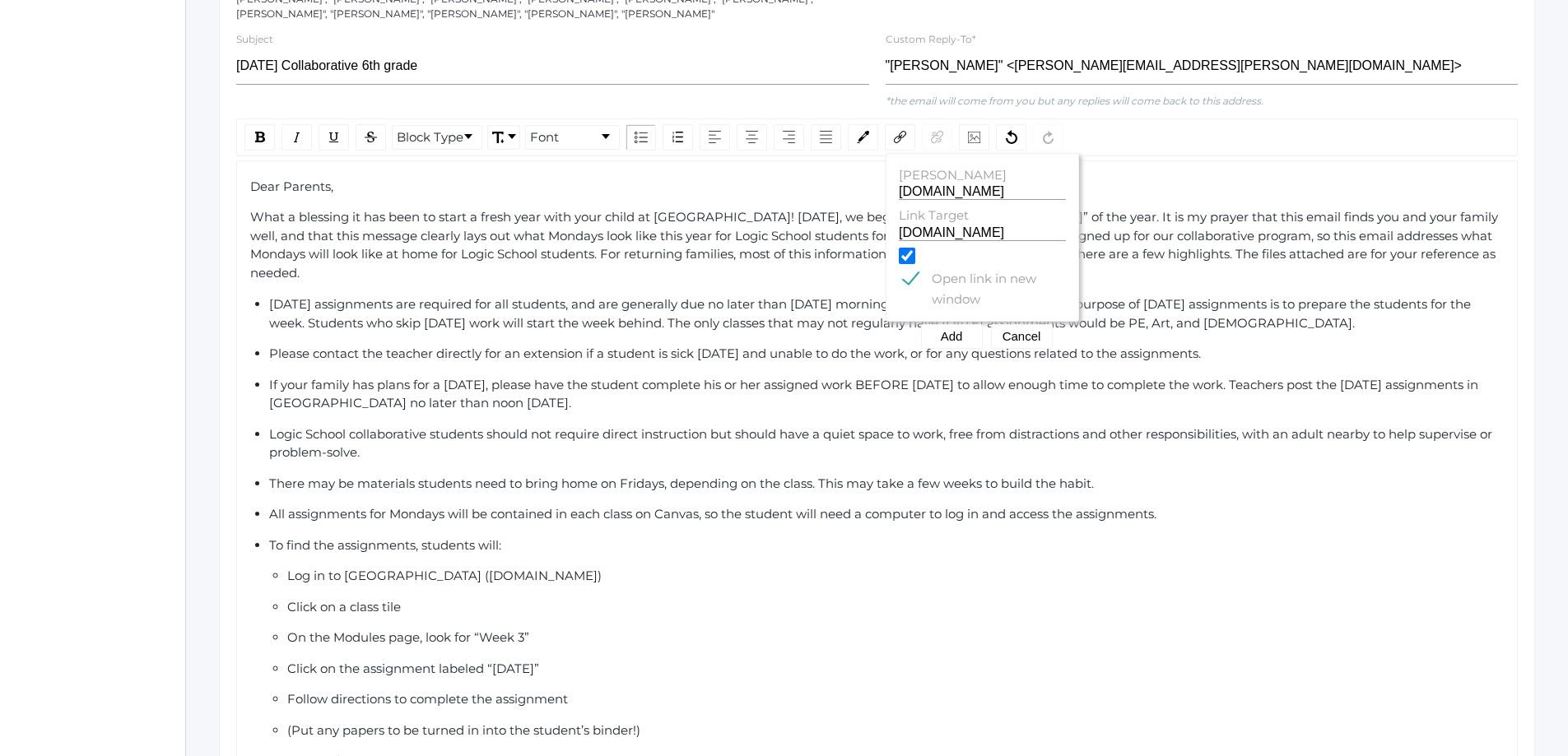
scroll to position [0, 0]
click at [993, 268] on span "Open link in new window" at bounding box center [984, 278] width 162 height 21
click at [915, 260] on input "Open link in new window" at bounding box center [907, 256] width 17 height 17
click at [906, 268] on span "Open link in new window" at bounding box center [984, 278] width 162 height 21
click at [906, 247] on input "Open link in new window" at bounding box center [907, 256] width 17 height 17
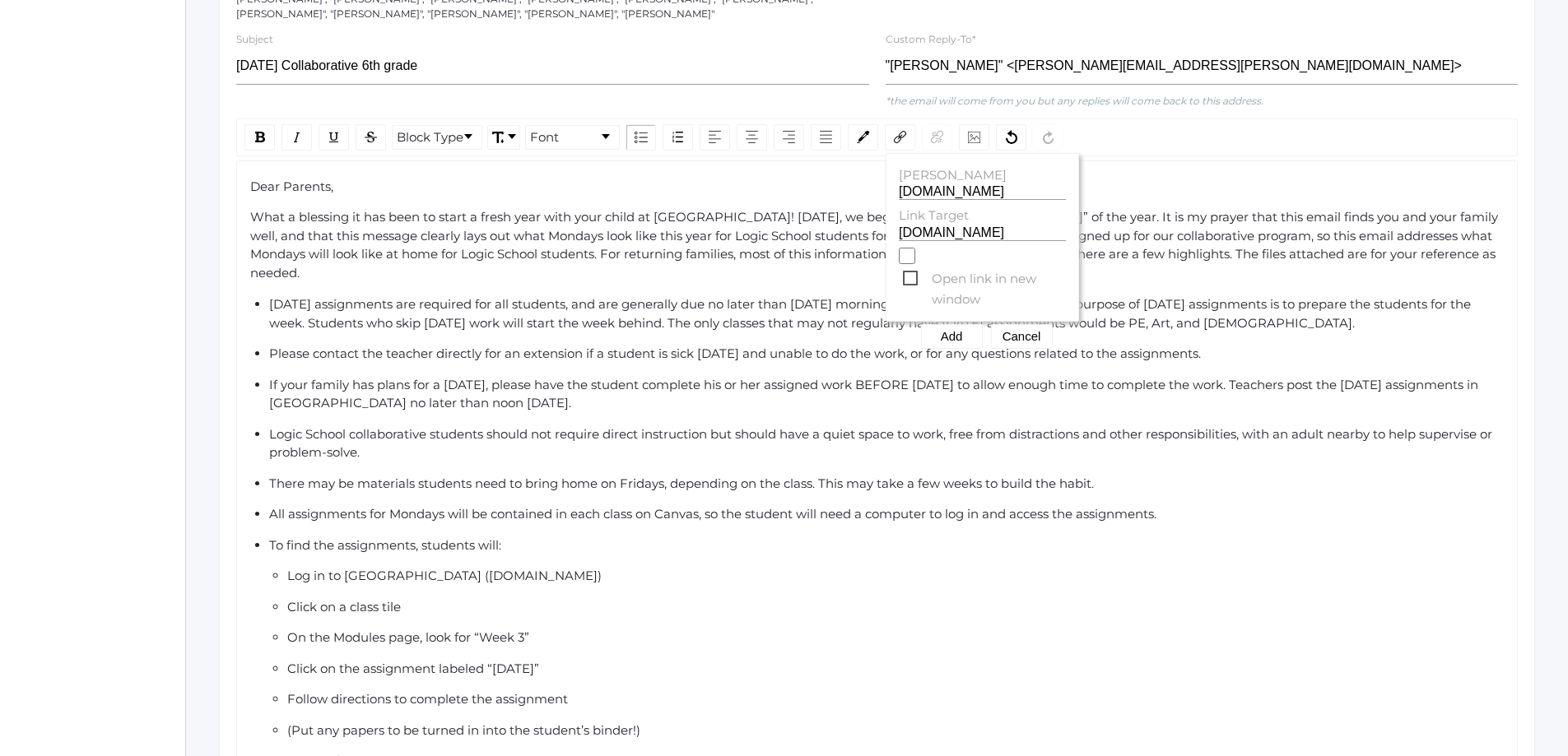
checkbox input "true"
click at [1006, 166] on label "Link Title" at bounding box center [982, 175] width 167 height 19
click at [1006, 184] on input "beaconhill.instructure.com" at bounding box center [982, 191] width 167 height 16
click at [1056, 184] on input "beaconhill.instructure.com" at bounding box center [982, 191] width 167 height 16
click at [1046, 567] on div "Log in to Canvas (beaconhill.instructure.com)" at bounding box center [896, 576] width 1217 height 19
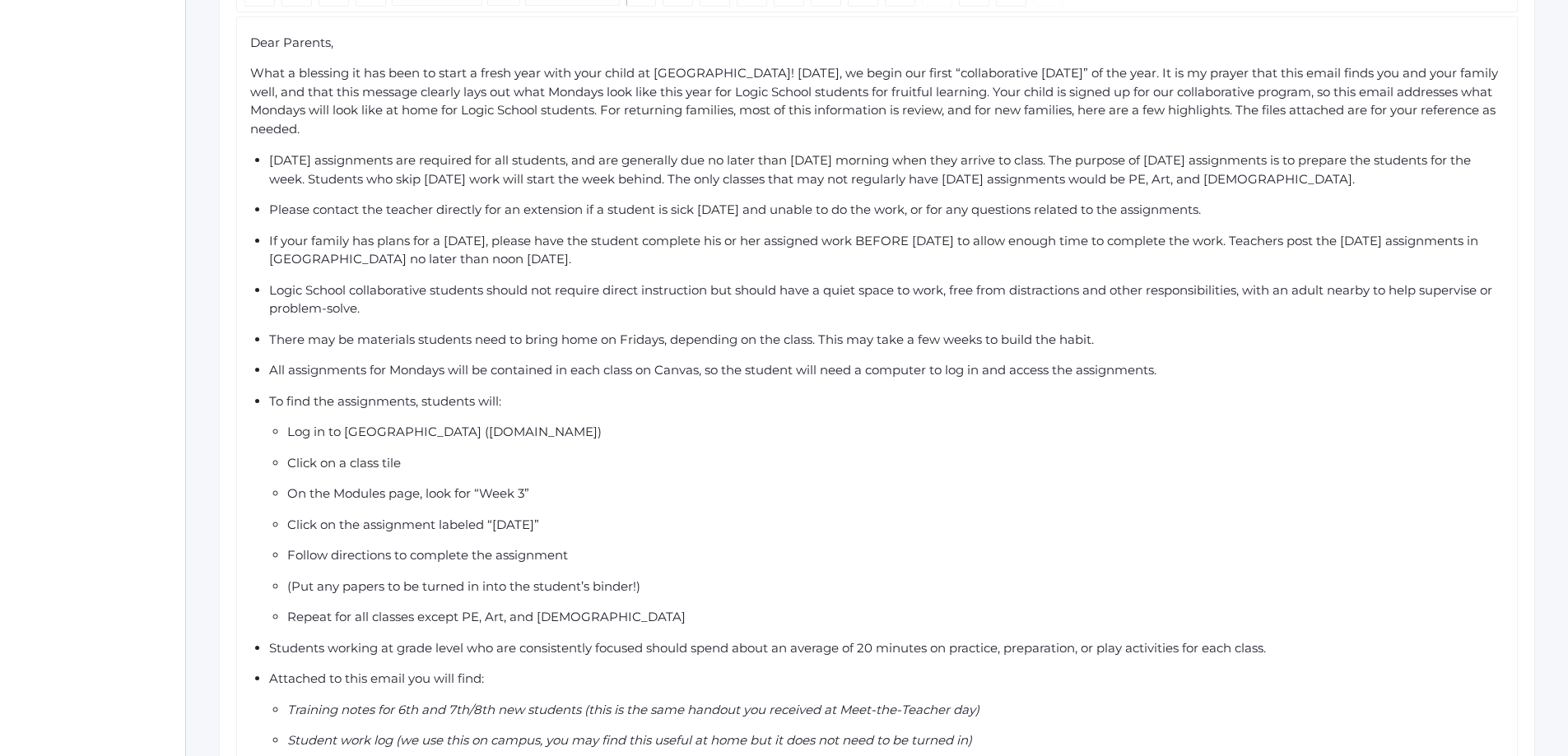
scroll to position [576, 0]
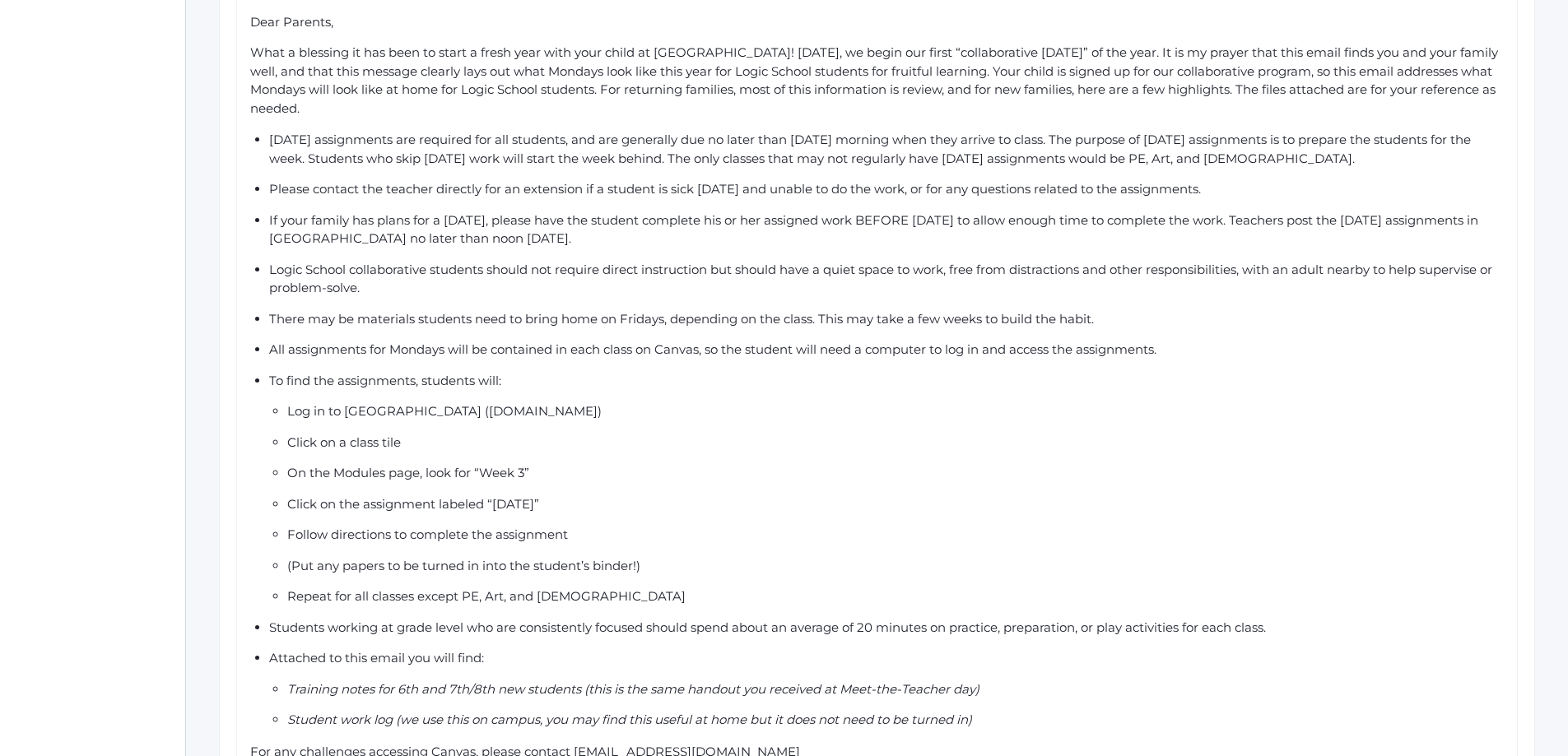
click at [523, 402] on div "Log in to Canvas (beaconhill.instructure.com)" at bounding box center [896, 412] width 1217 height 19
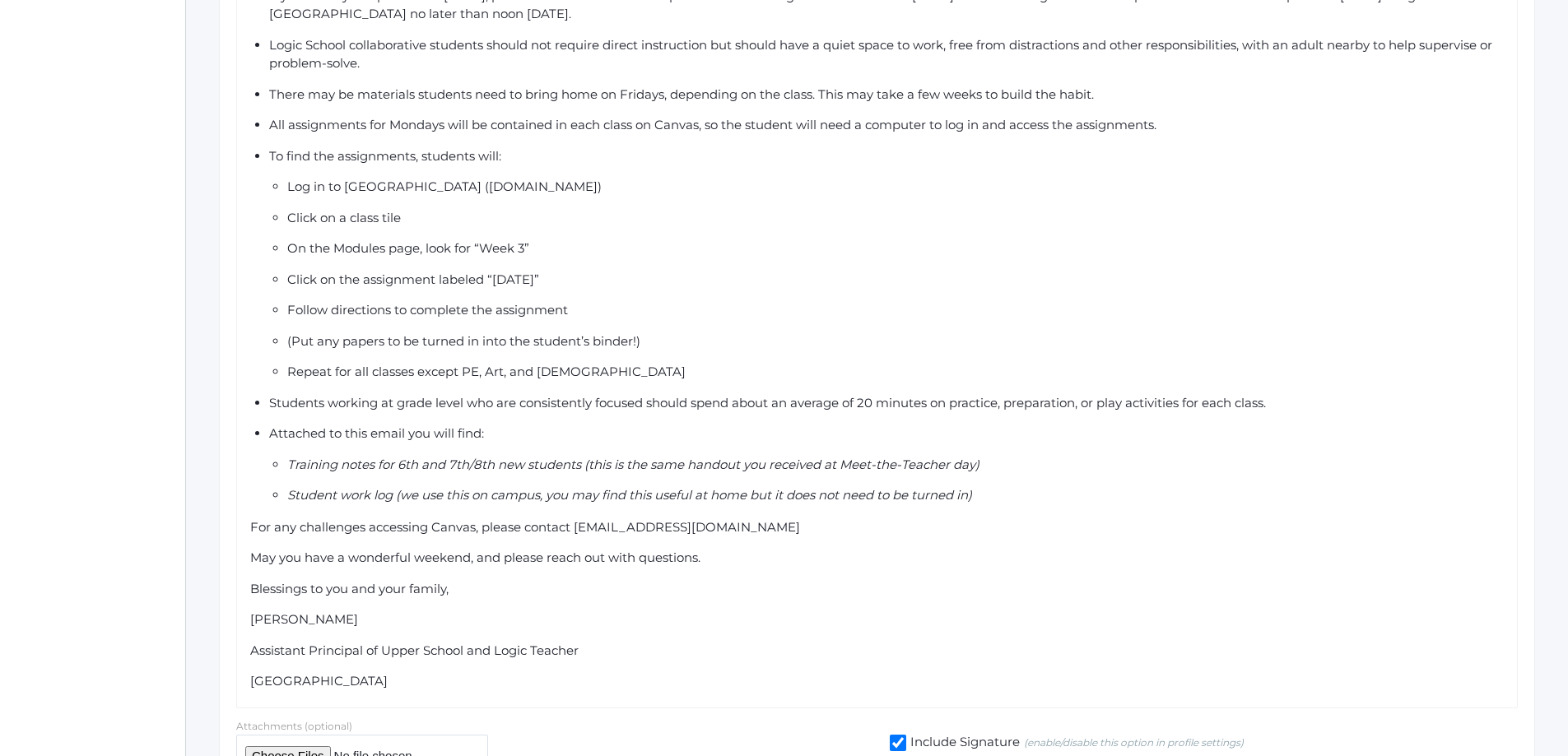
scroll to position [875, 0]
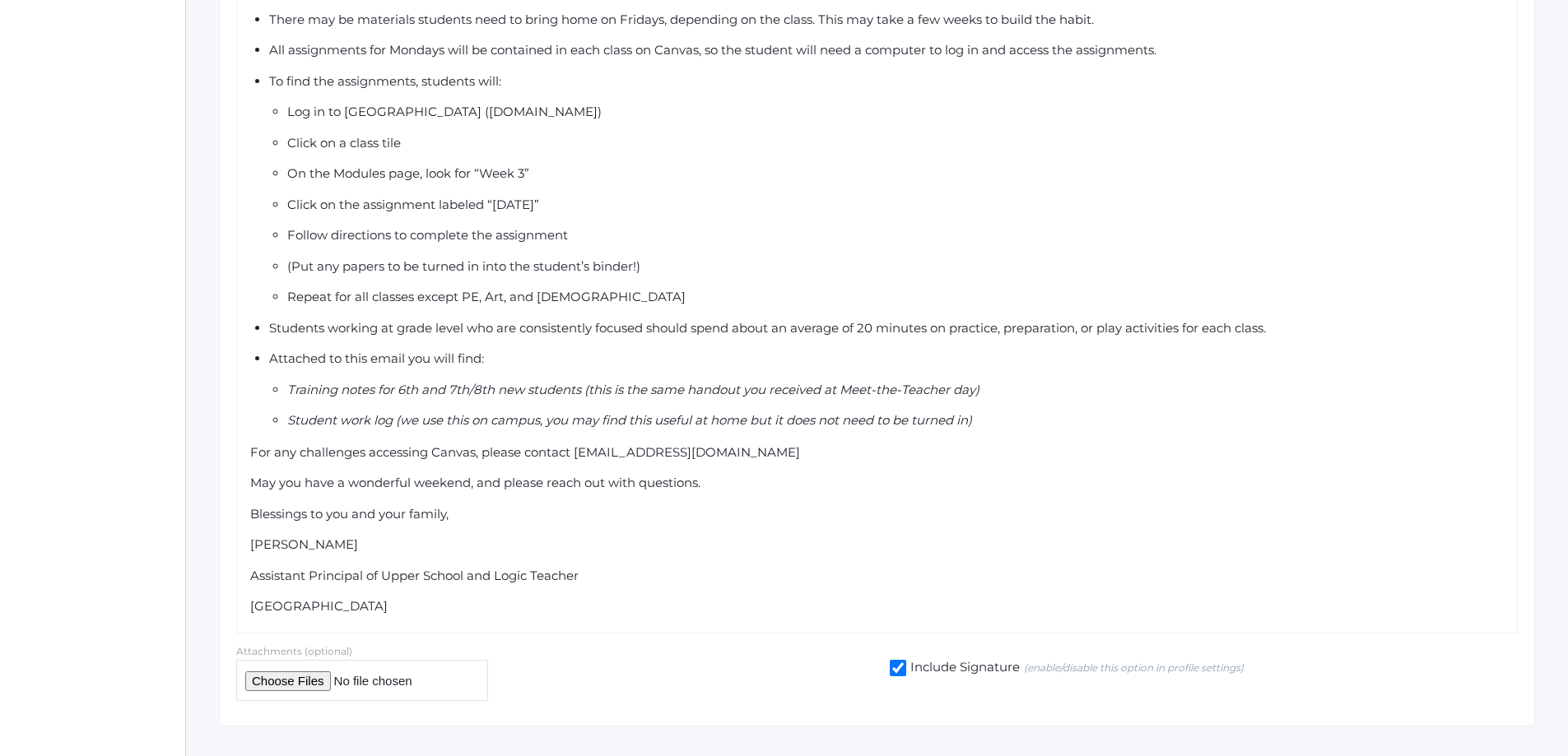
click at [252, 506] on span "Blessings to you and your family," at bounding box center [349, 513] width 198 height 16
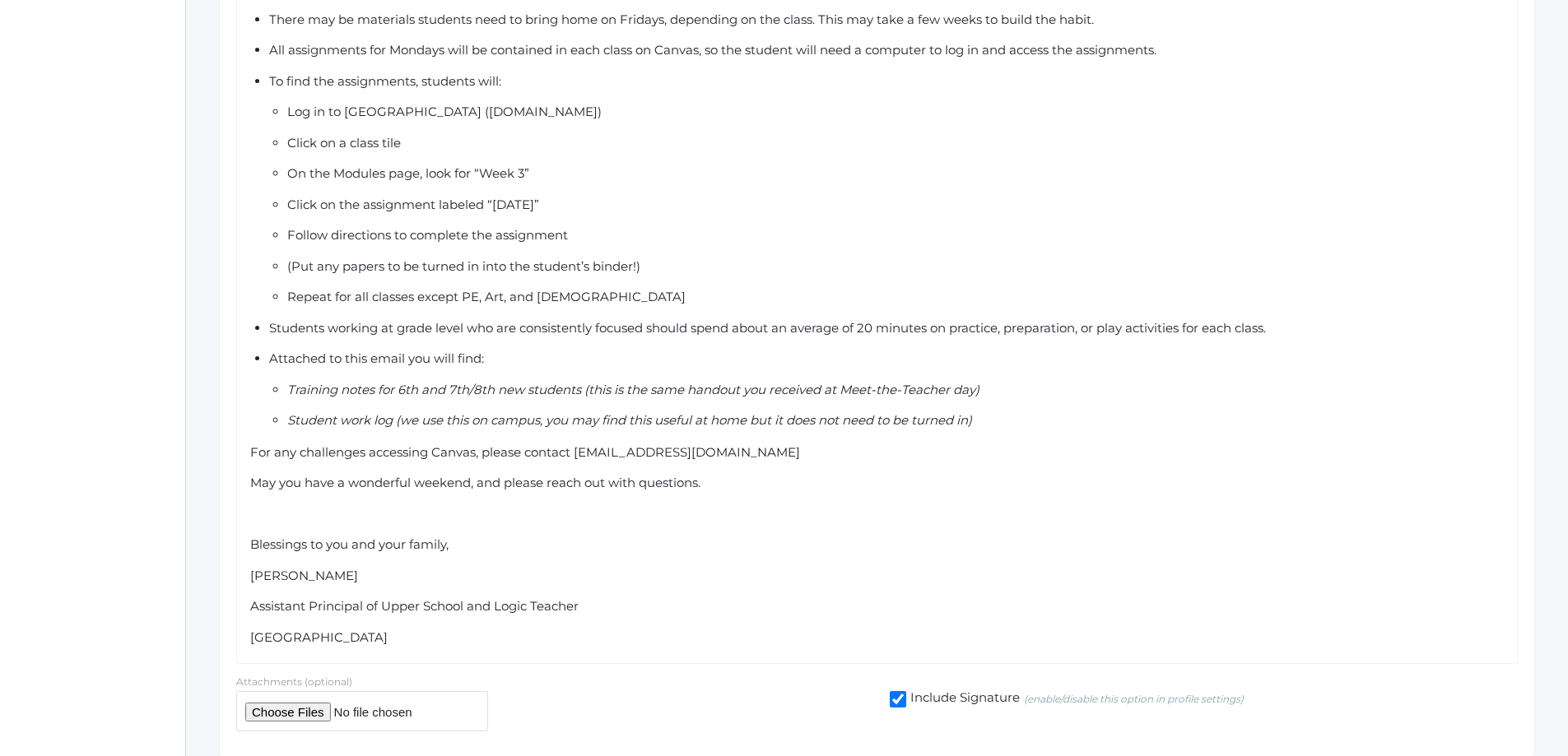
click at [290, 691] on input "file" at bounding box center [362, 710] width 252 height 40
type input "C:\fakepath\Monday Logic School Work Log (2).pdf"
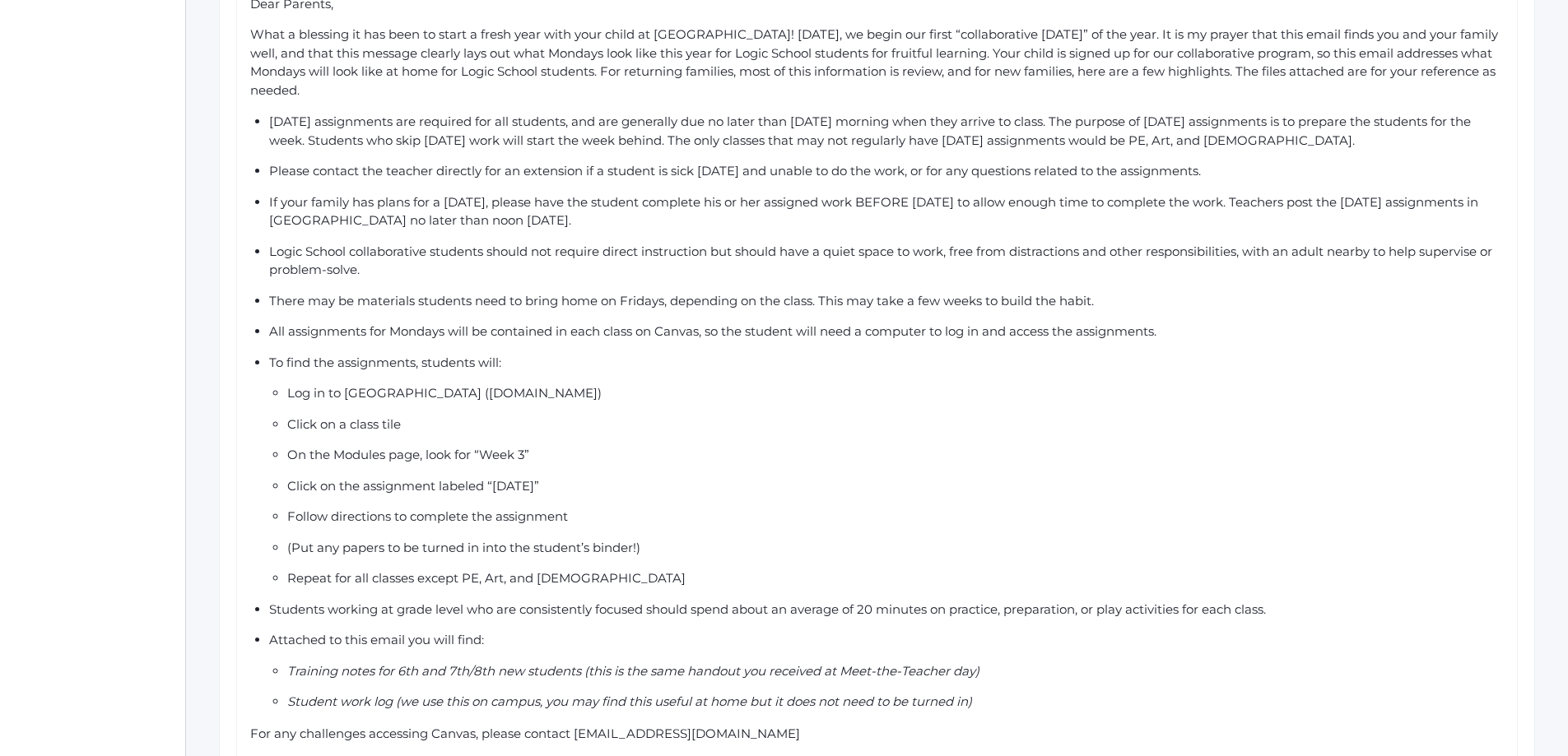
scroll to position [83, 0]
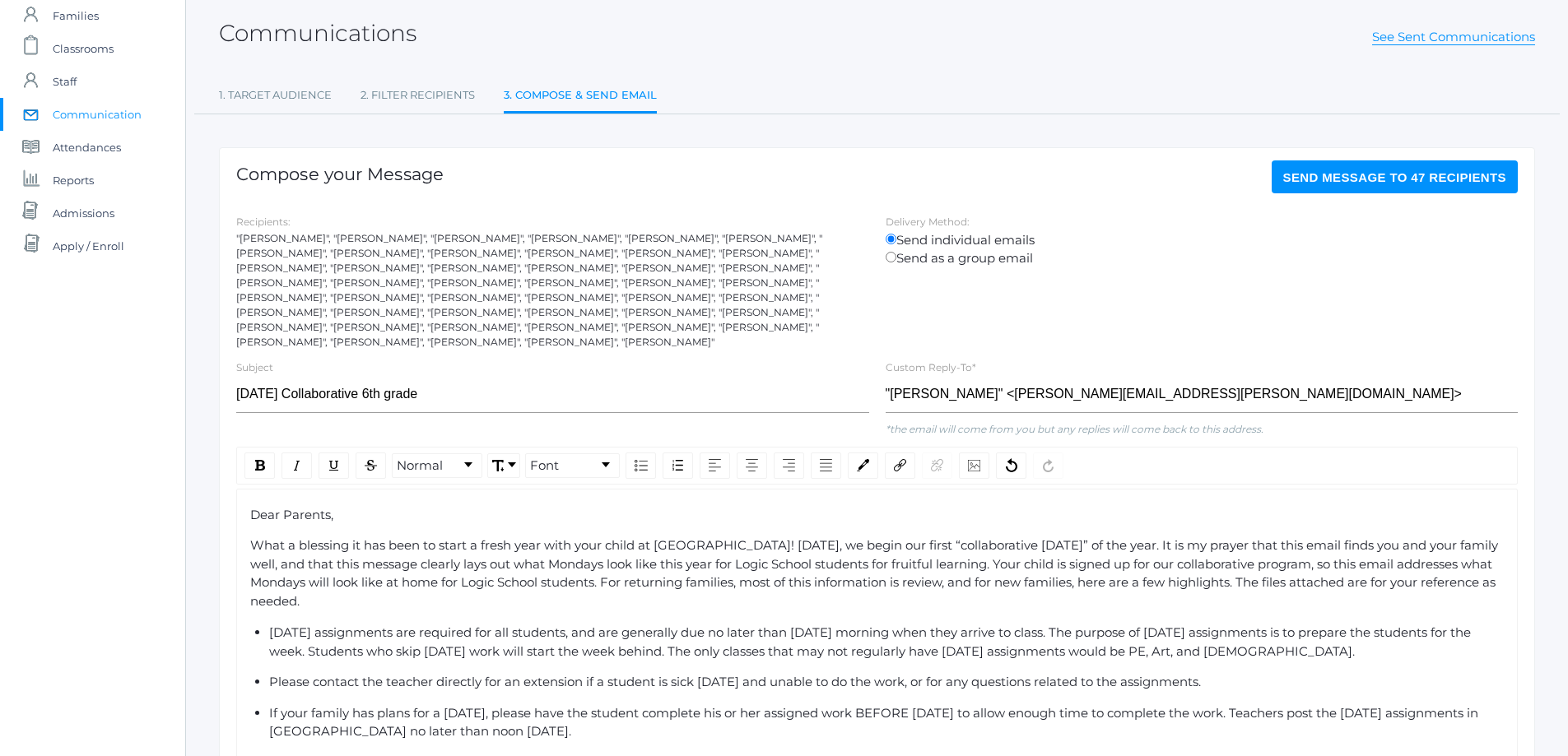
click at [1380, 173] on span "Send Message to 47 recipients" at bounding box center [1395, 176] width 224 height 14
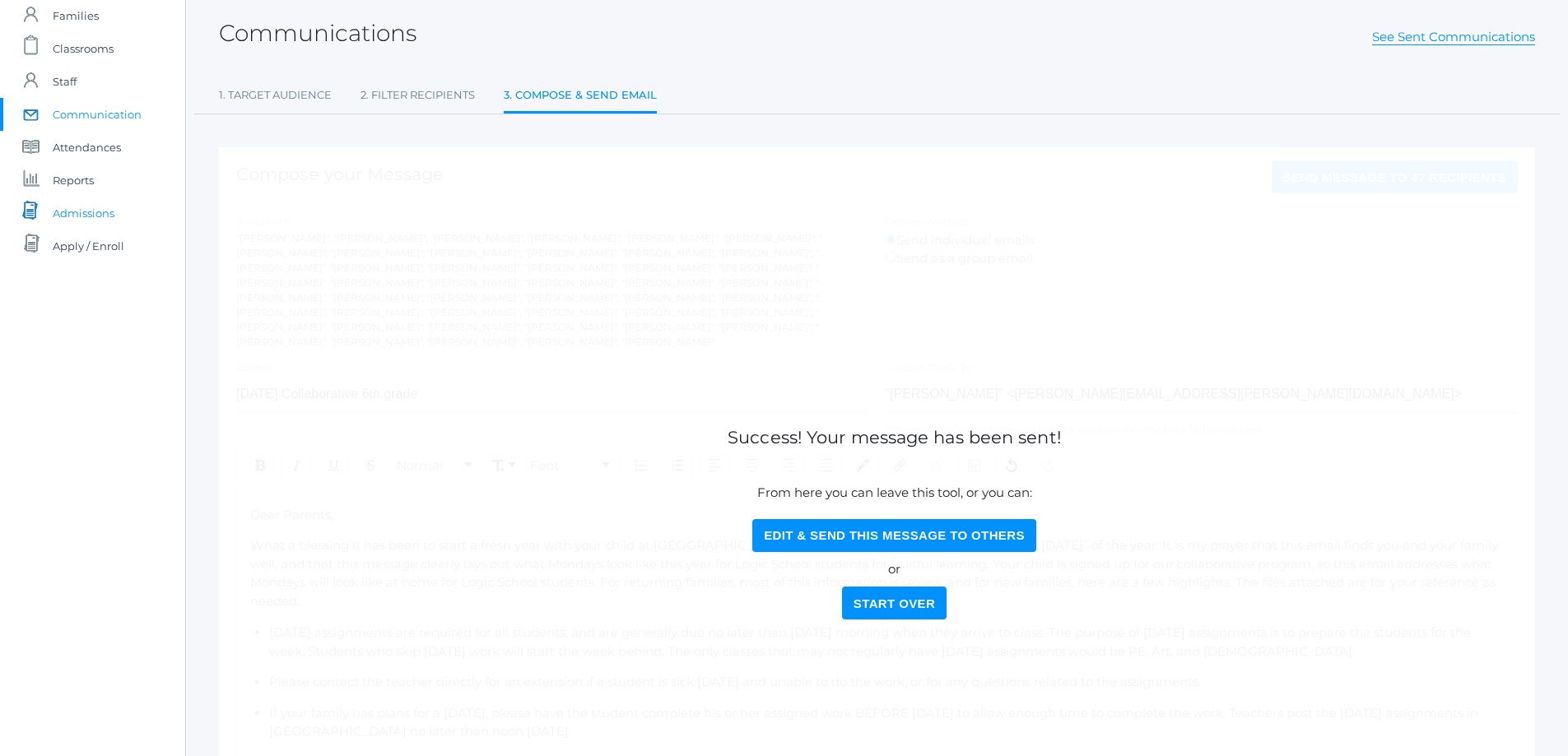
click at [90, 214] on span "Admissions" at bounding box center [83, 213] width 62 height 33
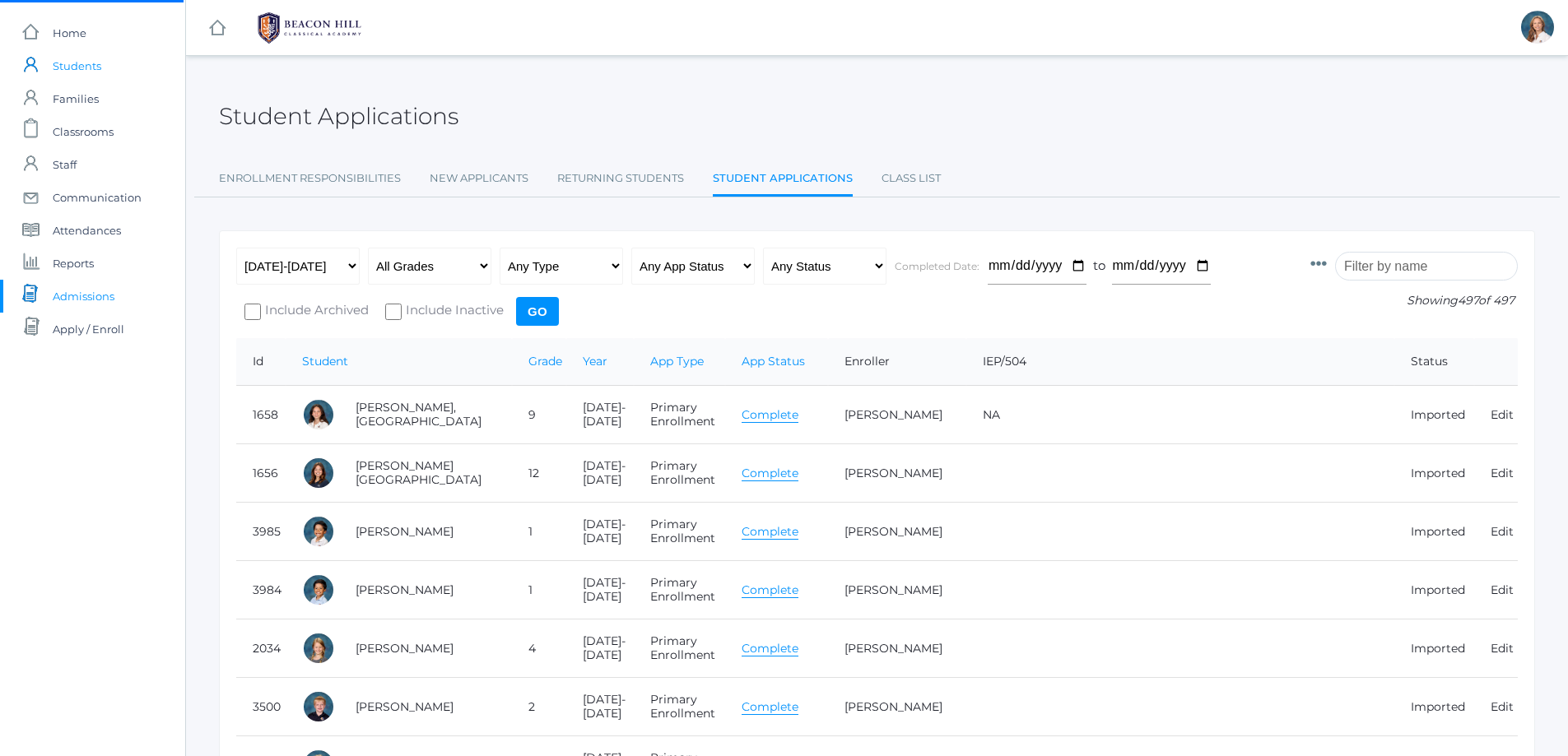
click at [71, 65] on span "Students" at bounding box center [77, 65] width 49 height 33
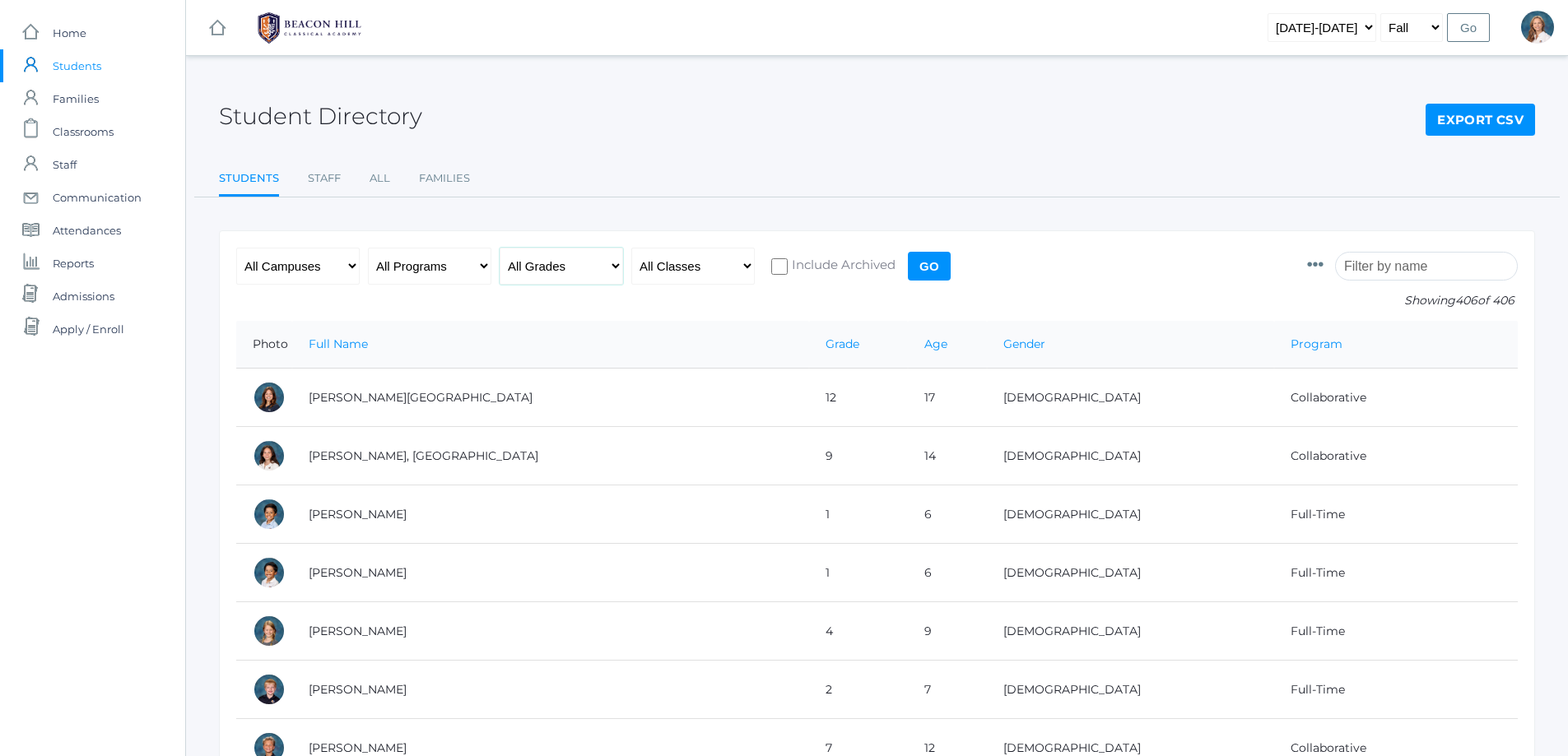
click at [614, 266] on select "All Grades Grammar - Kindergarten - 1st Grade - 2nd Grade - 3rd Grade - 4th Gra…" at bounding box center [561, 266] width 123 height 37
select select "9"
click at [500, 247] on select "All Grades Grammar - Kindergarten - 1st Grade - 2nd Grade - 3rd Grade - 4th Gra…" at bounding box center [561, 266] width 123 height 37
click at [483, 264] on select "All Programs Full-Time Collaborative 4-Day Affiliate" at bounding box center [430, 266] width 123 height 37
select select "Full-Time"
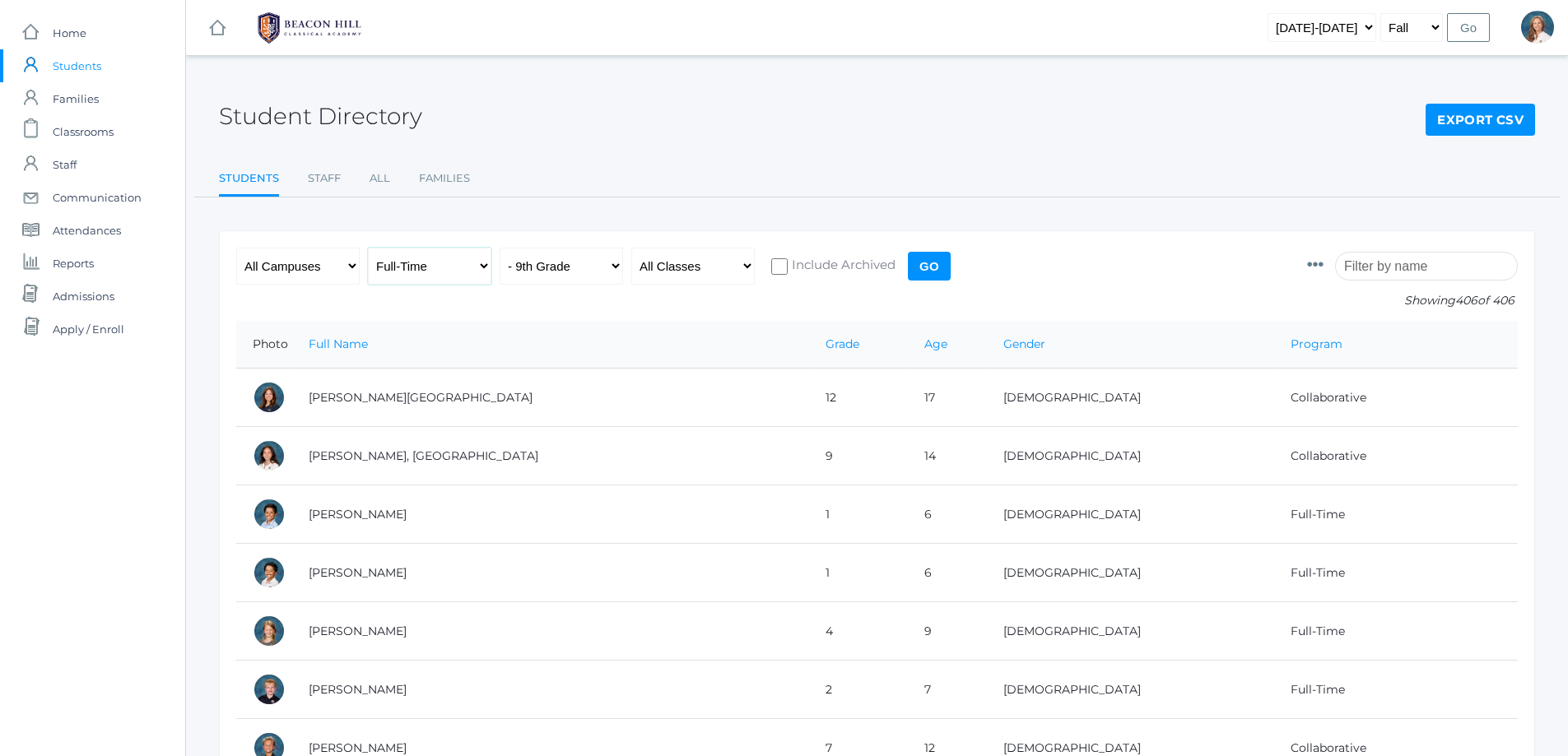
click at [368, 247] on select "All Programs Full-Time Collaborative 4-Day Affiliate" at bounding box center [430, 266] width 123 height 37
click at [932, 266] on input "Go" at bounding box center [929, 266] width 43 height 29
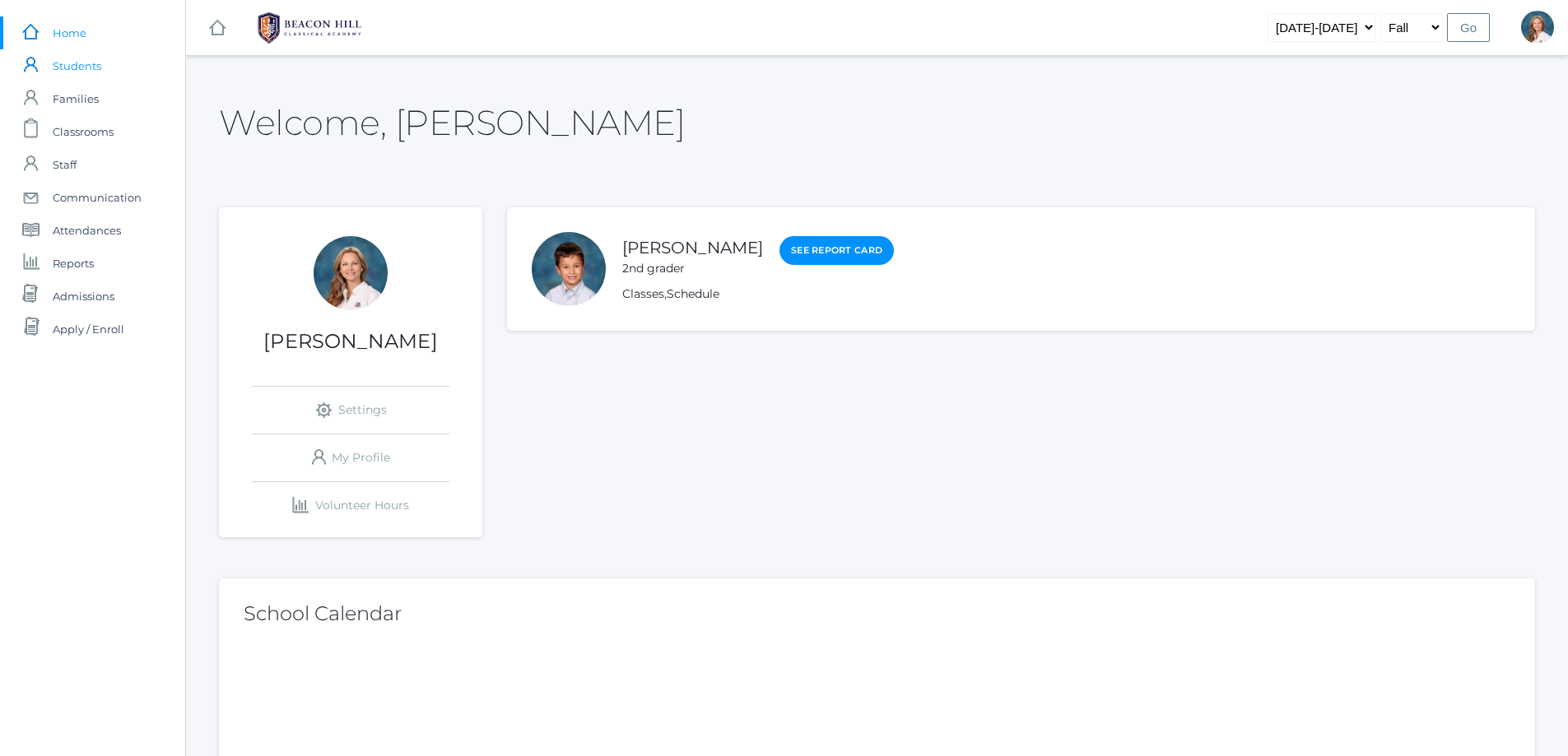
click at [74, 62] on span "Students" at bounding box center [77, 65] width 49 height 33
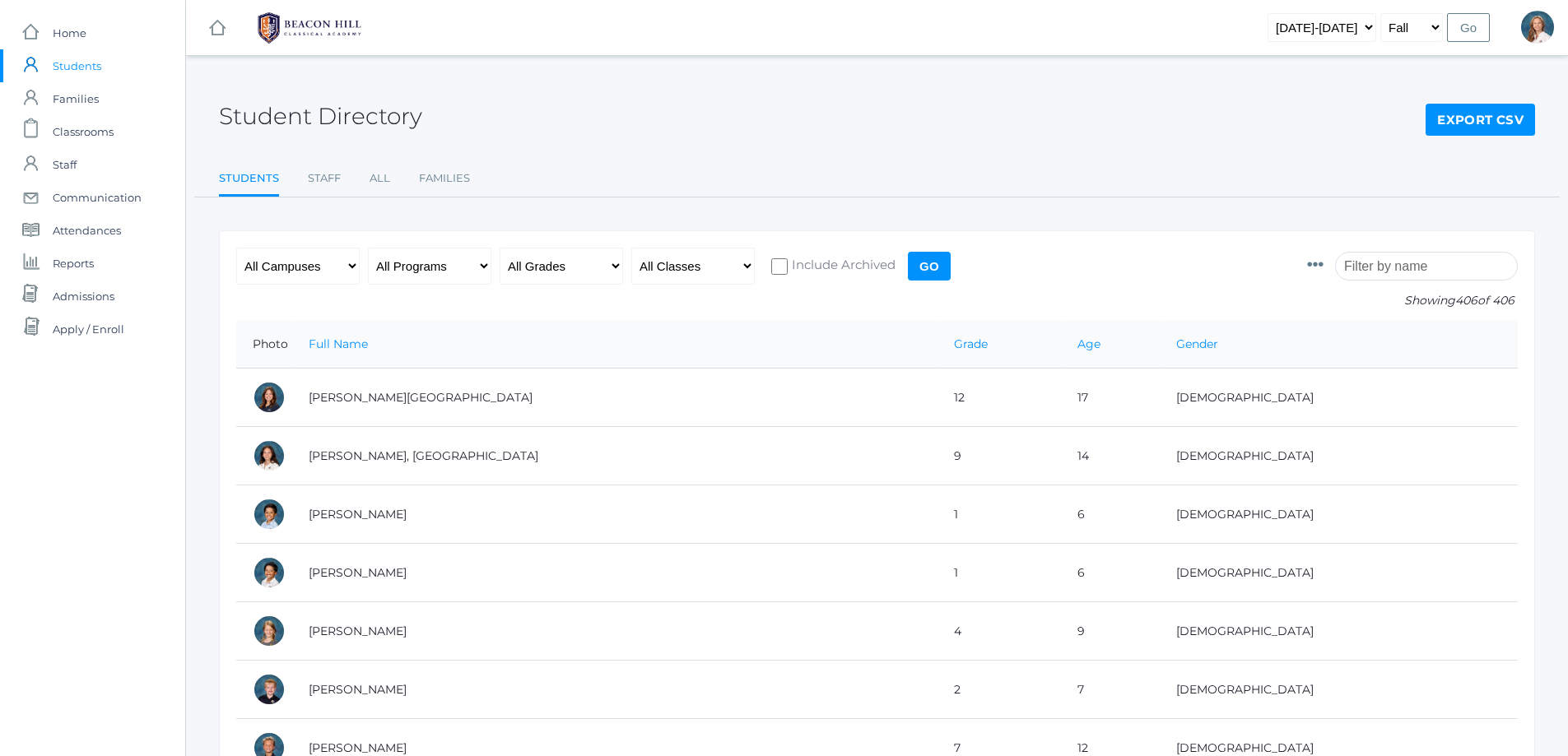
click at [1323, 259] on icon at bounding box center [1315, 265] width 17 height 17
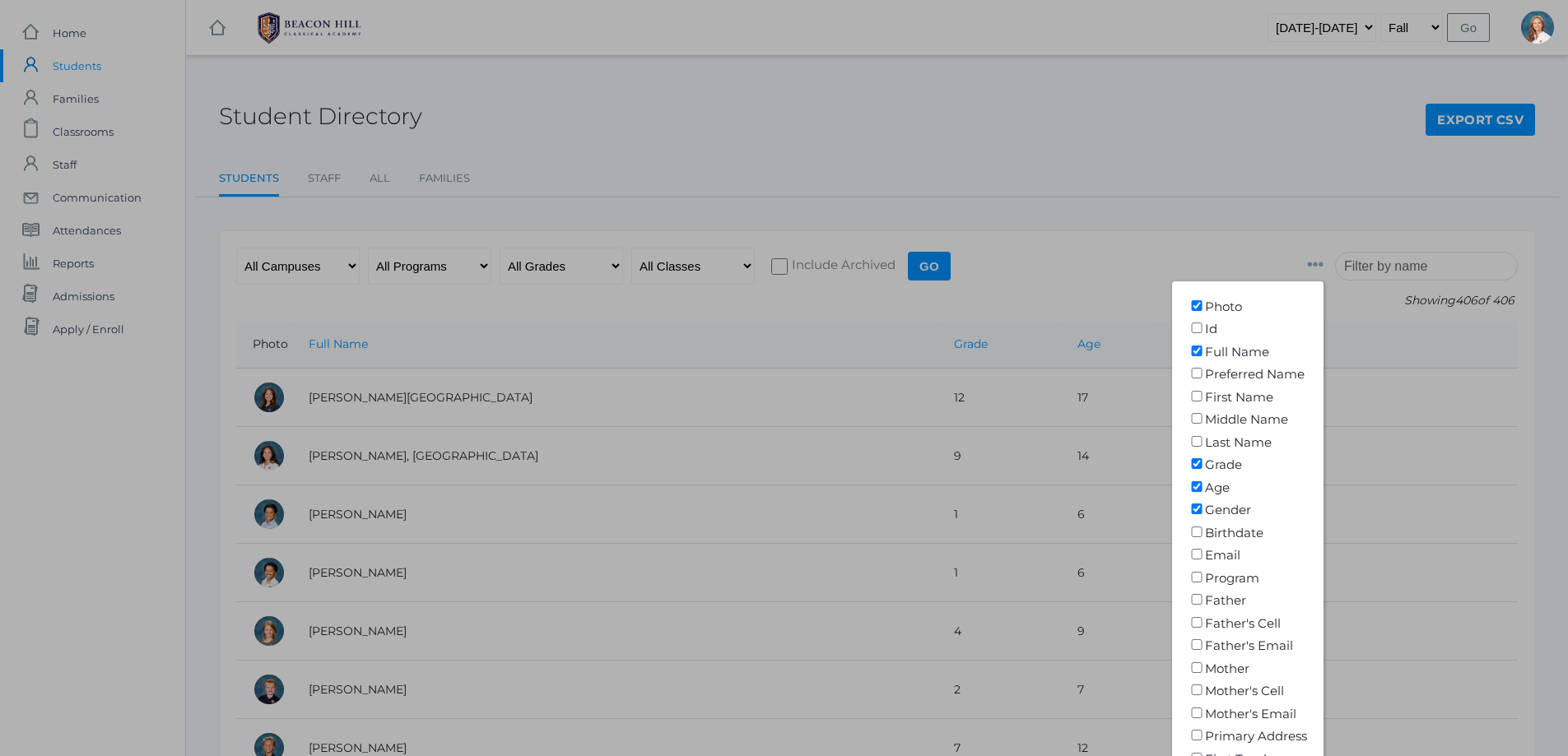
click at [1205, 581] on input"] "Program" at bounding box center [1196, 576] width 17 height 10
checkbox input"] "true"
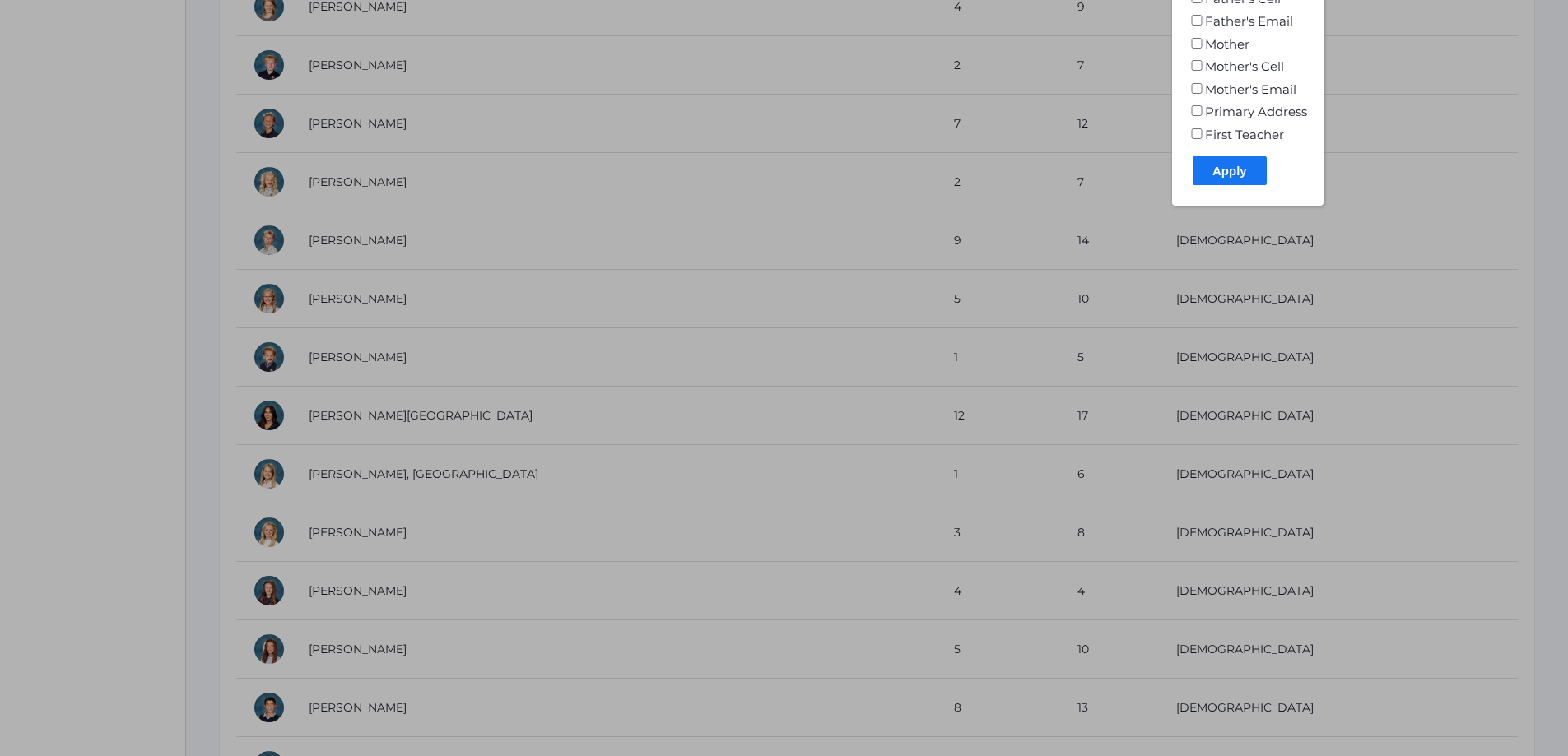
scroll to position [658, 0]
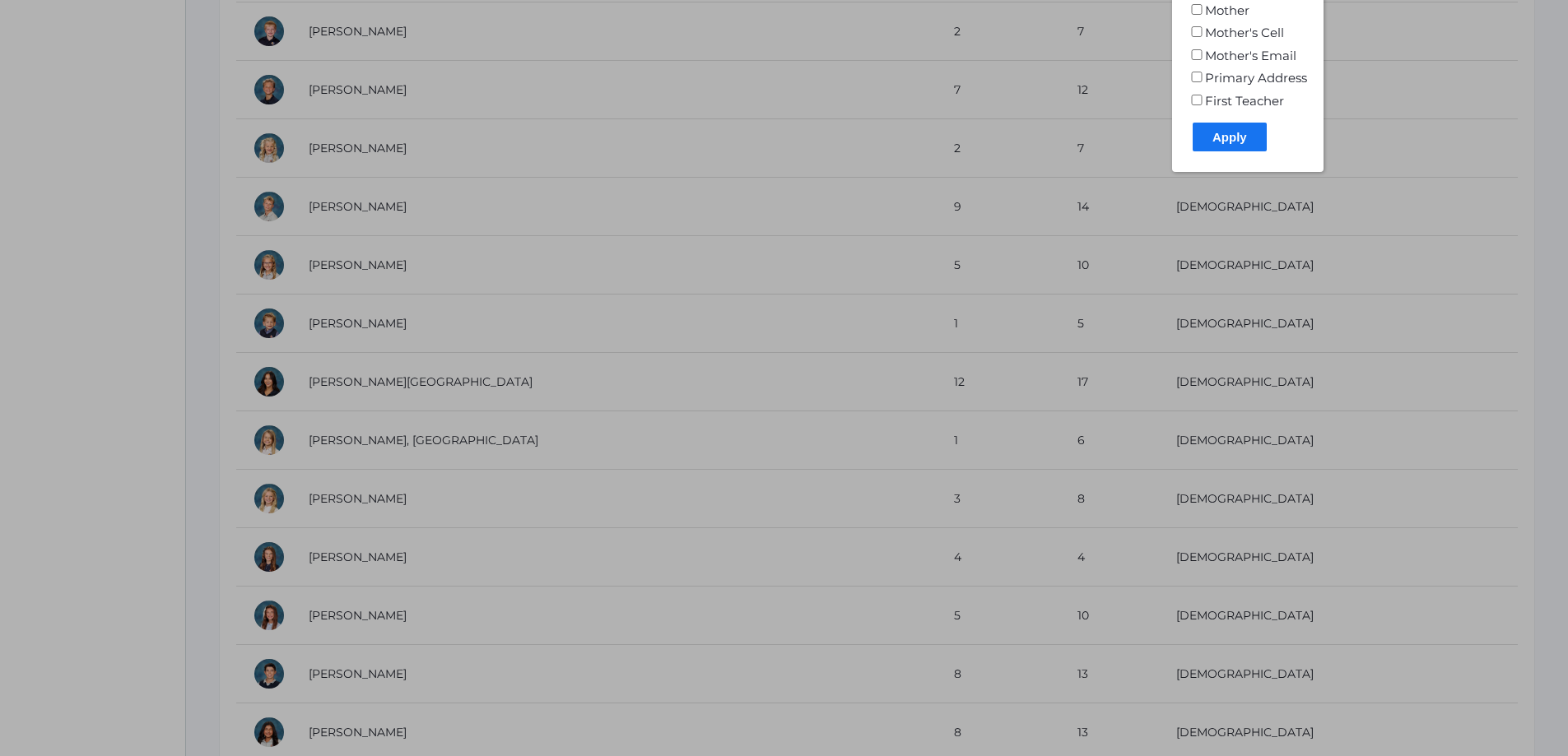
click at [1239, 144] on input "Apply" at bounding box center [1229, 136] width 74 height 29
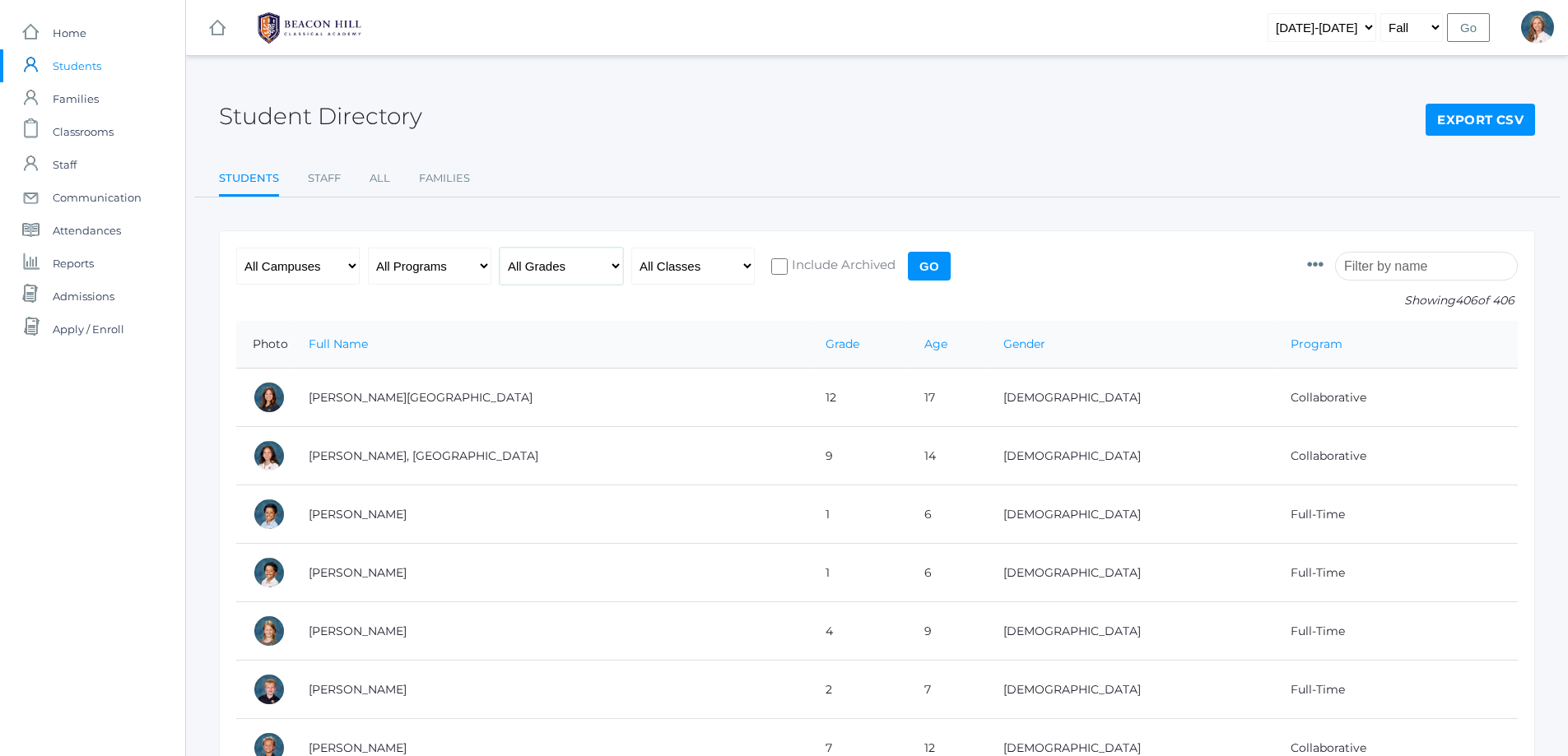
click at [614, 267] on select "All Grades Grammar - Kindergarten - 1st Grade - 2nd Grade - 3rd Grade - 4th Gra…" at bounding box center [561, 266] width 123 height 37
click at [614, 270] on select "All Grades Grammar - Kindergarten - 1st Grade - 2nd Grade - 3rd Grade - 4th Gra…" at bounding box center [561, 266] width 123 height 37
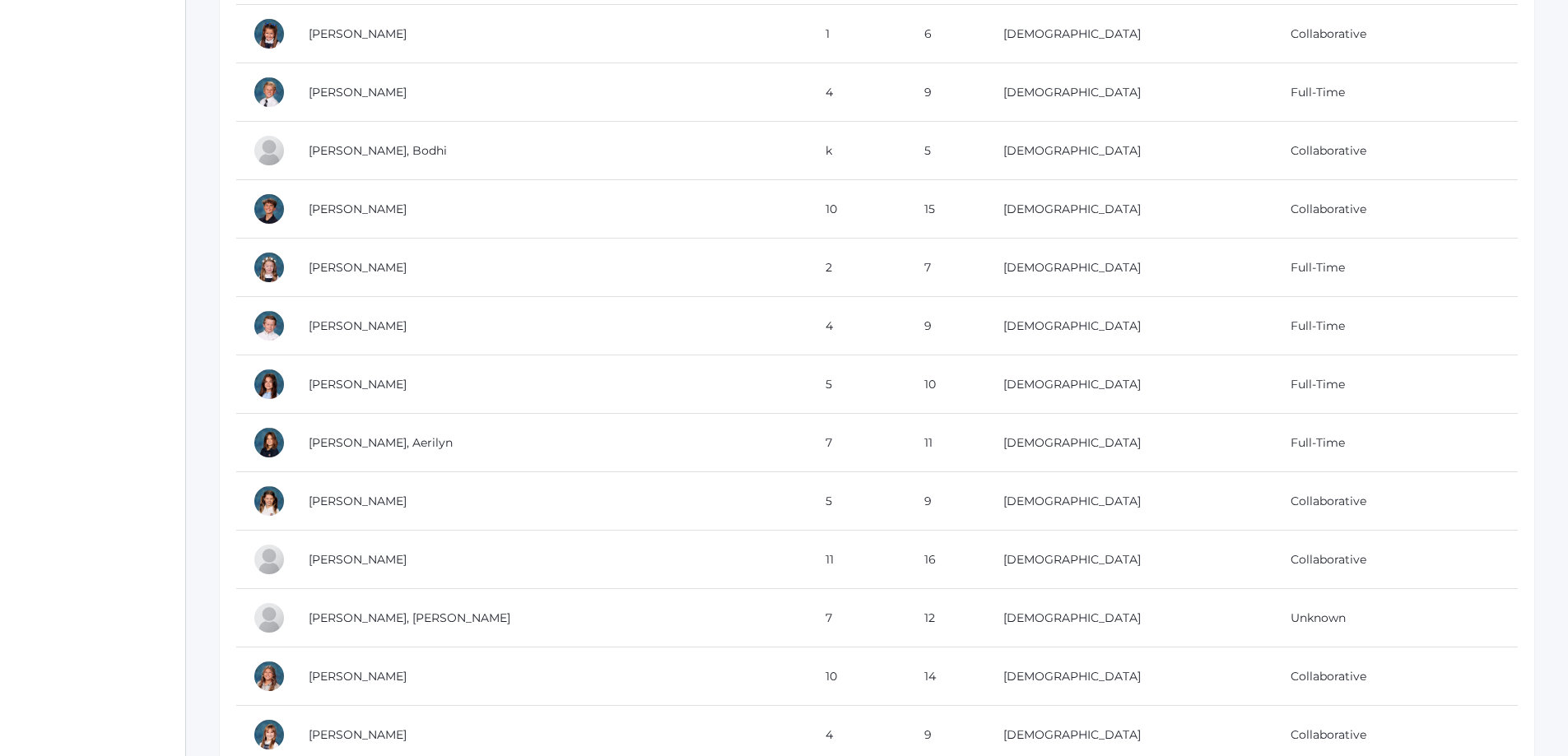
scroll to position [8142, 0]
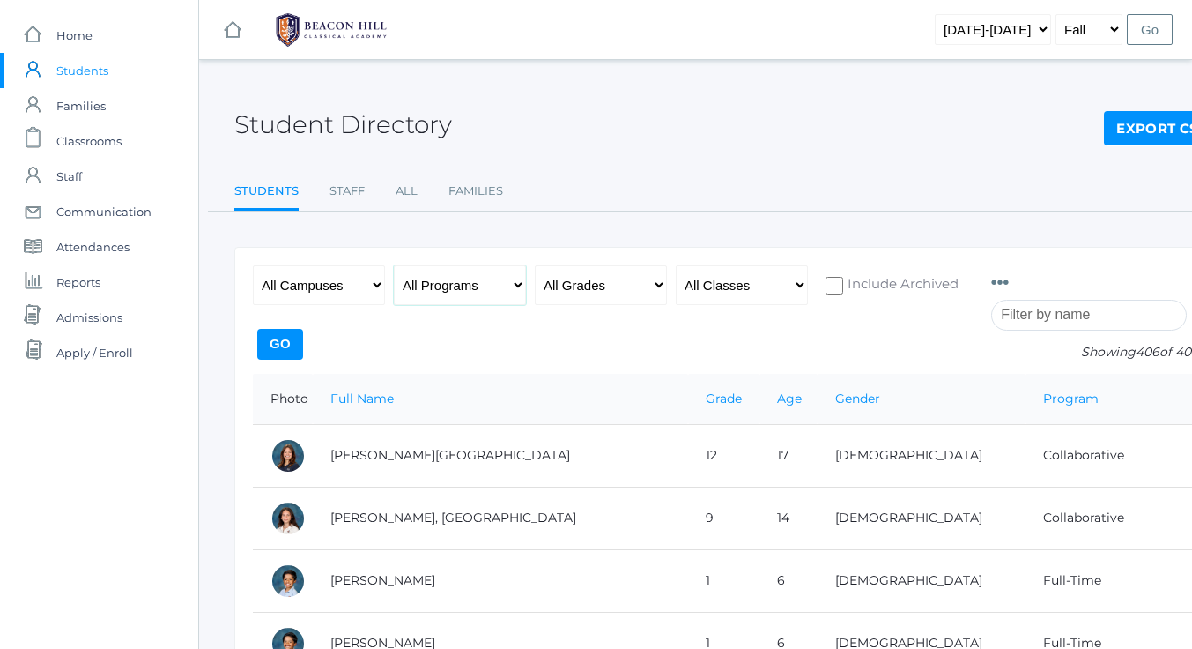
click at [519, 281] on select "All Programs Full-Time Collaborative 4-Day Affiliate" at bounding box center [460, 285] width 132 height 40
click at [659, 285] on select "All Grades Grammar - Kindergarten - 1st Grade - 2nd Grade - 3rd Grade - 4th Gra…" at bounding box center [601, 285] width 132 height 40
select select "6"
click at [535, 265] on select "All Grades Grammar - Kindergarten - 1st Grade - 2nd Grade - 3rd Grade - 4th Gra…" at bounding box center [601, 285] width 132 height 40
click at [512, 290] on select "All Programs Full-Time Collaborative 4-Day Affiliate" at bounding box center [460, 285] width 132 height 40
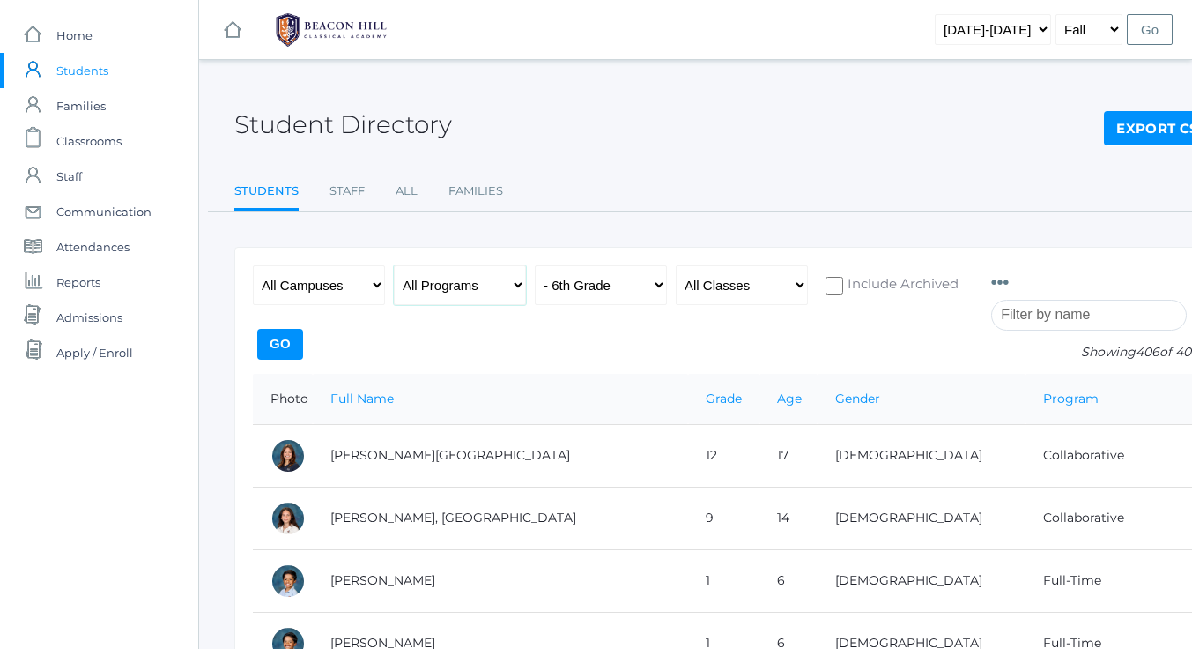
click at [394, 265] on select "All Programs Full-Time Collaborative 4-Day Affiliate" at bounding box center [460, 285] width 132 height 40
click at [514, 281] on select "All Programs Full-Time Collaborative 4-Day Affiliate" at bounding box center [460, 285] width 132 height 40
select select "any"
click at [394, 265] on select "All Programs Full-Time Collaborative 4-Day Affiliate" at bounding box center [460, 285] width 132 height 40
click at [279, 345] on input "Go" at bounding box center [280, 344] width 46 height 31
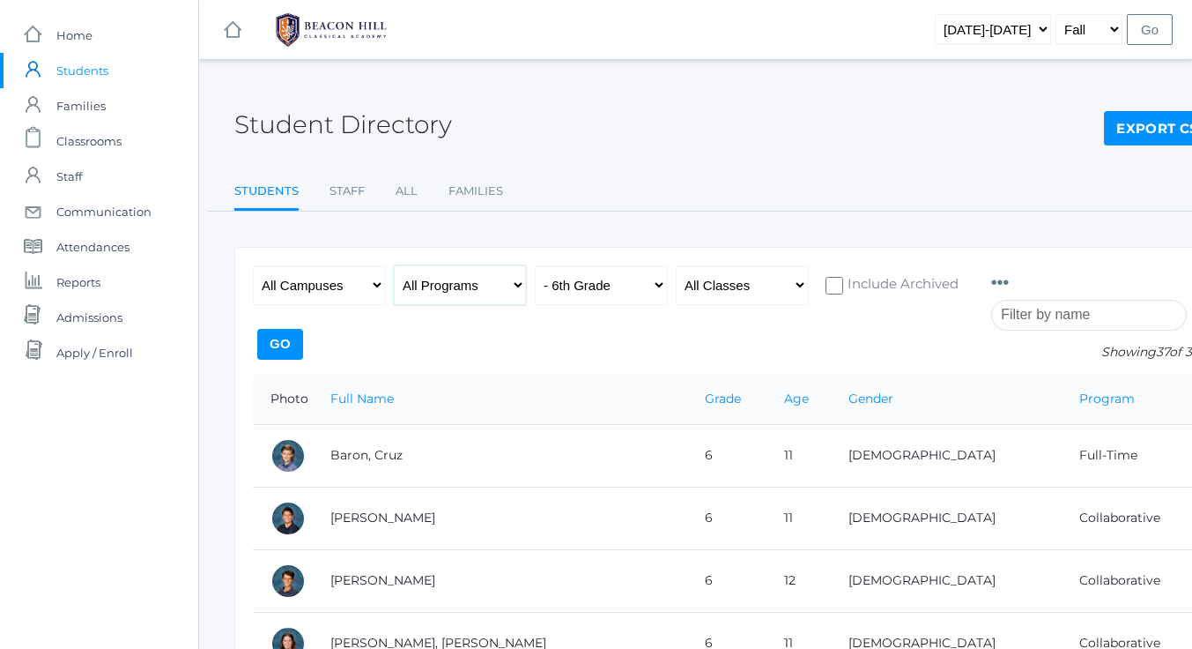
click at [514, 285] on select "All Programs Full-Time Collaborative 4-Day Affiliate" at bounding box center [460, 285] width 132 height 40
select select "Collaborative"
click at [394, 265] on select "All Programs Full-Time Collaborative 4-Day Affiliate" at bounding box center [460, 285] width 132 height 40
click at [279, 345] on input "Go" at bounding box center [280, 344] width 46 height 31
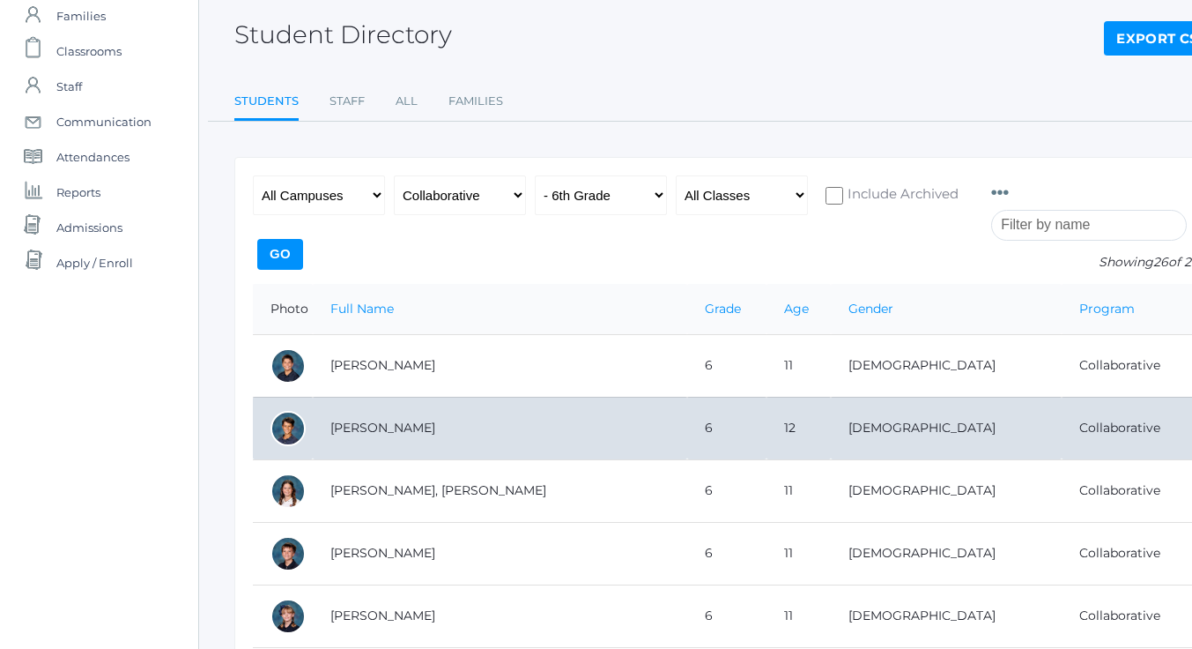
scroll to position [176, 0]
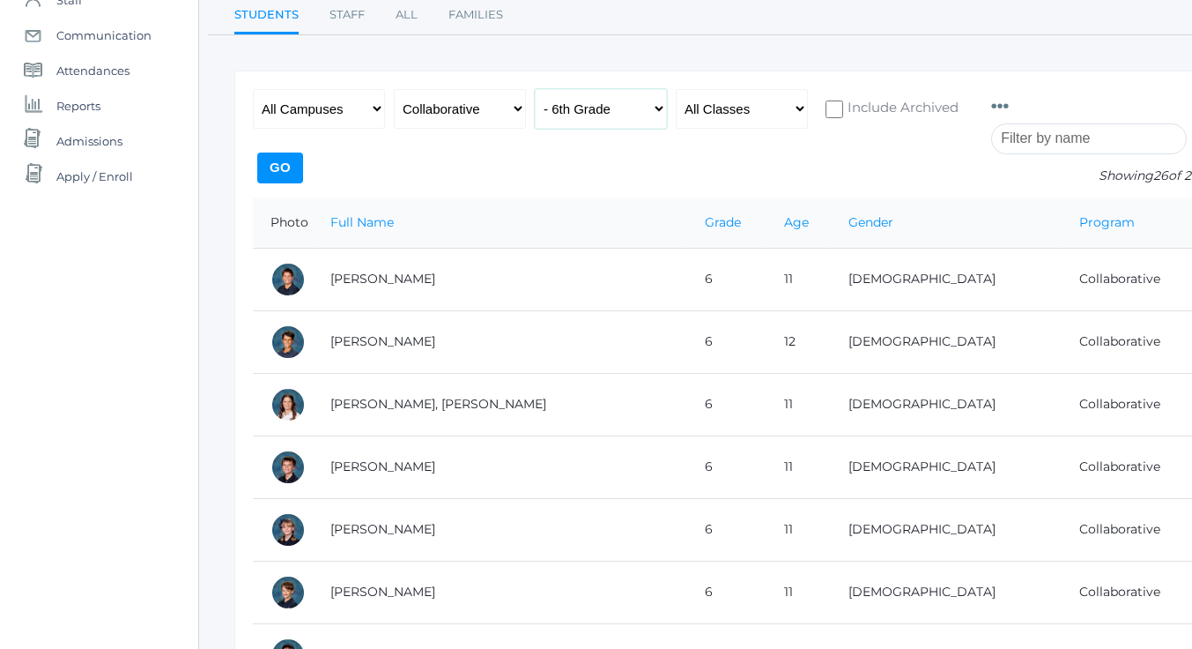
click at [657, 118] on select "All Grades Grammar - Kindergarten - 1st Grade - 2nd Grade - 3rd Grade - 4th Gra…" at bounding box center [601, 109] width 132 height 40
select select "8"
click at [535, 89] on select "All Grades Grammar - Kindergarten - 1st Grade - 2nd Grade - 3rd Grade - 4th Gra…" at bounding box center [601, 109] width 132 height 40
click at [278, 173] on input "Go" at bounding box center [280, 167] width 46 height 31
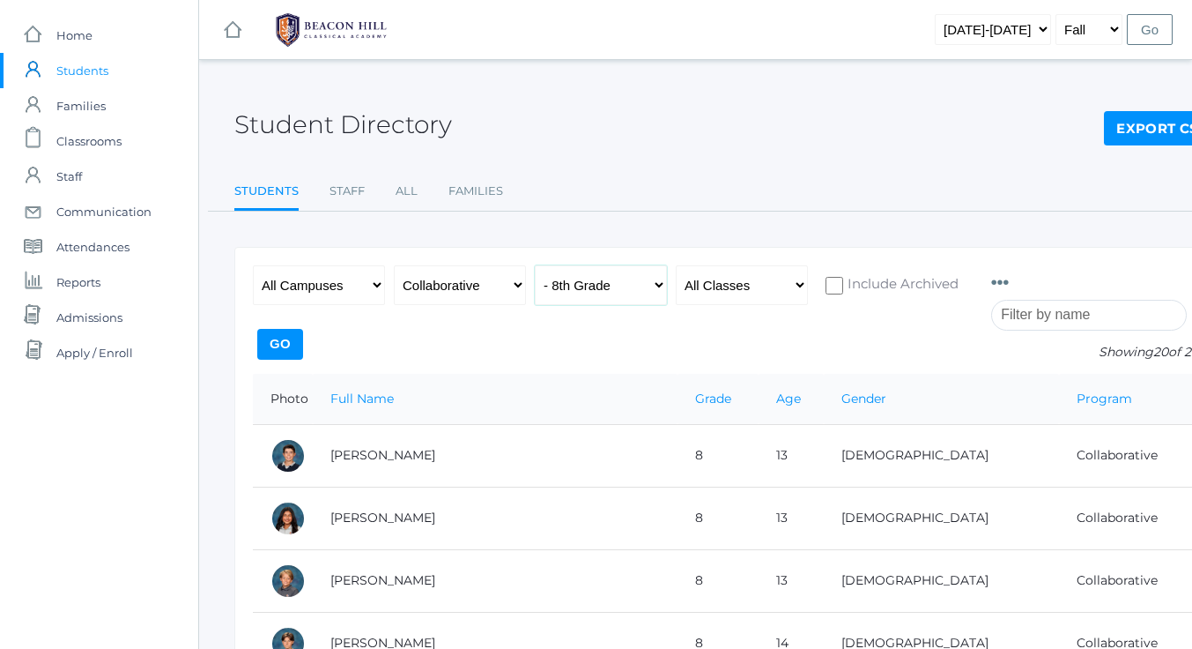
click at [656, 289] on select "All Grades Grammar - Kindergarten - 1st Grade - 2nd Grade - 3rd Grade - 4th Gra…" at bounding box center [601, 285] width 132 height 40
select select "7"
click at [535, 265] on select "All Grades Grammar - Kindergarten - 1st Grade - 2nd Grade - 3rd Grade - 4th Gra…" at bounding box center [601, 285] width 132 height 40
click at [276, 345] on input "Go" at bounding box center [280, 344] width 46 height 31
click at [649, 285] on select "All Grades Grammar - Kindergarten - 1st Grade - 2nd Grade - 3rd Grade - 4th Gra…" at bounding box center [601, 285] width 132 height 40
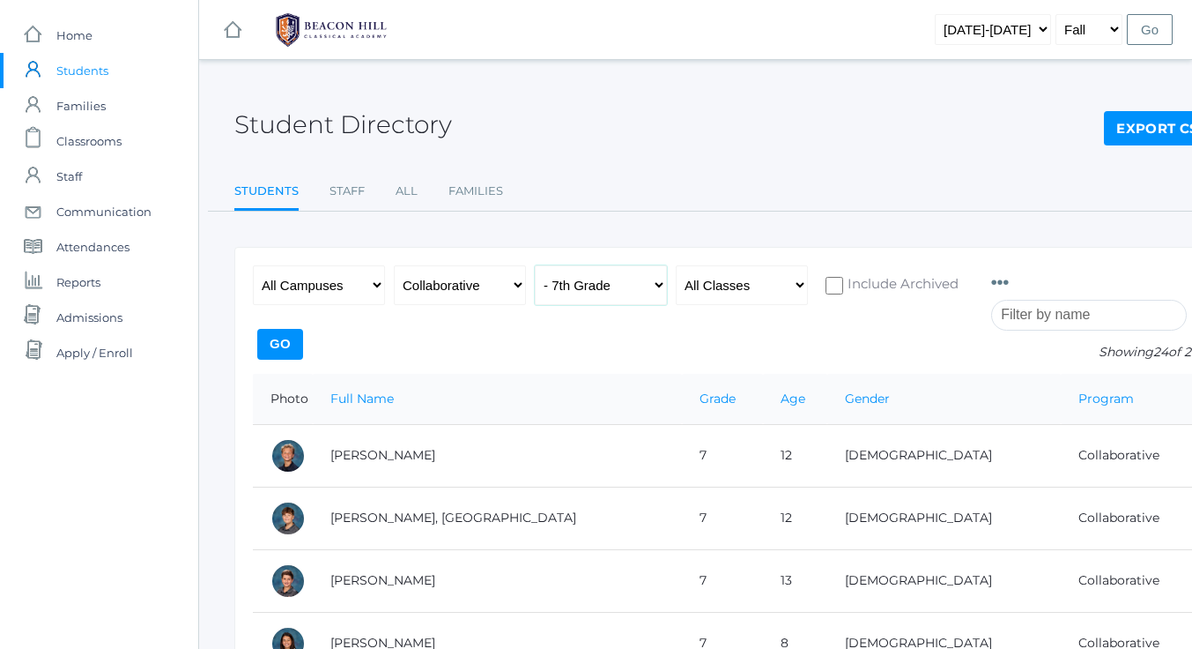
select select "6"
click at [535, 265] on select "All Grades Grammar - Kindergarten - 1st Grade - 2nd Grade - 3rd Grade - 4th Gra…" at bounding box center [601, 285] width 132 height 40
click at [277, 342] on input "Go" at bounding box center [280, 344] width 46 height 31
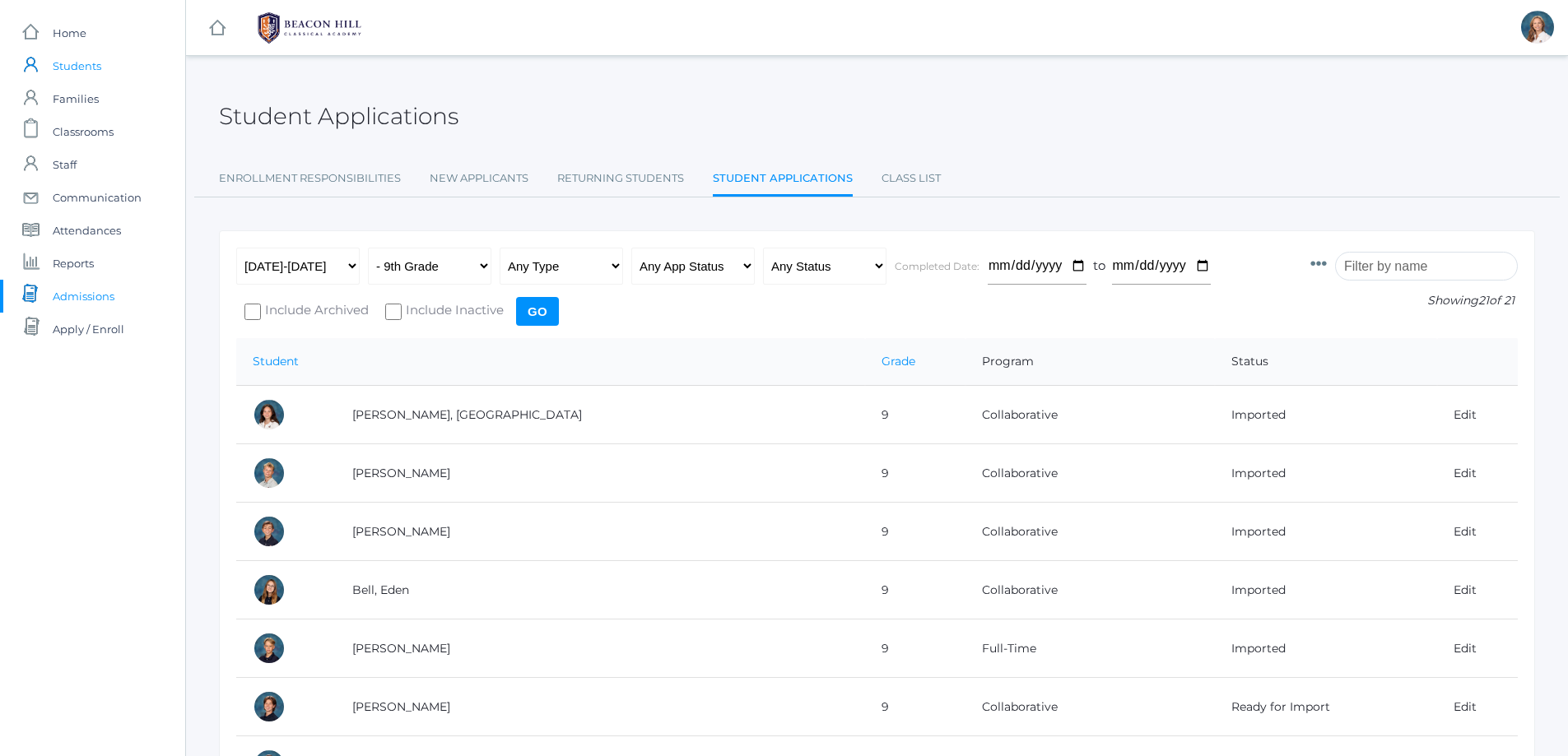
click at [71, 67] on span "Students" at bounding box center [77, 65] width 49 height 33
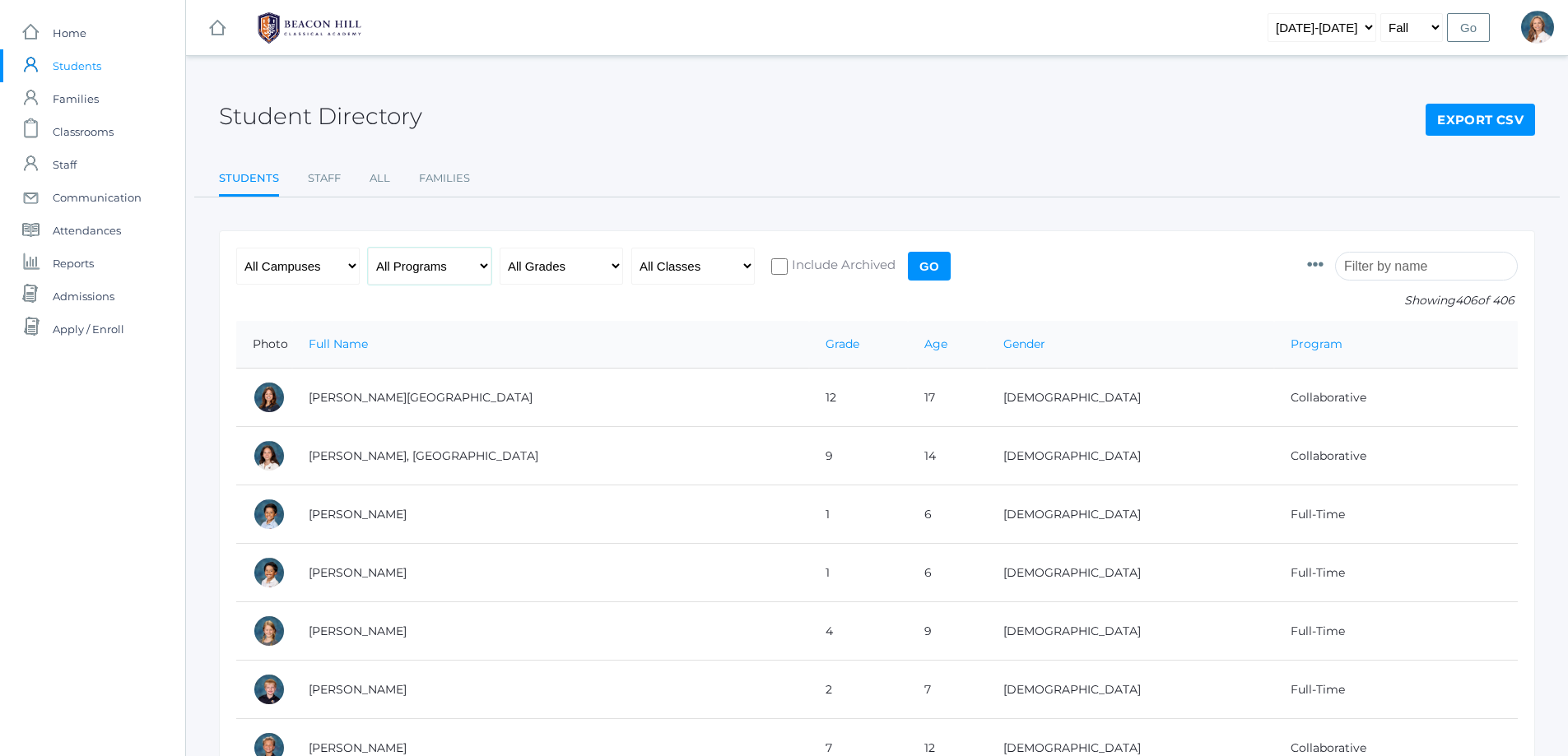
click at [481, 270] on select "All Programs Full-Time Collaborative 4-Day Affiliate" at bounding box center [430, 266] width 123 height 37
select select "Full-Time"
click at [368, 247] on select "All Programs Full-Time Collaborative 4-Day Affiliate" at bounding box center [430, 266] width 123 height 37
click at [619, 264] on select "All Grades Grammar - Kindergarten - 1st Grade - 2nd Grade - 3rd Grade - 4th Gra…" at bounding box center [561, 266] width 123 height 37
select select "9"
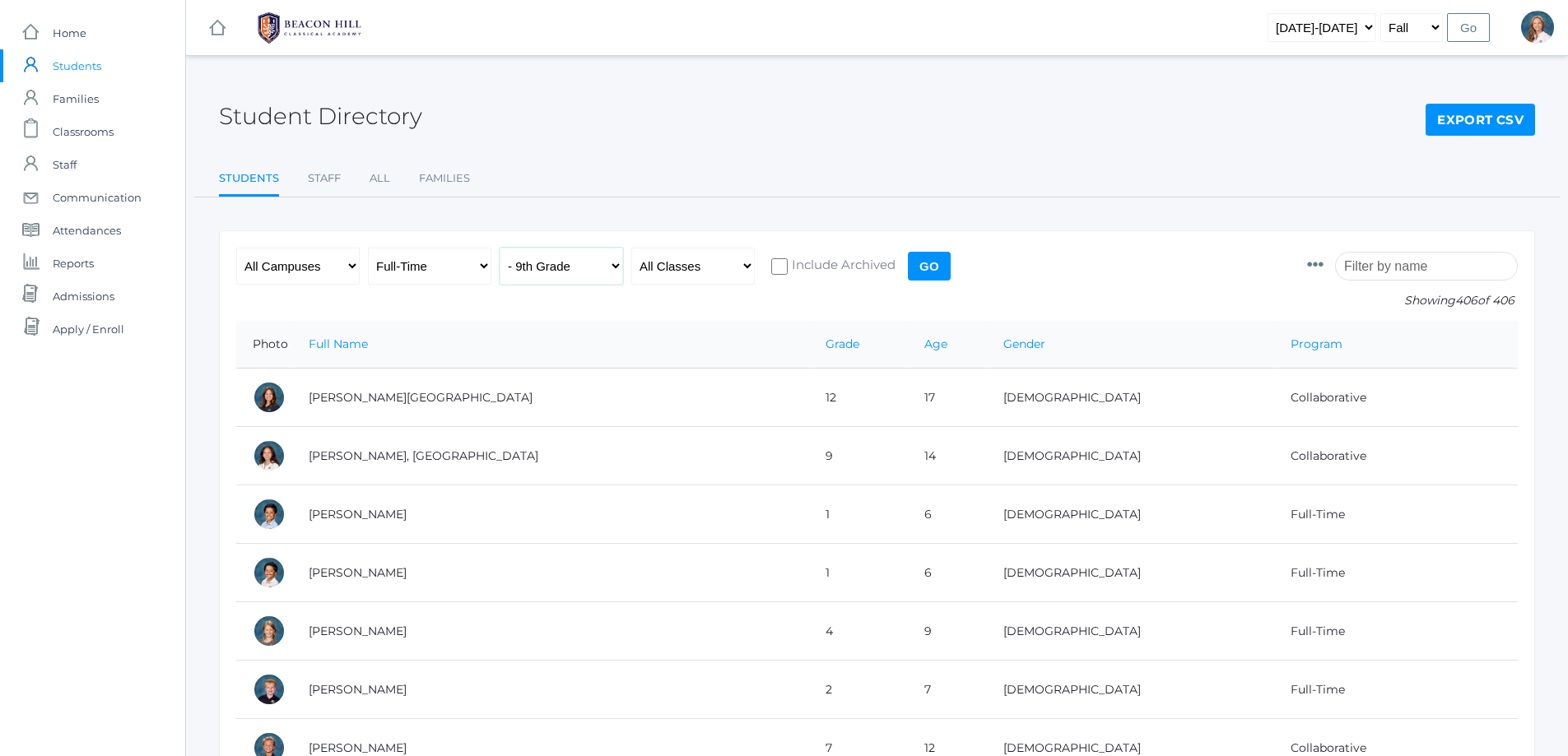
click at [500, 247] on select "All Grades Grammar - Kindergarten - 1st Grade - 2nd Grade - 3rd Grade - 4th Gra…" at bounding box center [561, 266] width 123 height 37
click at [925, 264] on input "Go" at bounding box center [929, 266] width 43 height 29
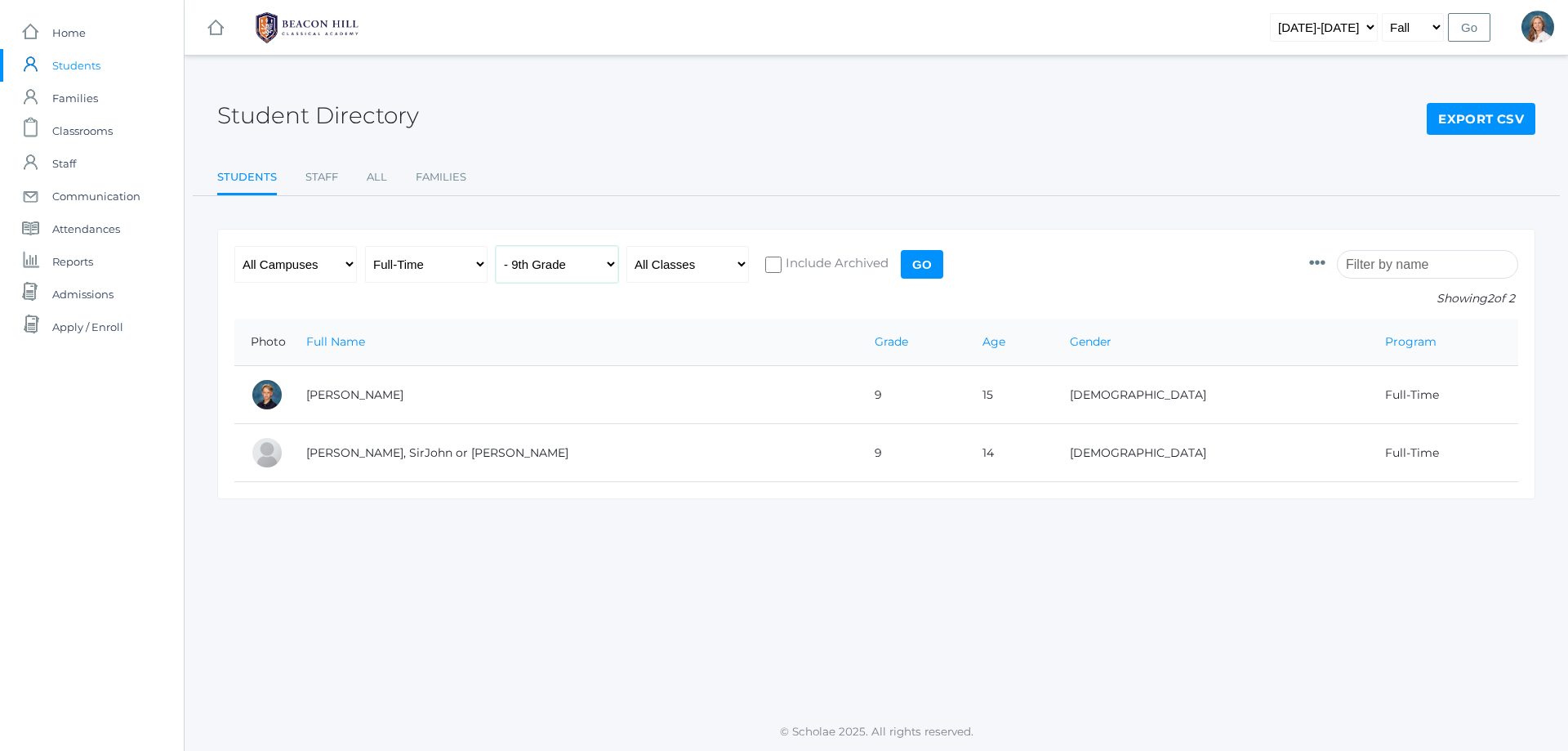
click at [612, 264] on select "All Grades Grammar - Kindergarten - 1st Grade - 2nd Grade - 3rd Grade - 4th Gra…" at bounding box center [557, 264] width 122 height 37
select select "10"
click at [496, 246] on select "All Grades Grammar - Kindergarten - 1st Grade - 2nd Grade - 3rd Grade - 4th Gra…" at bounding box center [557, 264] width 122 height 37
click at [920, 264] on input "Go" at bounding box center [922, 264] width 43 height 29
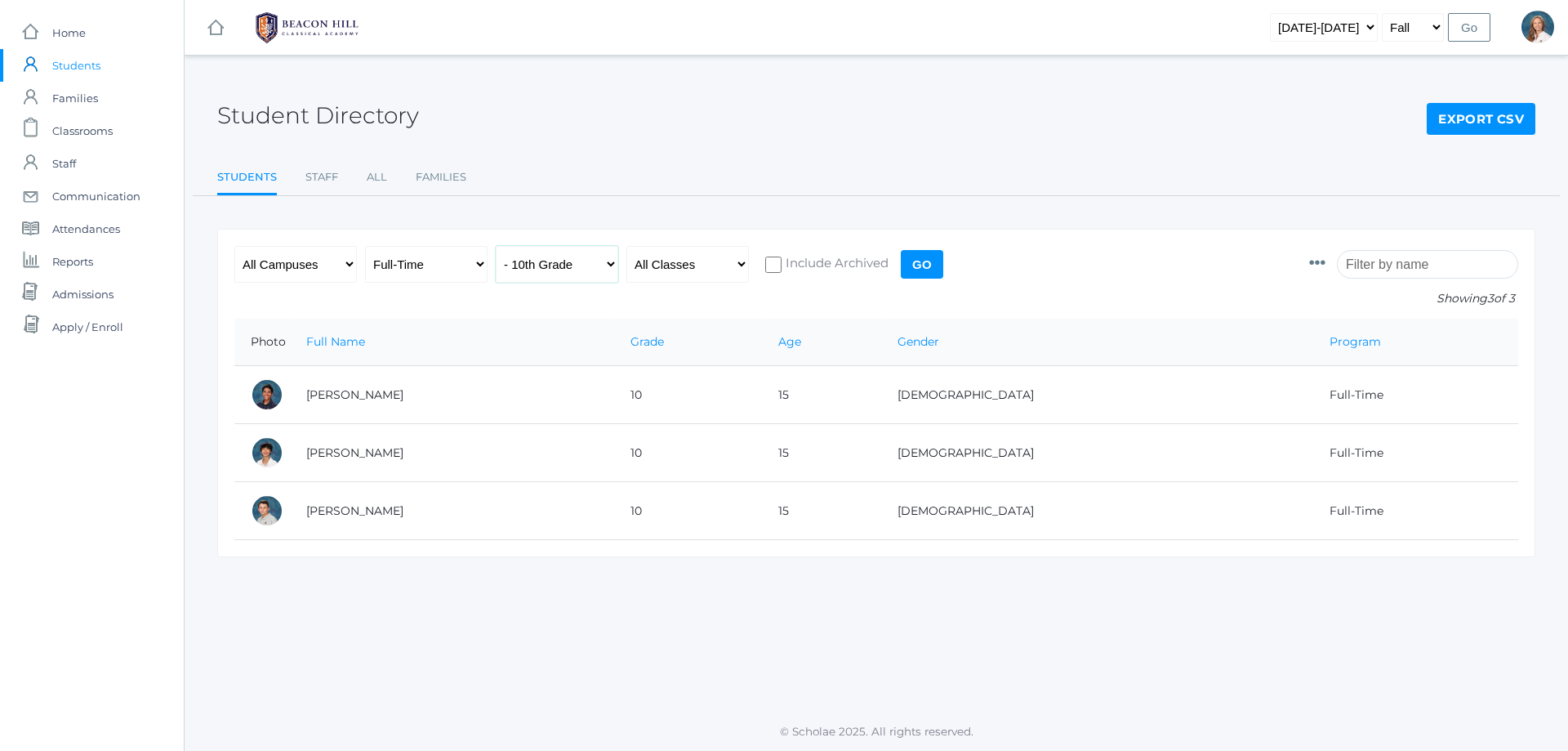
click at [600, 264] on select "All Grades Grammar - Kindergarten - 1st Grade - 2nd Grade - 3rd Grade - 4th Gra…" at bounding box center [557, 264] width 122 height 37
select select "11"
click at [496, 246] on select "All Grades Grammar - Kindergarten - 1st Grade - 2nd Grade - 3rd Grade - 4th Gra…" at bounding box center [557, 264] width 122 height 37
click at [916, 264] on input "Go" at bounding box center [922, 264] width 43 height 29
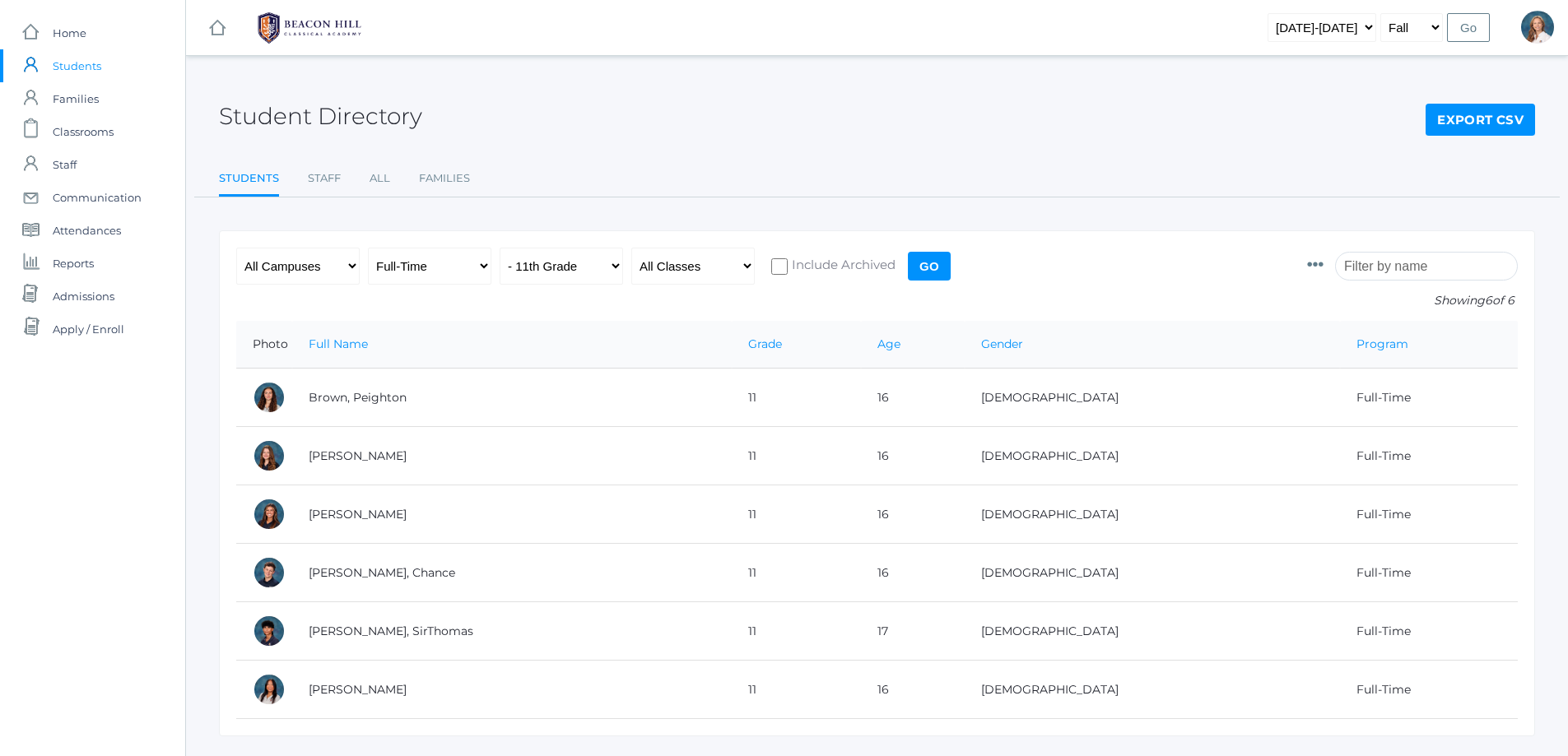
scroll to position [52, 0]
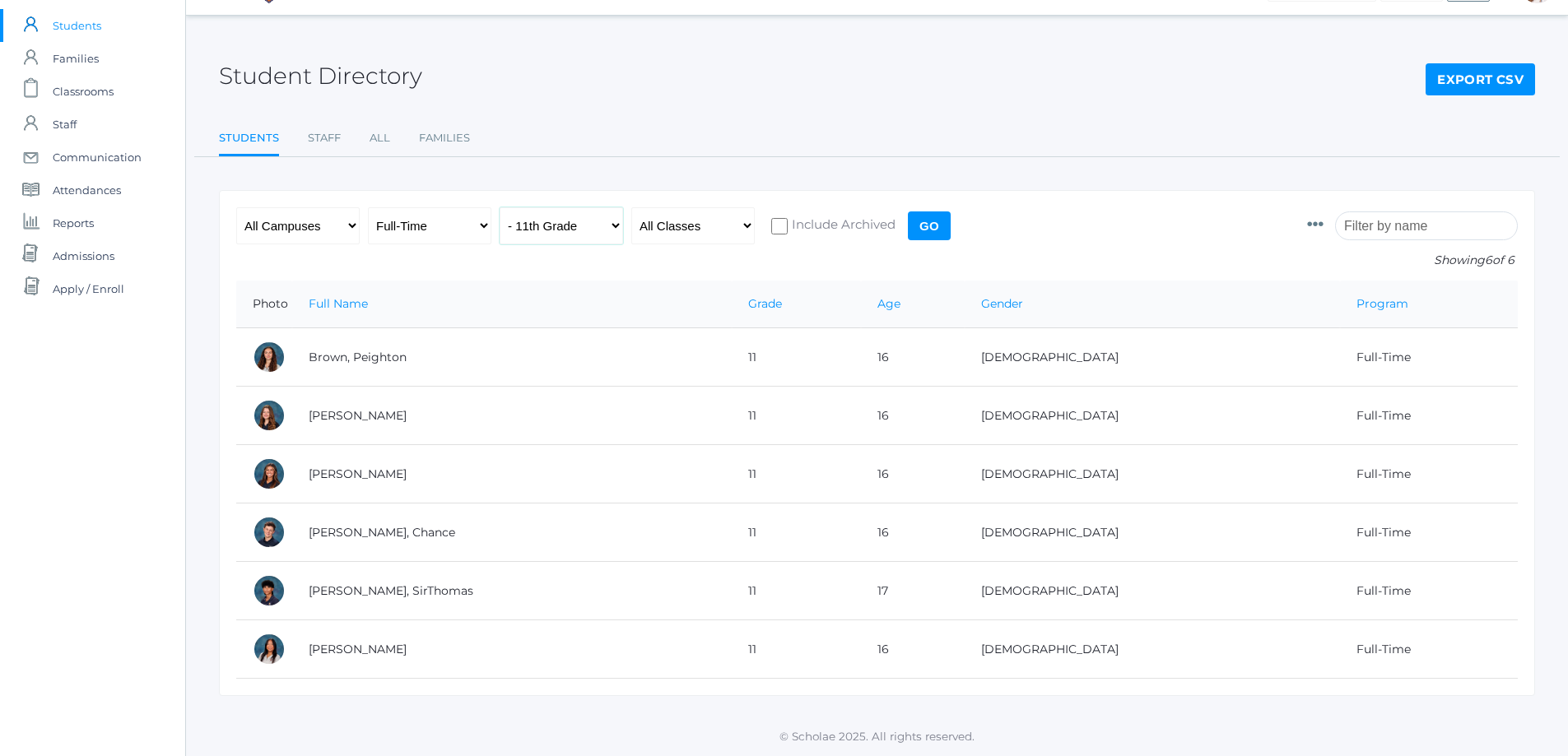
click at [610, 218] on select "All Grades Grammar - Kindergarten - 1st Grade - 2nd Grade - 3rd Grade - 4th Gra…" at bounding box center [561, 226] width 123 height 37
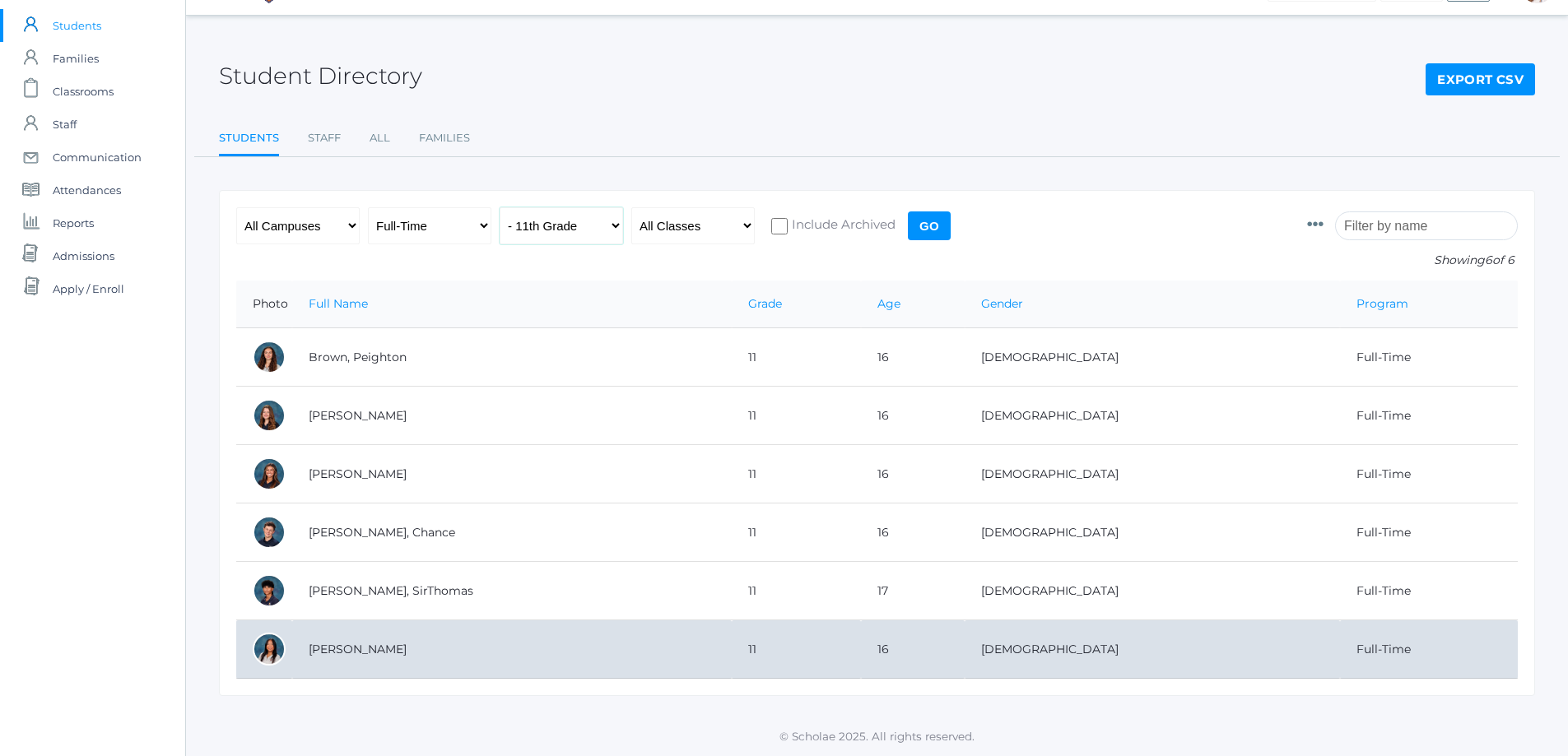
select select "12"
click at [500, 207] on select "All Grades Grammar - Kindergarten - 1st Grade - 2nd Grade - 3rd Grade - 4th Gra…" at bounding box center [561, 226] width 123 height 37
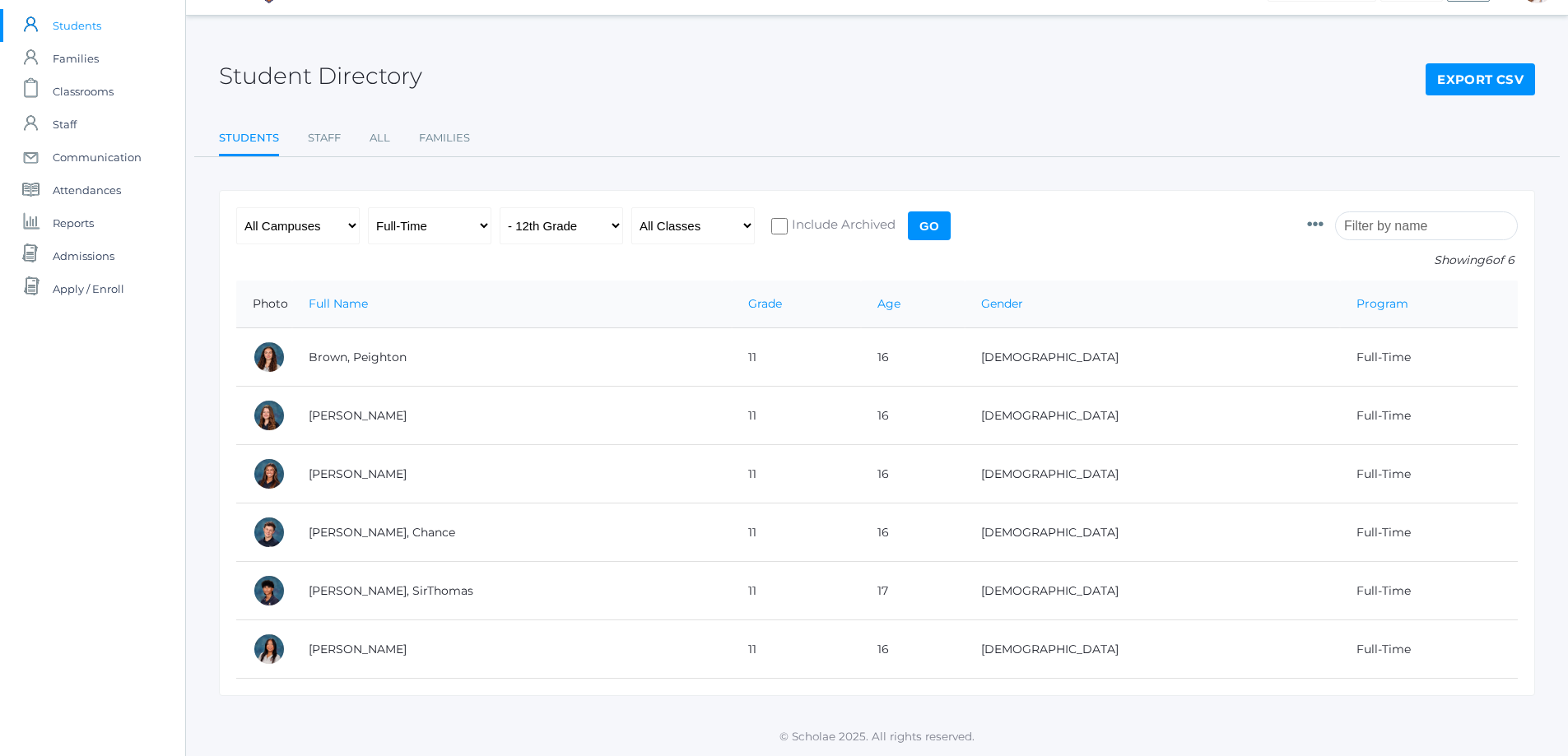
click at [926, 212] on input "Go" at bounding box center [929, 225] width 43 height 29
